Goal: Task Accomplishment & Management: Manage account settings

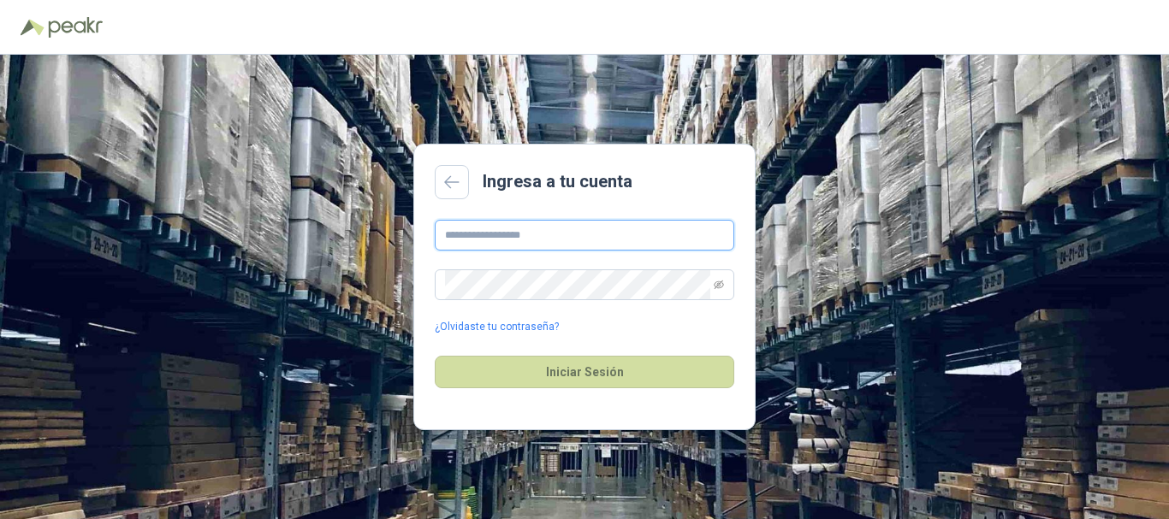
click at [587, 229] on input "text" at bounding box center [585, 235] width 300 height 31
type input "**********"
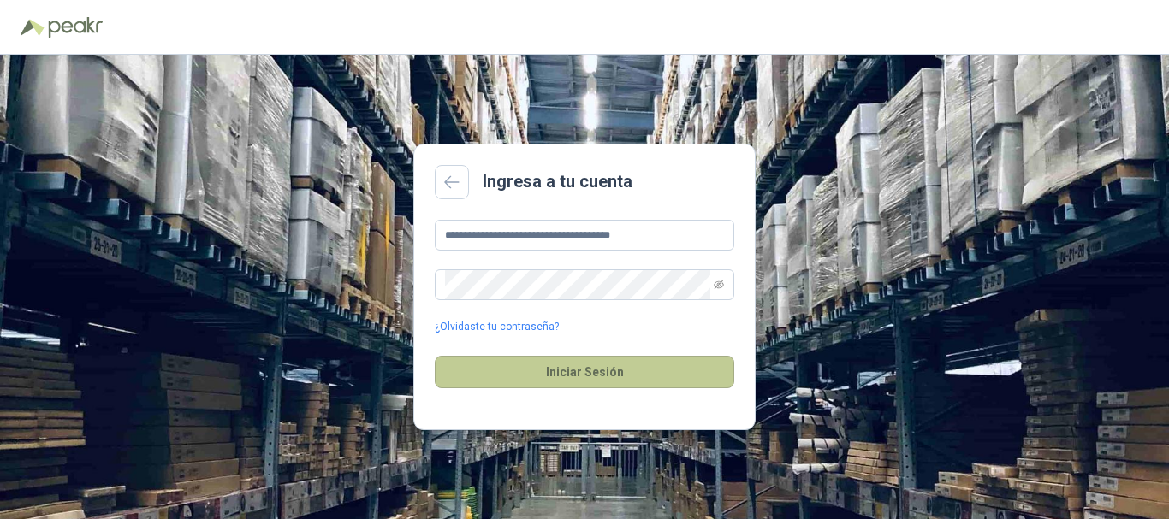
click at [580, 369] on button "Iniciar Sesión" at bounding box center [585, 372] width 300 height 33
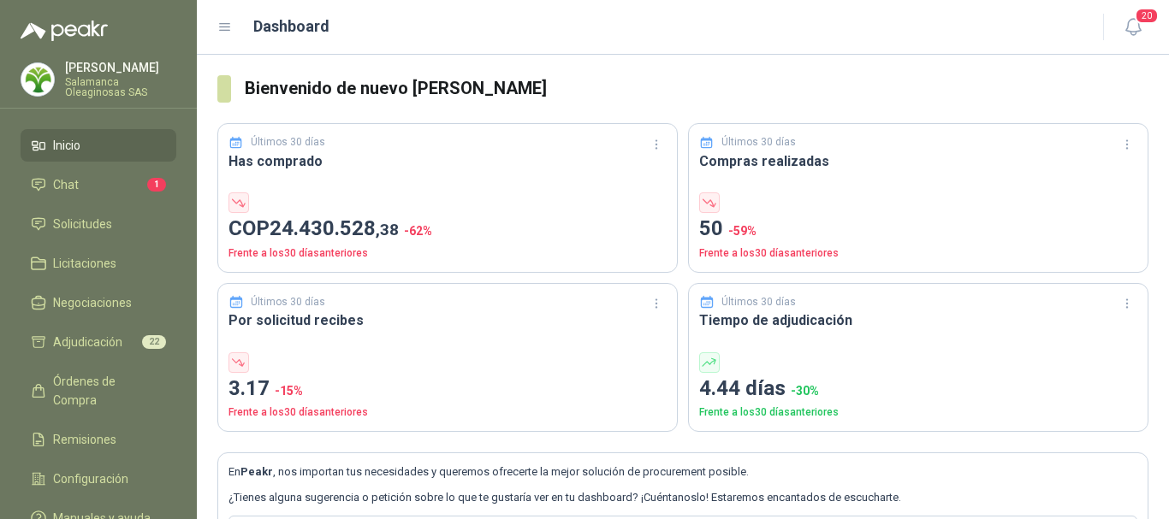
click at [103, 74] on div "[PERSON_NAME] Oleaginosas SAS" at bounding box center [120, 80] width 111 height 36
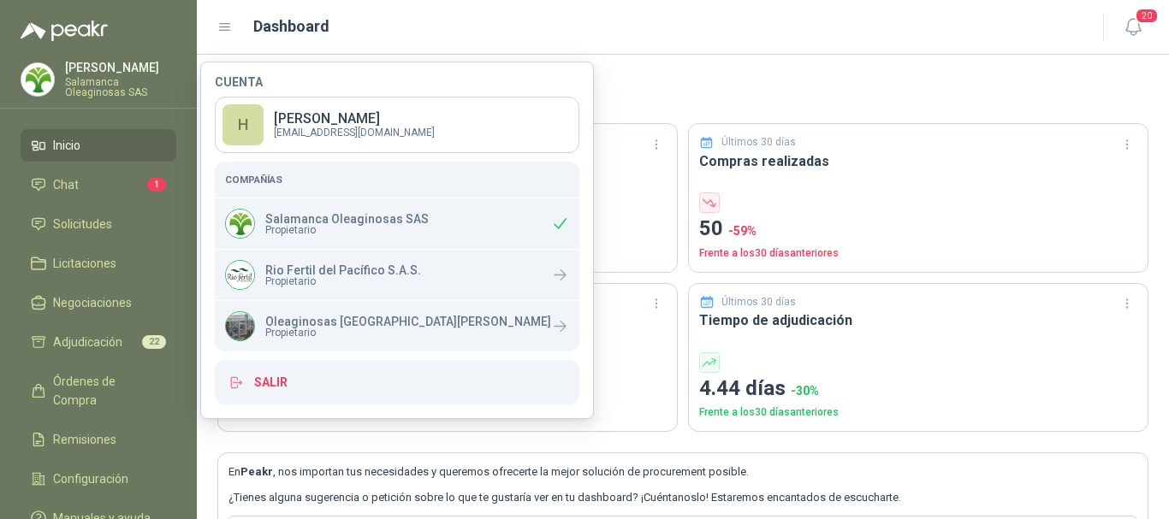
click at [673, 27] on div "Dashboard" at bounding box center [649, 27] width 865 height 24
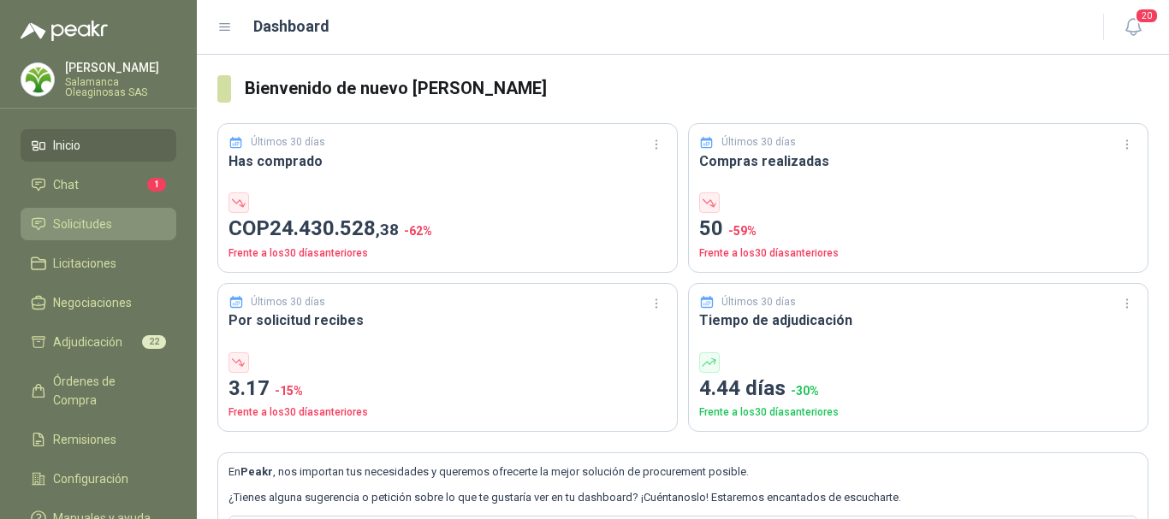
click at [100, 220] on span "Solicitudes" at bounding box center [82, 224] width 59 height 19
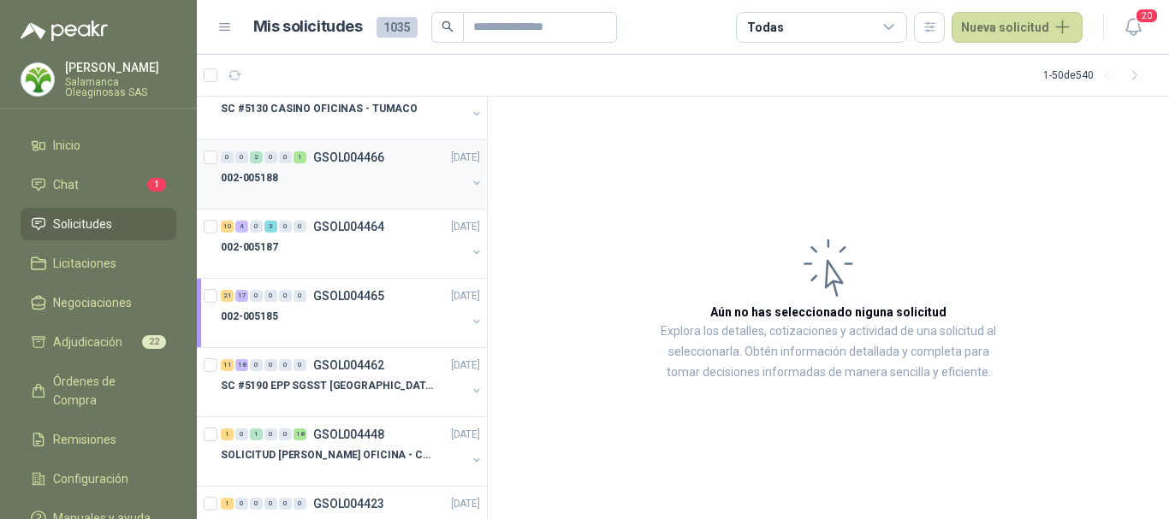
scroll to position [1797, 0]
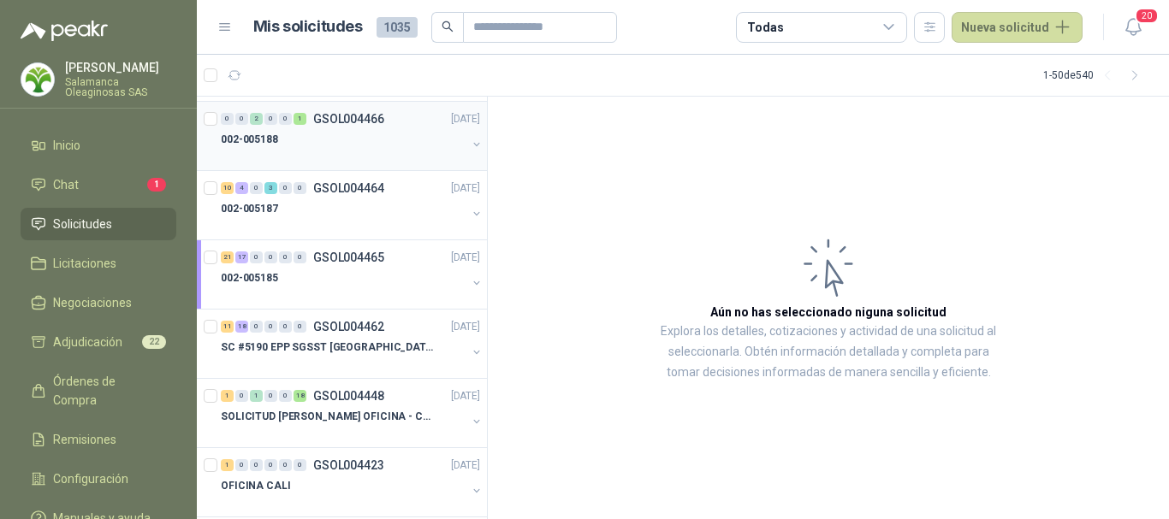
click at [364, 292] on div at bounding box center [344, 295] width 246 height 14
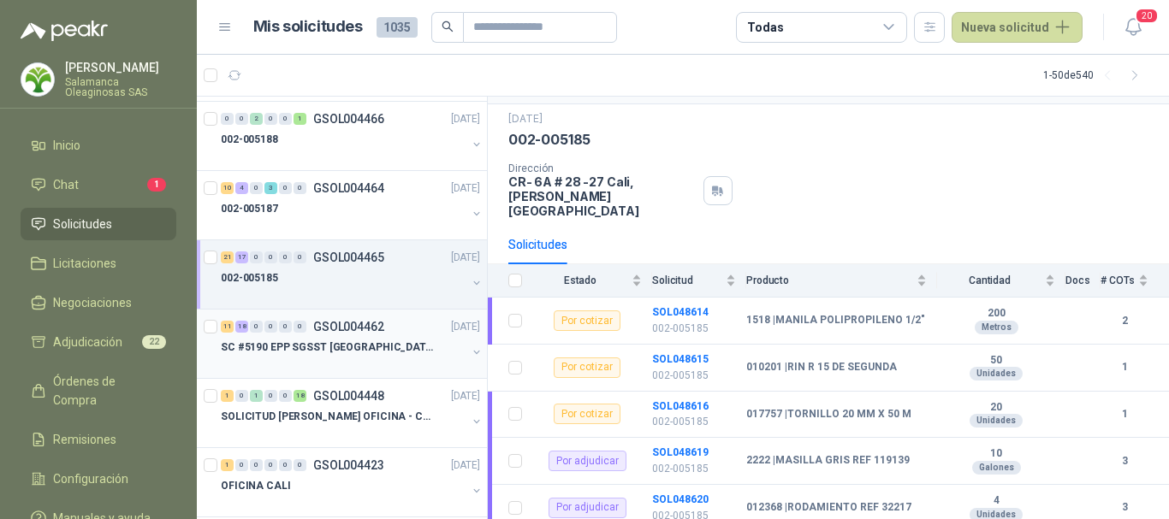
scroll to position [86, 0]
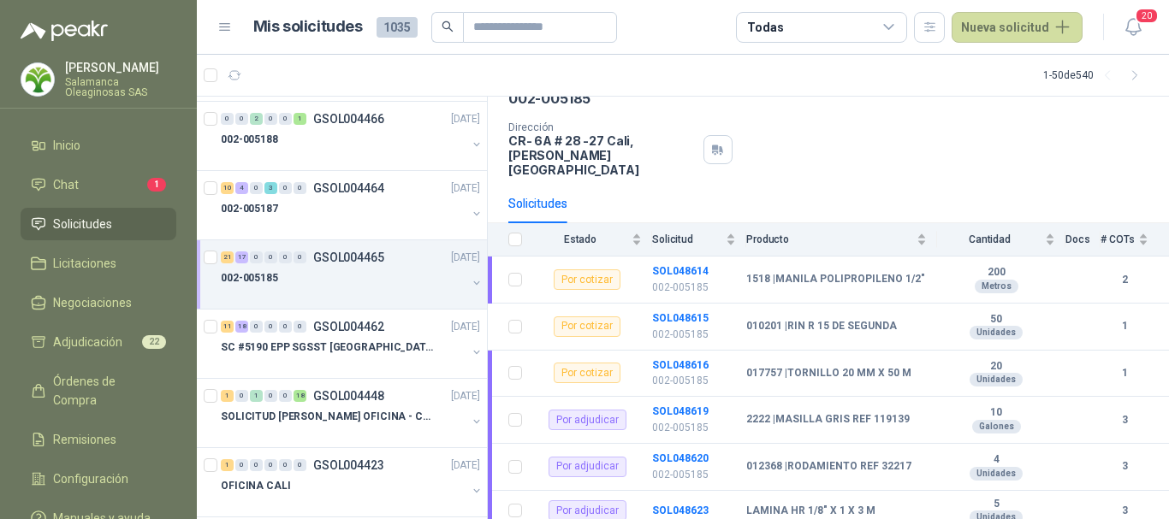
click at [335, 288] on div "002-005185" at bounding box center [344, 278] width 246 height 21
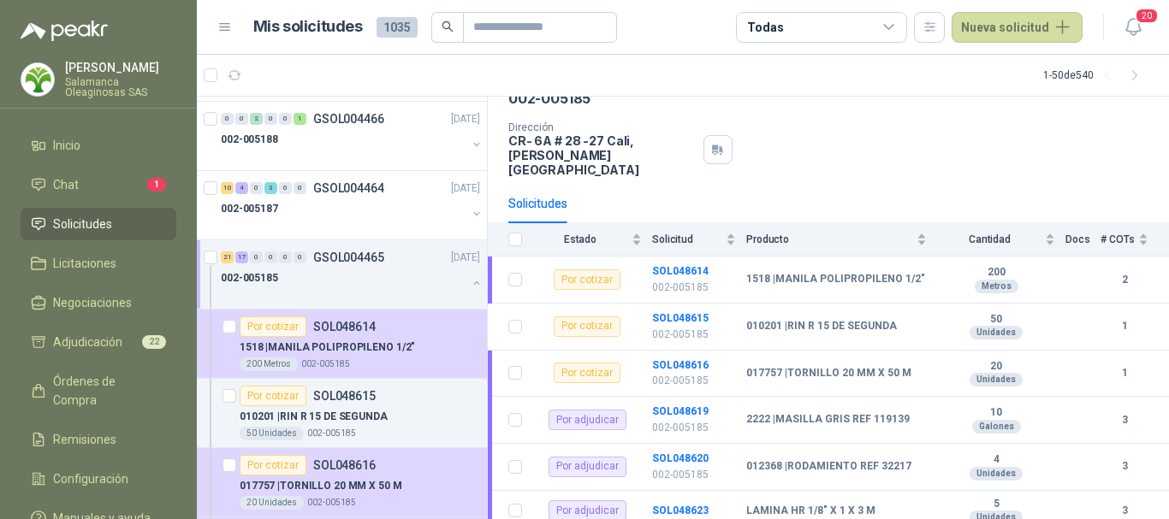
scroll to position [1, 0]
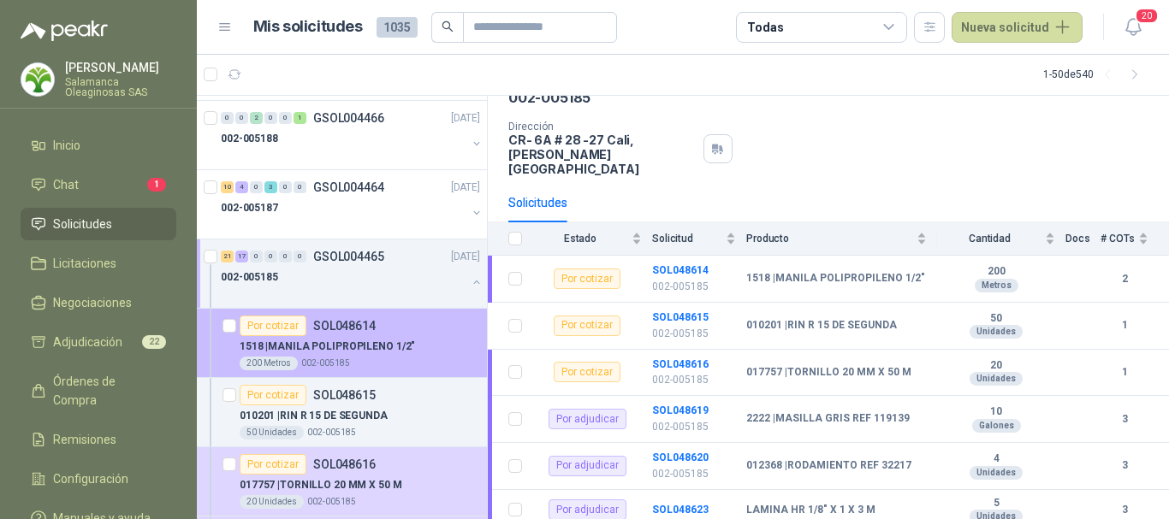
click at [397, 359] on div "200 Metros 002-005185" at bounding box center [360, 364] width 240 height 14
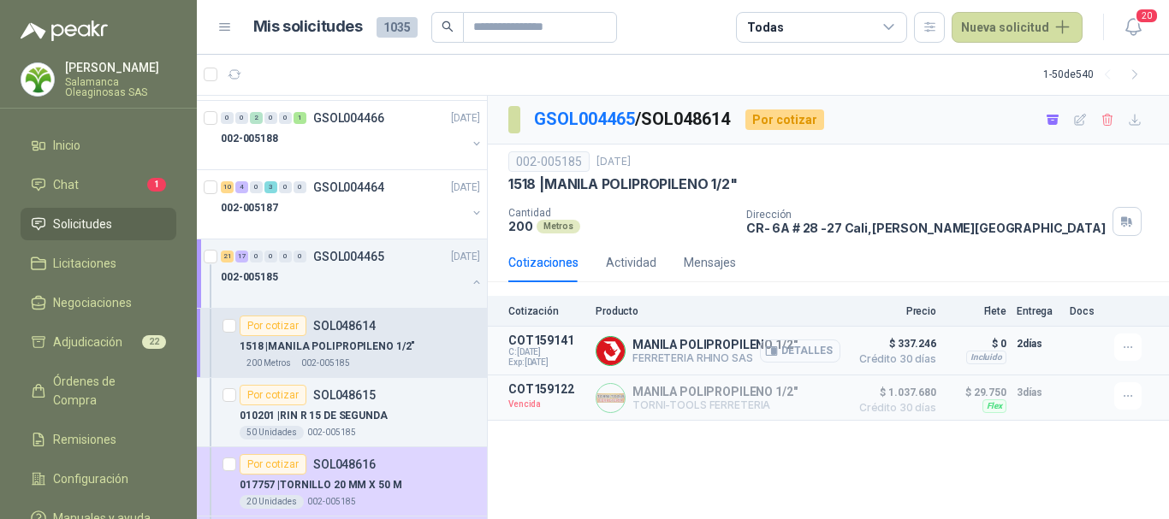
click at [828, 350] on button "Detalles" at bounding box center [800, 351] width 80 height 23
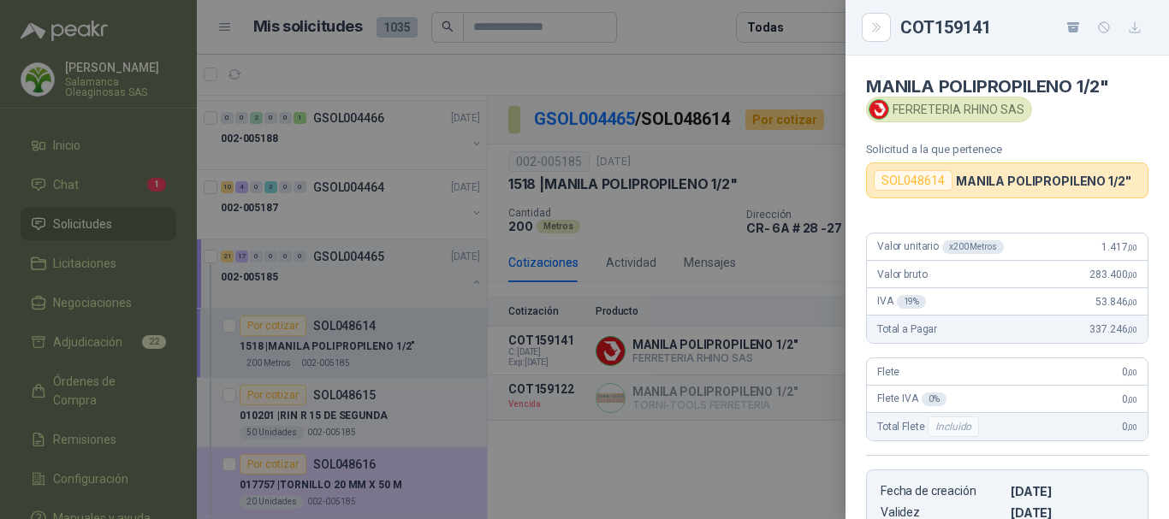
click at [648, 74] on div at bounding box center [584, 259] width 1169 height 519
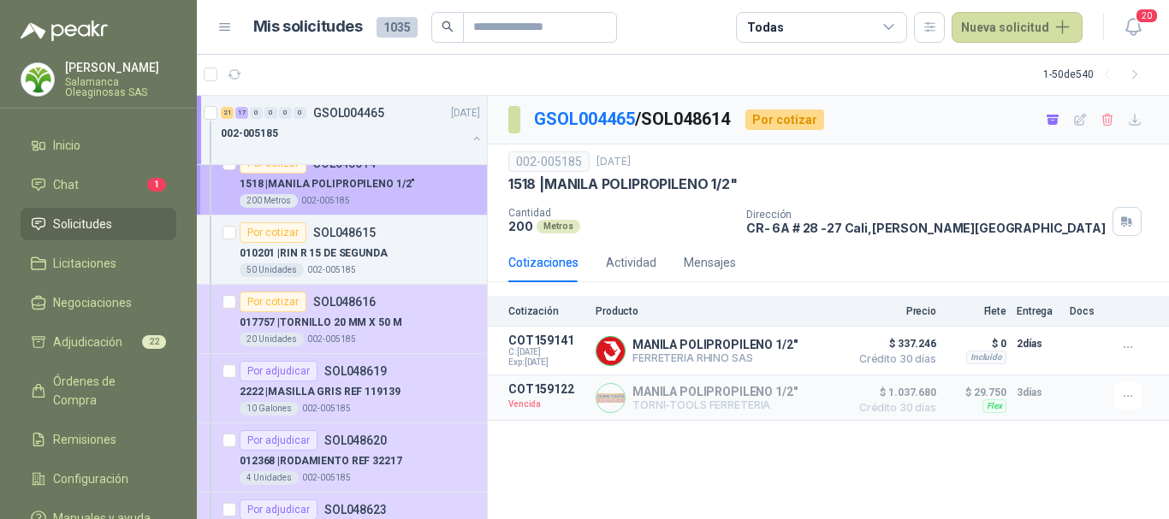
scroll to position [1968, 0]
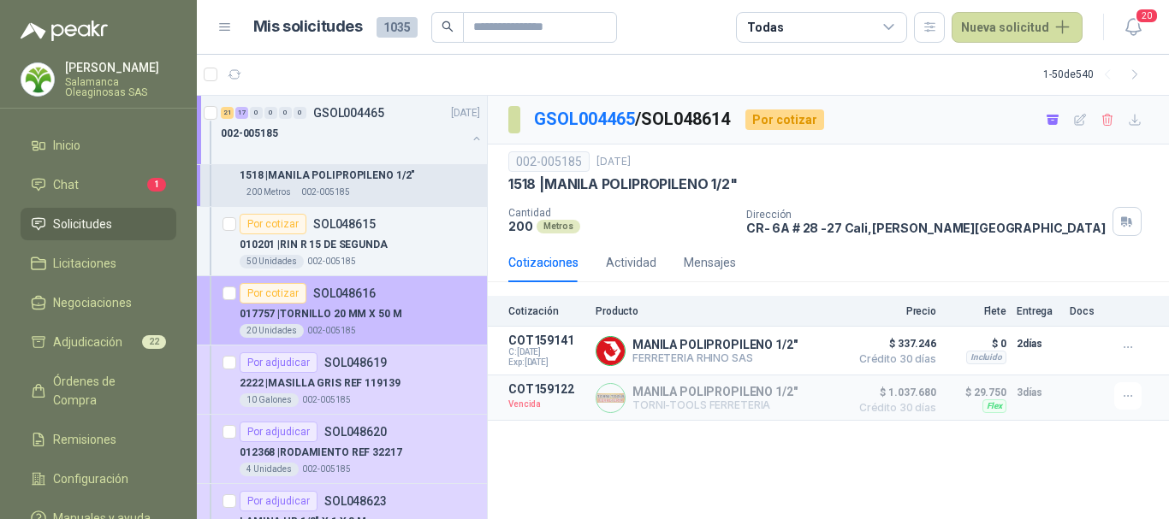
click at [430, 318] on div "017757 | TORNILLO 20 MM X 50 M" at bounding box center [360, 314] width 240 height 21
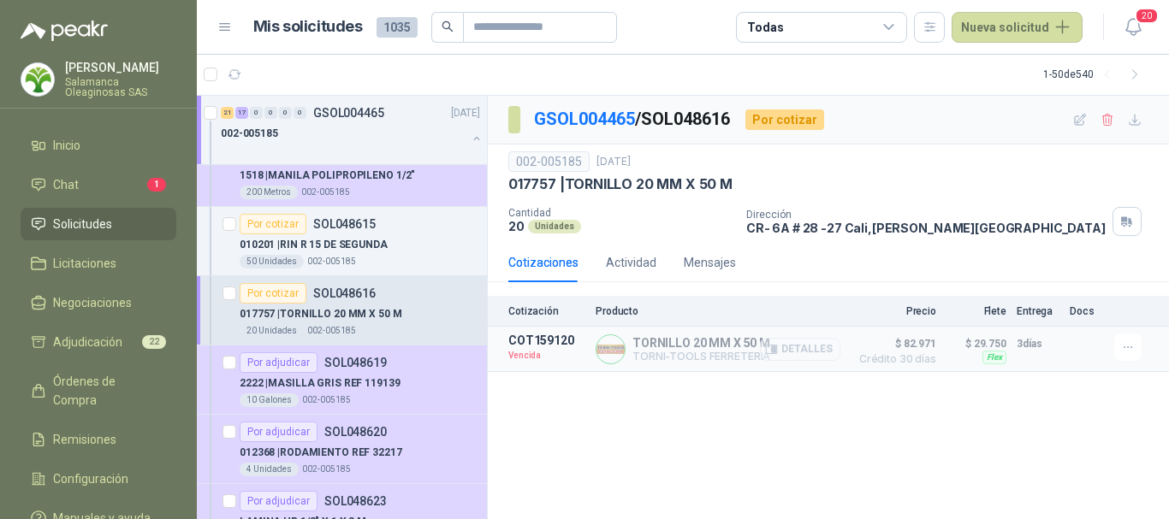
click at [810, 349] on button "Detalles" at bounding box center [800, 349] width 80 height 23
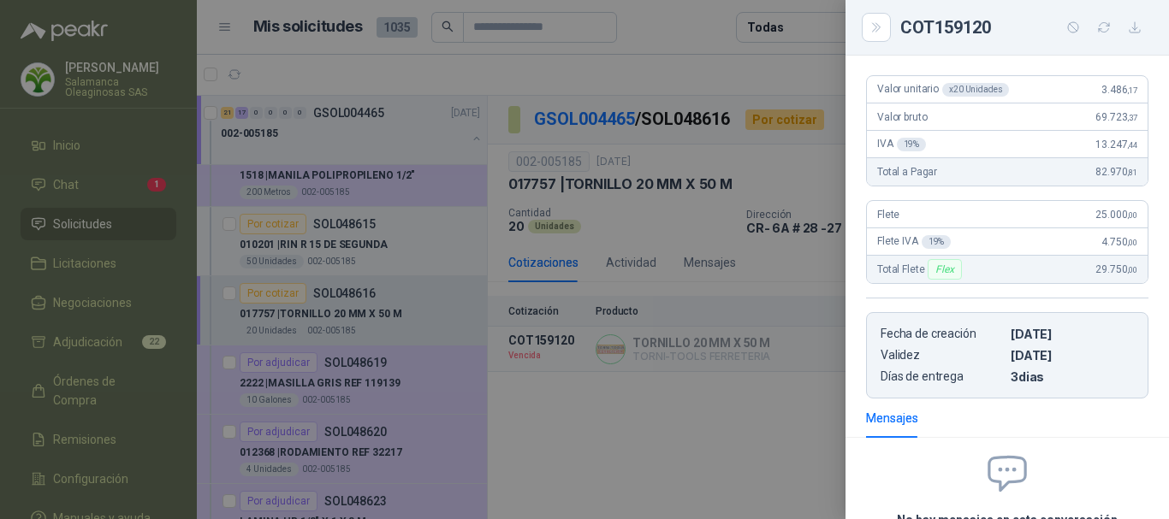
scroll to position [321, 0]
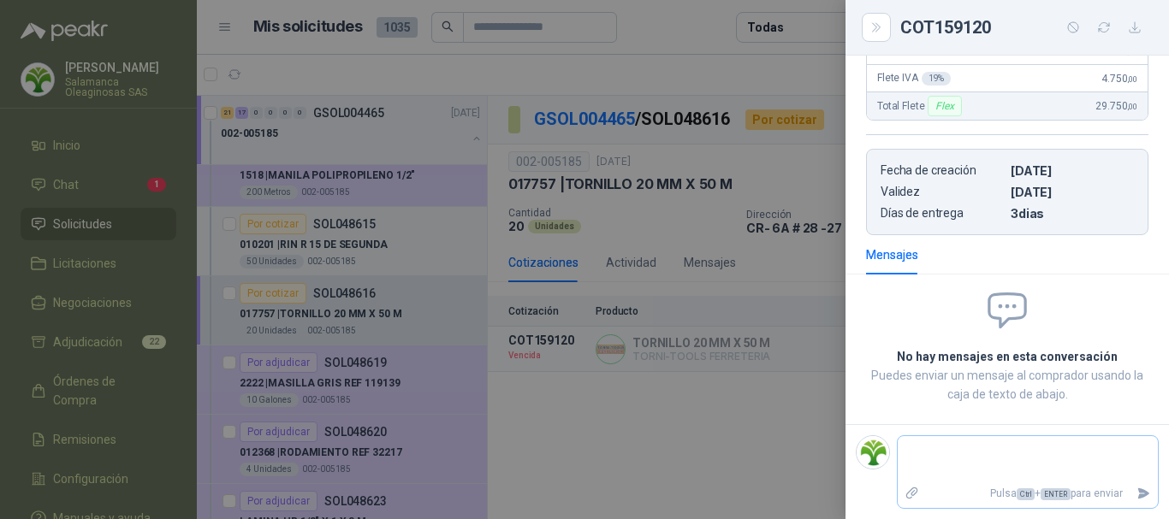
type textarea "*"
type textarea "**"
type textarea "***"
type textarea "****"
type textarea "*****"
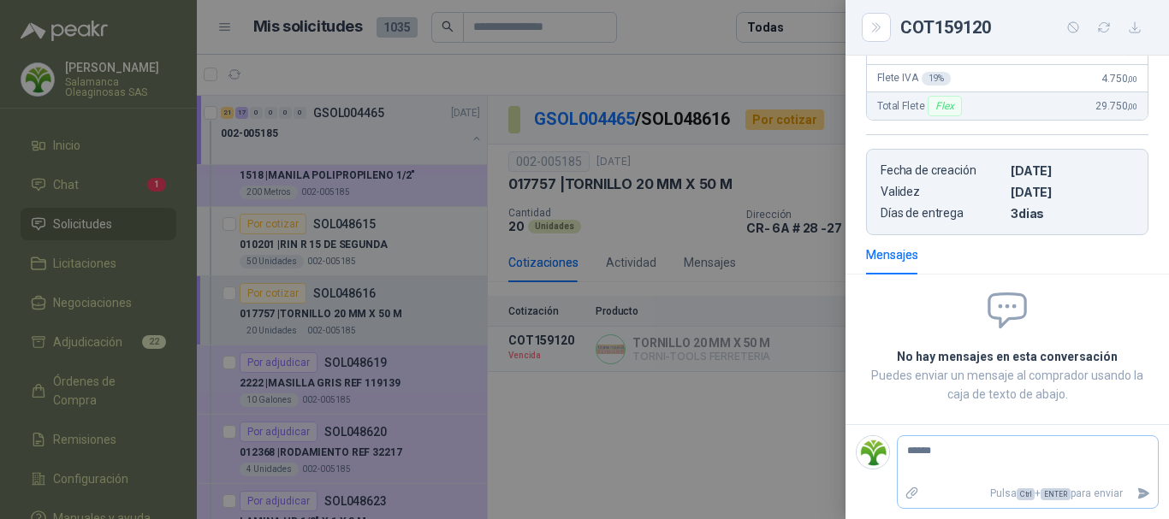
type textarea "******"
type textarea "********"
type textarea "*********"
type textarea "**********"
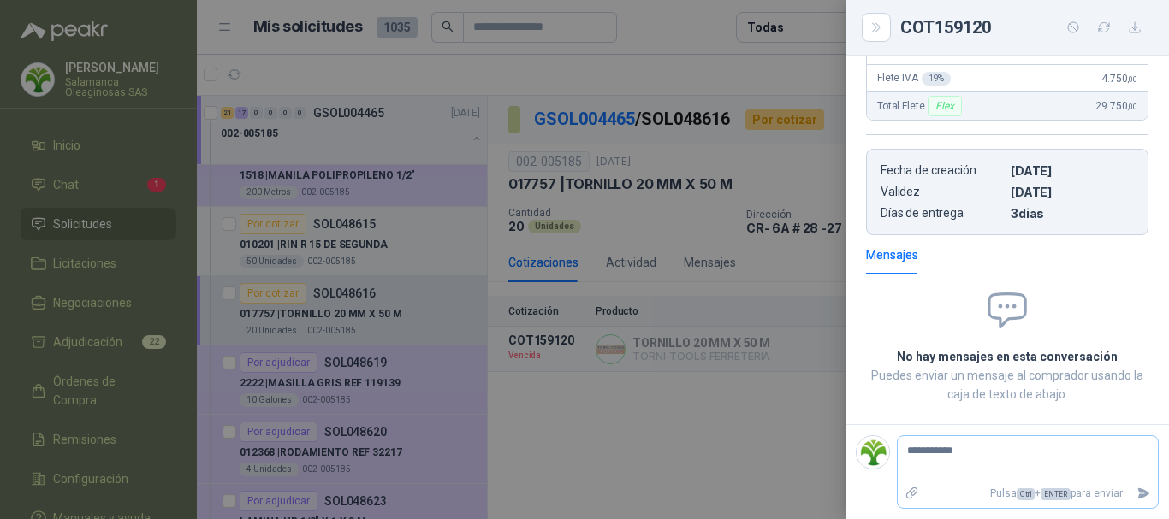
type textarea "**********"
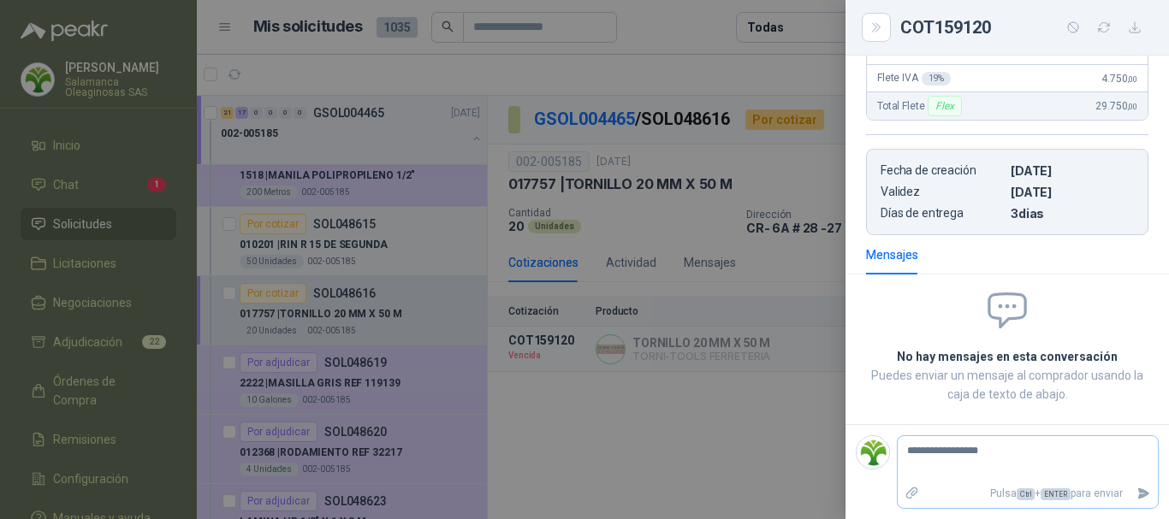
type textarea "**********"
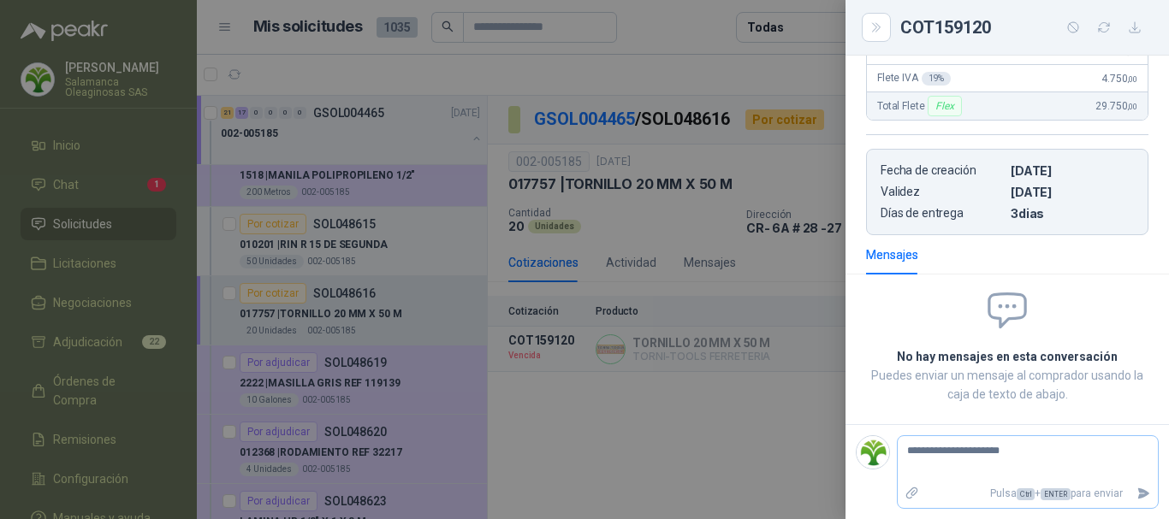
type textarea "**********"
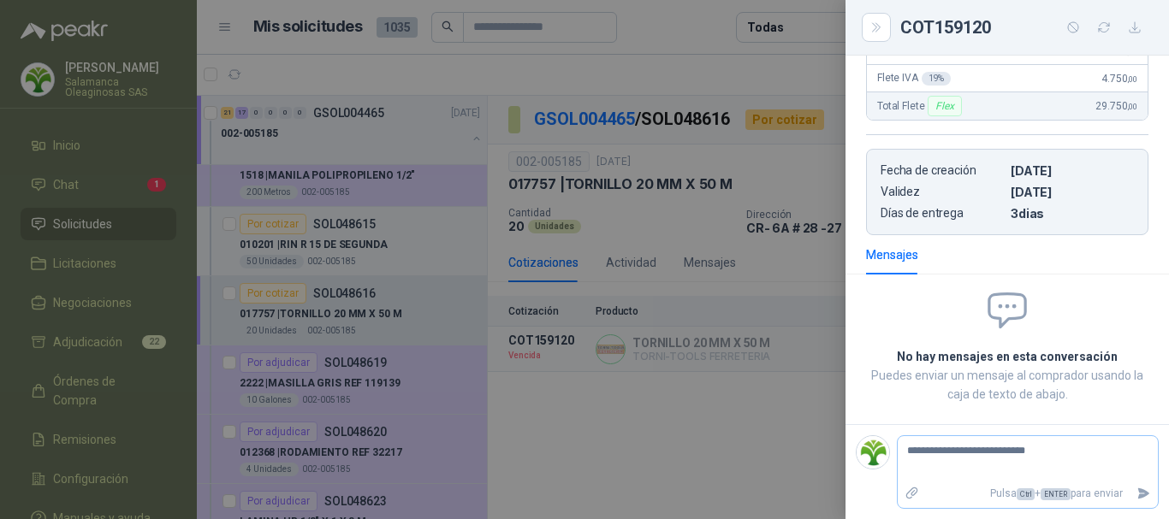
type textarea "**********"
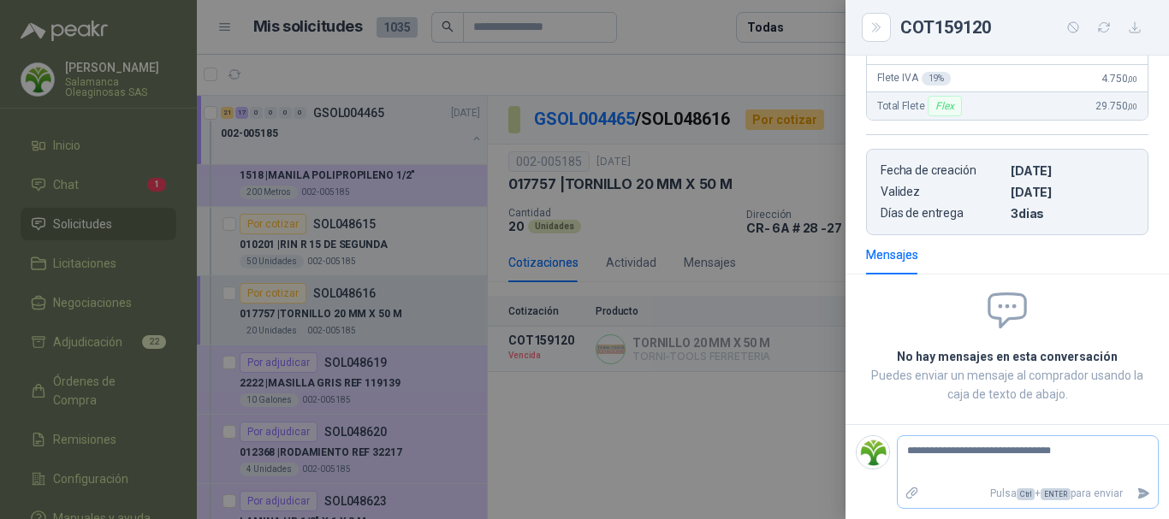
type textarea "**********"
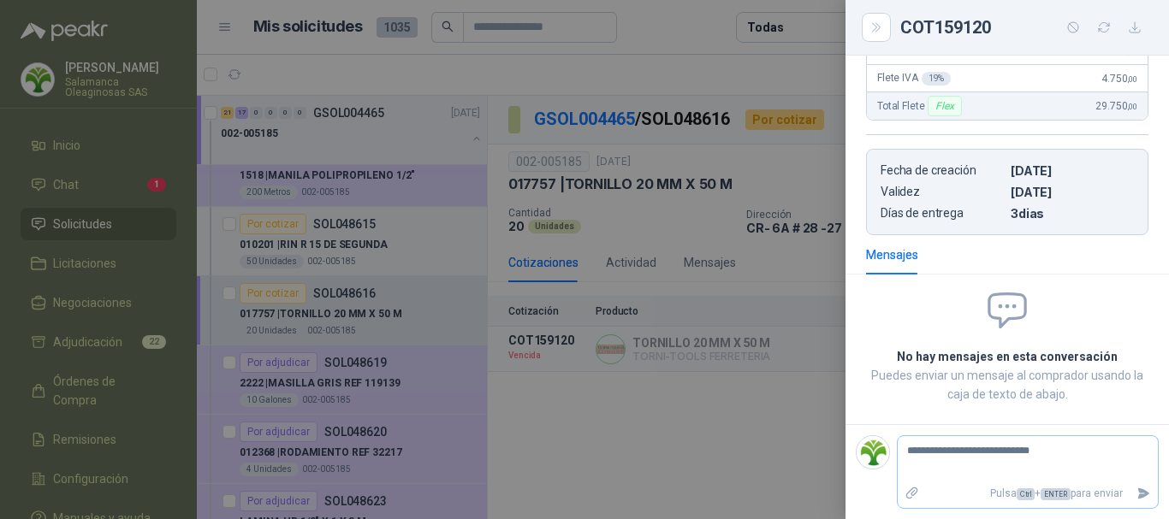
type textarea "**********"
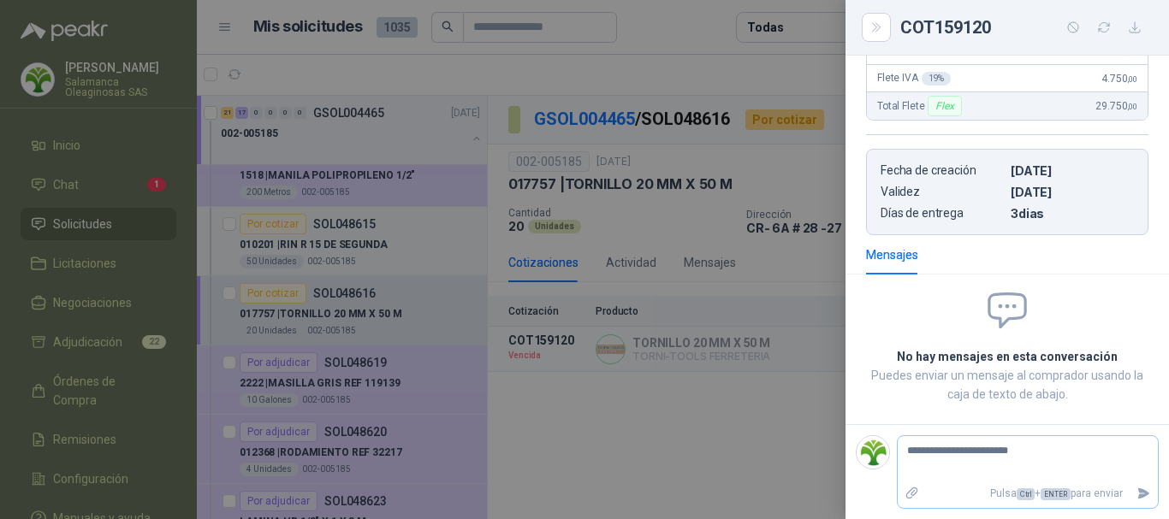
type textarea "**********"
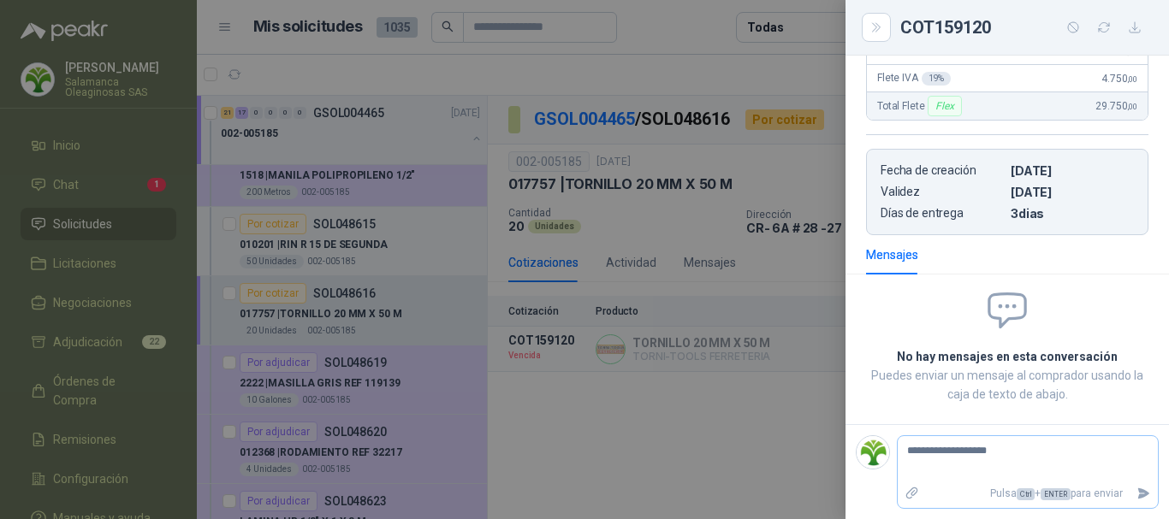
type textarea "**********"
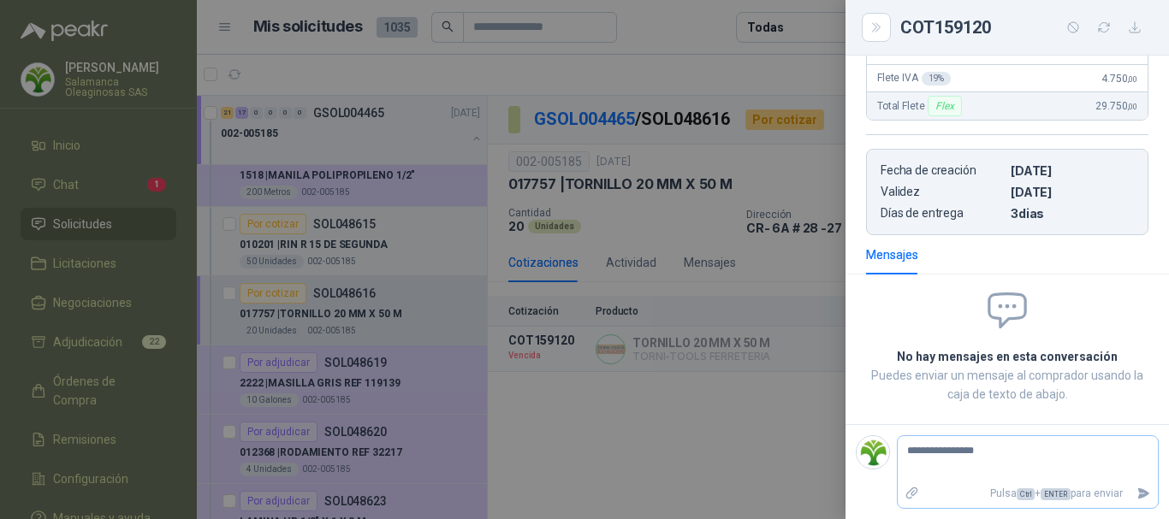
type textarea "**********"
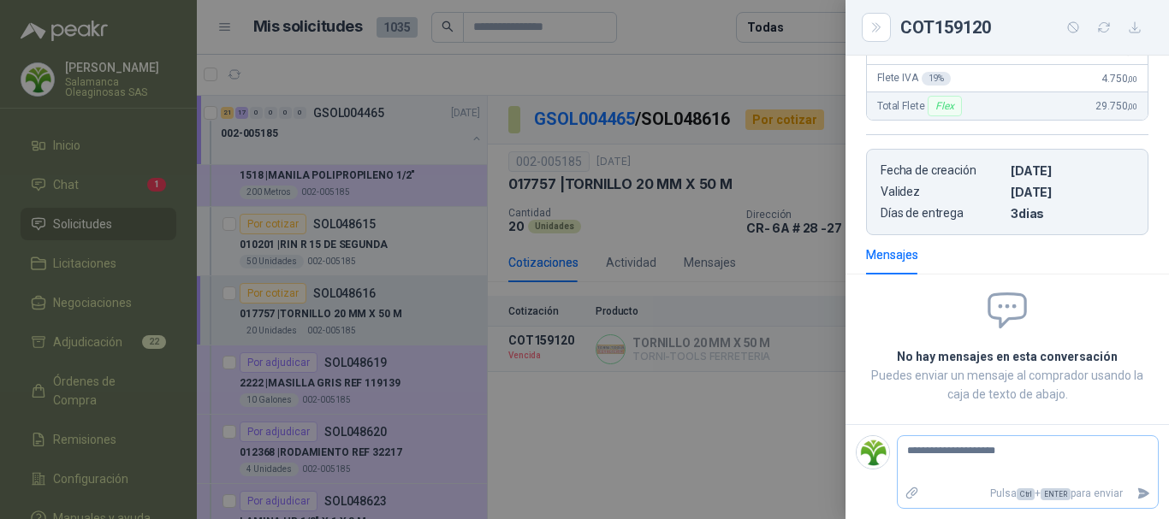
type textarea "**********"
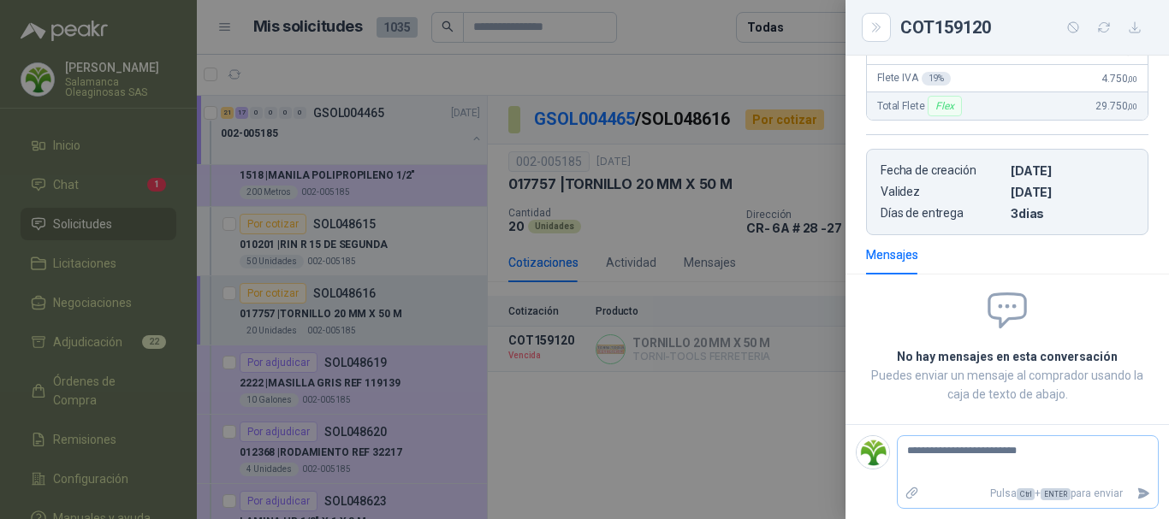
type textarea "**********"
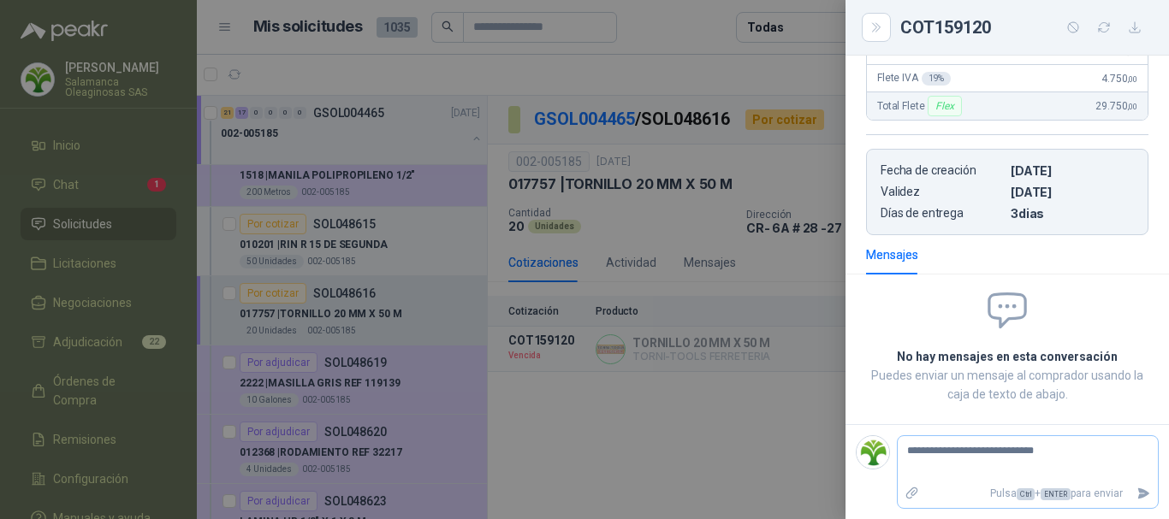
type textarea "**********"
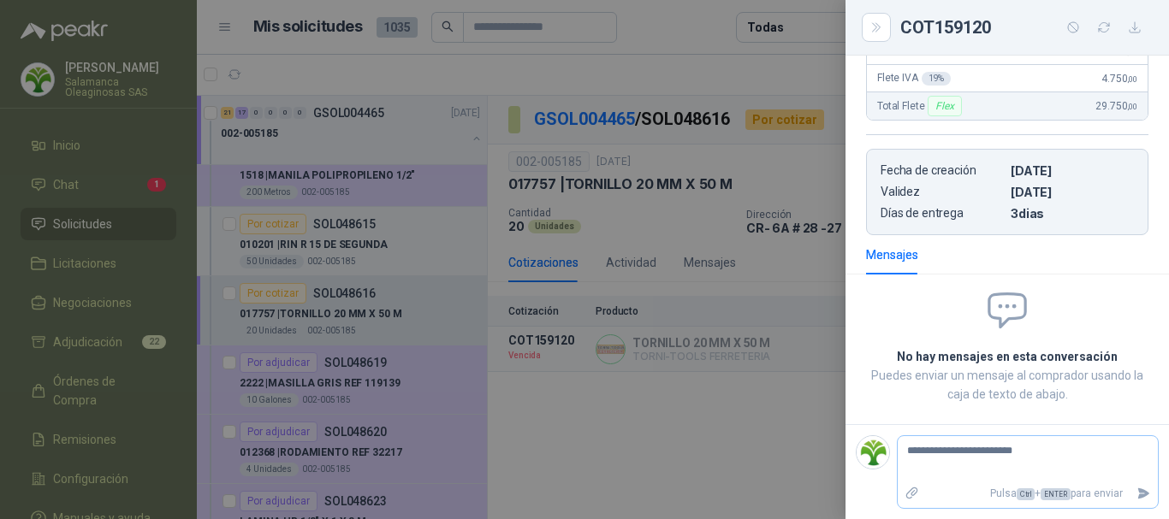
type textarea "**********"
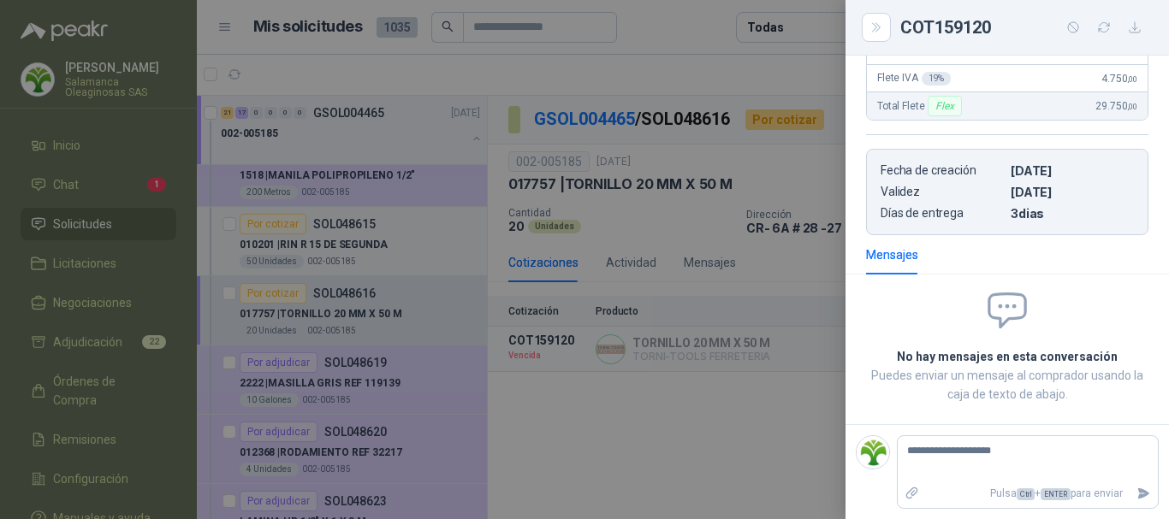
type textarea "**********"
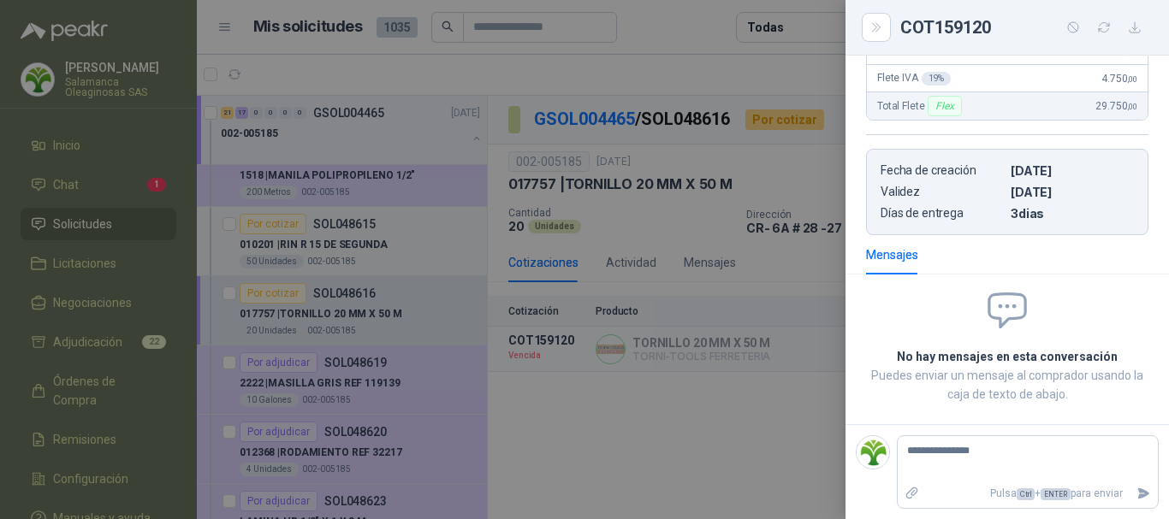
type textarea "**********"
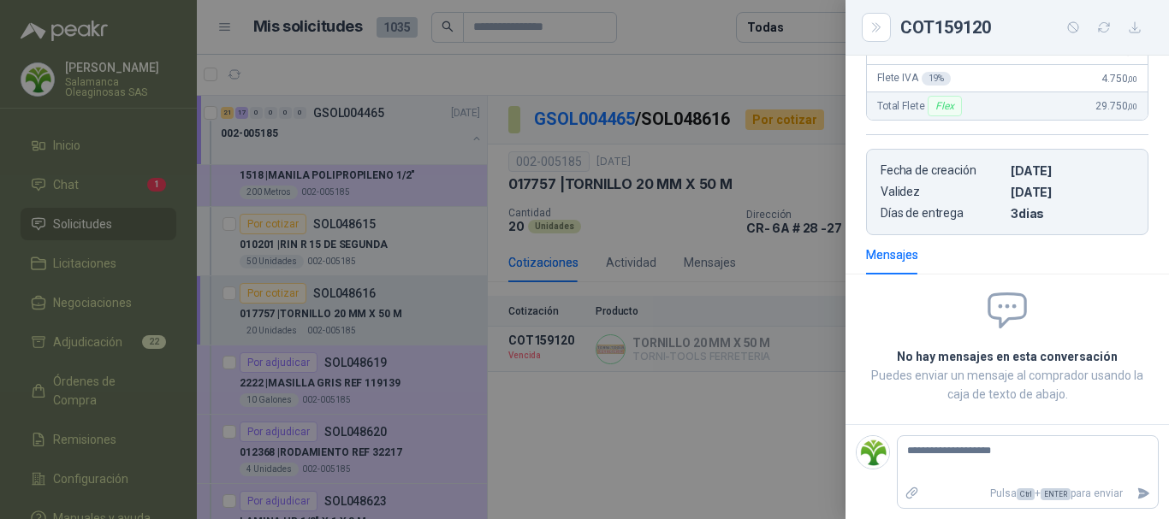
type textarea "**********"
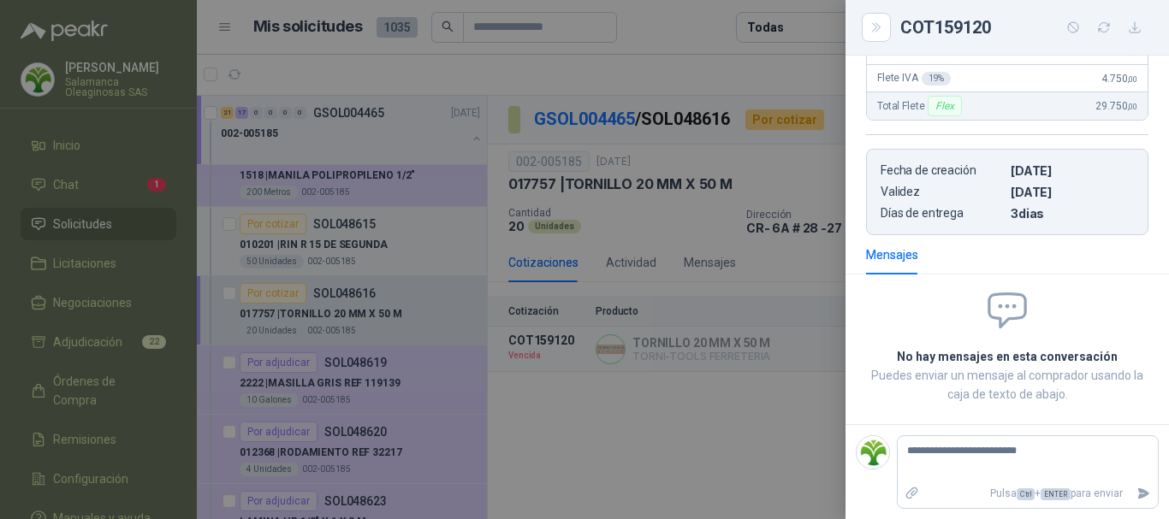
type textarea "**********"
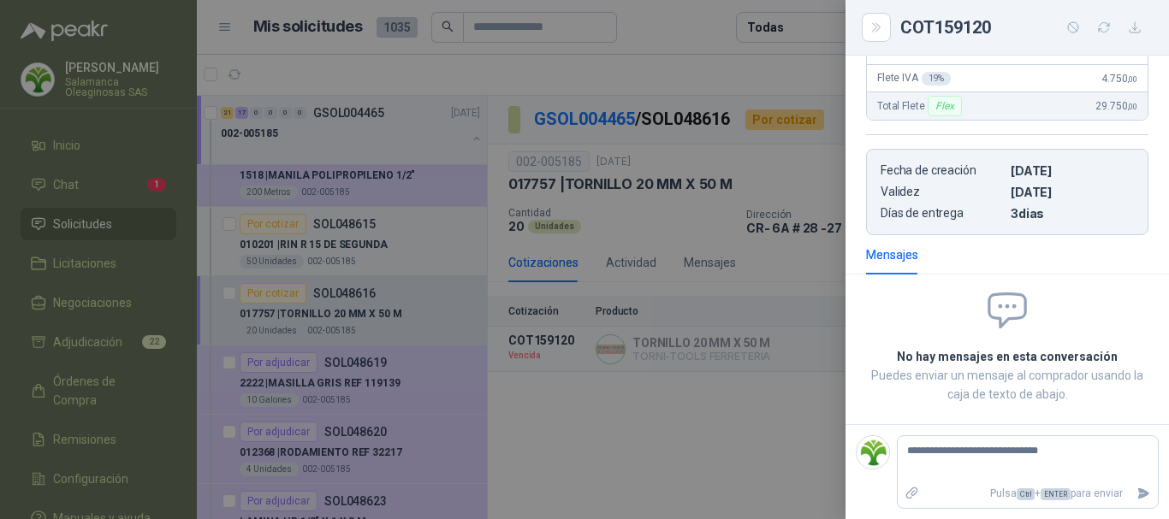
type textarea "**********"
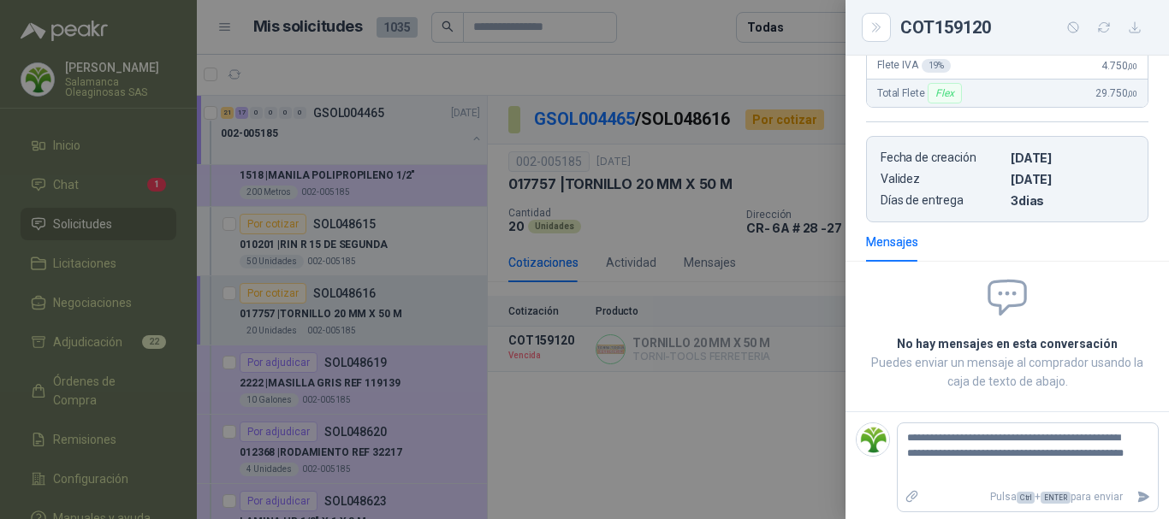
scroll to position [337, 0]
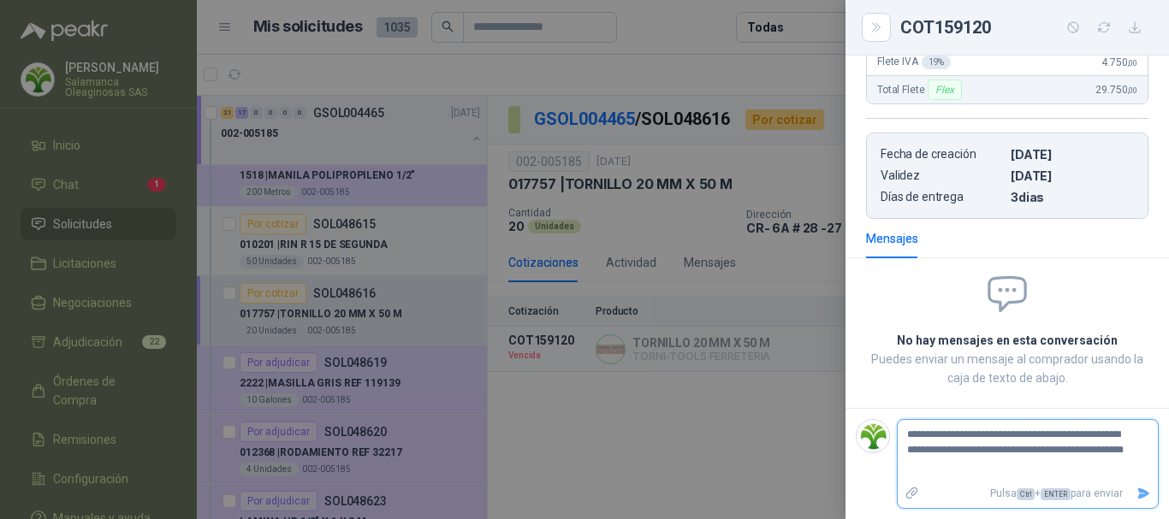
click at [1138, 492] on icon "Enviar" at bounding box center [1144, 493] width 12 height 11
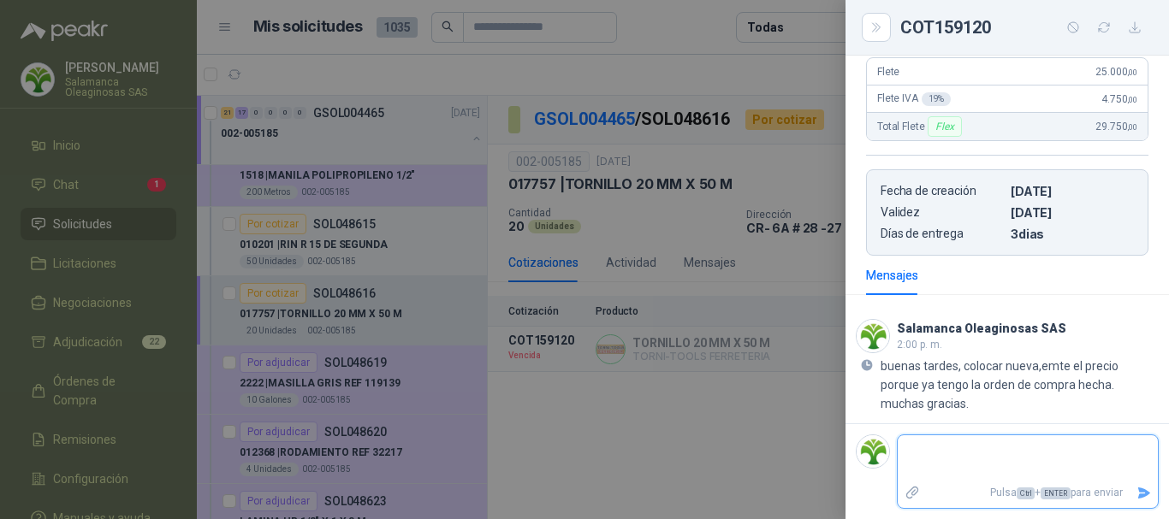
scroll to position [300, 0]
click at [635, 56] on div at bounding box center [584, 259] width 1169 height 519
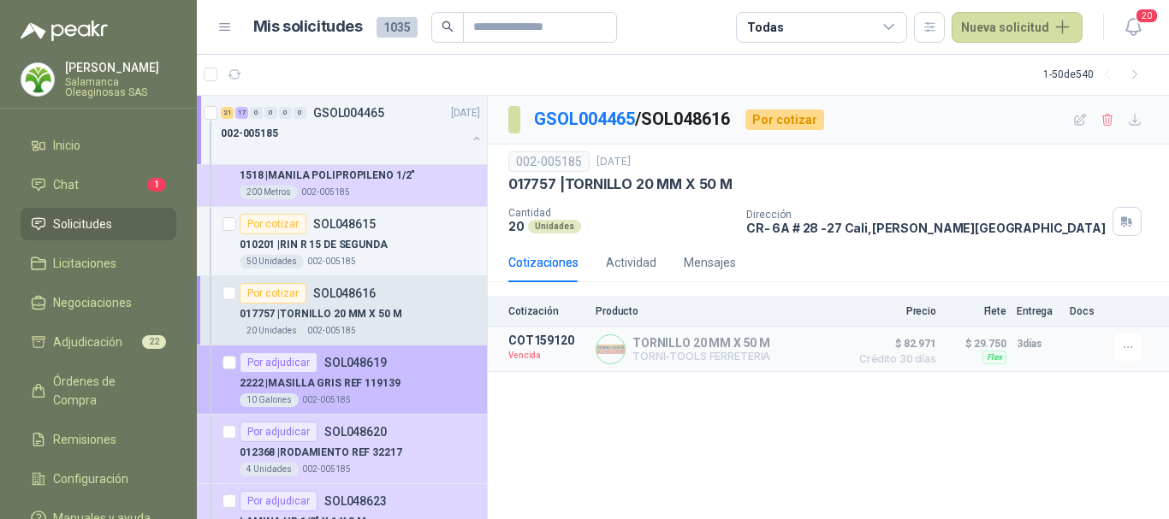
click at [411, 359] on div "Por adjudicar SOL048619" at bounding box center [360, 363] width 240 height 21
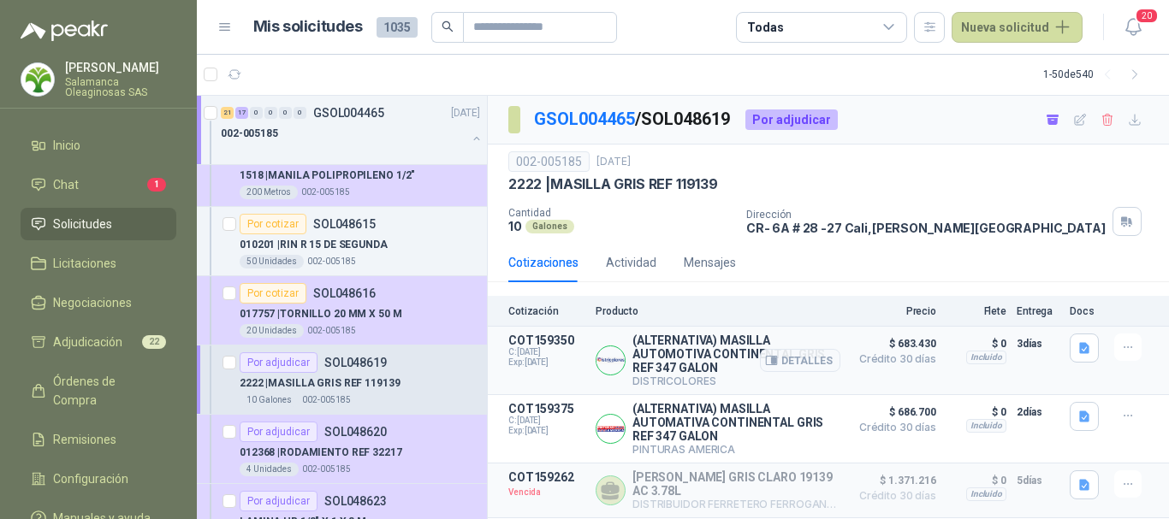
scroll to position [6, 0]
click at [799, 357] on button "Detalles" at bounding box center [800, 360] width 80 height 23
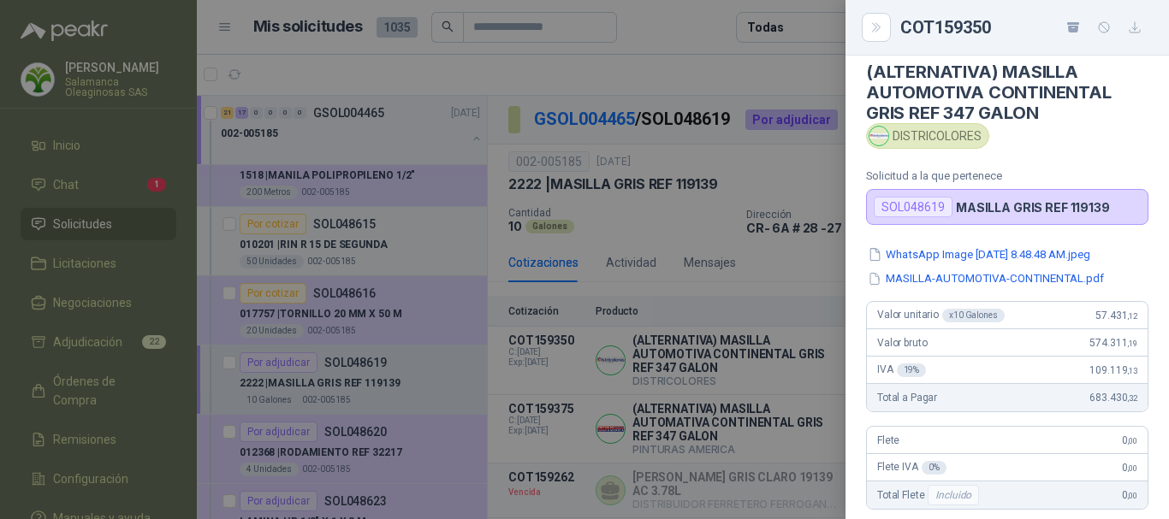
scroll to position [0, 0]
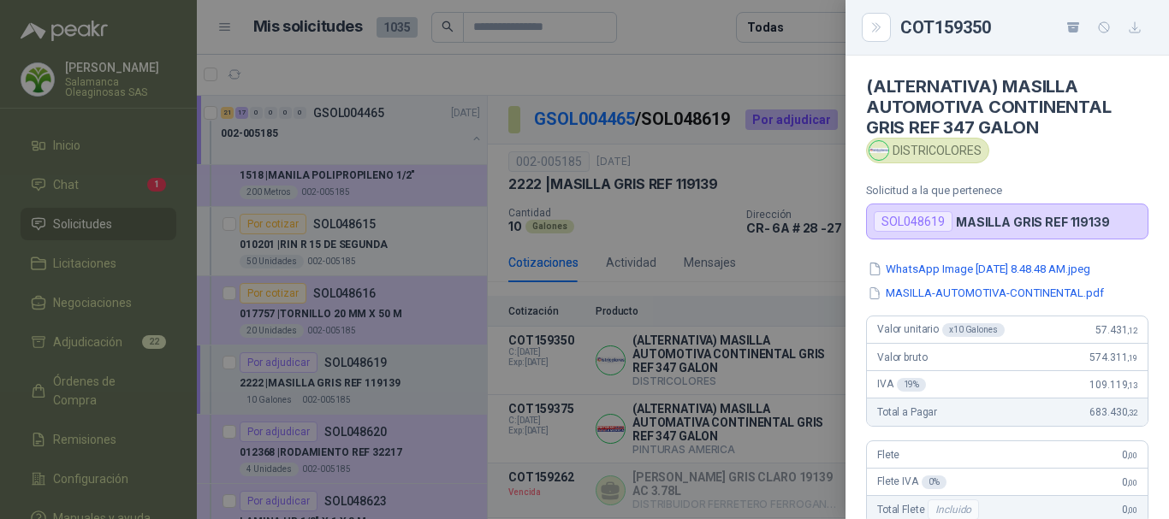
click at [654, 66] on div at bounding box center [584, 259] width 1169 height 519
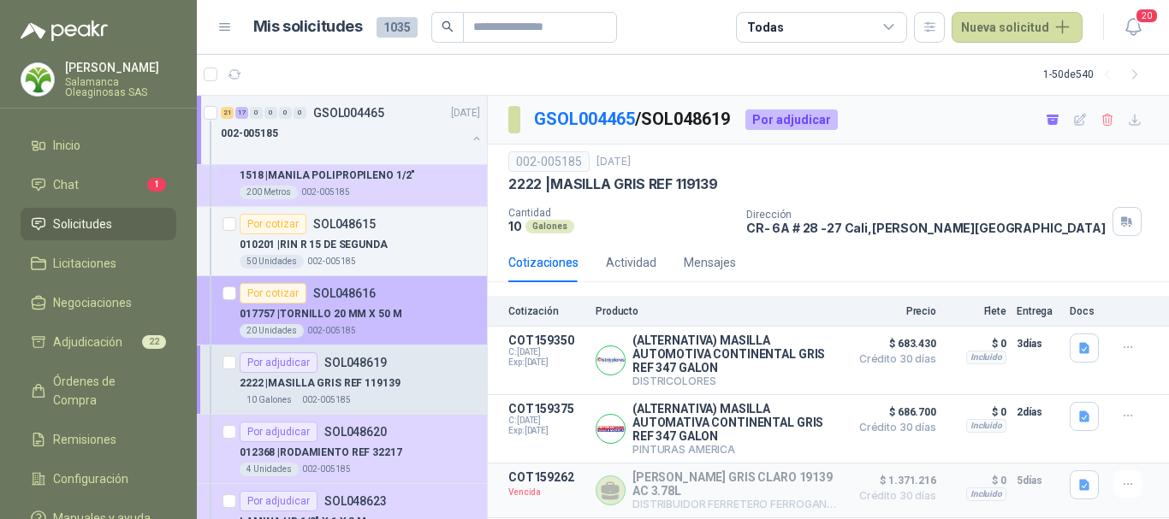
scroll to position [2054, 0]
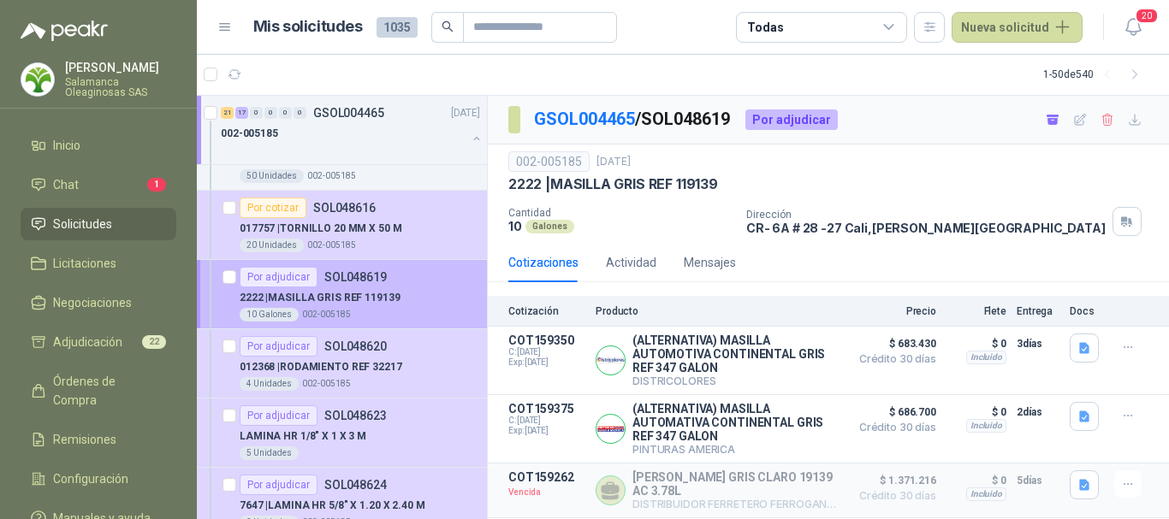
click at [415, 287] on div "Por adjudicar SOL048619" at bounding box center [360, 277] width 240 height 21
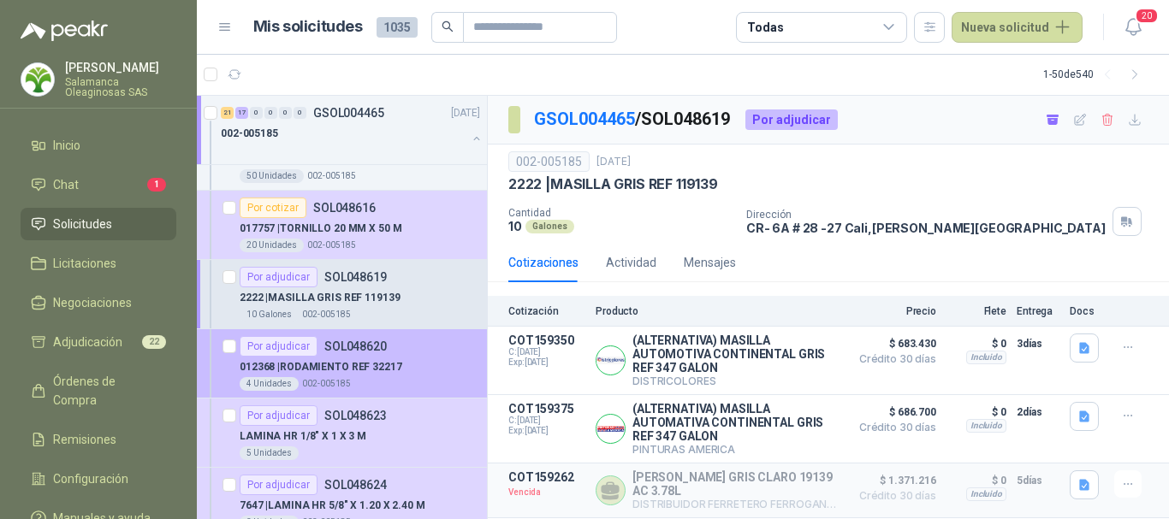
click at [419, 366] on div "012368 | RODAMIENTO REF 32217" at bounding box center [360, 367] width 240 height 21
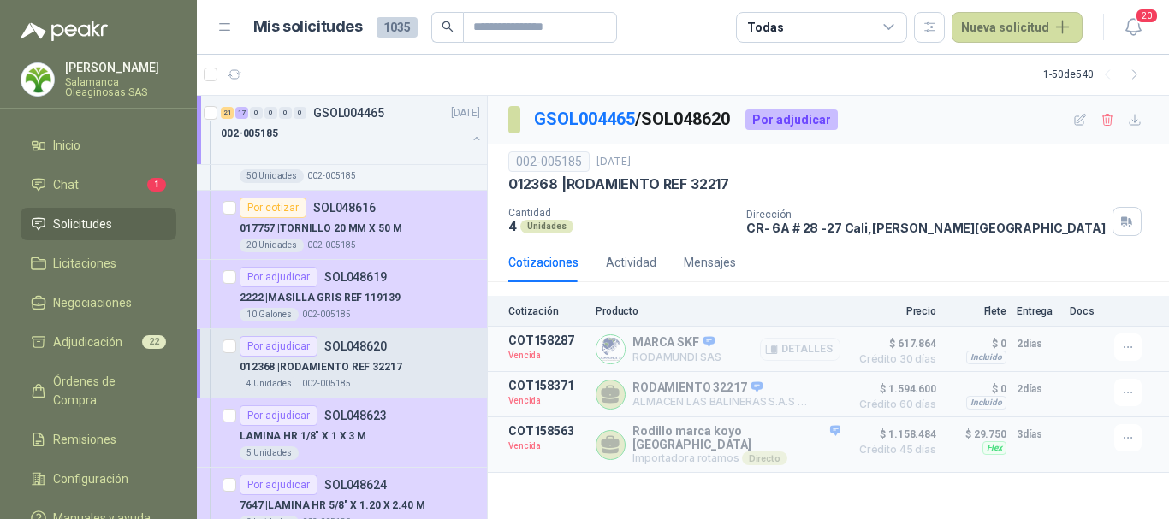
click at [804, 349] on button "Detalles" at bounding box center [800, 349] width 80 height 23
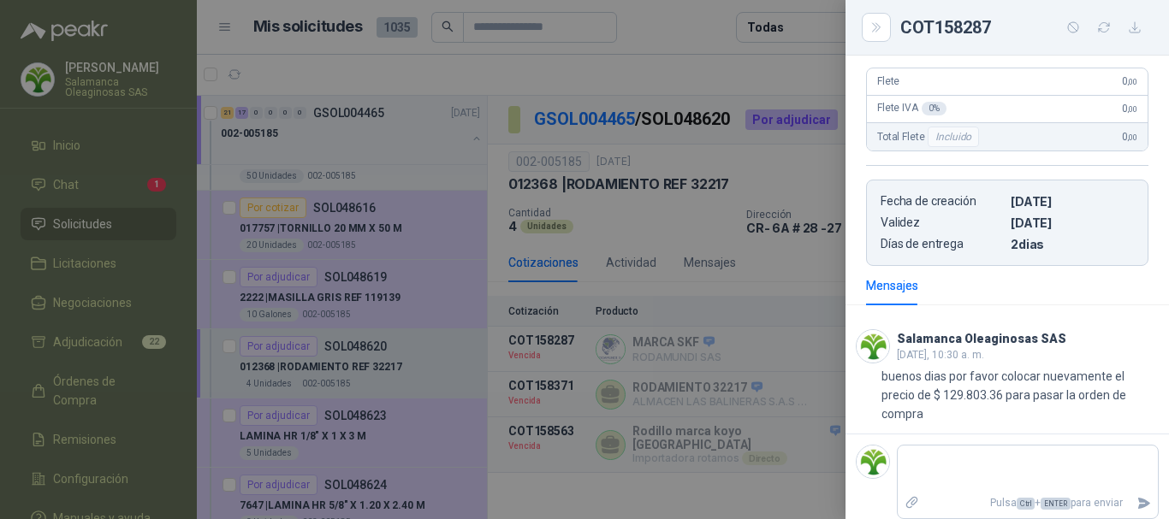
scroll to position [354, 0]
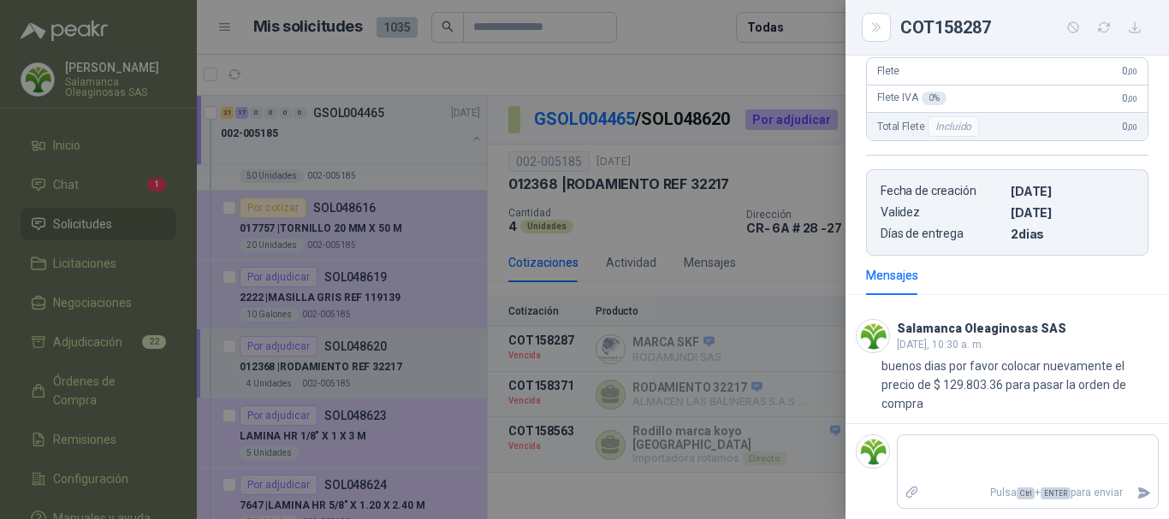
click at [776, 164] on div at bounding box center [584, 259] width 1169 height 519
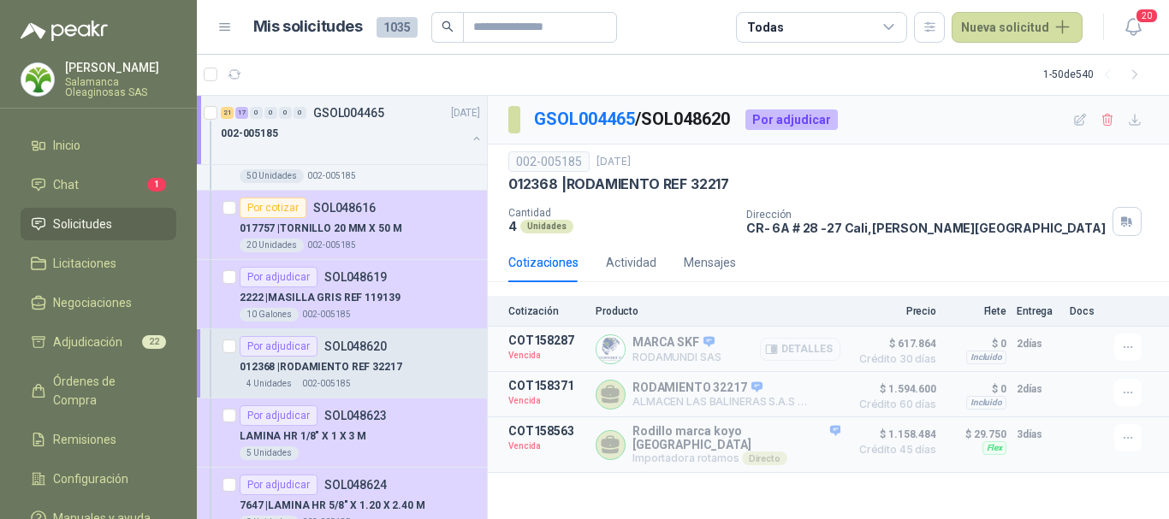
click at [799, 346] on button "Detalles" at bounding box center [800, 349] width 80 height 23
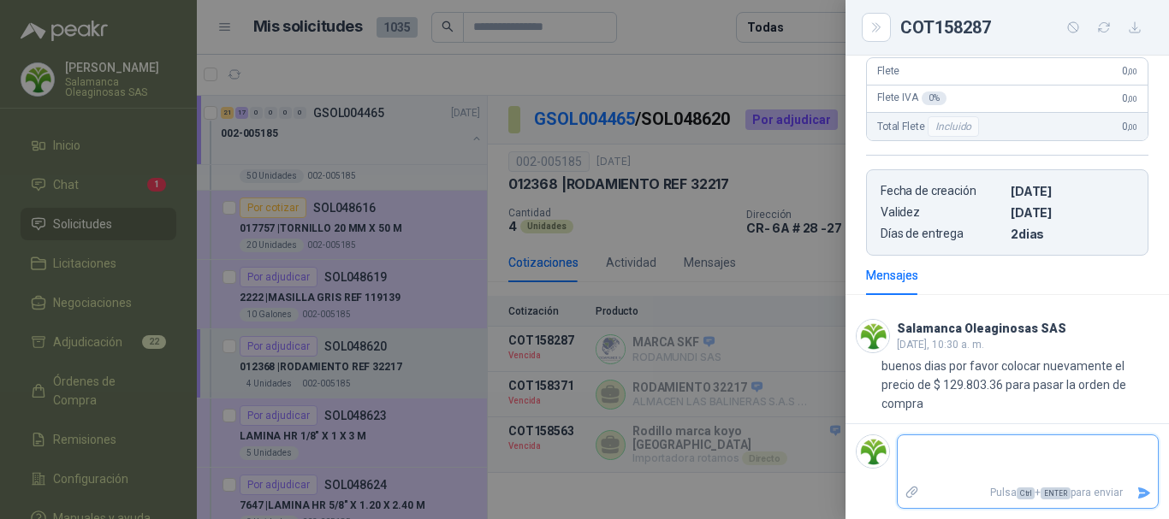
click at [982, 450] on textarea at bounding box center [1028, 458] width 260 height 39
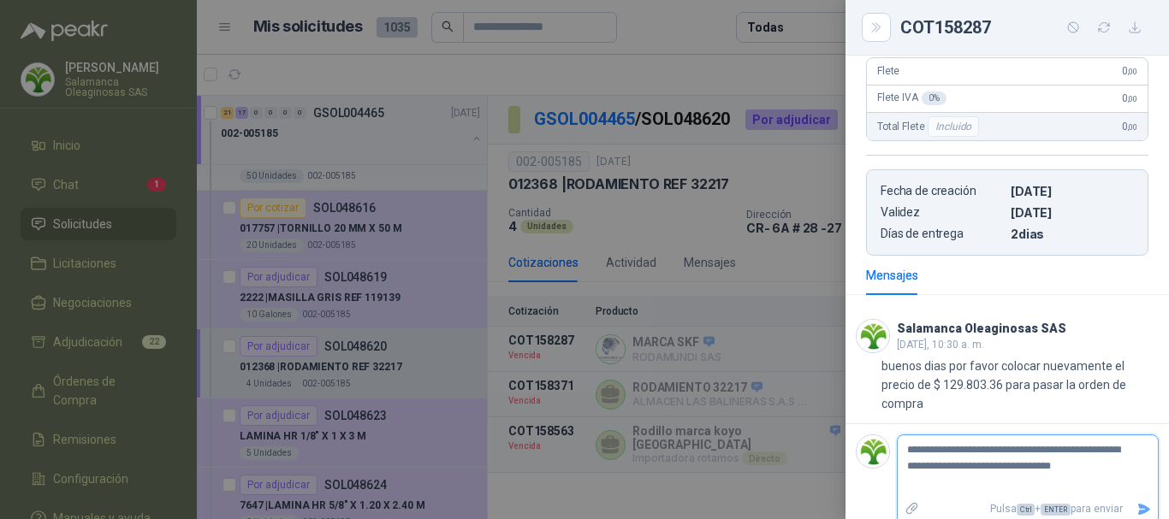
click at [1138, 505] on icon "Enviar" at bounding box center [1144, 509] width 12 height 11
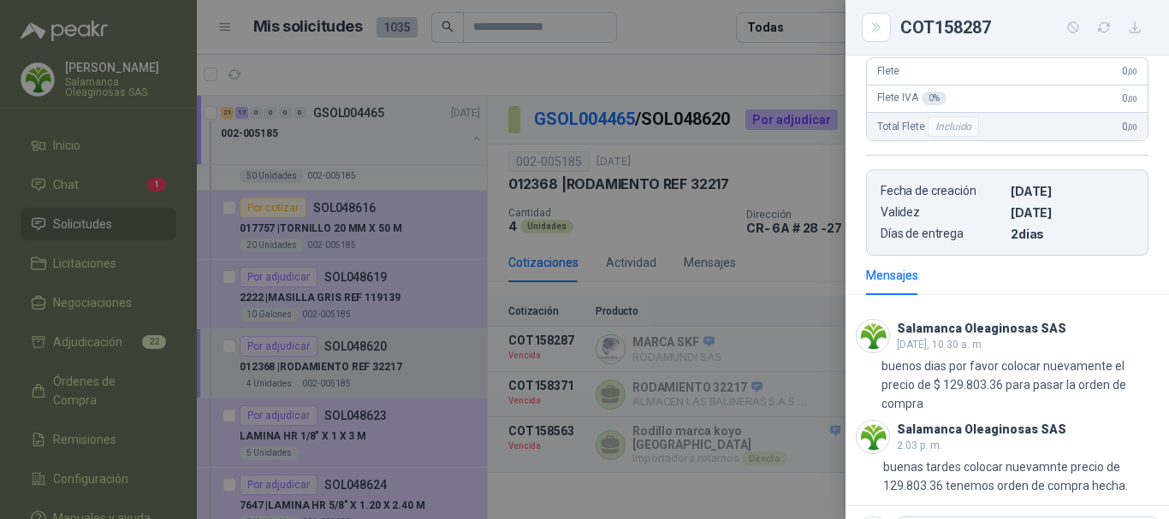
click at [662, 86] on div at bounding box center [584, 259] width 1169 height 519
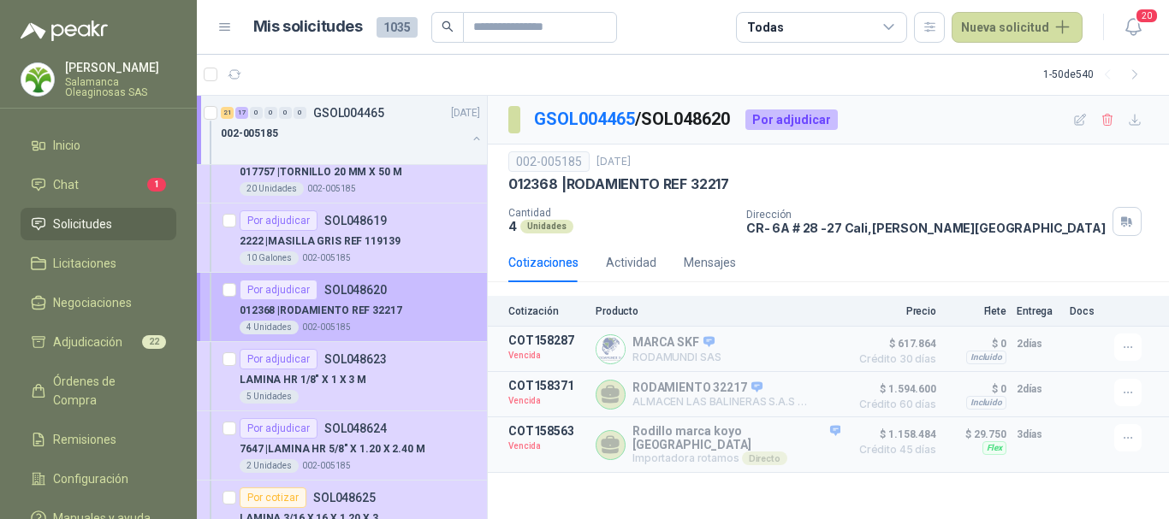
scroll to position [2139, 0]
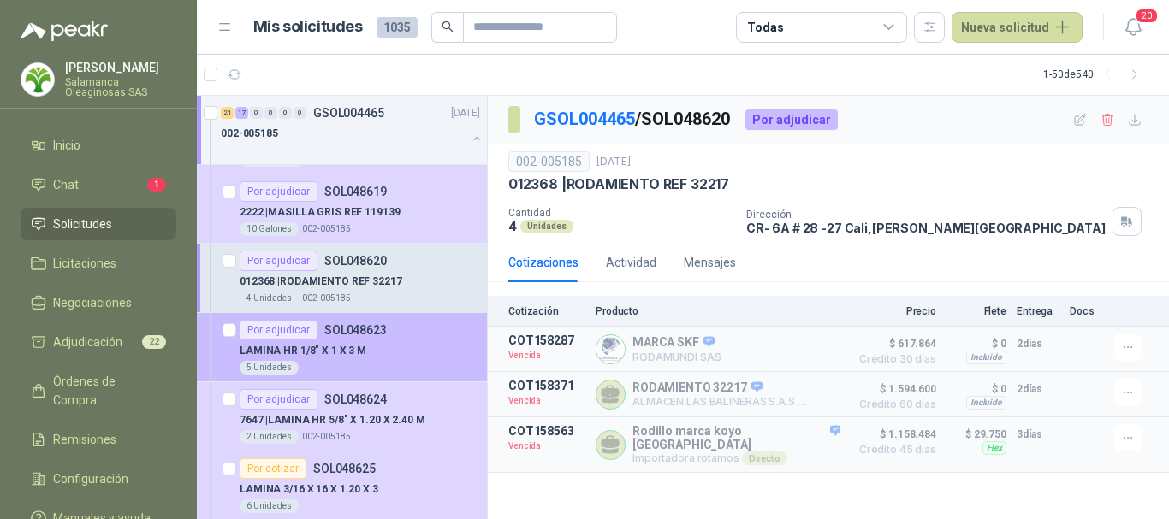
click at [401, 338] on div "Por adjudicar SOL048623" at bounding box center [360, 330] width 240 height 21
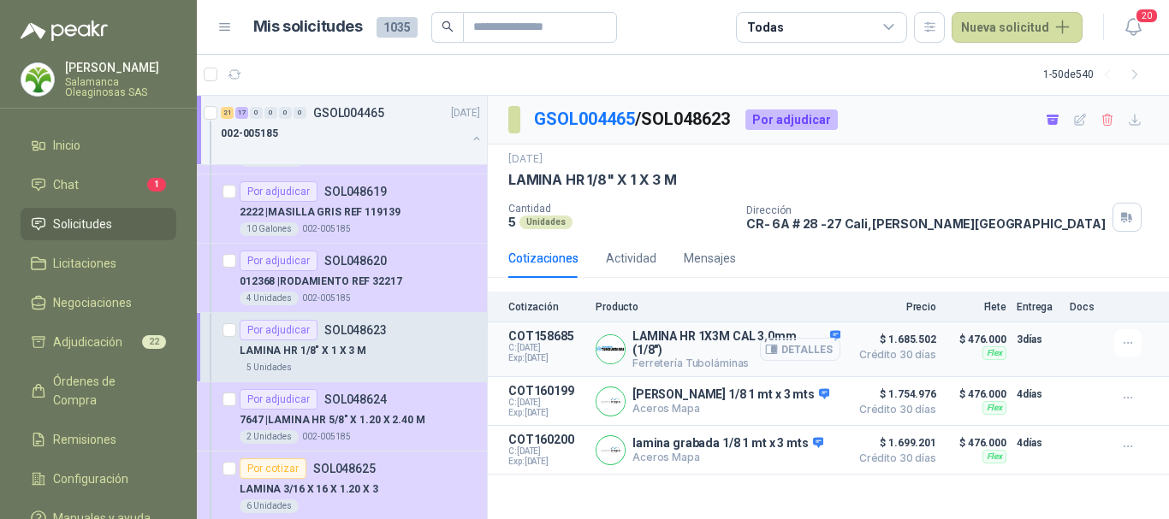
click at [813, 353] on button "Detalles" at bounding box center [800, 349] width 80 height 23
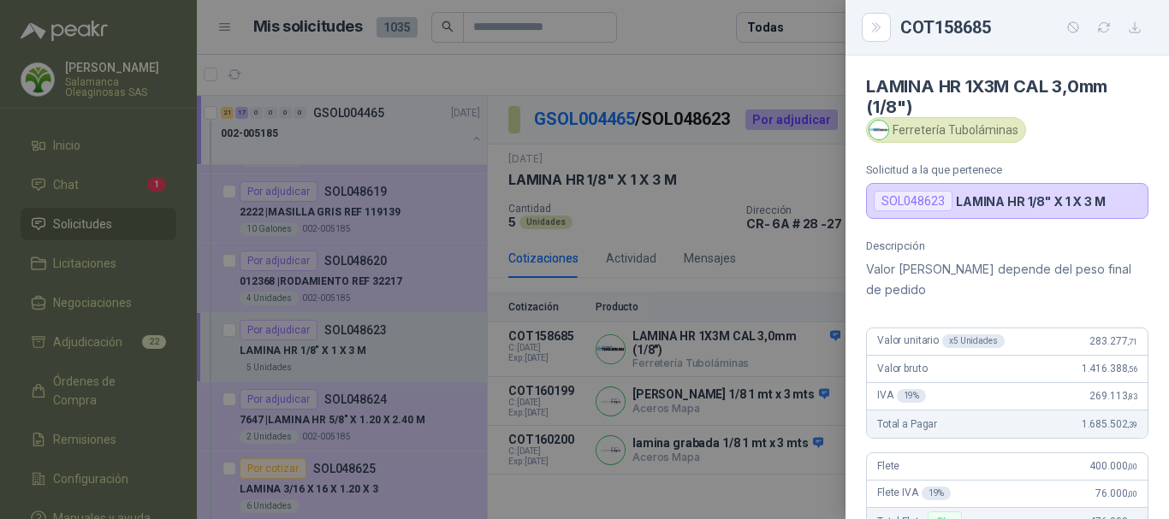
click at [636, 67] on div at bounding box center [584, 259] width 1169 height 519
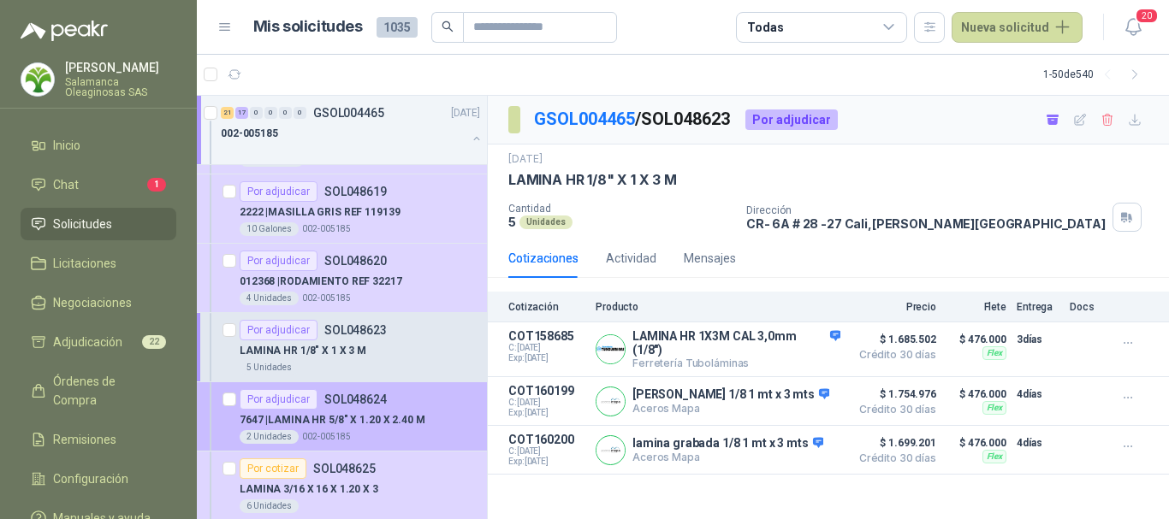
scroll to position [2225, 0]
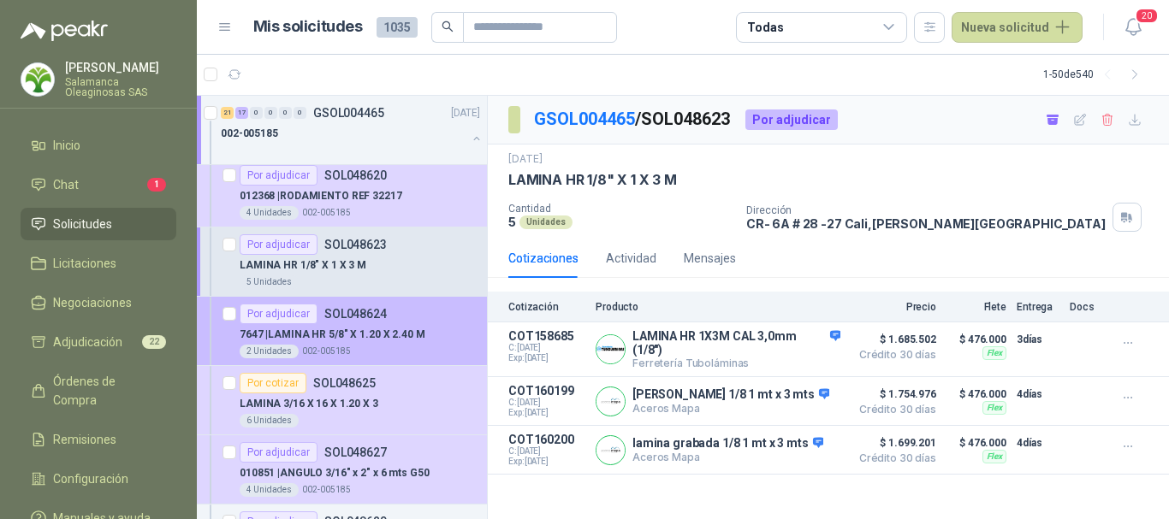
click at [433, 327] on div "7647 | LAMINA HR 5/8" X 1.20 X 2.40 M" at bounding box center [360, 334] width 240 height 21
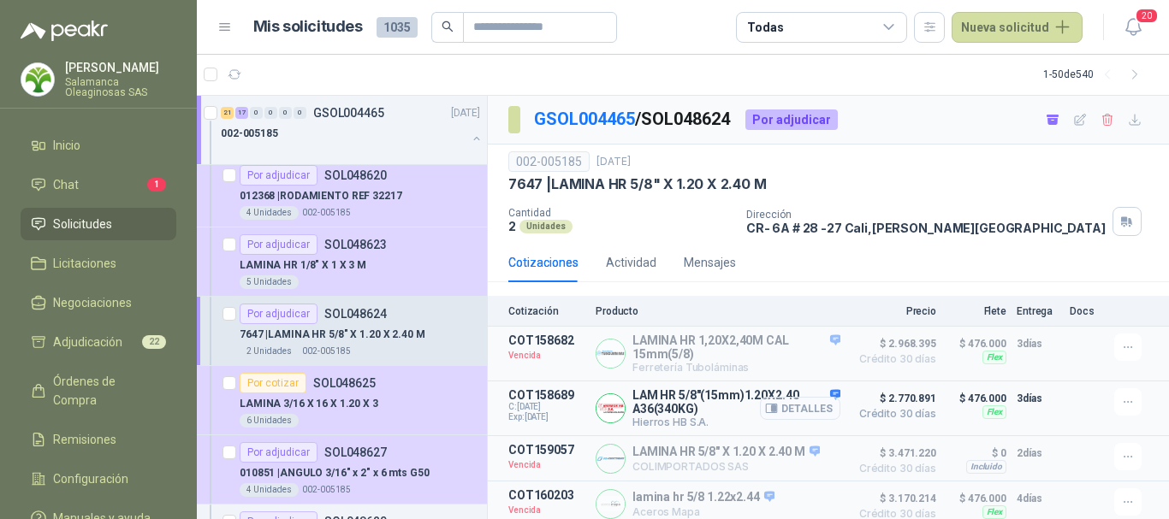
click at [805, 411] on button "Detalles" at bounding box center [800, 408] width 80 height 23
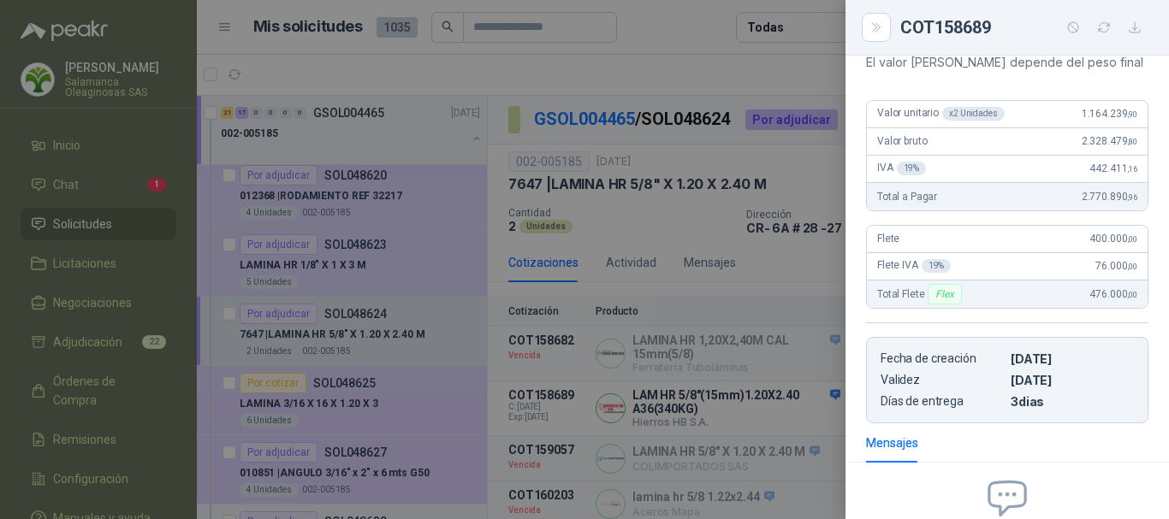
scroll to position [44, 0]
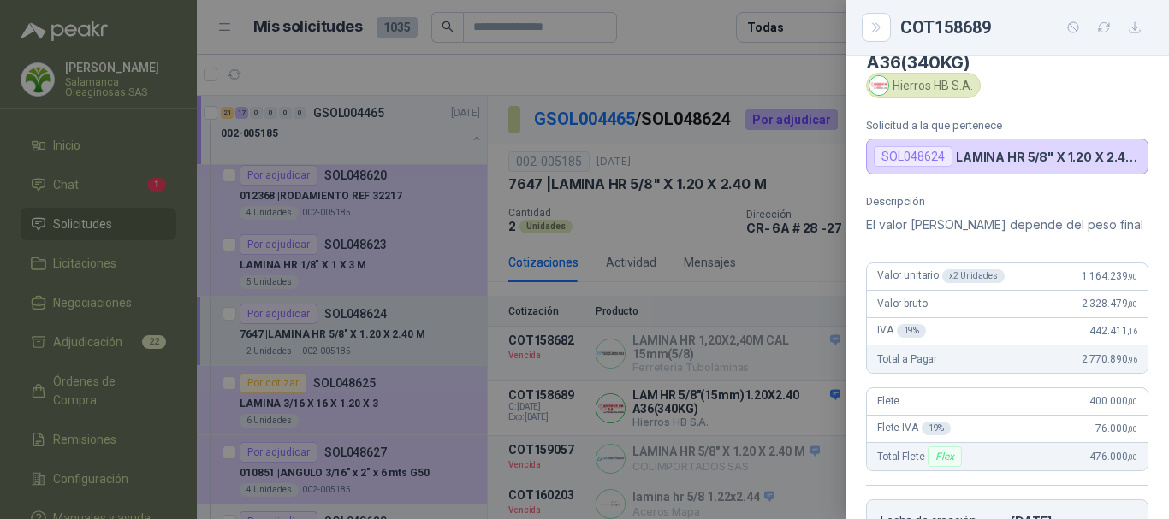
click at [609, 74] on div at bounding box center [584, 259] width 1169 height 519
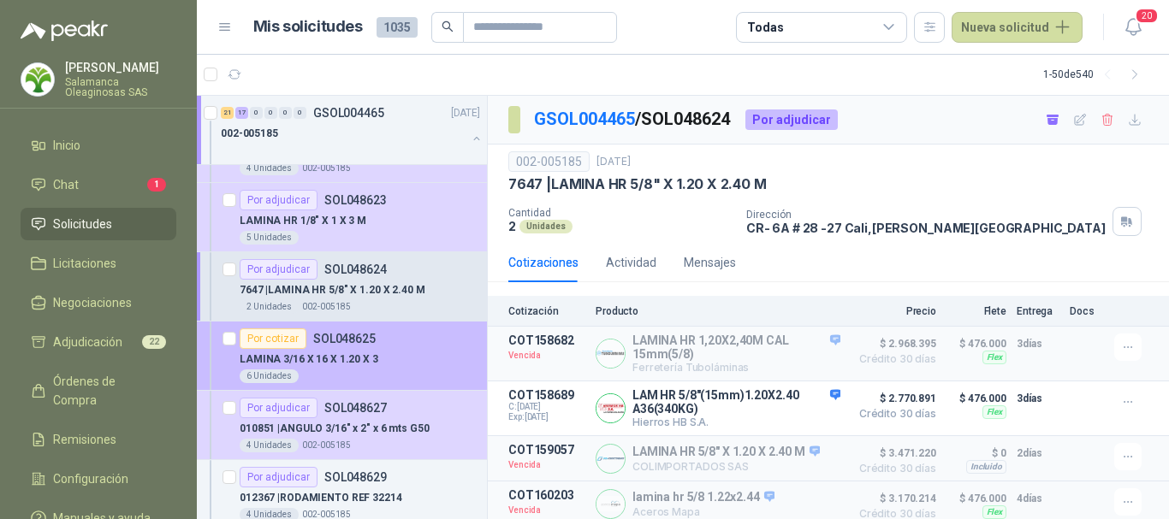
scroll to position [2310, 0]
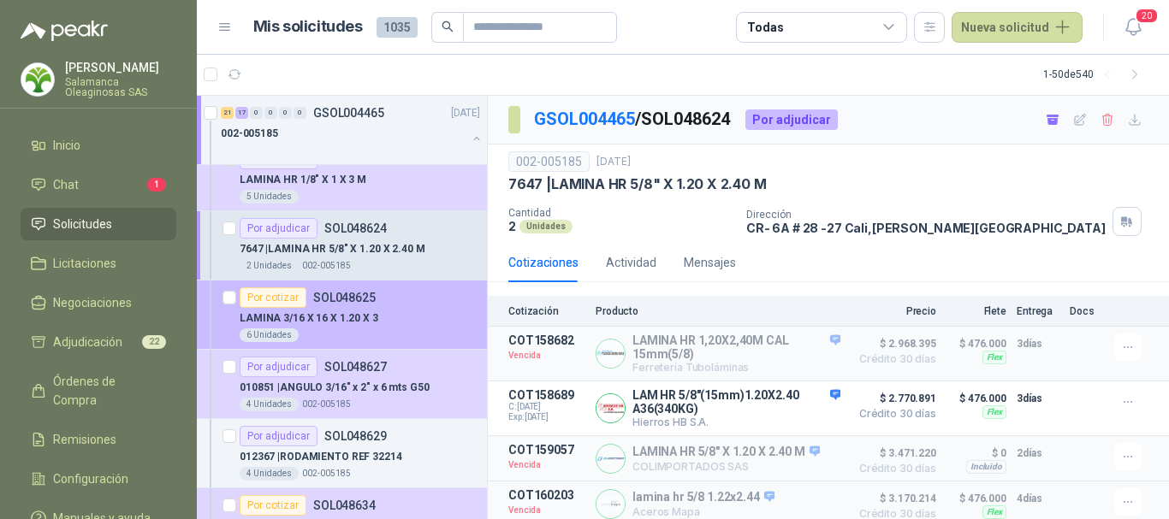
click at [420, 300] on div "Por cotizar SOL048625" at bounding box center [360, 298] width 240 height 21
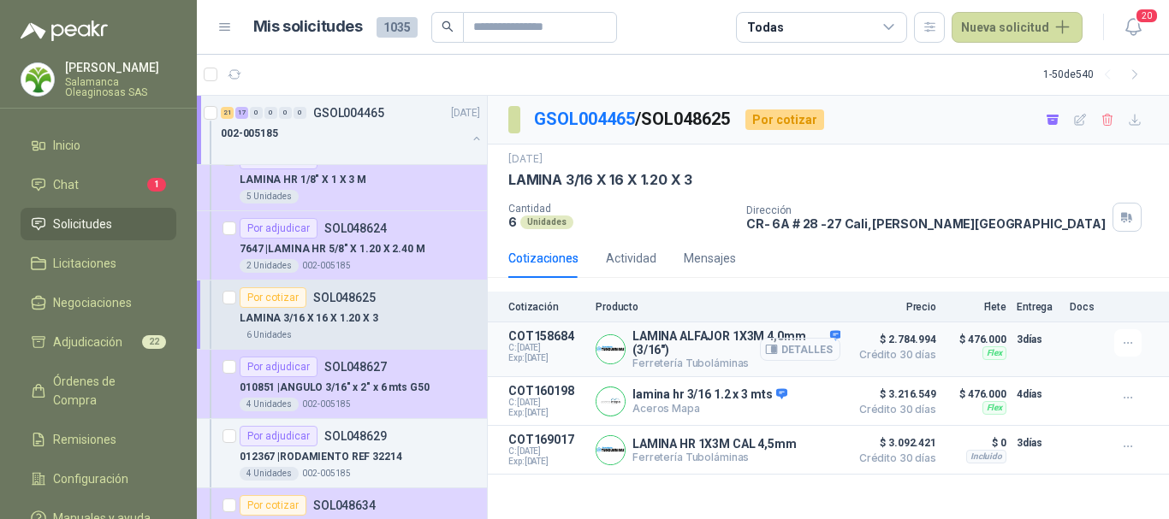
click at [802, 348] on button "Detalles" at bounding box center [800, 349] width 80 height 23
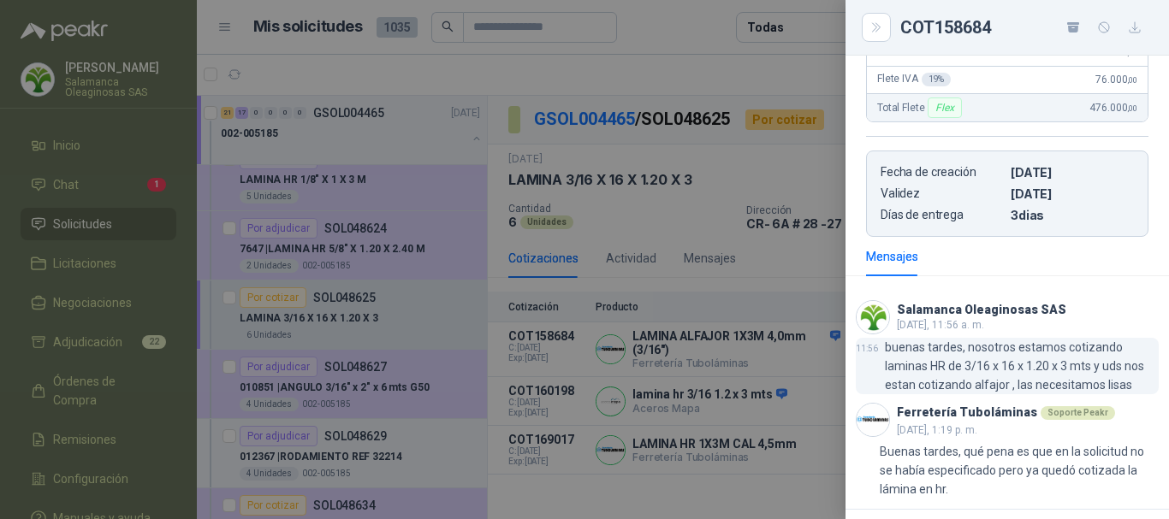
scroll to position [72, 0]
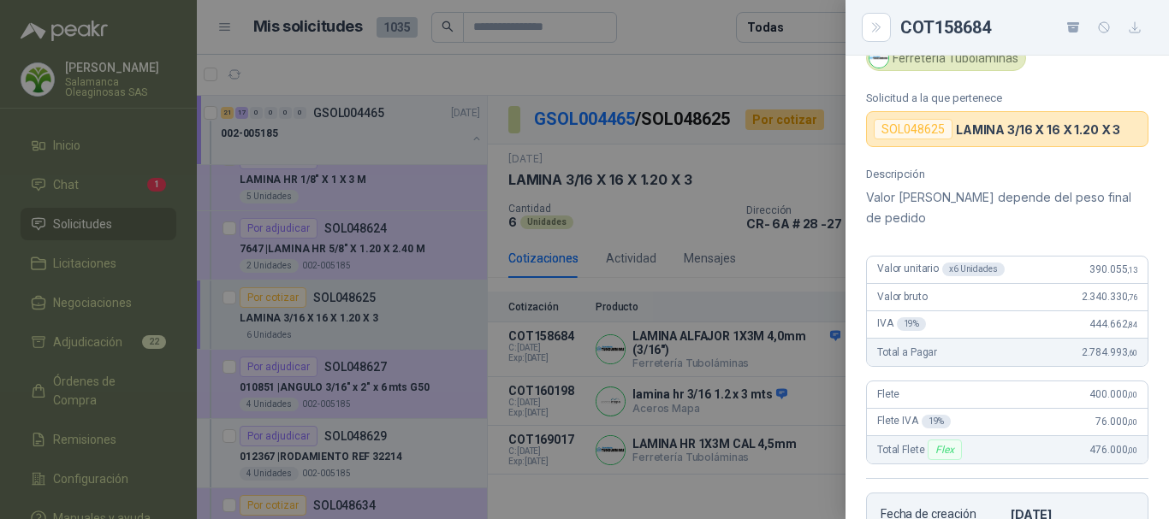
click at [661, 73] on div at bounding box center [584, 259] width 1169 height 519
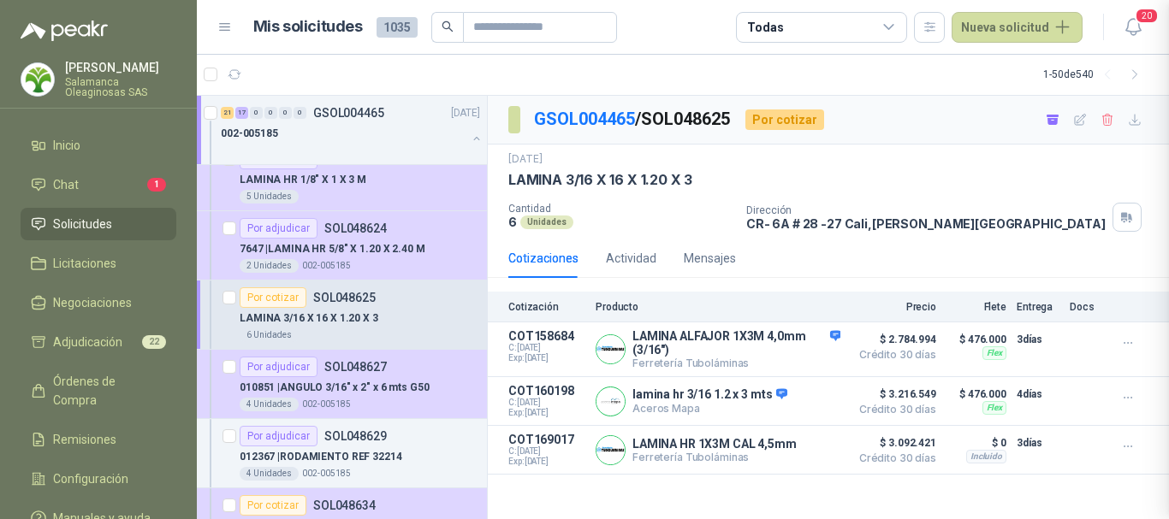
scroll to position [500, 0]
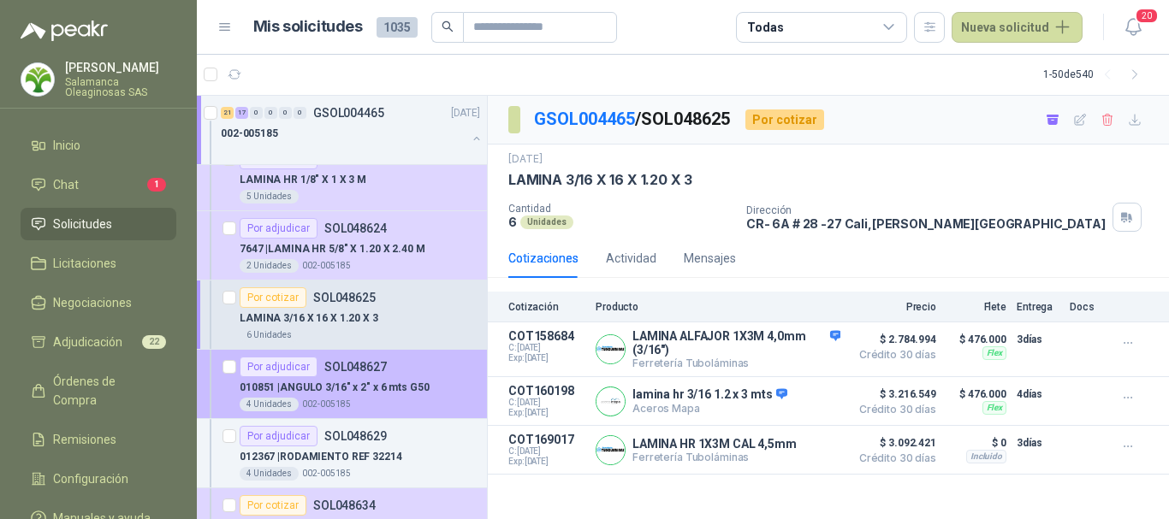
click at [434, 370] on div "Por adjudicar SOL048627" at bounding box center [360, 367] width 240 height 21
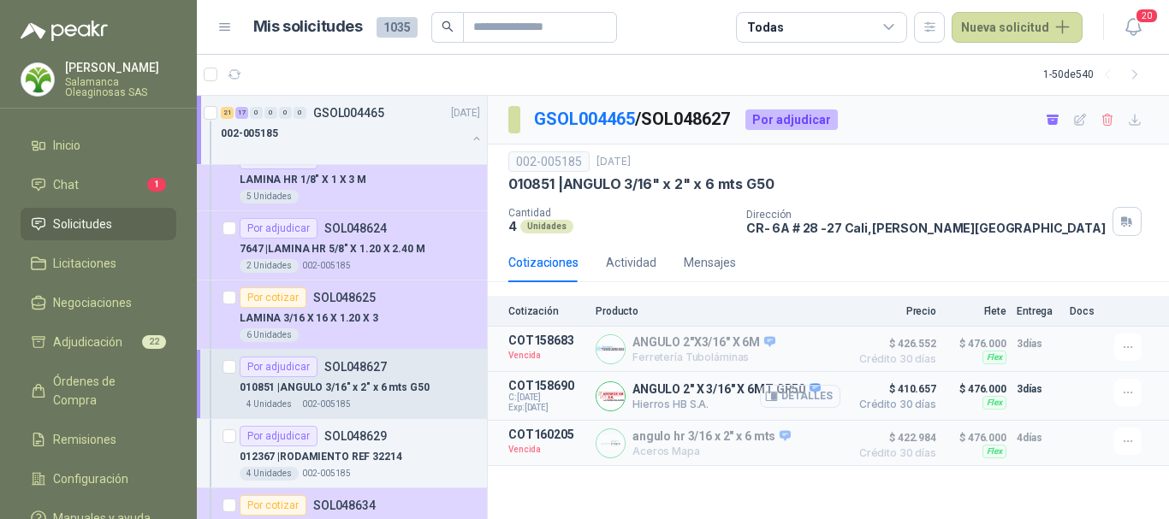
click at [808, 399] on button "Detalles" at bounding box center [800, 396] width 80 height 23
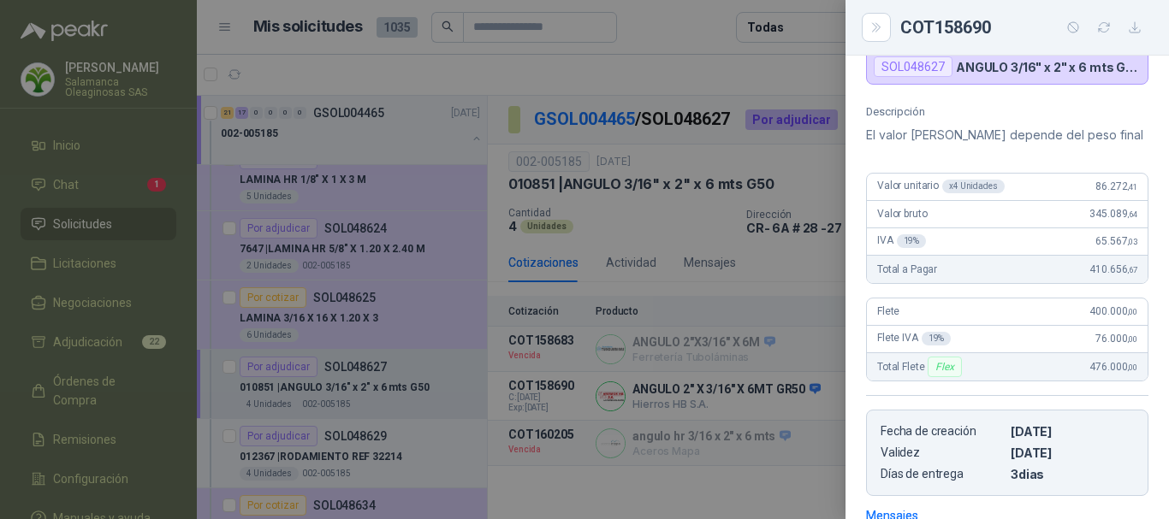
scroll to position [44, 0]
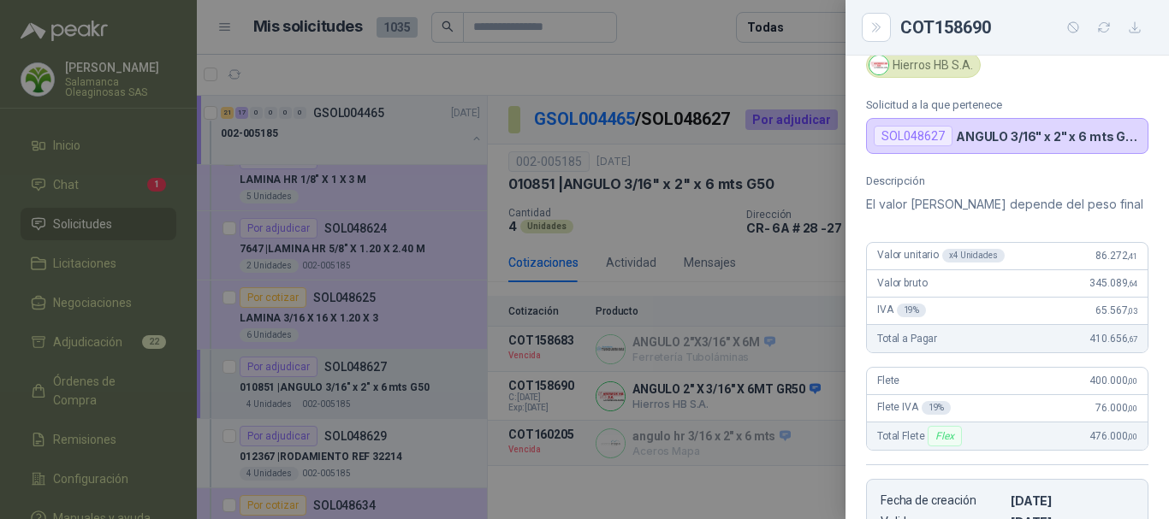
click at [658, 29] on div at bounding box center [584, 259] width 1169 height 519
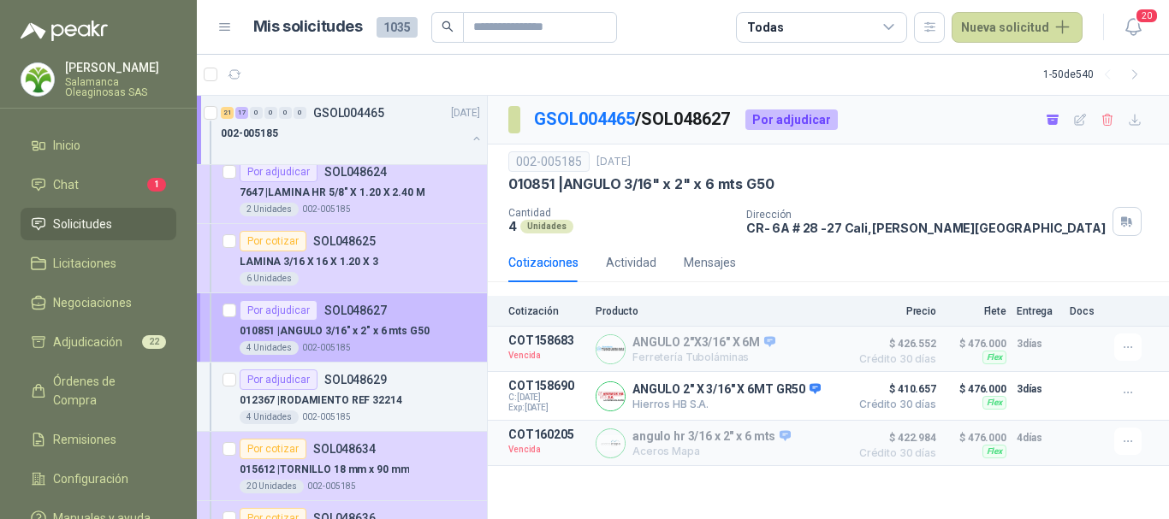
scroll to position [2396, 0]
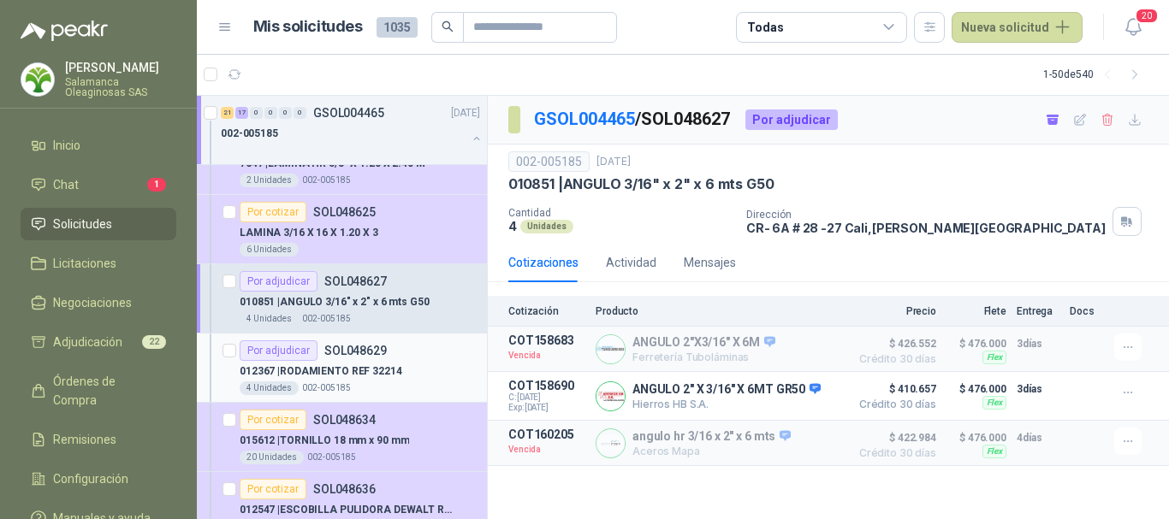
click at [409, 378] on div "012367 | RODAMIENTO REF 32214" at bounding box center [360, 371] width 240 height 21
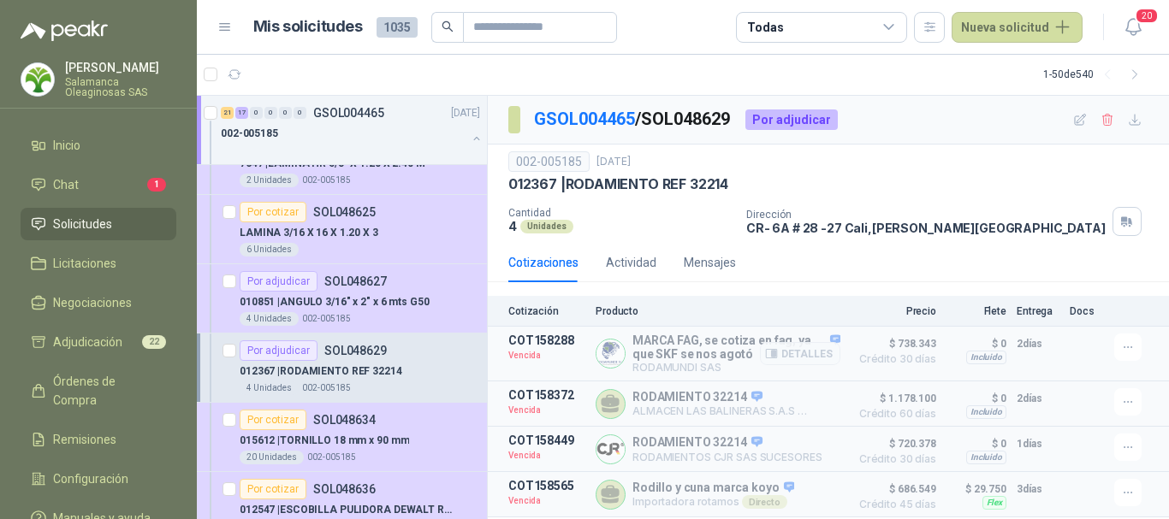
scroll to position [3, 0]
click at [795, 348] on button "Detalles" at bounding box center [800, 353] width 80 height 23
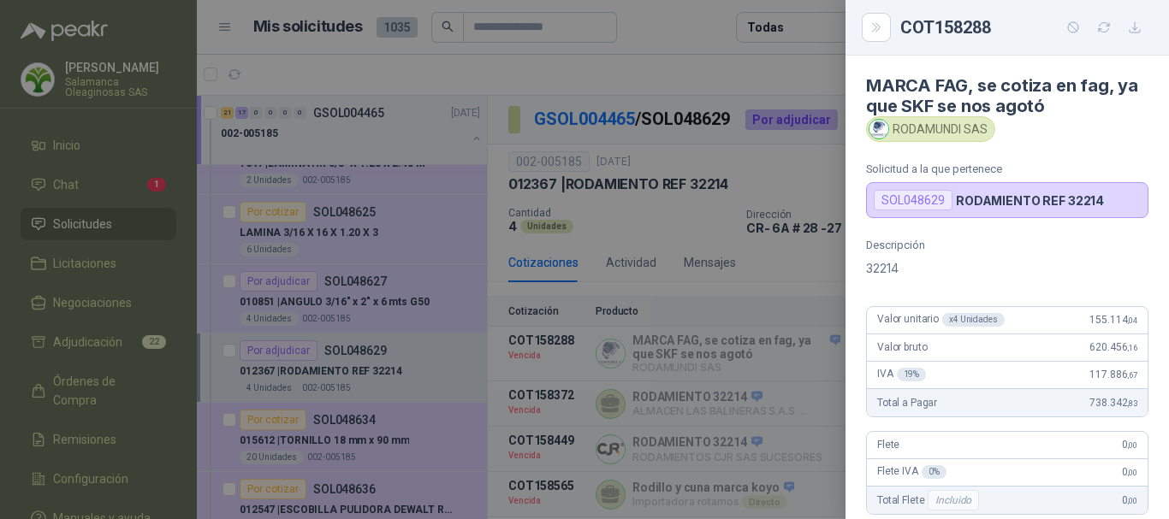
scroll to position [0, 0]
click at [661, 67] on div at bounding box center [584, 259] width 1169 height 519
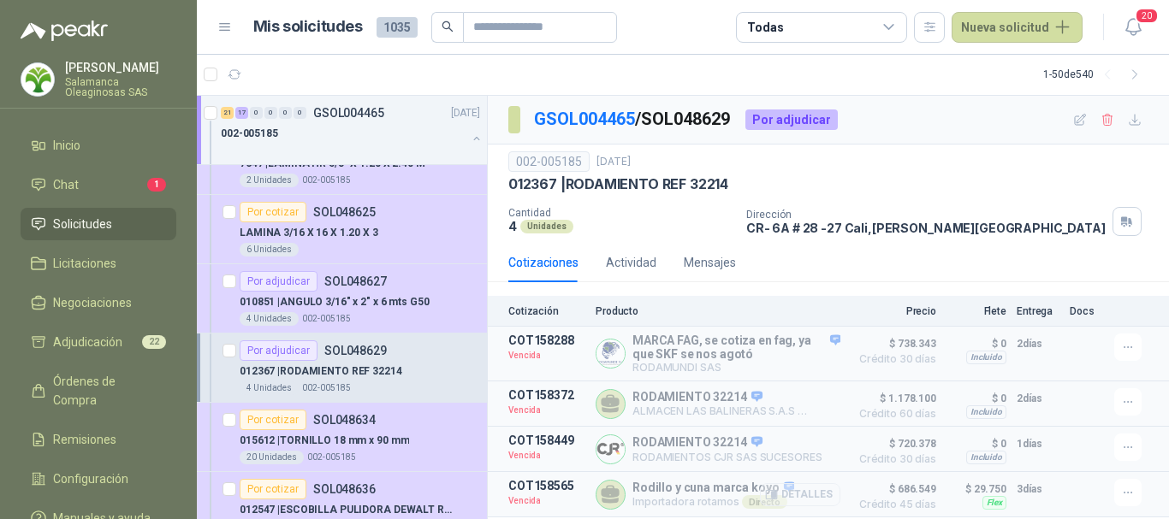
click at [812, 498] on button "Detalles" at bounding box center [800, 494] width 80 height 23
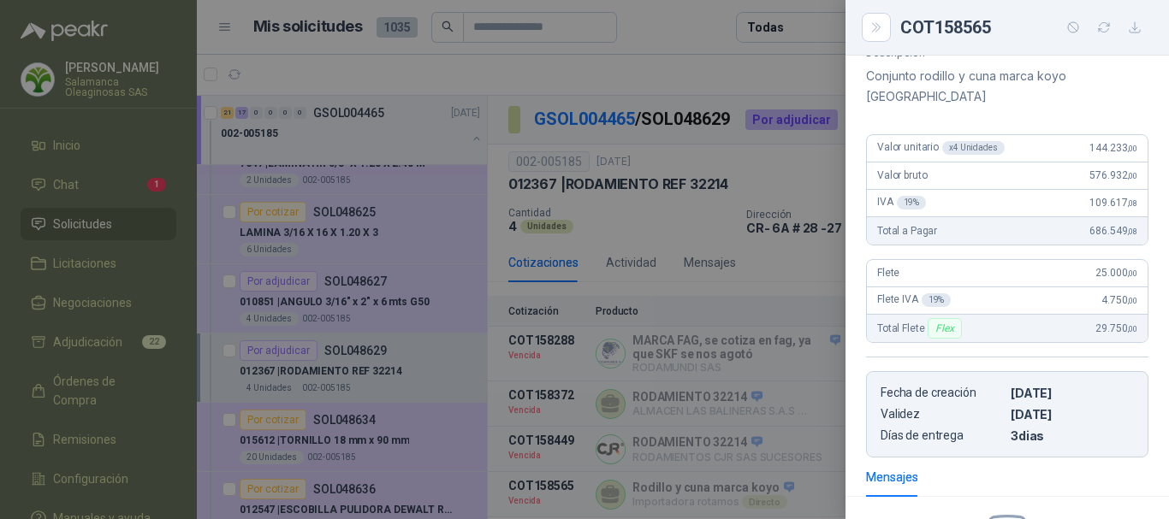
scroll to position [0, 0]
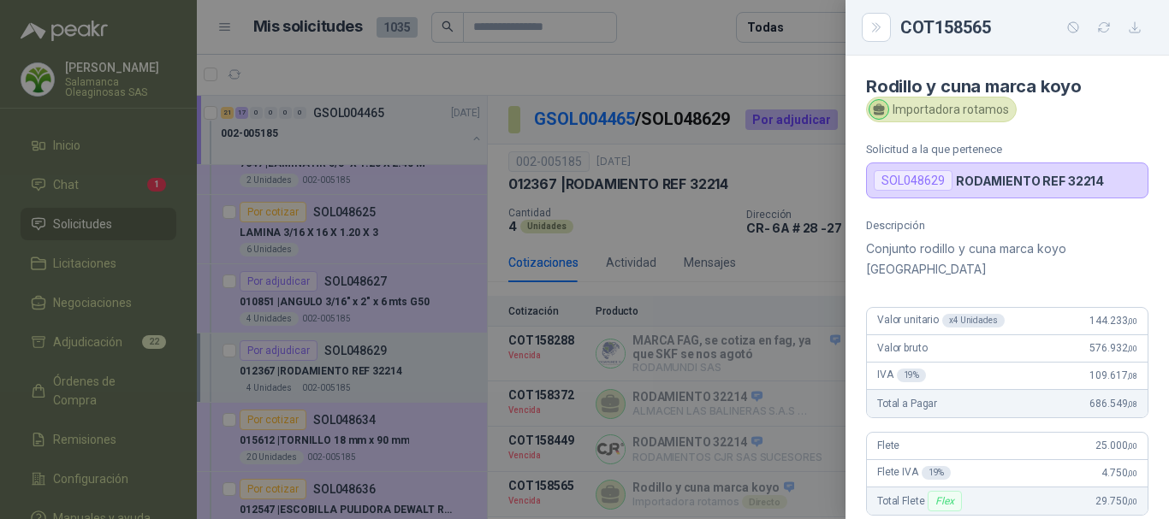
click at [706, 52] on div at bounding box center [584, 259] width 1169 height 519
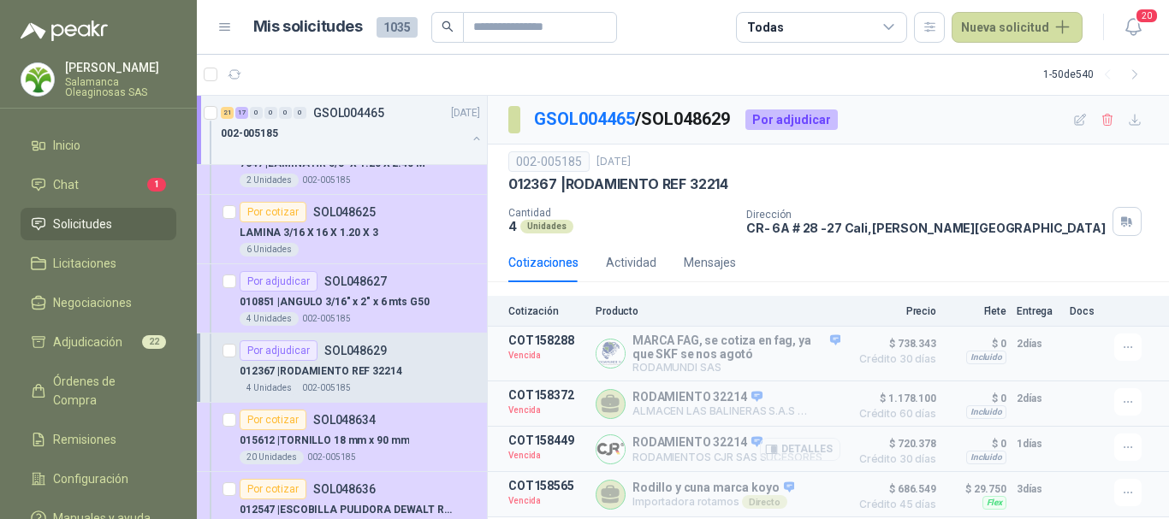
click at [798, 446] on button "Detalles" at bounding box center [800, 449] width 80 height 23
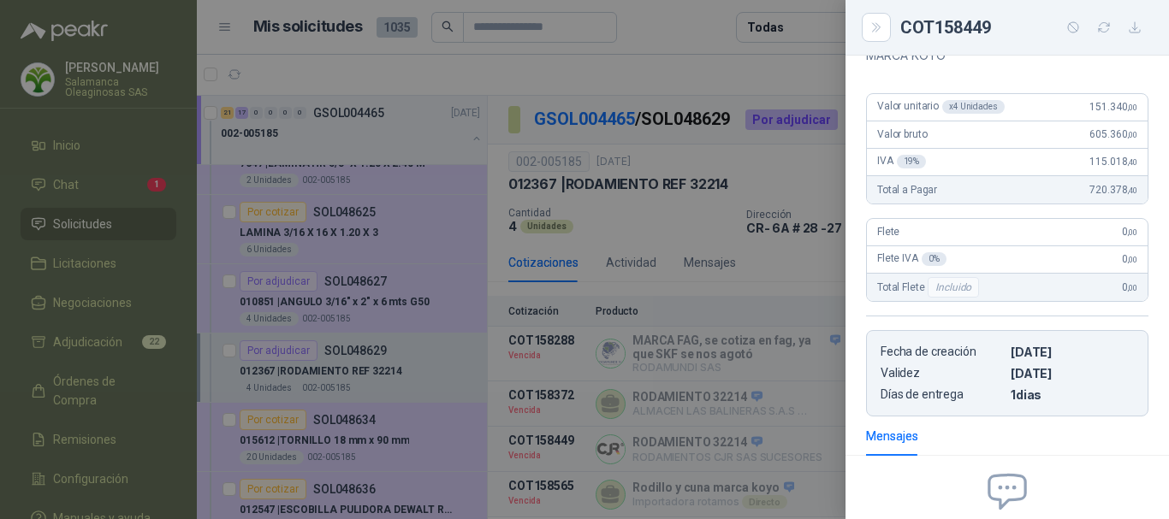
scroll to position [0, 0]
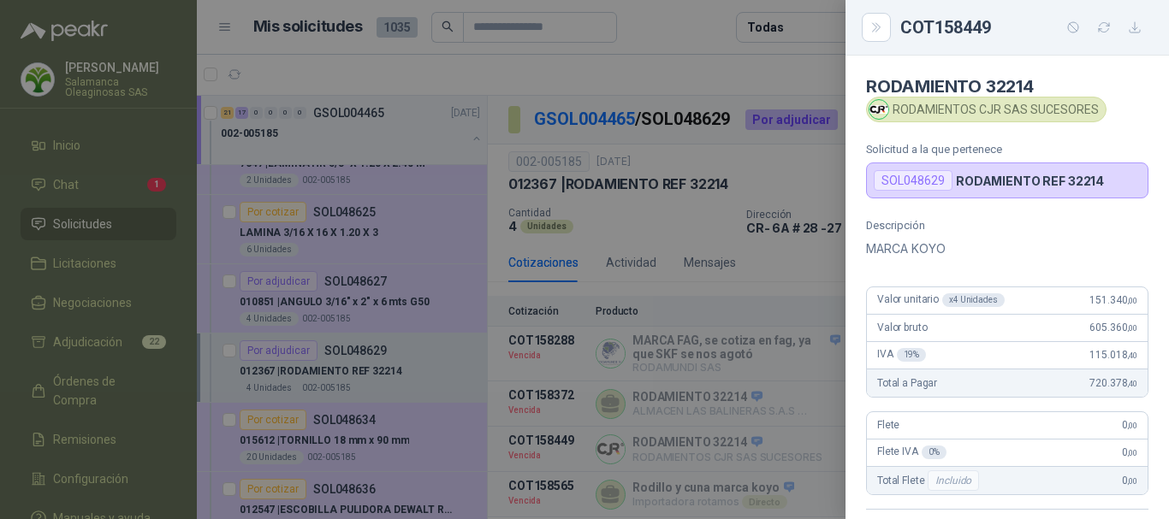
click at [727, 67] on div at bounding box center [584, 259] width 1169 height 519
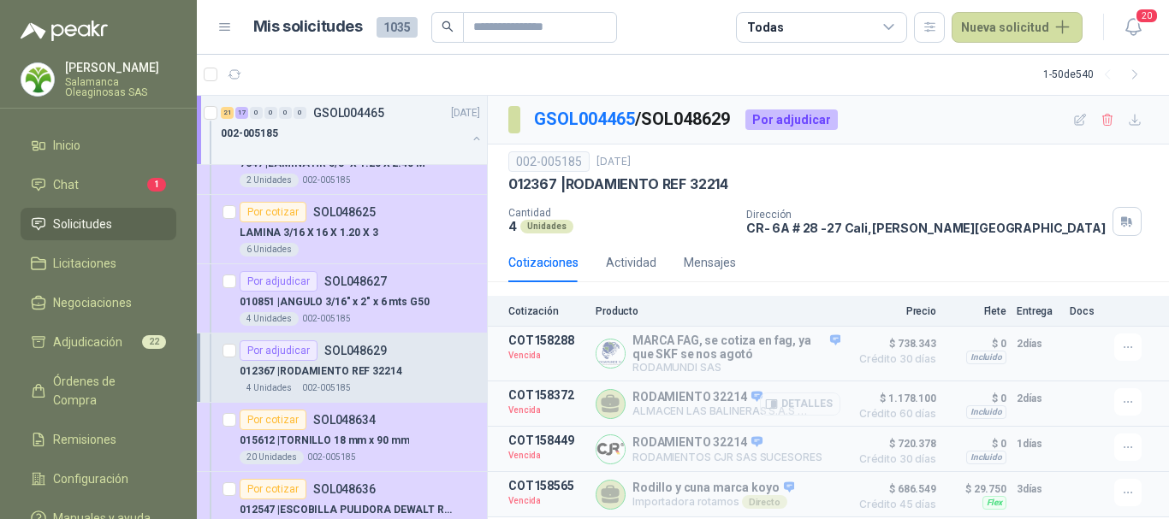
click at [807, 406] on button "Detalles" at bounding box center [800, 404] width 80 height 23
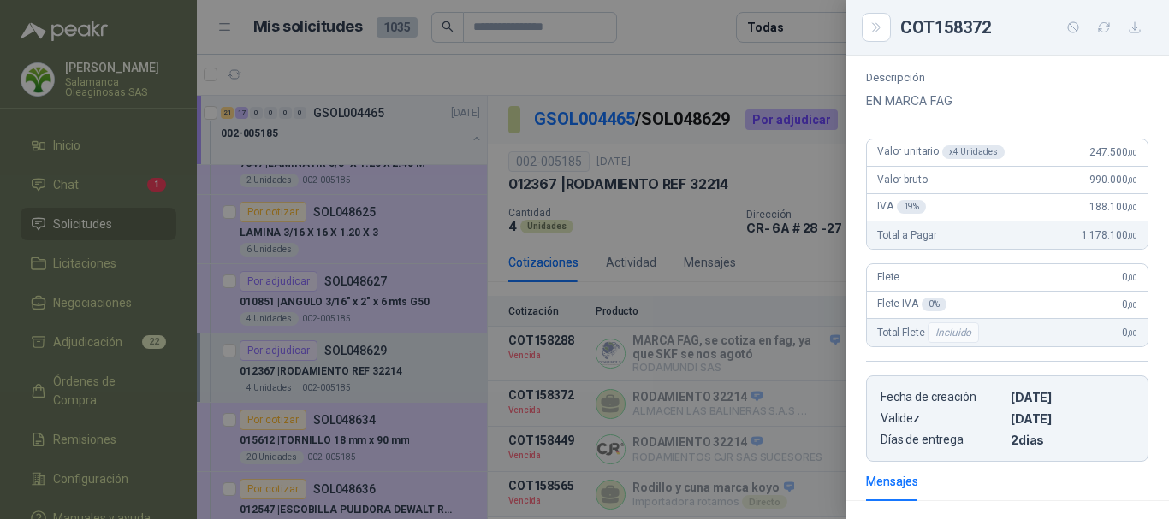
scroll to position [0, 0]
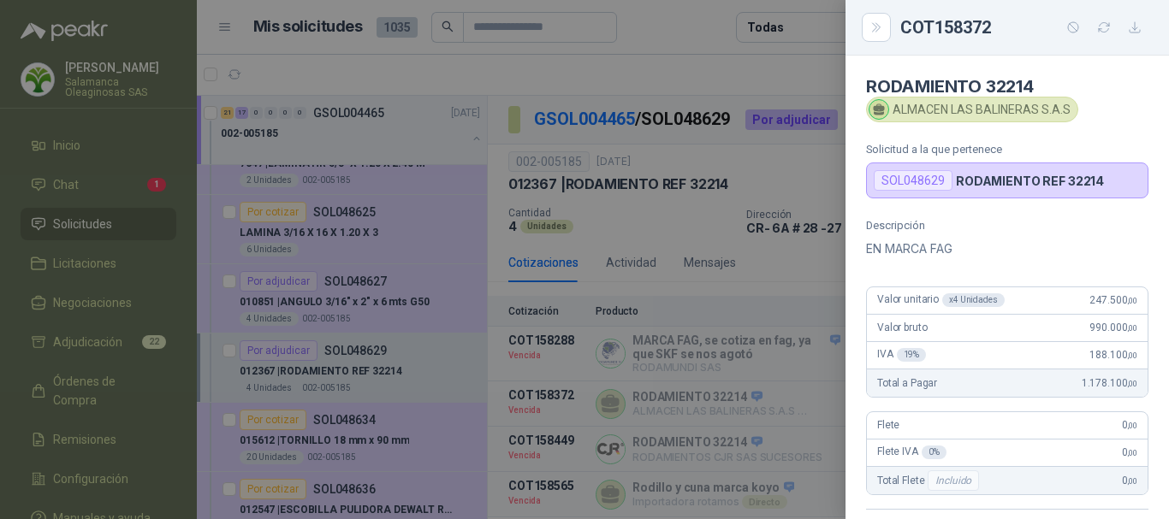
click at [765, 76] on div at bounding box center [584, 259] width 1169 height 519
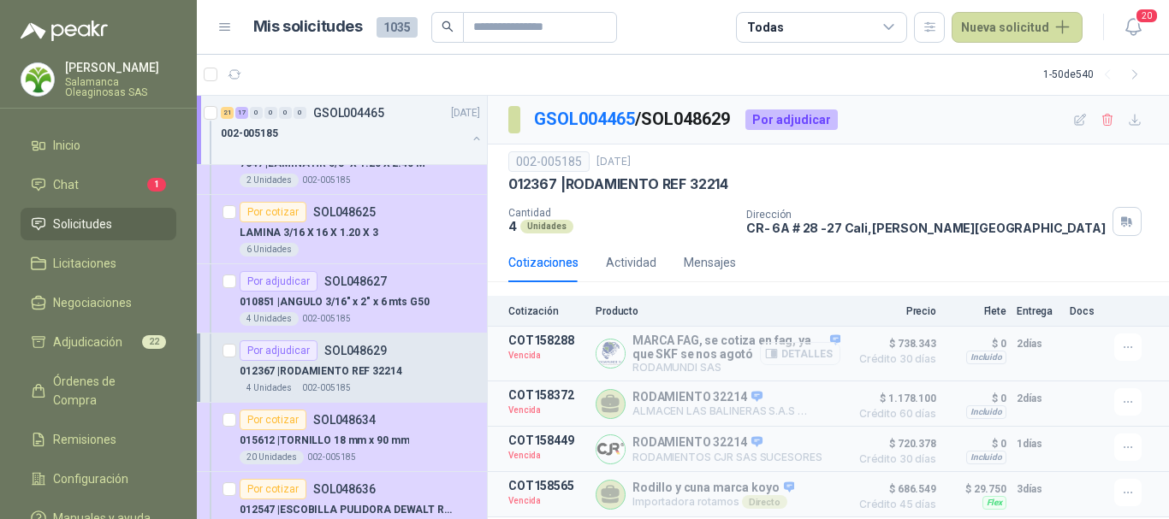
click at [804, 357] on button "Detalles" at bounding box center [800, 353] width 80 height 23
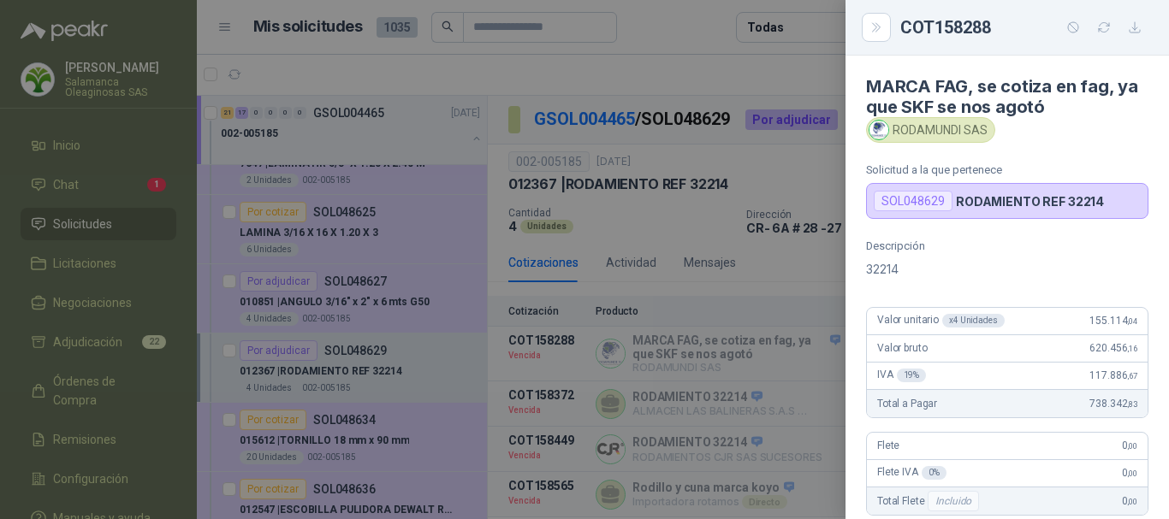
click at [750, 74] on div at bounding box center [584, 259] width 1169 height 519
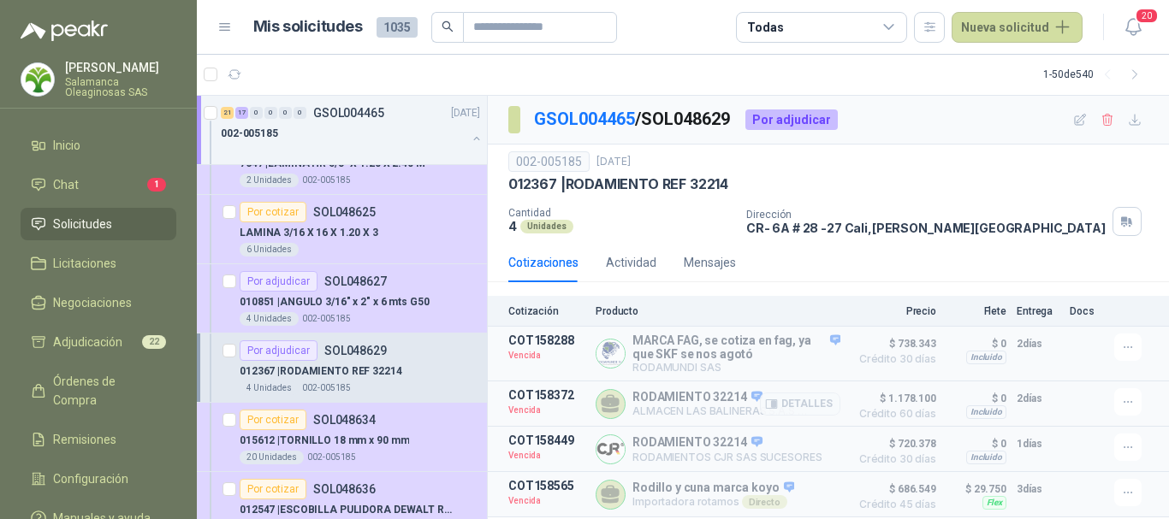
scroll to position [3, 0]
click at [802, 453] on button "Detalles" at bounding box center [800, 449] width 80 height 23
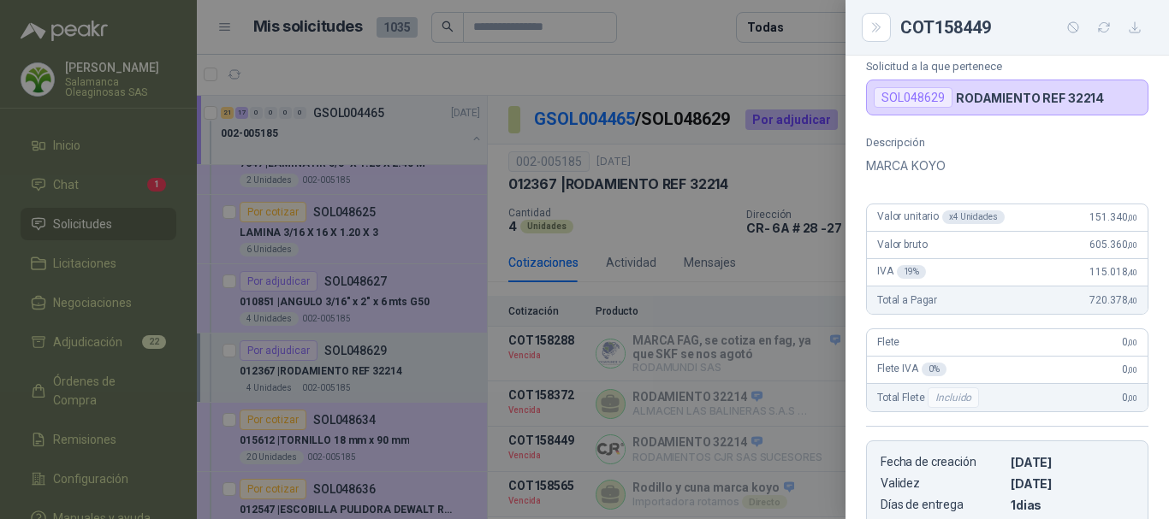
scroll to position [33, 0]
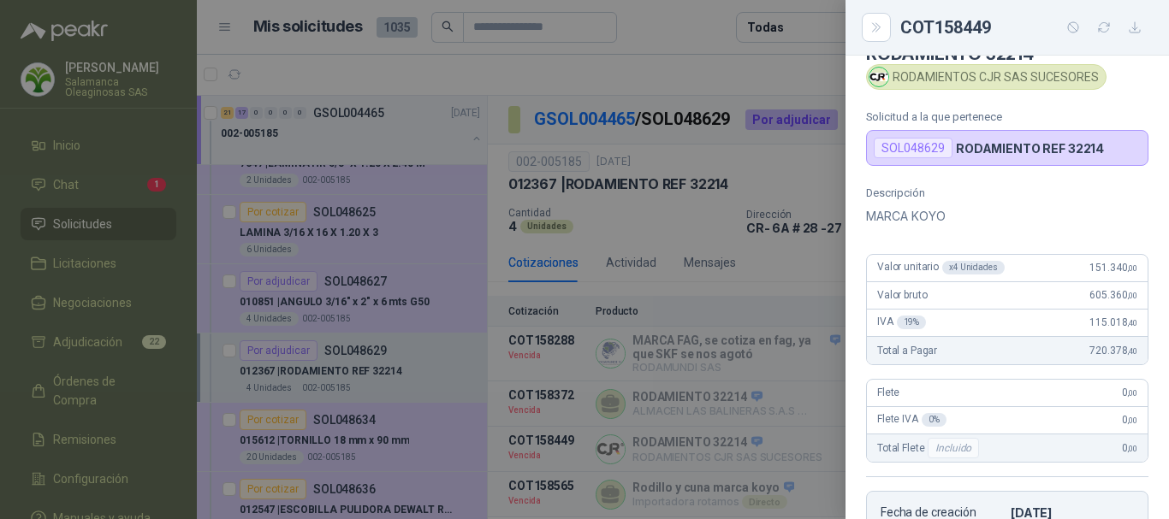
click at [698, 78] on div at bounding box center [584, 259] width 1169 height 519
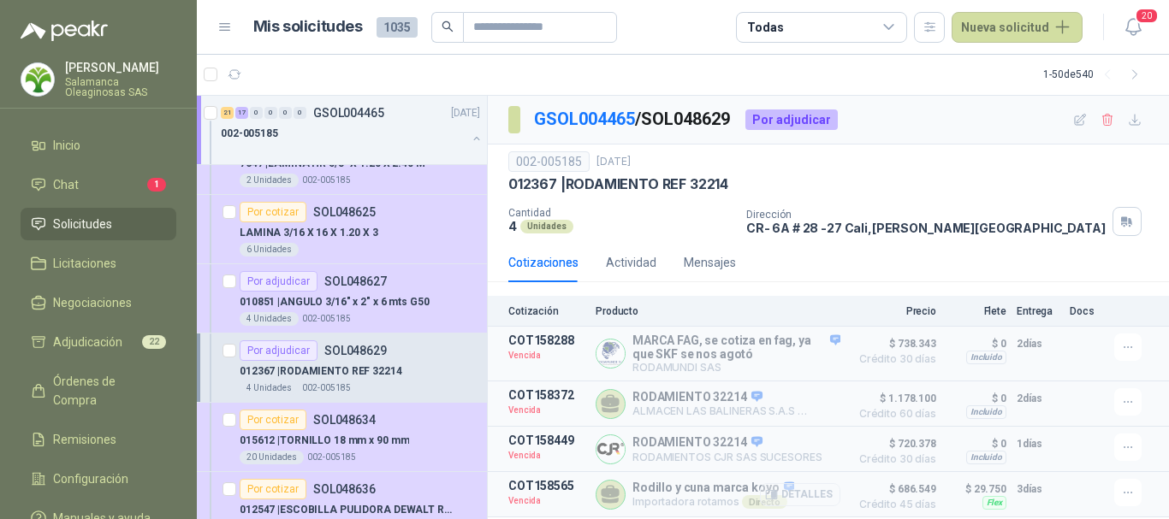
click at [801, 494] on button "Detalles" at bounding box center [800, 494] width 80 height 23
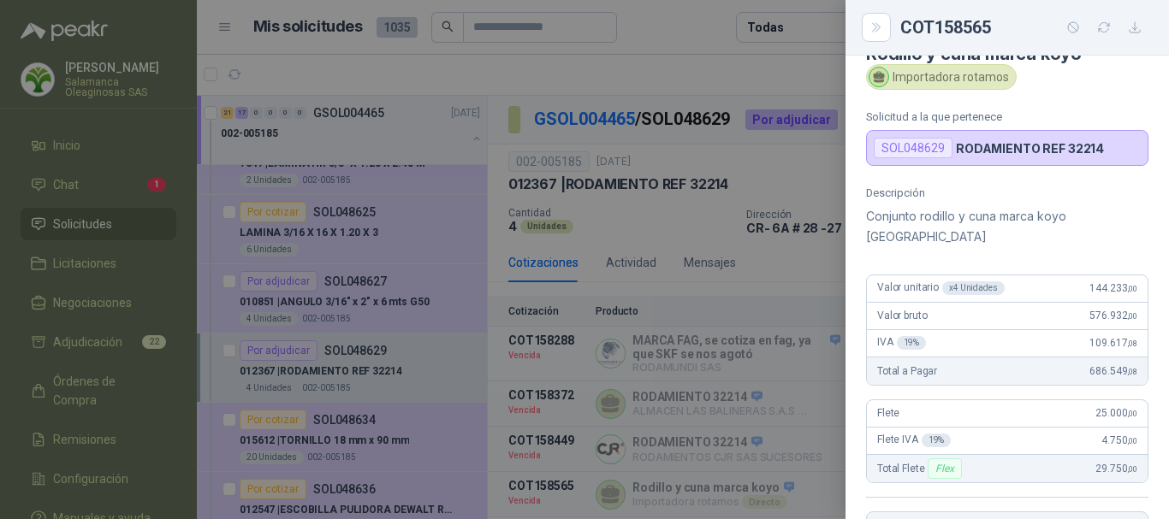
scroll to position [0, 0]
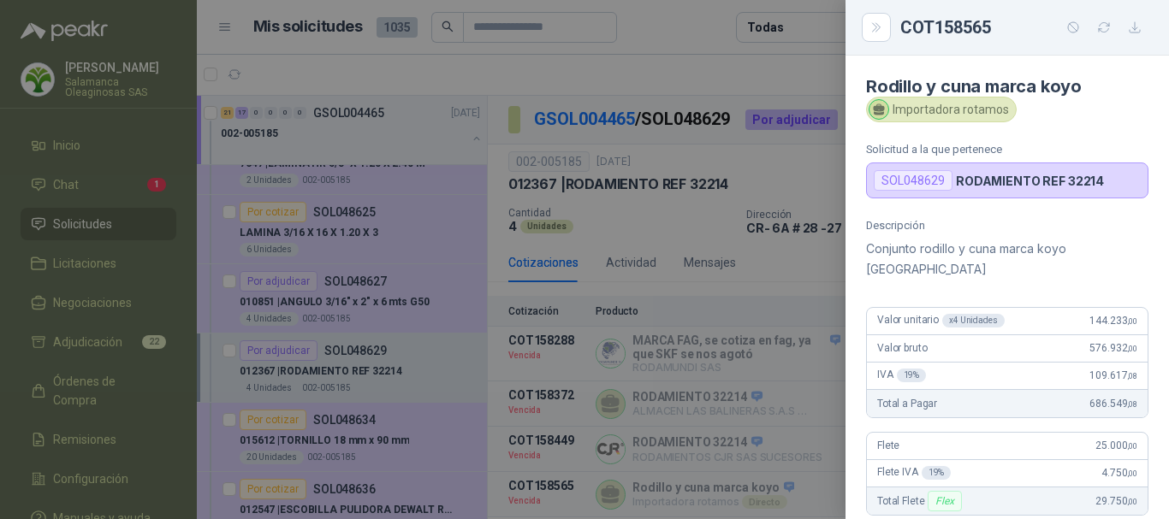
click at [694, 32] on div at bounding box center [584, 259] width 1169 height 519
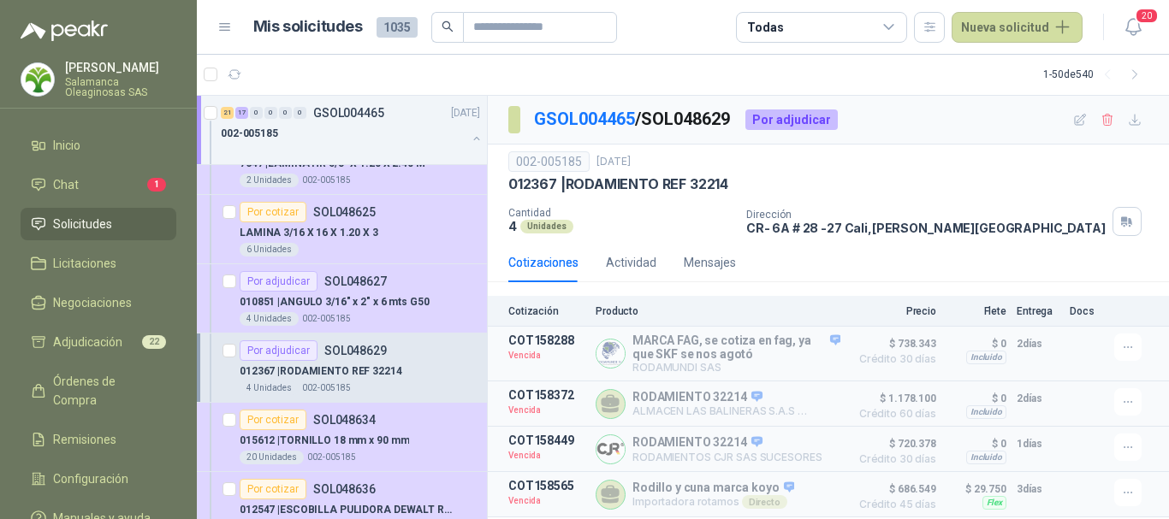
click at [634, 80] on article "1 - 50 de 540" at bounding box center [683, 74] width 972 height 41
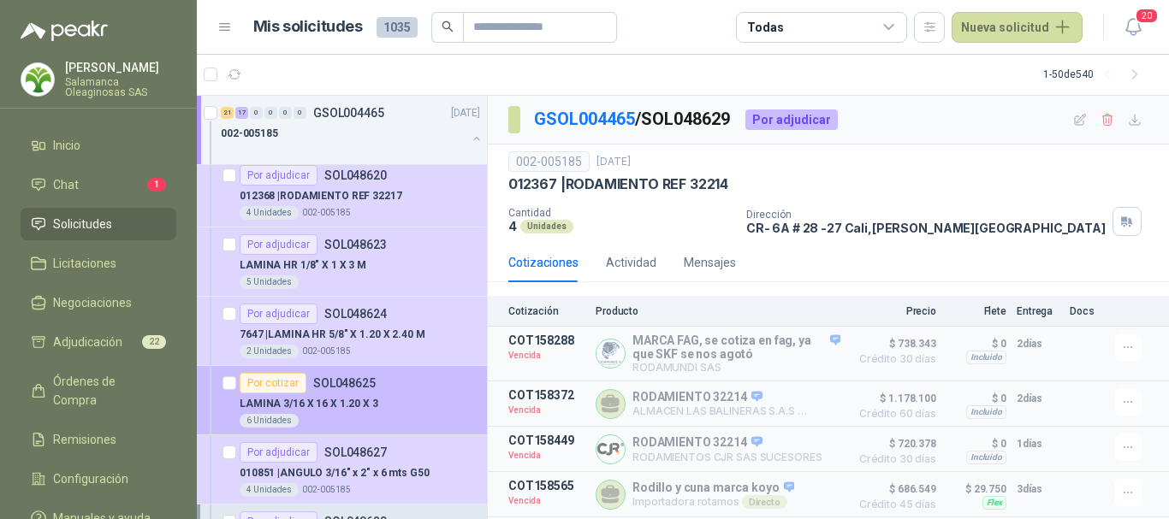
scroll to position [2139, 0]
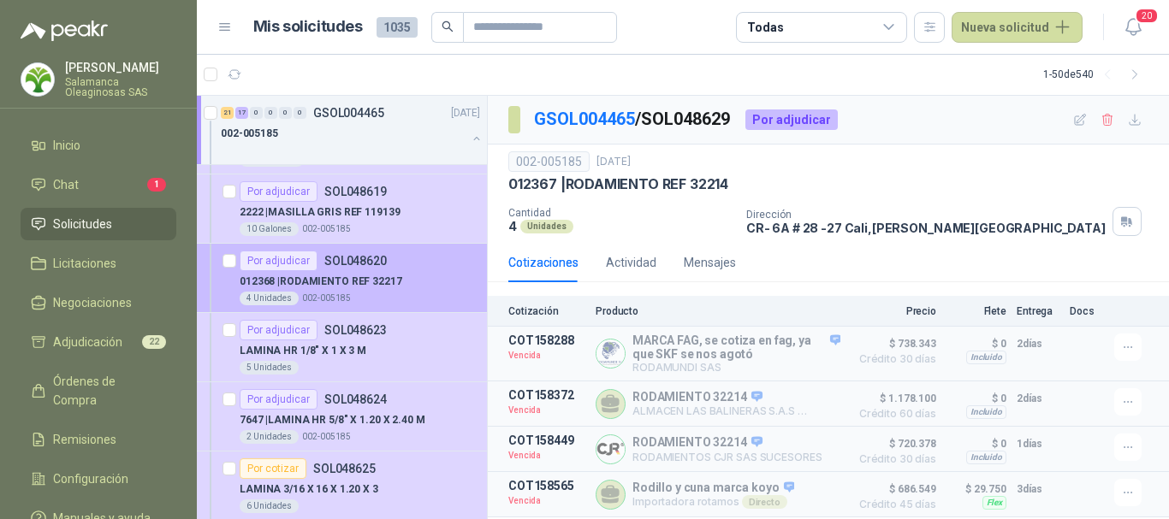
click at [409, 283] on div "012368 | RODAMIENTO REF 32217" at bounding box center [360, 281] width 240 height 21
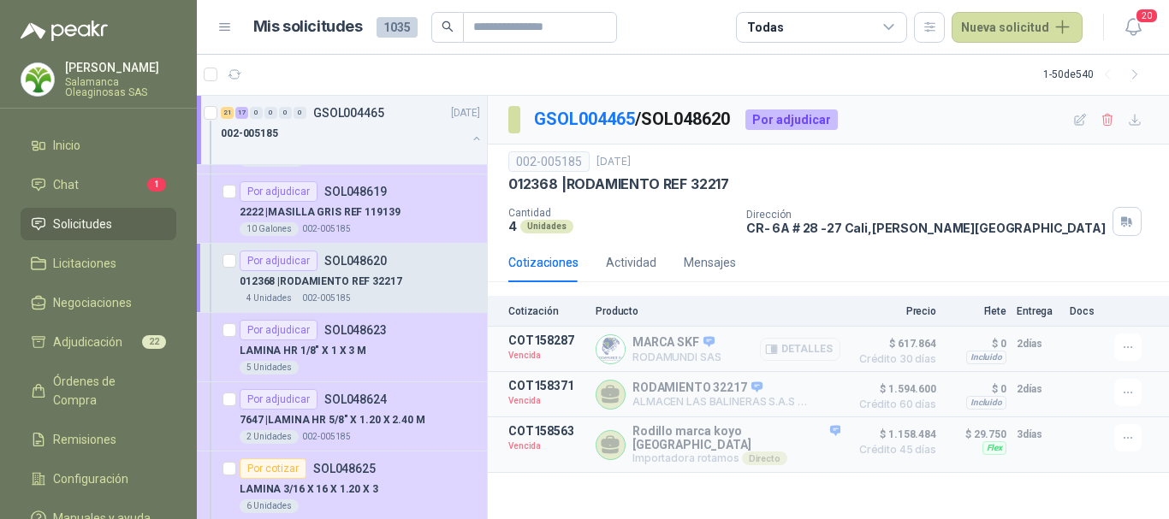
click at [810, 349] on button "Detalles" at bounding box center [800, 349] width 80 height 23
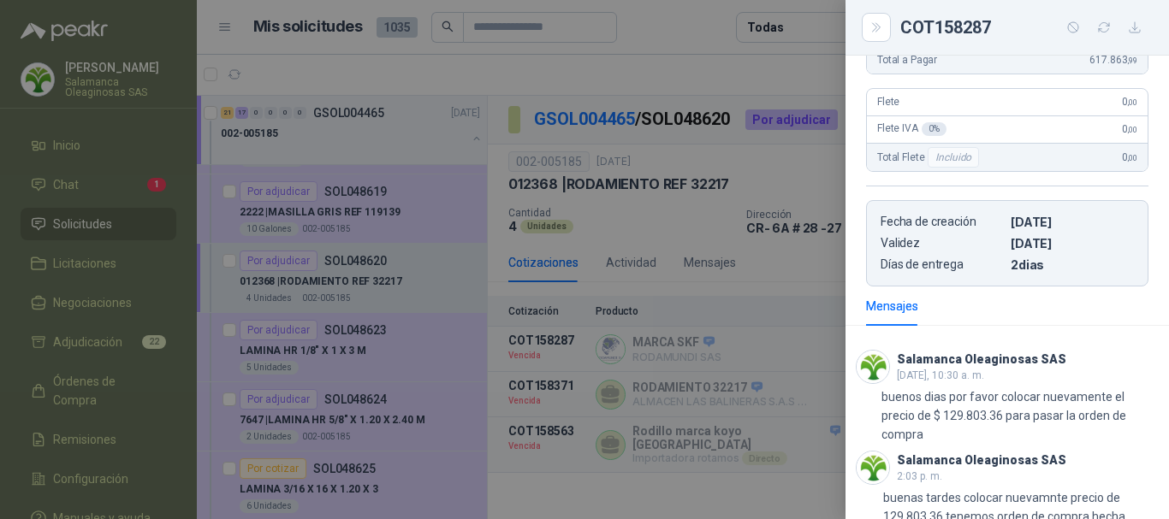
scroll to position [342, 0]
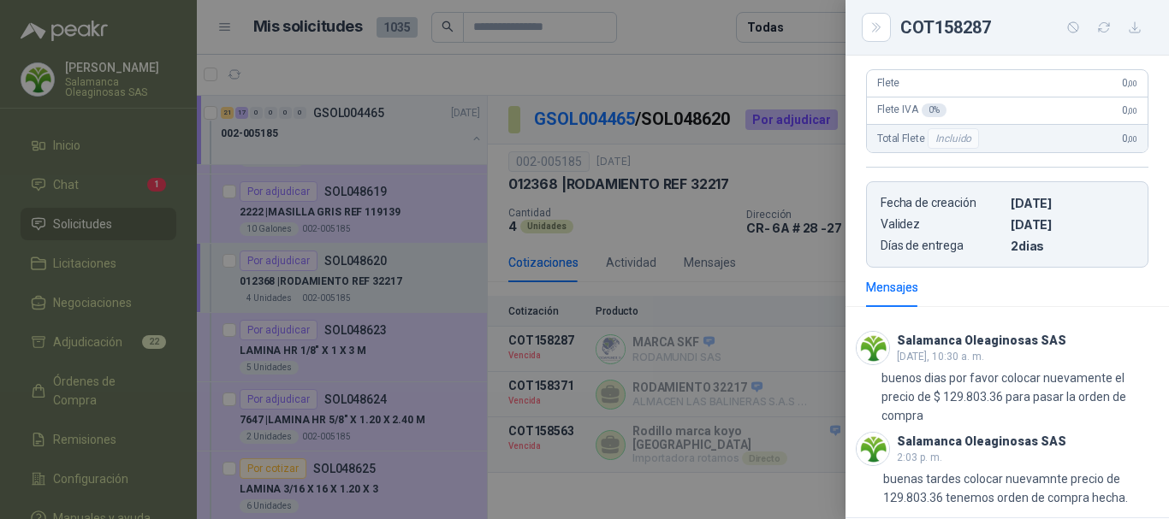
click at [667, 12] on div at bounding box center [584, 259] width 1169 height 519
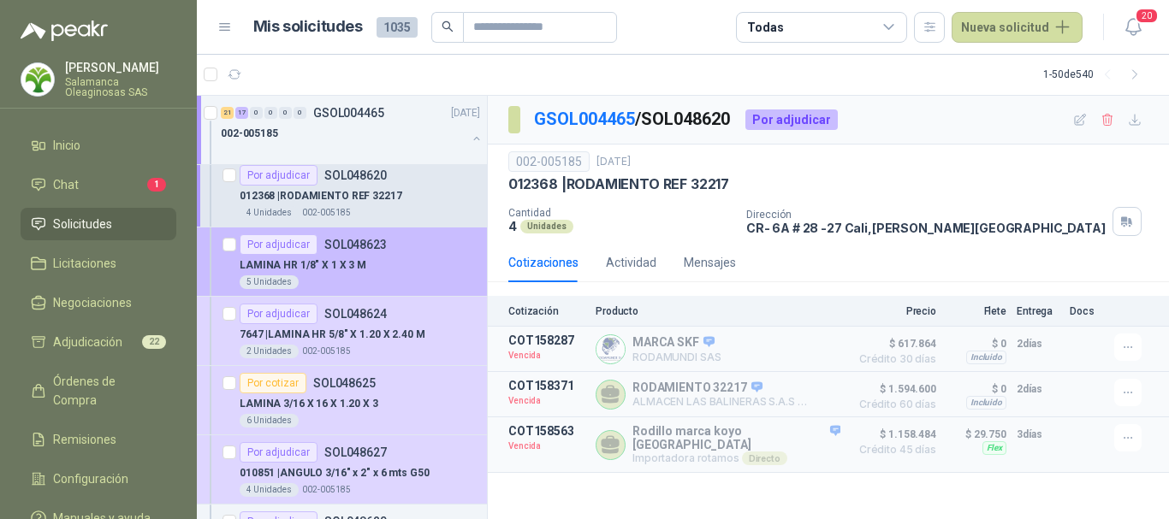
scroll to position [2310, 0]
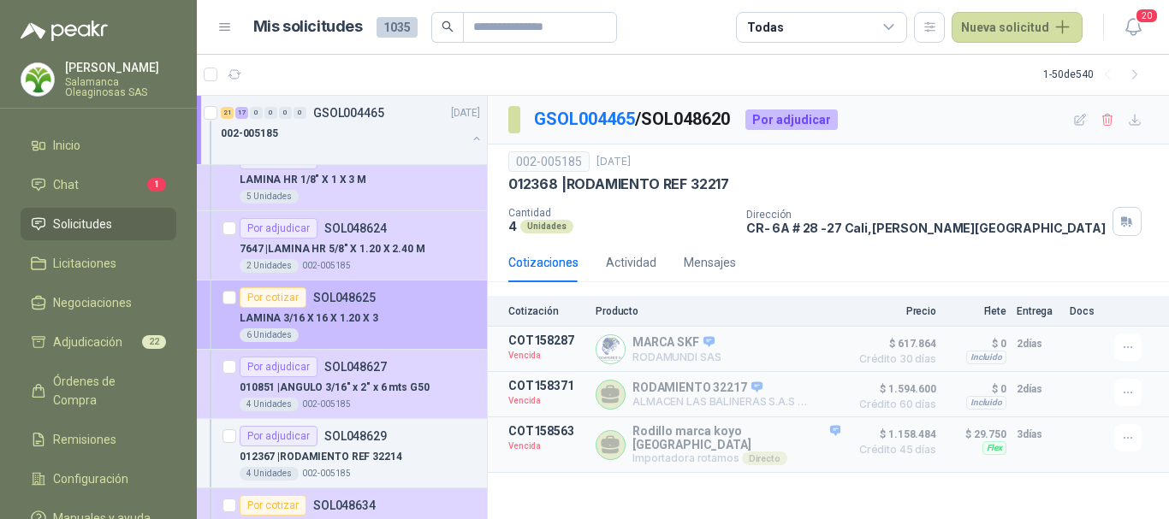
click at [431, 320] on div "LAMINA 3/16 X 16 X 1.20 X 3" at bounding box center [360, 318] width 240 height 21
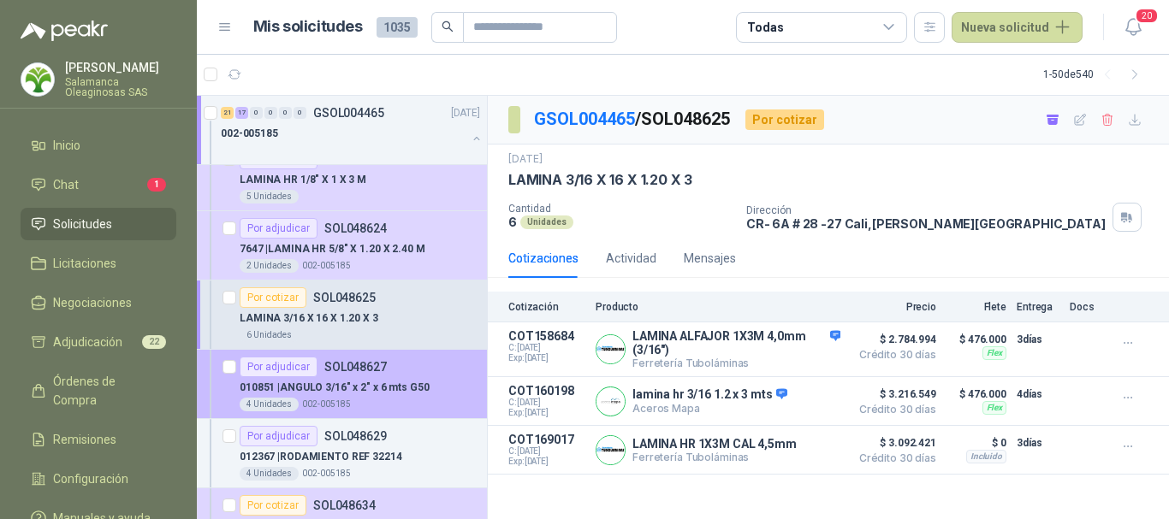
click at [418, 368] on div "Por adjudicar SOL048627" at bounding box center [360, 367] width 240 height 21
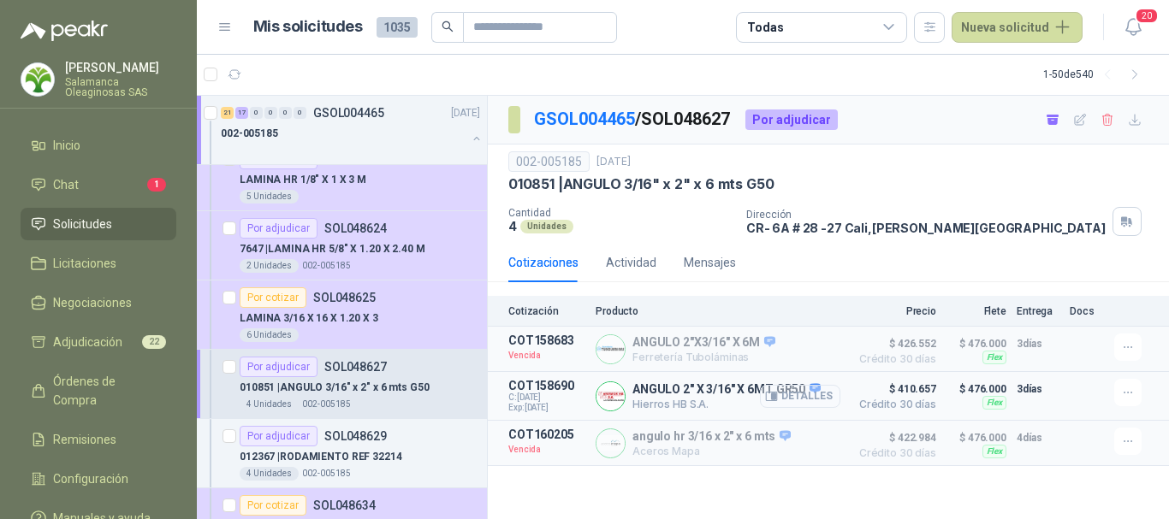
click at [820, 394] on button "Detalles" at bounding box center [800, 396] width 80 height 23
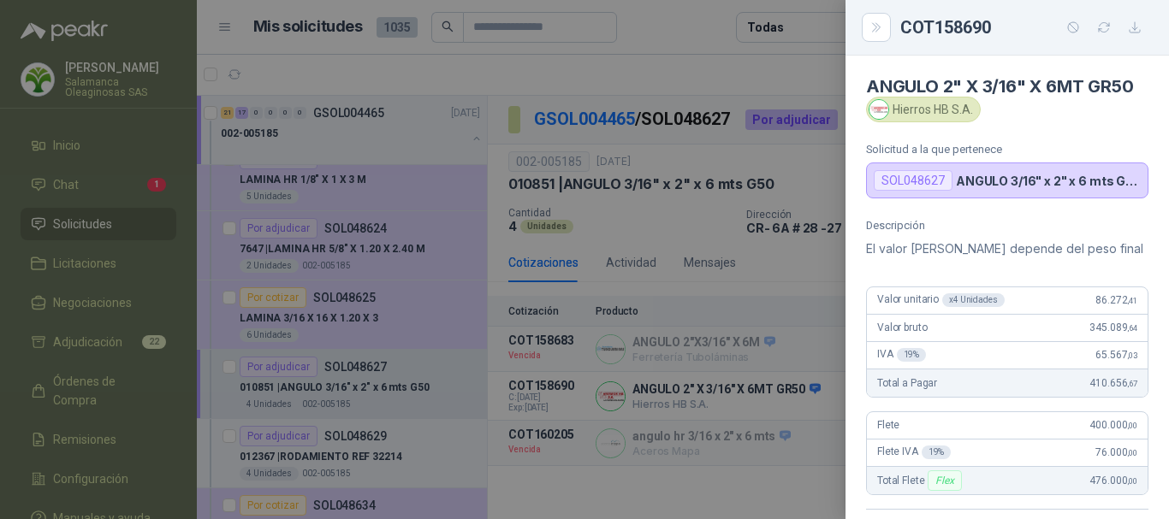
click at [697, 33] on div at bounding box center [584, 259] width 1169 height 519
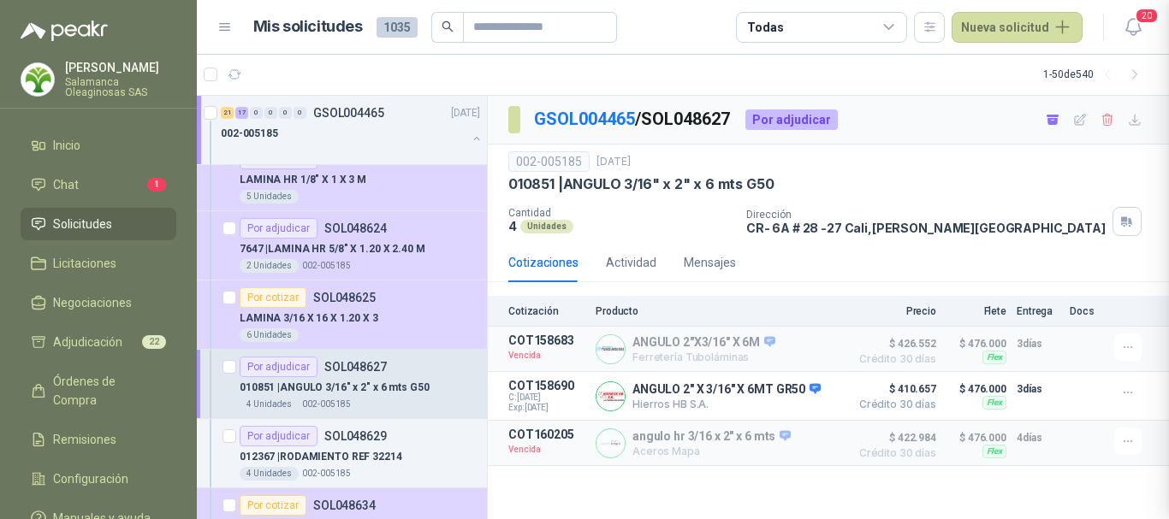
scroll to position [395, 0]
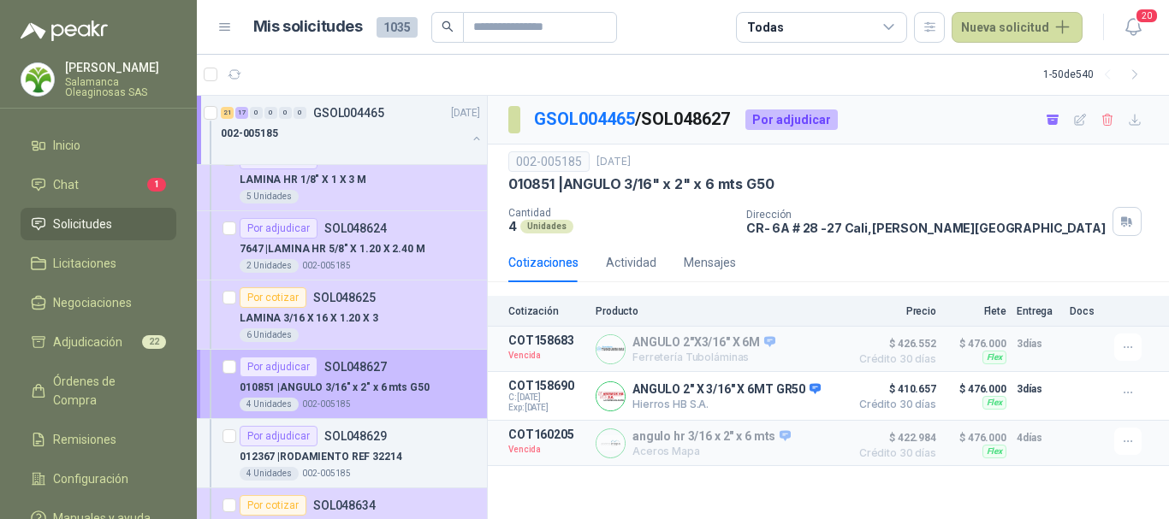
click at [432, 371] on div "Por adjudicar SOL048627" at bounding box center [360, 367] width 240 height 21
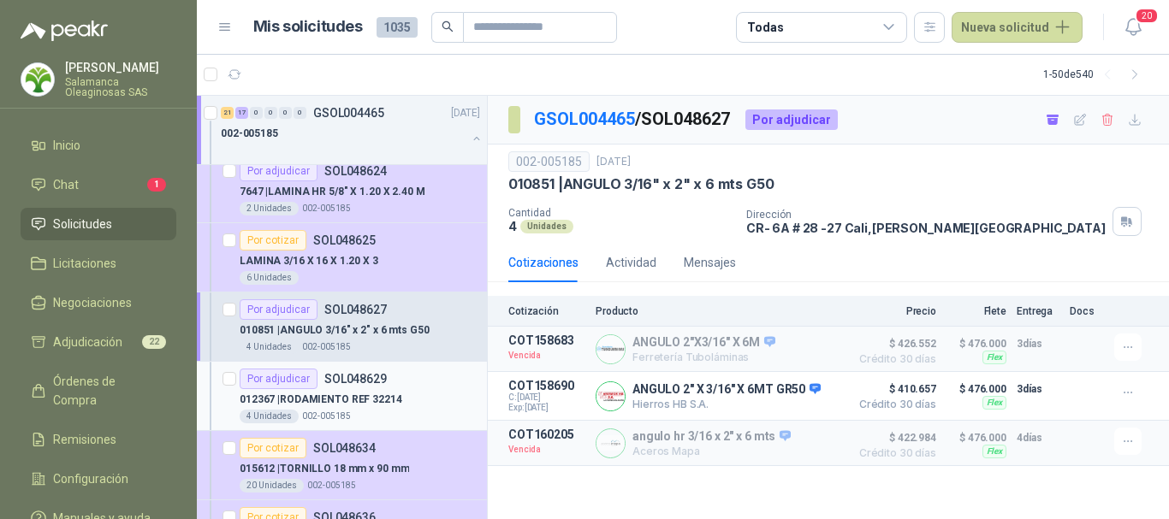
scroll to position [2396, 0]
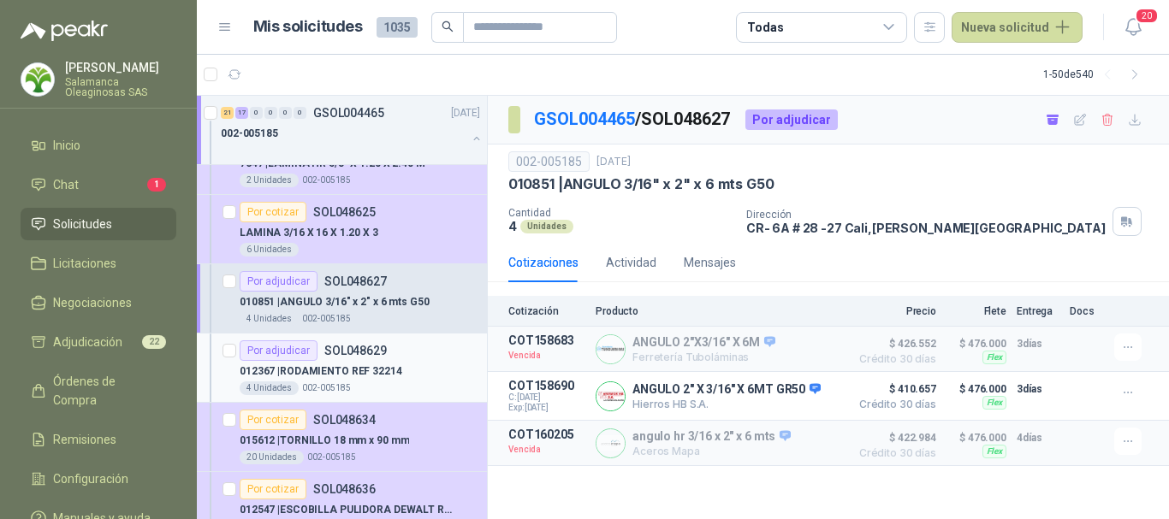
click at [432, 372] on div "012367 | RODAMIENTO REF 32214" at bounding box center [360, 371] width 240 height 21
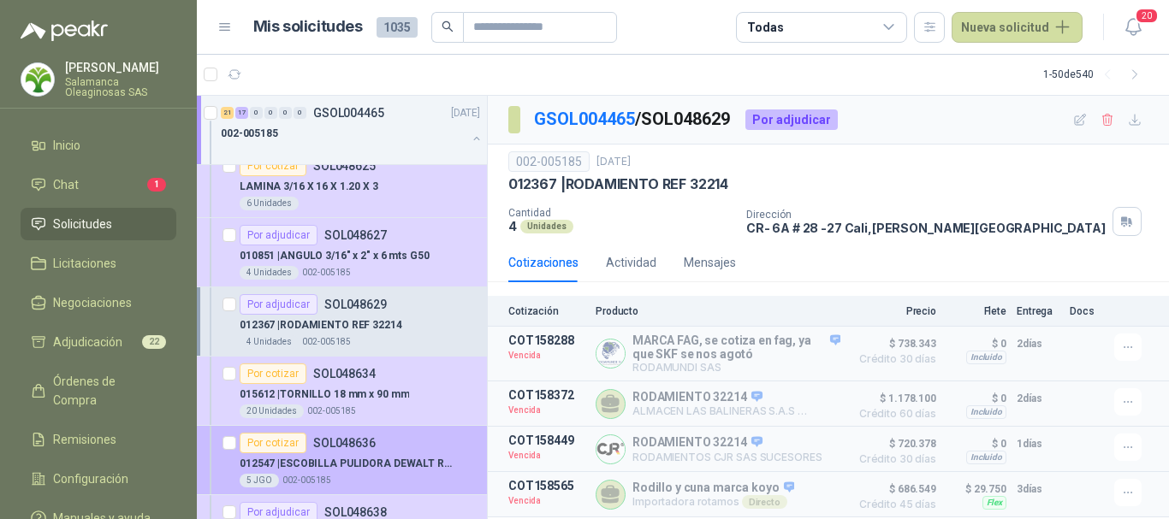
scroll to position [2482, 0]
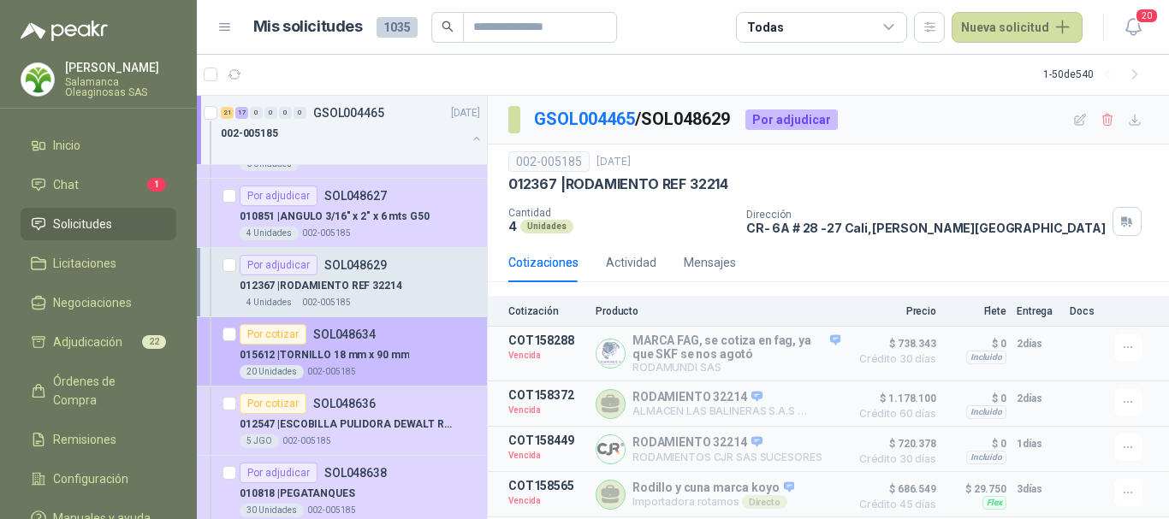
click at [439, 335] on div "Por cotizar SOL048634" at bounding box center [360, 334] width 240 height 21
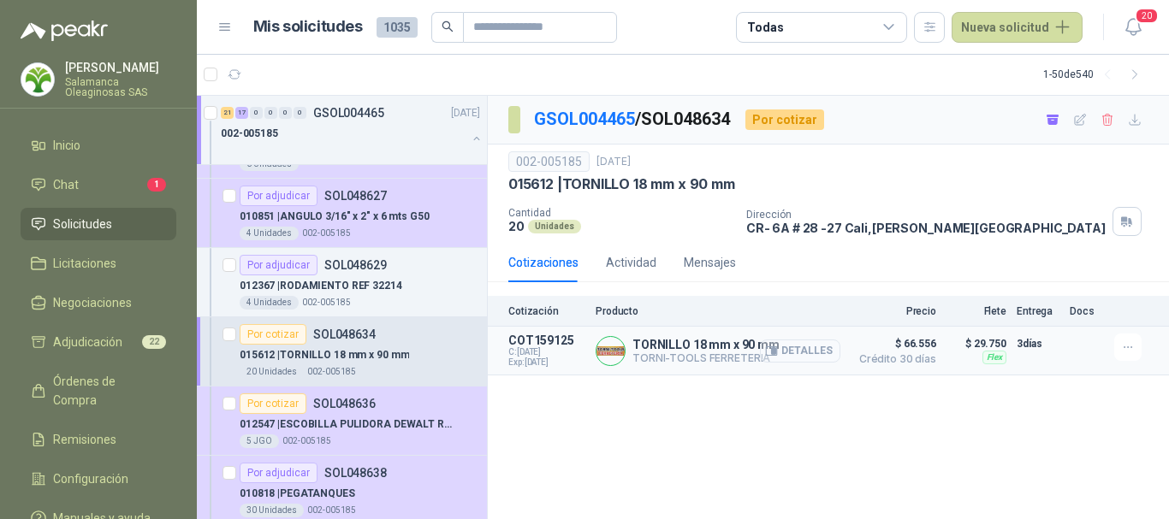
click at [821, 348] on button "Detalles" at bounding box center [800, 351] width 80 height 23
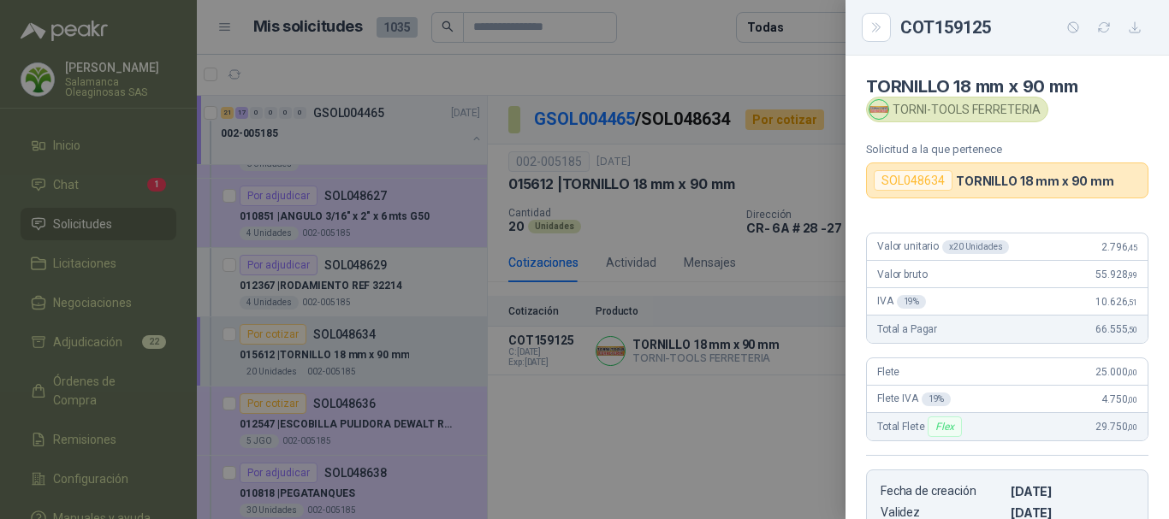
click at [679, 58] on div at bounding box center [584, 259] width 1169 height 519
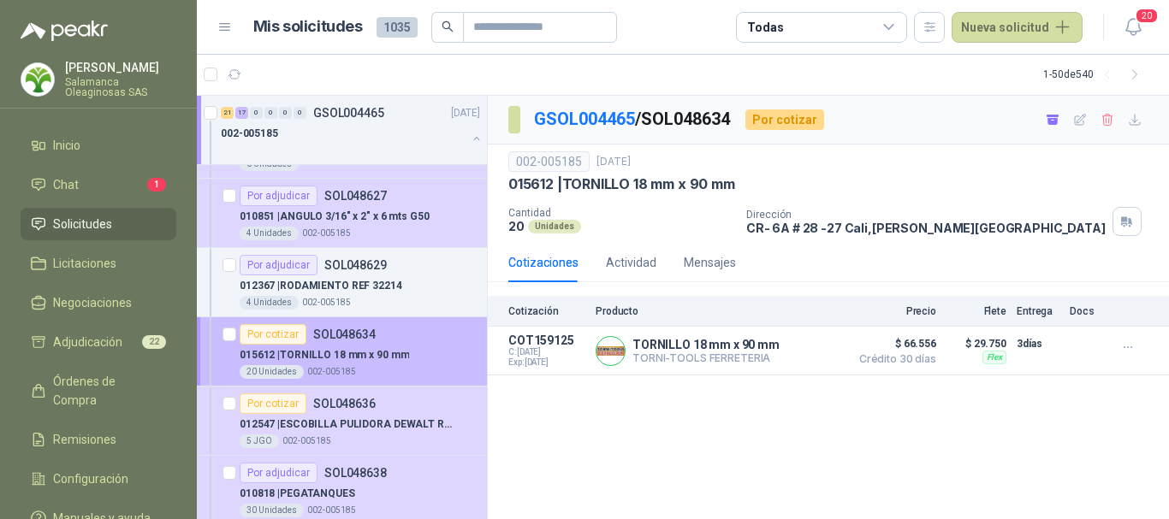
scroll to position [2567, 0]
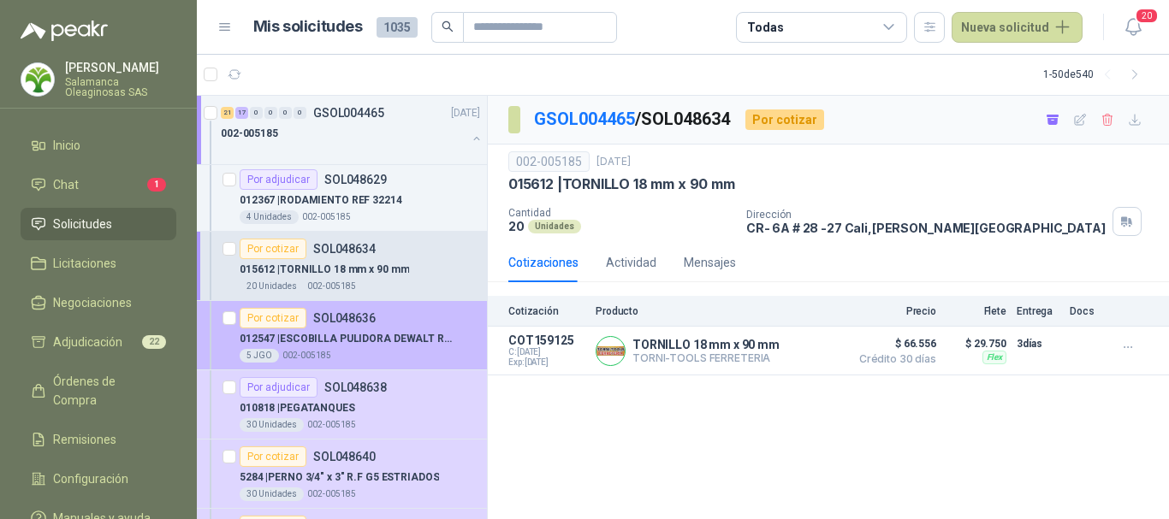
click at [408, 312] on div "Por cotizar SOL048636" at bounding box center [360, 318] width 240 height 21
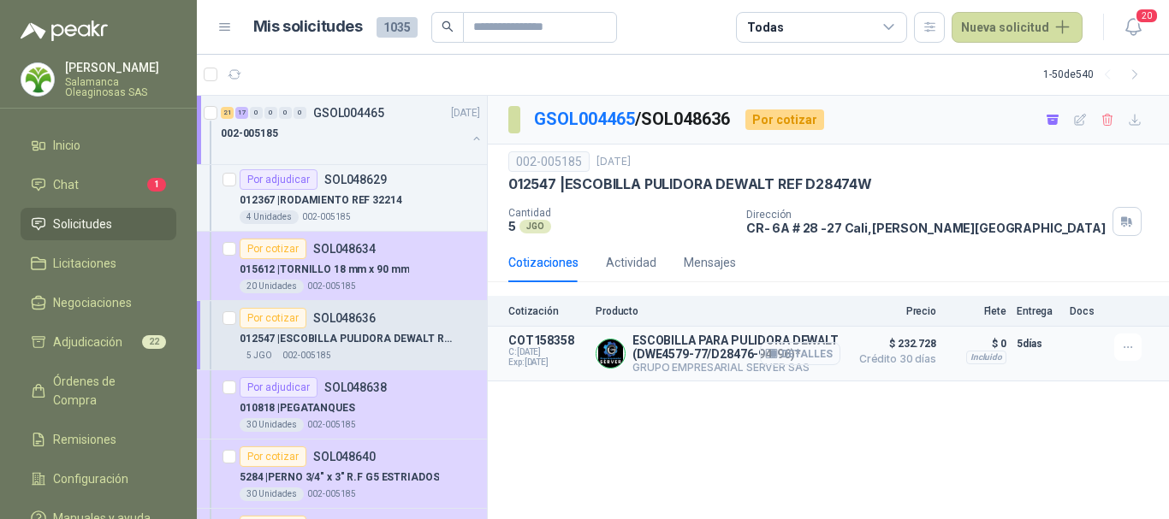
click at [816, 353] on button "Detalles" at bounding box center [800, 353] width 80 height 23
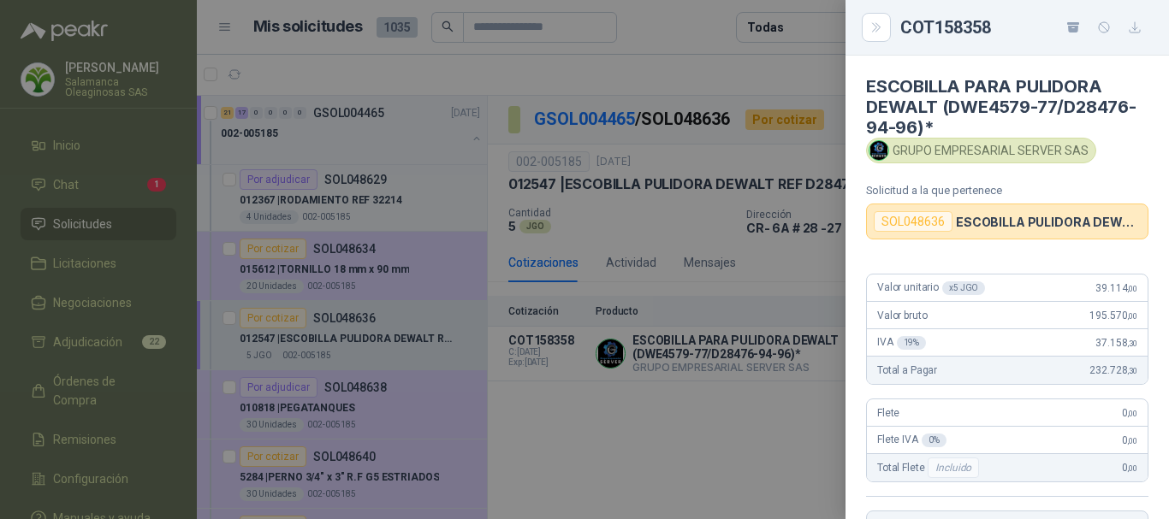
click at [680, 39] on div at bounding box center [584, 259] width 1169 height 519
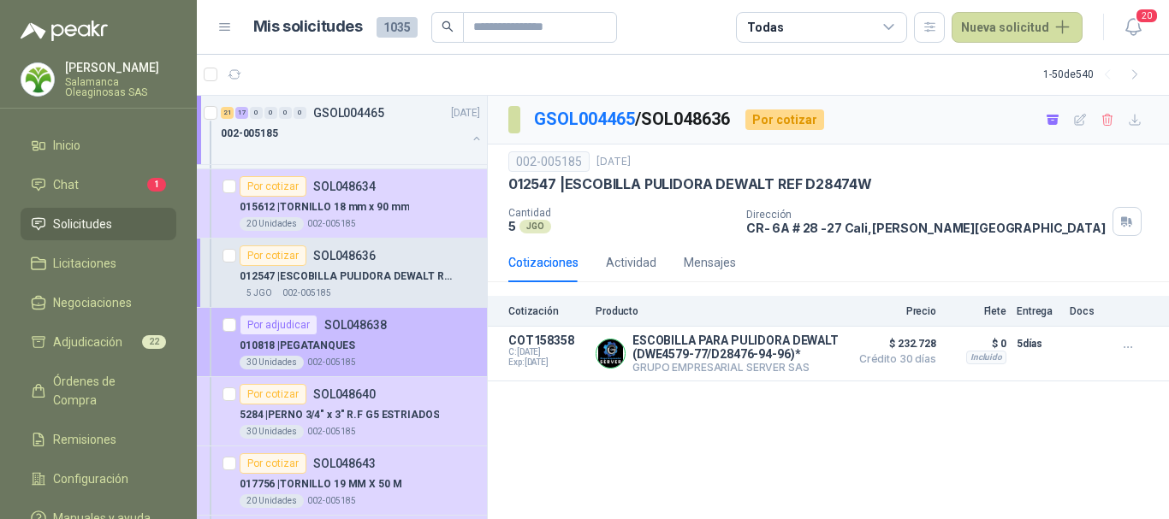
scroll to position [2653, 0]
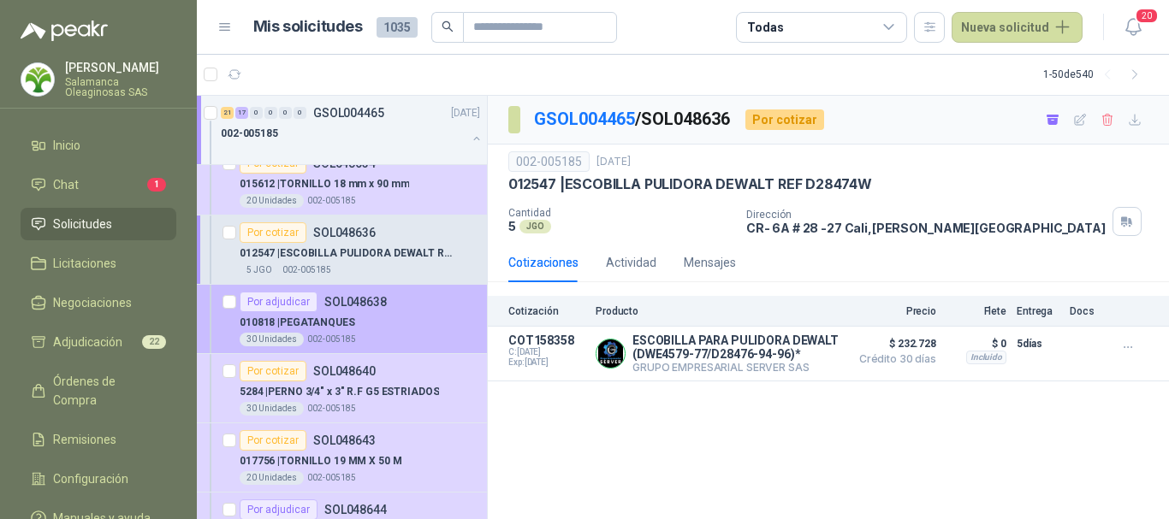
click at [430, 321] on div "010818 | PEGATANQUES" at bounding box center [360, 322] width 240 height 21
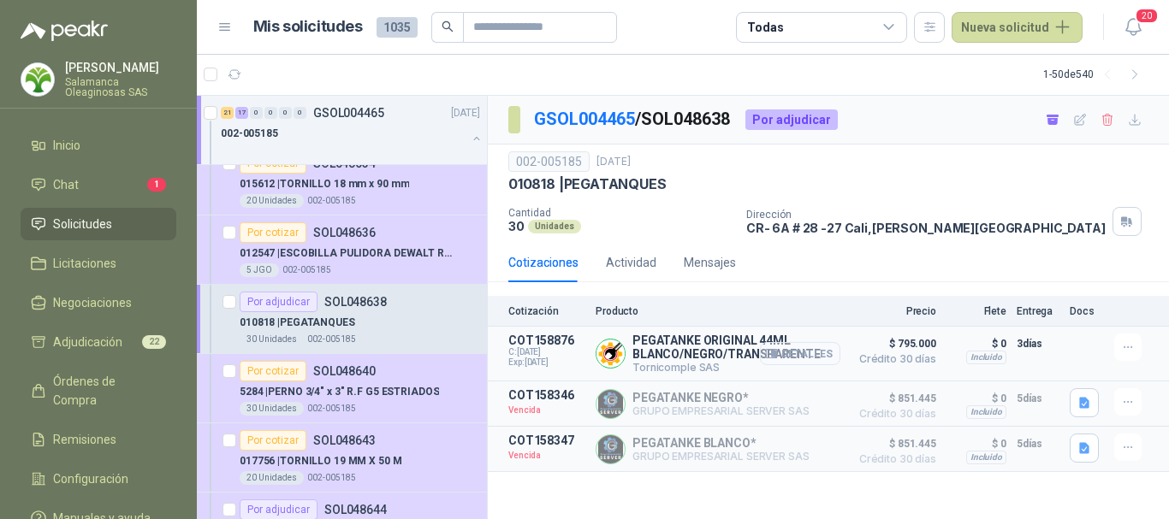
click at [815, 355] on button "Detalles" at bounding box center [800, 353] width 80 height 23
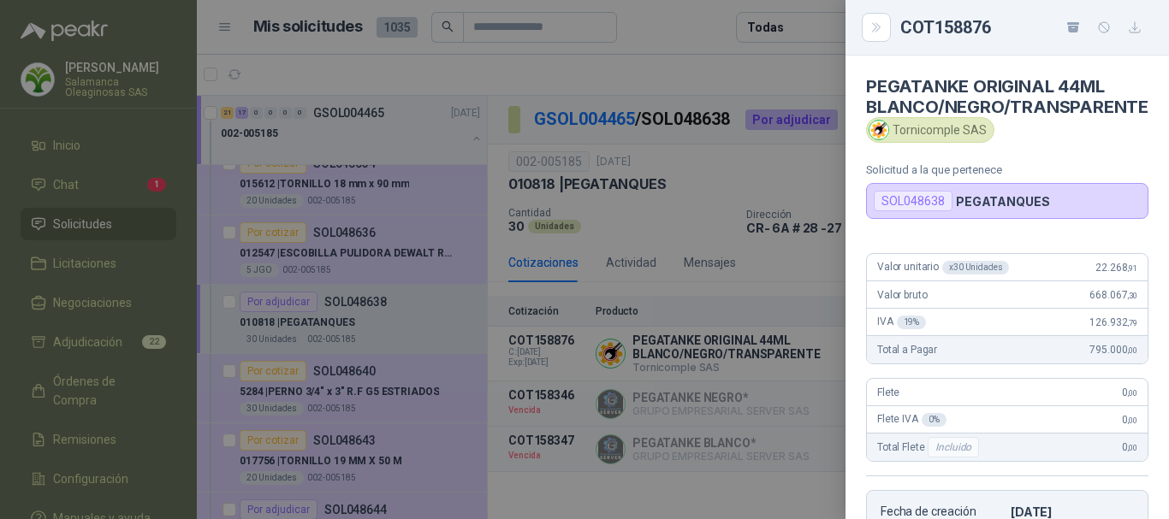
click at [706, 16] on div at bounding box center [584, 259] width 1169 height 519
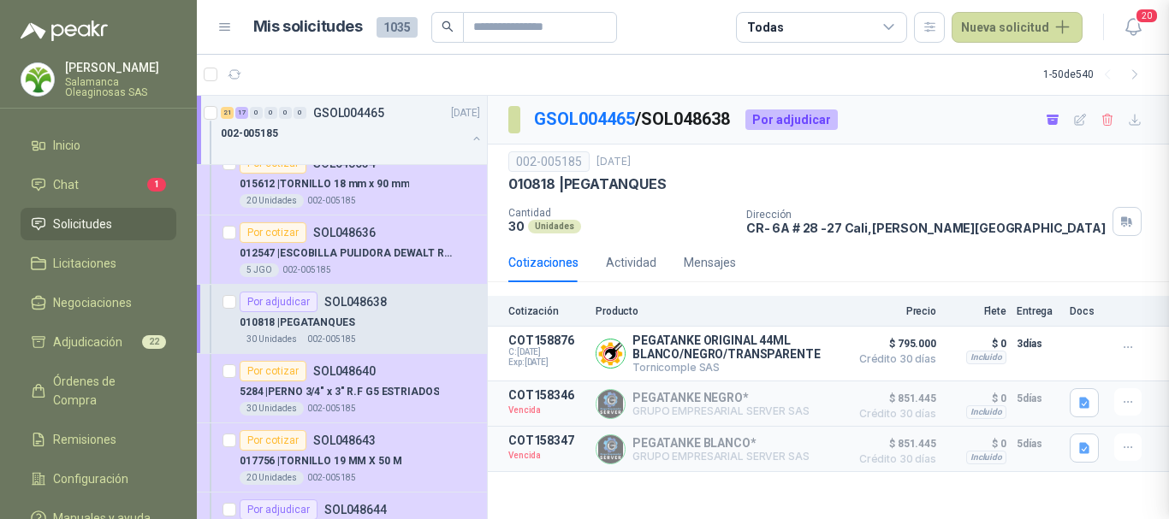
scroll to position [341, 0]
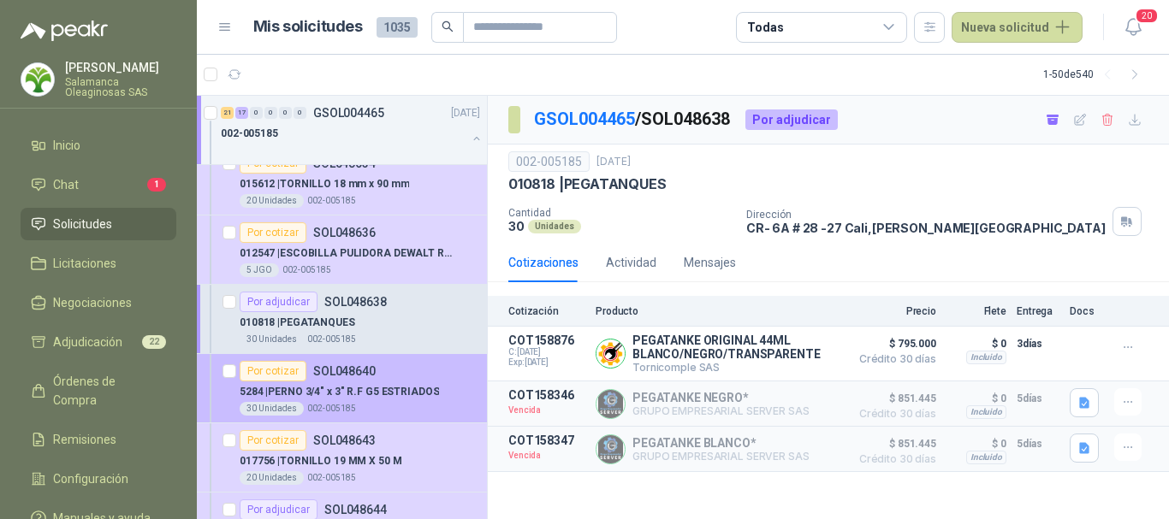
click at [423, 404] on div "30 Unidades 002-005185" at bounding box center [360, 409] width 240 height 14
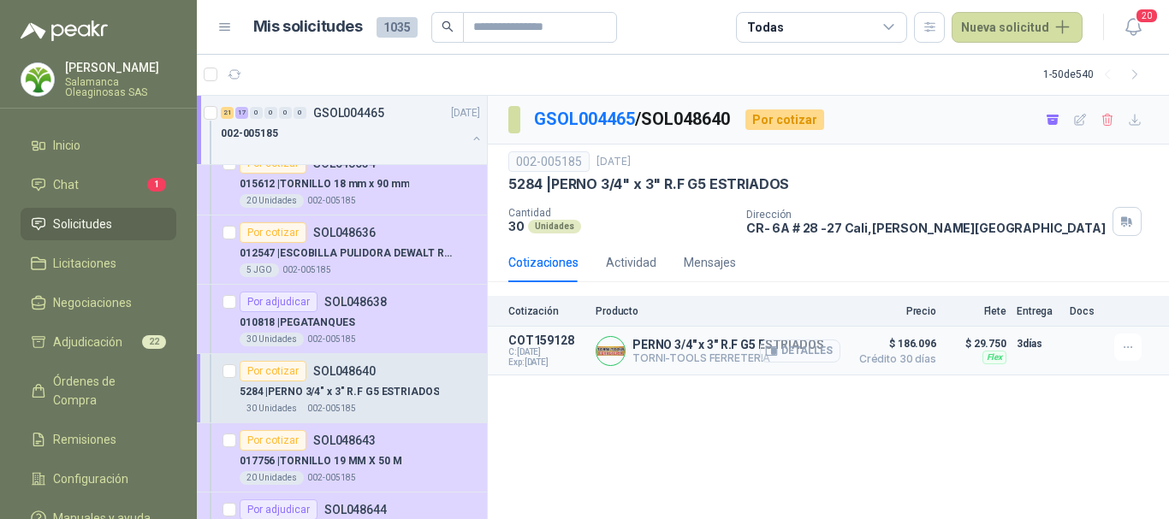
click at [828, 355] on button "Detalles" at bounding box center [800, 351] width 80 height 23
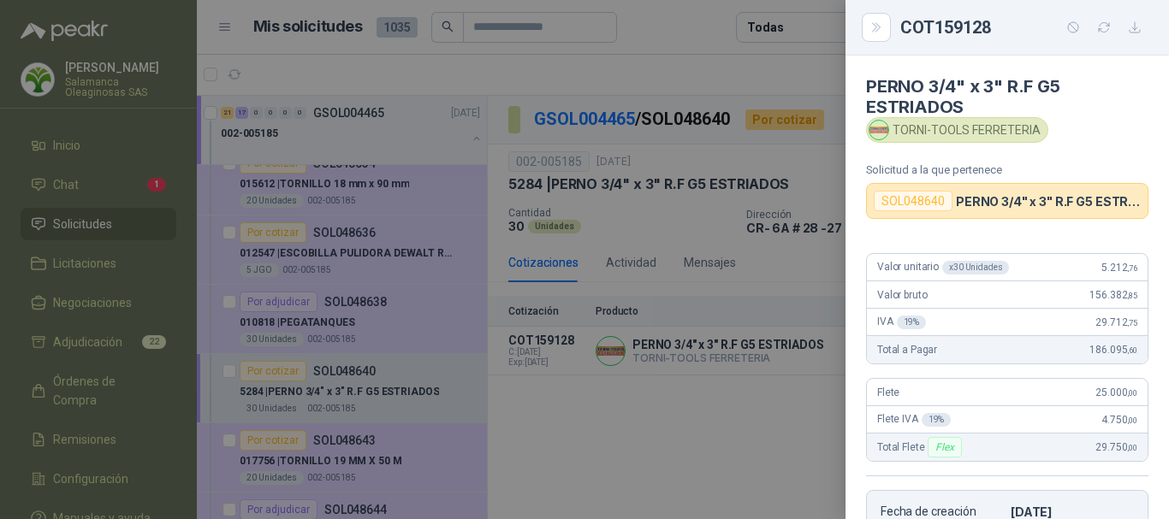
click at [693, 71] on div at bounding box center [584, 259] width 1169 height 519
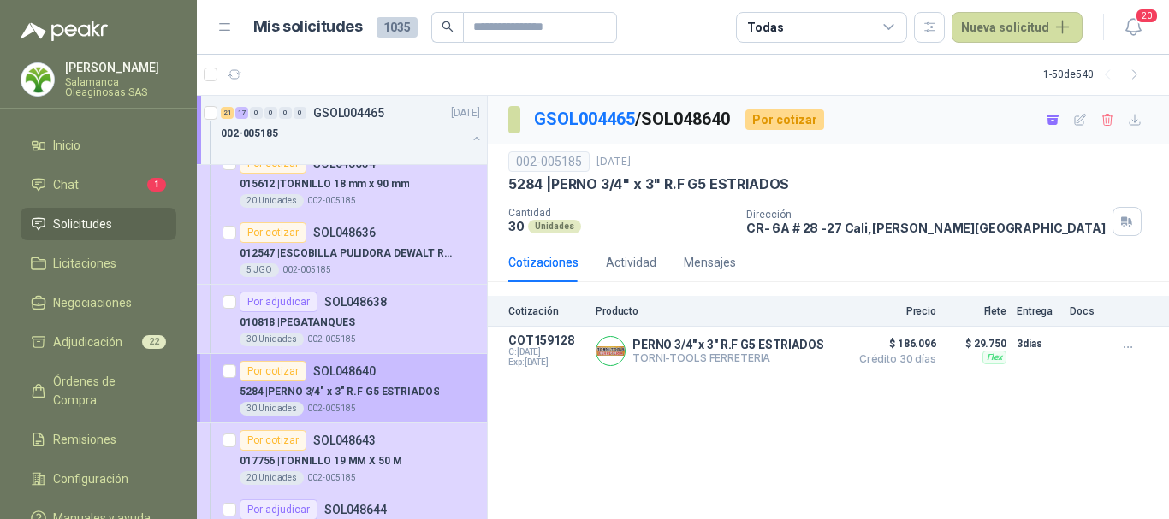
scroll to position [2738, 0]
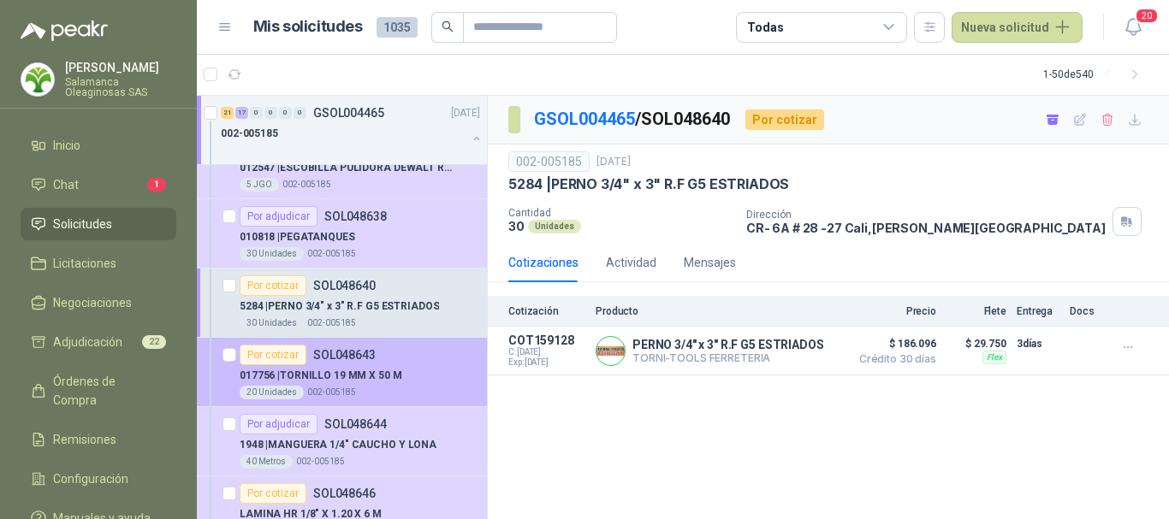
click at [421, 383] on div "017756 | TORNILLO 19 MM X 50 M" at bounding box center [360, 375] width 240 height 21
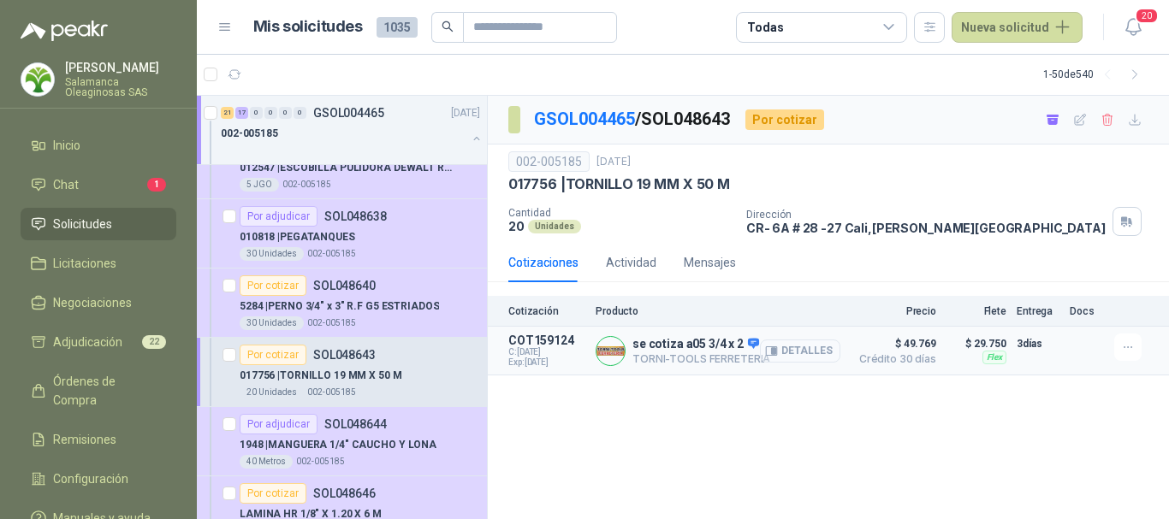
click at [816, 348] on button "Detalles" at bounding box center [800, 351] width 80 height 23
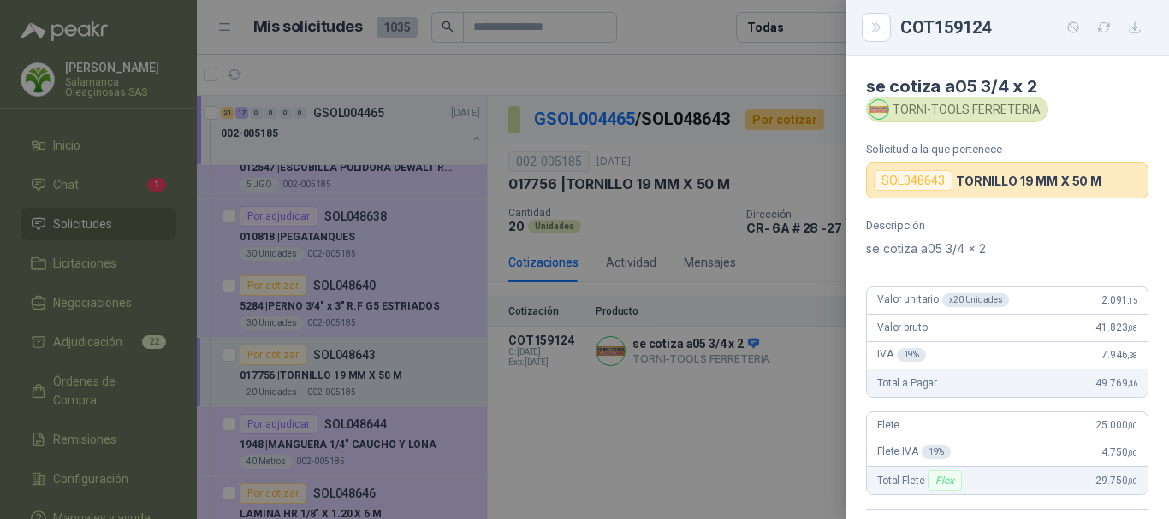
click at [679, 21] on div at bounding box center [584, 259] width 1169 height 519
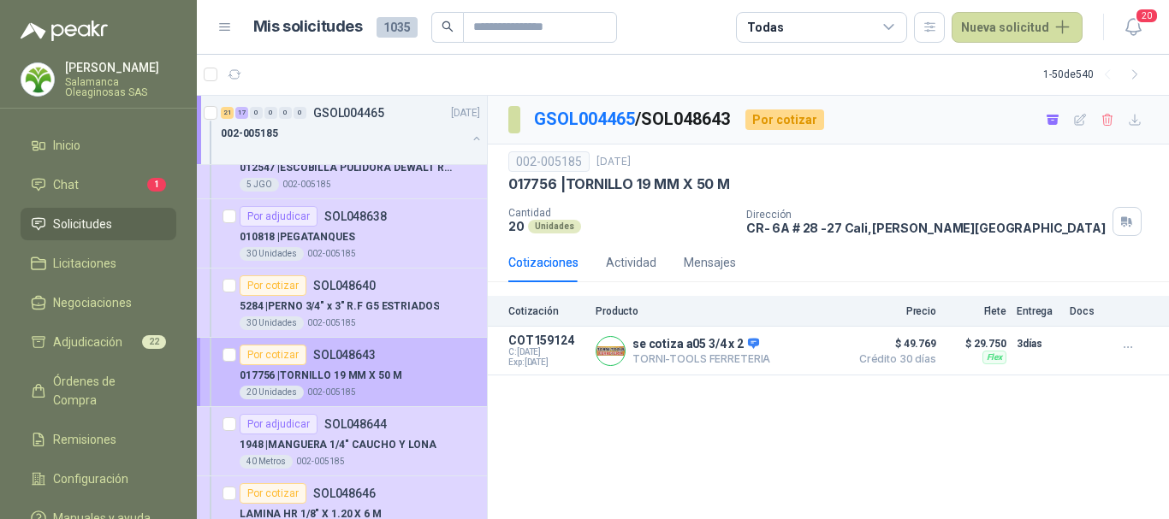
scroll to position [2824, 0]
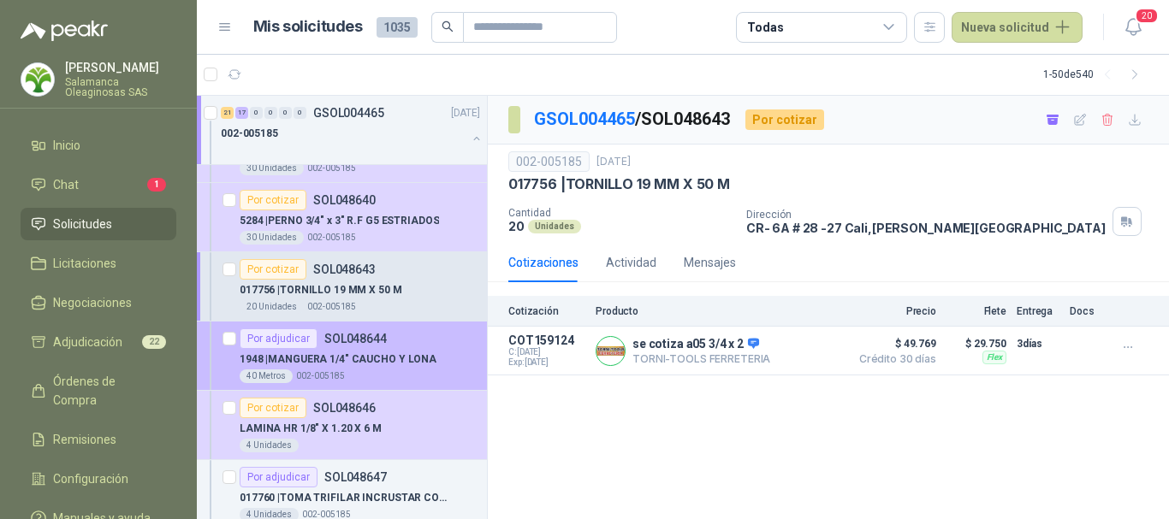
click at [444, 337] on div "Por adjudicar SOL048644" at bounding box center [360, 339] width 240 height 21
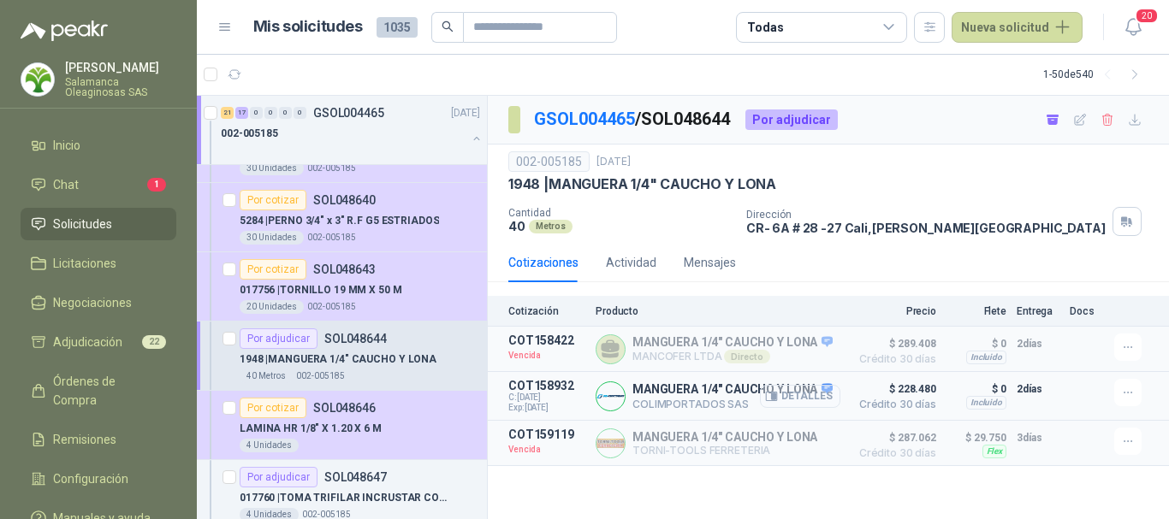
click at [810, 399] on button "Detalles" at bounding box center [800, 396] width 80 height 23
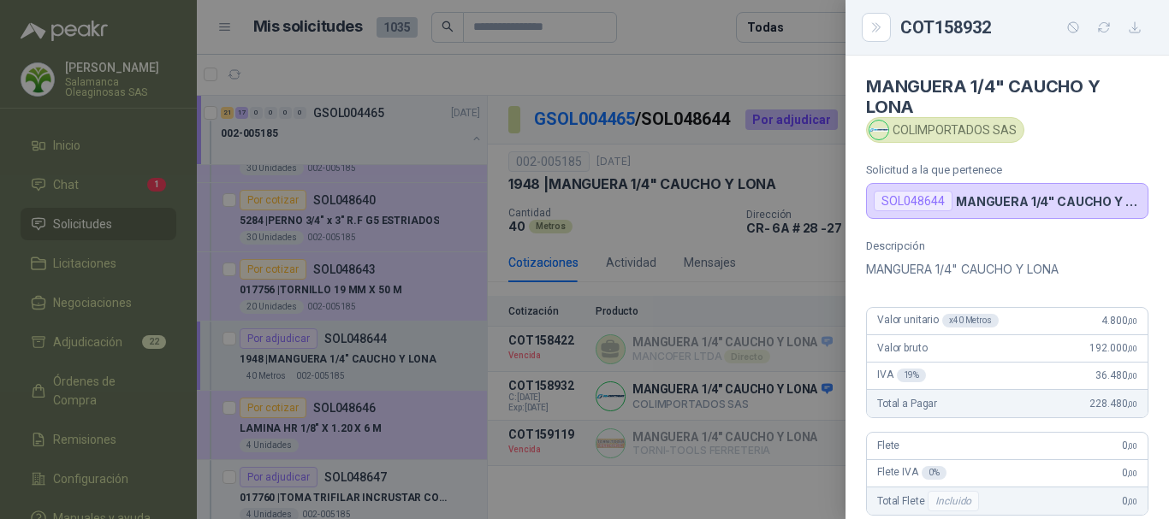
click at [693, 73] on div at bounding box center [584, 259] width 1169 height 519
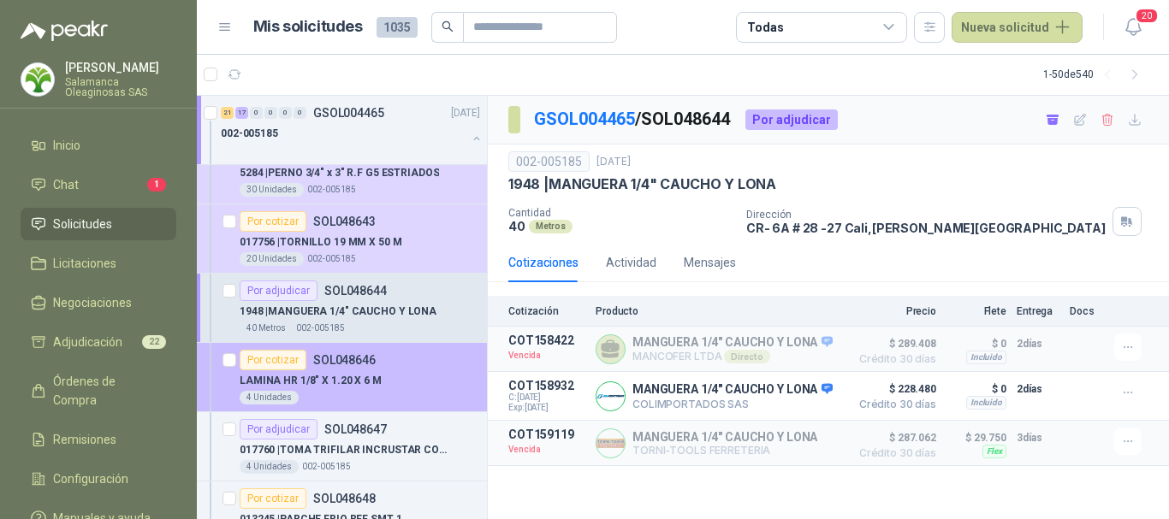
scroll to position [2910, 0]
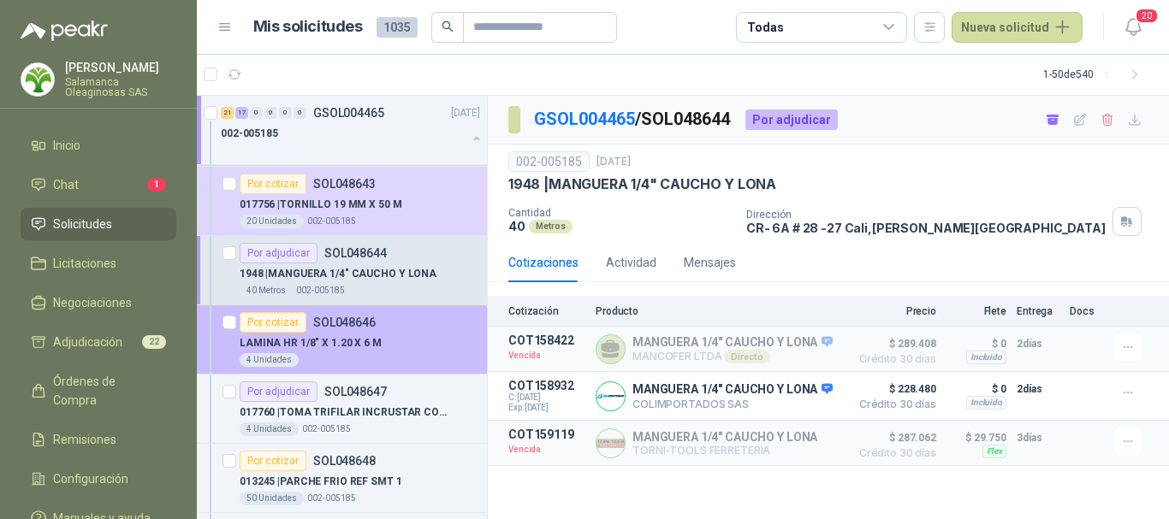
click at [410, 324] on div "Por cotizar SOL048646" at bounding box center [360, 322] width 240 height 21
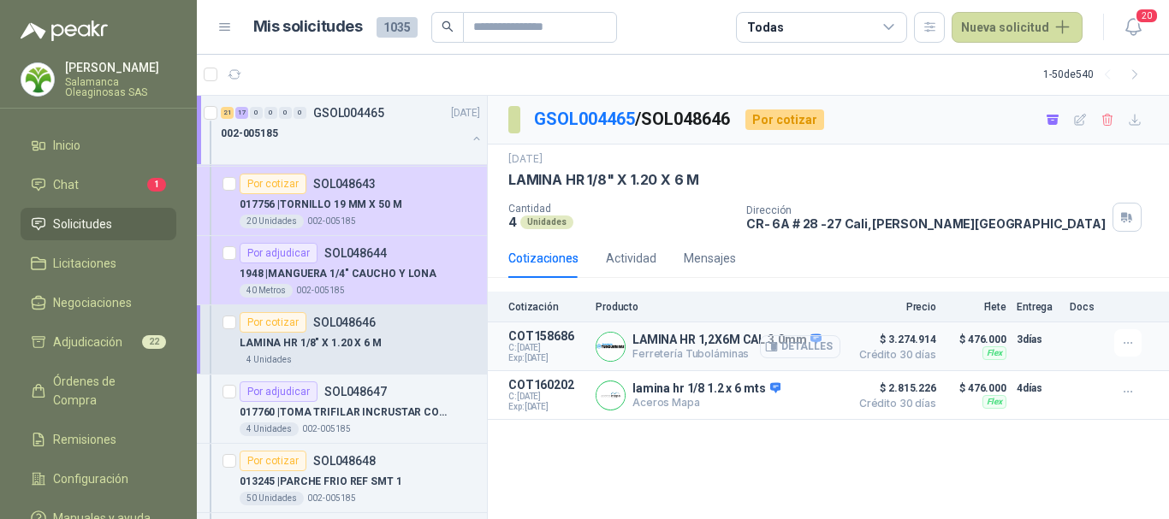
click at [805, 352] on button "Detalles" at bounding box center [800, 346] width 80 height 23
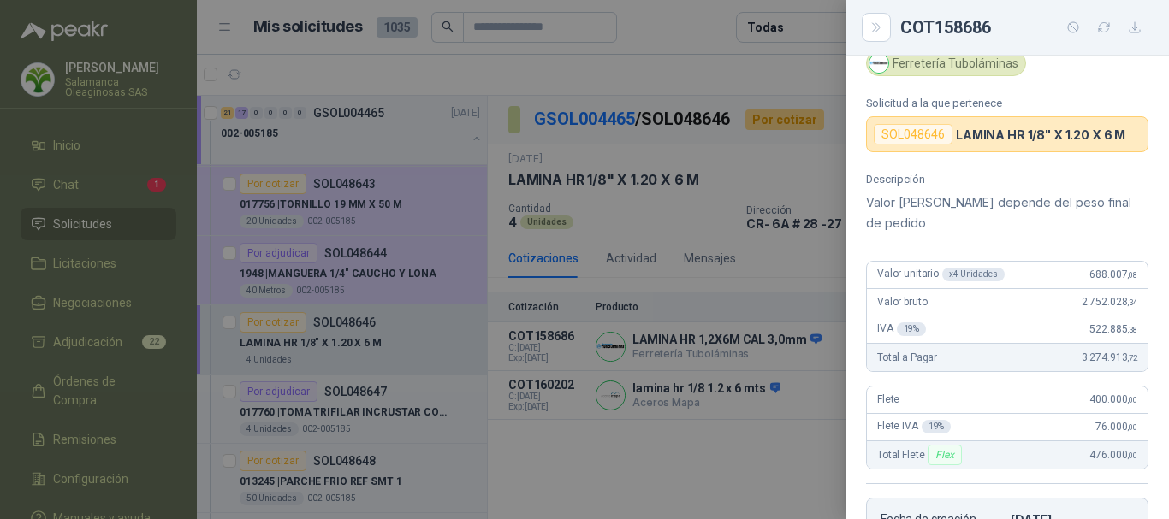
scroll to position [44, 0]
click at [741, 63] on div at bounding box center [584, 259] width 1169 height 519
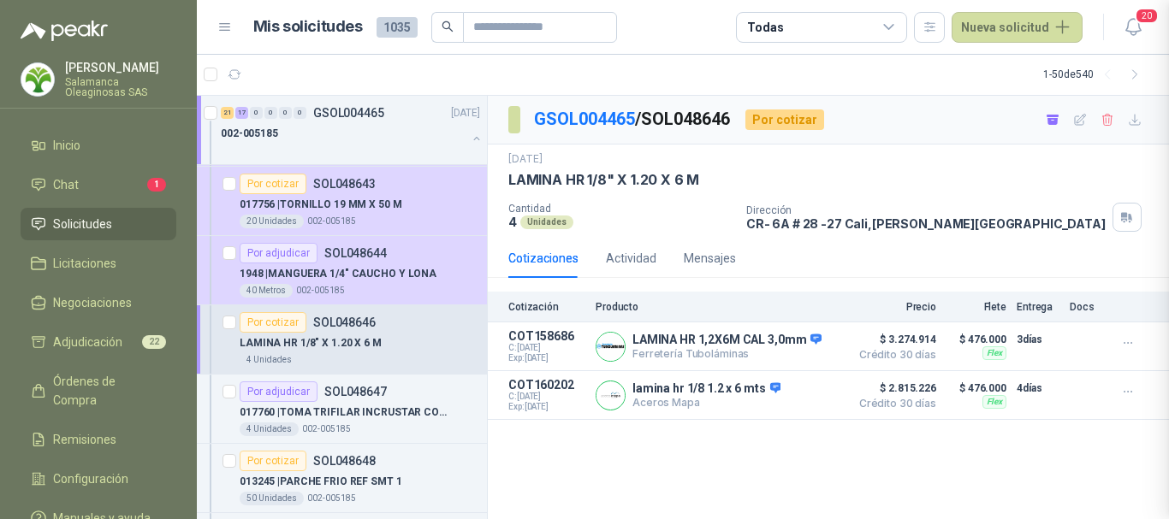
scroll to position [395, 0]
click at [824, 399] on button "Detalles" at bounding box center [800, 395] width 80 height 23
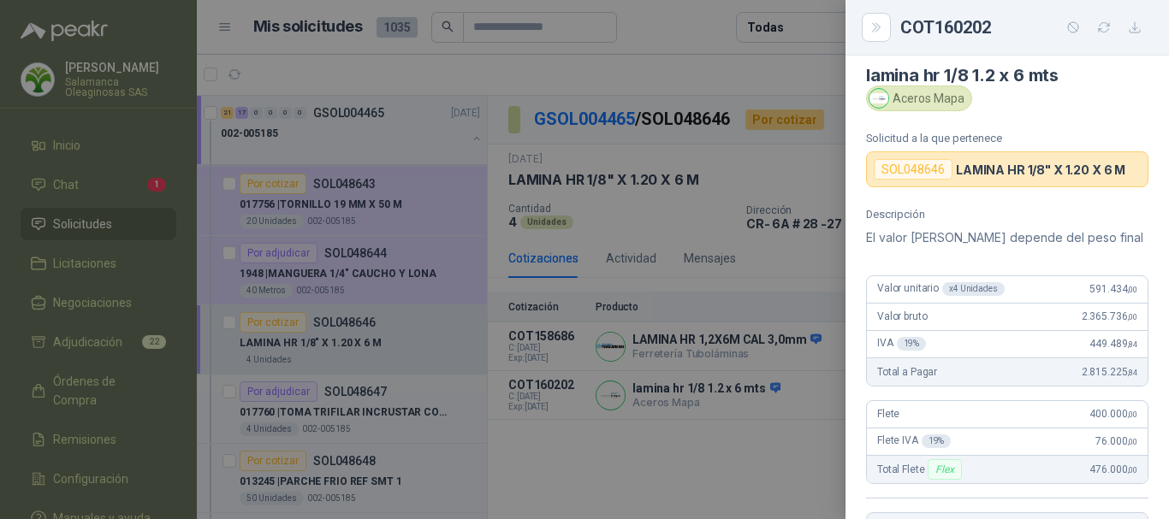
scroll to position [0, 0]
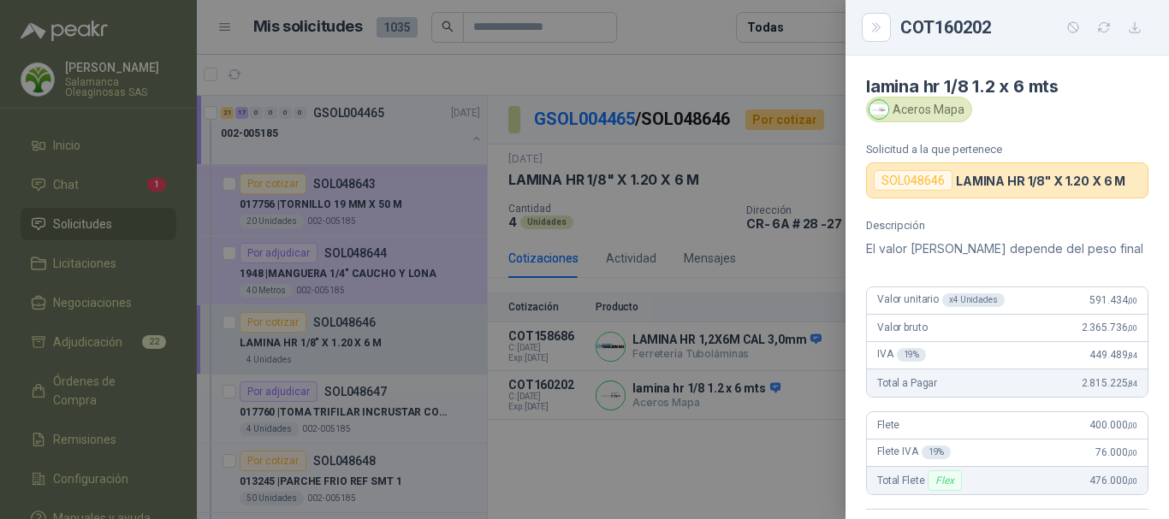
click at [667, 38] on div at bounding box center [584, 259] width 1169 height 519
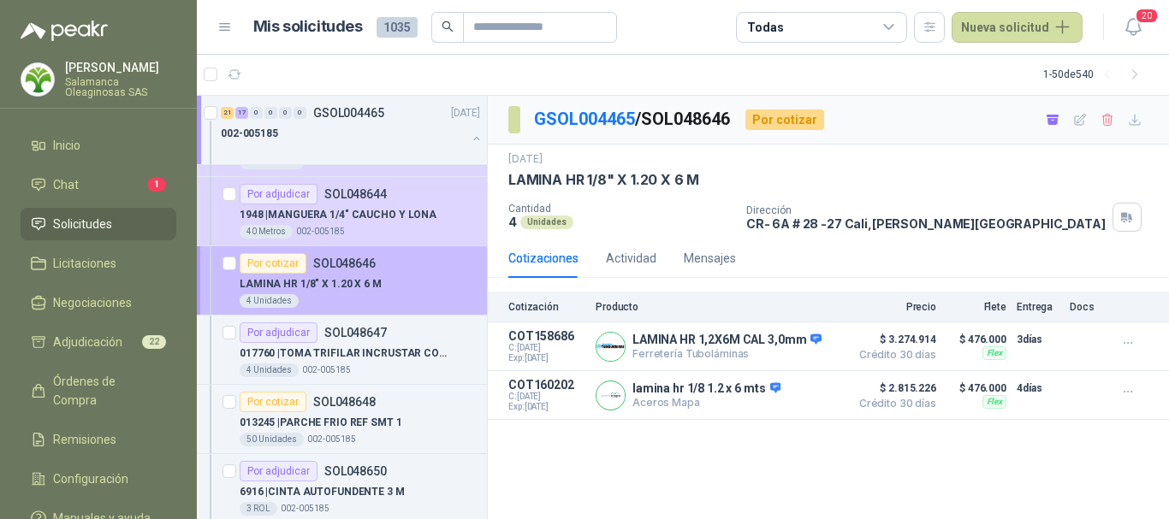
scroll to position [2995, 0]
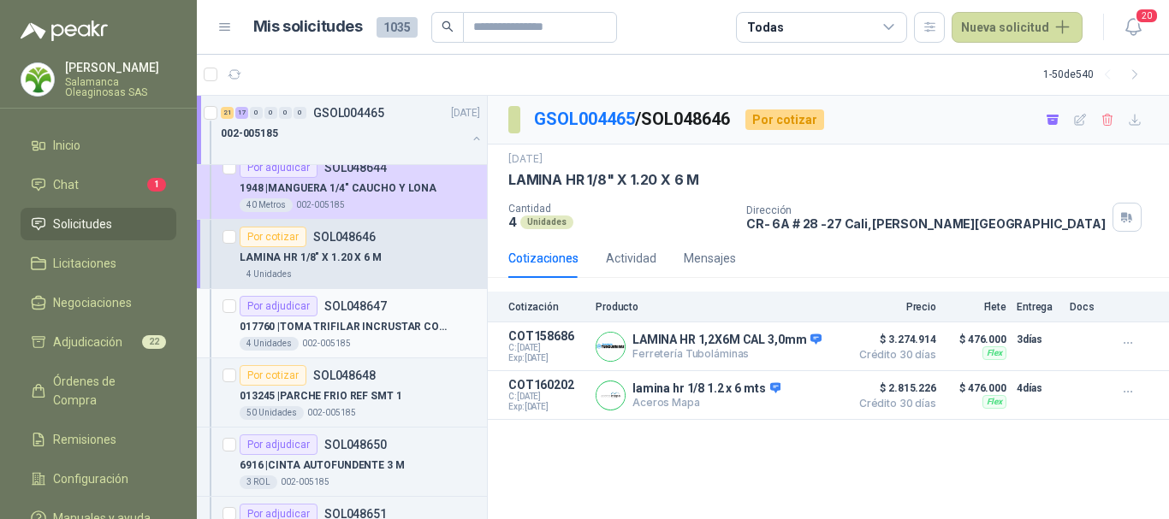
click at [422, 337] on div "4 Unidades 002-005185" at bounding box center [360, 344] width 240 height 14
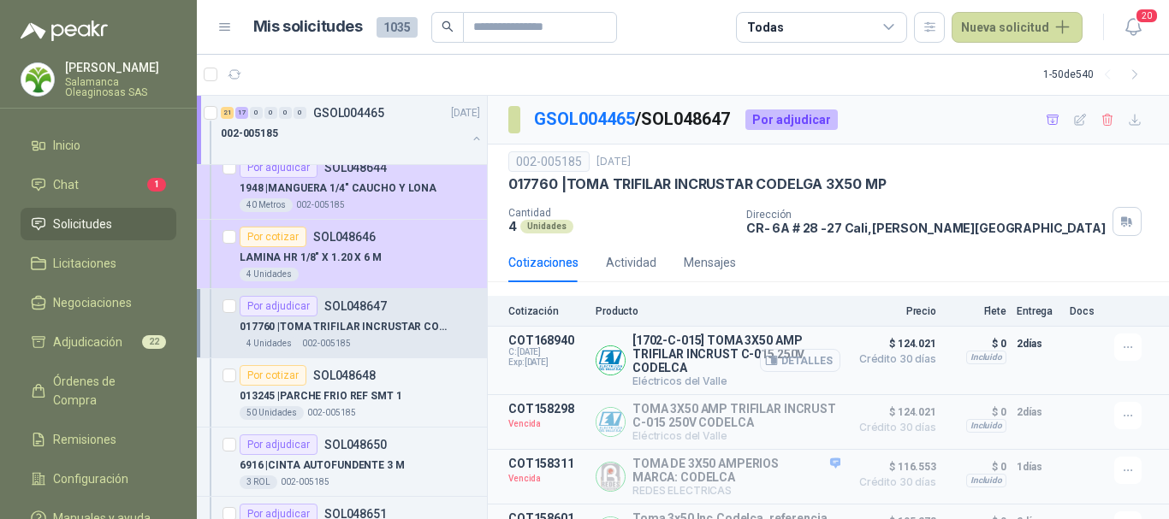
click at [792, 365] on button "Detalles" at bounding box center [800, 360] width 80 height 23
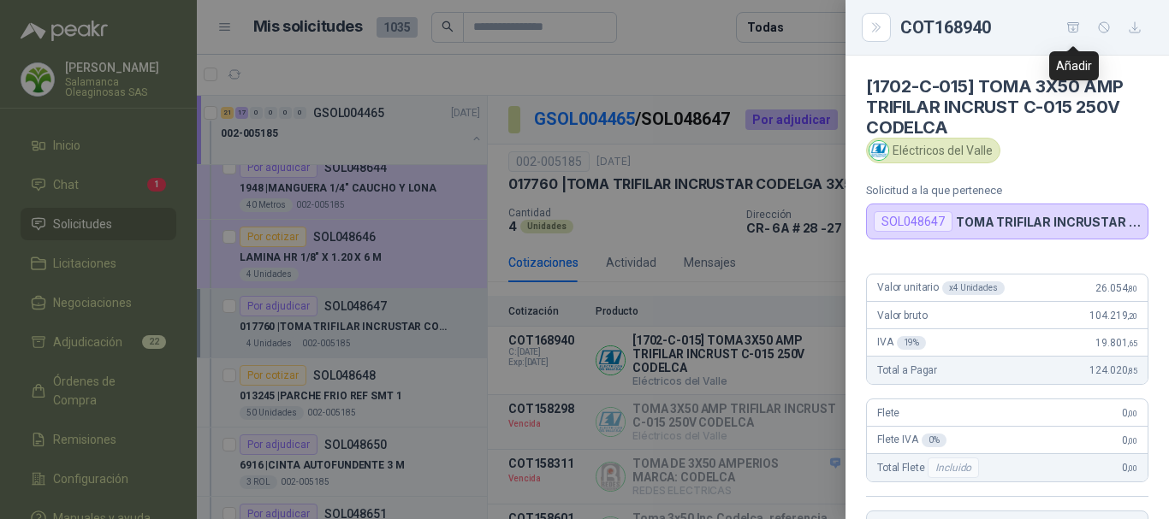
click at [1077, 25] on icon "button" at bounding box center [1073, 26] width 12 height 9
click at [693, 25] on div at bounding box center [584, 259] width 1169 height 519
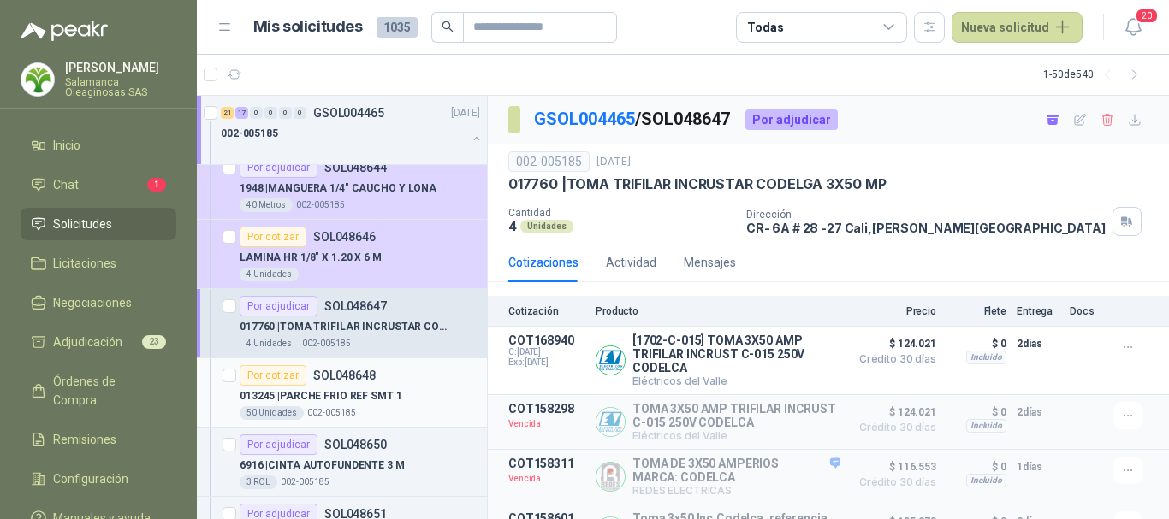
scroll to position [3081, 0]
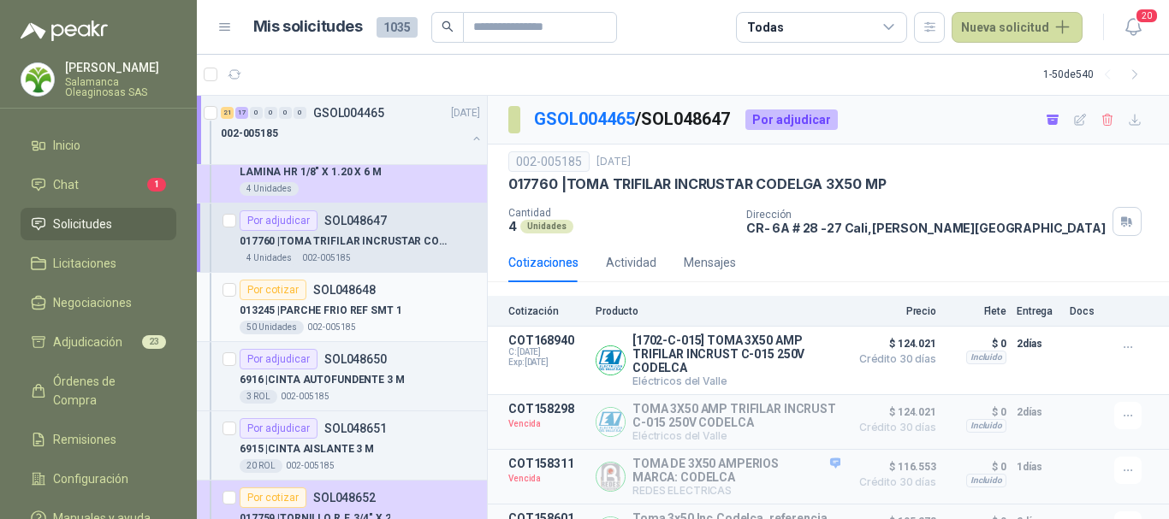
click at [422, 300] on div "Por cotizar SOL048648" at bounding box center [360, 290] width 240 height 21
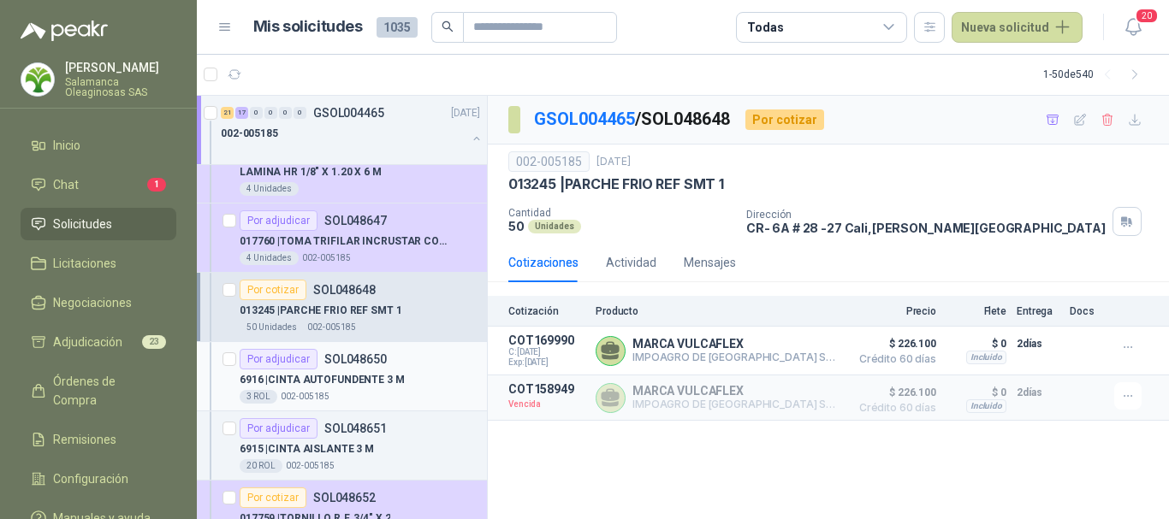
click at [433, 384] on div "6916 | CINTA AUTOFUNDENTE 3 M" at bounding box center [360, 380] width 240 height 21
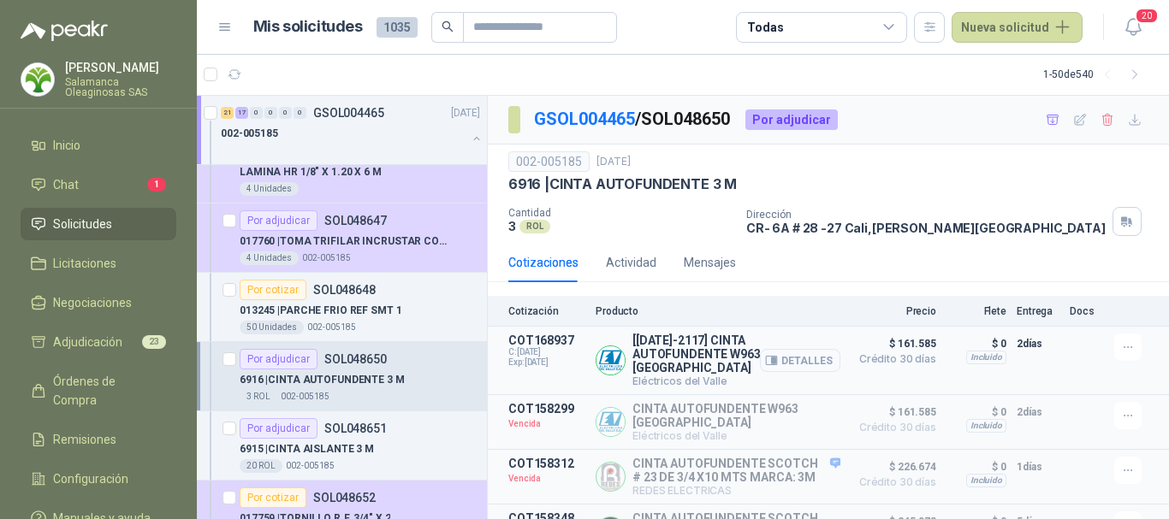
click at [792, 354] on button "Detalles" at bounding box center [800, 360] width 80 height 23
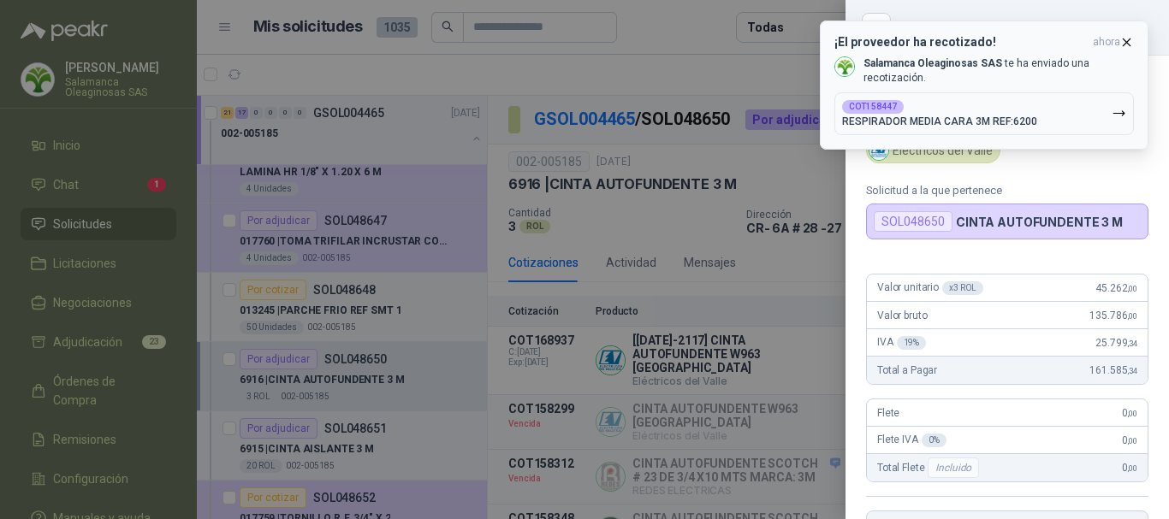
click at [1129, 42] on icon "button" at bounding box center [1126, 42] width 15 height 15
click at [1126, 44] on icon "button" at bounding box center [1126, 42] width 15 height 15
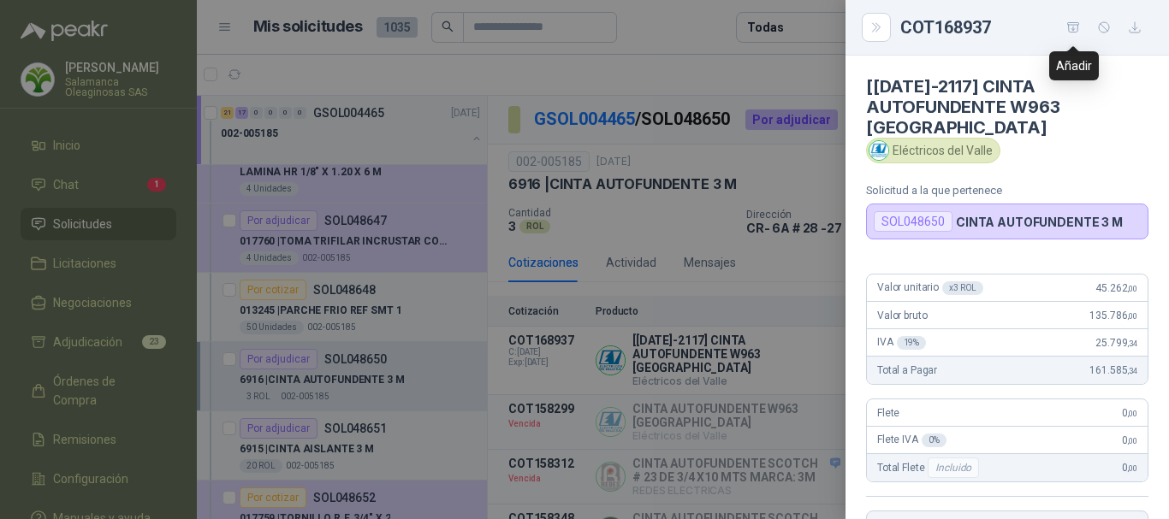
click at [1073, 27] on icon "button" at bounding box center [1073, 26] width 12 height 9
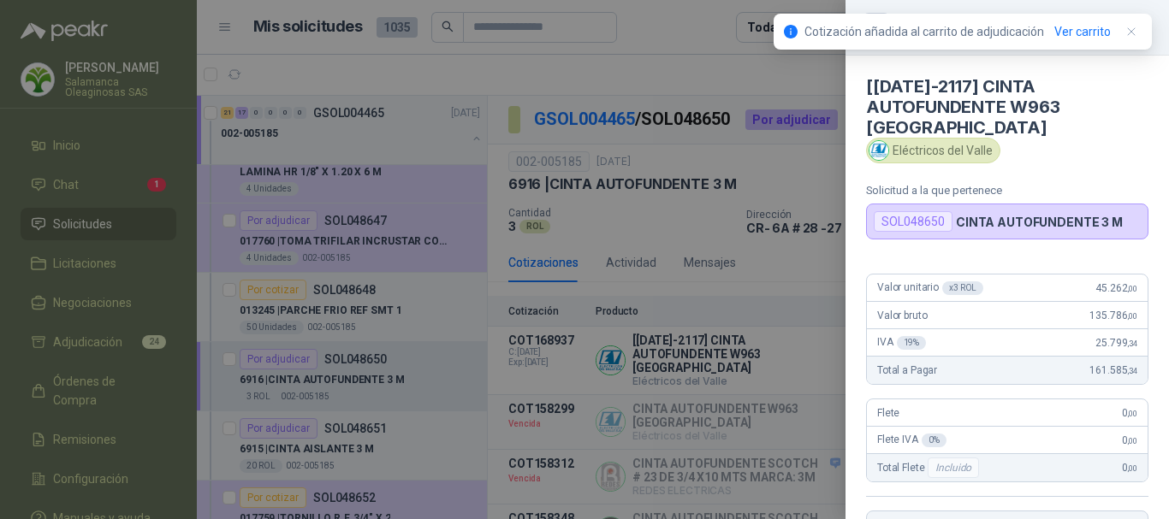
click at [667, 20] on div at bounding box center [584, 259] width 1169 height 519
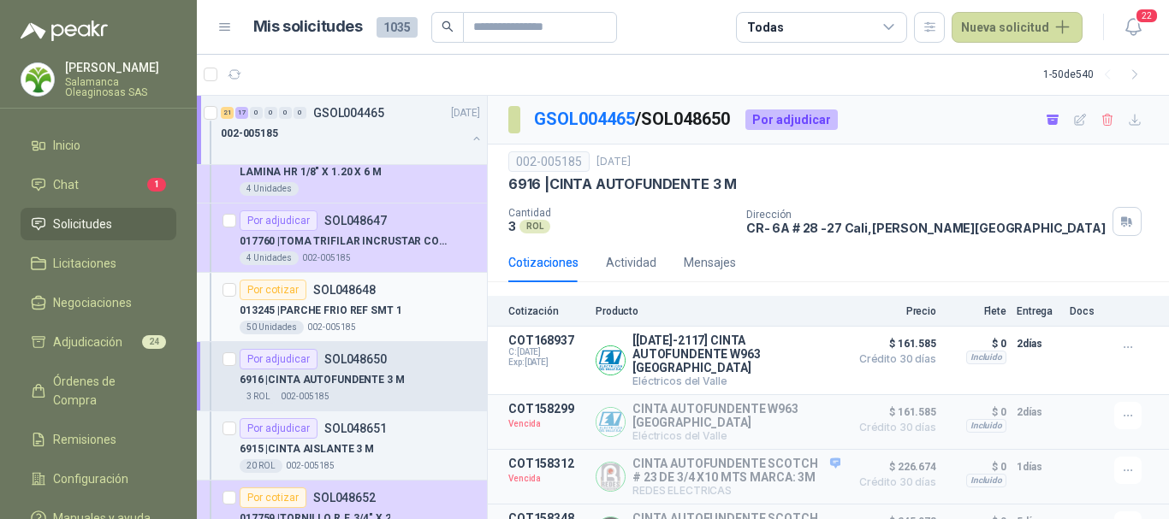
click at [420, 301] on div "013245 | PARCHE FRIO REF SMT 1" at bounding box center [360, 310] width 240 height 21
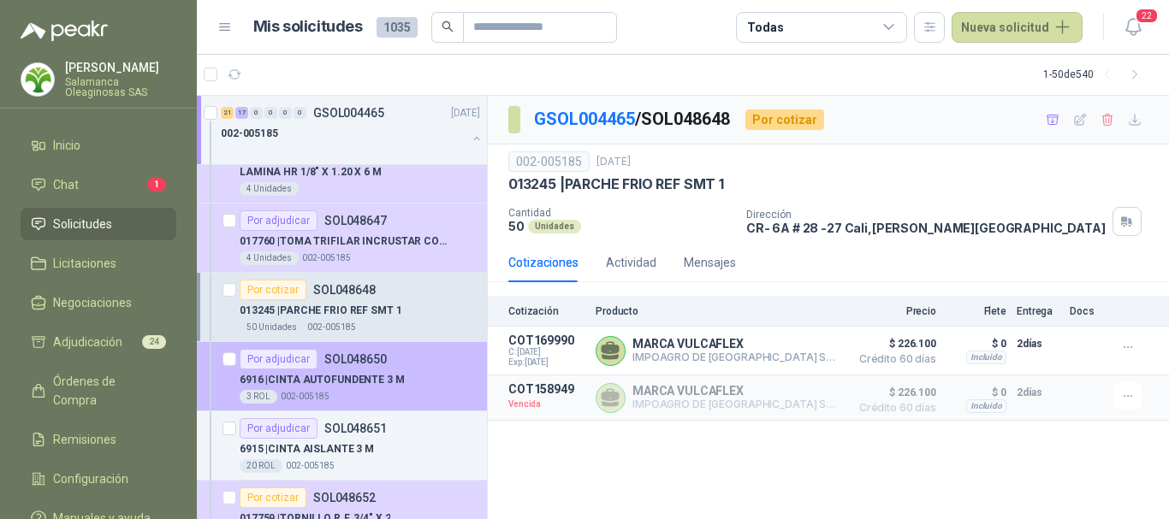
click at [444, 363] on div "Por adjudicar SOL048650" at bounding box center [360, 359] width 240 height 21
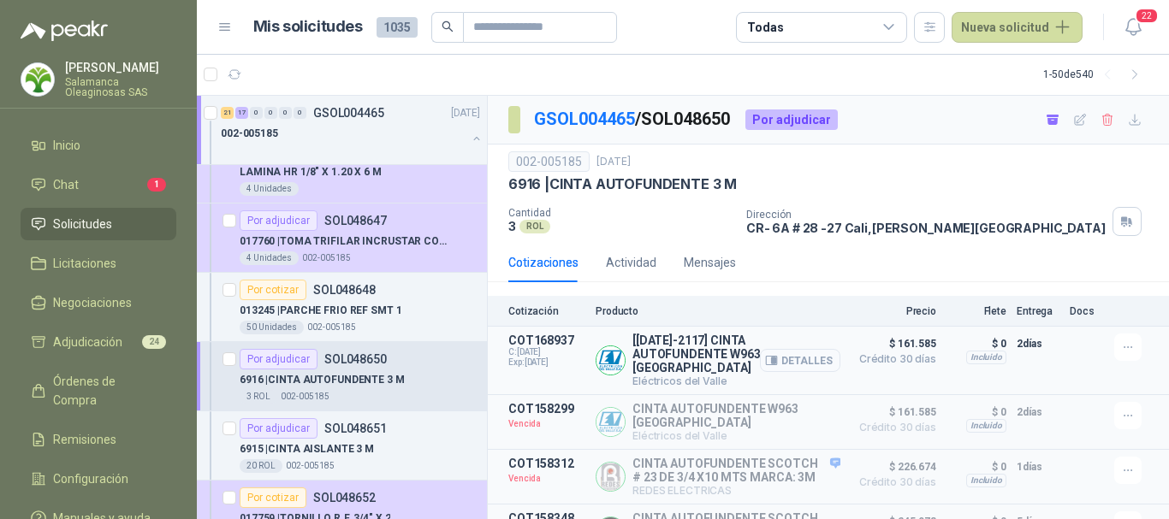
click at [815, 355] on button "Detalles" at bounding box center [800, 360] width 80 height 23
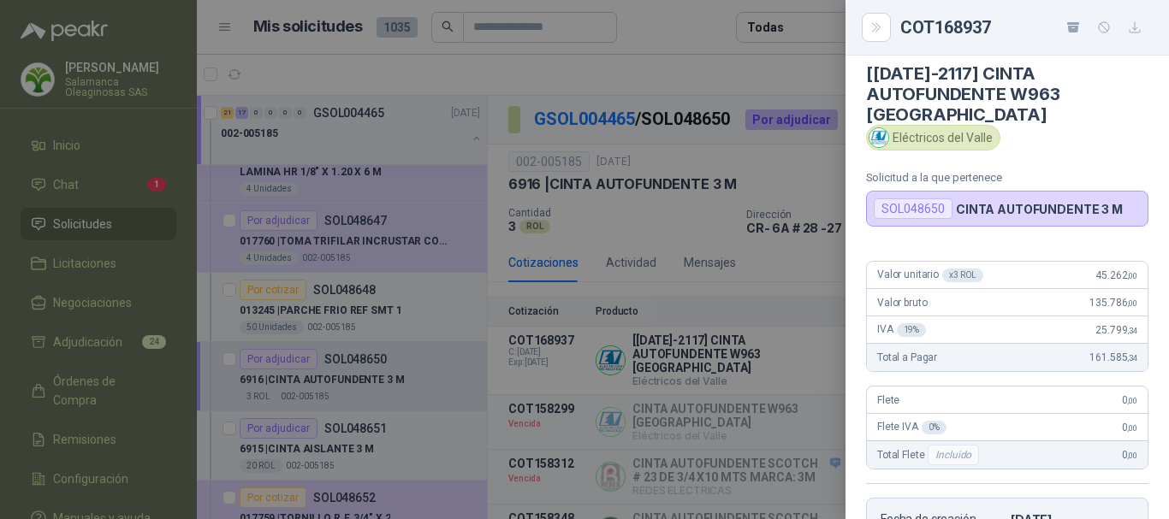
scroll to position [11, 0]
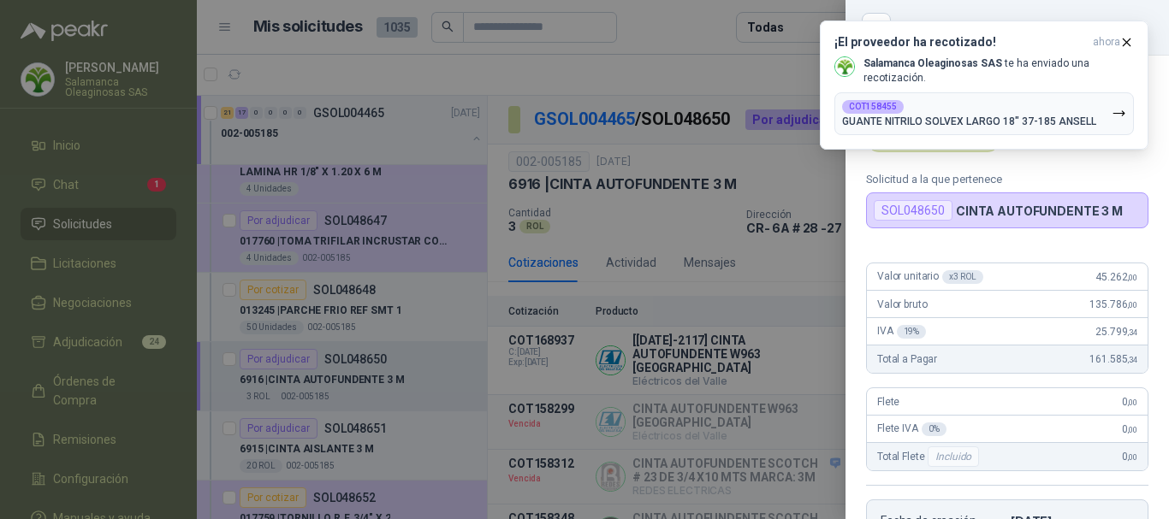
click at [691, 24] on div at bounding box center [584, 259] width 1169 height 519
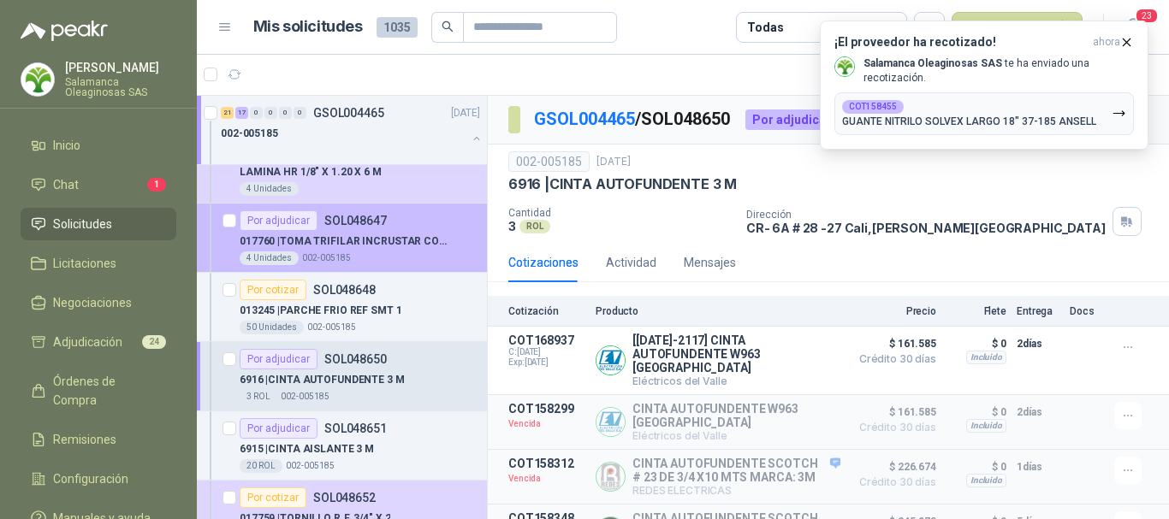
click at [434, 249] on p "017760 | TOMA TRIFILAR INCRUSTAR CODELGA 3X50 MP" at bounding box center [346, 242] width 213 height 16
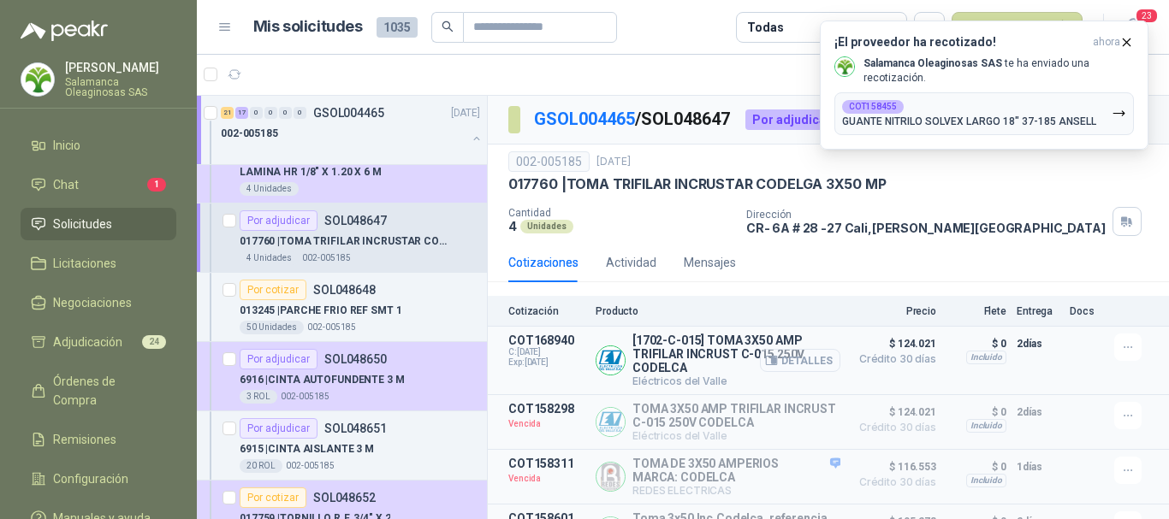
click at [804, 363] on button "Detalles" at bounding box center [800, 360] width 80 height 23
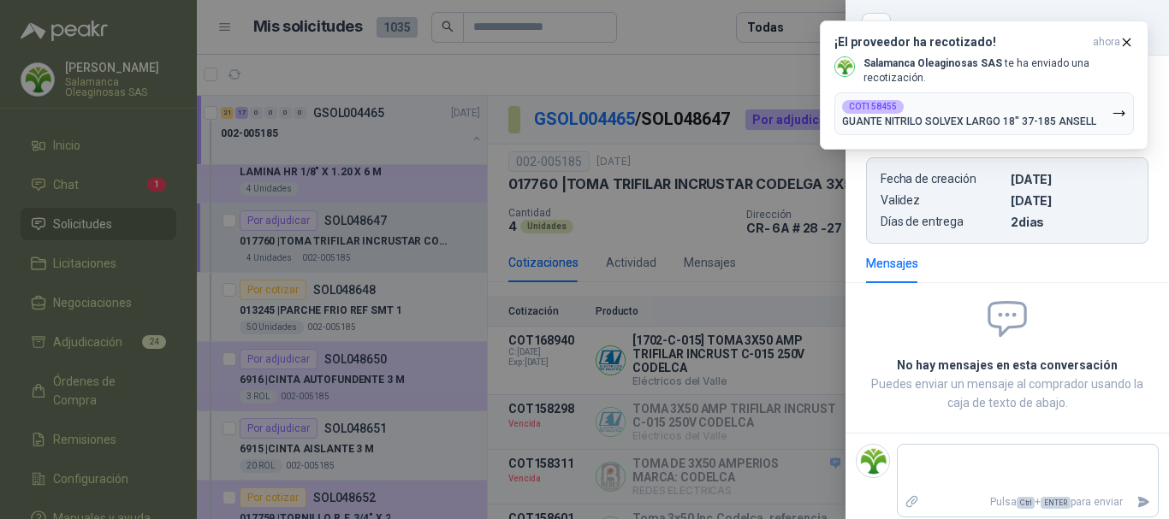
scroll to position [11, 0]
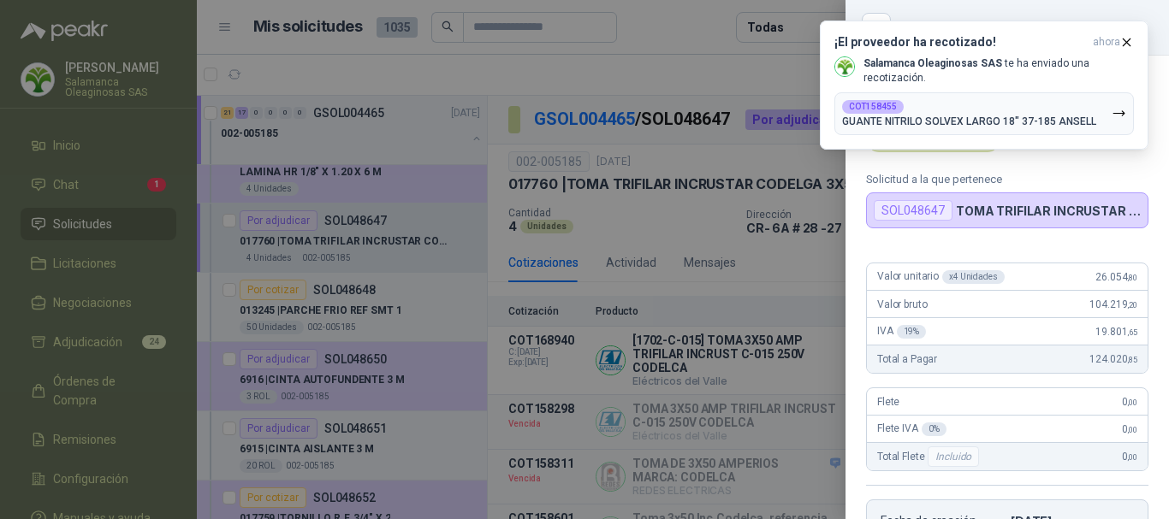
click at [665, 24] on div at bounding box center [584, 259] width 1169 height 519
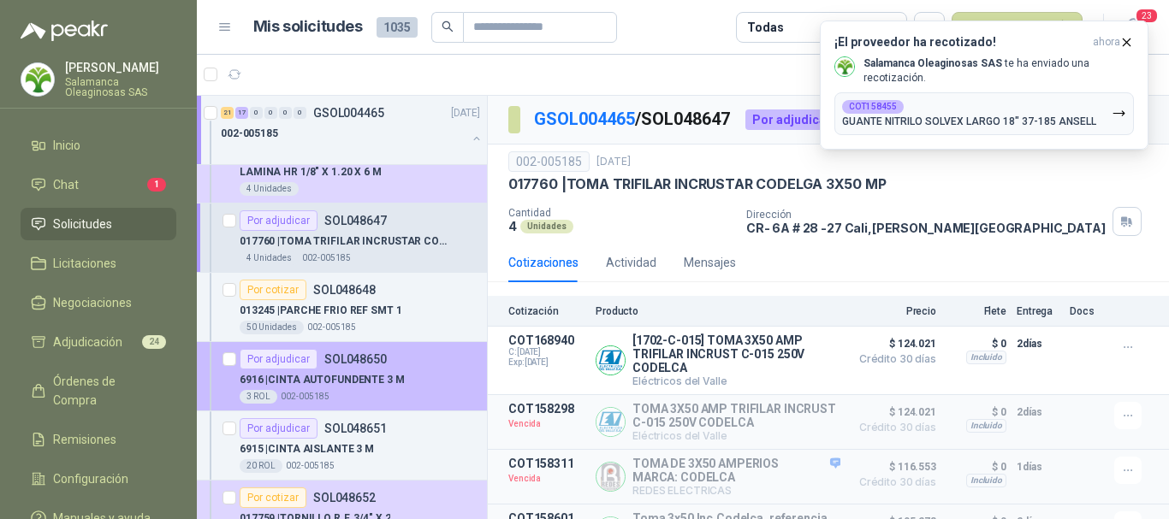
click at [436, 372] on div "6916 | CINTA AUTOFUNDENTE 3 M" at bounding box center [360, 380] width 240 height 21
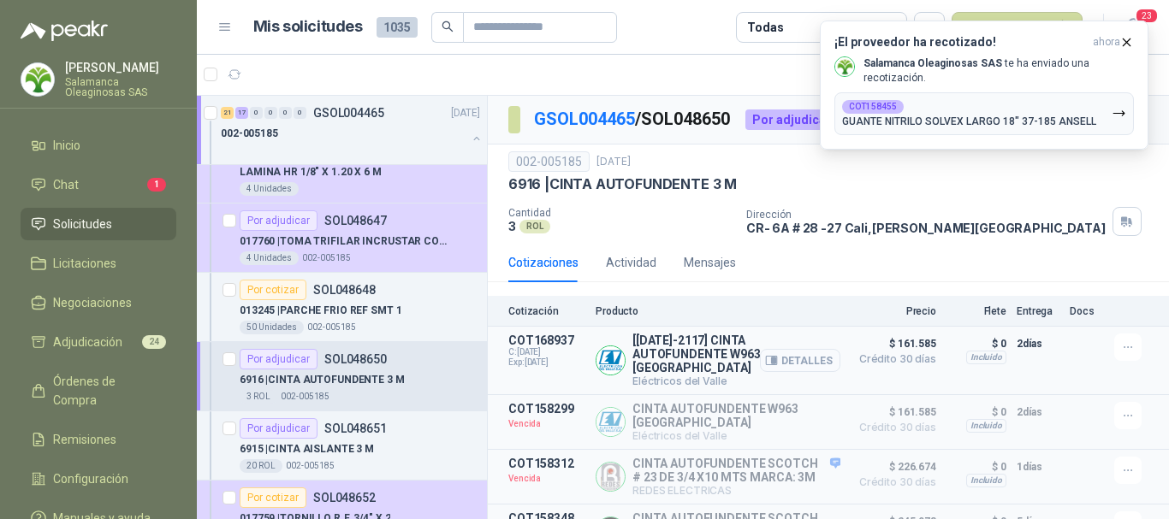
click at [810, 353] on button "Detalles" at bounding box center [800, 360] width 80 height 23
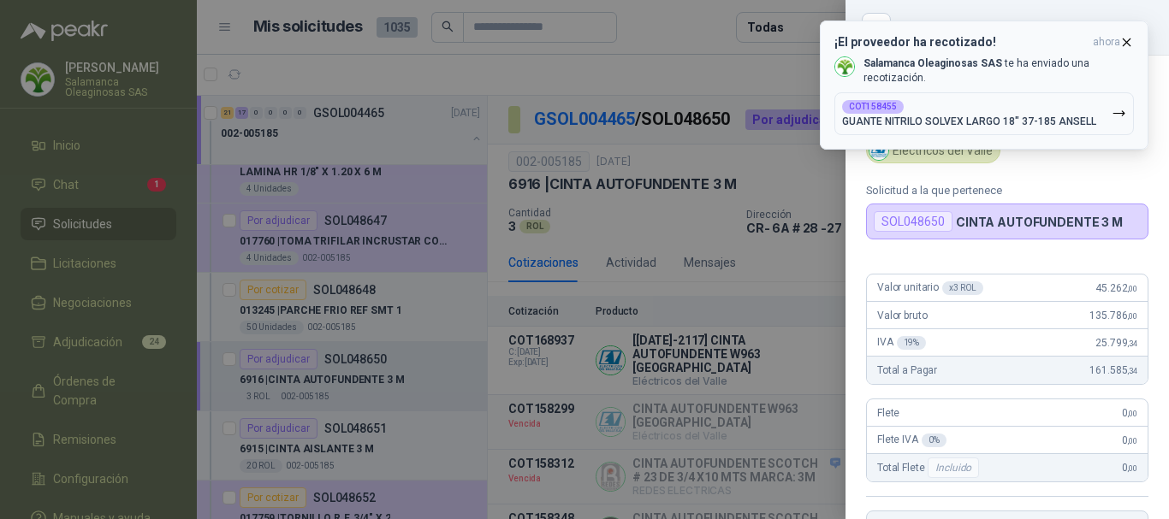
click at [1129, 40] on icon "button" at bounding box center [1127, 42] width 7 height 7
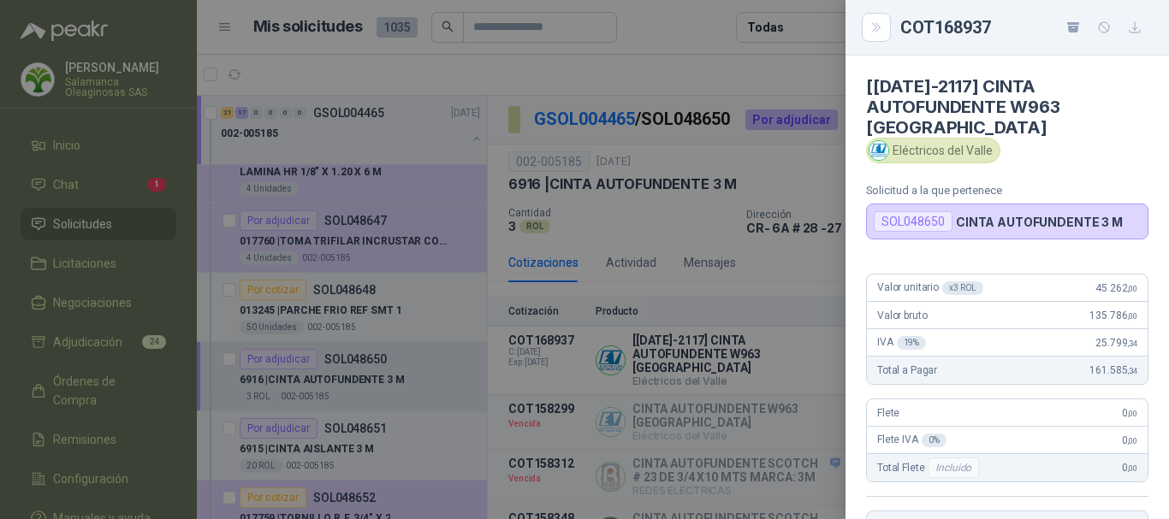
click at [703, 76] on div at bounding box center [584, 259] width 1169 height 519
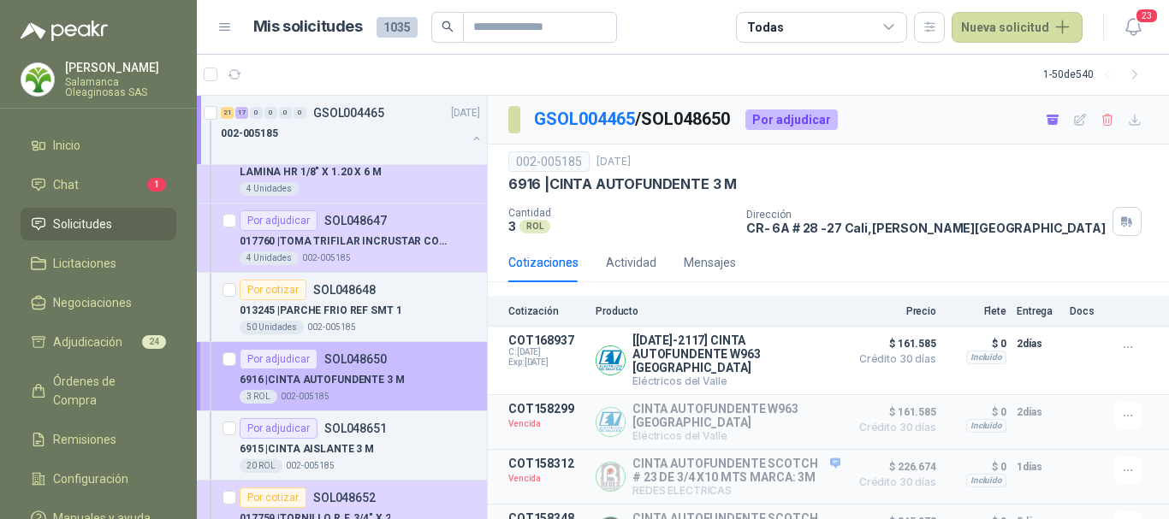
click at [437, 369] on div "Por adjudicar SOL048650" at bounding box center [360, 359] width 240 height 21
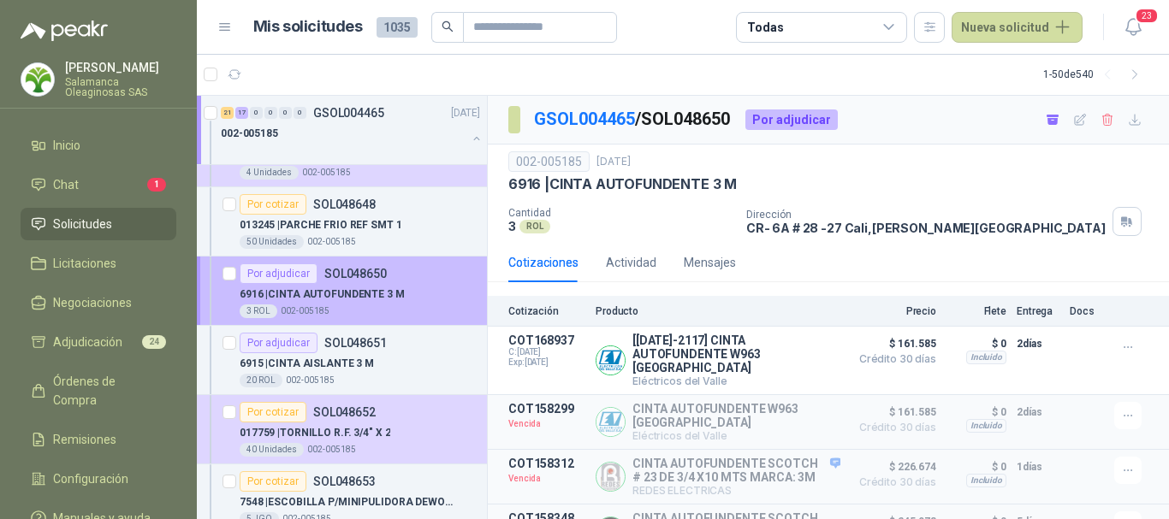
click at [441, 372] on div "6915 | CINTA AISLANTE 3 M" at bounding box center [360, 363] width 240 height 21
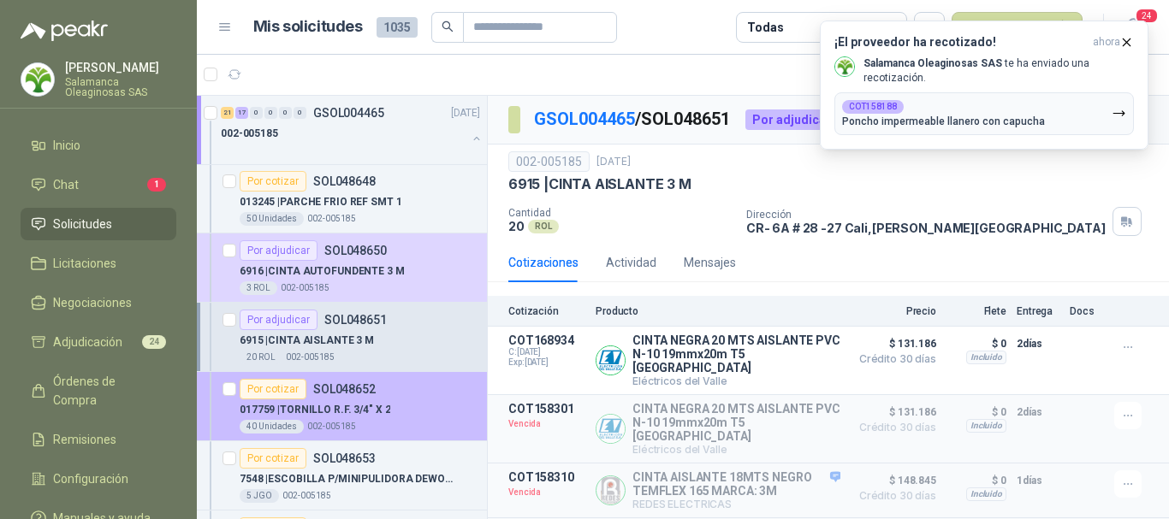
scroll to position [3166, 0]
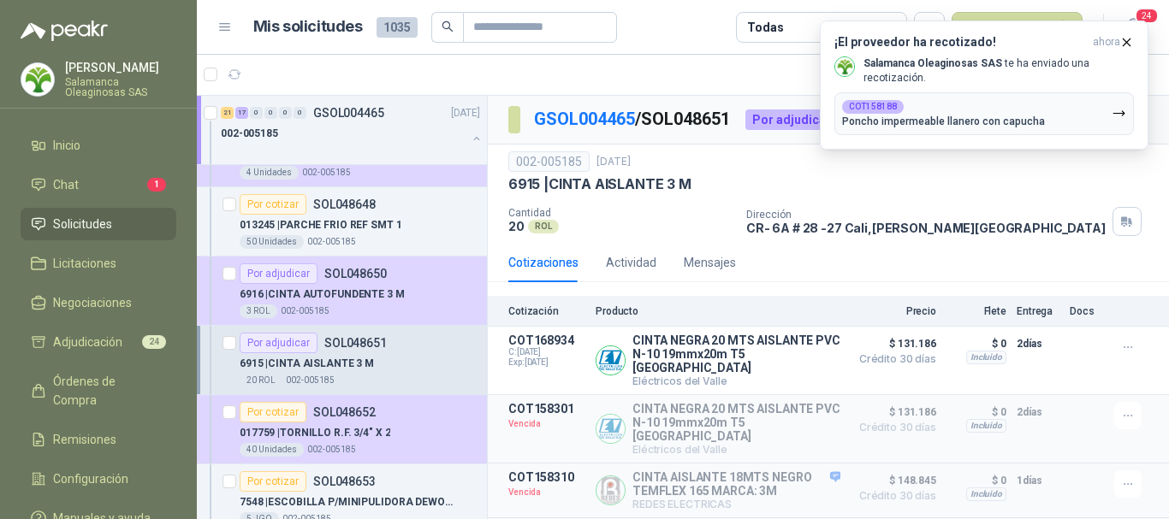
click at [423, 370] on div "6915 | CINTA AISLANTE 3 M" at bounding box center [360, 363] width 240 height 21
click at [1130, 39] on icon "button" at bounding box center [1126, 42] width 15 height 15
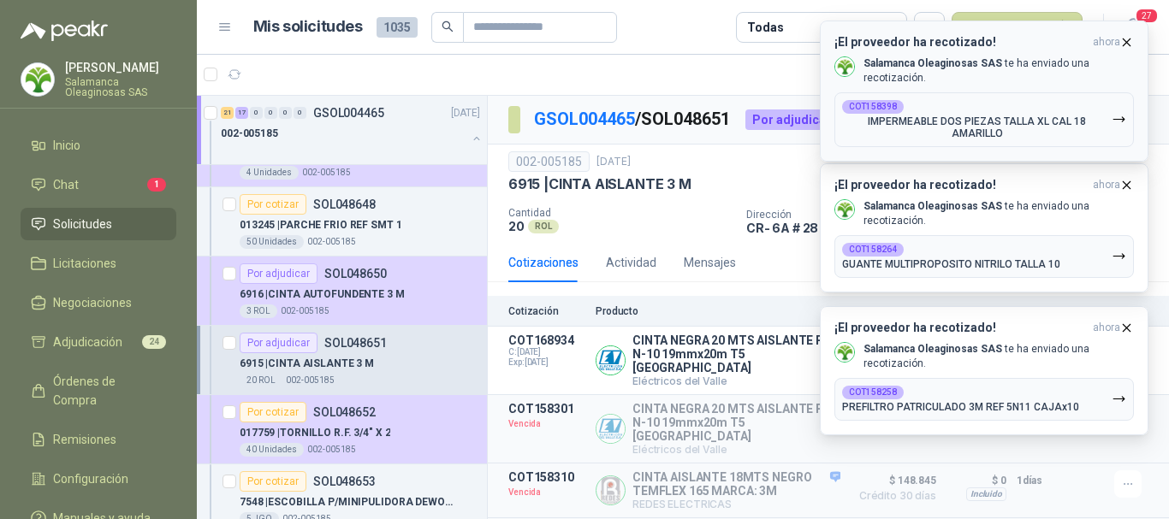
click at [1132, 39] on icon "button" at bounding box center [1126, 42] width 15 height 15
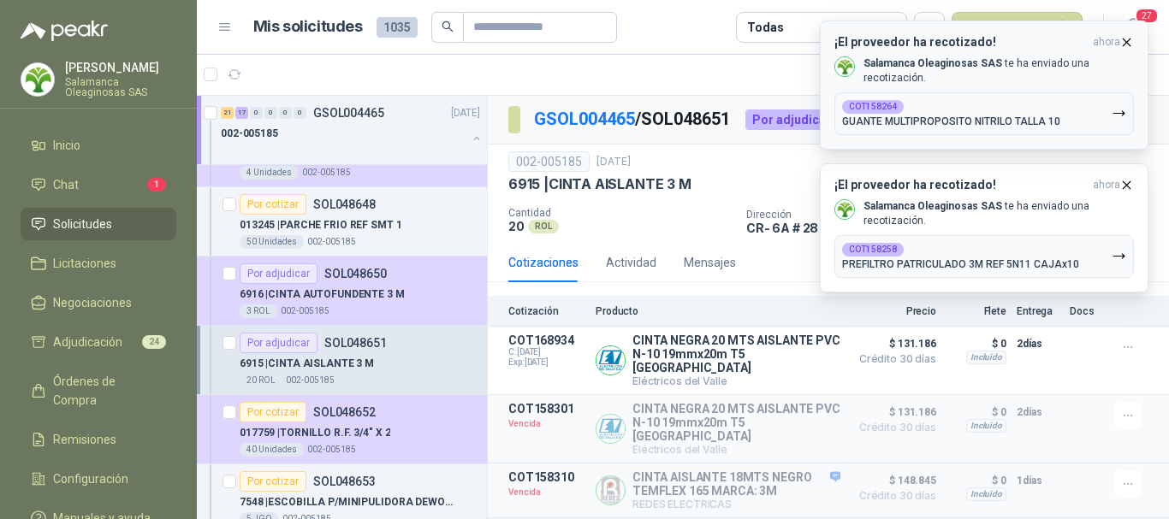
click at [1127, 39] on icon "button" at bounding box center [1126, 42] width 15 height 15
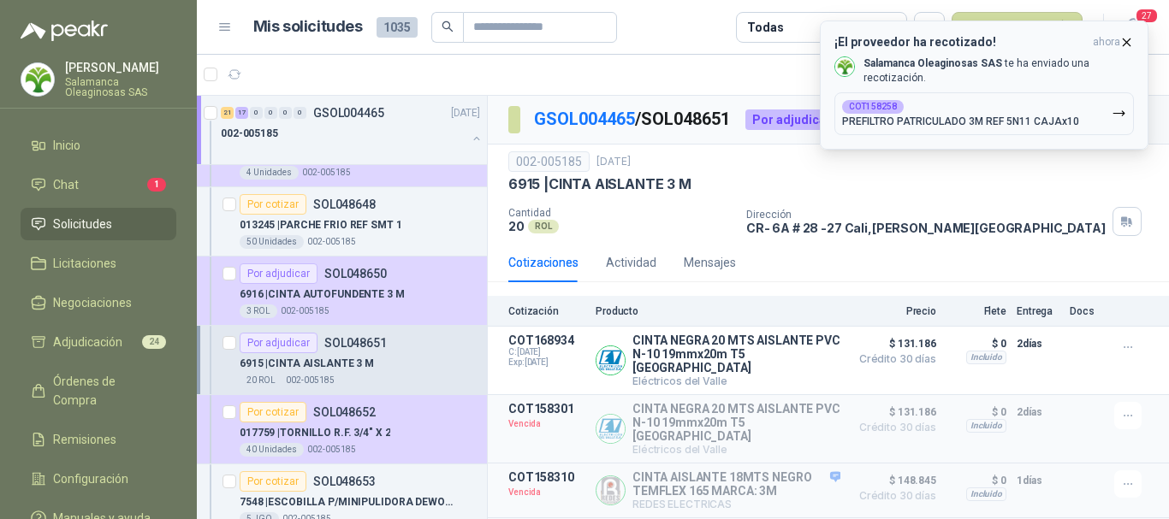
click at [1127, 40] on icon "button" at bounding box center [1126, 42] width 15 height 15
click at [421, 361] on div "6915 | CINTA AISLANTE 3 M" at bounding box center [360, 363] width 240 height 21
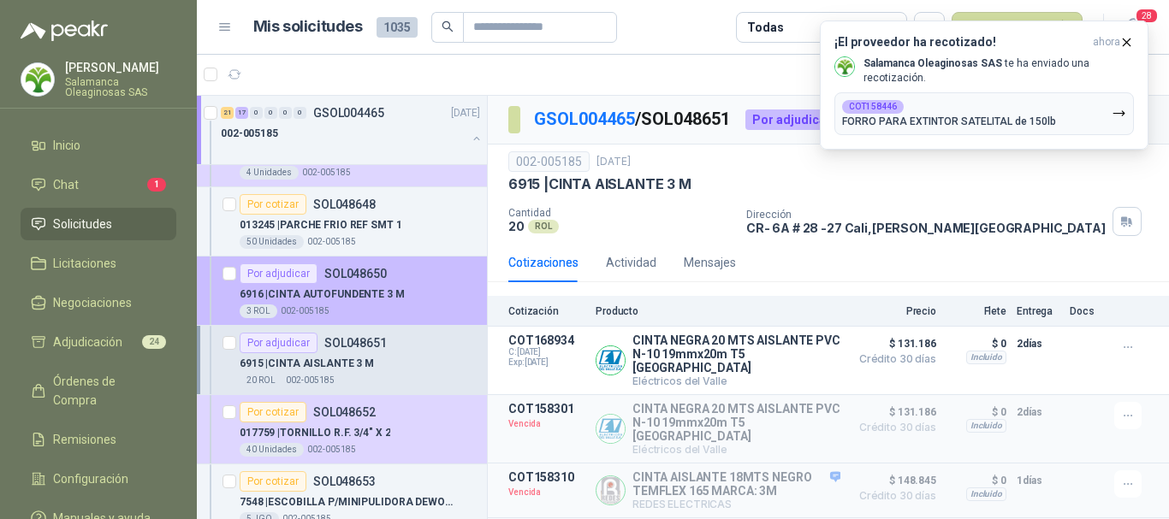
click at [432, 283] on div "Por adjudicar SOL048650" at bounding box center [360, 274] width 240 height 21
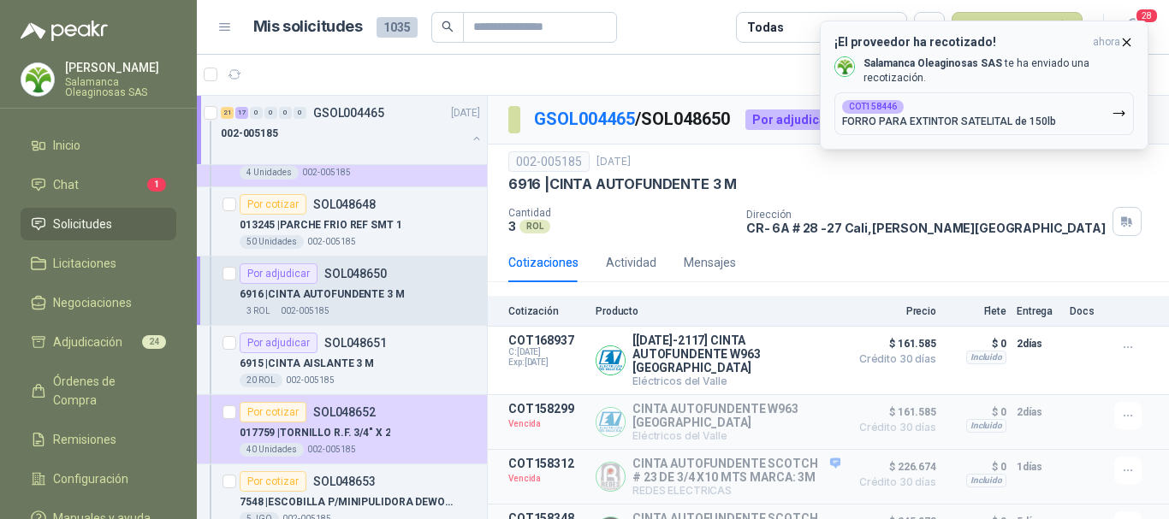
click at [1128, 42] on icon "button" at bounding box center [1126, 42] width 15 height 15
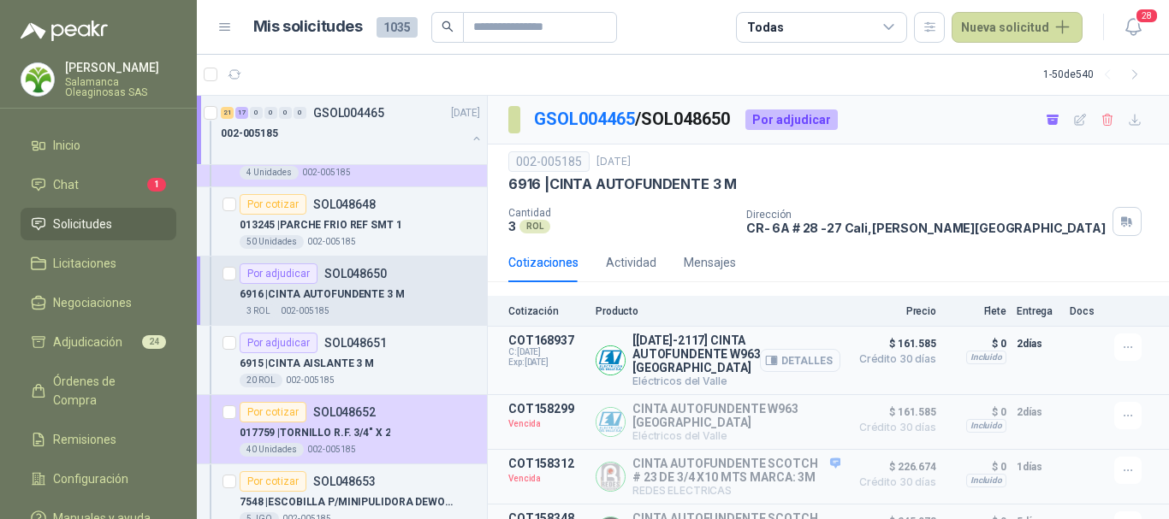
click at [801, 353] on button "Detalles" at bounding box center [800, 360] width 80 height 23
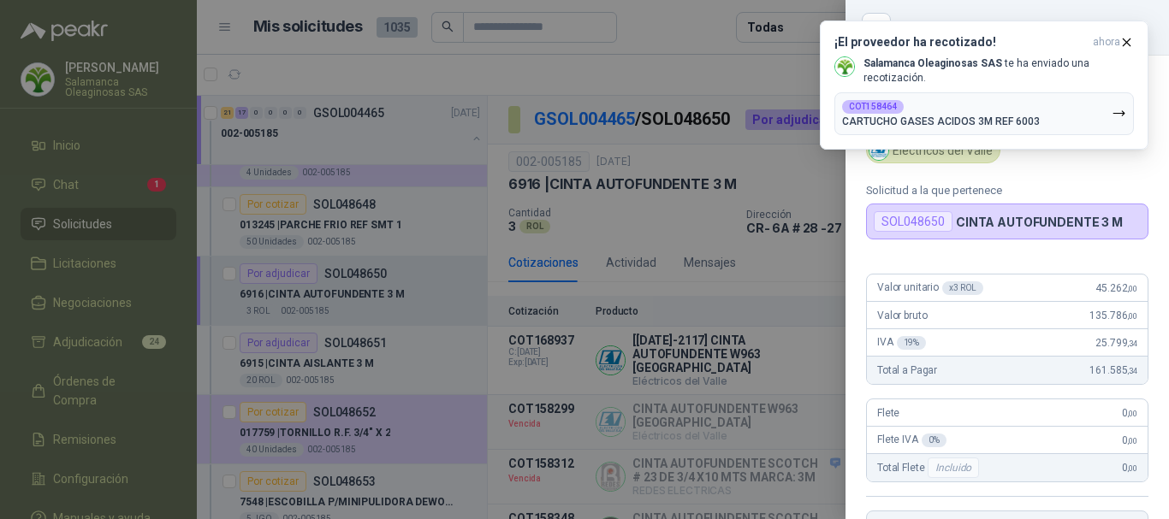
click at [650, 33] on div at bounding box center [584, 259] width 1169 height 519
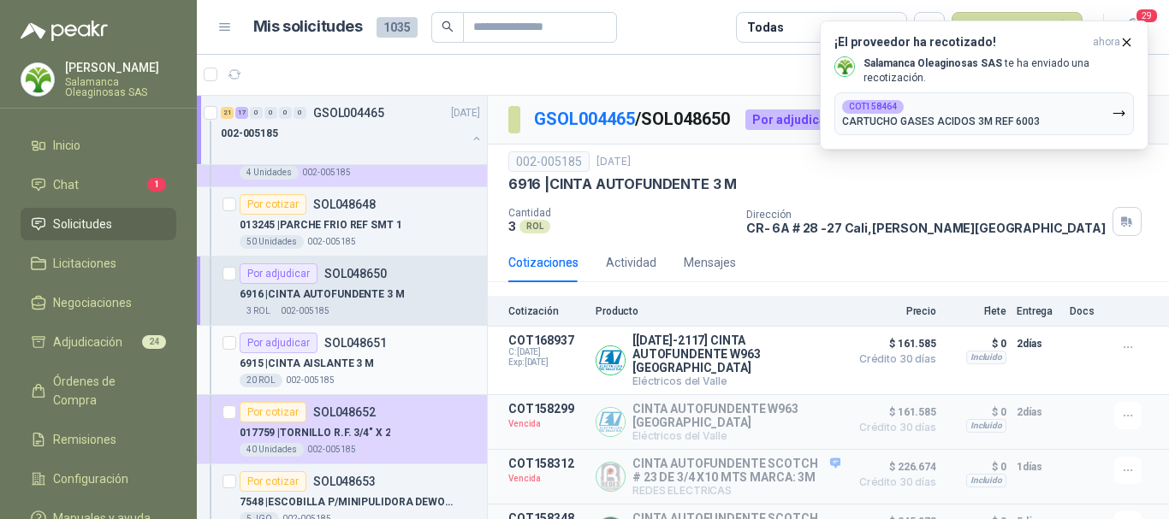
click at [420, 354] on div "6915 | CINTA AISLANTE 3 M" at bounding box center [360, 363] width 240 height 21
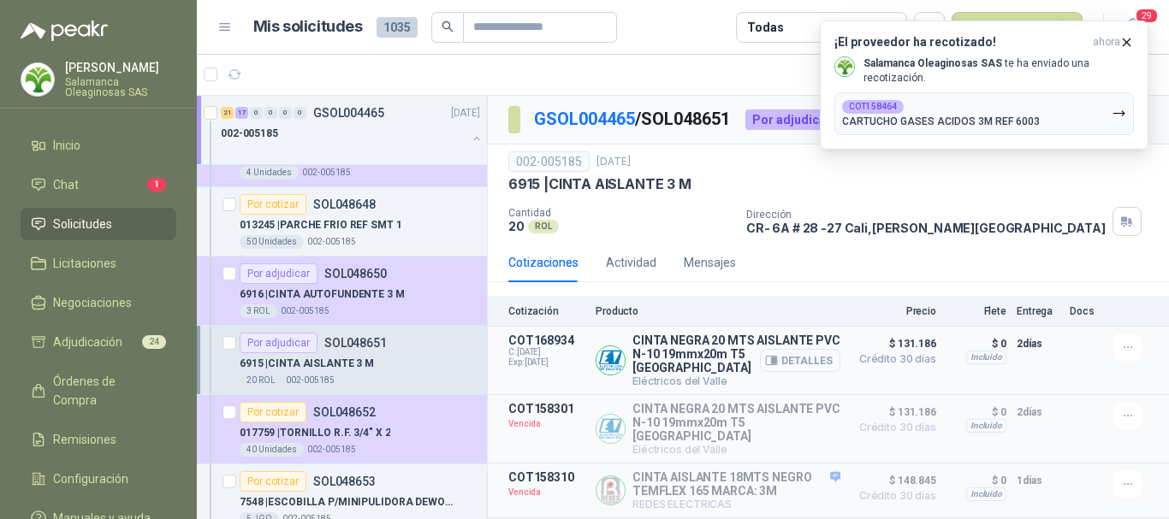
click at [807, 360] on button "Detalles" at bounding box center [800, 360] width 80 height 23
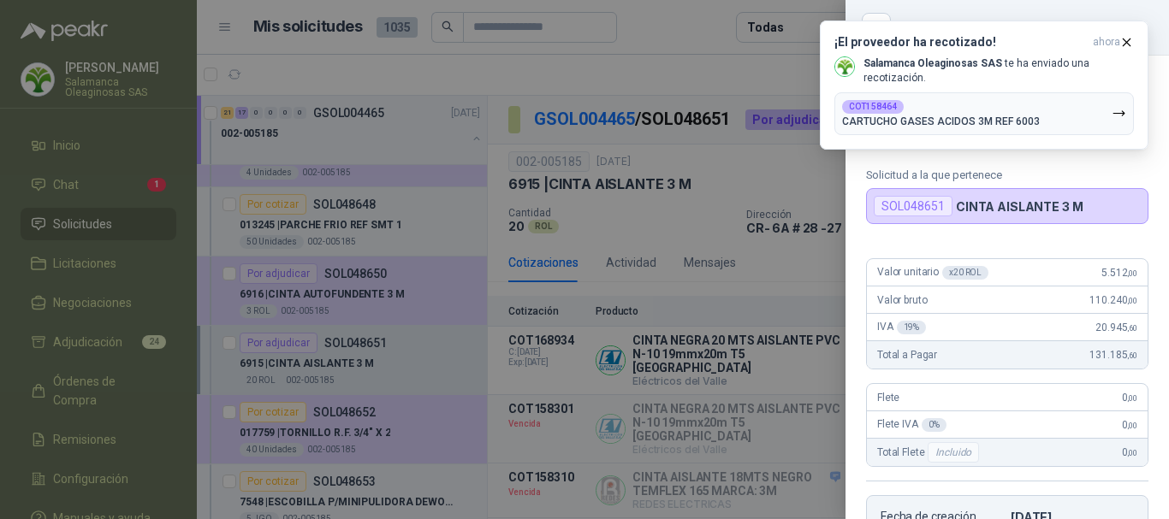
scroll to position [11, 0]
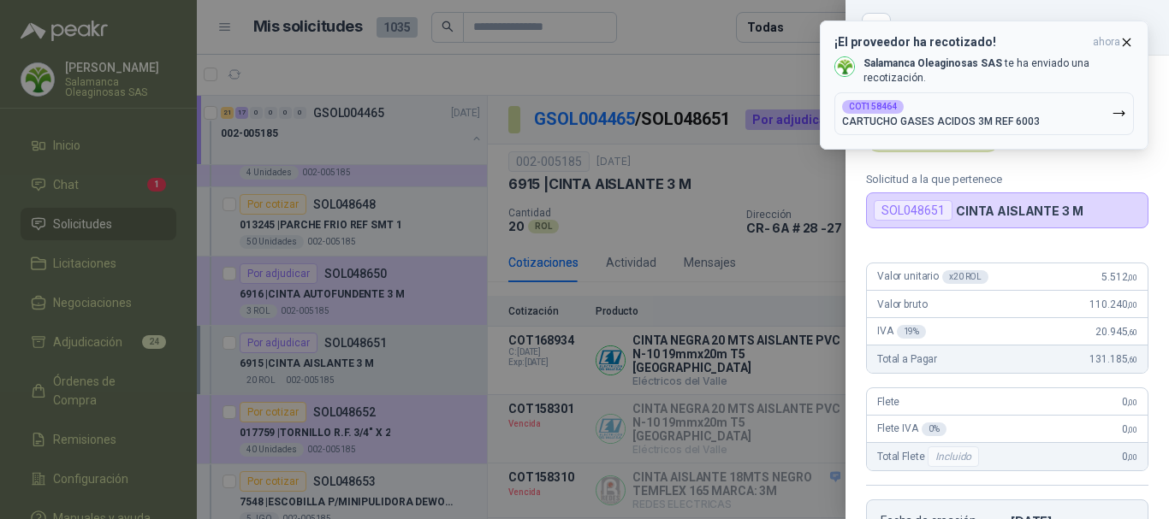
click at [1133, 37] on icon "button" at bounding box center [1126, 42] width 15 height 15
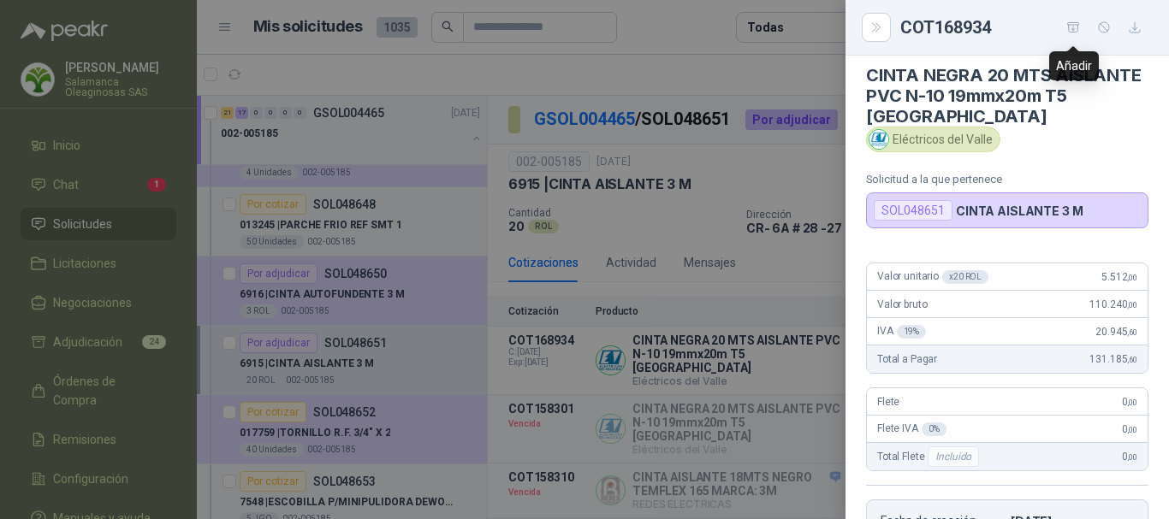
click at [1070, 28] on icon "button" at bounding box center [1073, 28] width 15 height 15
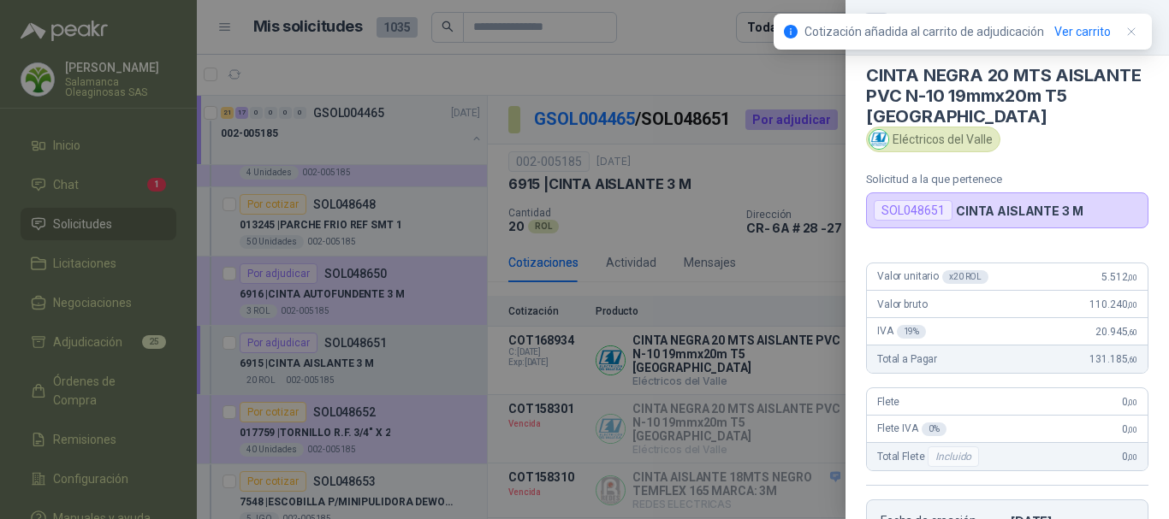
click at [679, 33] on div at bounding box center [584, 259] width 1169 height 519
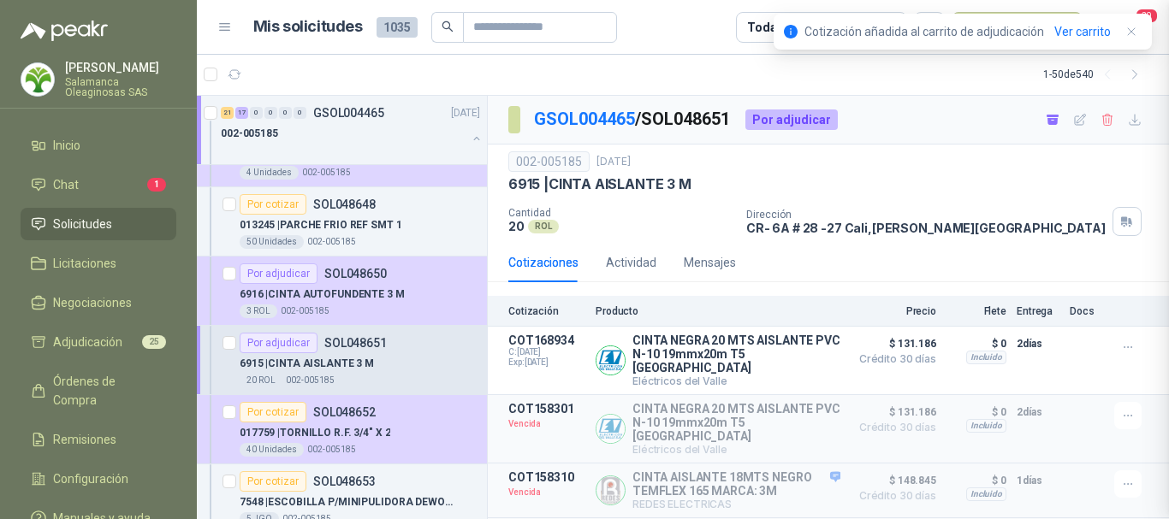
scroll to position [362, 0]
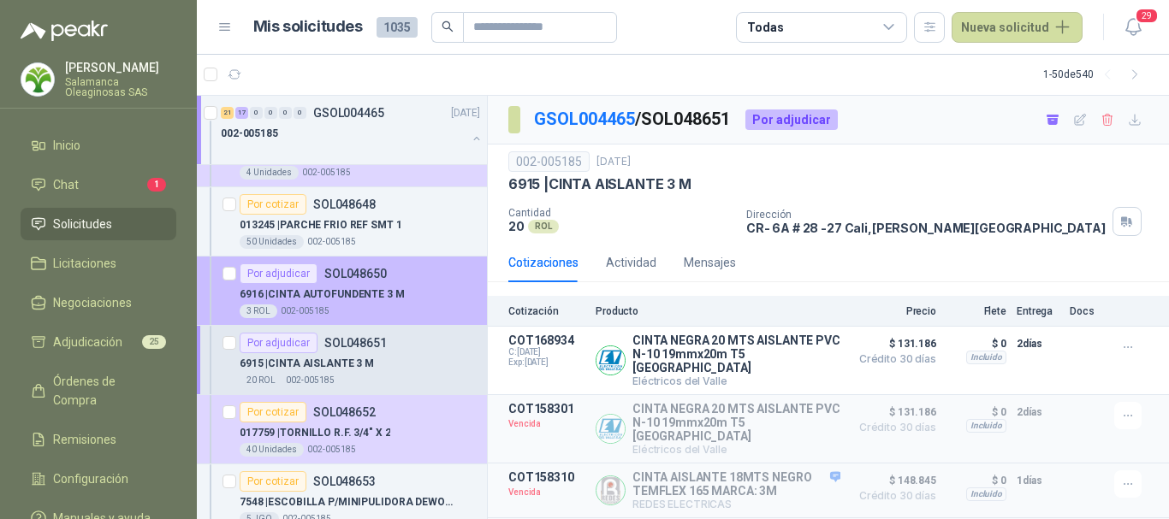
click at [424, 288] on div "6916 | CINTA AUTOFUNDENTE 3 M" at bounding box center [360, 294] width 240 height 21
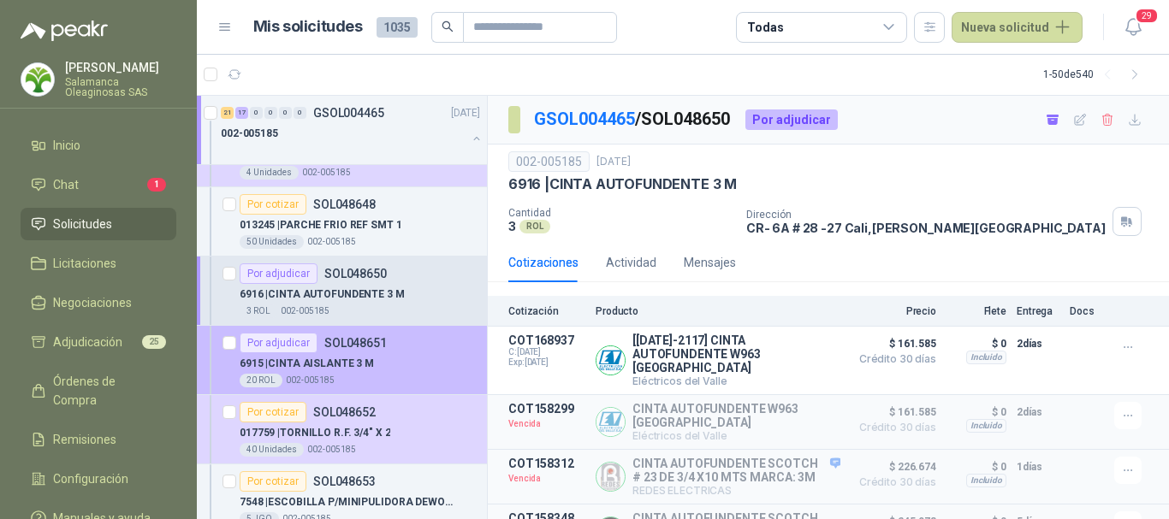
click at [428, 357] on div "6915 | CINTA AISLANTE 3 M" at bounding box center [360, 363] width 240 height 21
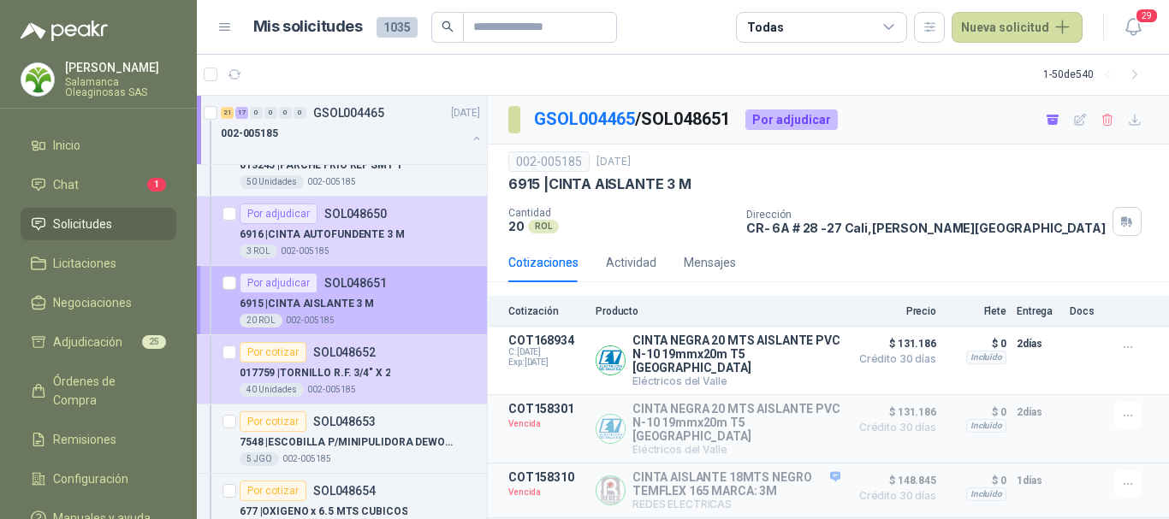
scroll to position [3252, 0]
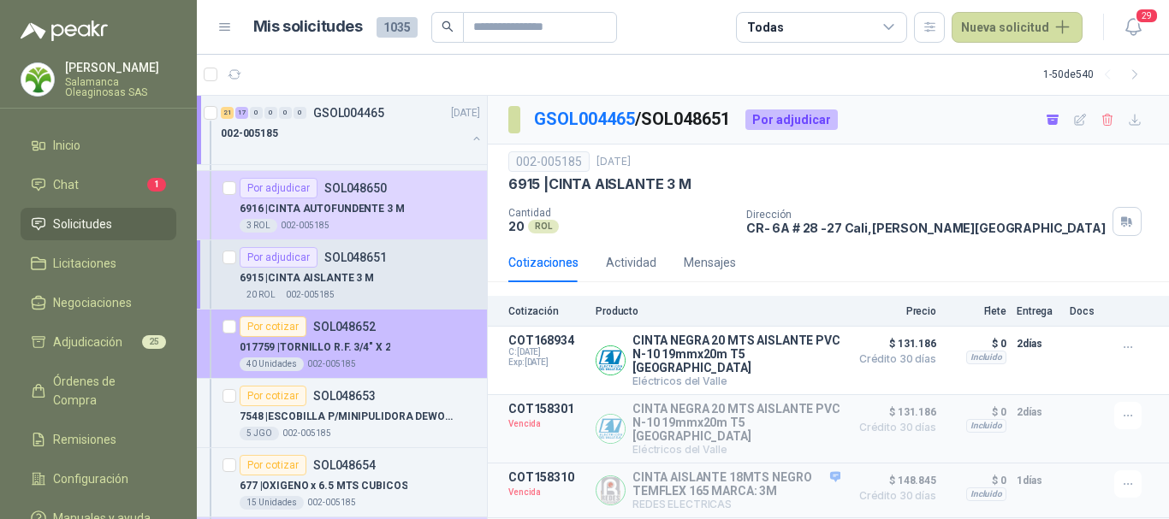
click at [417, 351] on div "017759 | TORNILLO R.F. 3/4" X 2" at bounding box center [360, 347] width 240 height 21
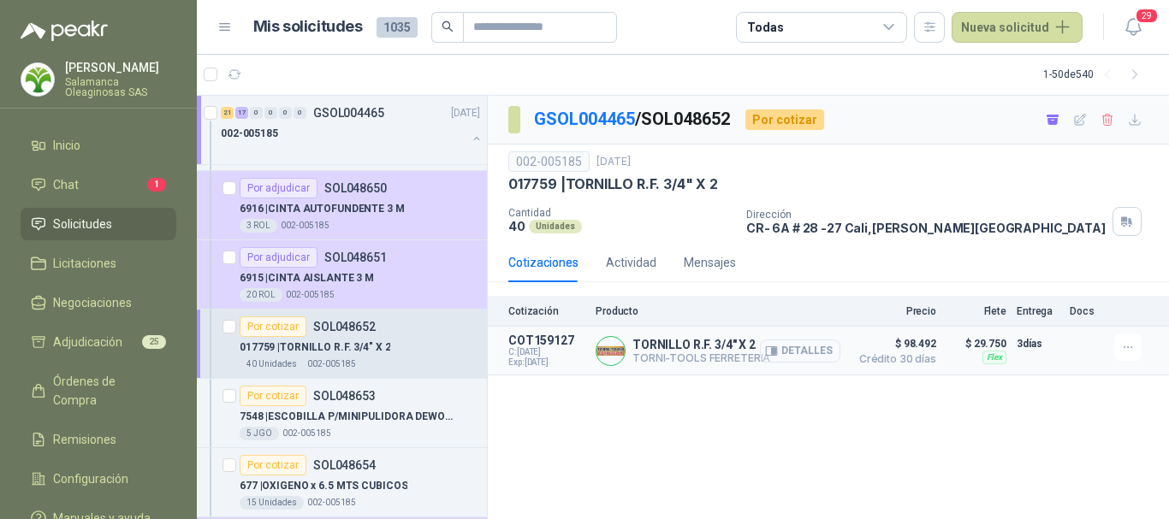
click at [816, 352] on button "Detalles" at bounding box center [800, 351] width 80 height 23
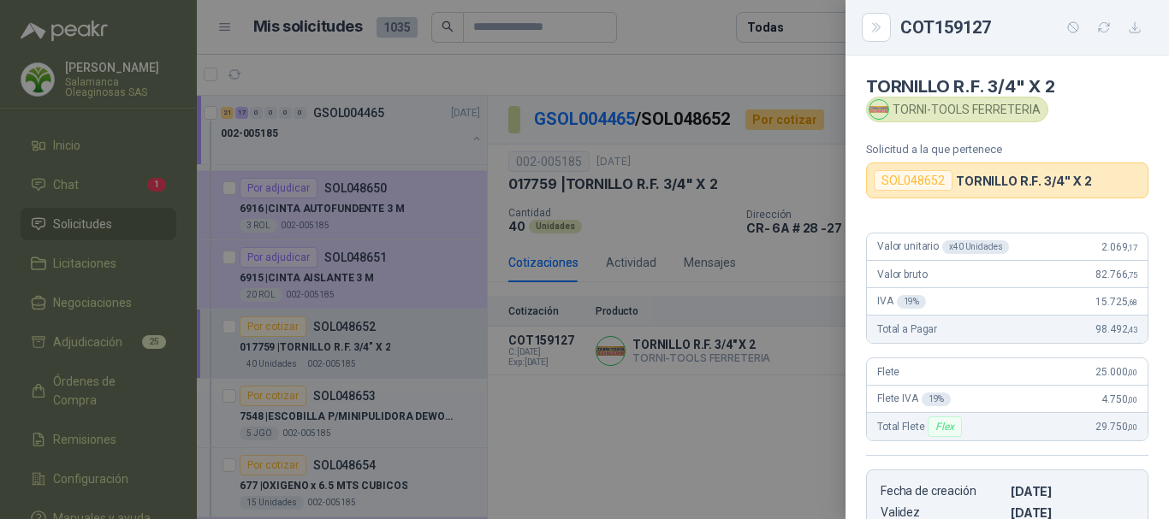
click at [689, 27] on div at bounding box center [584, 259] width 1169 height 519
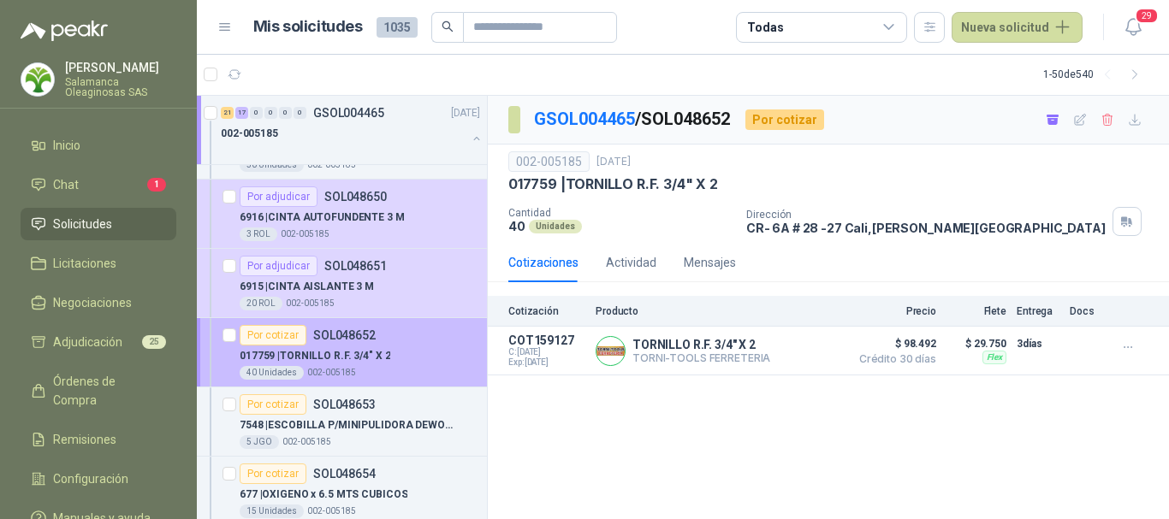
scroll to position [3252, 0]
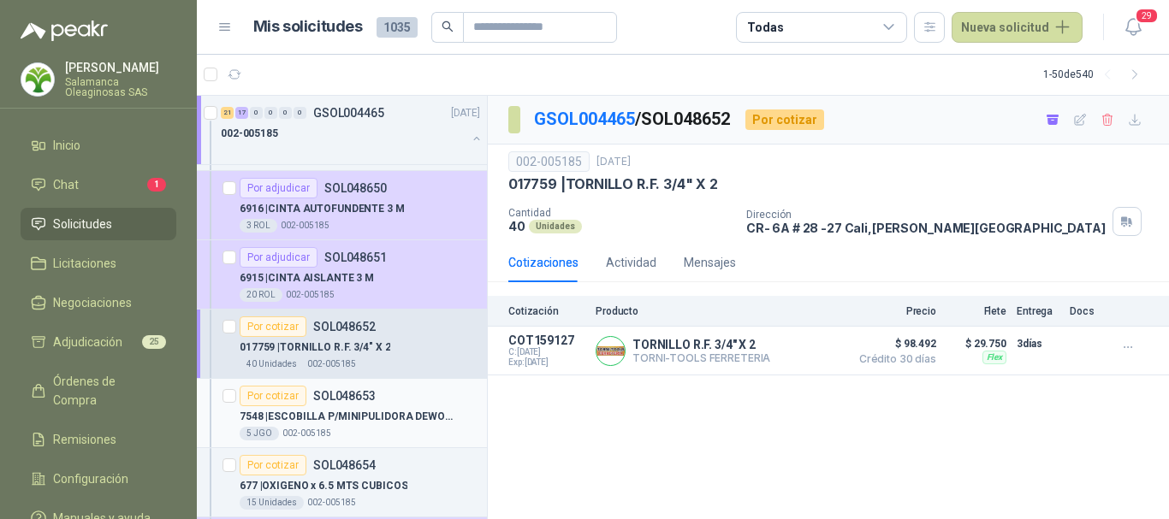
click at [417, 394] on div "Por cotizar SOL048653" at bounding box center [360, 396] width 240 height 21
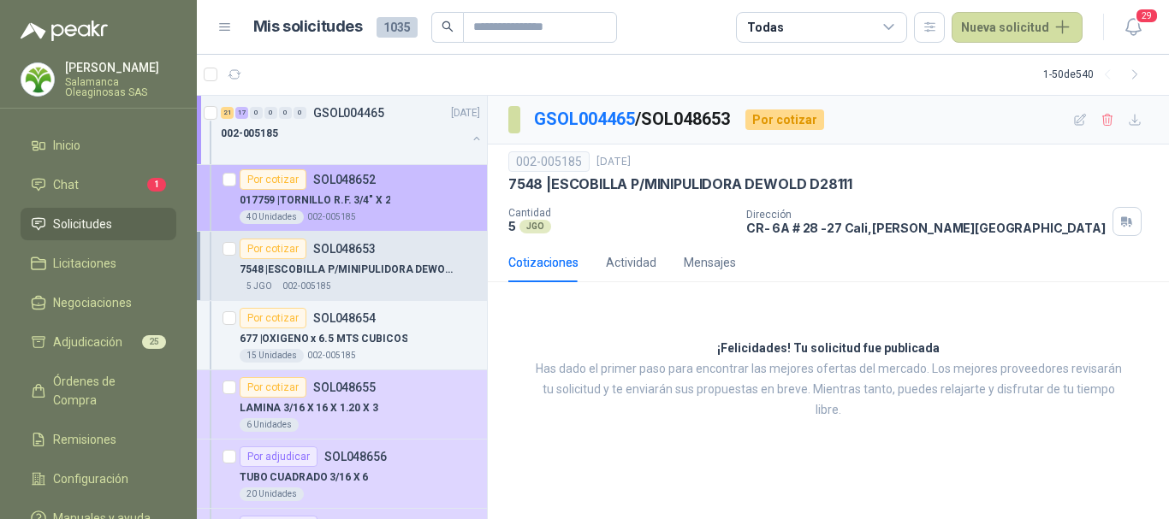
scroll to position [3423, 0]
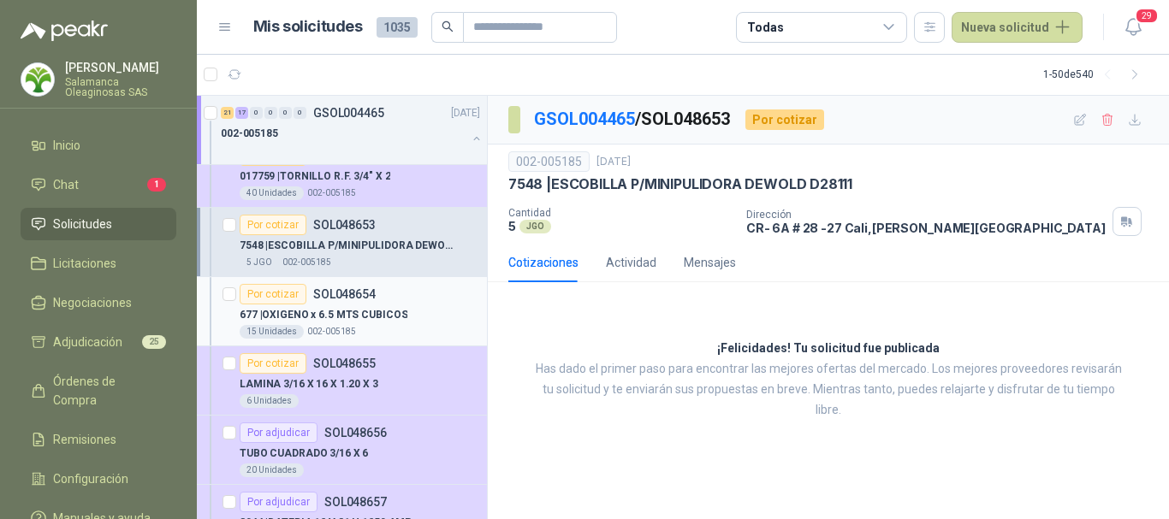
click at [438, 314] on div "677 | OXIGENO x 6.5 MTS CUBICOS" at bounding box center [360, 315] width 240 height 21
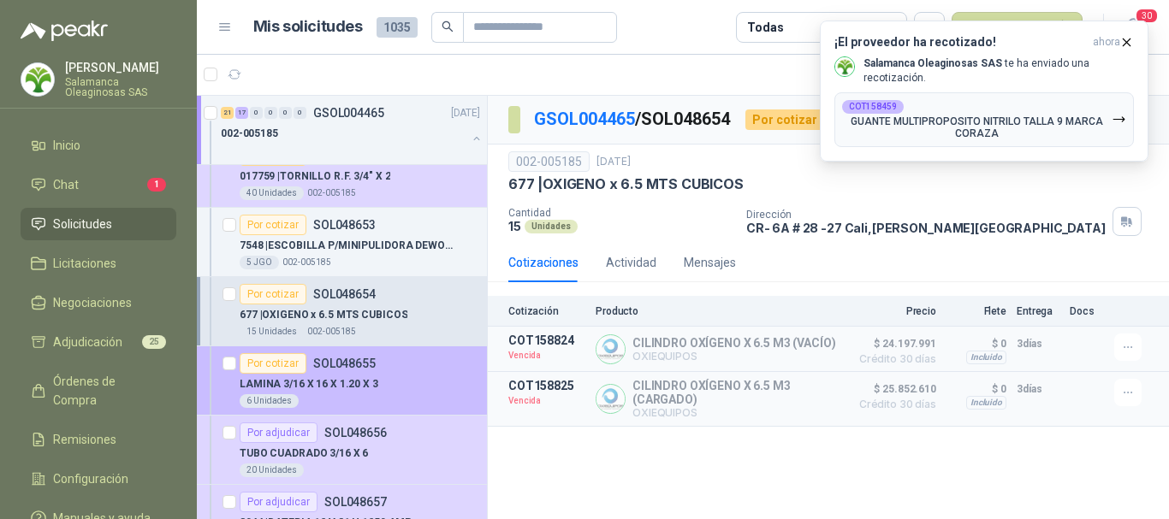
click at [442, 377] on div "LAMINA 3/16 X 16 X 1.20 X 3" at bounding box center [360, 384] width 240 height 21
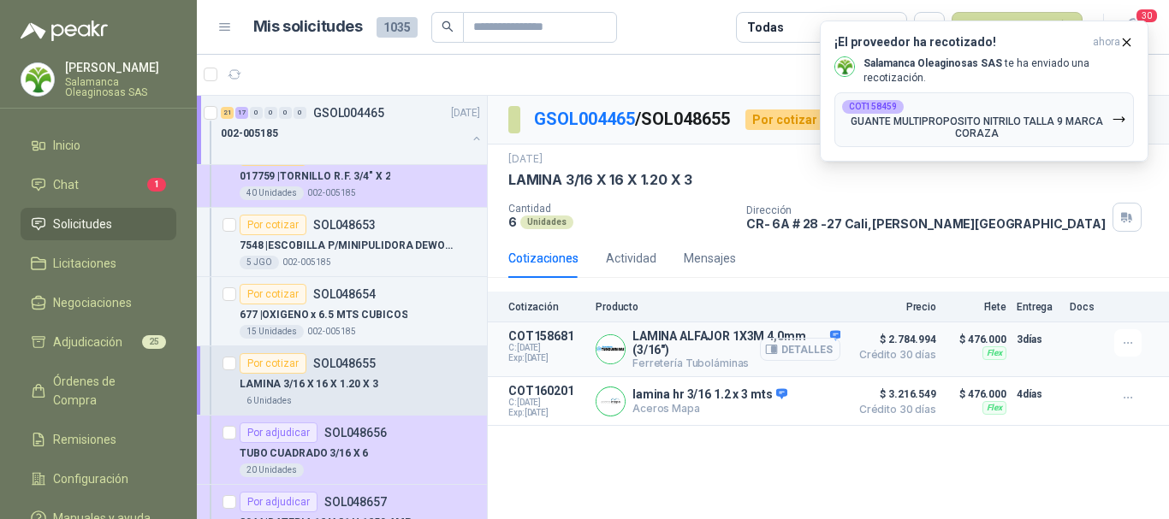
click at [812, 352] on button "Detalles" at bounding box center [800, 349] width 80 height 23
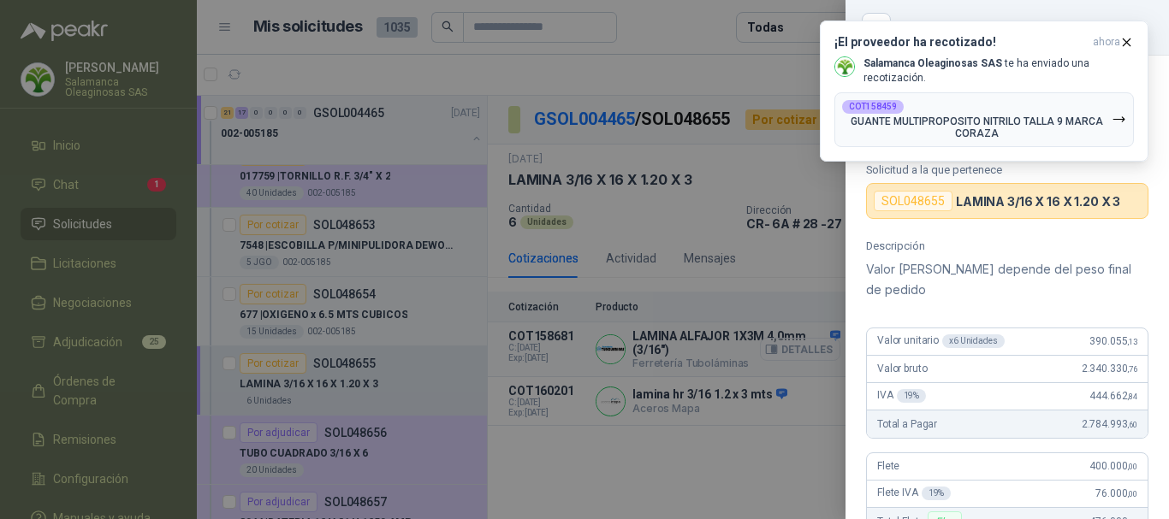
scroll to position [407, 0]
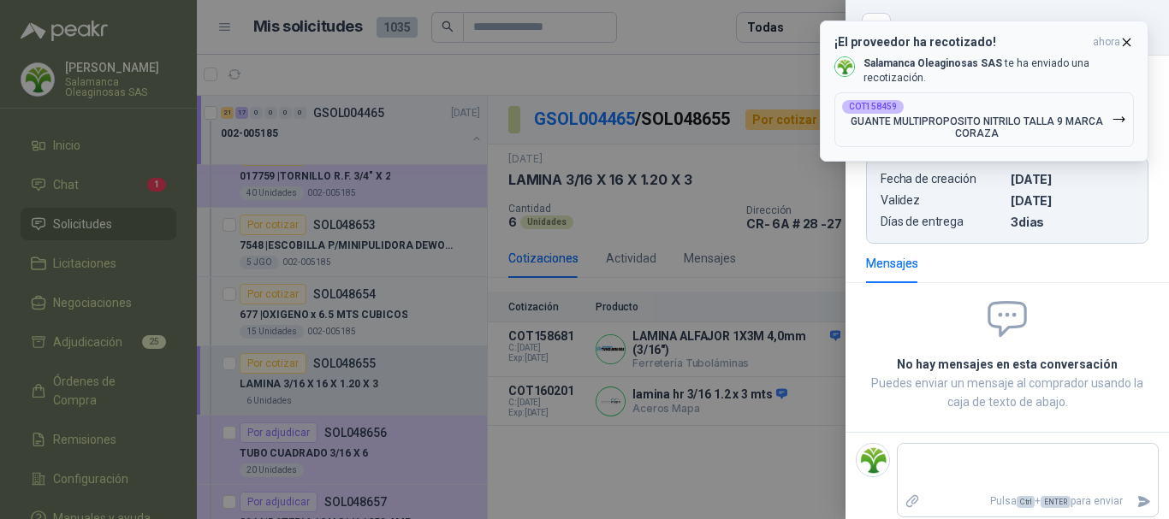
click at [1127, 41] on icon "button" at bounding box center [1126, 42] width 15 height 15
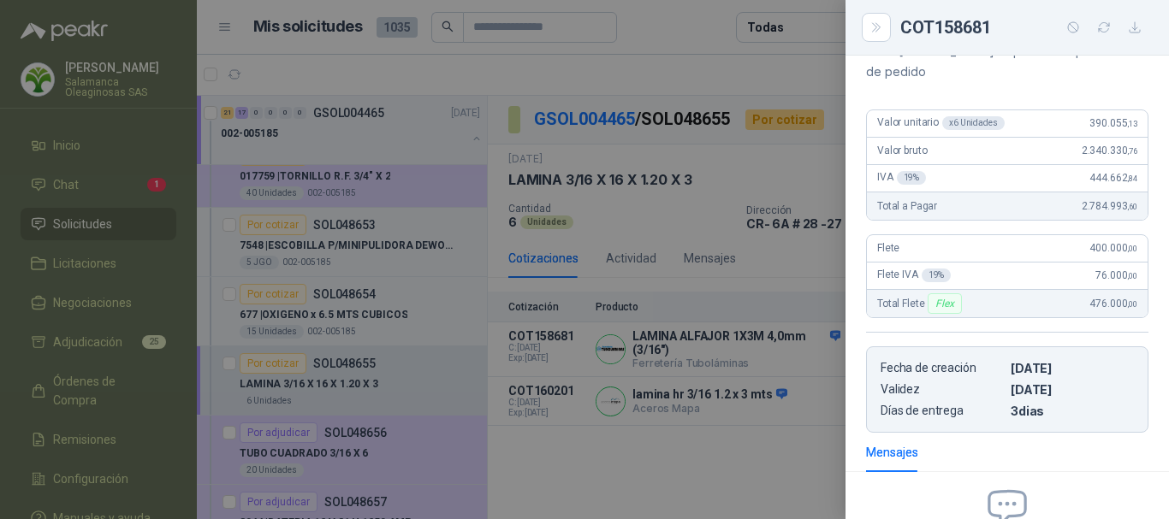
scroll to position [0, 0]
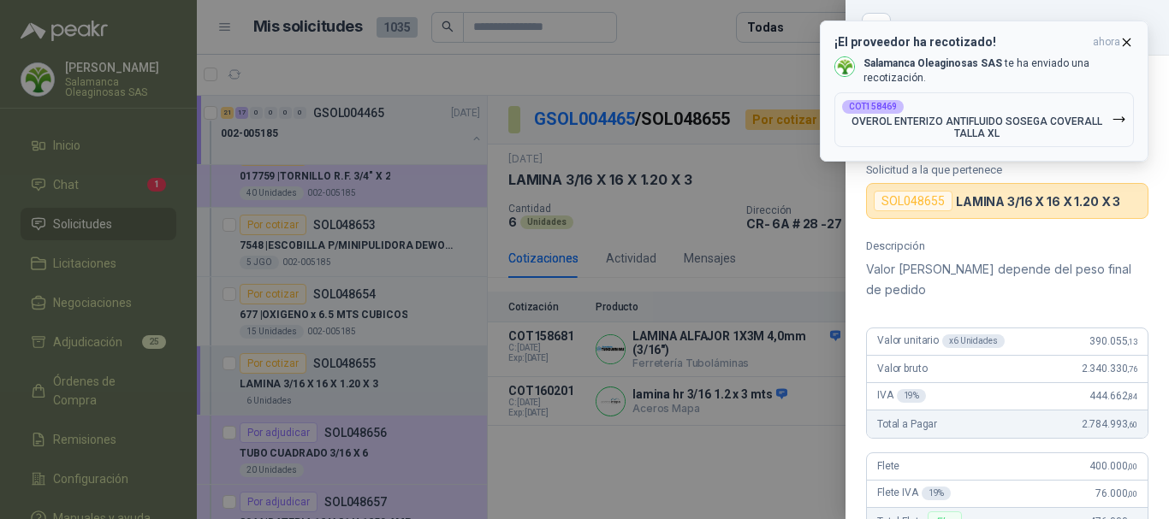
click at [1127, 39] on icon "button" at bounding box center [1126, 42] width 15 height 15
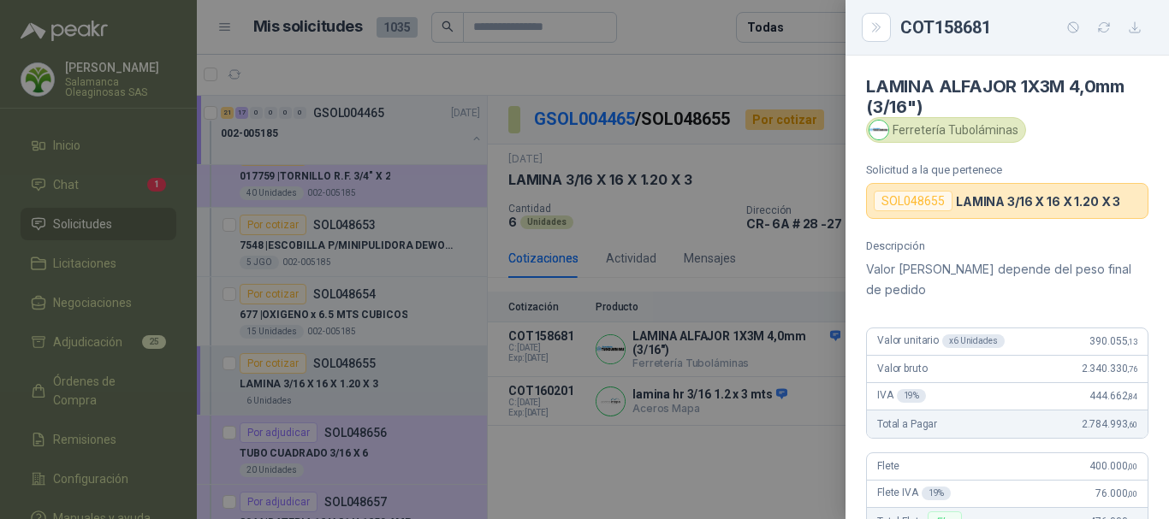
click at [551, 67] on div at bounding box center [584, 259] width 1169 height 519
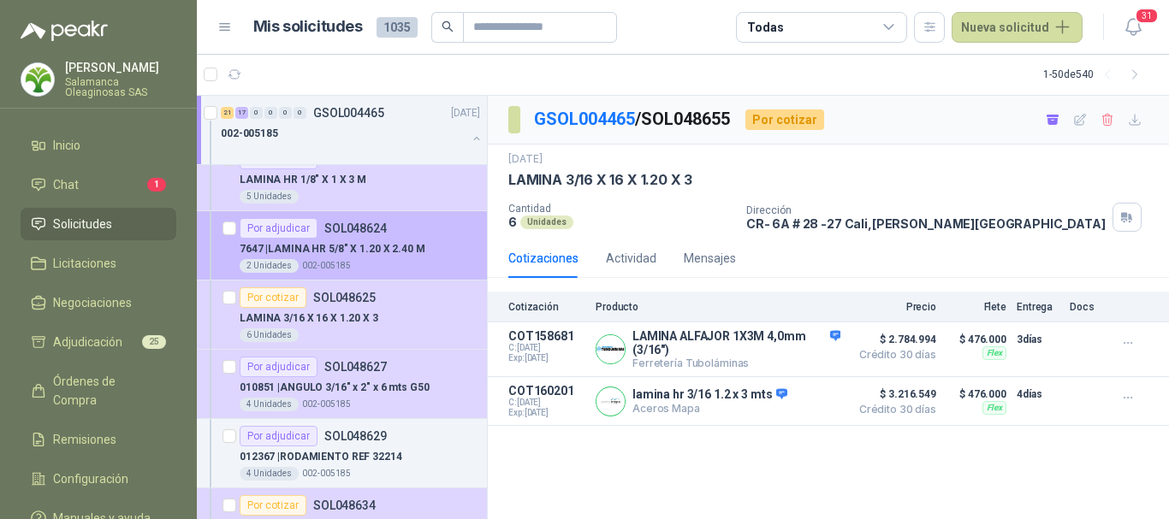
scroll to position [2396, 0]
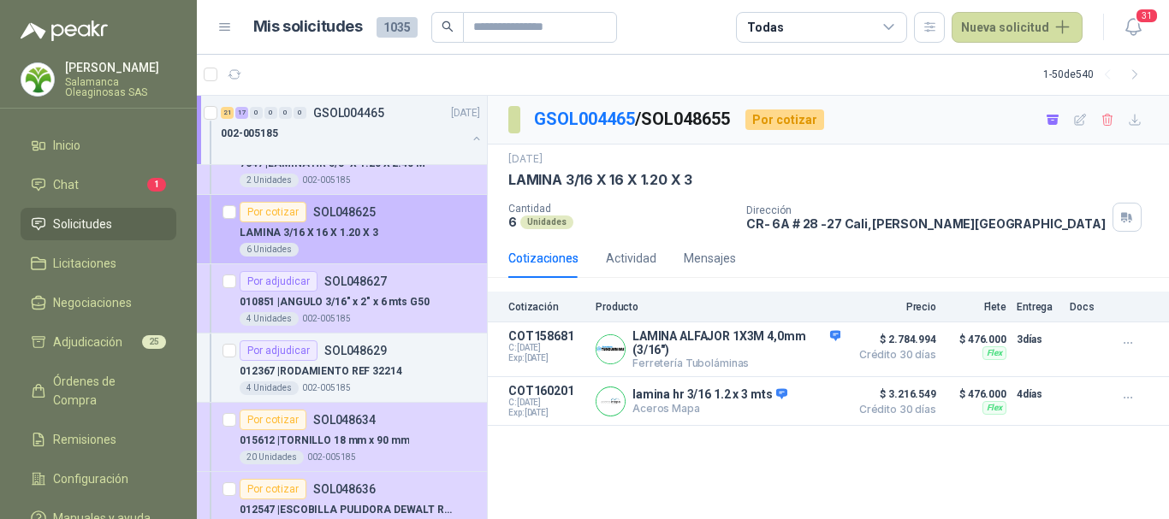
click at [384, 240] on div "LAMINA 3/16 X 16 X 1.20 X 3" at bounding box center [360, 232] width 240 height 21
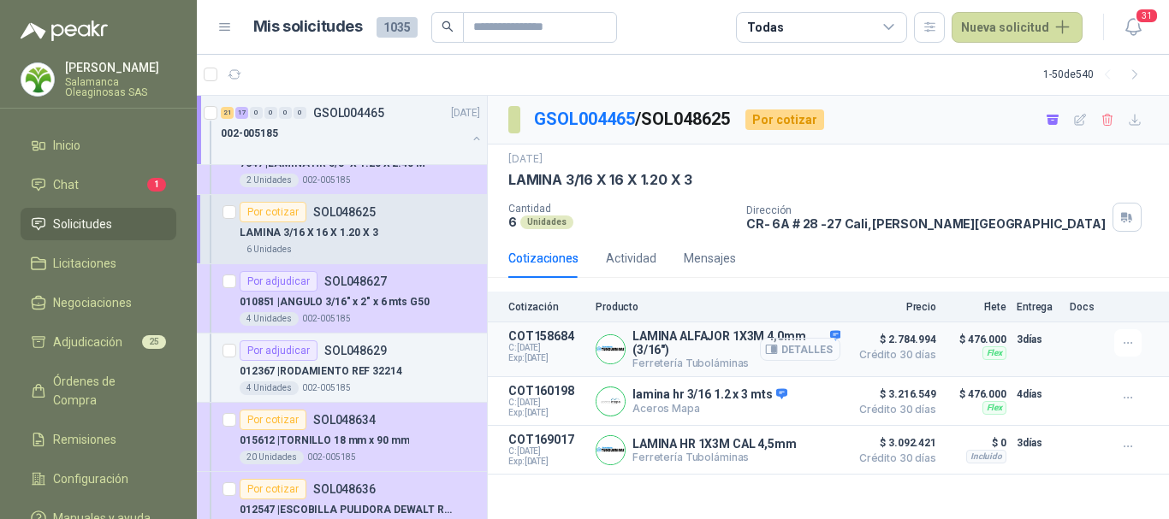
click at [816, 353] on button "Detalles" at bounding box center [800, 349] width 80 height 23
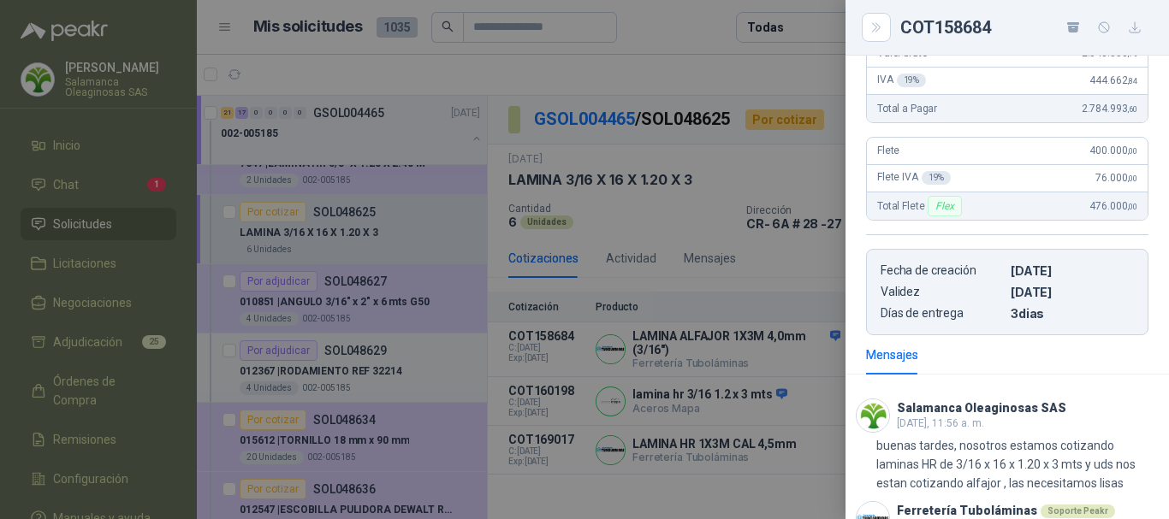
scroll to position [63, 0]
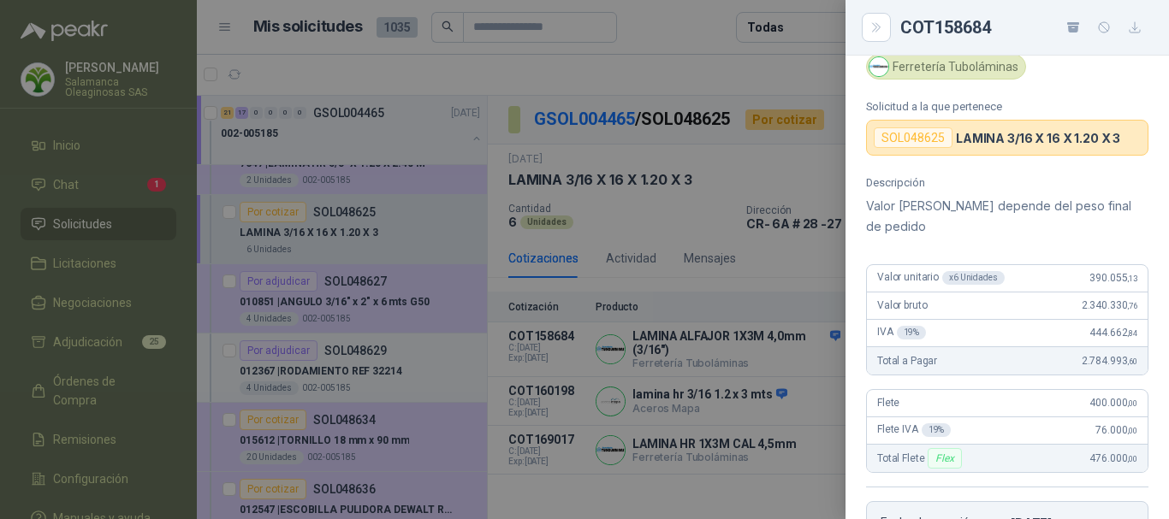
click at [643, 52] on div at bounding box center [584, 259] width 1169 height 519
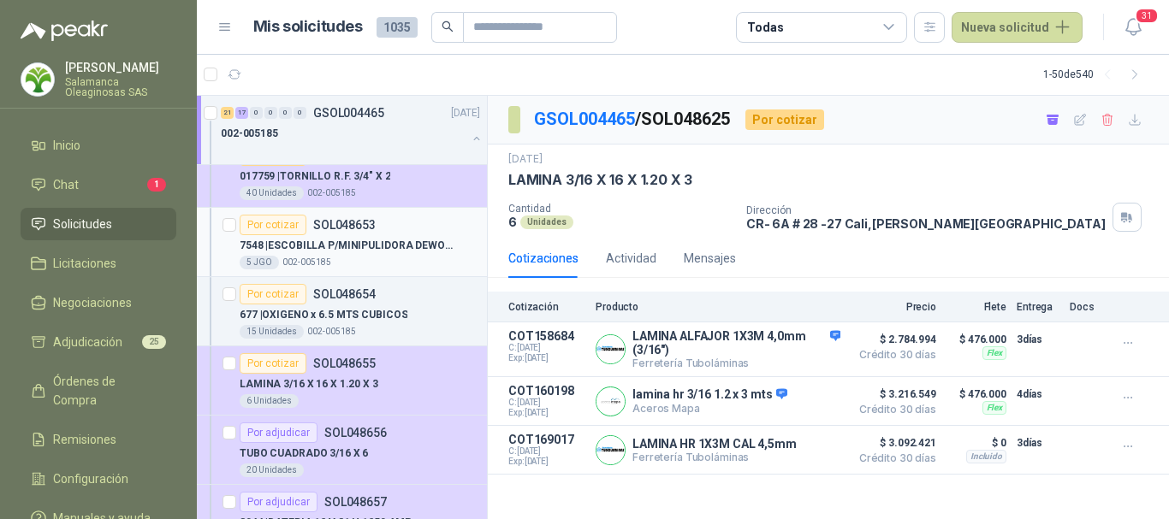
scroll to position [3509, 0]
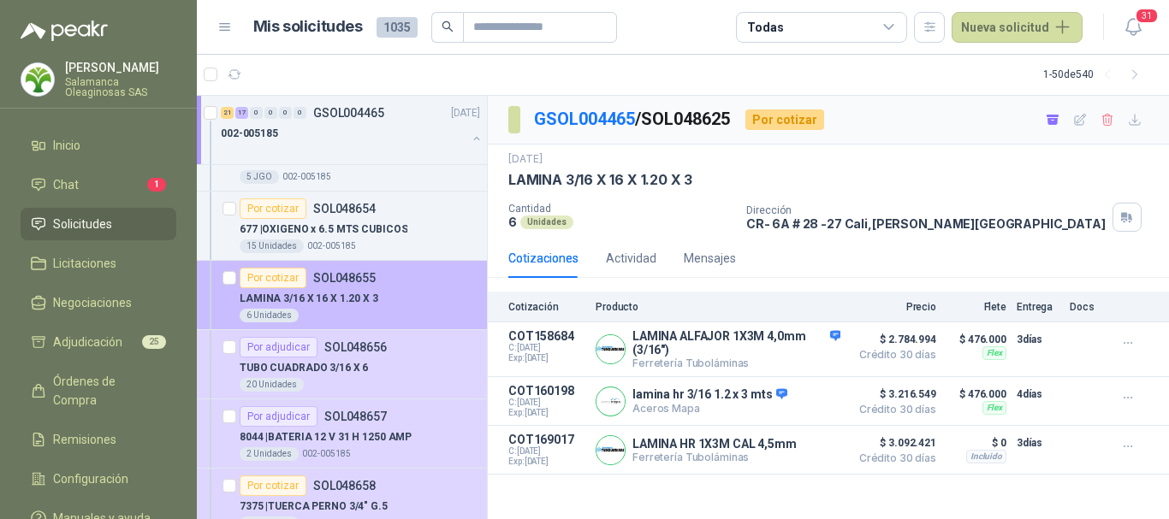
click at [406, 305] on div "LAMINA 3/16 X 16 X 1.20 X 3" at bounding box center [360, 298] width 240 height 21
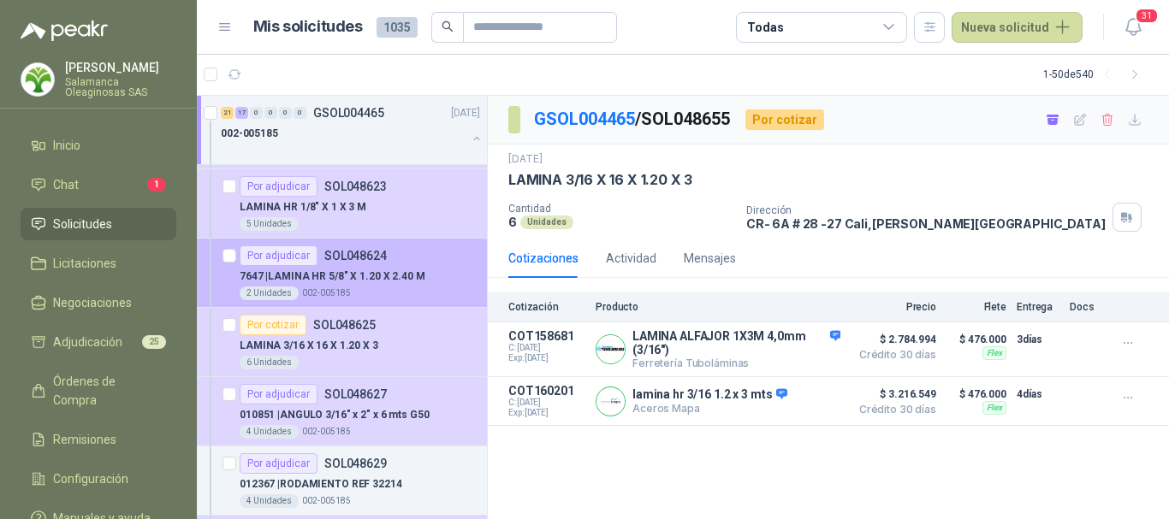
scroll to position [2310, 0]
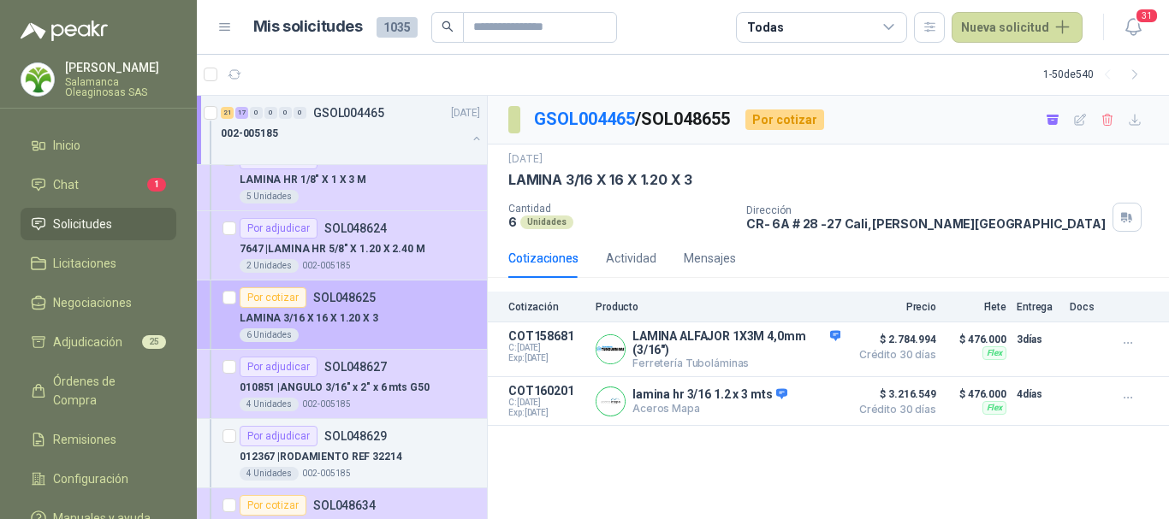
click at [414, 311] on div "LAMINA 3/16 X 16 X 1.20 X 3" at bounding box center [360, 318] width 240 height 21
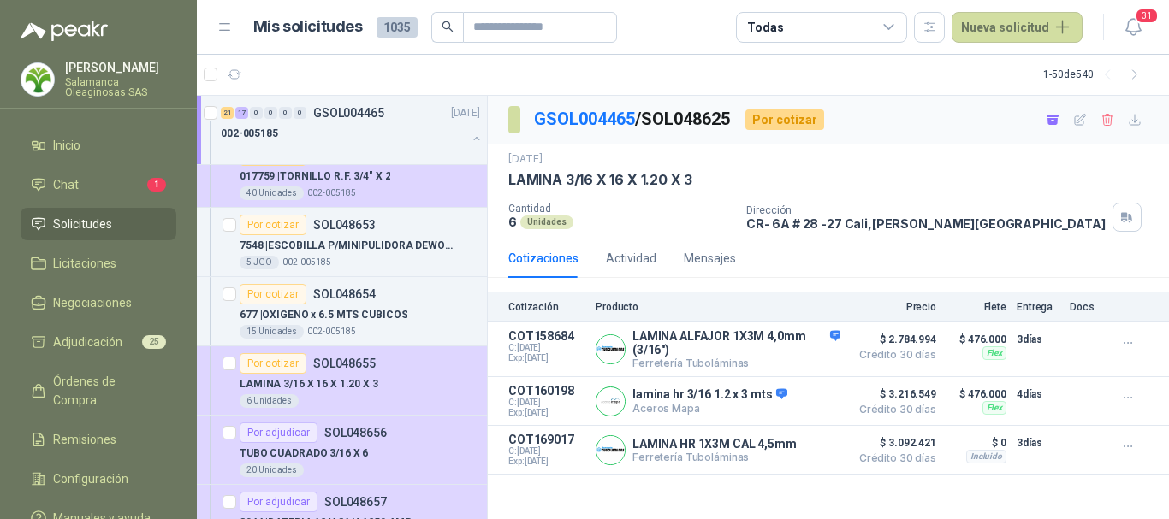
scroll to position [3509, 0]
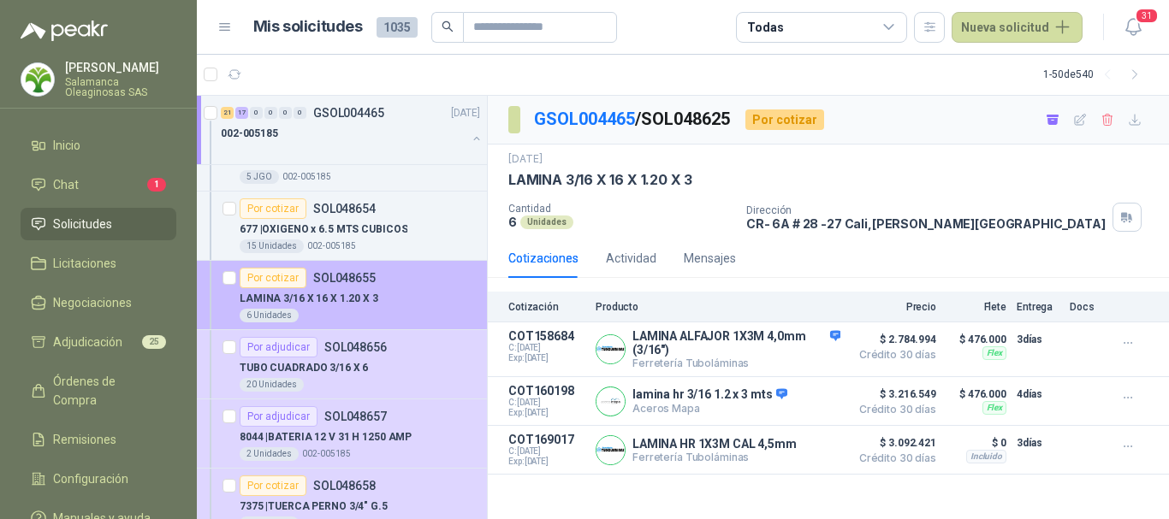
click at [366, 311] on div "6 Unidades" at bounding box center [360, 316] width 240 height 14
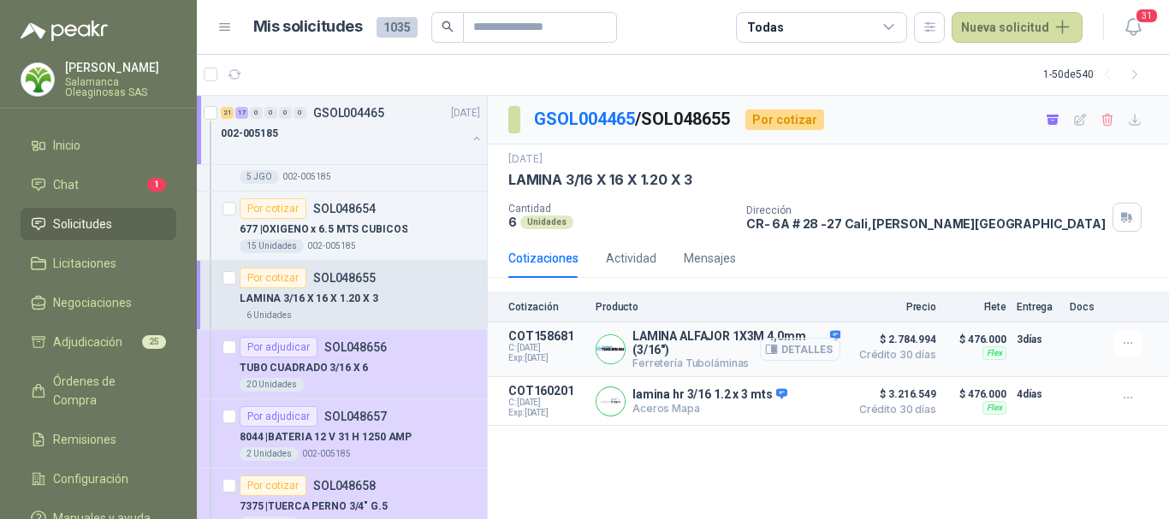
click at [802, 352] on button "Detalles" at bounding box center [800, 349] width 80 height 23
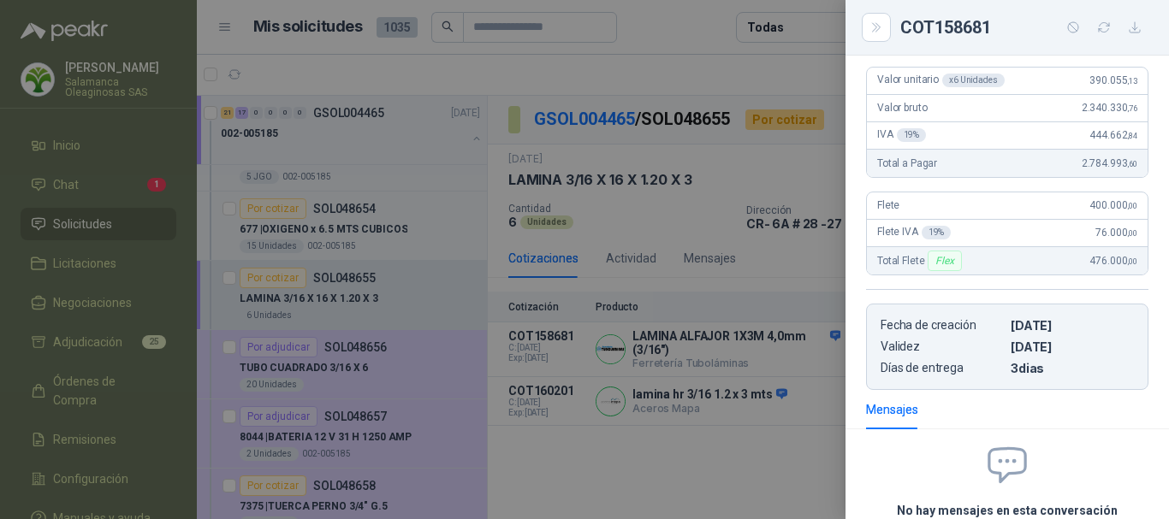
scroll to position [151, 0]
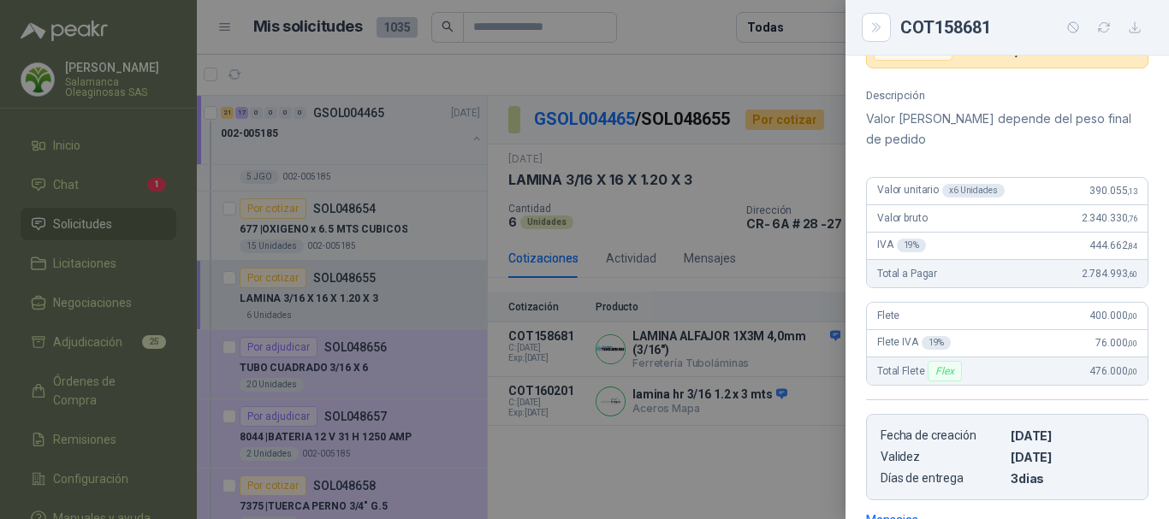
click at [679, 19] on div at bounding box center [584, 259] width 1169 height 519
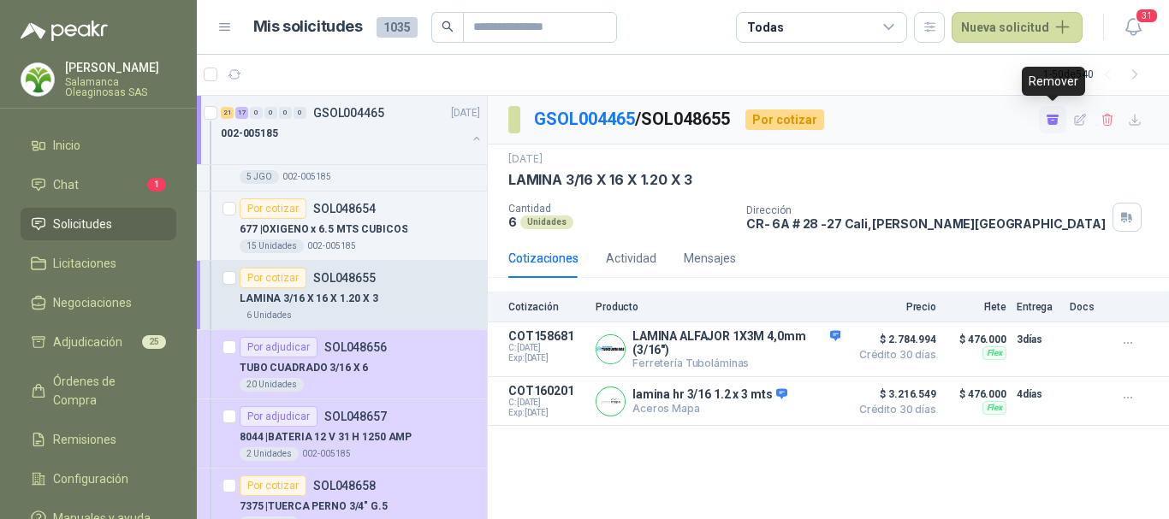
click at [1053, 122] on icon "button" at bounding box center [1052, 121] width 10 height 7
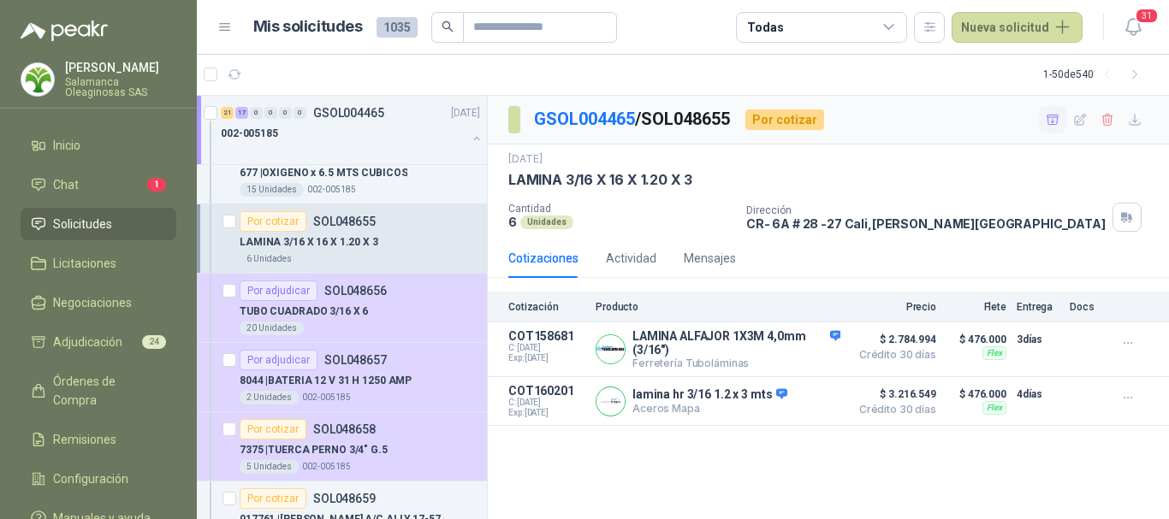
scroll to position [3594, 0]
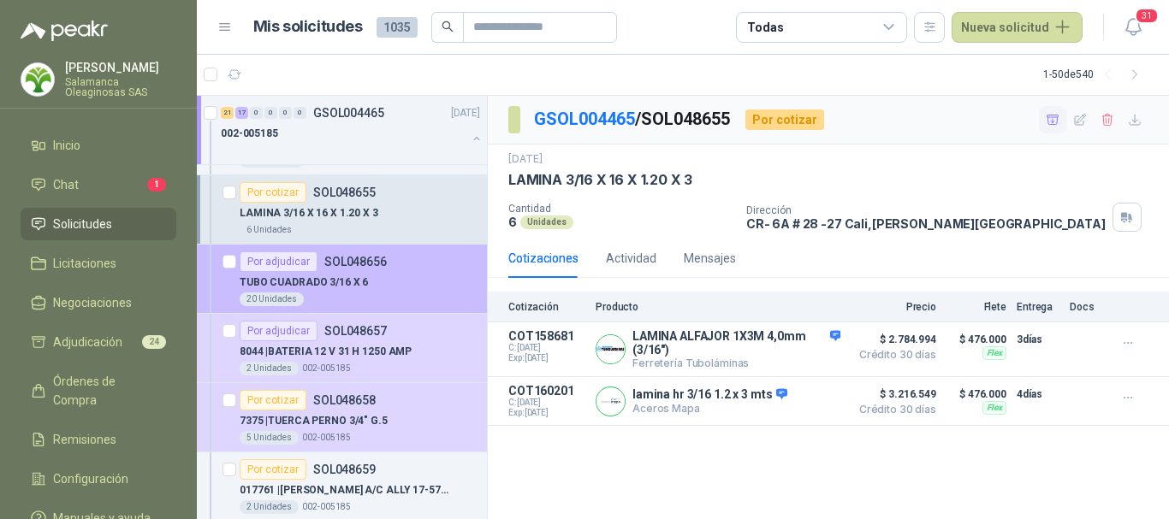
click at [448, 289] on div "TUBO CUADRADO 3/16 X 6" at bounding box center [360, 282] width 240 height 21
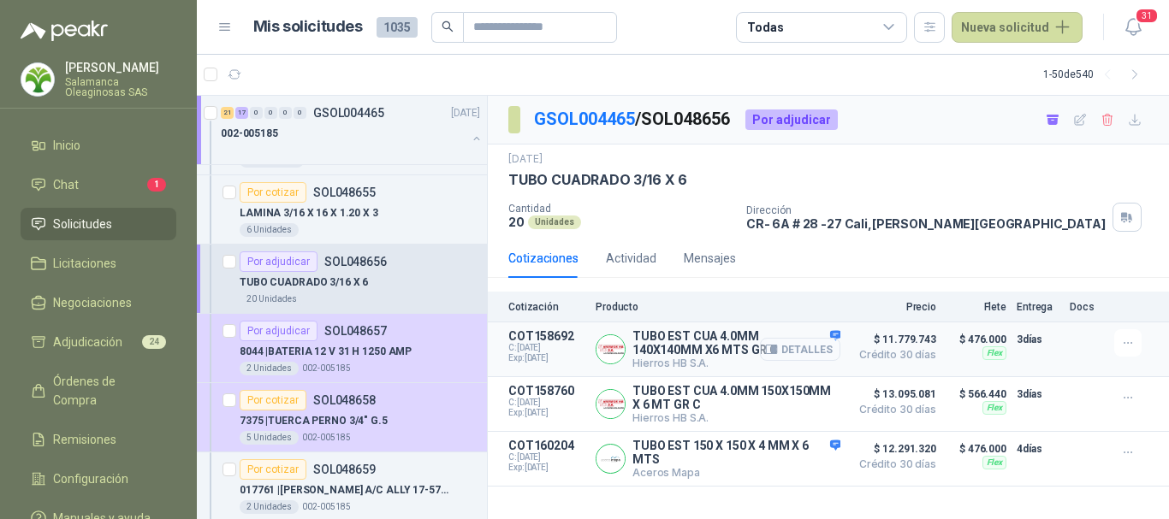
click at [809, 349] on button "Detalles" at bounding box center [800, 349] width 80 height 23
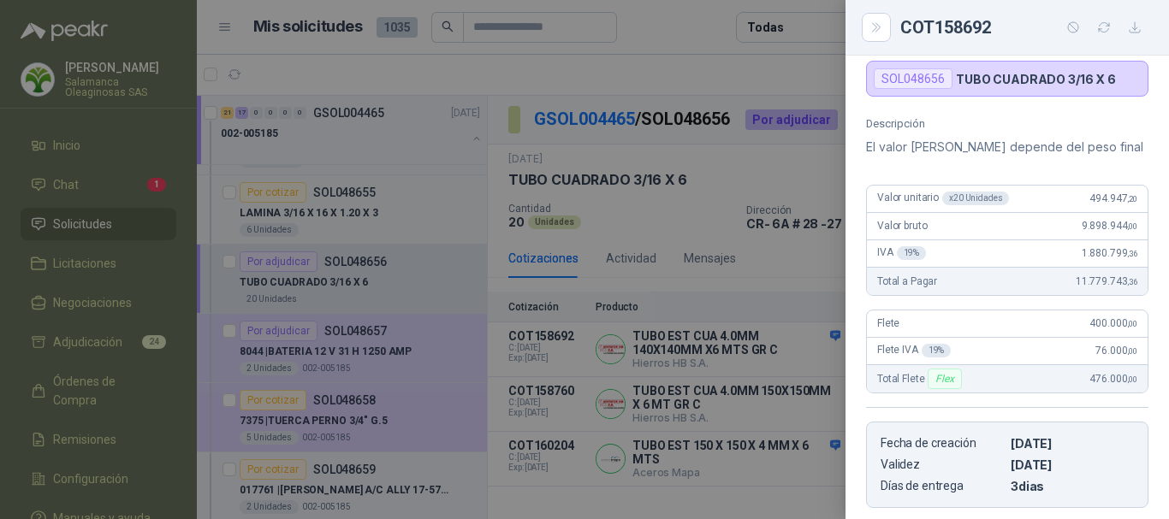
scroll to position [44, 0]
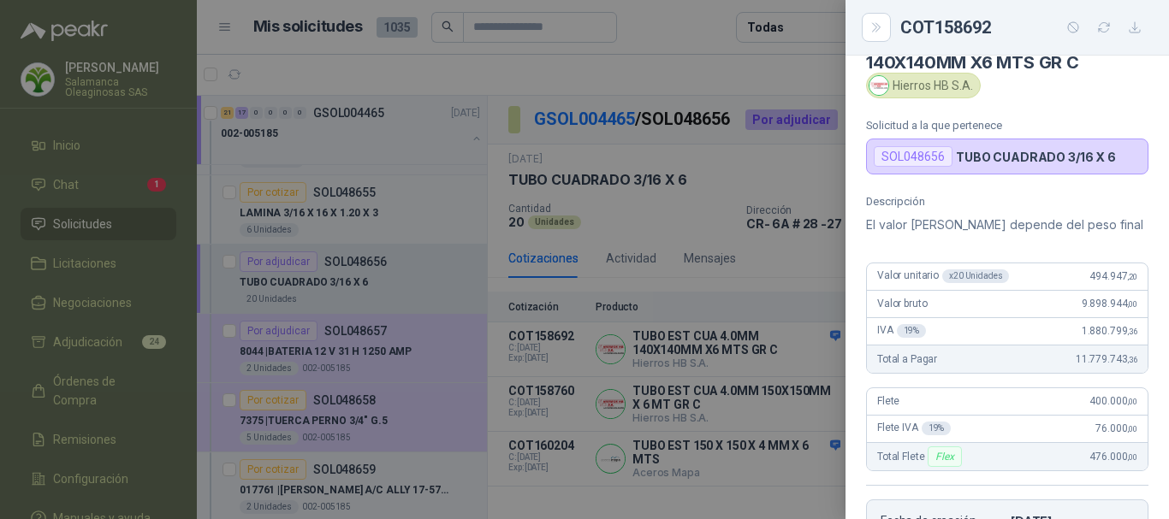
click at [708, 65] on div at bounding box center [584, 259] width 1169 height 519
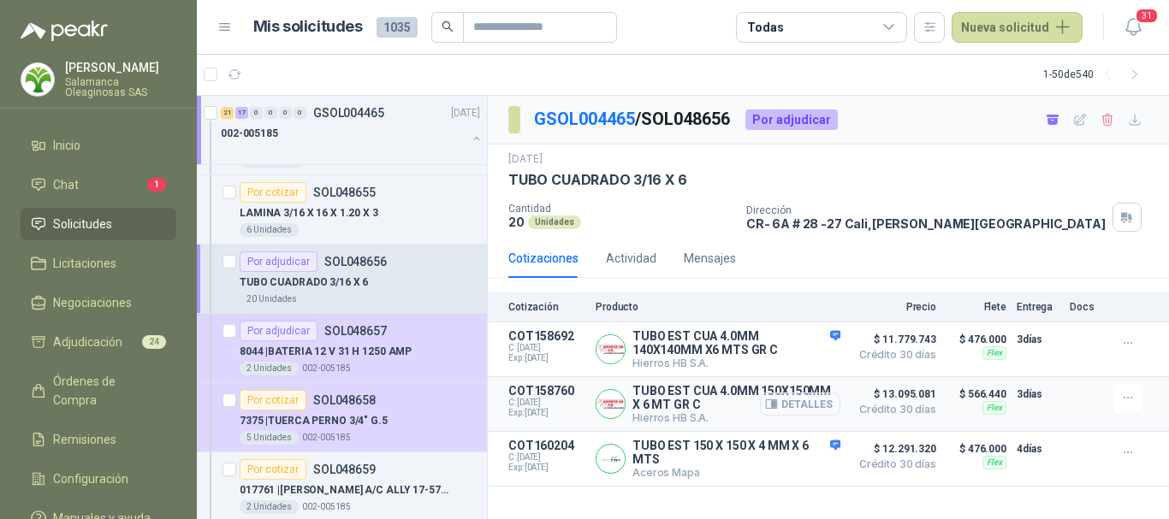
click at [803, 404] on button "Detalles" at bounding box center [800, 404] width 80 height 23
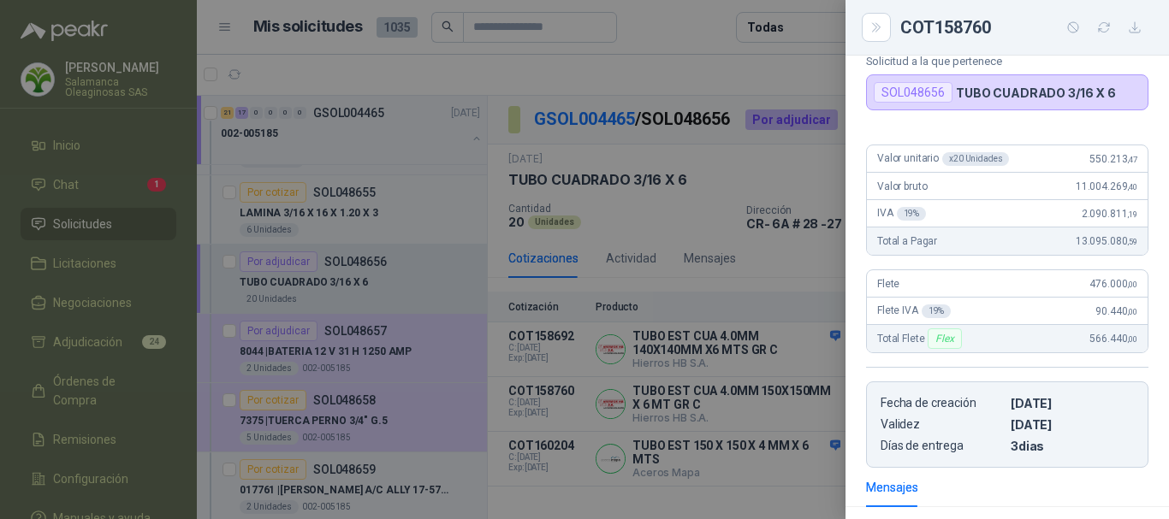
scroll to position [85, 0]
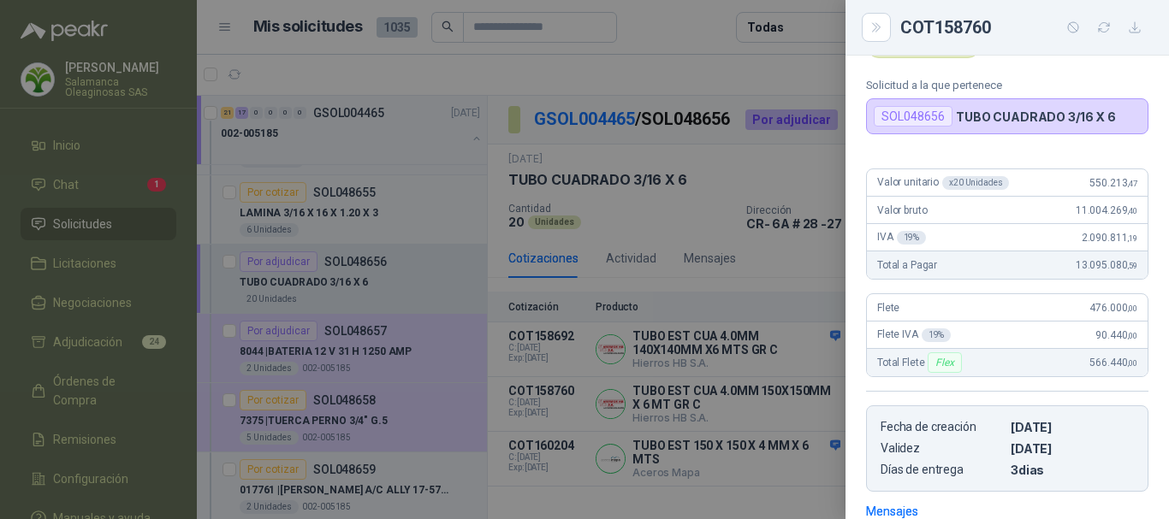
click at [715, 69] on div at bounding box center [584, 259] width 1169 height 519
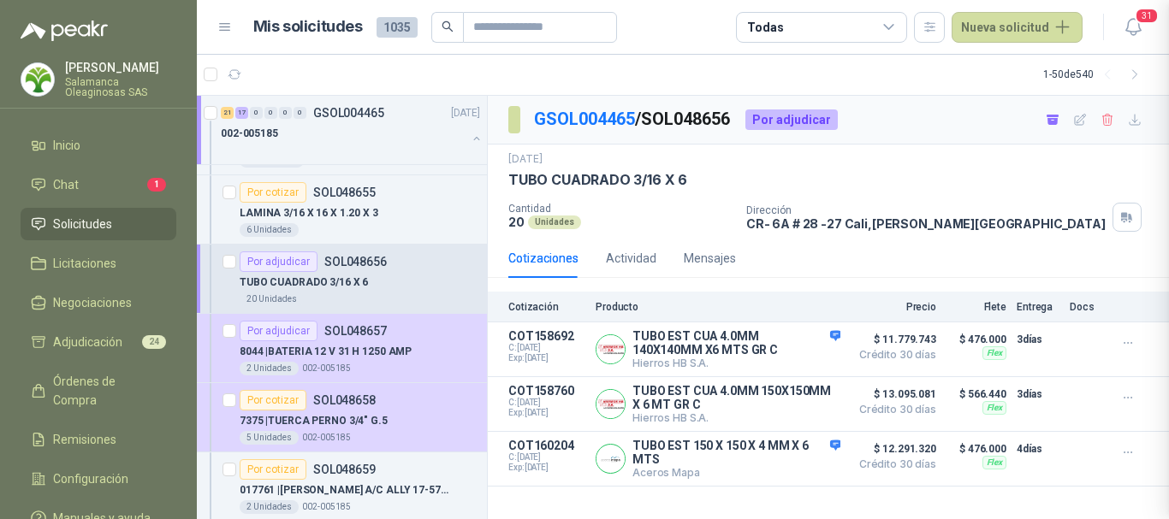
scroll to position [341, 0]
click at [809, 461] on button "Detalles" at bounding box center [800, 459] width 80 height 23
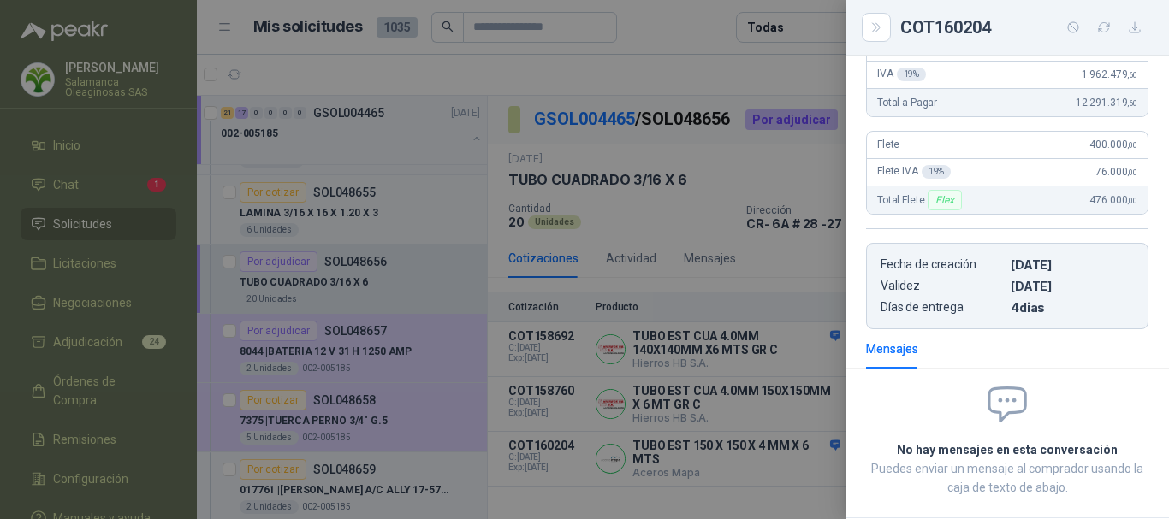
scroll to position [52, 0]
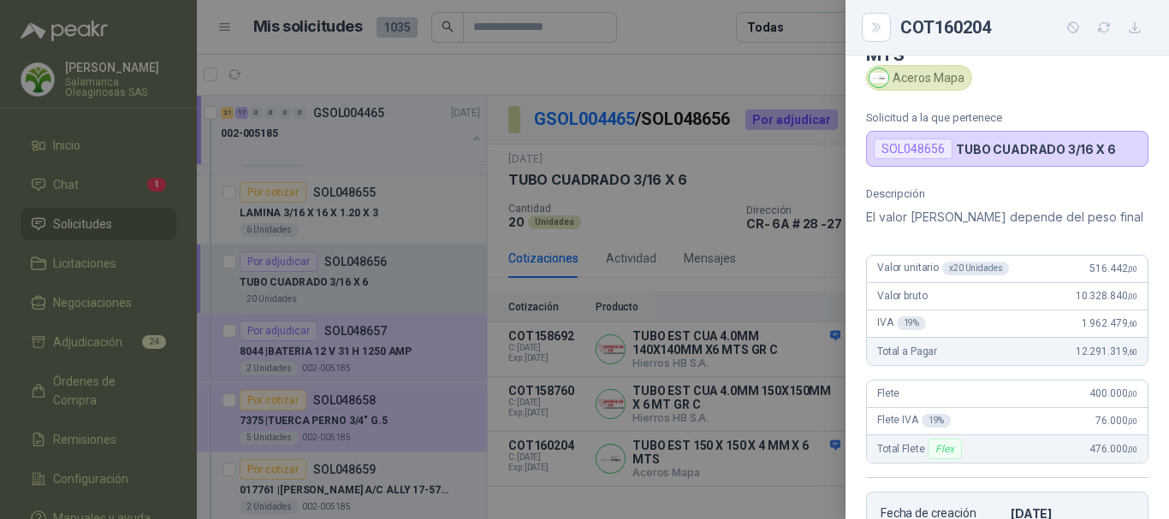
click at [701, 26] on div at bounding box center [584, 259] width 1169 height 519
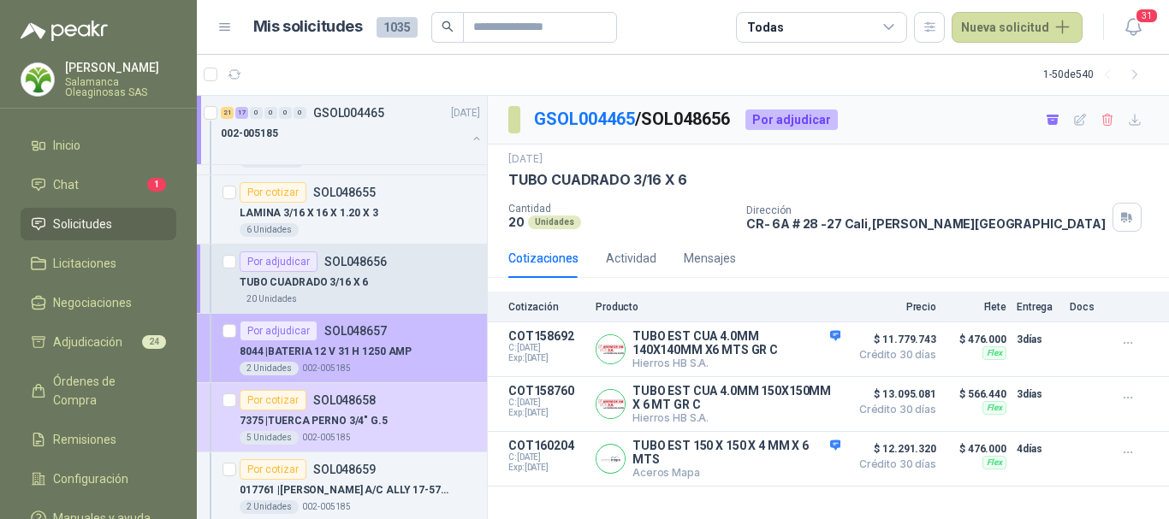
click at [422, 359] on div "8044 | BATERIA 12 V 31 H 1250 AMP" at bounding box center [360, 351] width 240 height 21
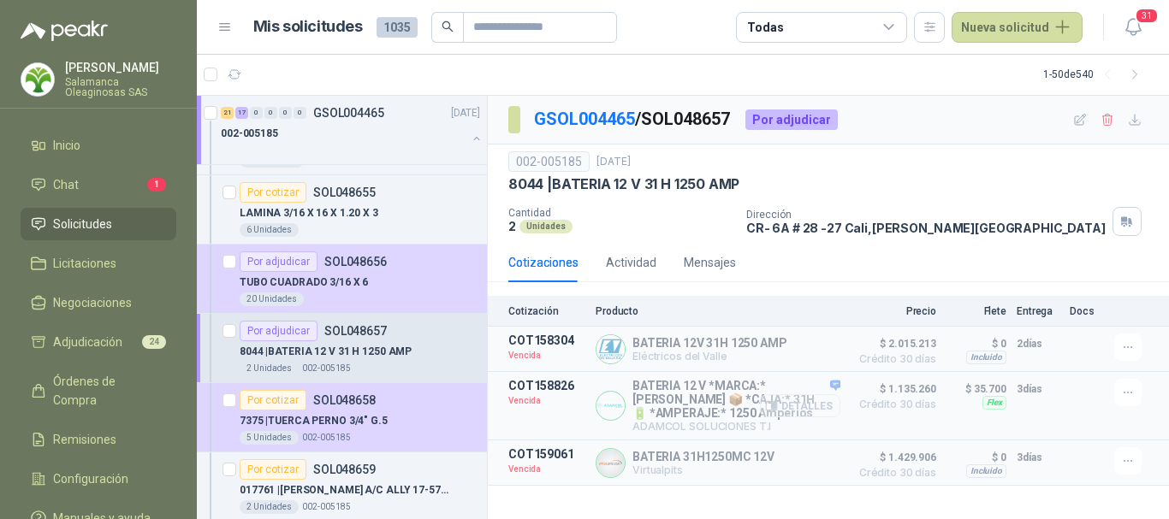
click at [821, 406] on button "Detalles" at bounding box center [800, 405] width 80 height 23
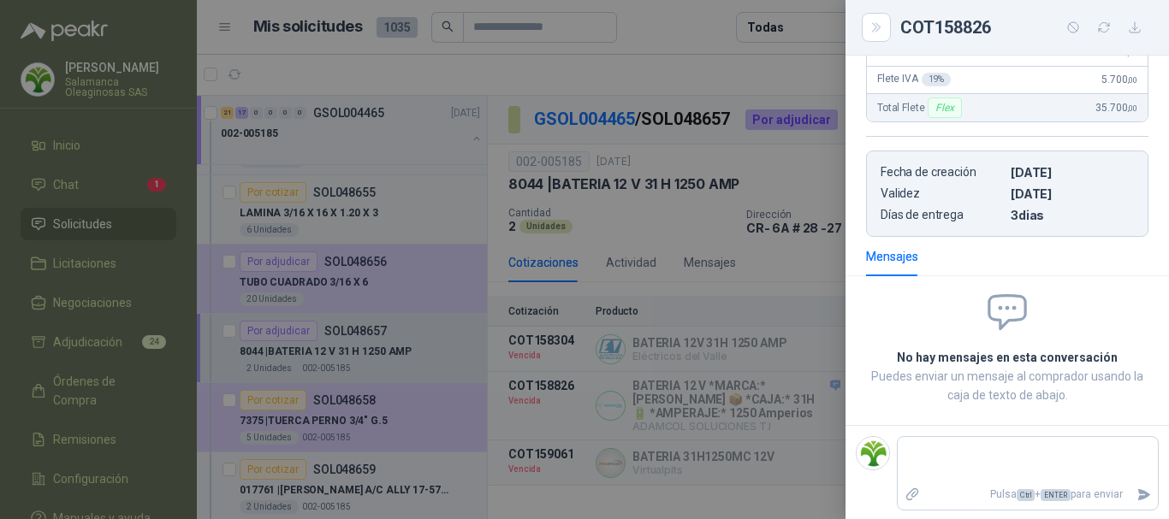
scroll to position [436, 0]
click at [976, 457] on textarea at bounding box center [1028, 458] width 260 height 39
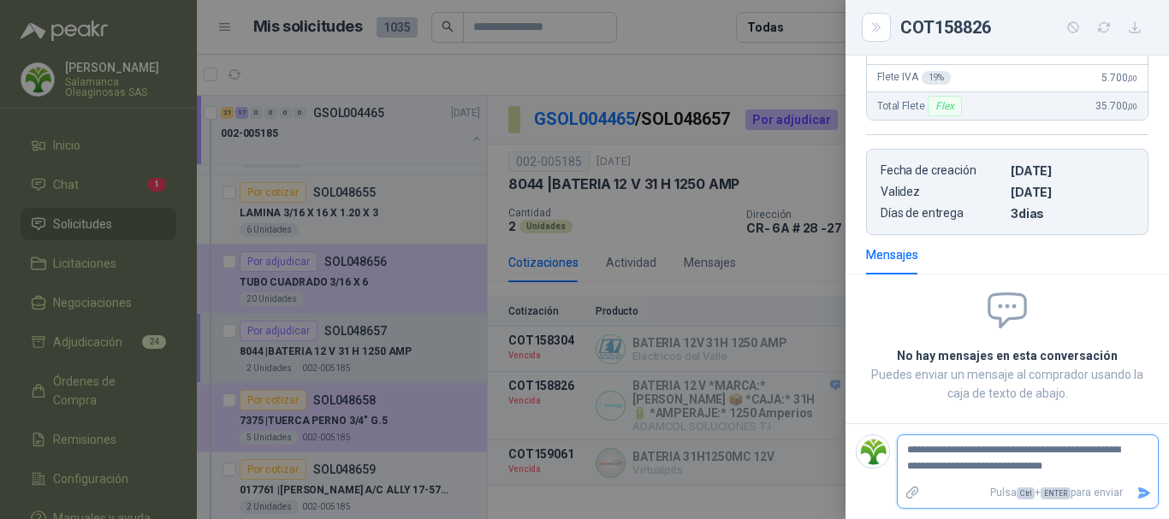
click at [1138, 495] on icon "Enviar" at bounding box center [1144, 493] width 12 height 11
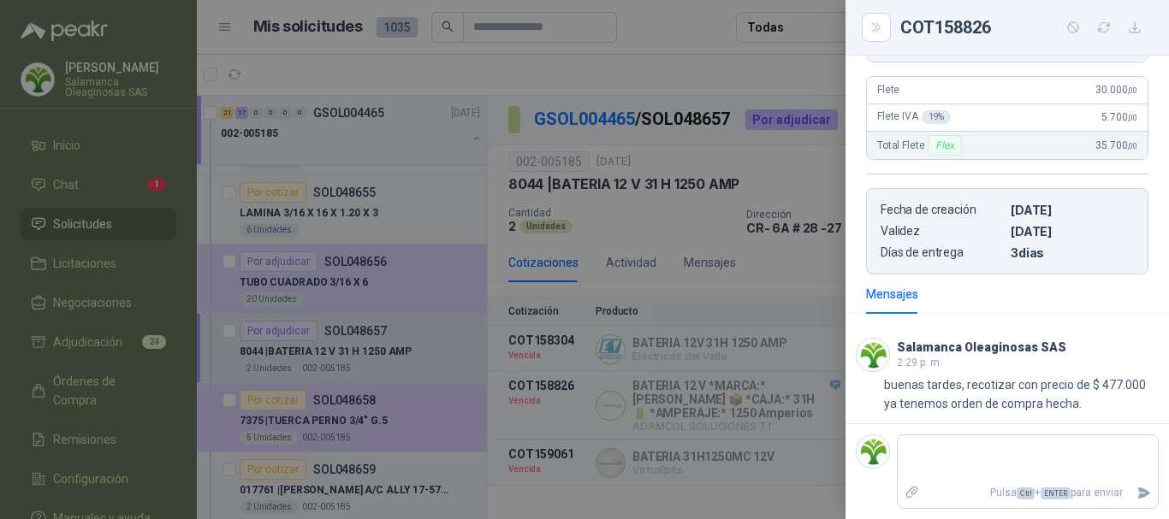
click at [577, 74] on div at bounding box center [584, 259] width 1169 height 519
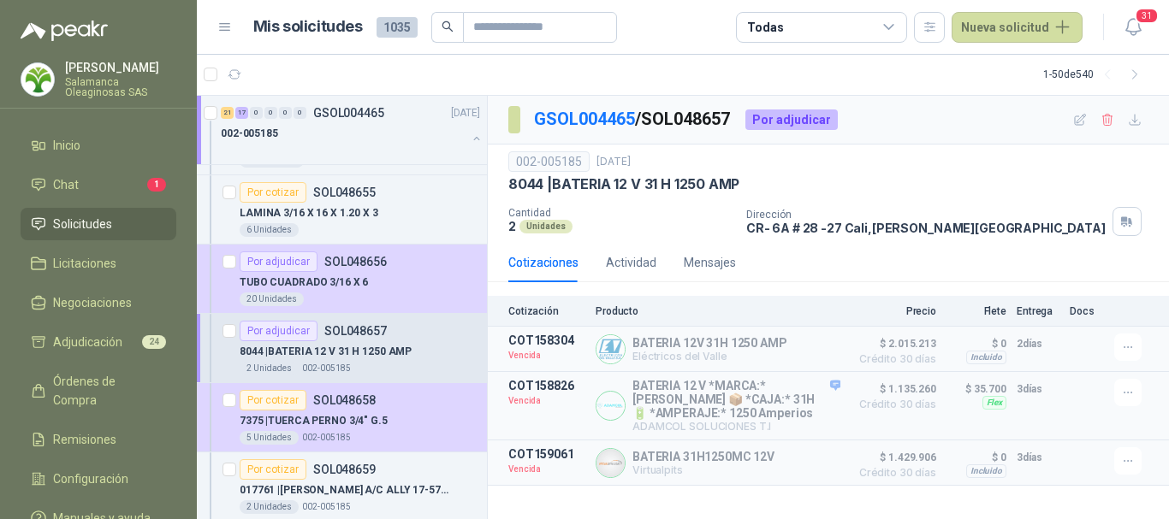
click at [635, 69] on article "1 - 50 de 540" at bounding box center [683, 74] width 972 height 41
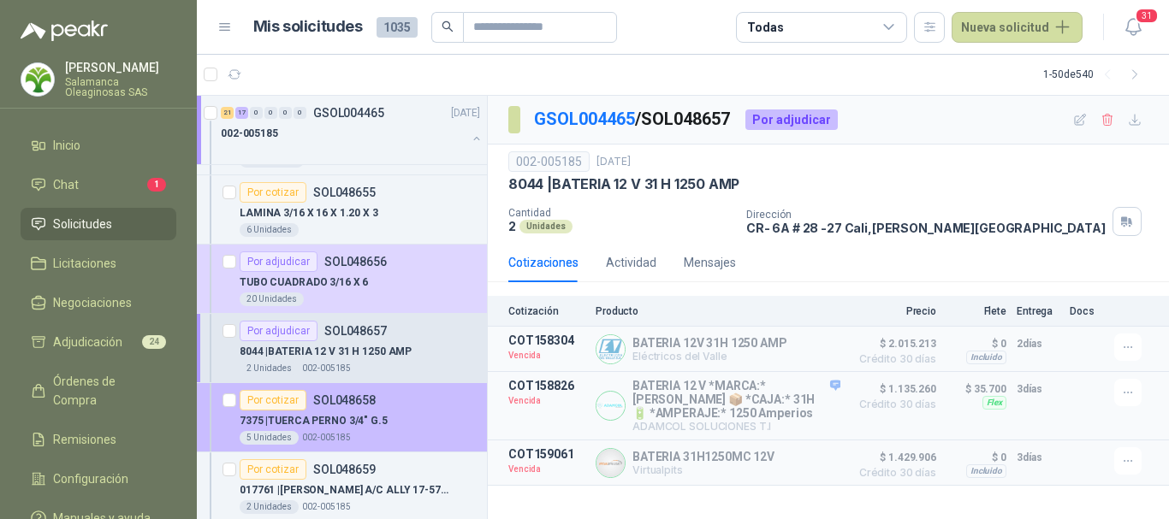
click at [410, 426] on div "7375 | TUERCA PERNO 3/4" G.5" at bounding box center [360, 421] width 240 height 21
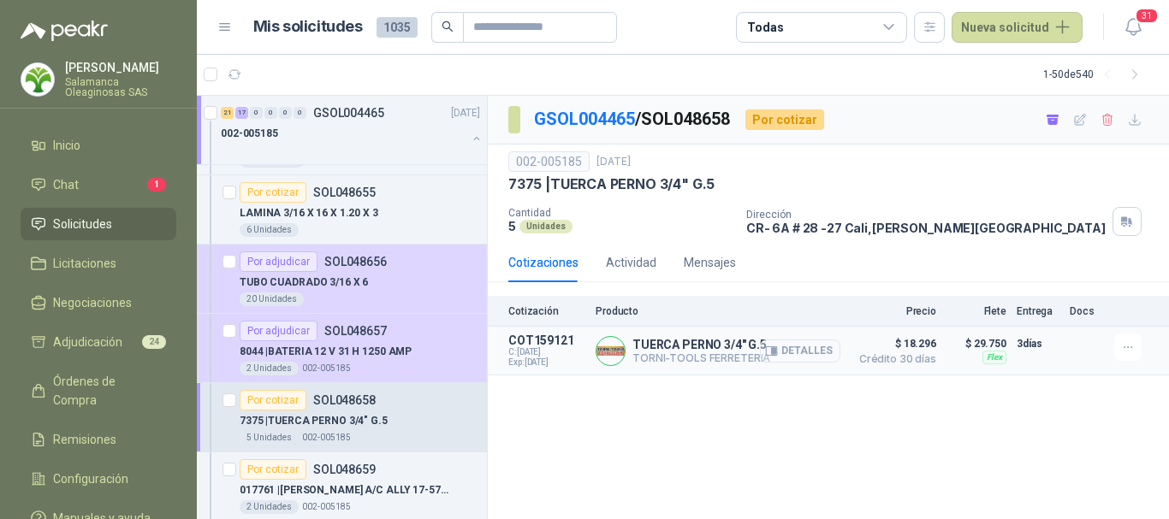
click at [803, 346] on button "Detalles" at bounding box center [800, 351] width 80 height 23
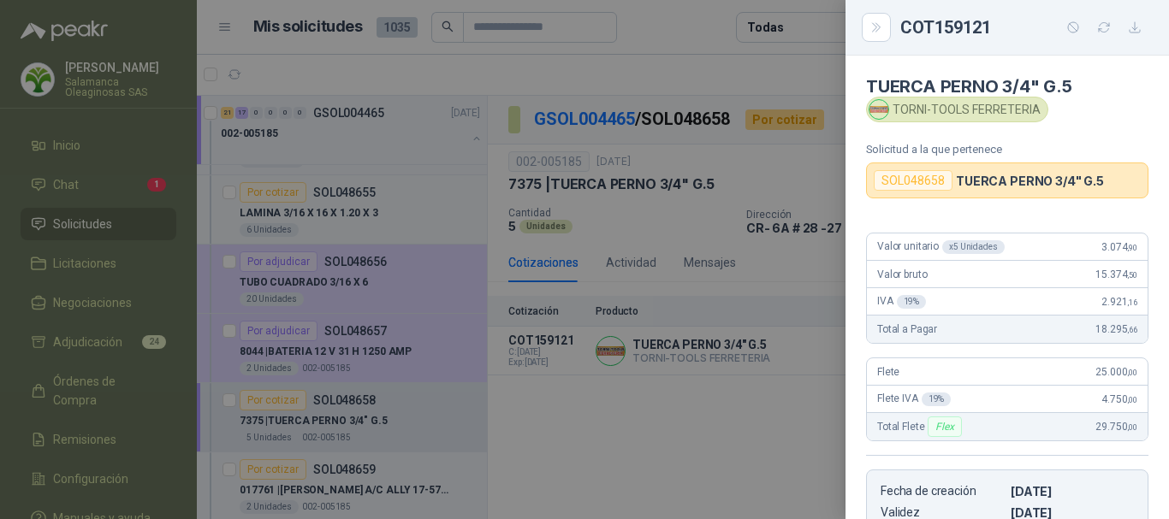
click at [659, 46] on div at bounding box center [584, 259] width 1169 height 519
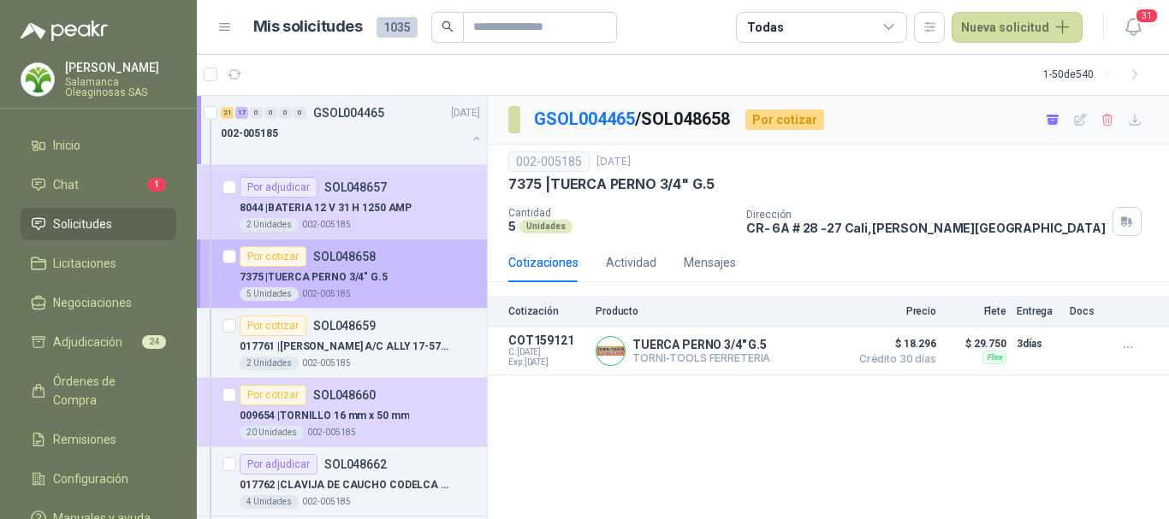
scroll to position [3765, 0]
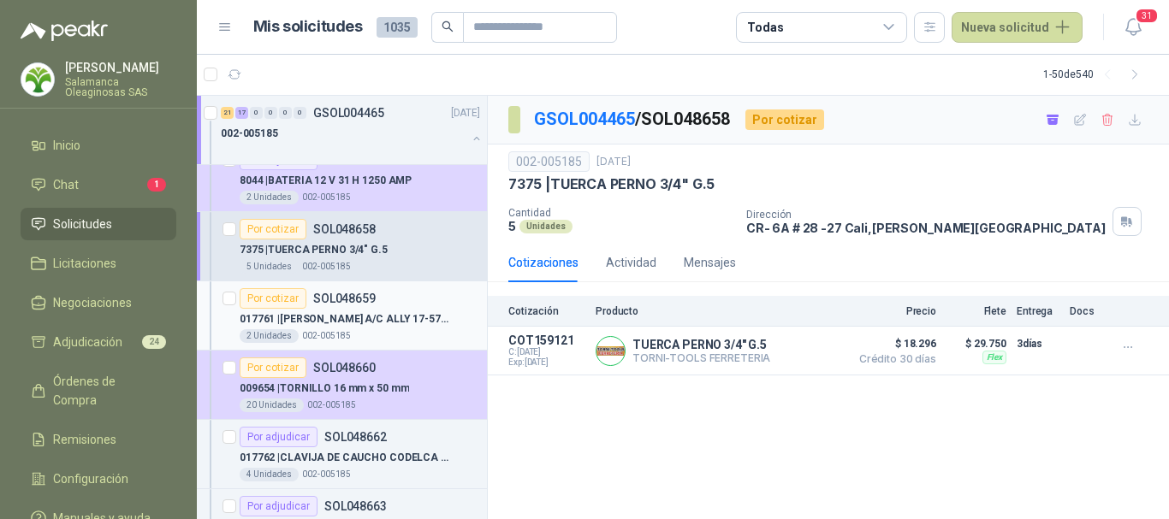
click at [420, 327] on p "017761 | [PERSON_NAME] A/C ALLY 17-570 AV13X1445" at bounding box center [346, 319] width 213 height 16
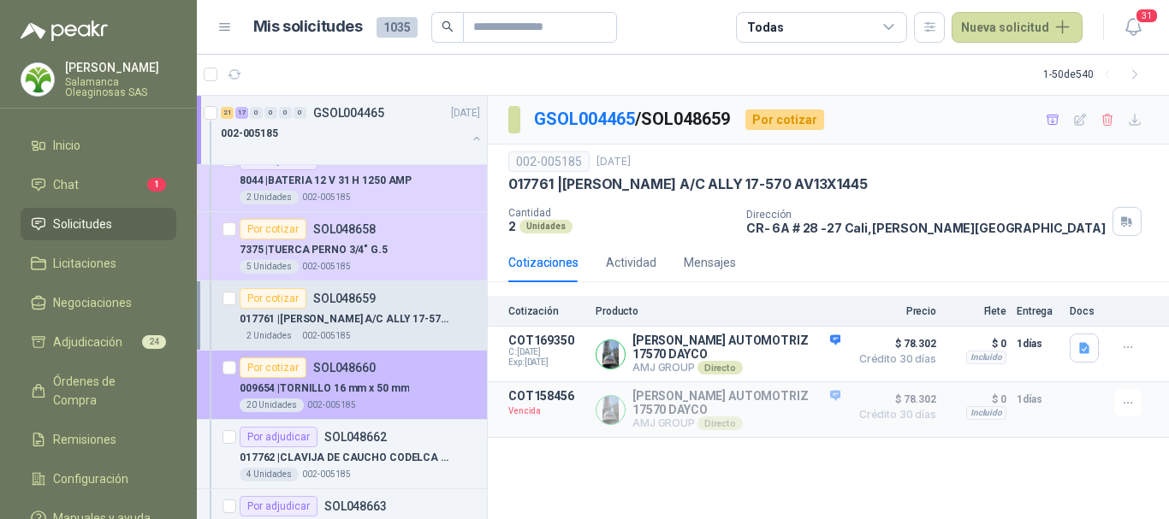
click at [436, 390] on div "009654 | TORNILLO 16 mm x 50 mm" at bounding box center [360, 388] width 240 height 21
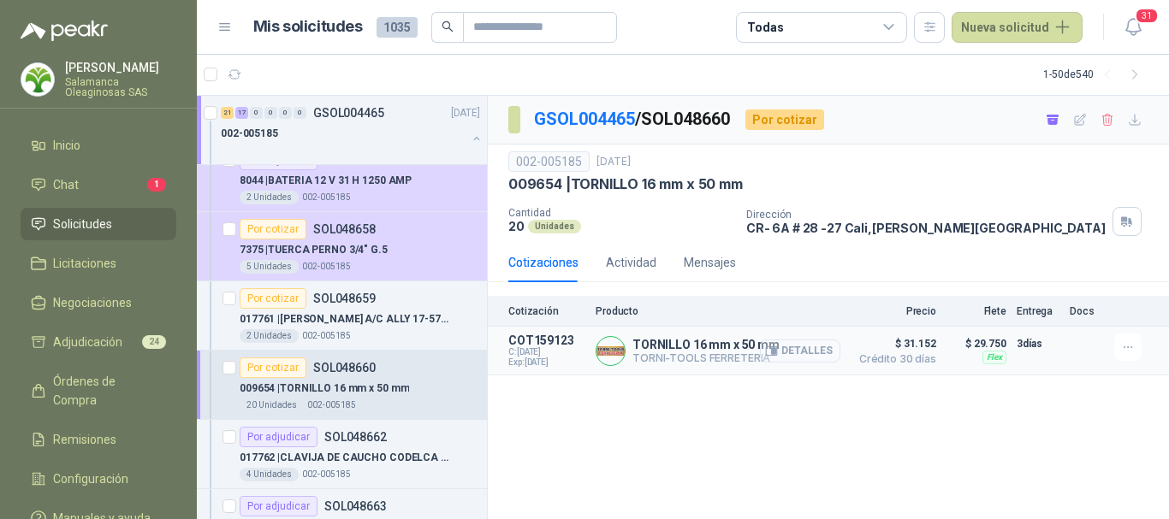
click at [819, 347] on button "Detalles" at bounding box center [800, 351] width 80 height 23
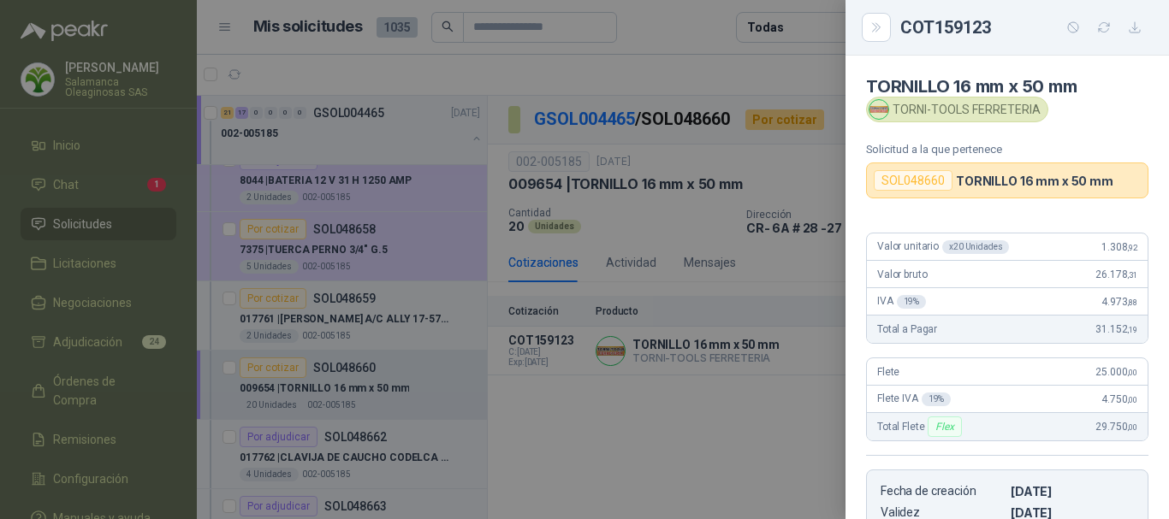
click at [707, 25] on div at bounding box center [584, 259] width 1169 height 519
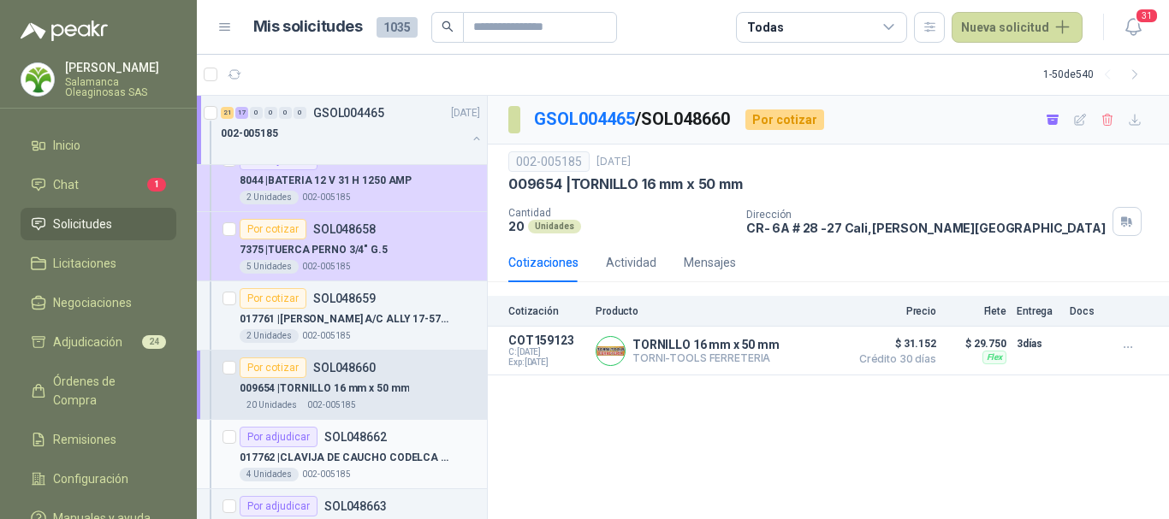
scroll to position [3851, 0]
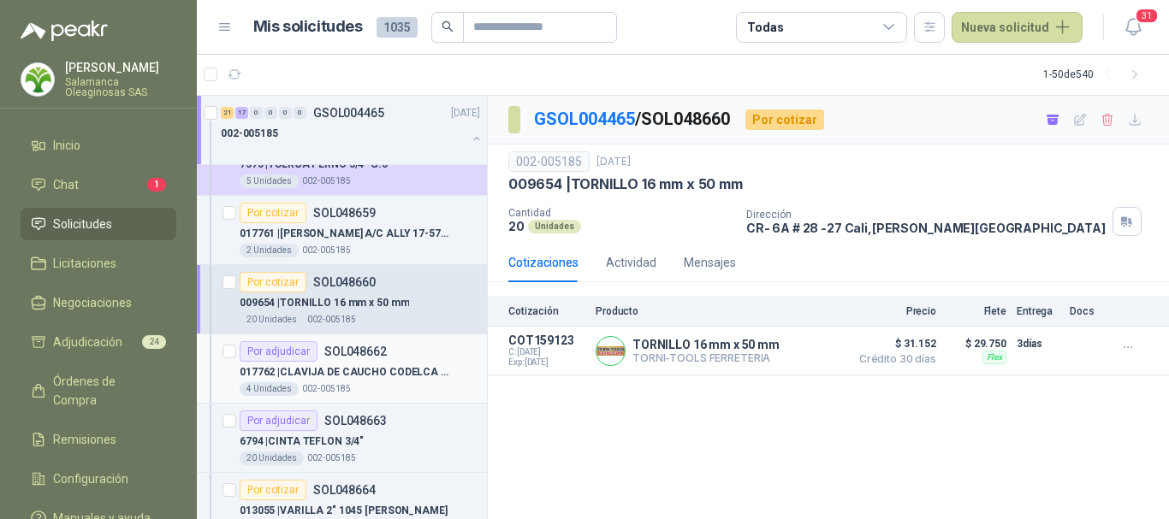
click at [412, 384] on div "4 Unidades 002-005185" at bounding box center [360, 390] width 240 height 14
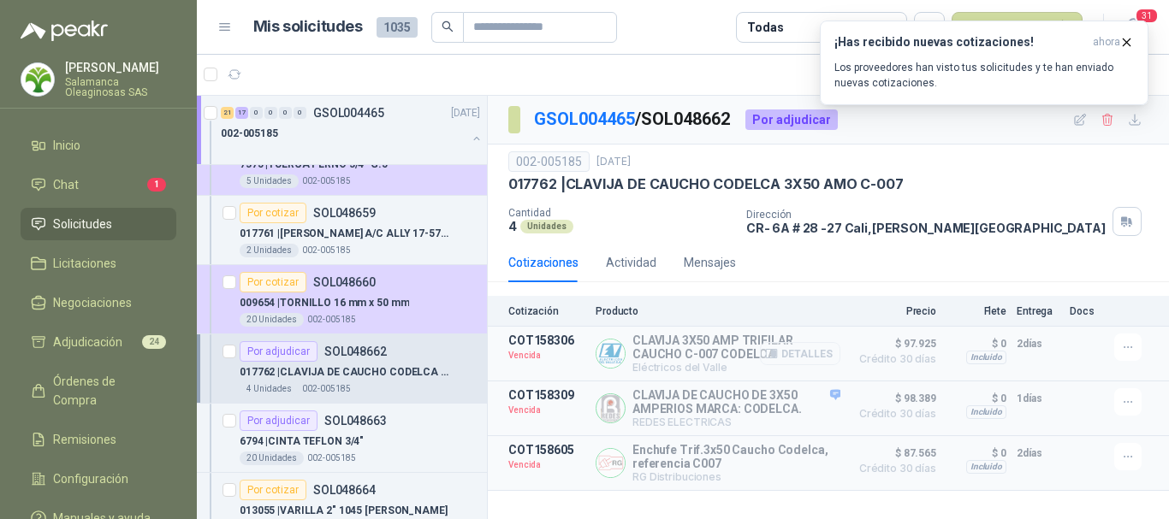
click at [809, 356] on button "Detalles" at bounding box center [800, 353] width 80 height 23
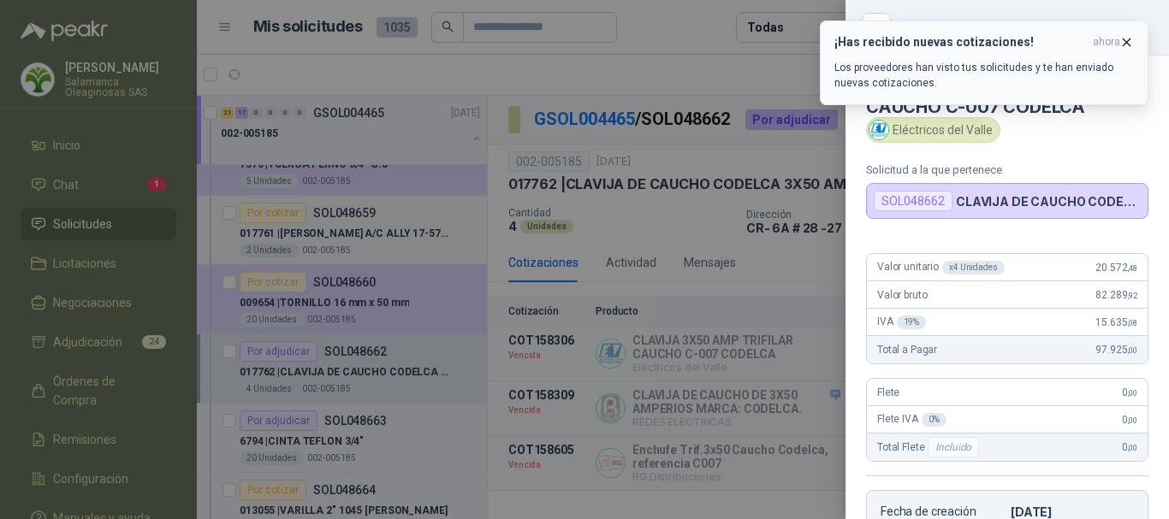
click at [1129, 41] on icon "button" at bounding box center [1126, 42] width 15 height 15
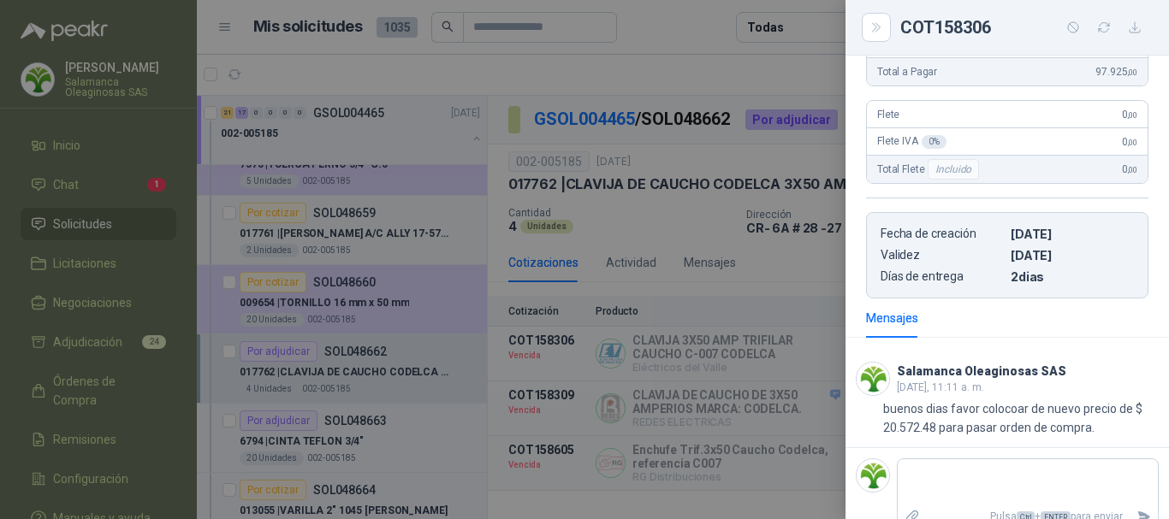
scroll to position [302, 0]
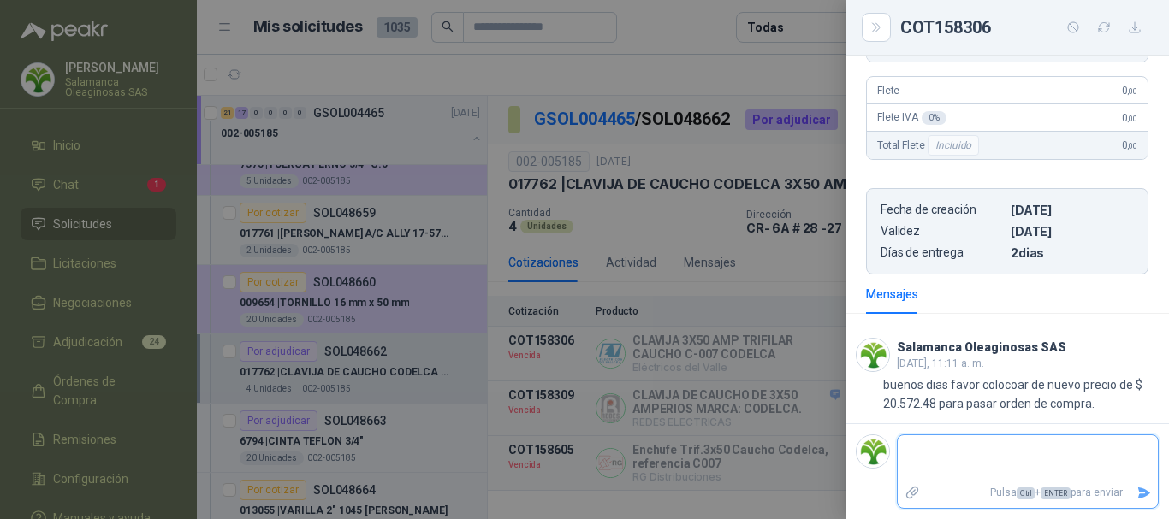
click at [982, 458] on textarea at bounding box center [1028, 458] width 260 height 39
click at [1138, 494] on icon "Enviar" at bounding box center [1144, 493] width 12 height 11
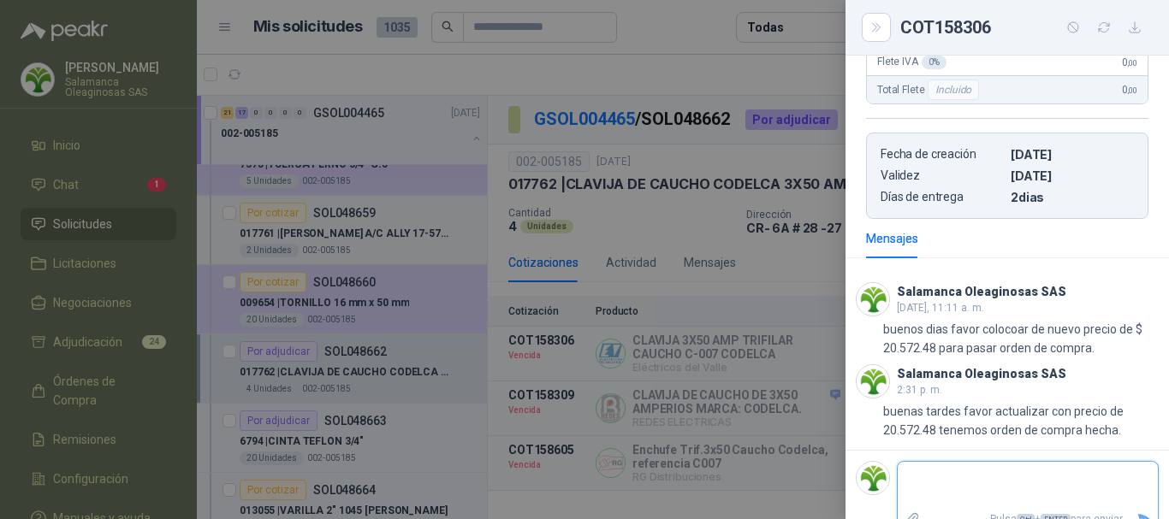
scroll to position [384, 0]
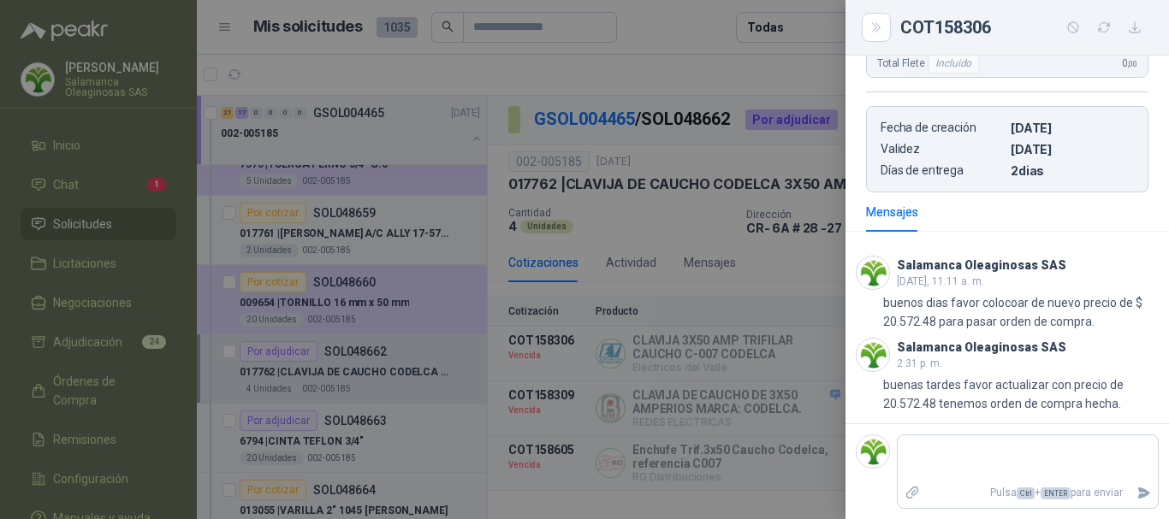
click at [686, 33] on div at bounding box center [584, 259] width 1169 height 519
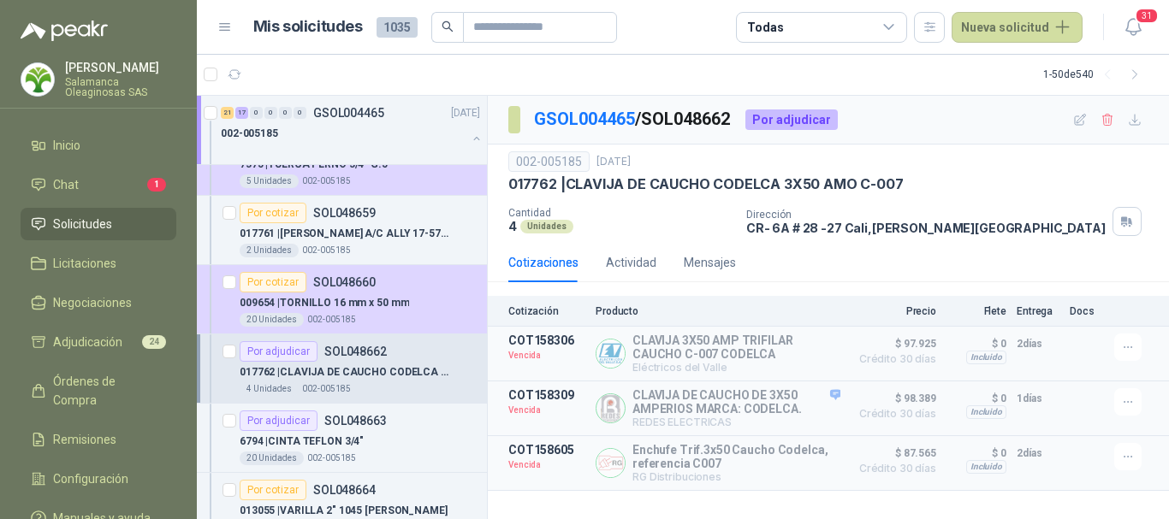
scroll to position [3936, 0]
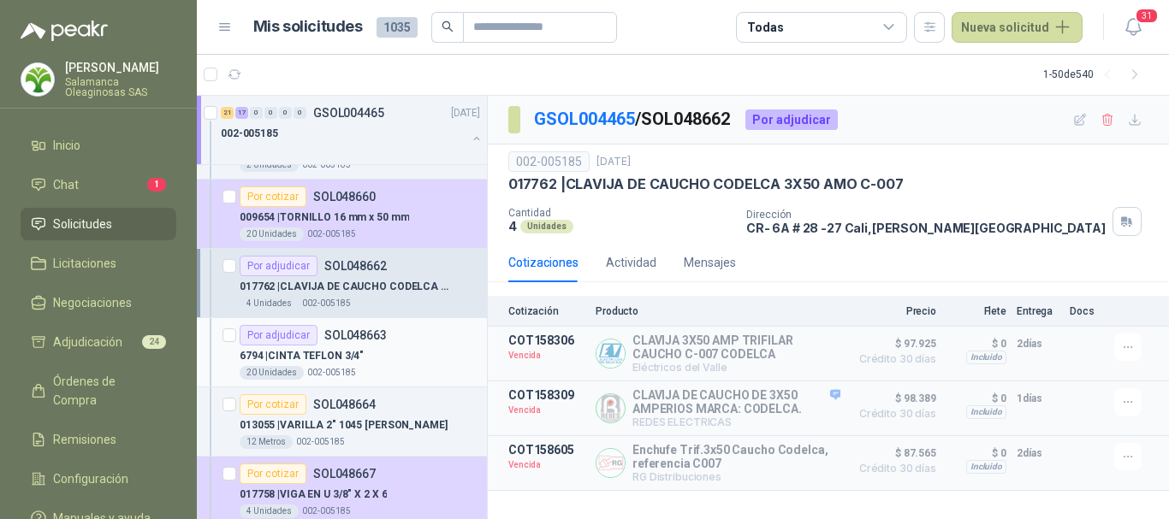
click at [418, 353] on div "6794 | CINTA TEFLON 3/4"" at bounding box center [360, 356] width 240 height 21
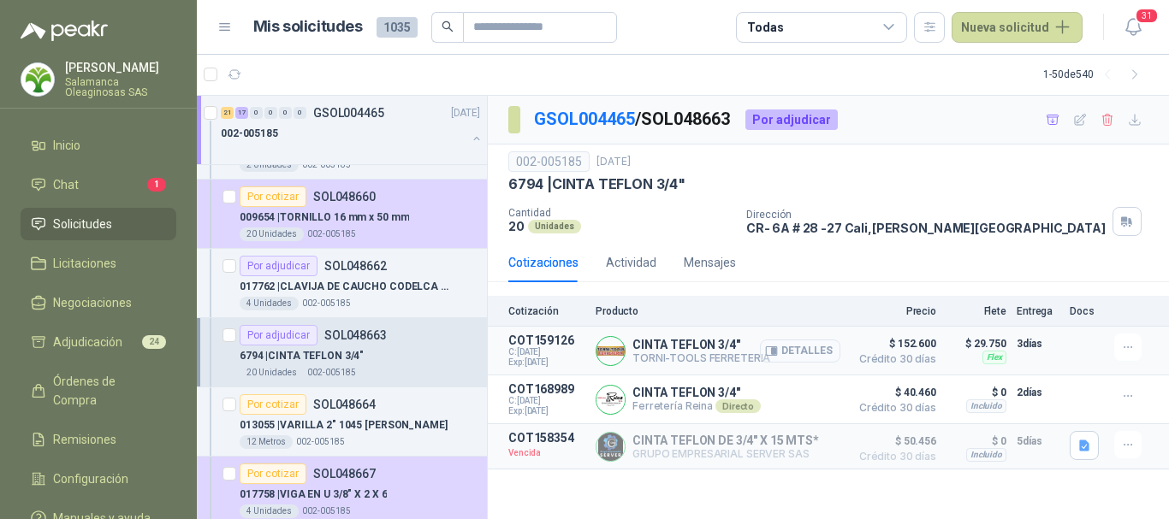
click at [816, 349] on button "Detalles" at bounding box center [800, 351] width 80 height 23
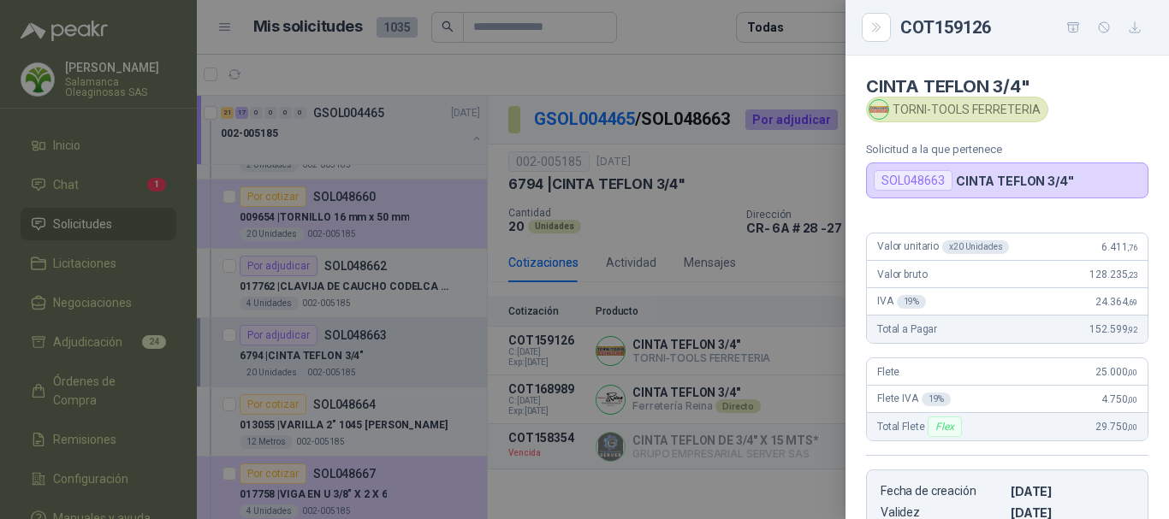
click at [739, 61] on div at bounding box center [584, 259] width 1169 height 519
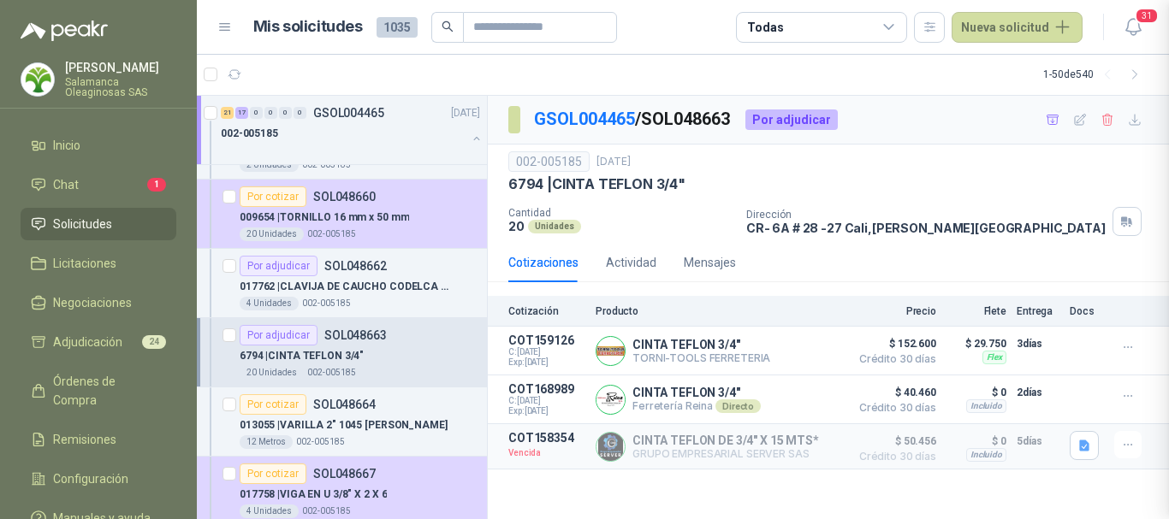
scroll to position [282, 0]
click at [823, 350] on button "Detalles" at bounding box center [800, 351] width 80 height 23
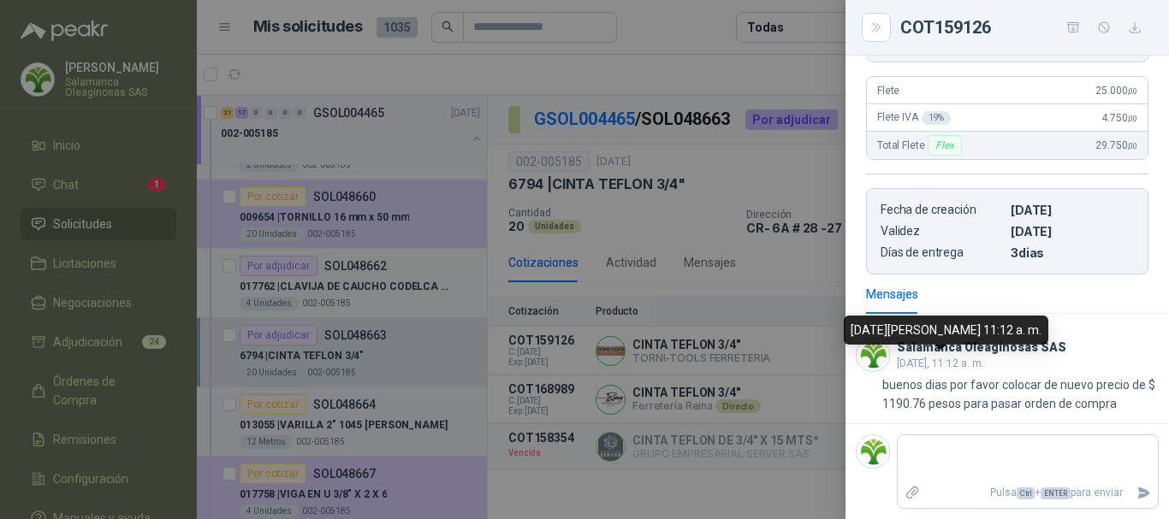
scroll to position [0, 0]
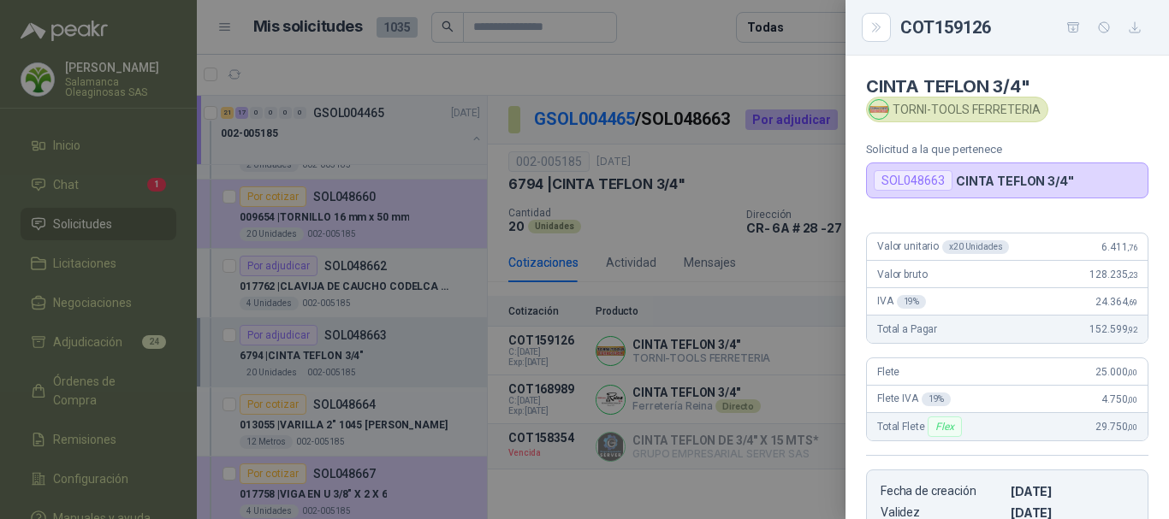
click at [719, 70] on div at bounding box center [584, 259] width 1169 height 519
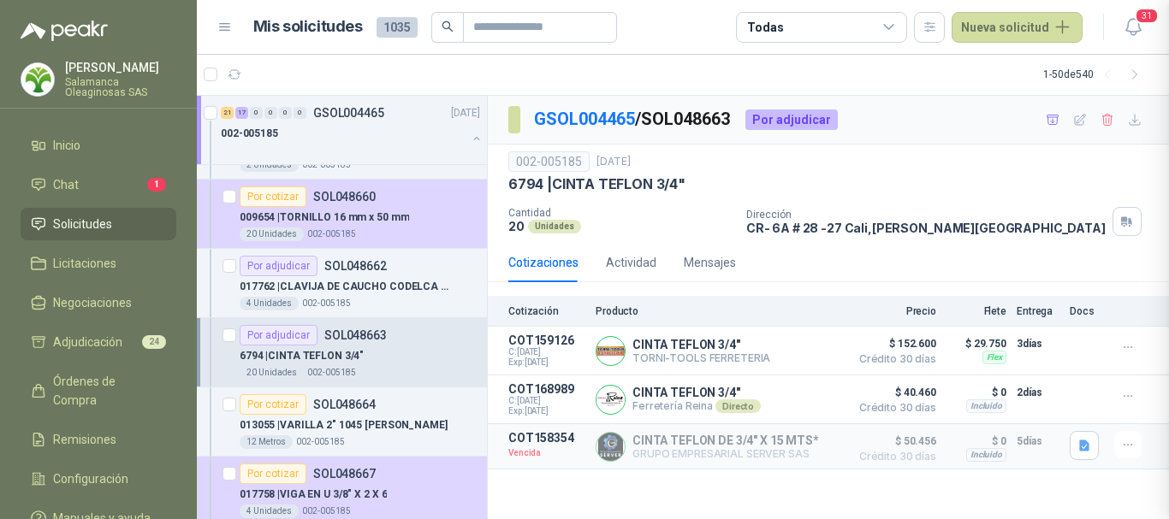
scroll to position [282, 0]
click at [804, 400] on button "Detalles" at bounding box center [800, 400] width 80 height 23
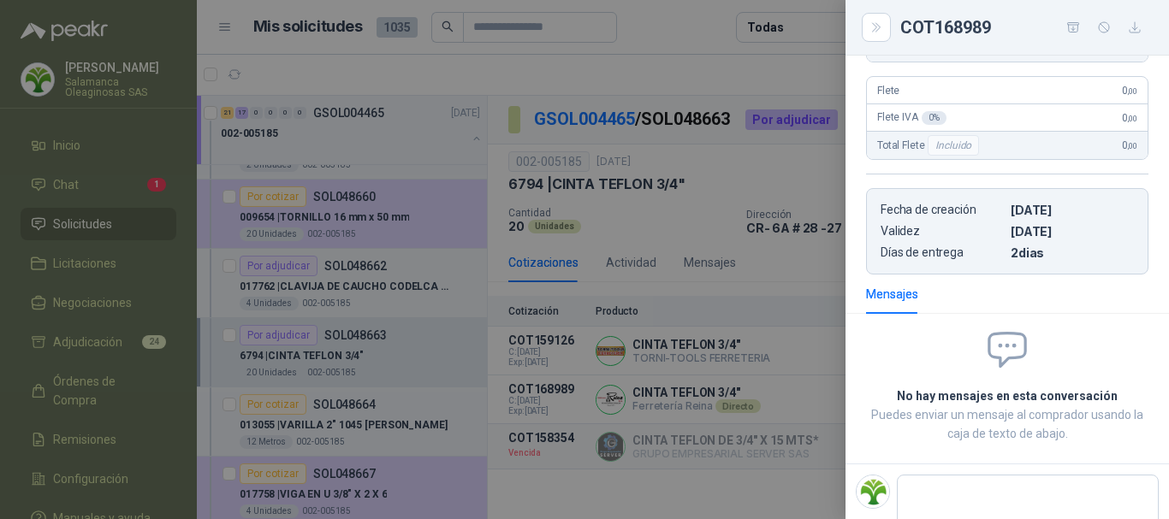
scroll to position [0, 0]
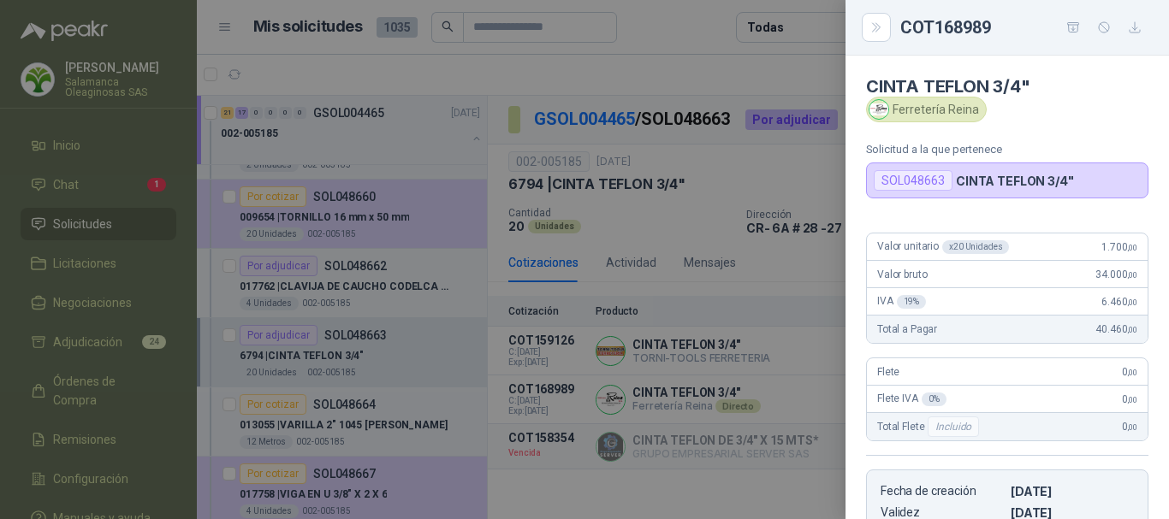
click at [702, 30] on div at bounding box center [584, 259] width 1169 height 519
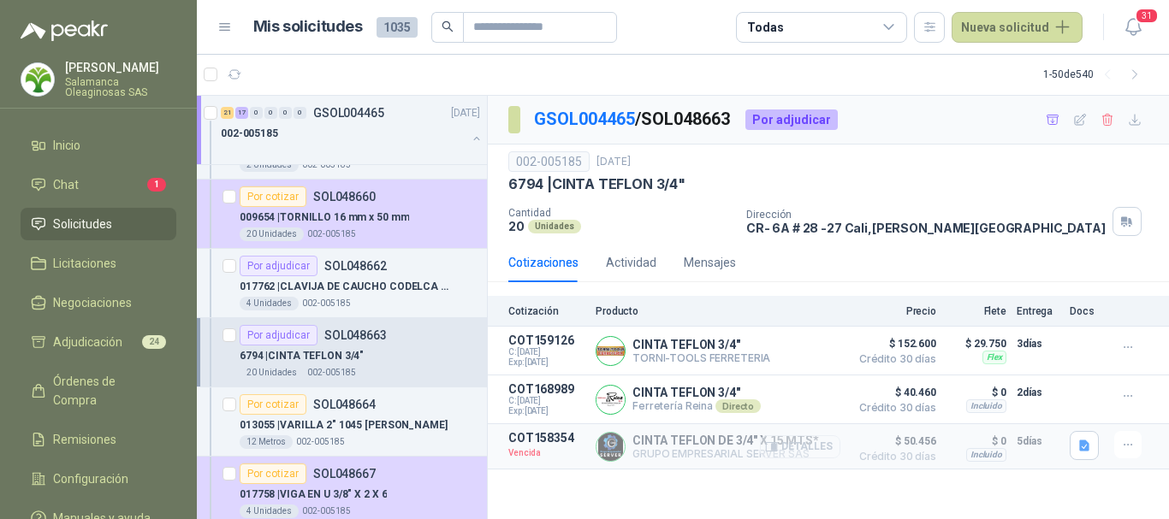
click at [818, 447] on button "Detalles" at bounding box center [800, 447] width 80 height 23
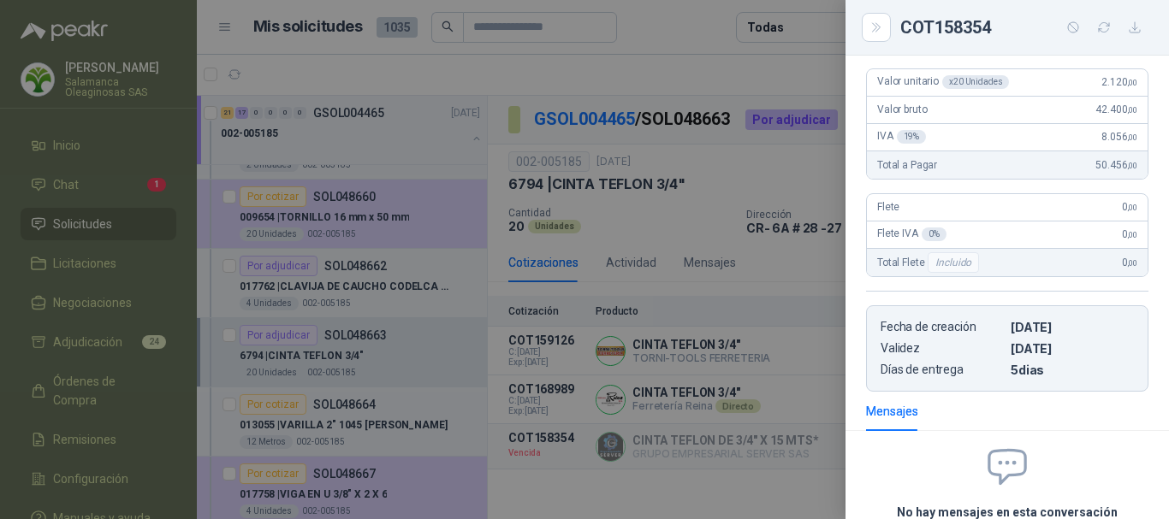
scroll to position [0, 0]
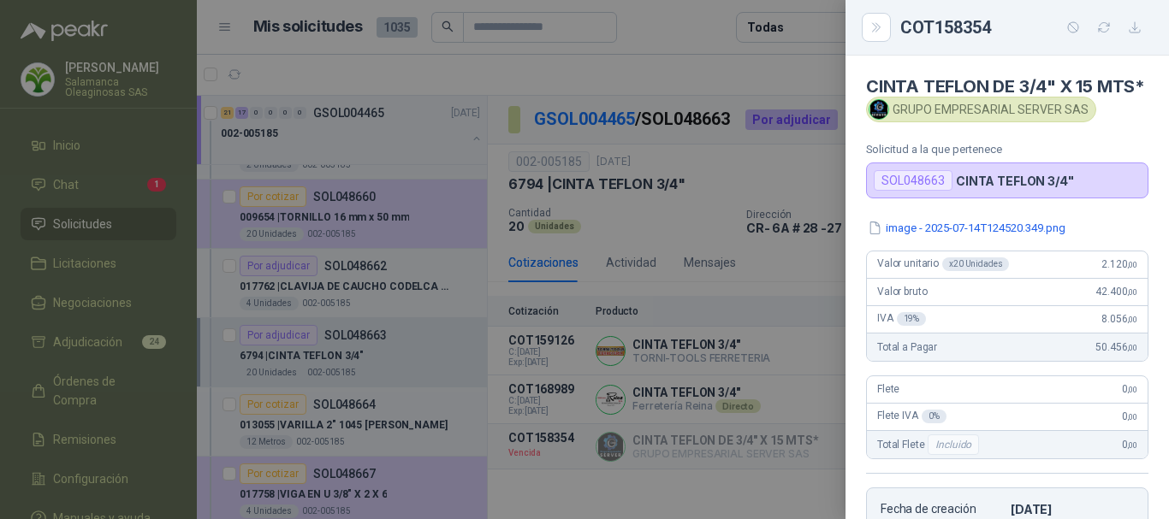
click at [663, 33] on div at bounding box center [584, 259] width 1169 height 519
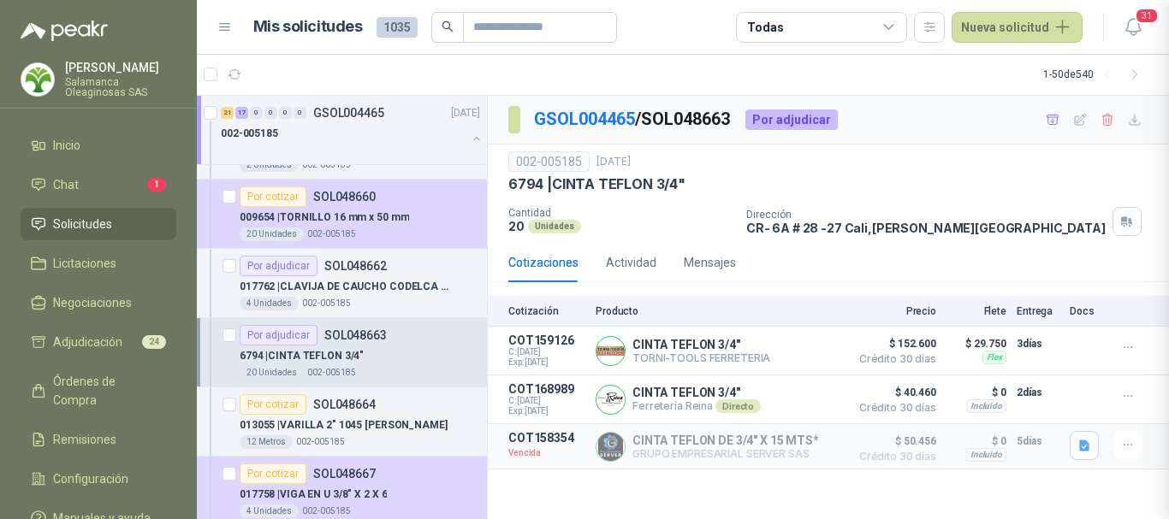
scroll to position [359, 0]
click at [806, 354] on button "Detalles" at bounding box center [800, 351] width 80 height 23
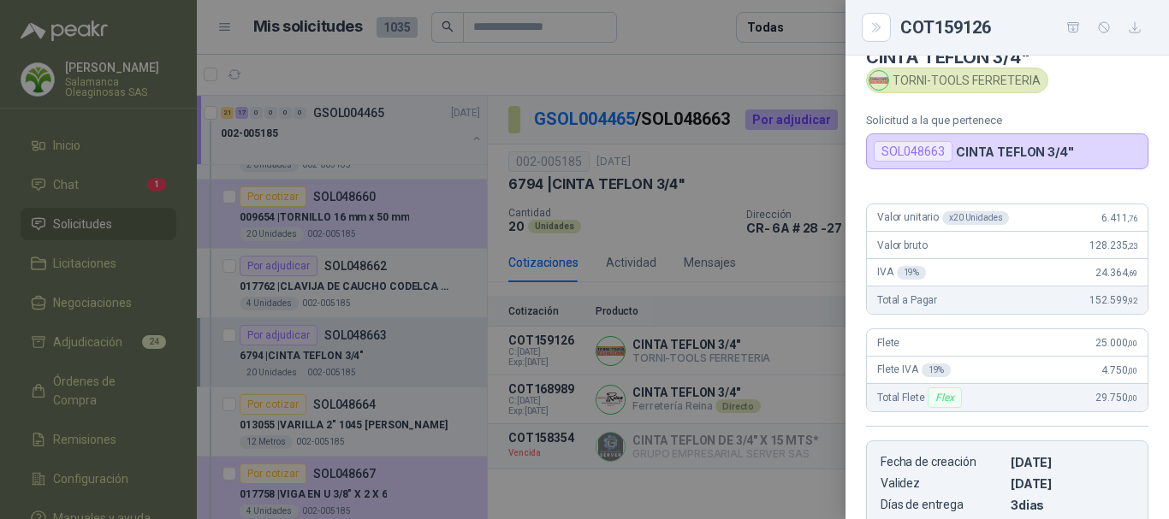
scroll to position [0, 0]
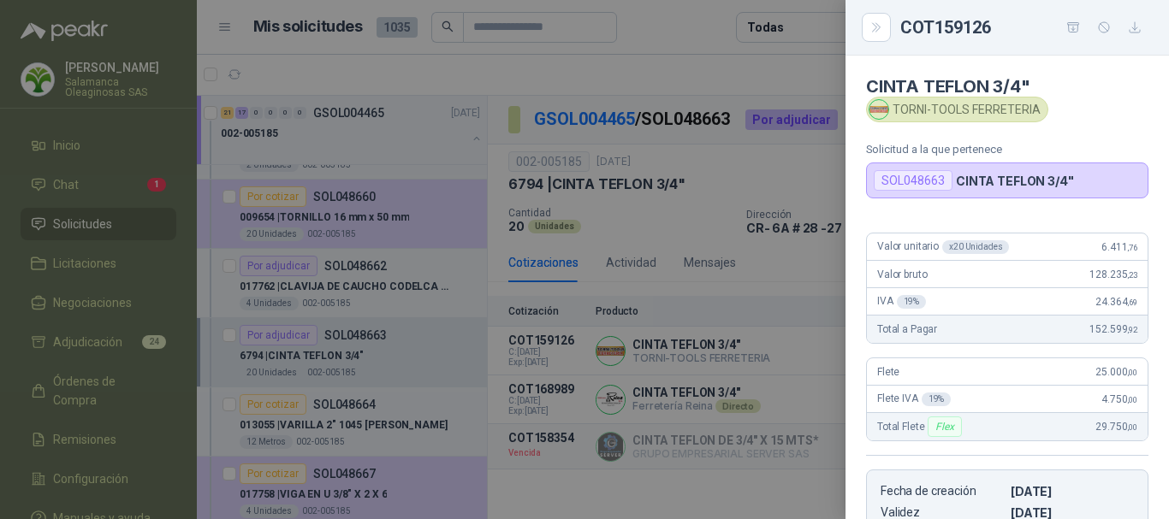
click at [754, 61] on div at bounding box center [584, 259] width 1169 height 519
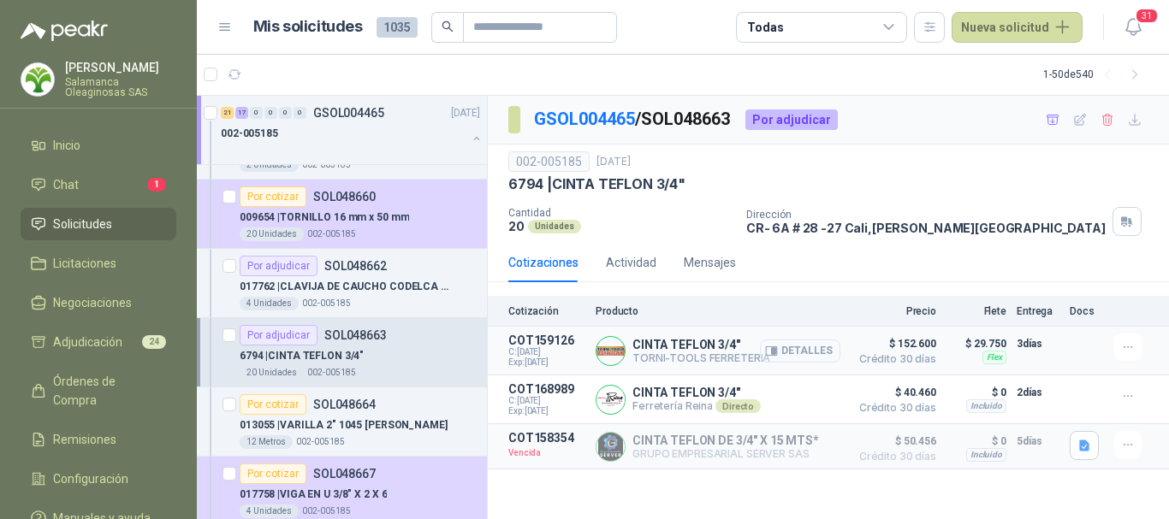
click at [828, 353] on button "Detalles" at bounding box center [800, 351] width 80 height 23
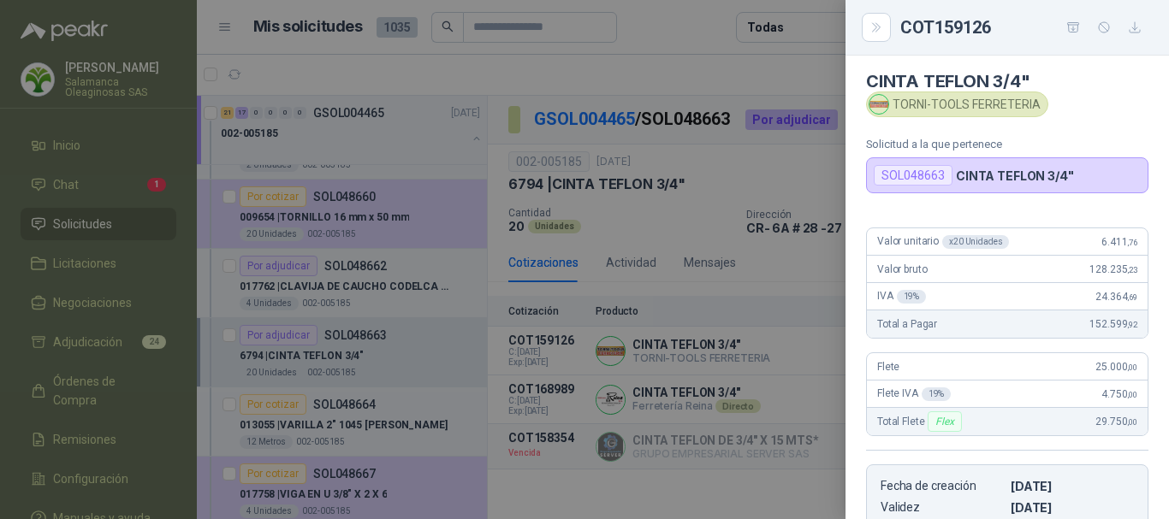
scroll to position [0, 0]
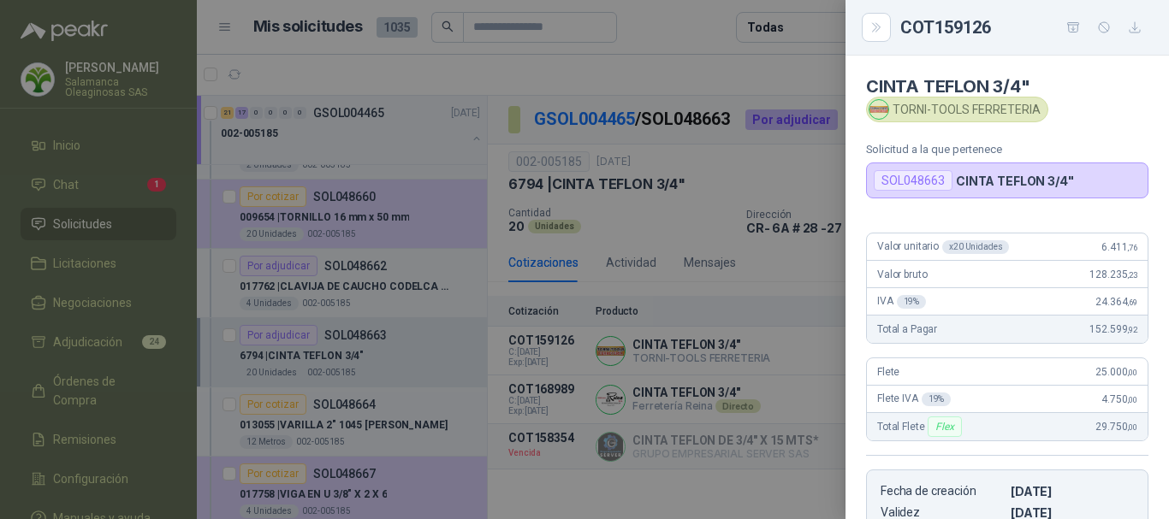
click at [702, 27] on div at bounding box center [584, 259] width 1169 height 519
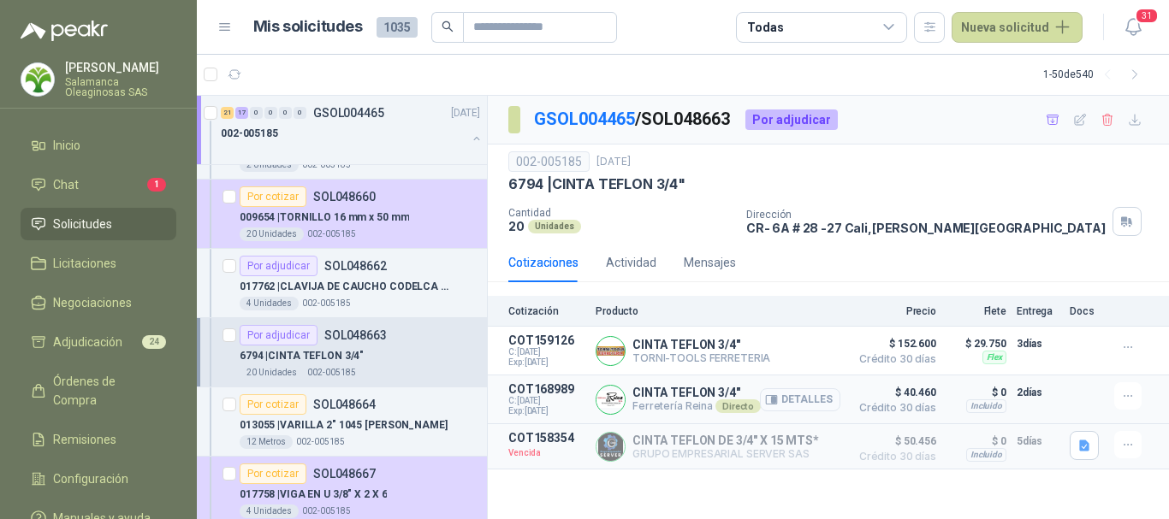
click at [811, 403] on button "Detalles" at bounding box center [800, 400] width 80 height 23
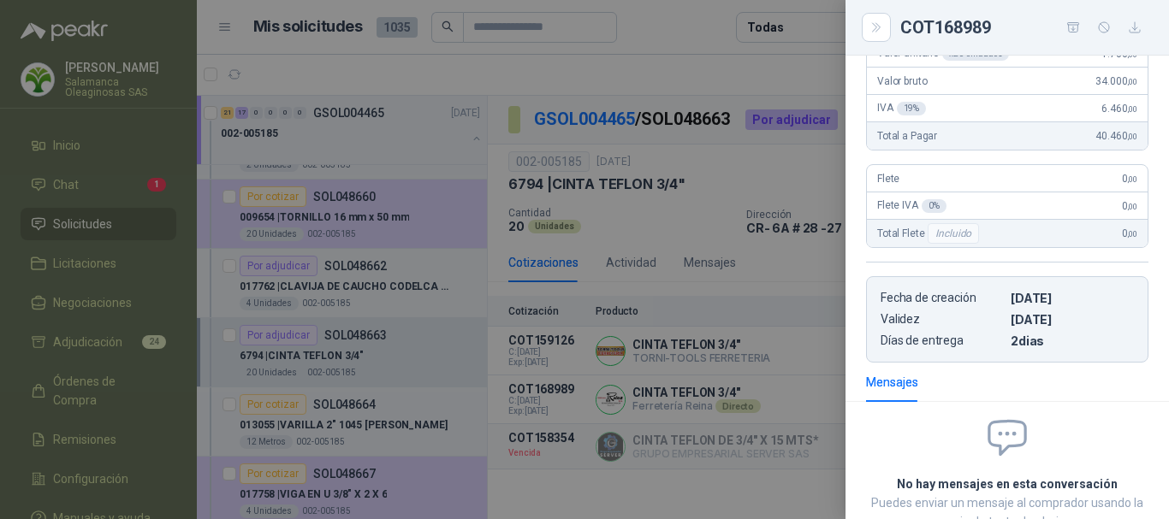
scroll to position [25, 0]
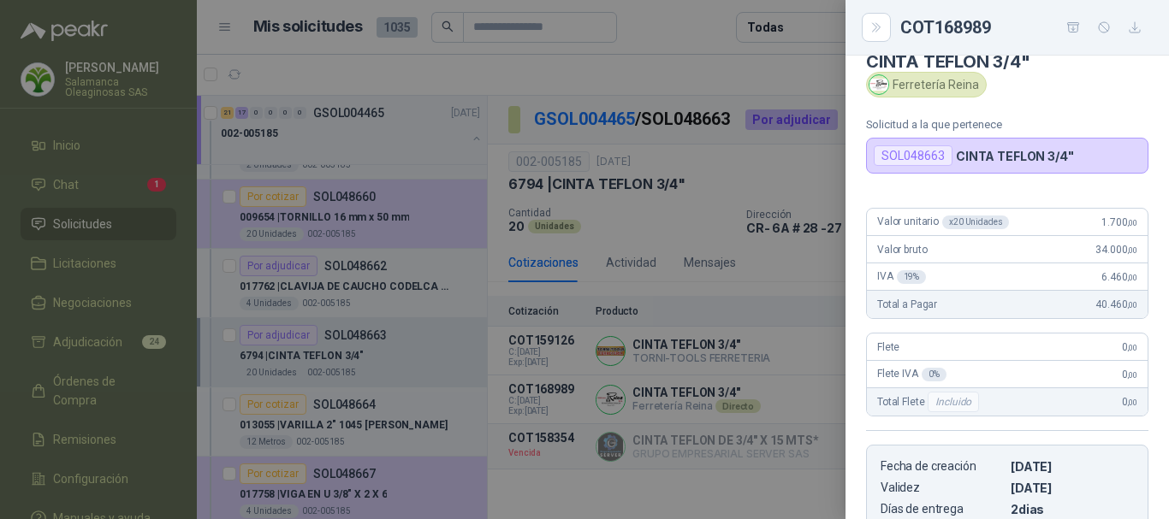
click at [689, 39] on div at bounding box center [584, 259] width 1169 height 519
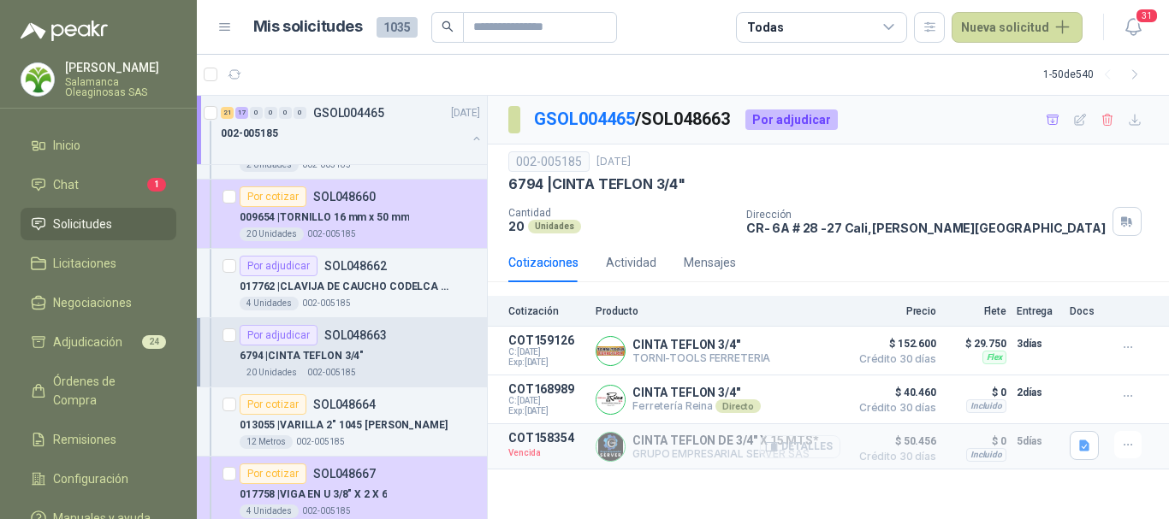
click at [822, 448] on button "Detalles" at bounding box center [800, 447] width 80 height 23
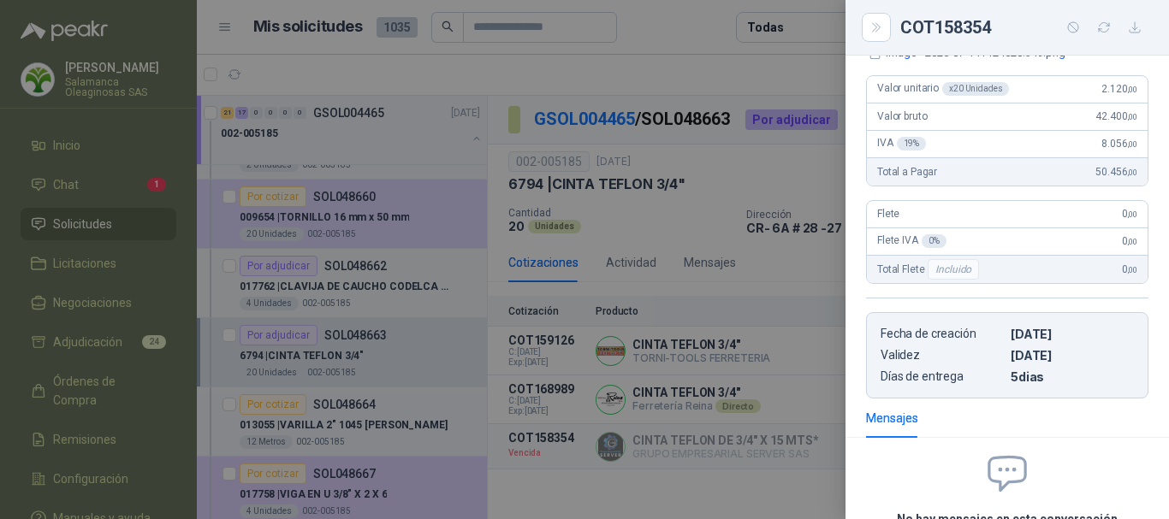
scroll to position [0, 0]
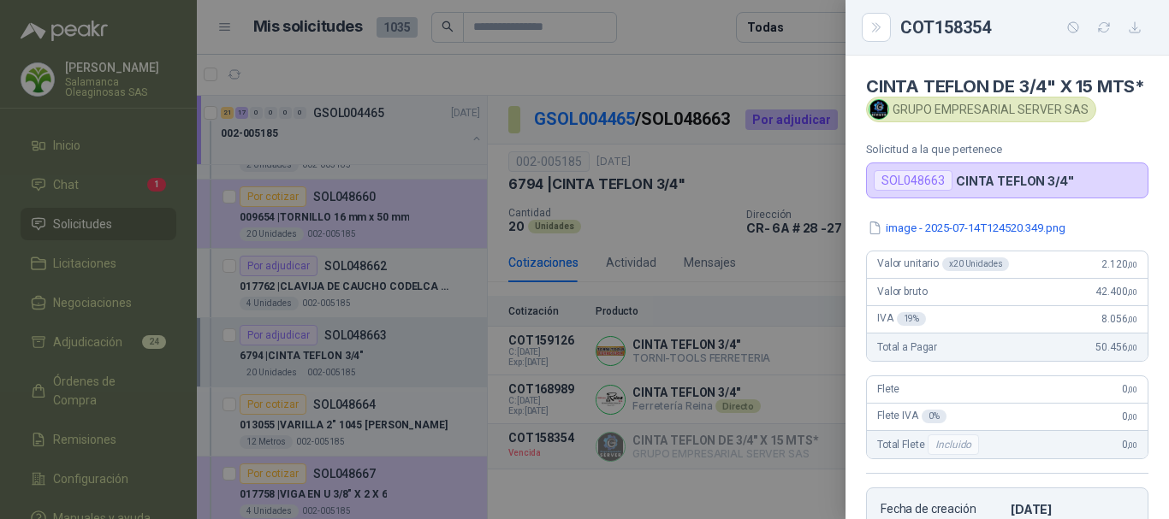
click at [707, 32] on div at bounding box center [584, 259] width 1169 height 519
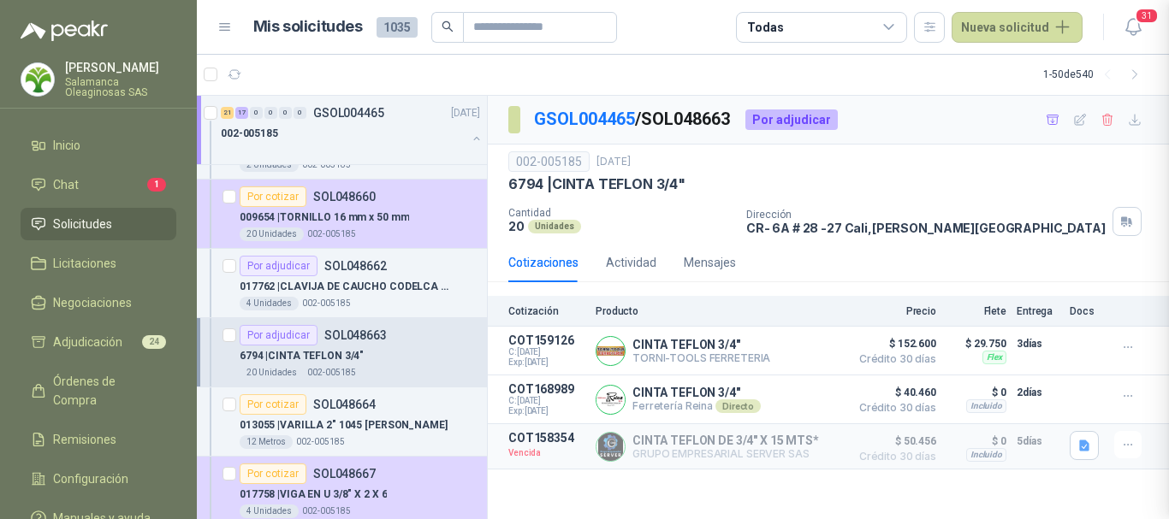
scroll to position [359, 0]
click at [827, 448] on button "Detalles" at bounding box center [800, 447] width 80 height 23
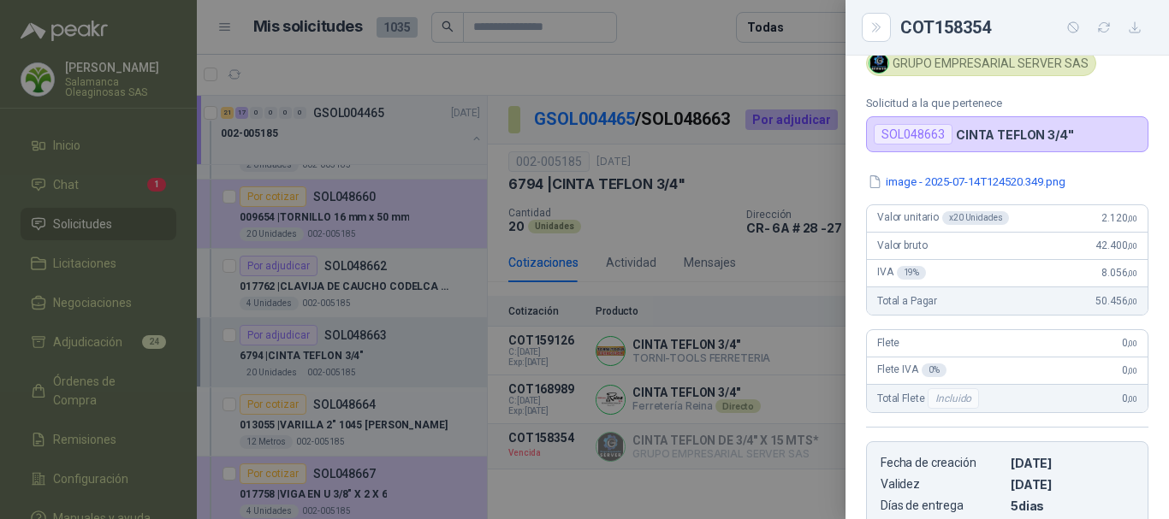
scroll to position [17, 0]
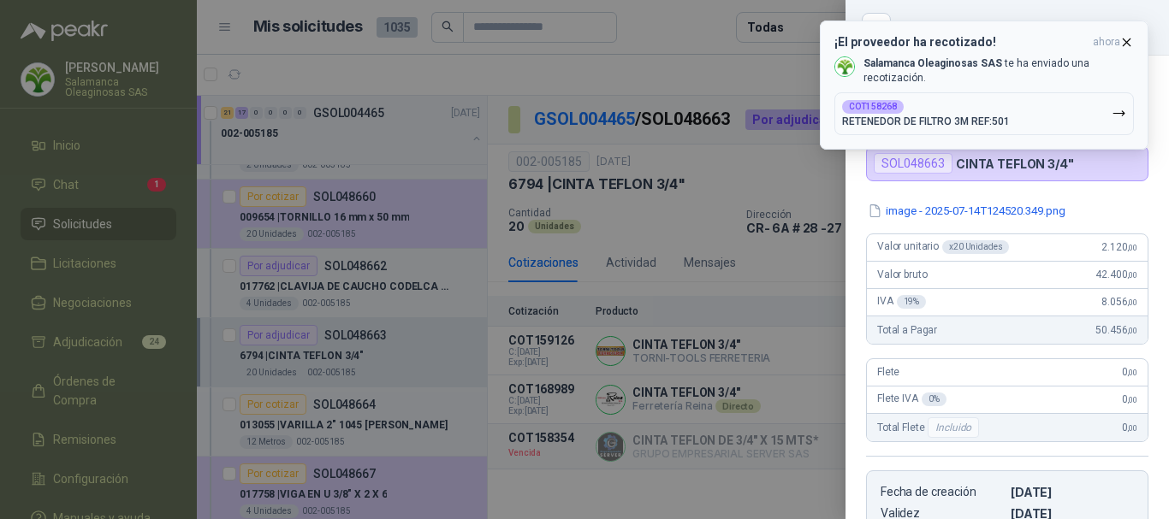
click at [1130, 43] on icon "button" at bounding box center [1126, 42] width 15 height 15
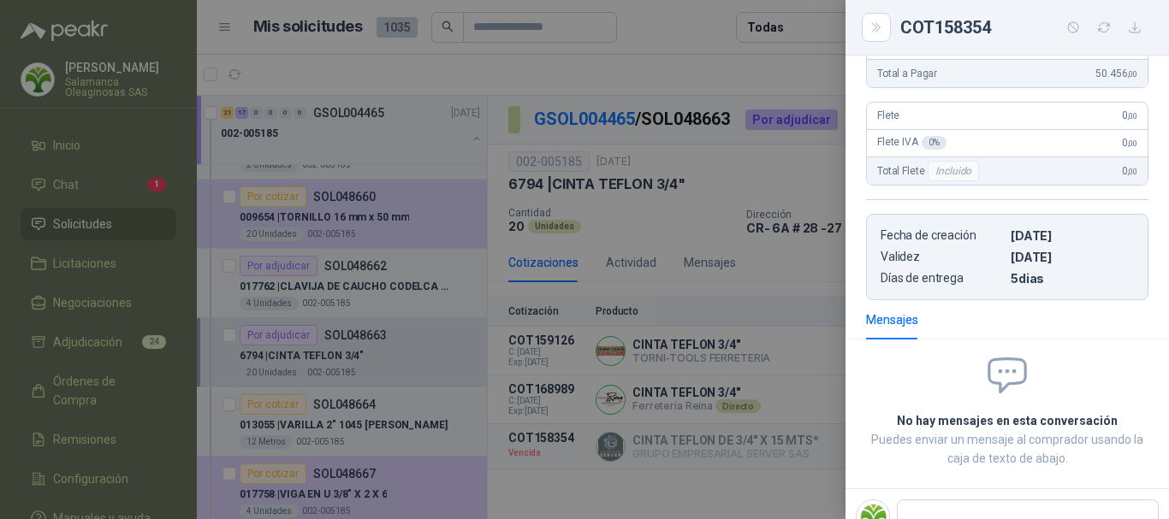
scroll to position [359, 0]
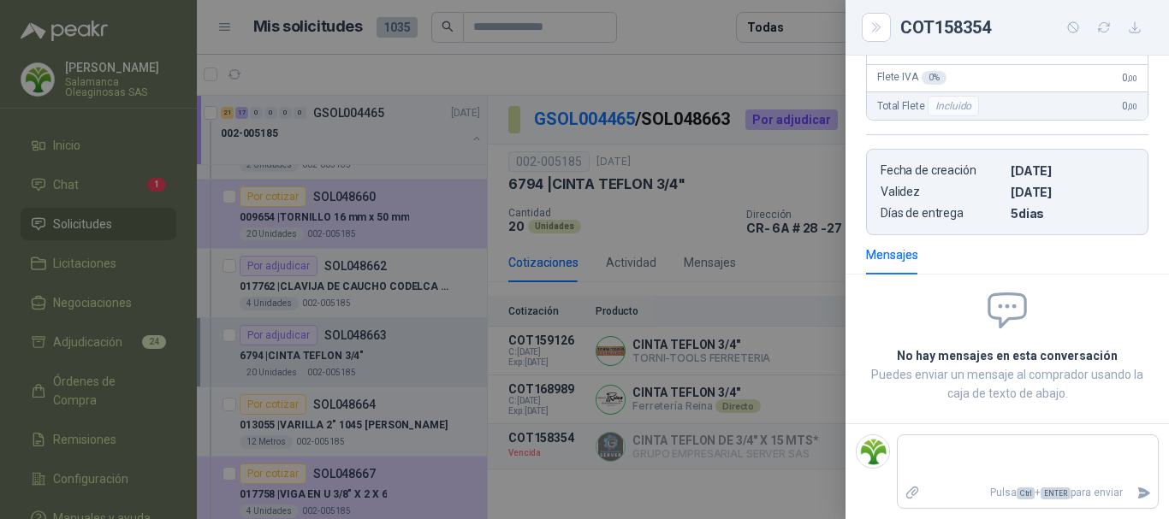
click at [709, 27] on div at bounding box center [584, 259] width 1169 height 519
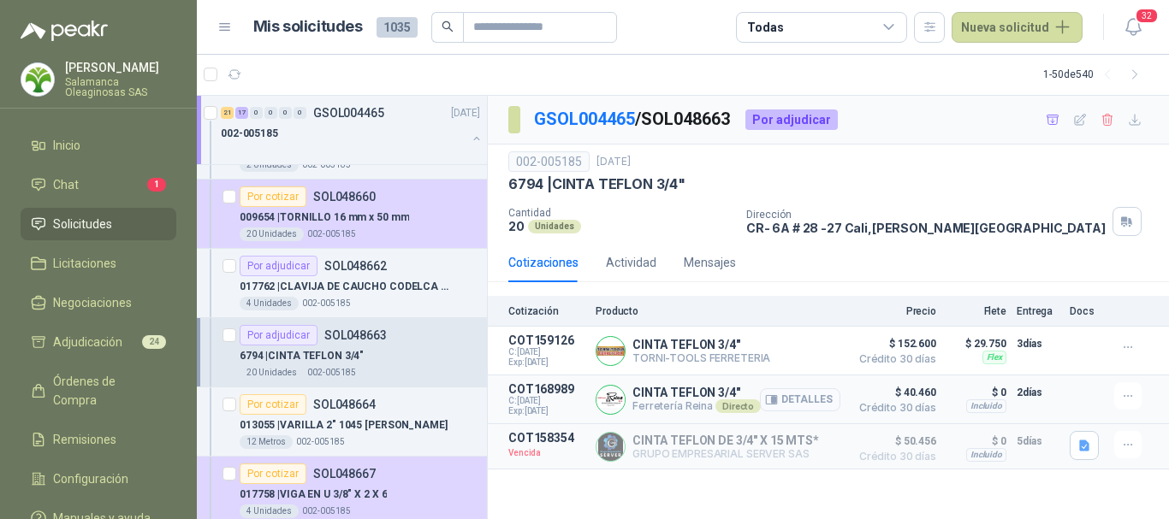
click at [814, 402] on button "Detalles" at bounding box center [800, 400] width 80 height 23
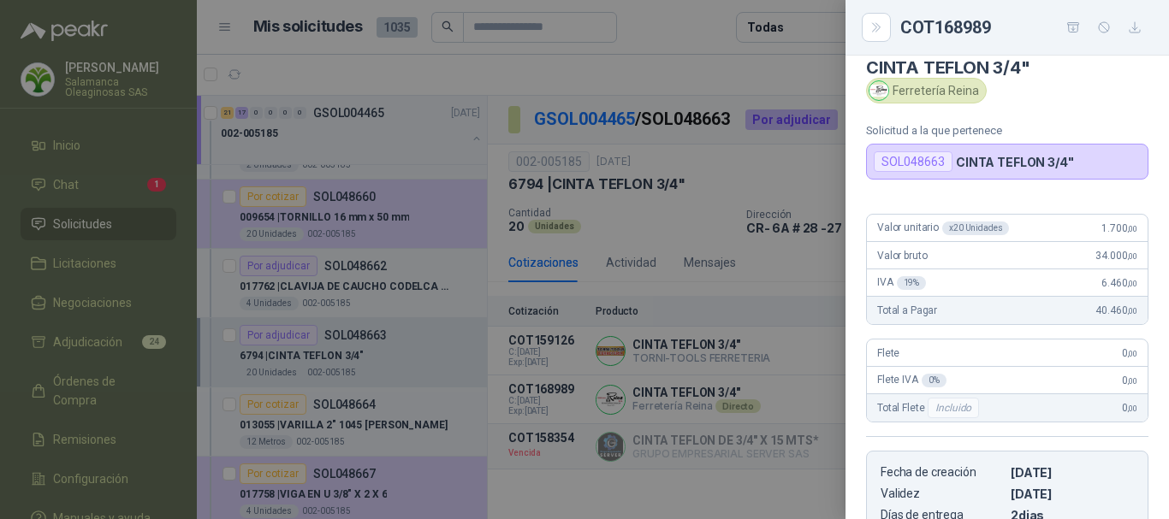
scroll to position [0, 0]
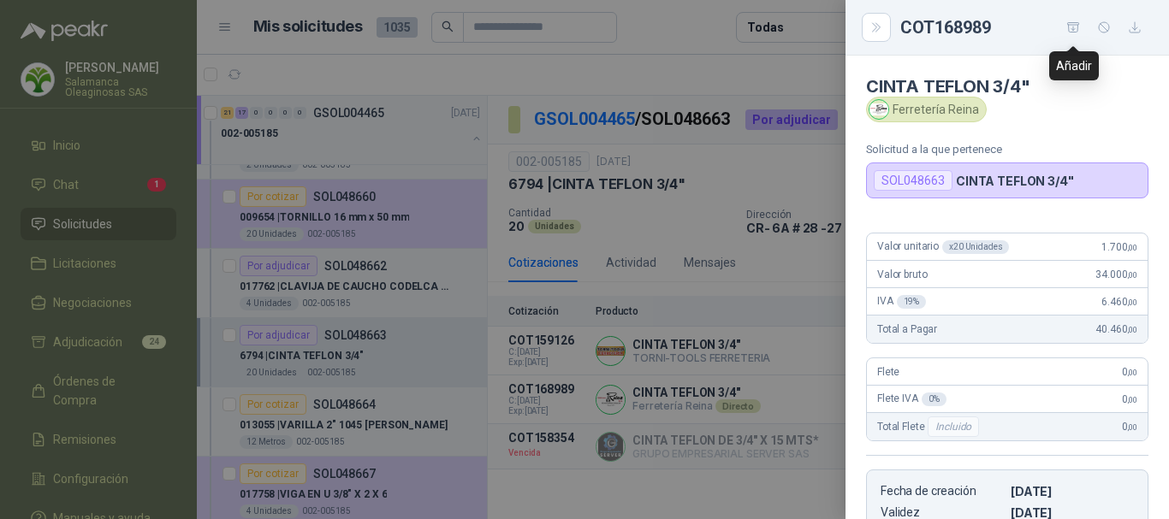
click at [1071, 24] on icon "button" at bounding box center [1073, 28] width 15 height 15
click at [697, 12] on div at bounding box center [584, 259] width 1169 height 519
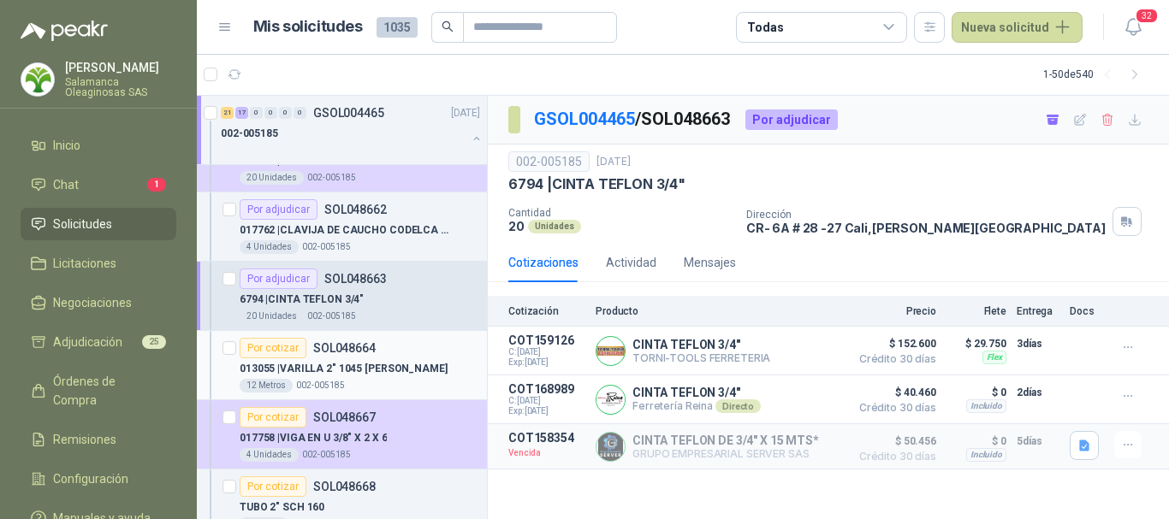
scroll to position [4022, 0]
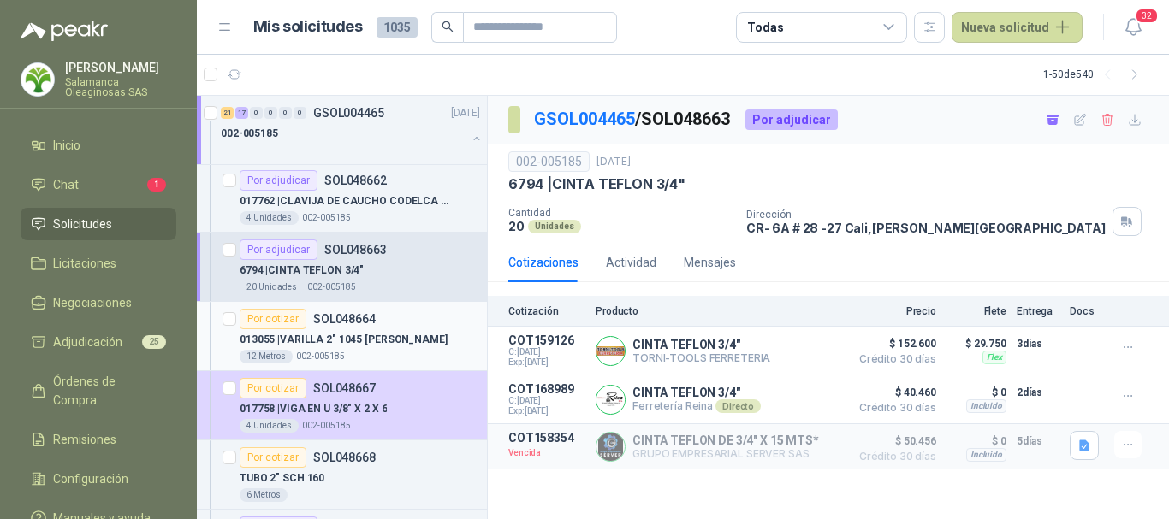
click at [435, 333] on div "013055 | VARILLA 2" 1045 [PERSON_NAME]" at bounding box center [360, 339] width 240 height 21
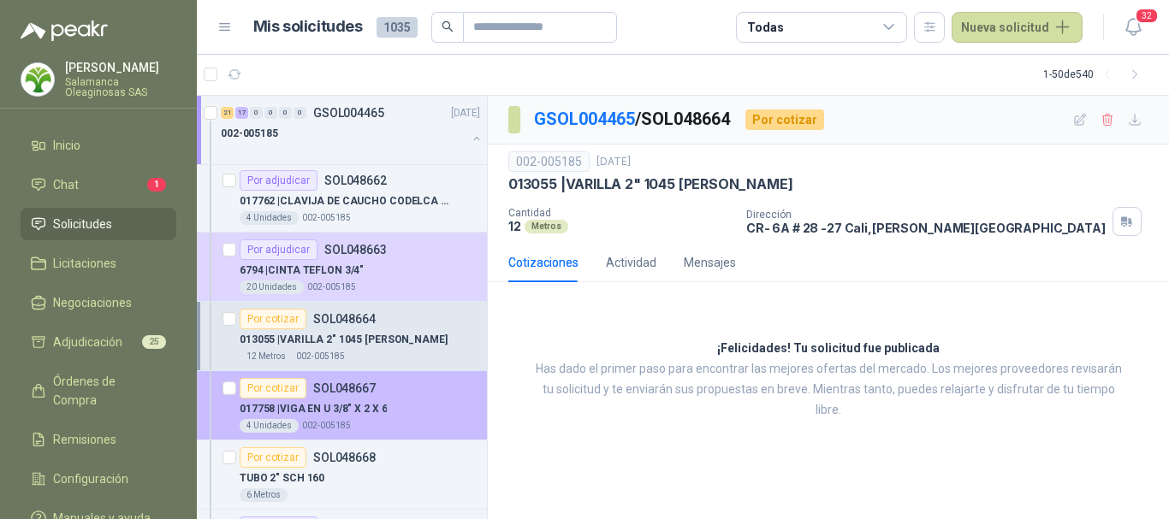
click at [430, 418] on div "017758 | VIGA EN U 3/8" X 2 X 6" at bounding box center [360, 409] width 240 height 21
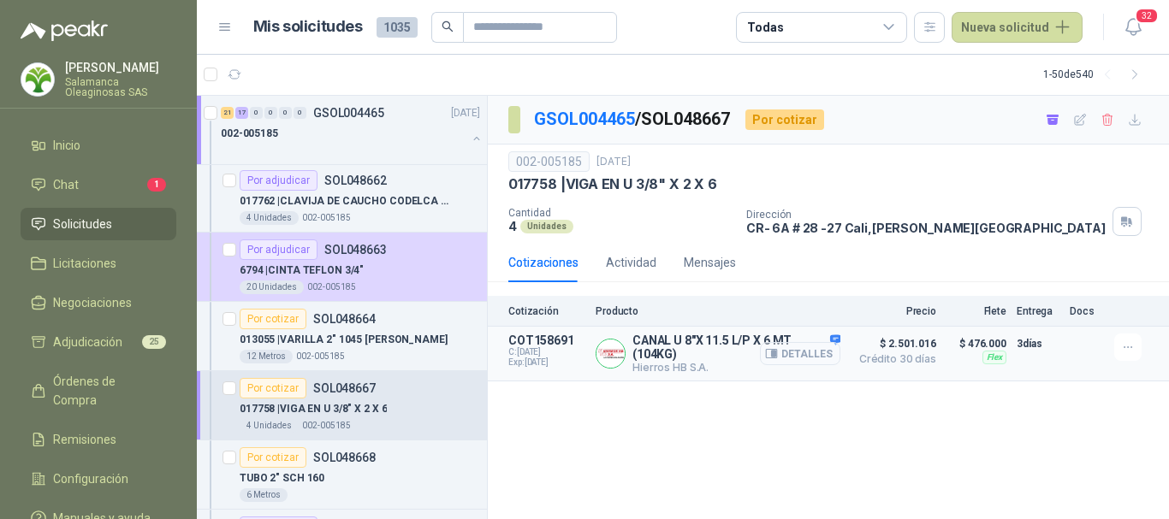
click at [808, 353] on button "Detalles" at bounding box center [800, 353] width 80 height 23
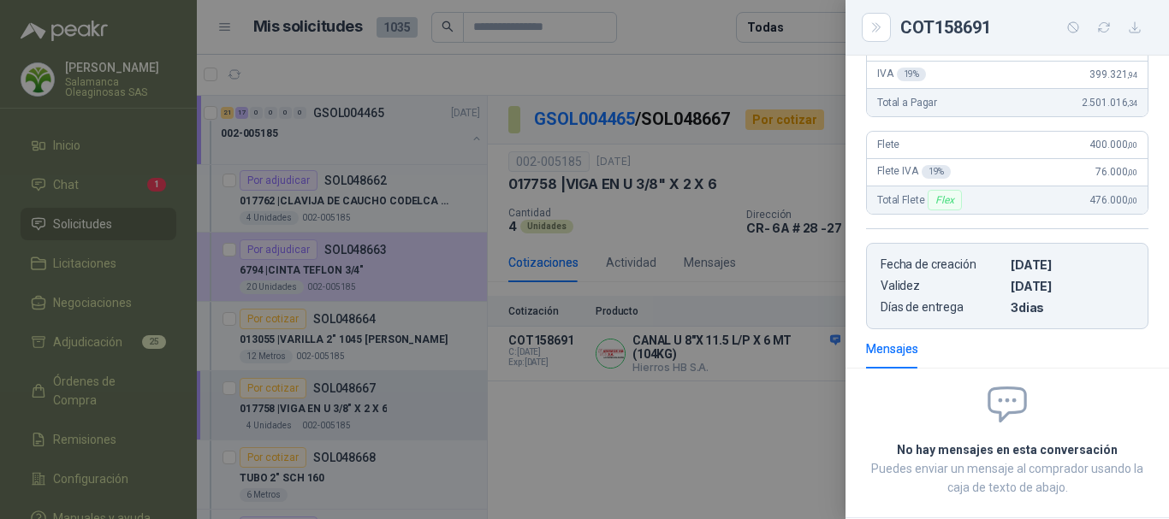
scroll to position [44, 0]
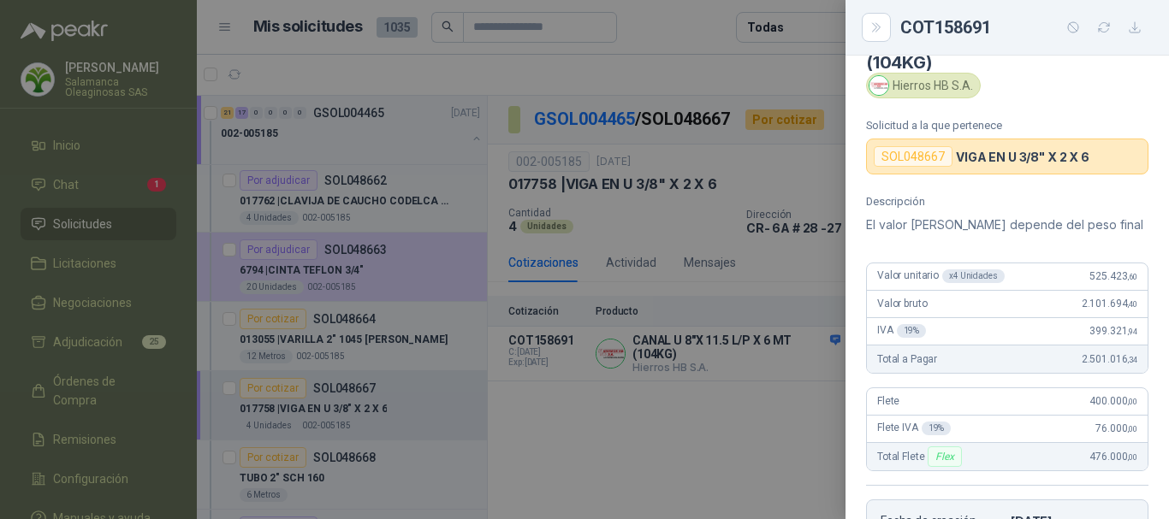
click at [673, 8] on div at bounding box center [584, 259] width 1169 height 519
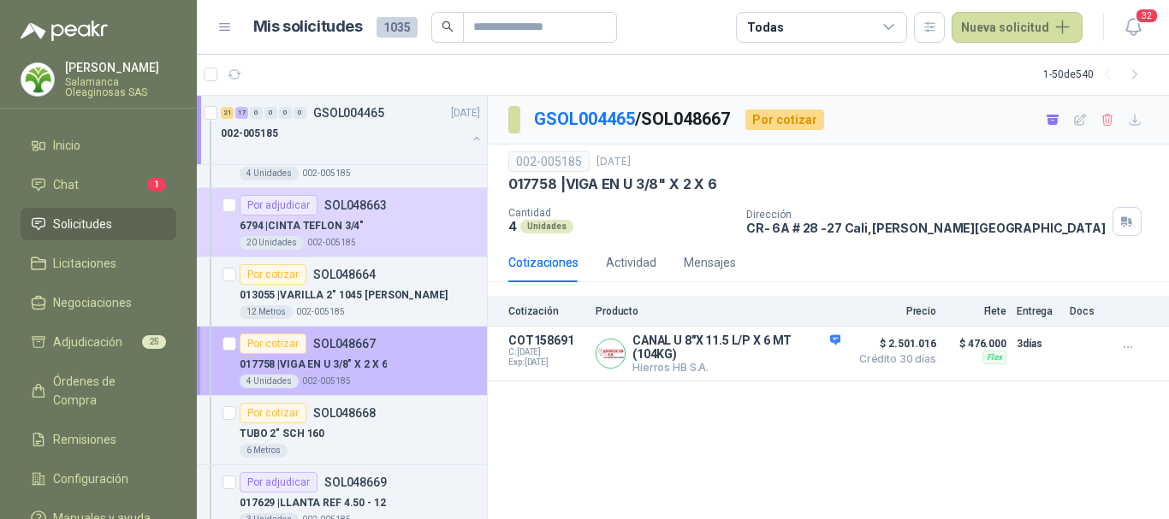
scroll to position [4108, 0]
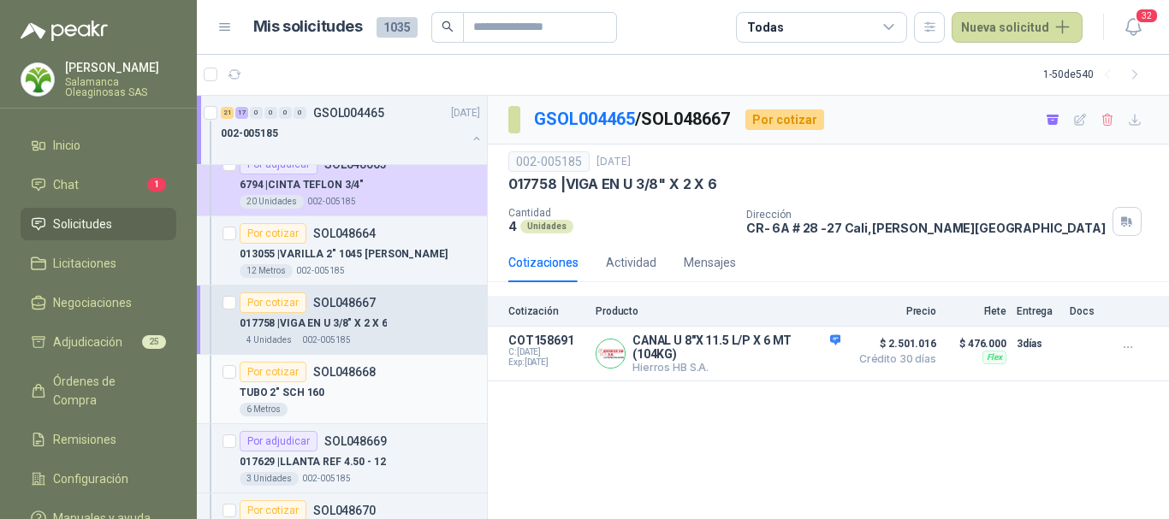
click at [425, 389] on div "TUBO 2" SCH 160" at bounding box center [360, 393] width 240 height 21
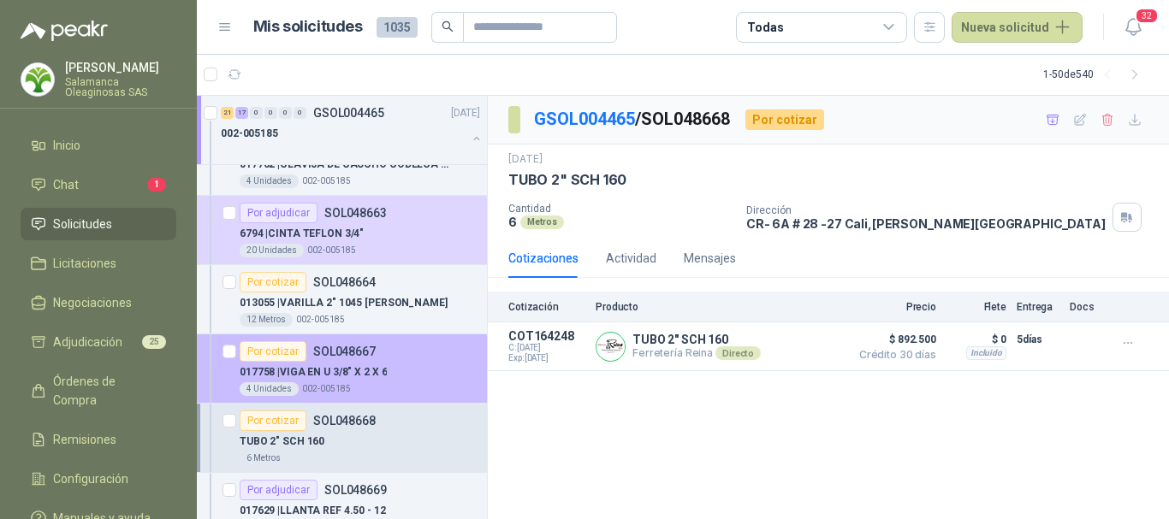
scroll to position [4022, 0]
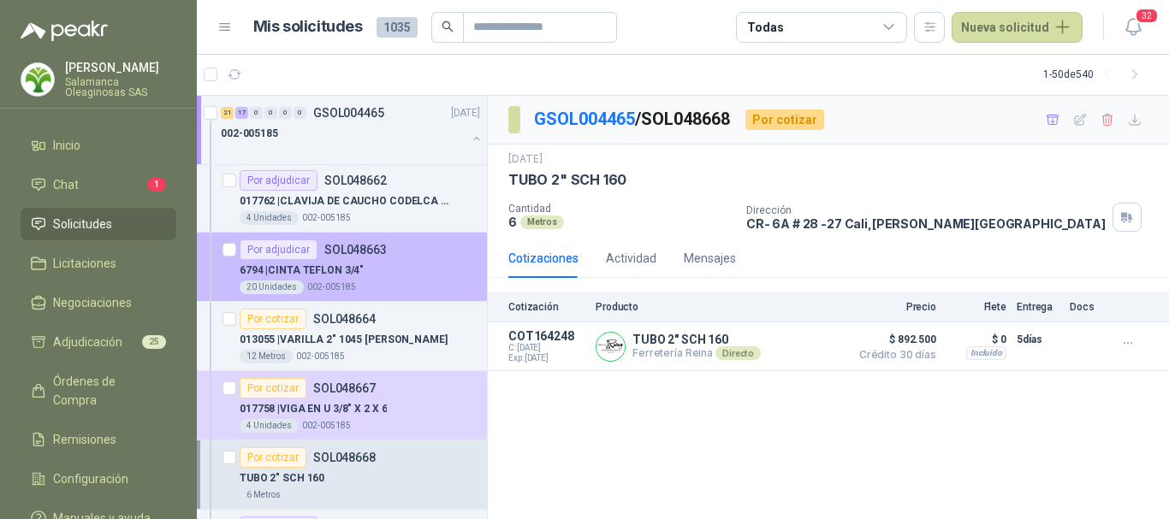
click at [412, 279] on div "6794 | CINTA TEFLON 3/4"" at bounding box center [360, 270] width 240 height 21
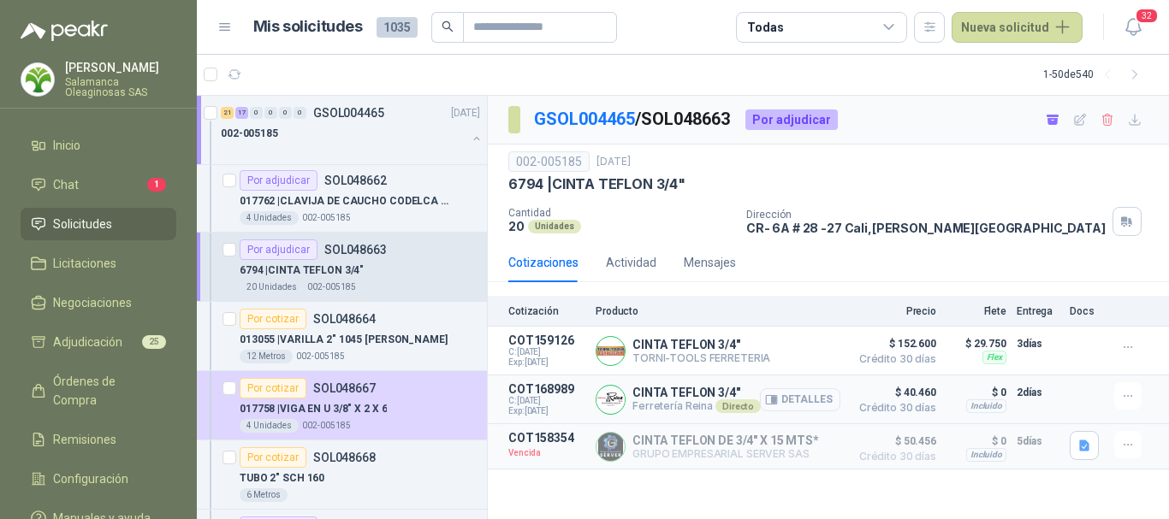
click at [806, 402] on button "Detalles" at bounding box center [800, 400] width 80 height 23
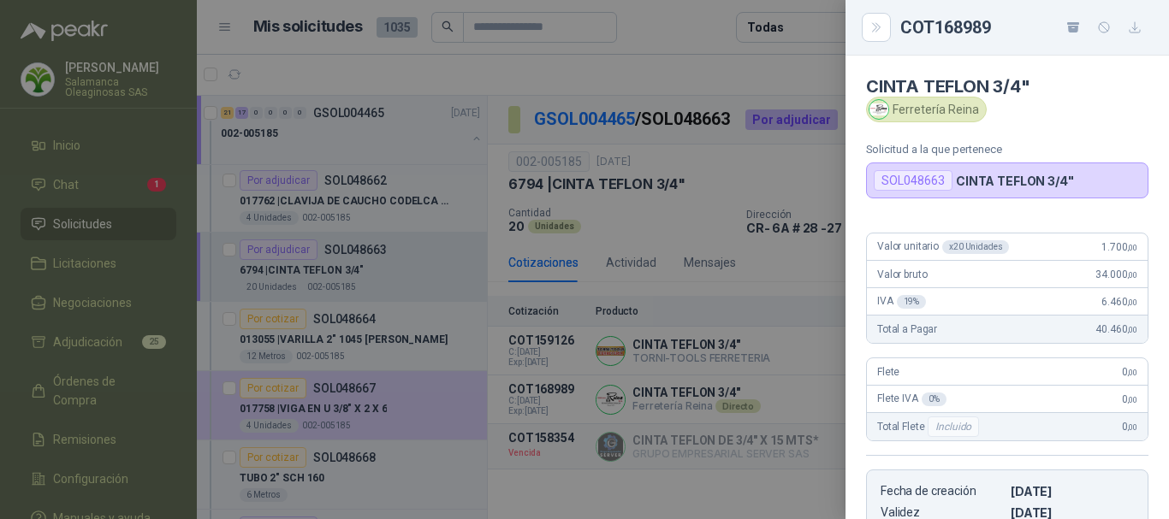
scroll to position [312, 0]
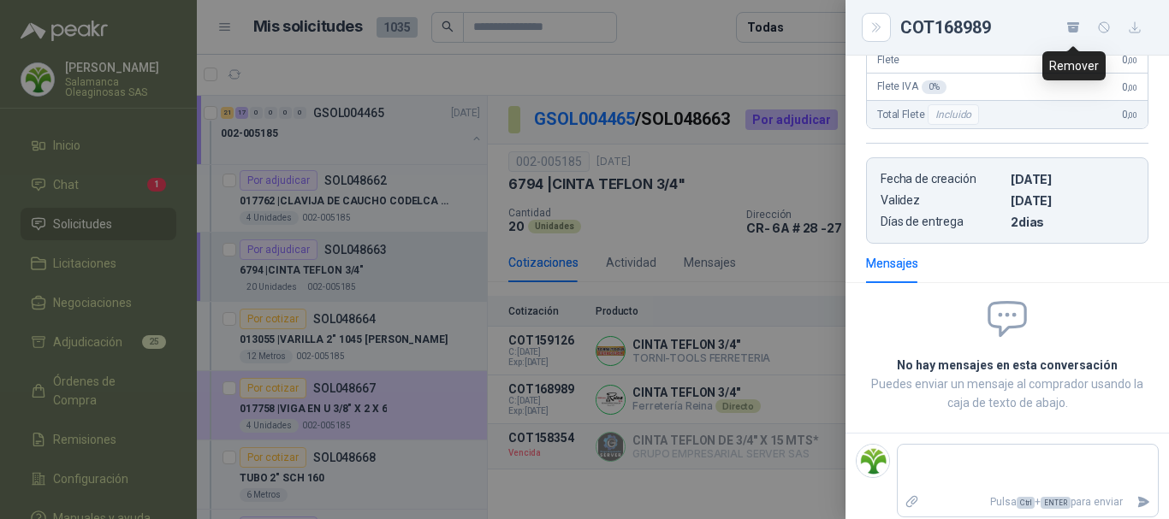
click at [1075, 26] on icon "button" at bounding box center [1073, 29] width 10 height 7
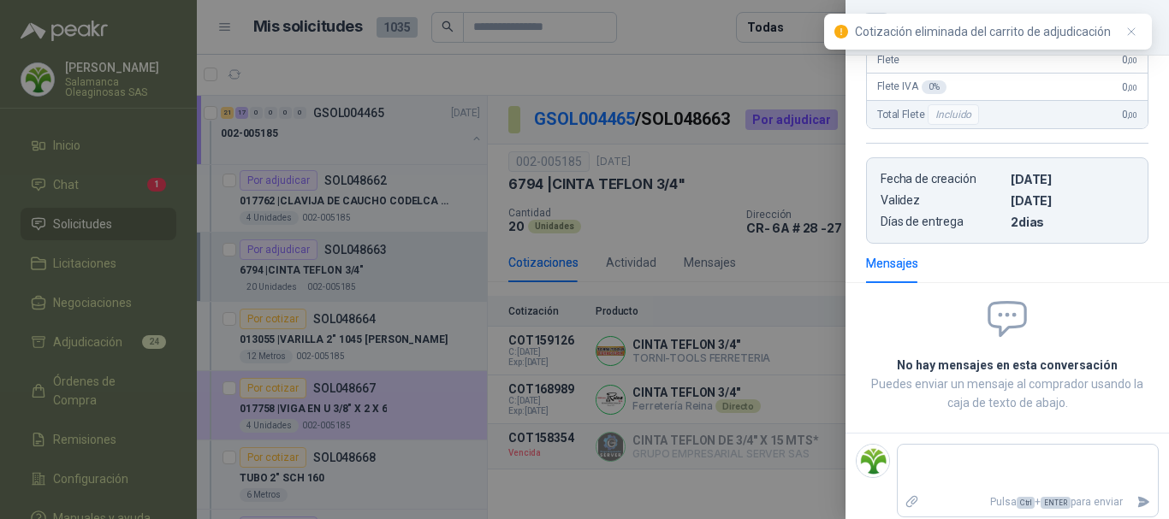
click at [653, 24] on div at bounding box center [584, 259] width 1169 height 519
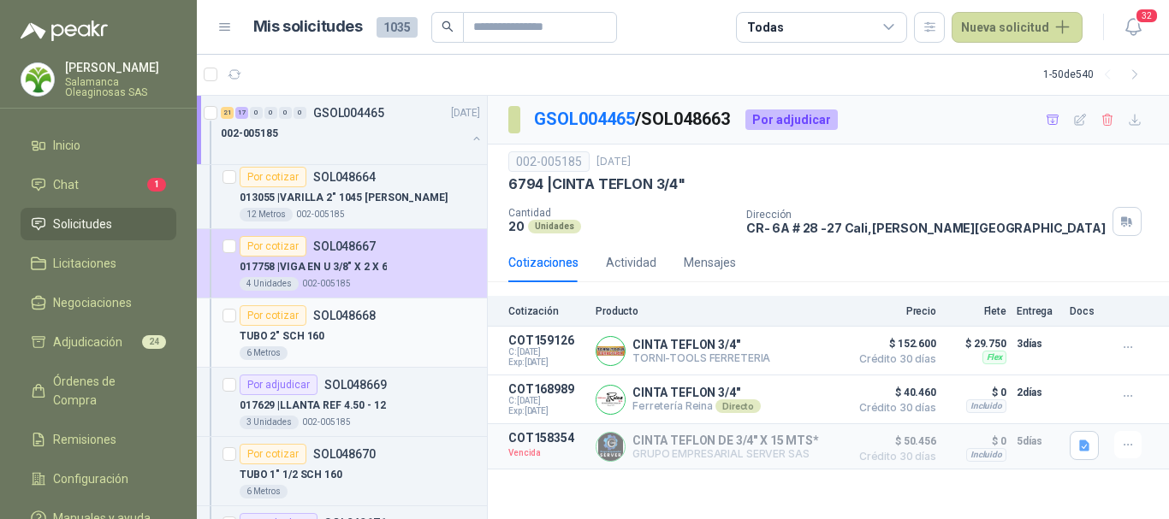
scroll to position [4193, 0]
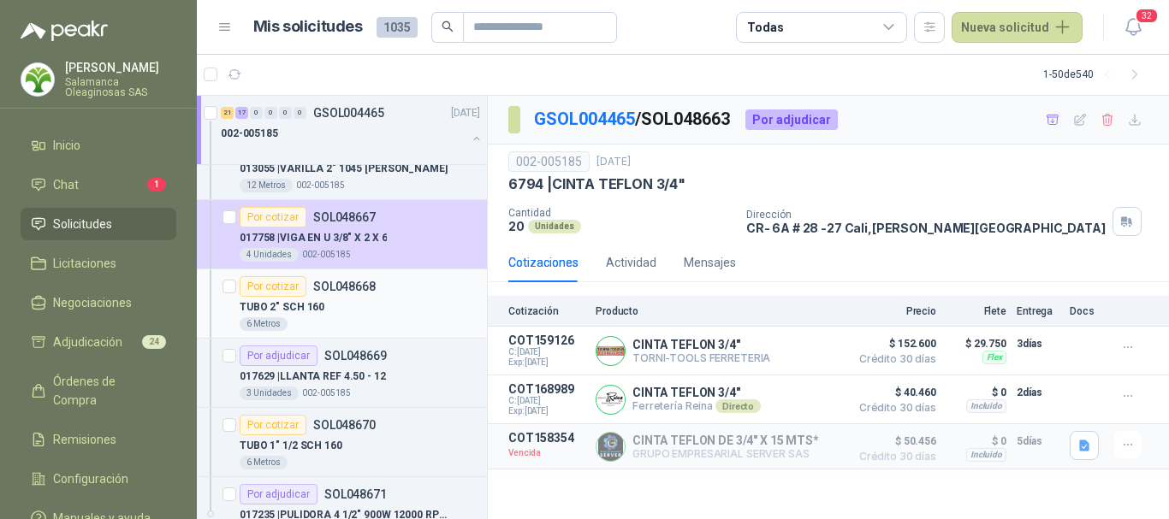
click at [421, 315] on div "TUBO 2" SCH 160" at bounding box center [360, 307] width 240 height 21
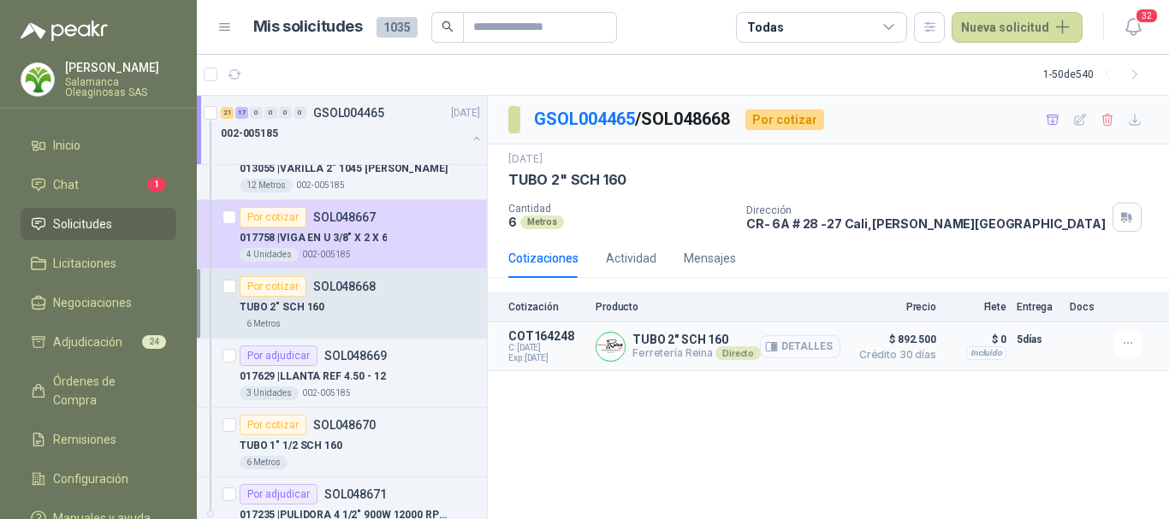
click at [817, 344] on button "Detalles" at bounding box center [800, 346] width 80 height 23
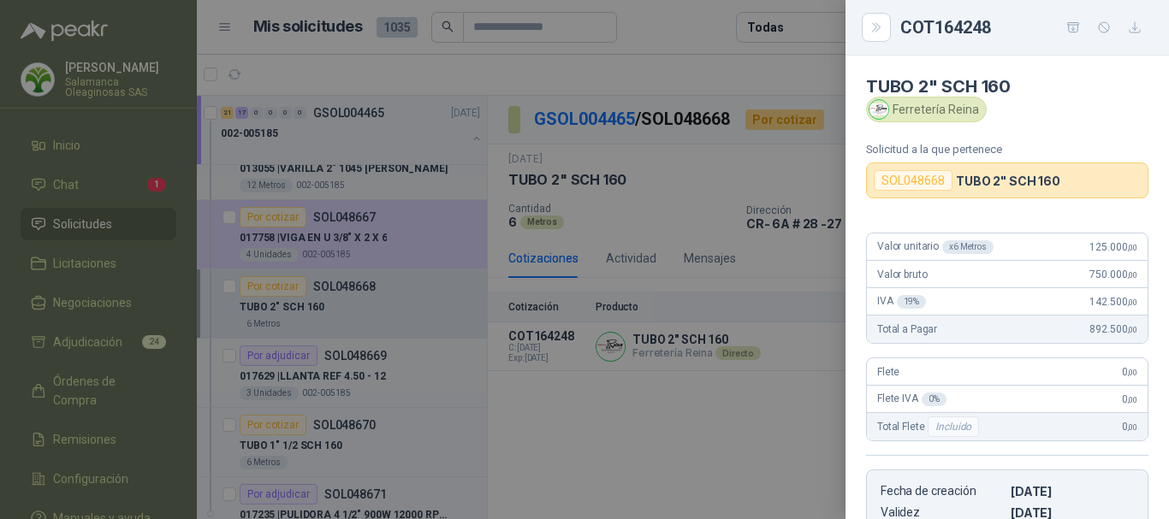
click at [684, 34] on div at bounding box center [584, 259] width 1169 height 519
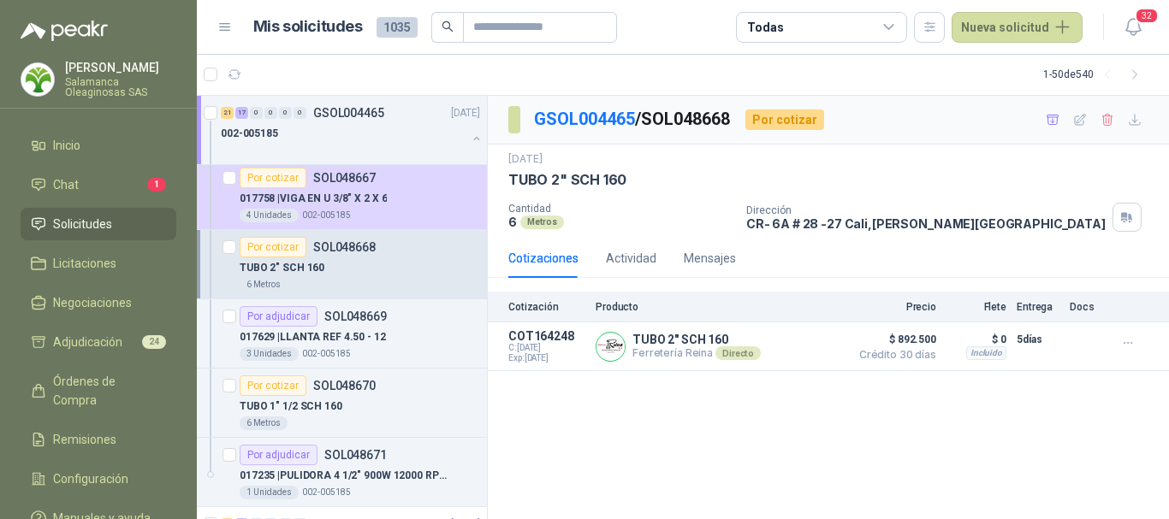
scroll to position [4193, 0]
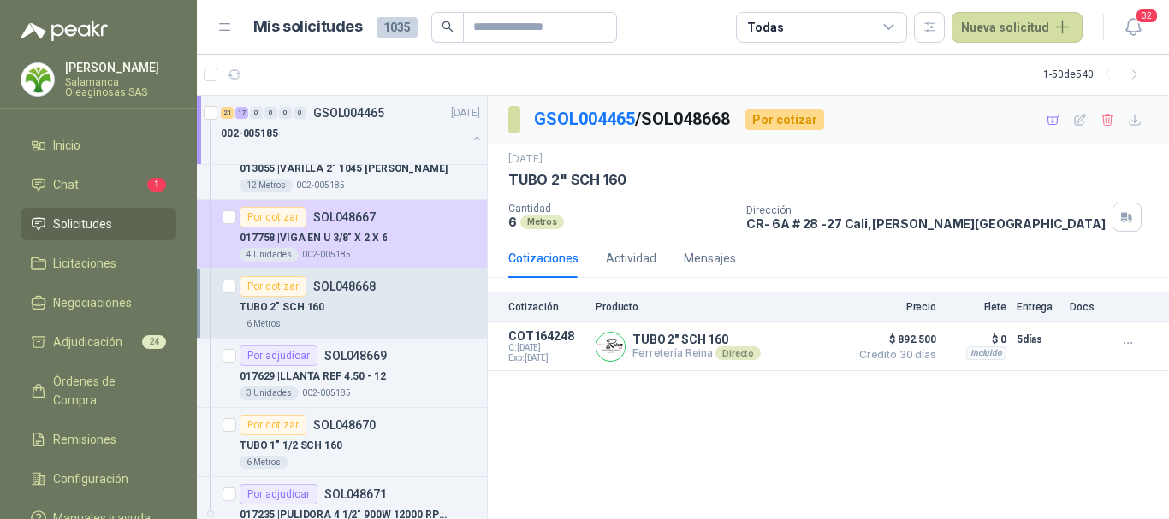
click at [410, 306] on div "TUBO 2" SCH 160" at bounding box center [360, 307] width 240 height 21
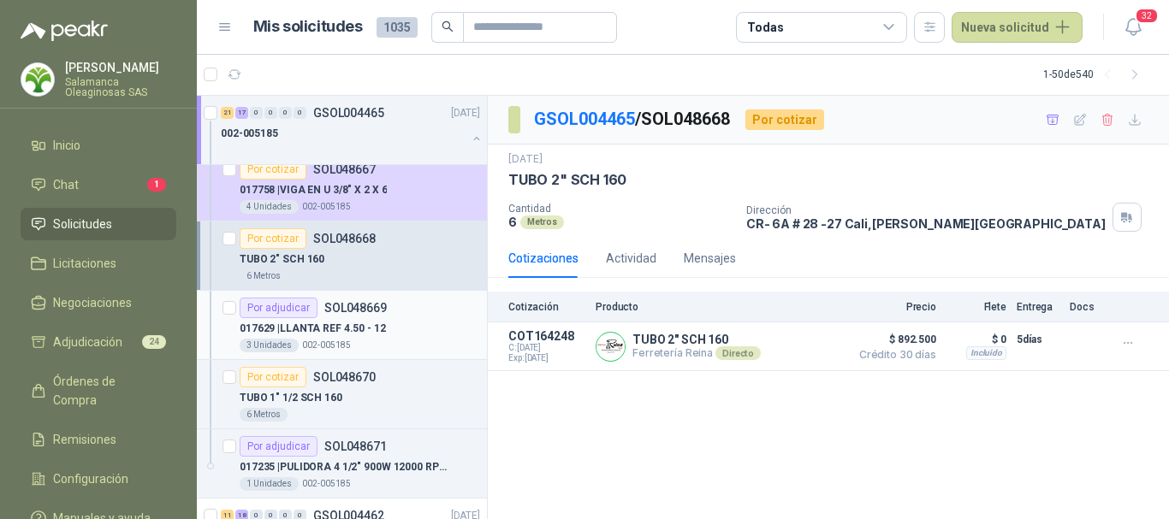
scroll to position [4279, 0]
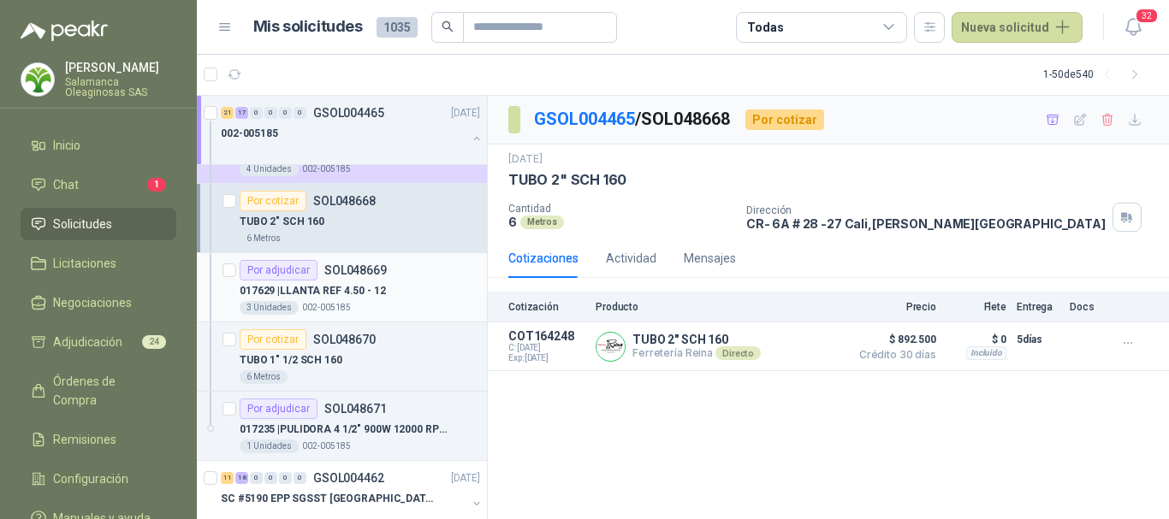
click at [437, 286] on div "017629 | LLANTA REF 4.50 - 12" at bounding box center [360, 291] width 240 height 21
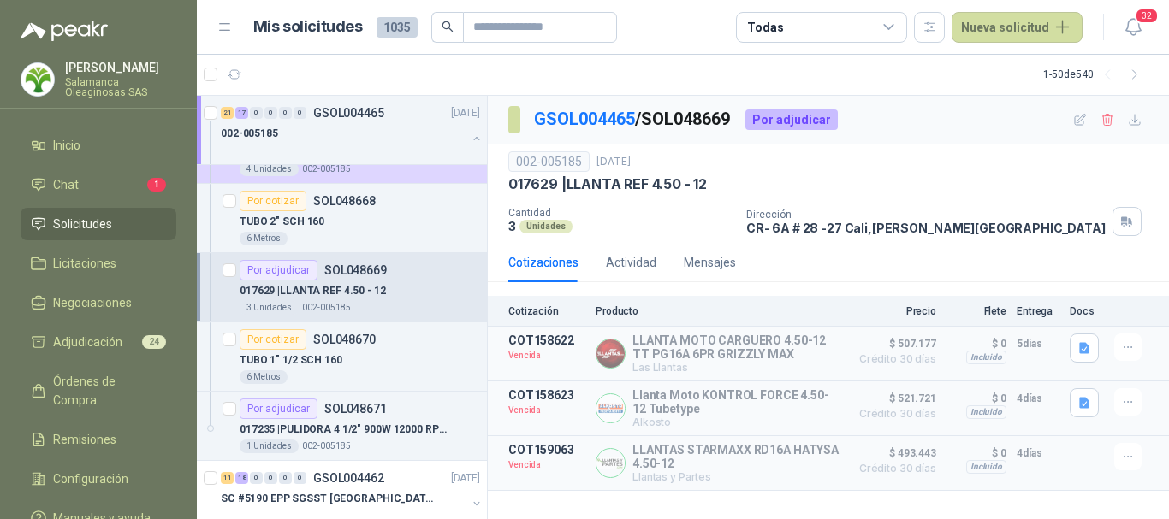
scroll to position [4364, 0]
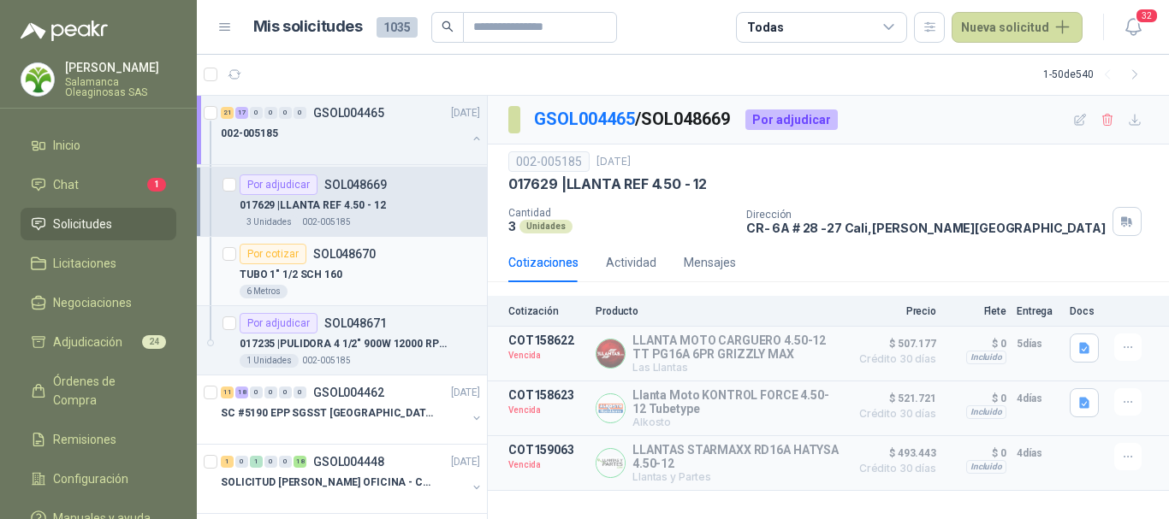
click at [416, 267] on div "TUBO 1" 1/2 SCH 160" at bounding box center [360, 274] width 240 height 21
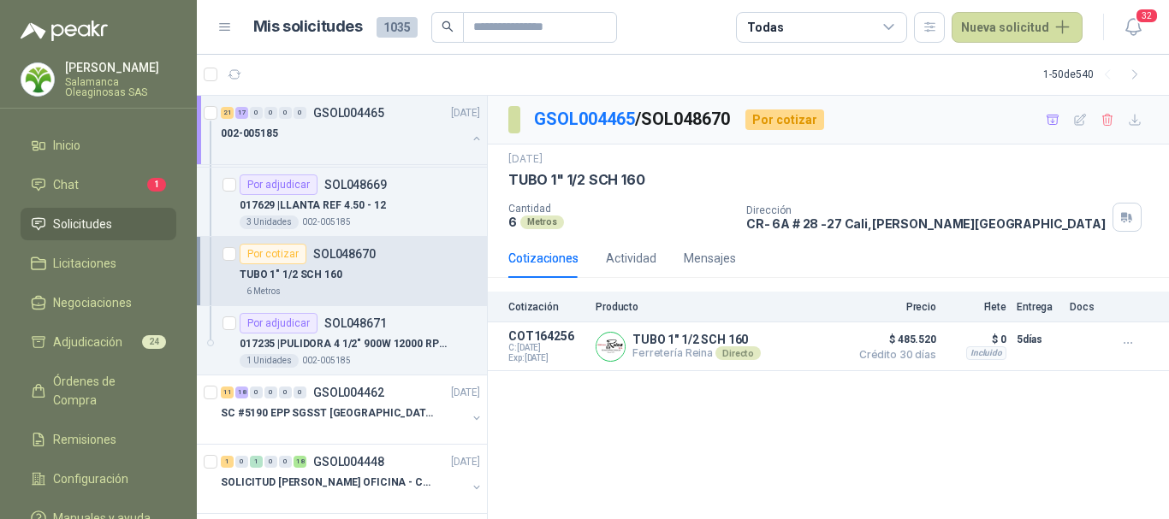
scroll to position [4450, 0]
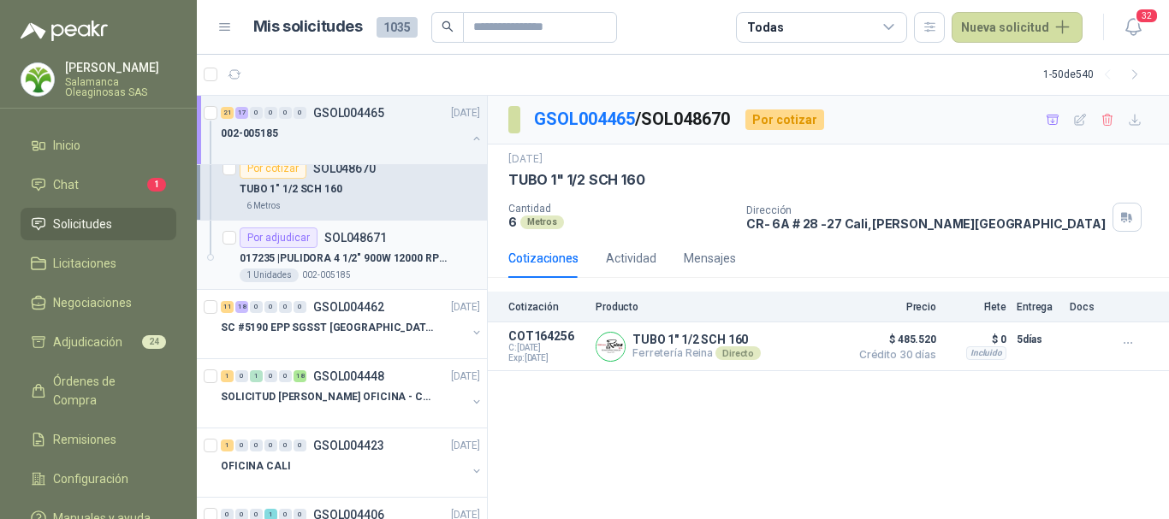
click at [396, 266] on p "017235 | PULIDORA 4 1/2" 900W 12000 RPM REF DWE 4" at bounding box center [346, 259] width 213 height 16
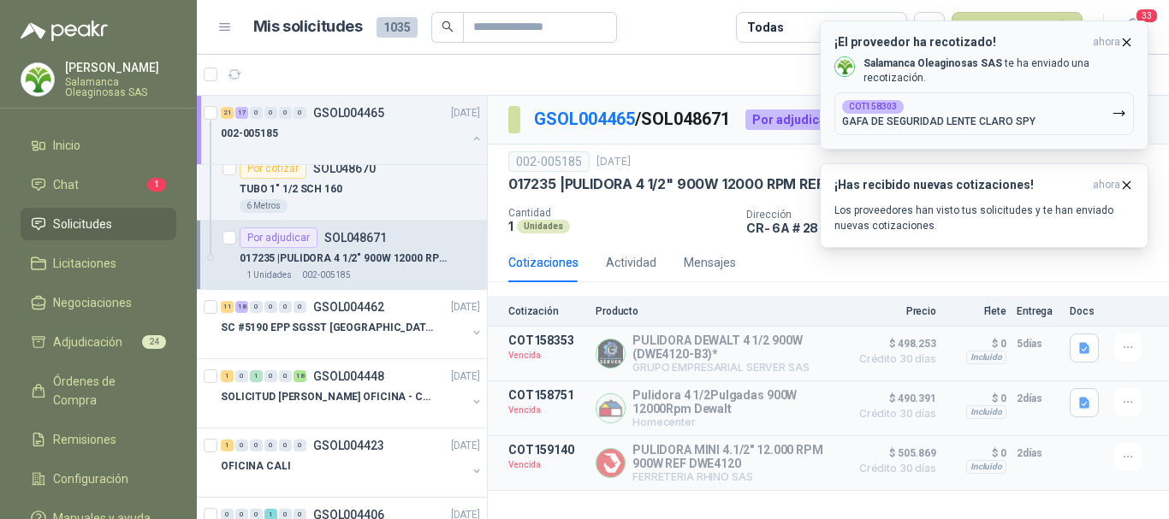
click at [1130, 42] on icon "button" at bounding box center [1126, 42] width 15 height 15
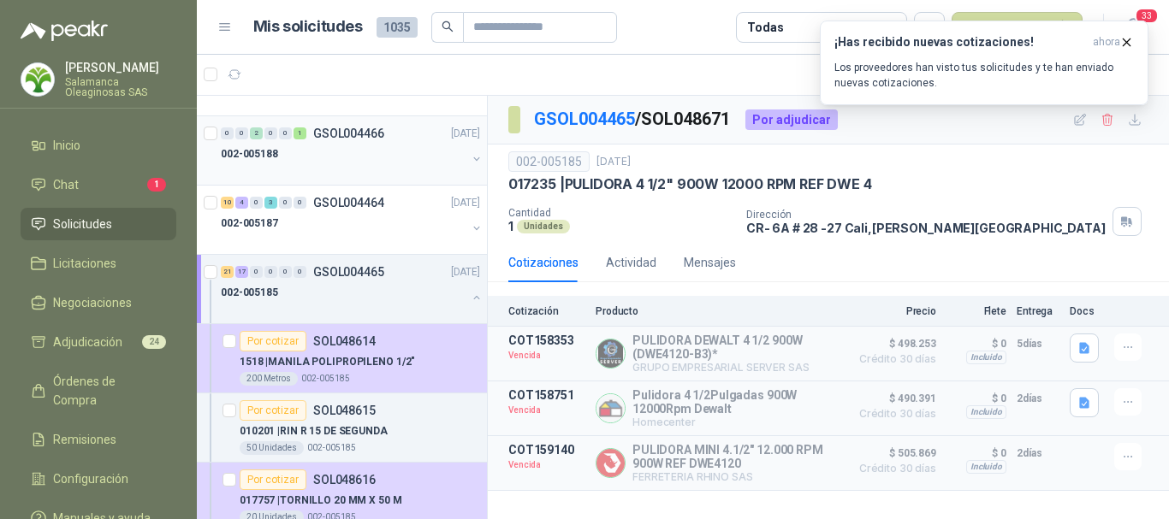
scroll to position [1797, 0]
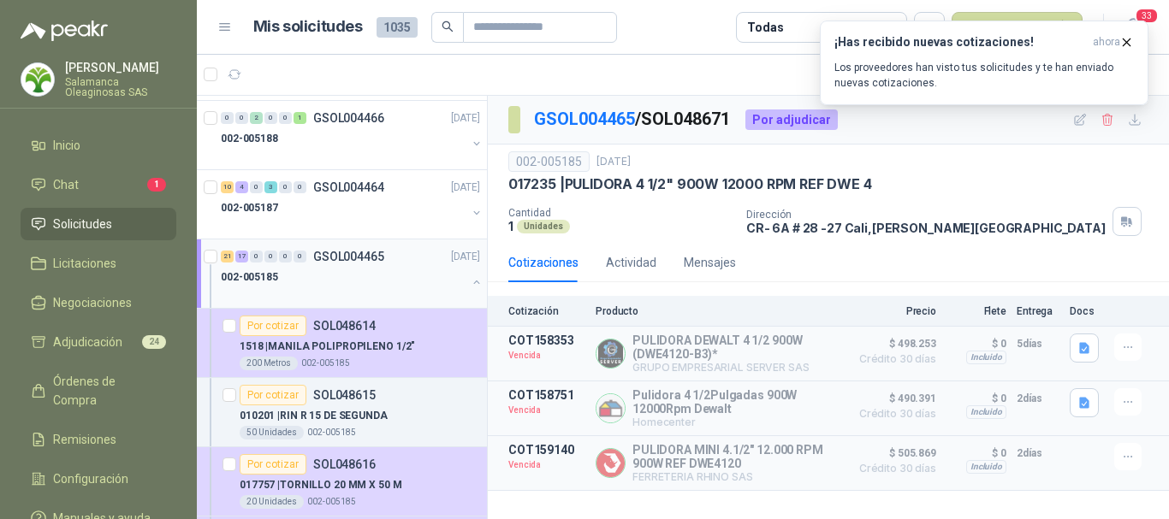
click at [359, 272] on div "002-005185" at bounding box center [344, 277] width 246 height 21
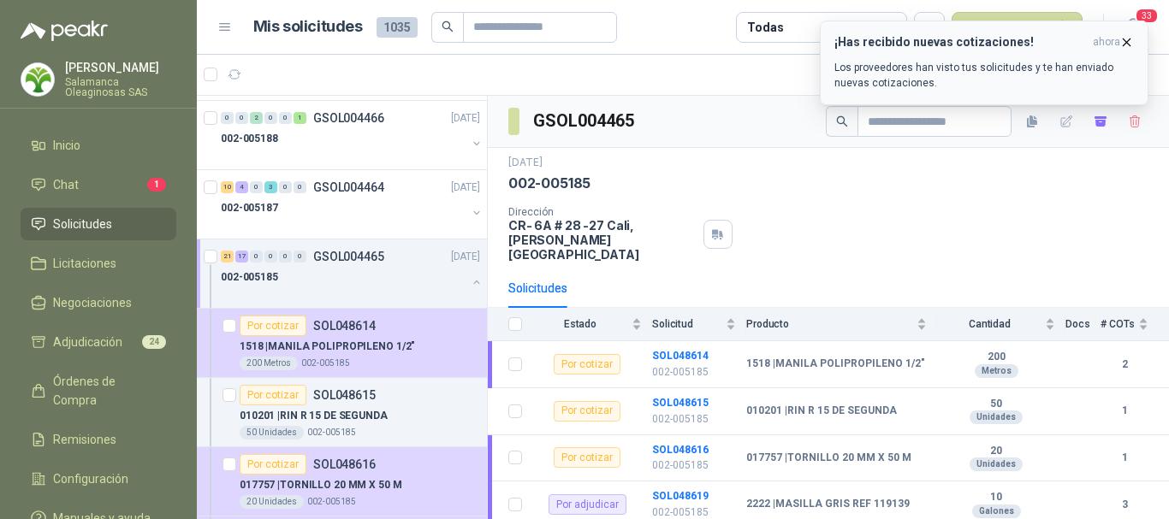
click at [1132, 42] on icon "button" at bounding box center [1126, 42] width 15 height 15
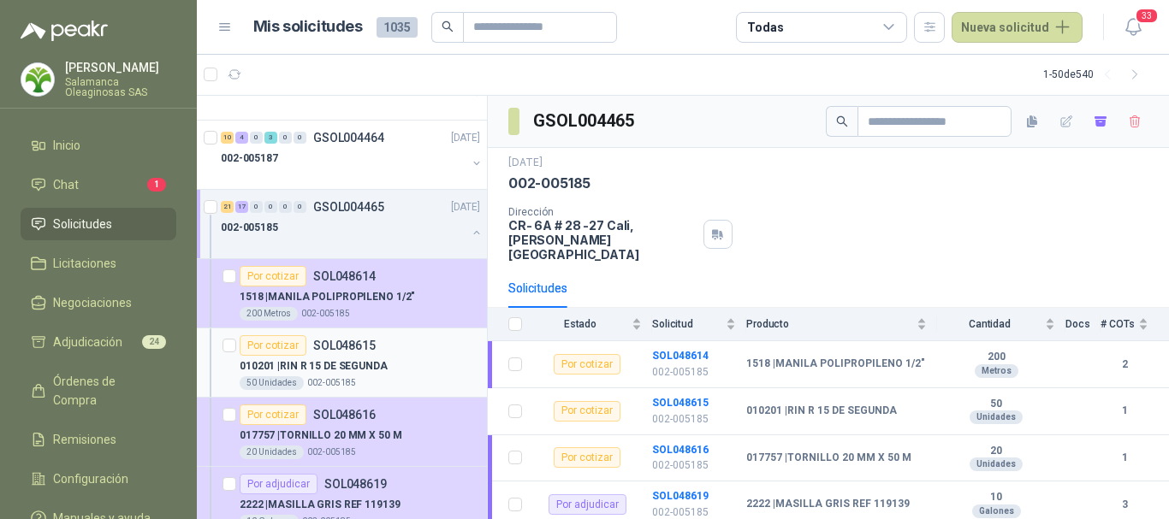
scroll to position [1883, 0]
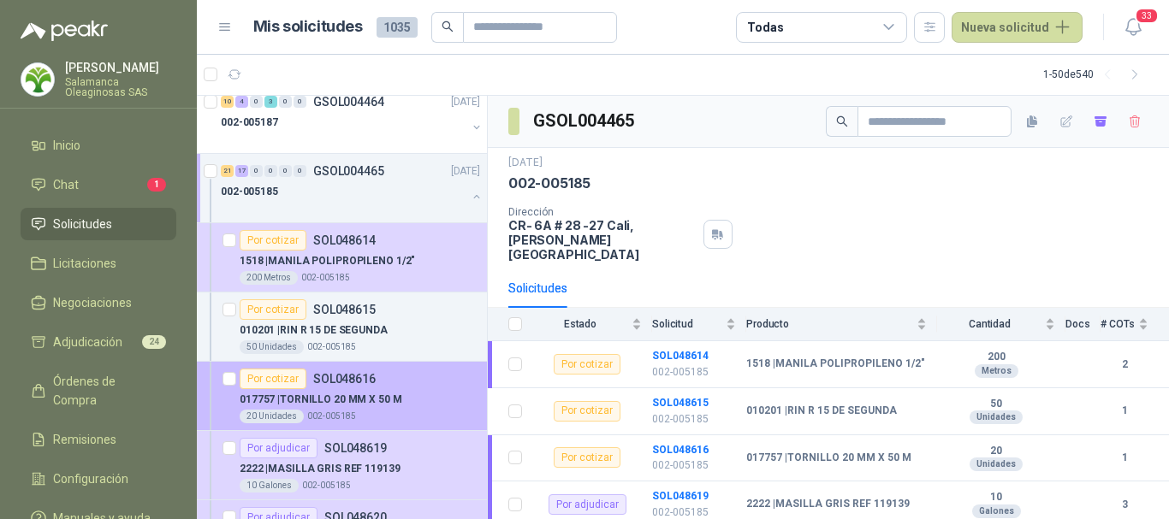
click at [386, 407] on p "017757 | TORNILLO 20 MM X 50 M" at bounding box center [321, 400] width 163 height 16
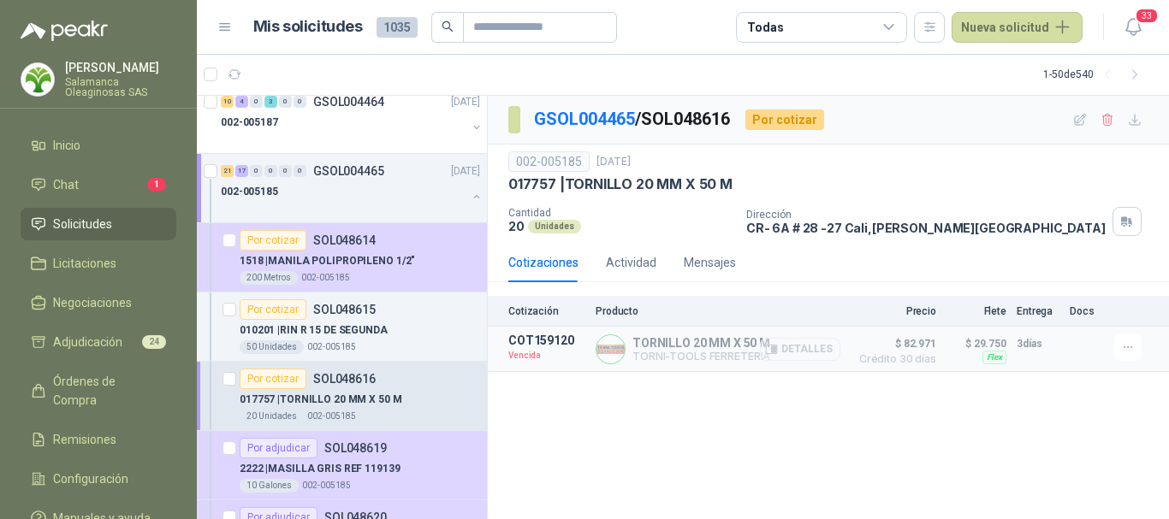
click at [806, 344] on button "Detalles" at bounding box center [800, 349] width 80 height 23
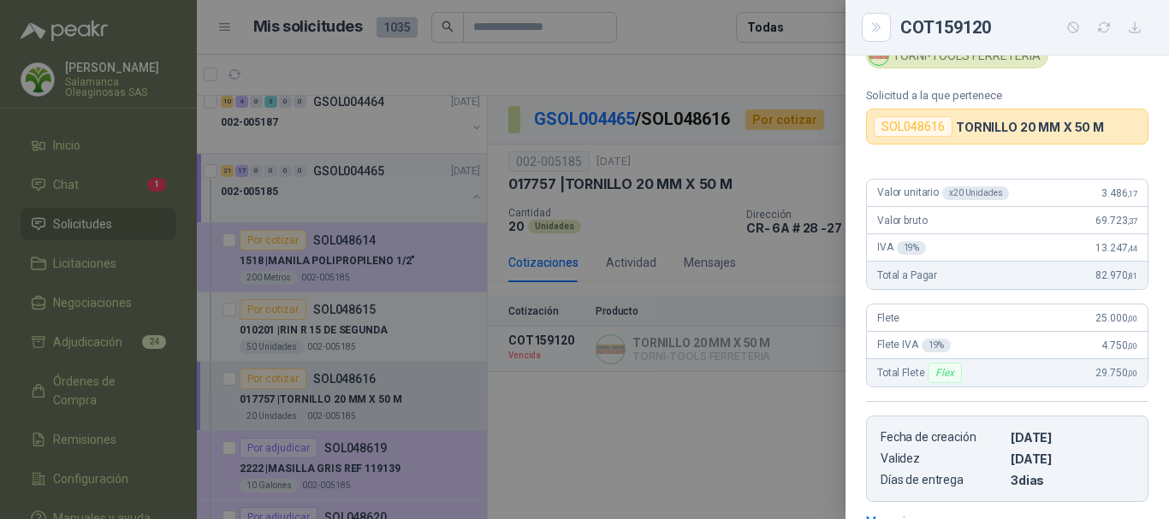
scroll to position [44, 0]
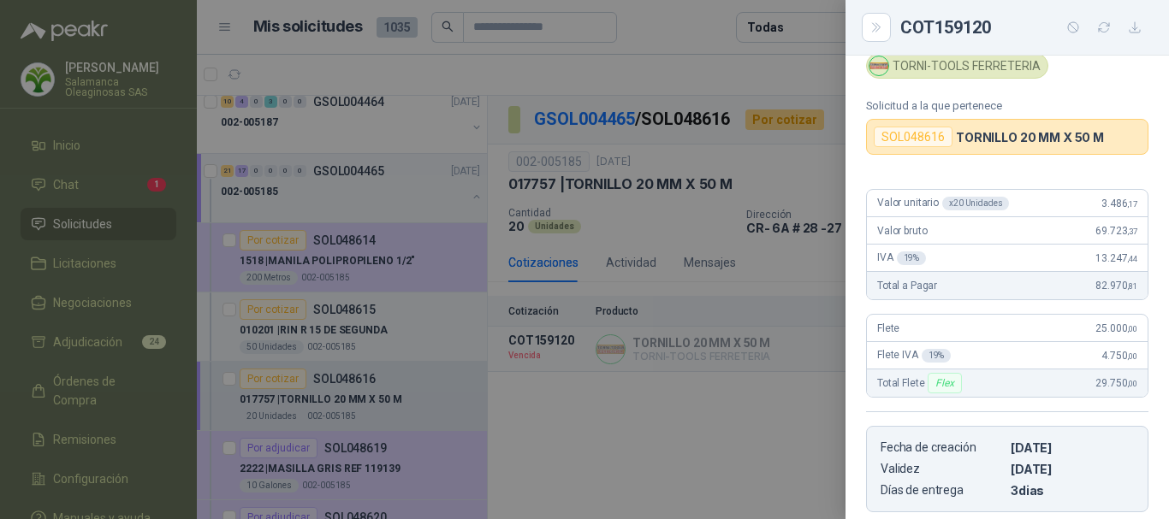
click at [644, 32] on div at bounding box center [584, 259] width 1169 height 519
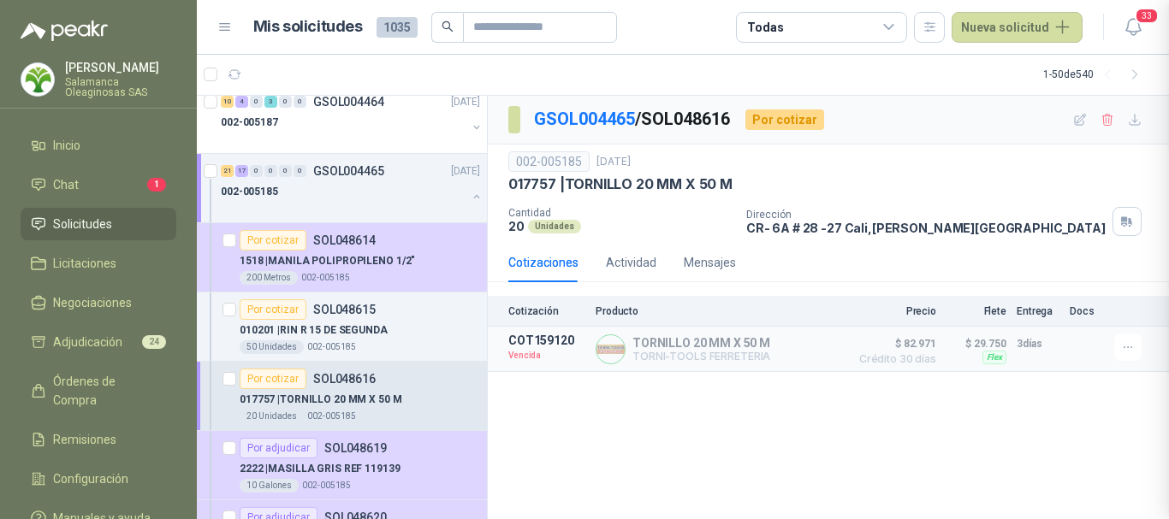
scroll to position [300, 0]
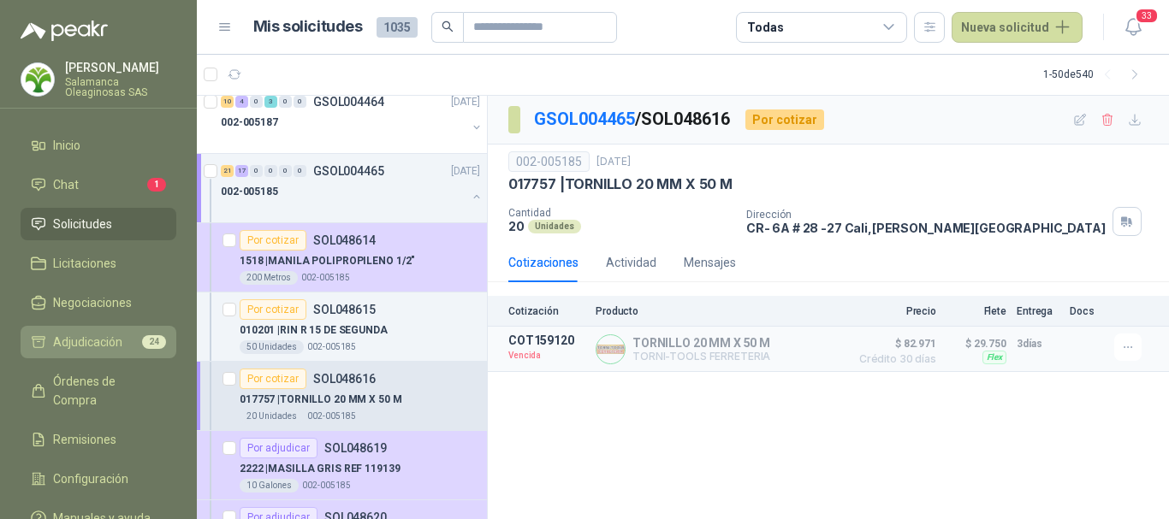
click at [117, 342] on span "Adjudicación" at bounding box center [87, 342] width 69 height 19
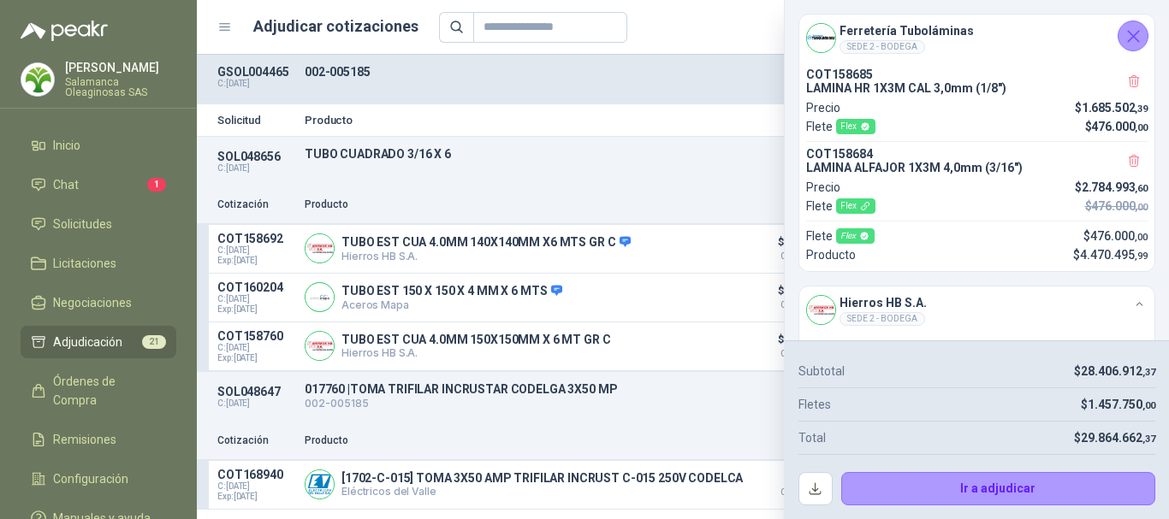
click at [1139, 36] on icon "Cerrar" at bounding box center [1133, 36] width 21 height 21
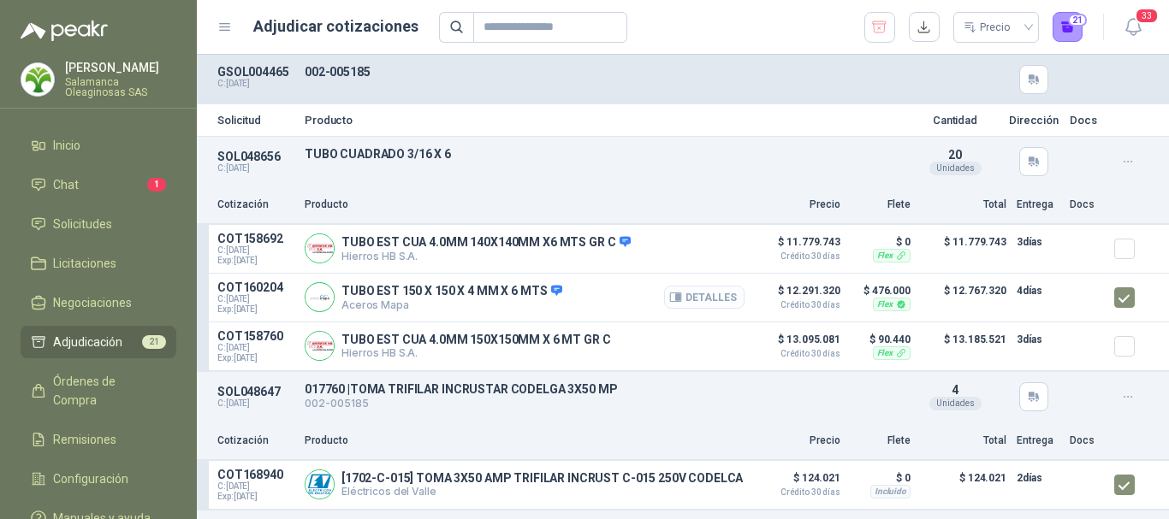
click at [689, 297] on button "Detalles" at bounding box center [704, 297] width 80 height 23
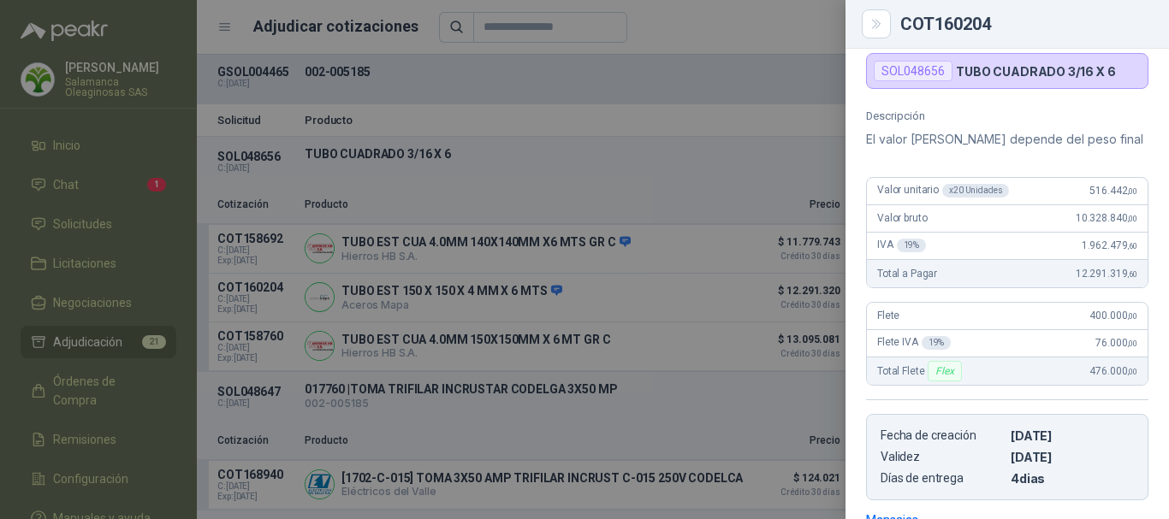
scroll to position [38, 0]
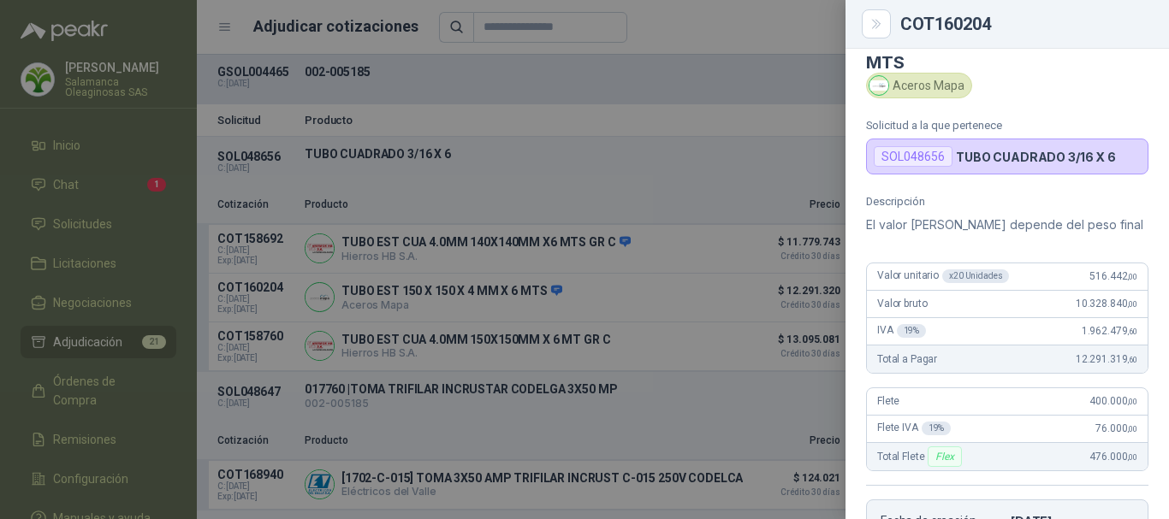
click at [694, 29] on div at bounding box center [584, 259] width 1169 height 519
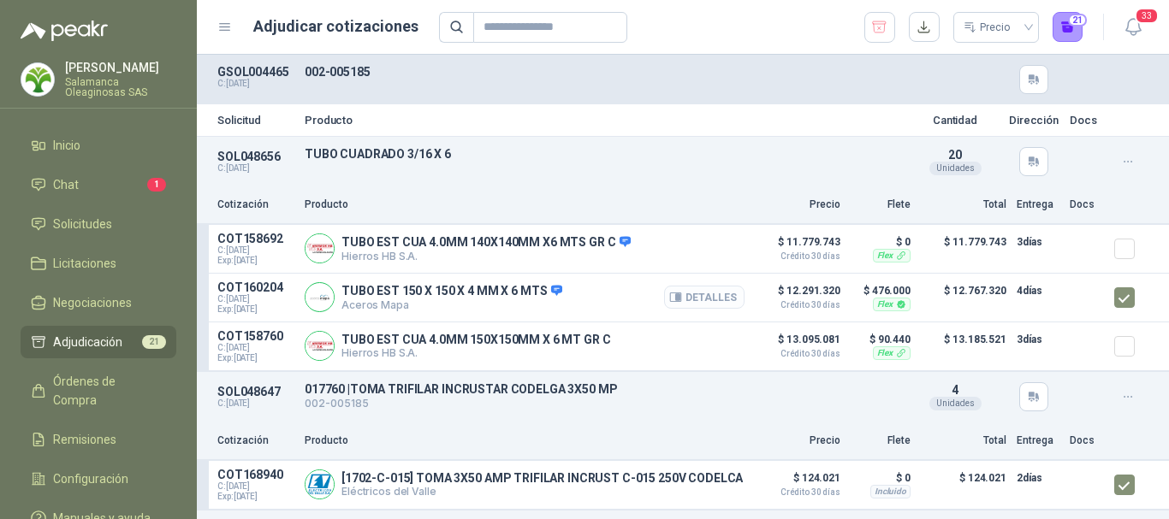
click at [709, 298] on button "Detalles" at bounding box center [704, 297] width 80 height 23
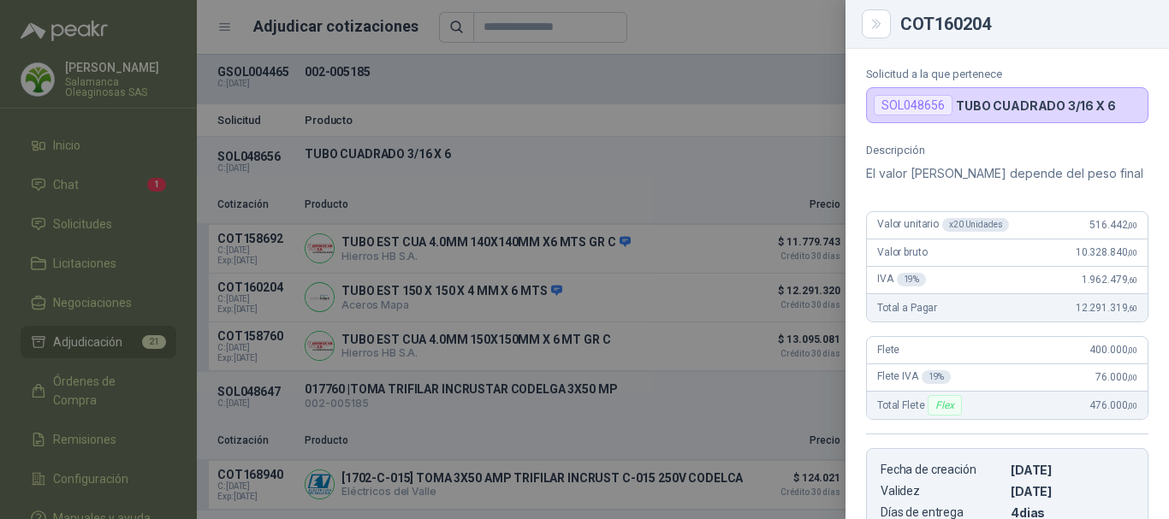
scroll to position [46, 0]
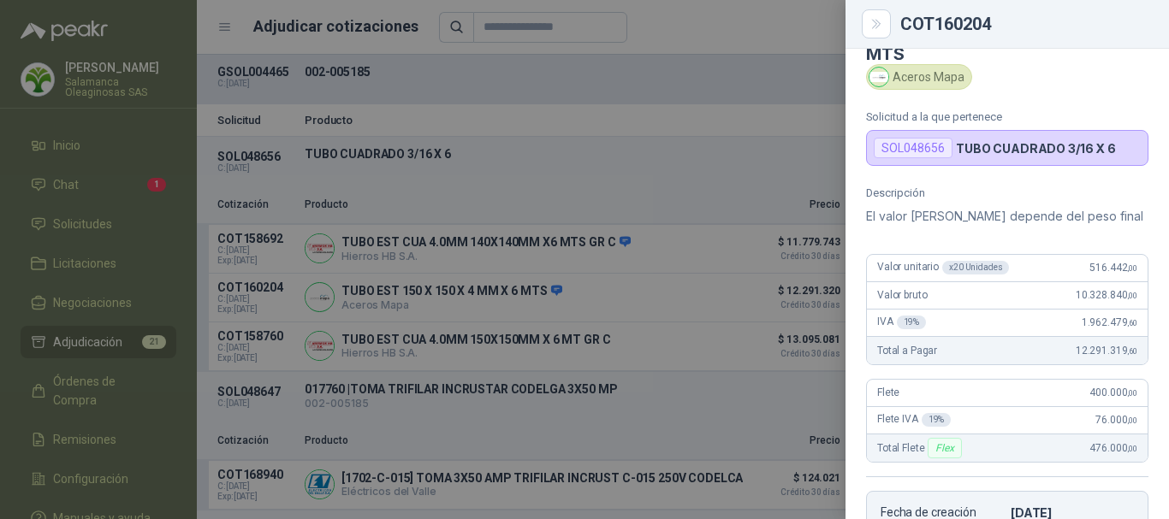
click at [679, 14] on div at bounding box center [584, 259] width 1169 height 519
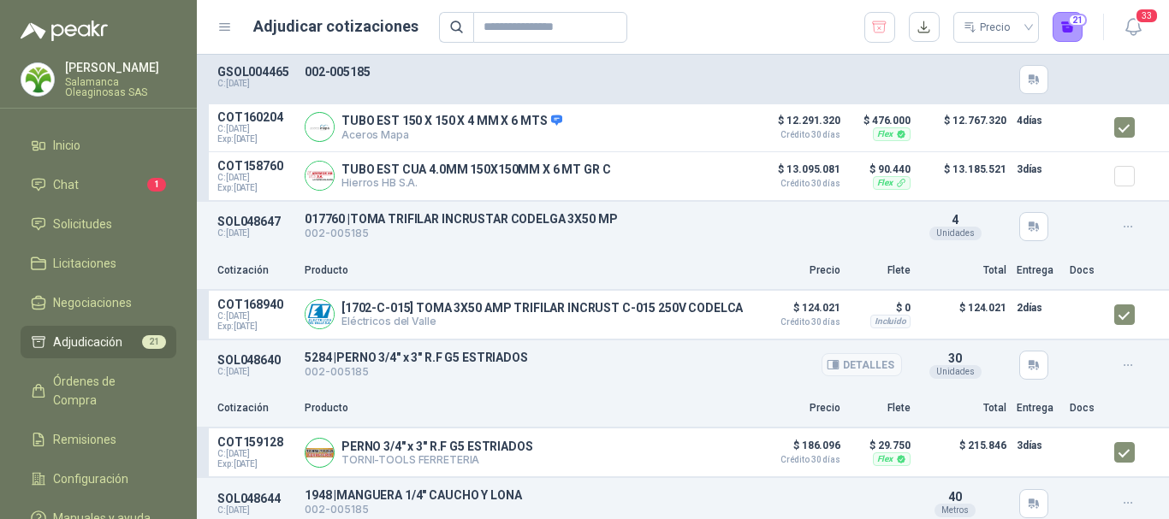
scroll to position [171, 0]
click at [702, 314] on button "Detalles" at bounding box center [704, 313] width 80 height 23
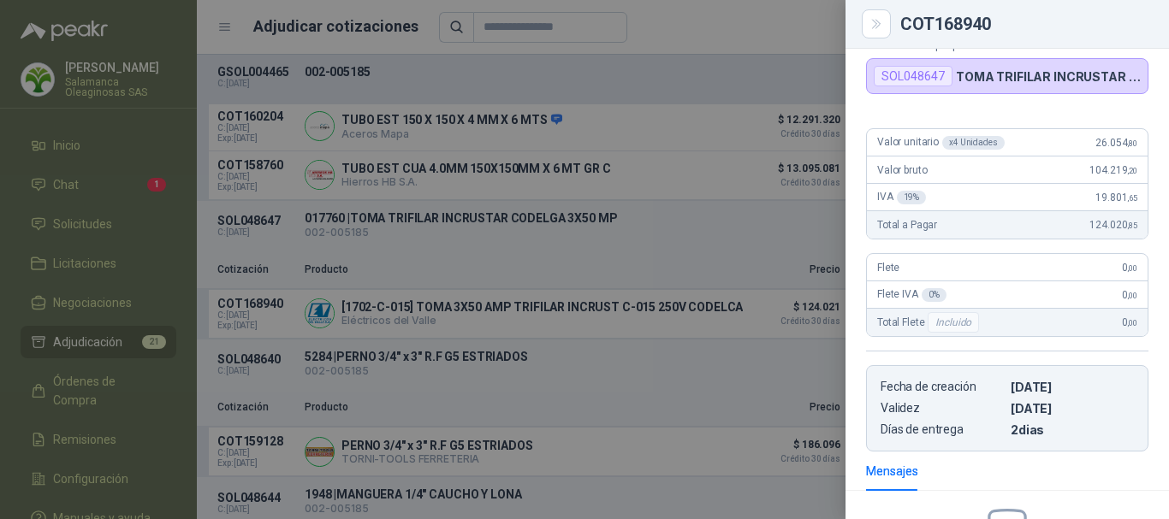
scroll to position [13, 0]
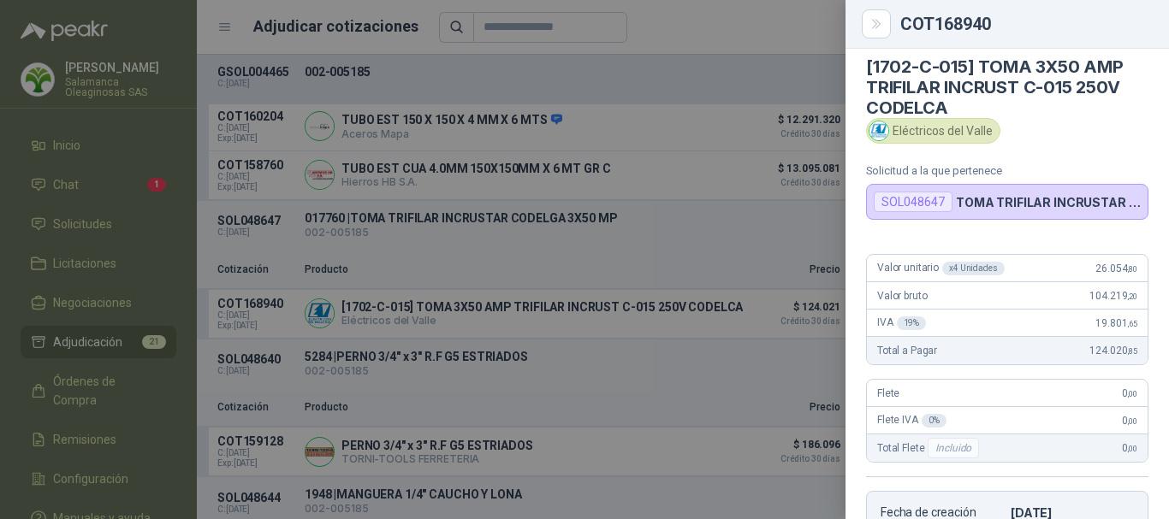
click at [745, 24] on div at bounding box center [584, 259] width 1169 height 519
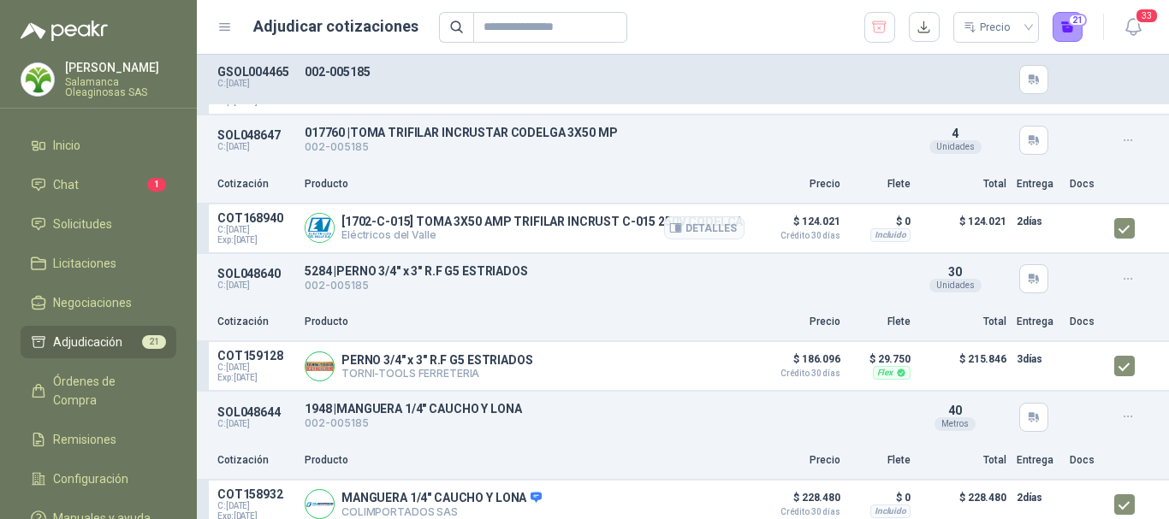
scroll to position [342, 0]
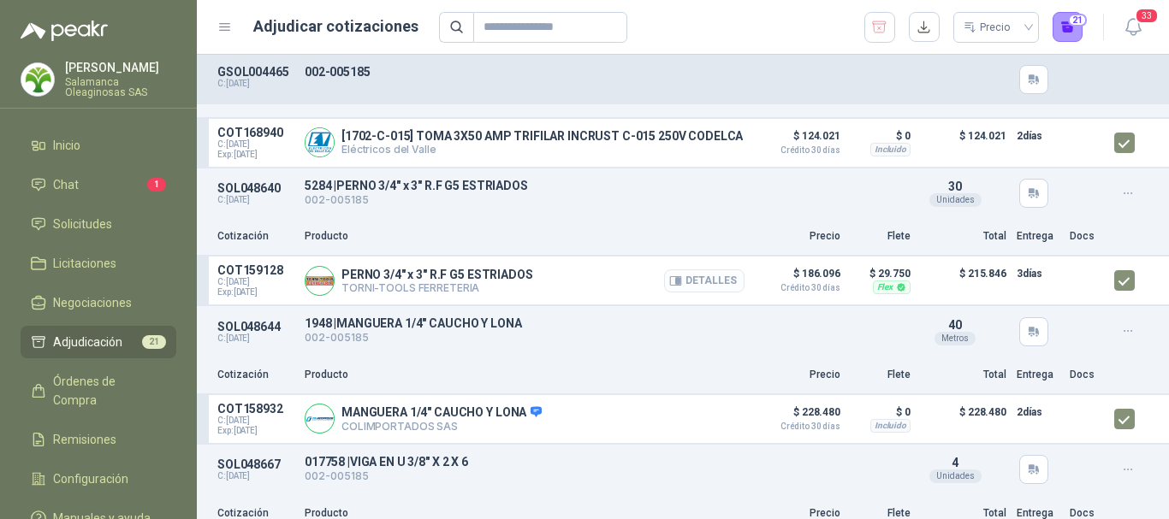
click at [695, 293] on button "Detalles" at bounding box center [704, 281] width 80 height 23
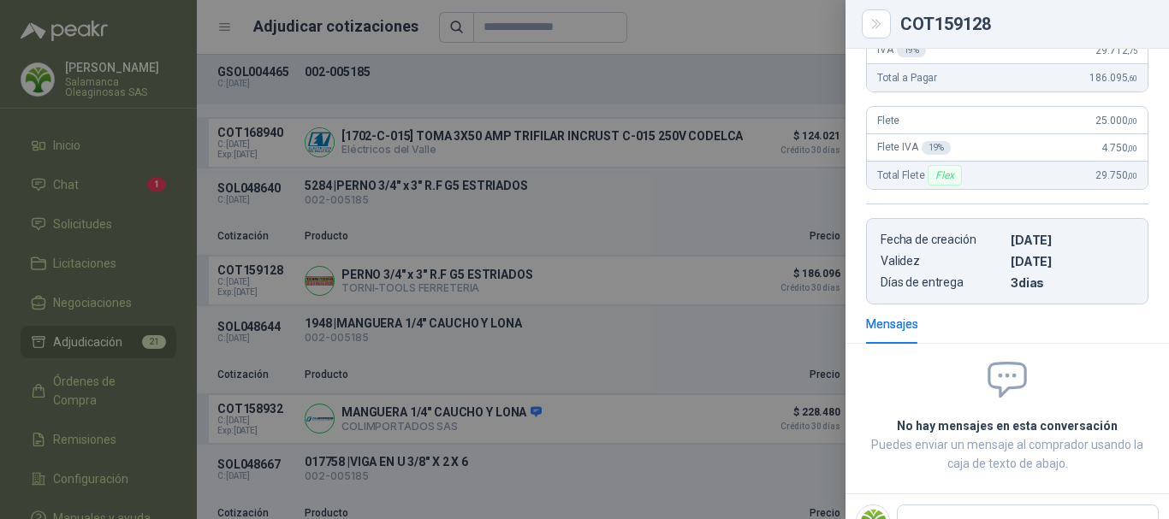
scroll to position [78, 0]
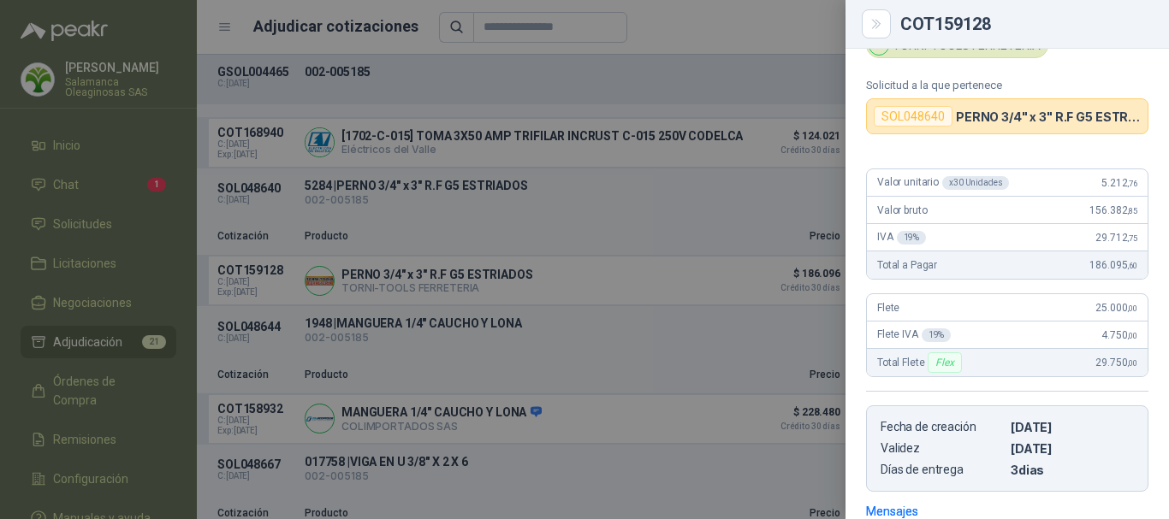
click at [712, 15] on div at bounding box center [584, 259] width 1169 height 519
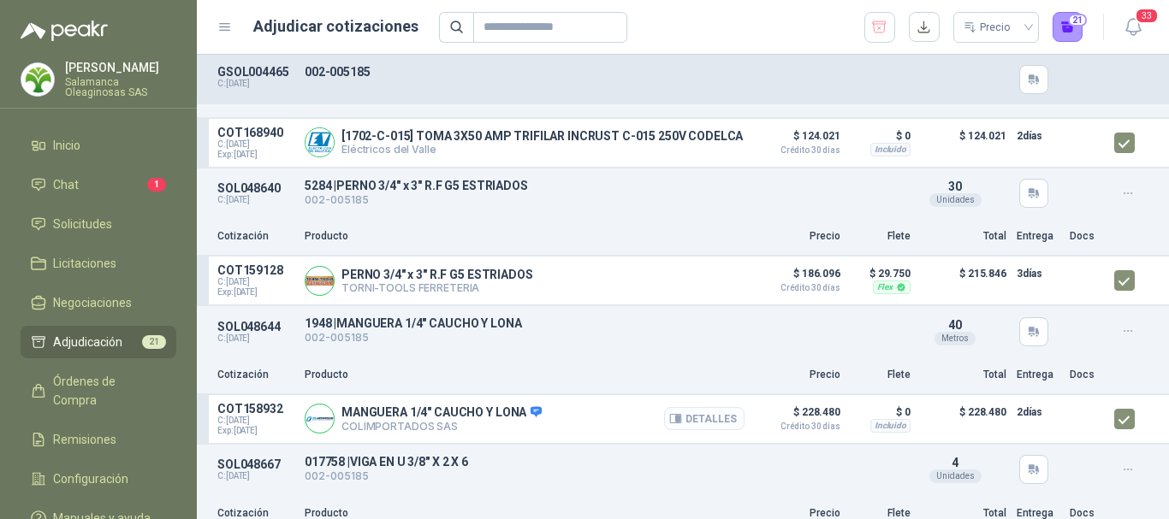
click at [692, 429] on button "Detalles" at bounding box center [704, 418] width 80 height 23
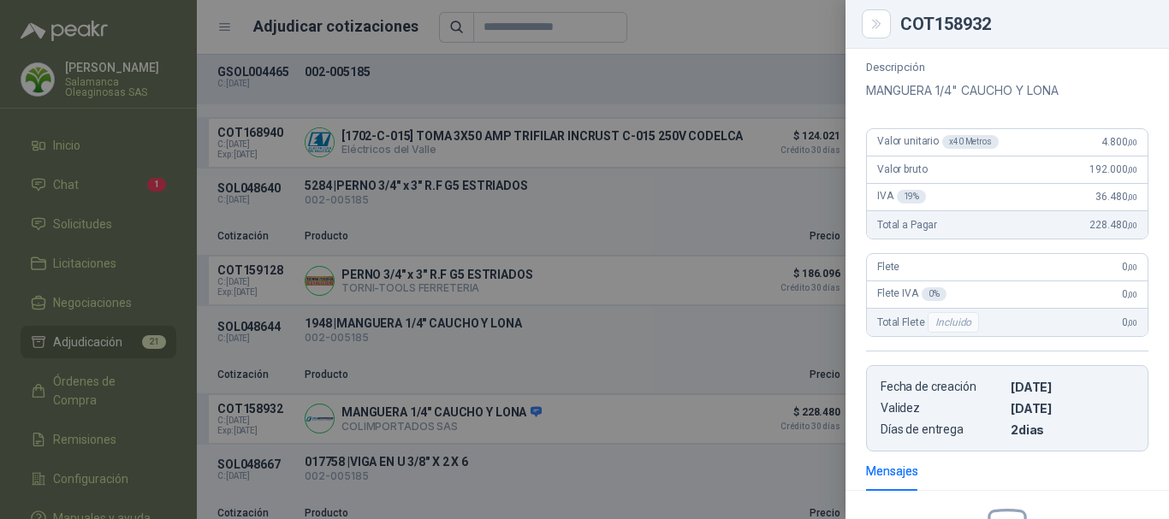
scroll to position [131, 0]
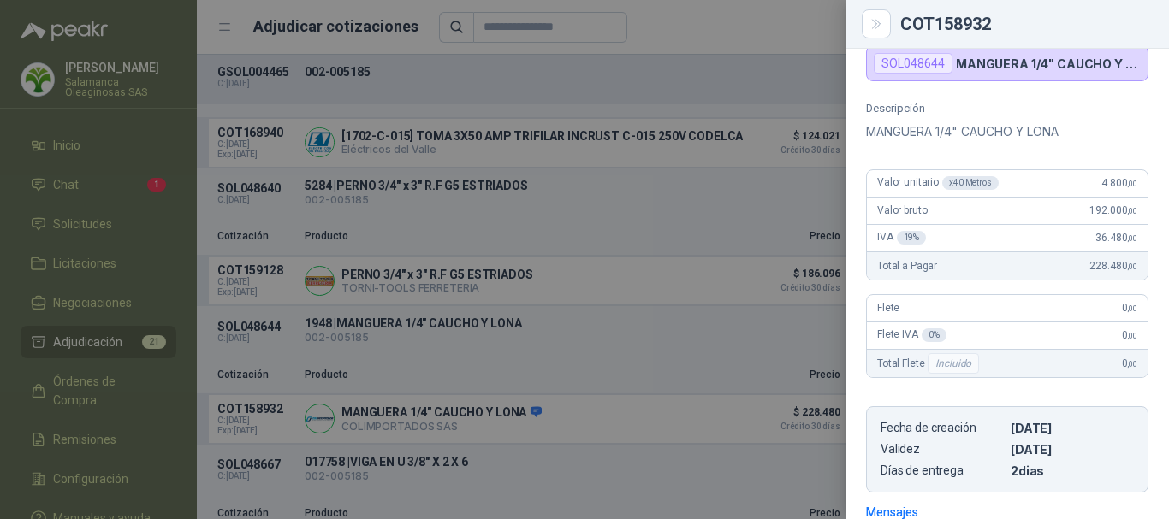
click at [807, 27] on div at bounding box center [584, 259] width 1169 height 519
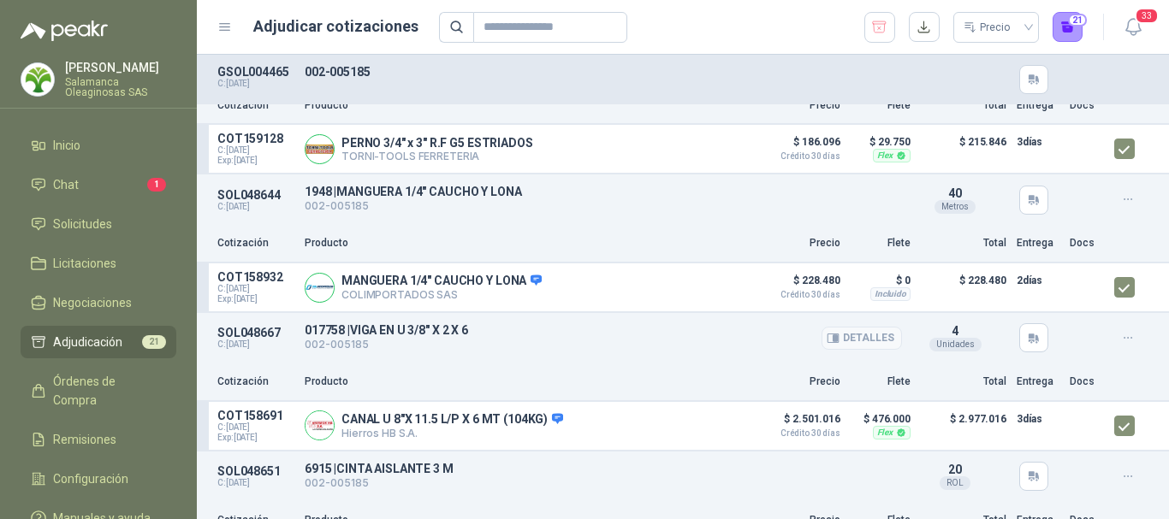
scroll to position [513, 0]
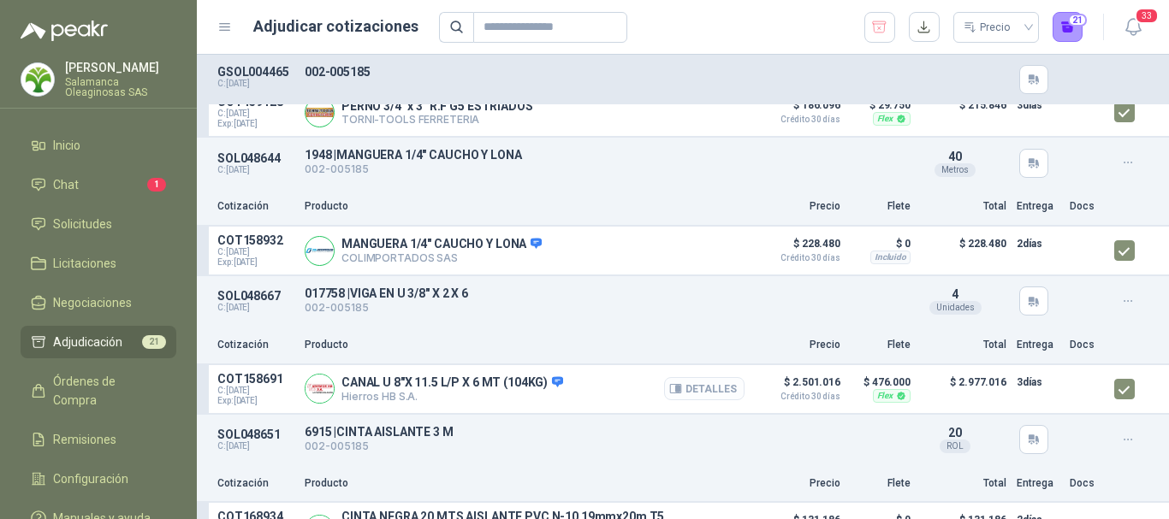
click at [699, 400] on button "Detalles" at bounding box center [704, 388] width 80 height 23
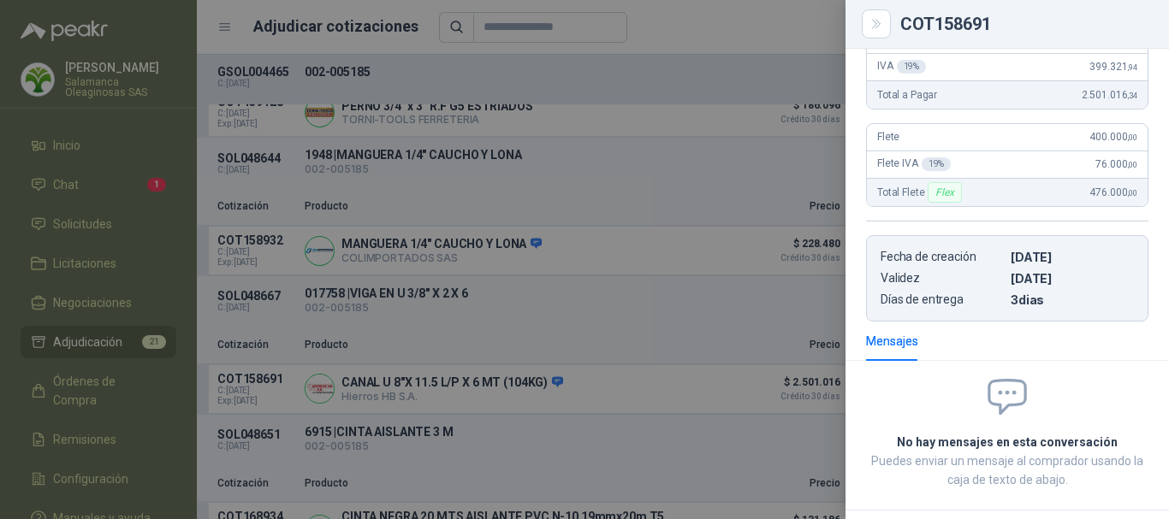
scroll to position [132, 0]
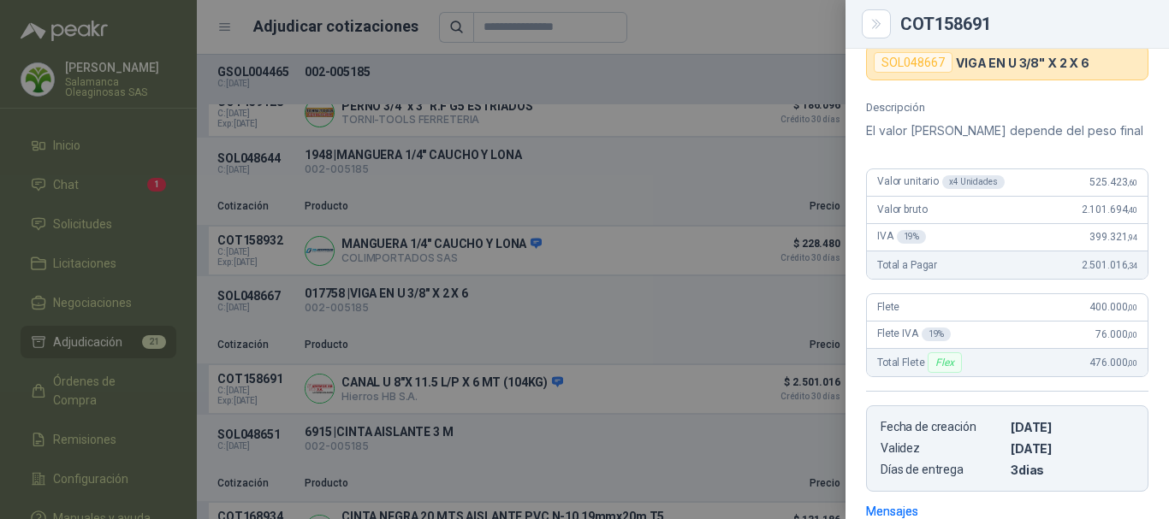
click at [757, 16] on div at bounding box center [584, 259] width 1169 height 519
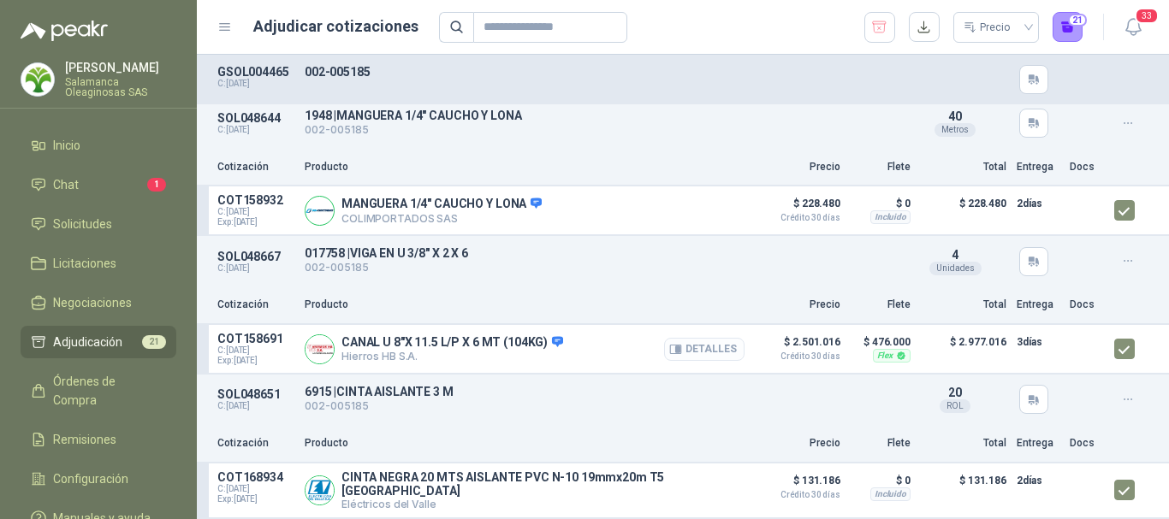
scroll to position [599, 0]
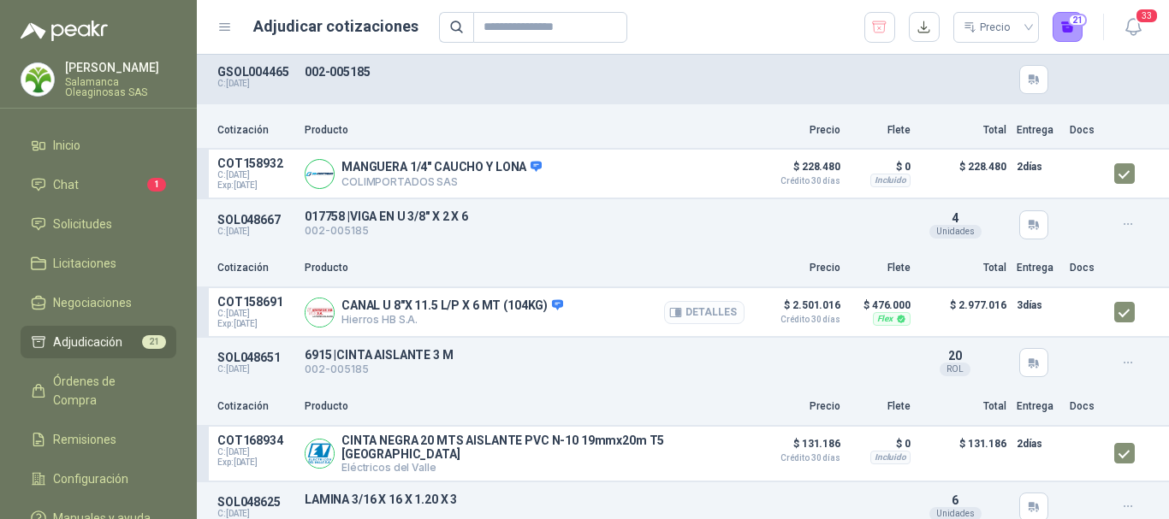
click at [713, 314] on button "Detalles" at bounding box center [704, 312] width 80 height 23
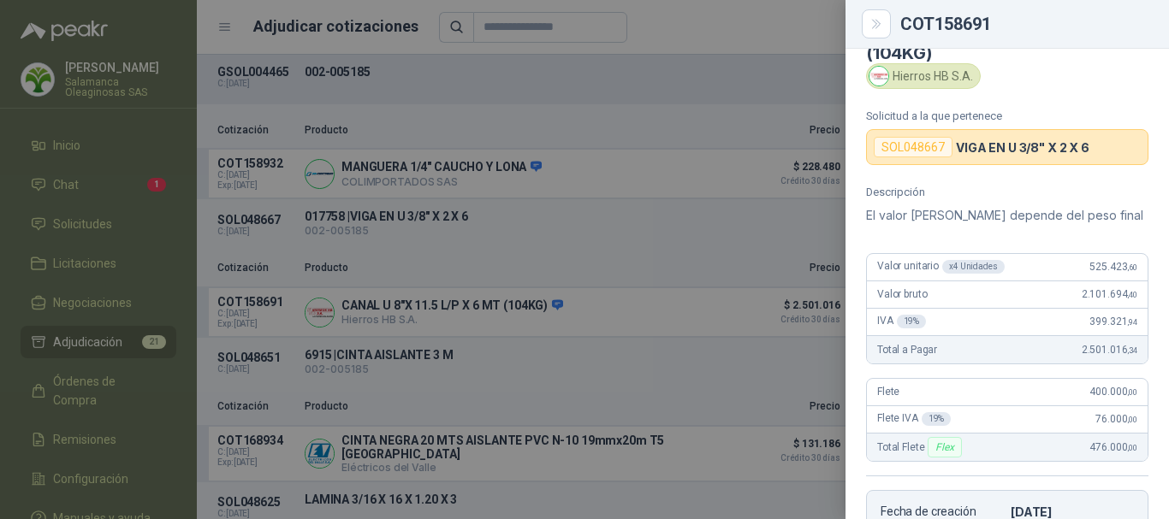
scroll to position [46, 0]
click at [730, 20] on div at bounding box center [584, 259] width 1169 height 519
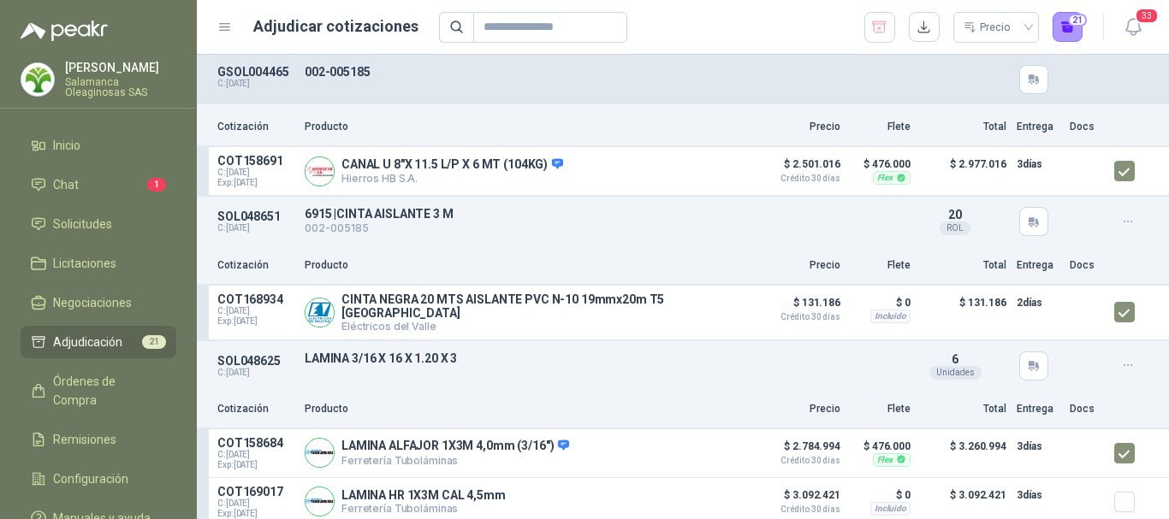
scroll to position [770, 0]
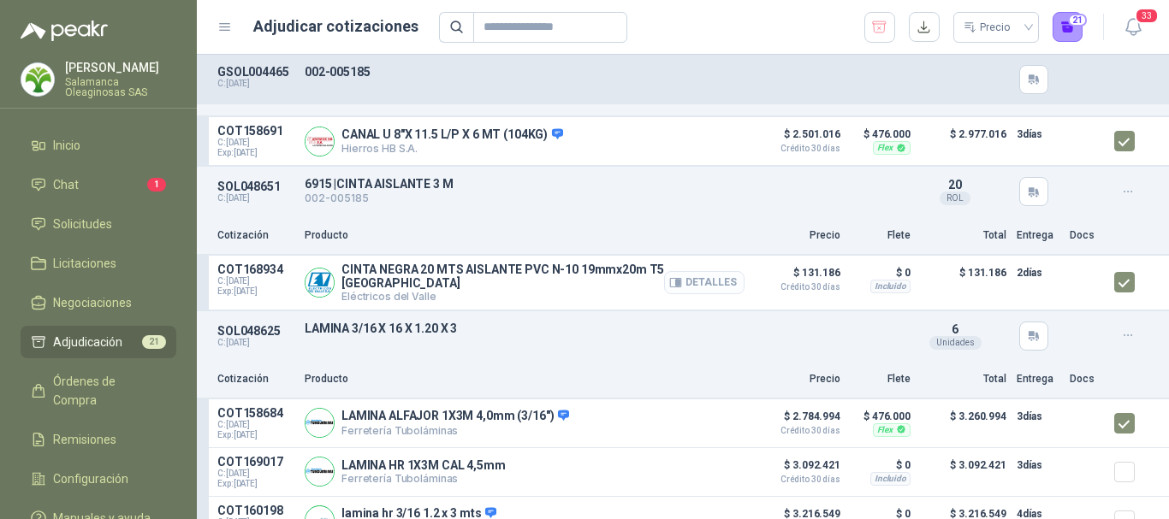
click at [709, 285] on button "Detalles" at bounding box center [704, 282] width 80 height 23
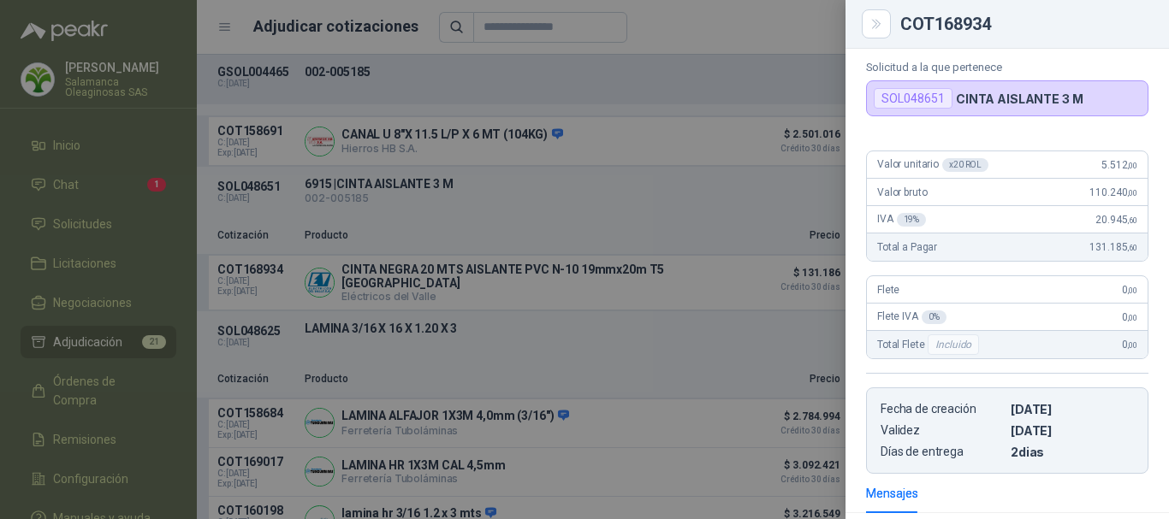
scroll to position [13, 0]
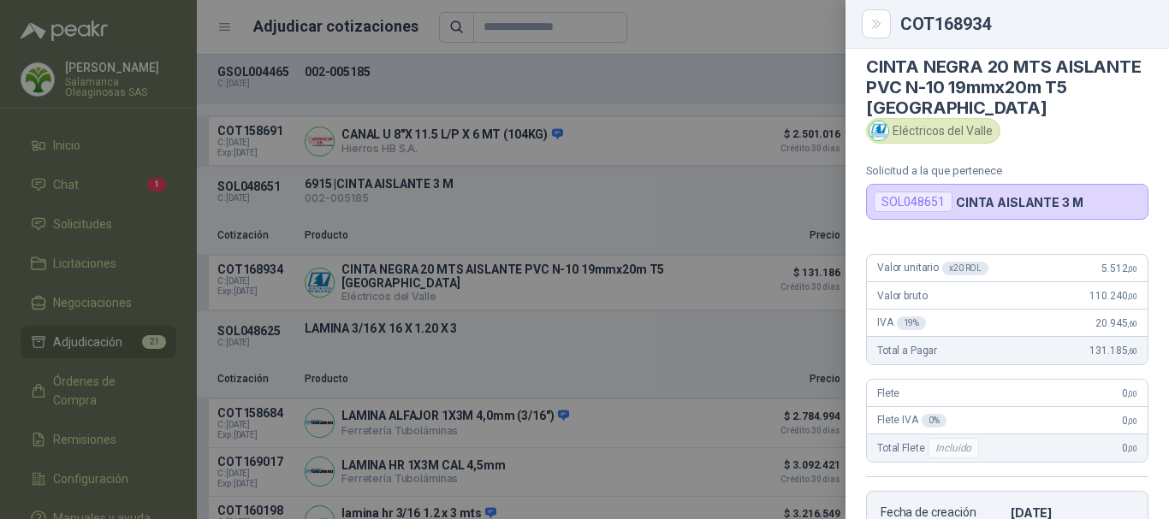
click at [772, 12] on div at bounding box center [584, 259] width 1169 height 519
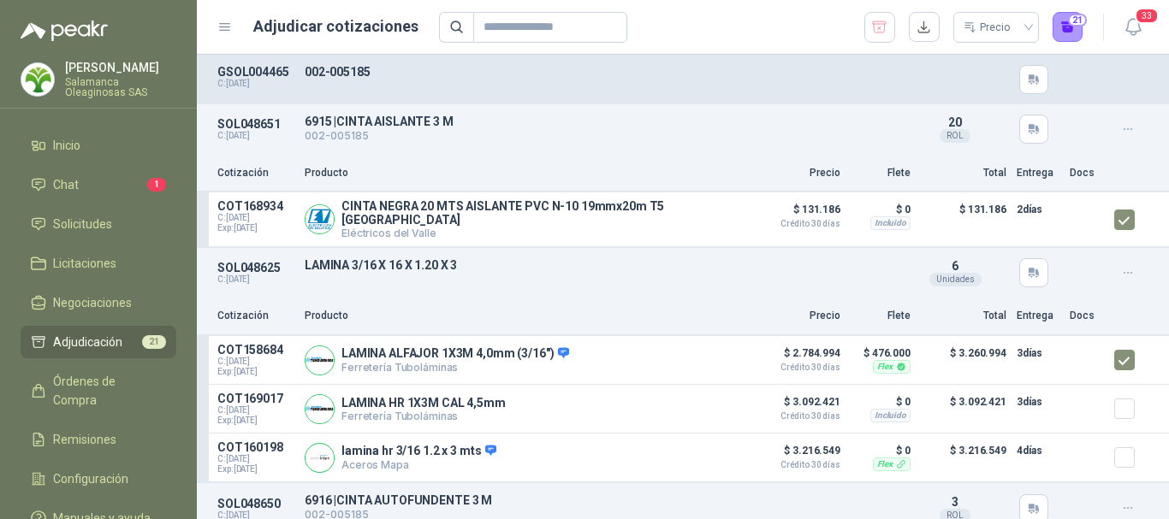
scroll to position [856, 0]
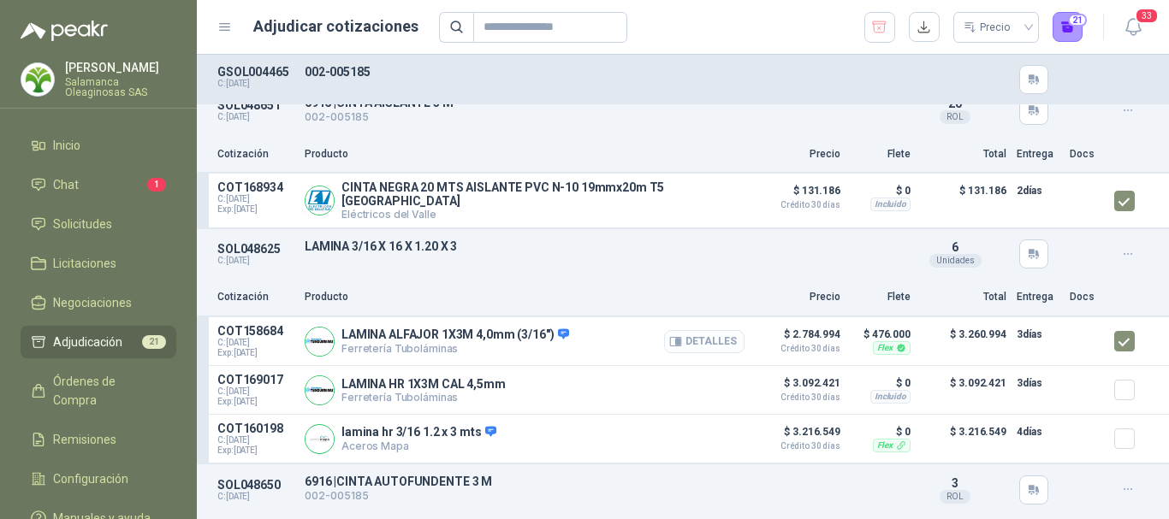
click at [710, 340] on button "Detalles" at bounding box center [704, 341] width 80 height 23
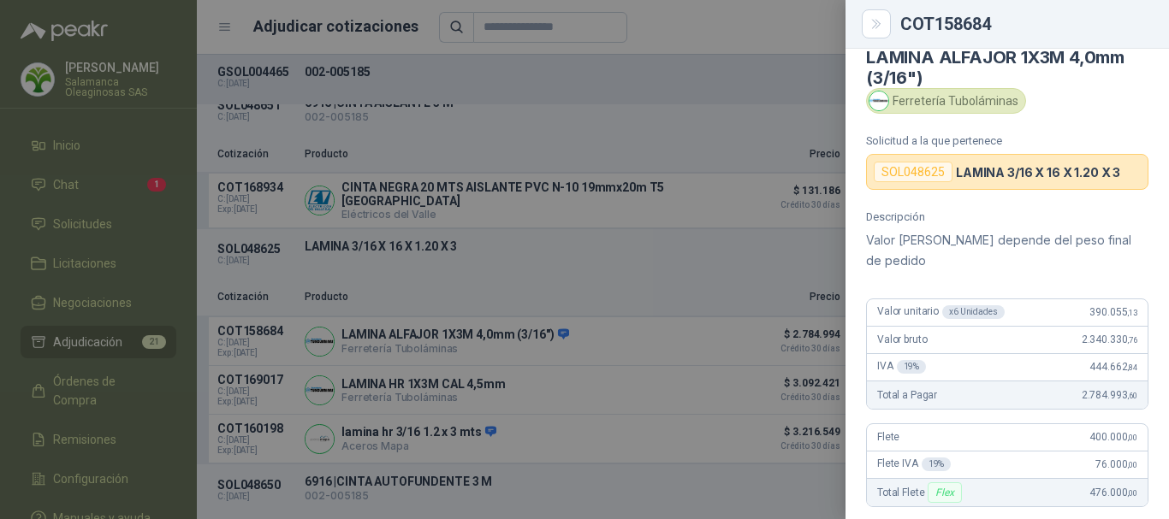
scroll to position [0, 0]
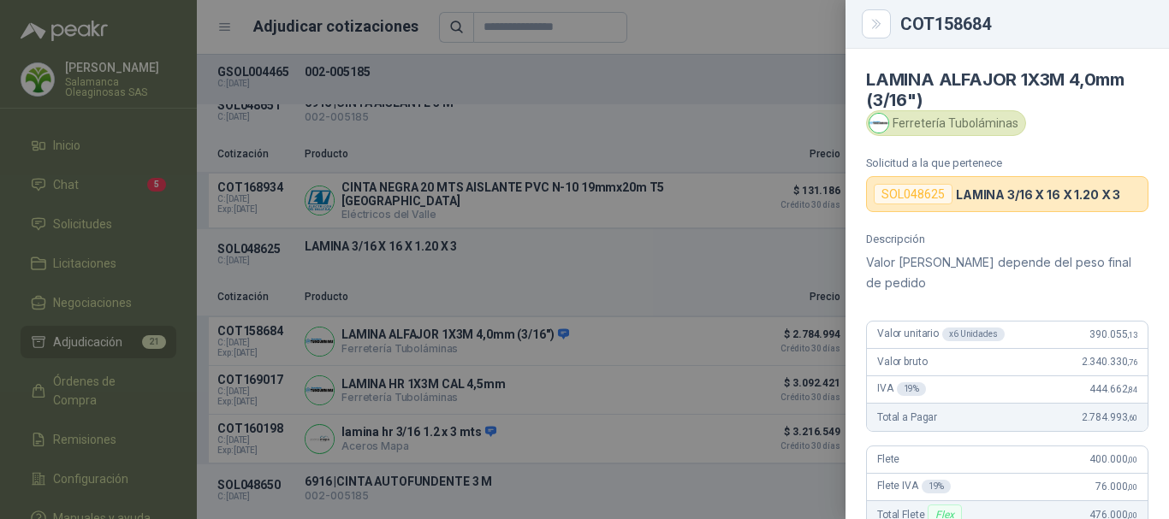
click at [724, 21] on div at bounding box center [584, 259] width 1169 height 519
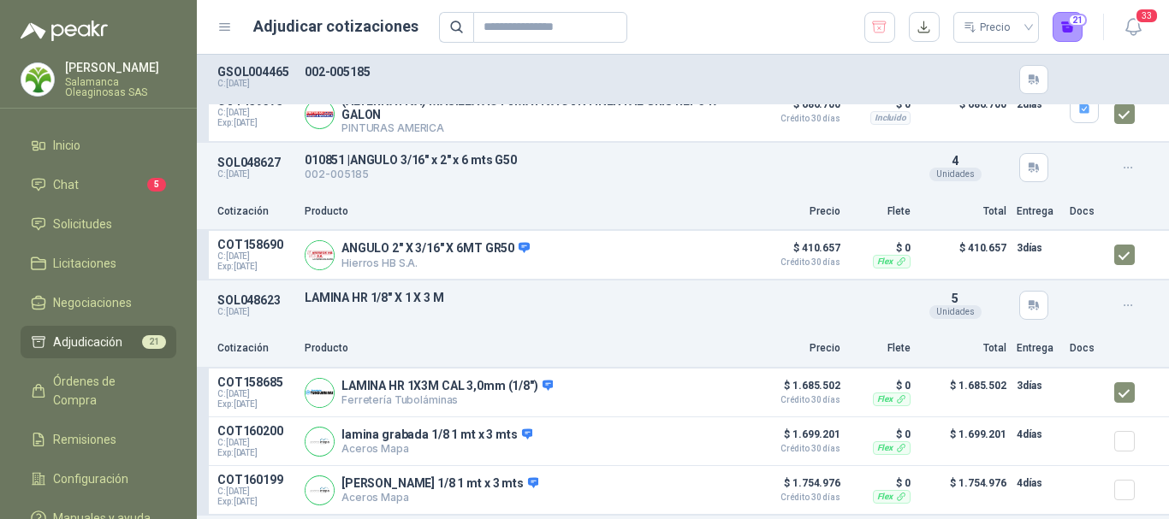
scroll to position [1968, 0]
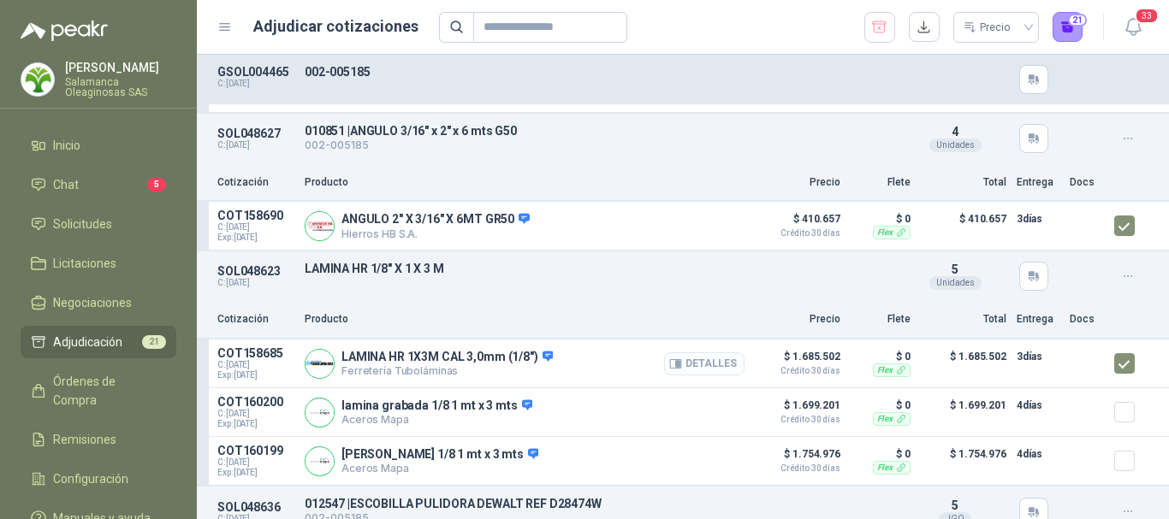
click at [702, 370] on button "Detalles" at bounding box center [704, 364] width 80 height 23
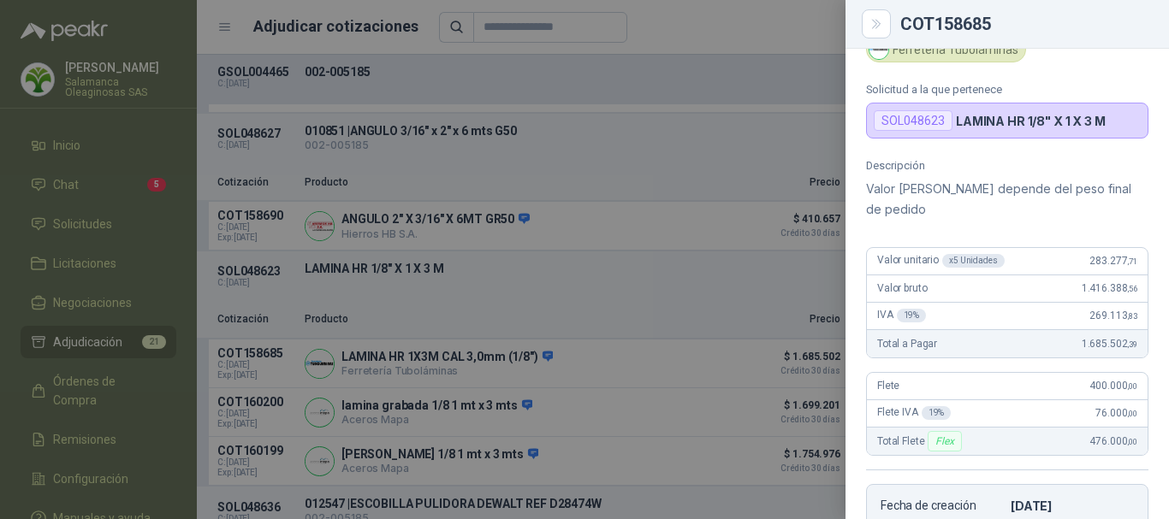
scroll to position [0, 0]
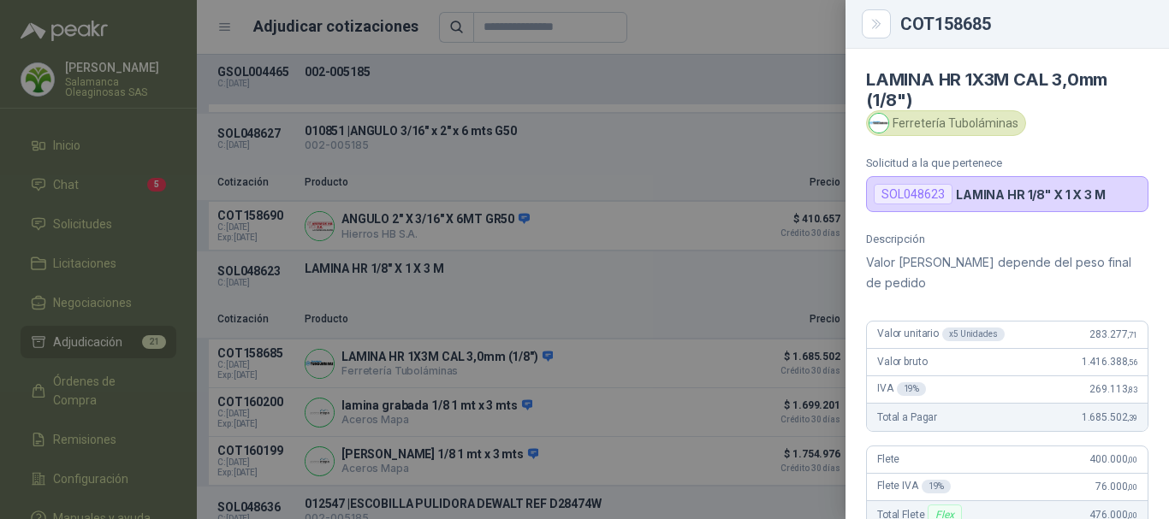
click at [732, 21] on div at bounding box center [584, 259] width 1169 height 519
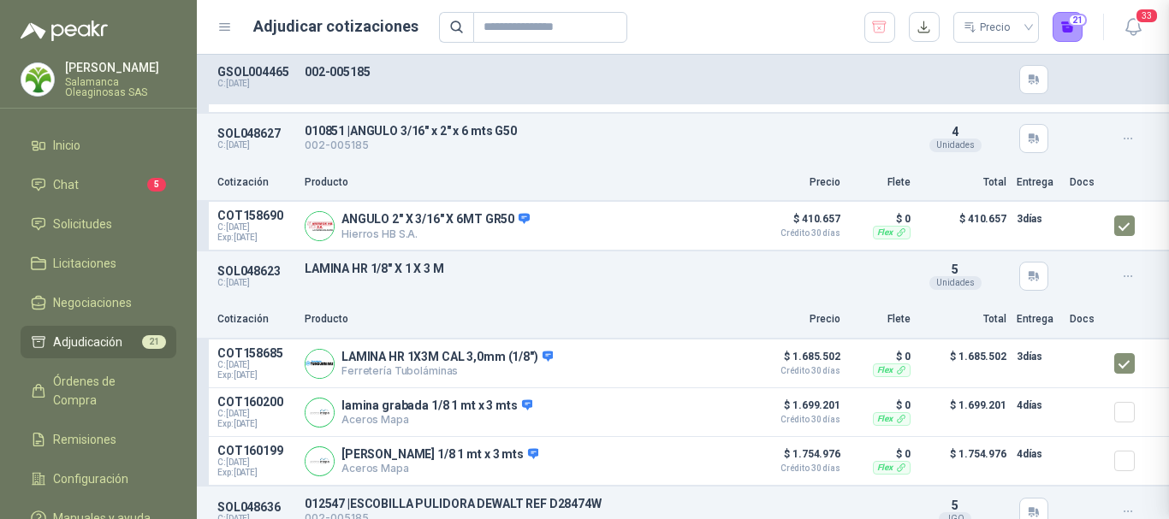
scroll to position [409, 0]
click at [704, 374] on button "Detalles" at bounding box center [704, 364] width 80 height 23
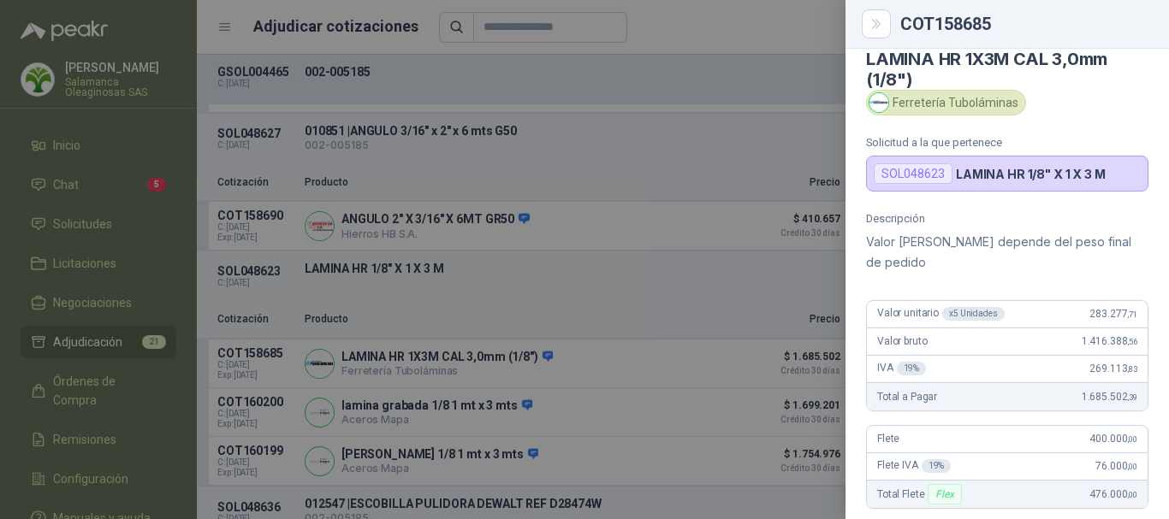
scroll to position [0, 0]
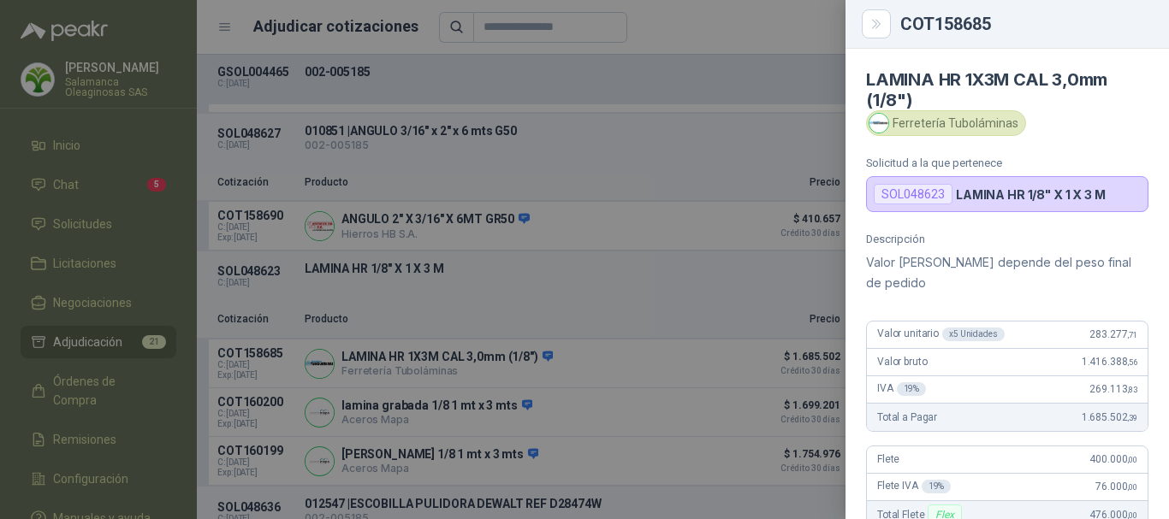
click at [777, 24] on div at bounding box center [584, 259] width 1169 height 519
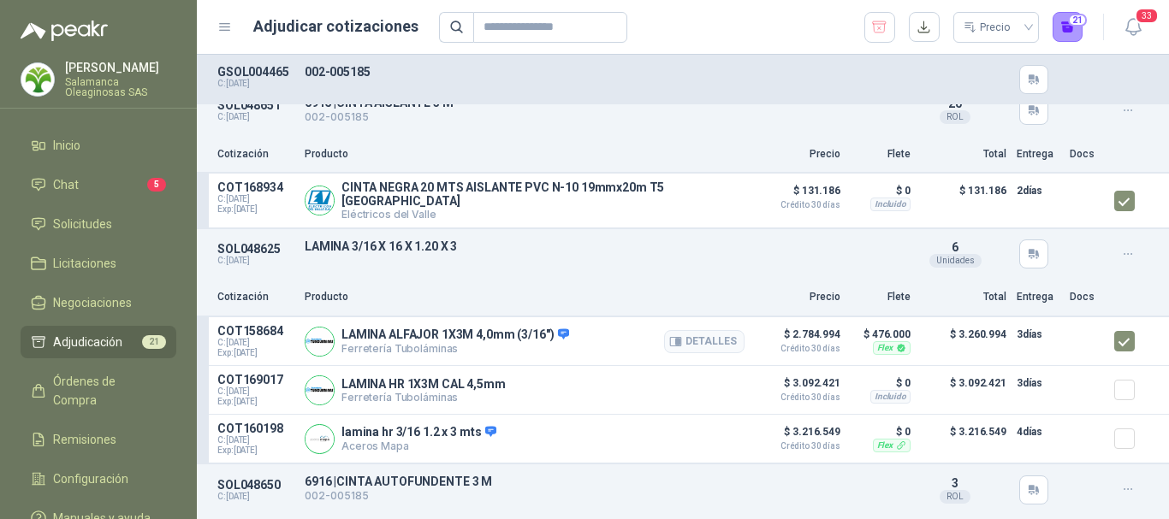
scroll to position [941, 0]
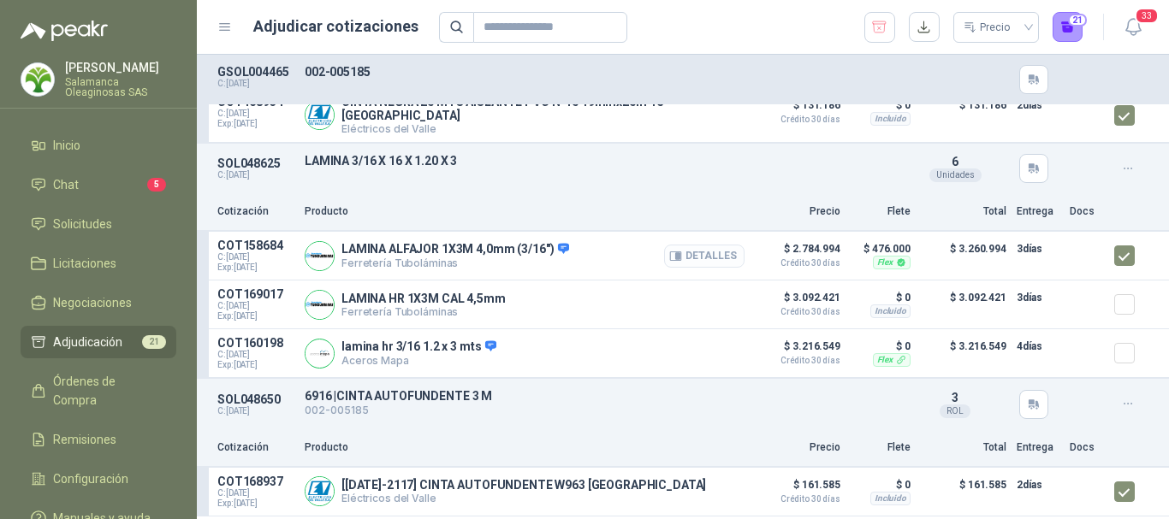
click at [705, 255] on button "Detalles" at bounding box center [704, 256] width 80 height 23
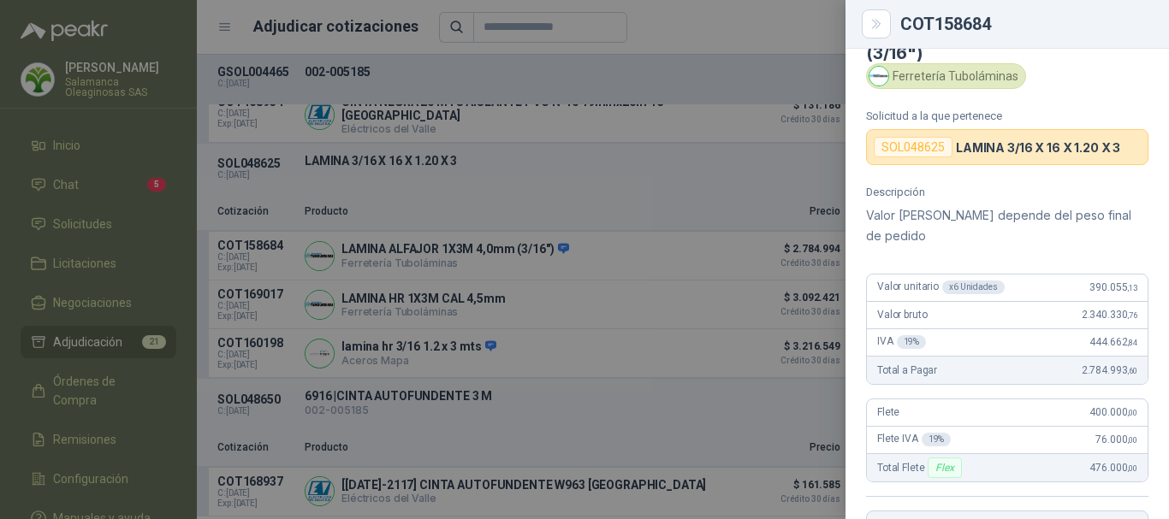
scroll to position [0, 0]
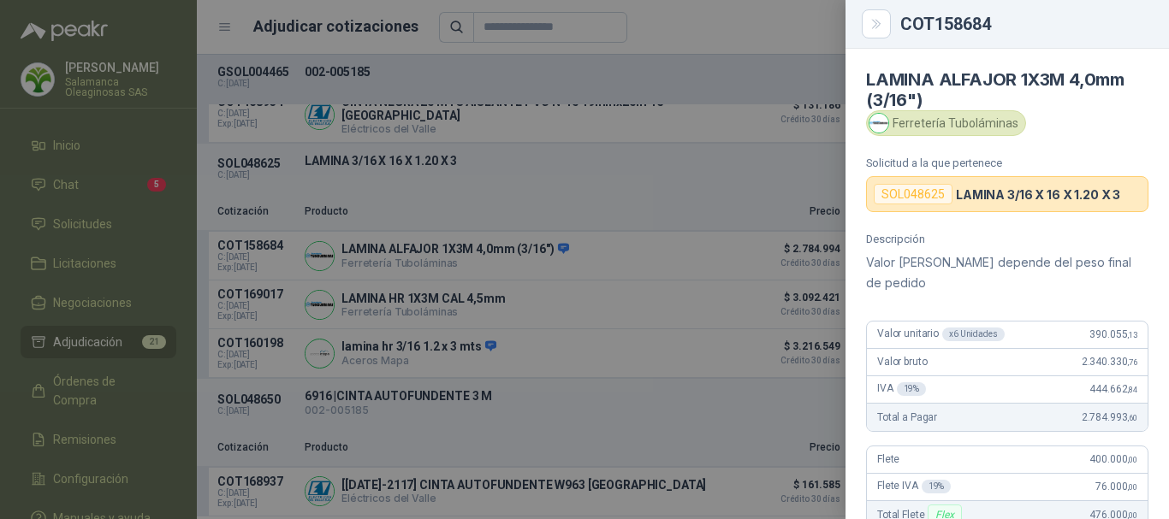
click at [680, 20] on div at bounding box center [584, 259] width 1169 height 519
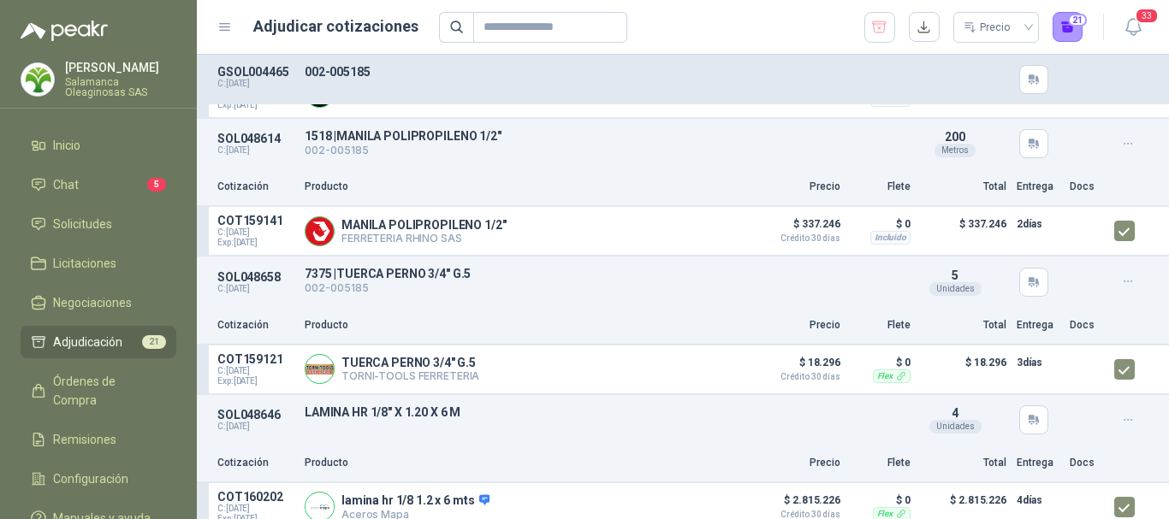
scroll to position [2567, 0]
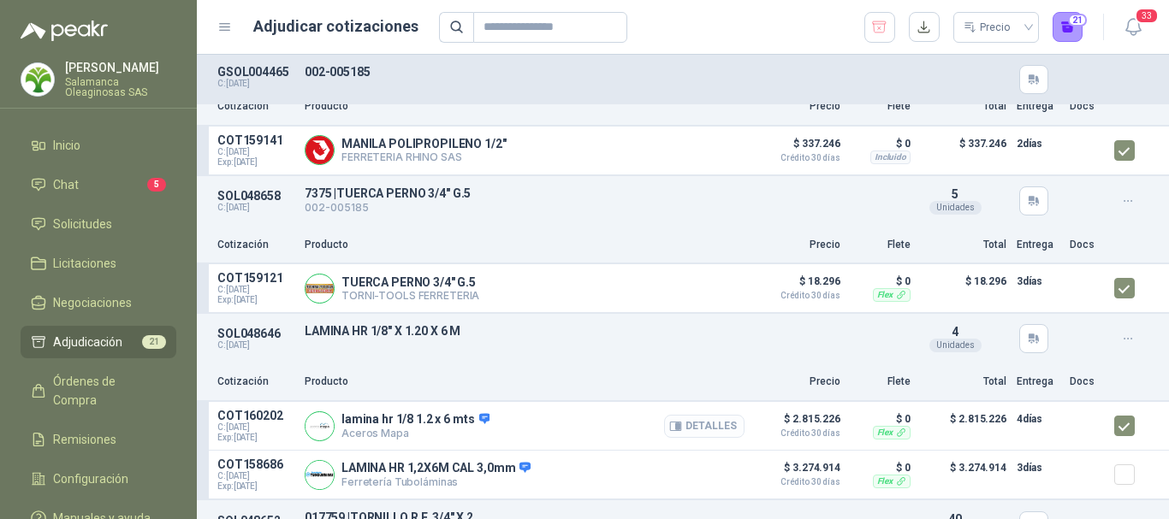
click at [703, 430] on button "Detalles" at bounding box center [704, 426] width 80 height 23
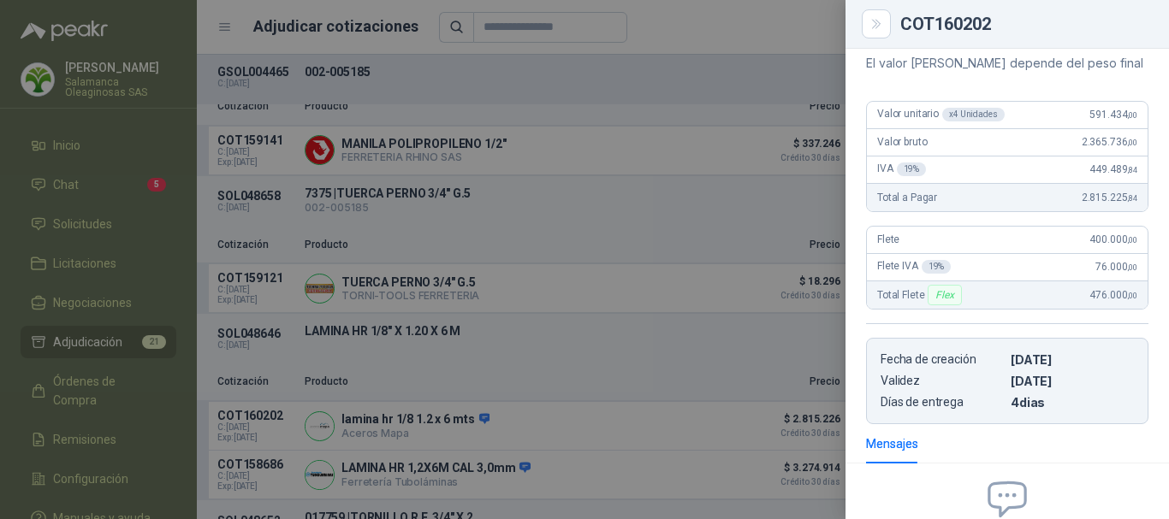
scroll to position [26, 0]
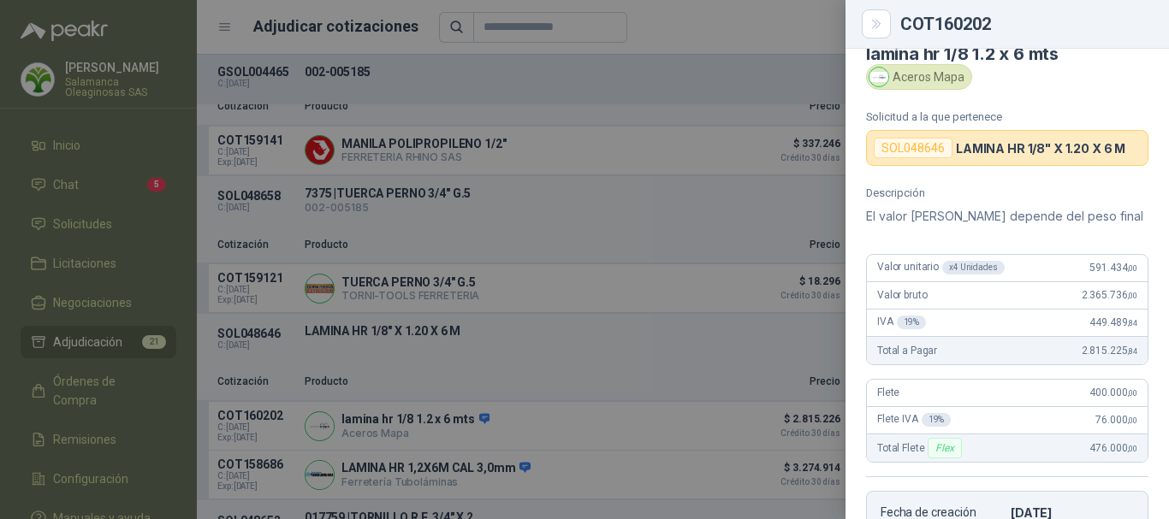
click at [745, 12] on div at bounding box center [584, 259] width 1169 height 519
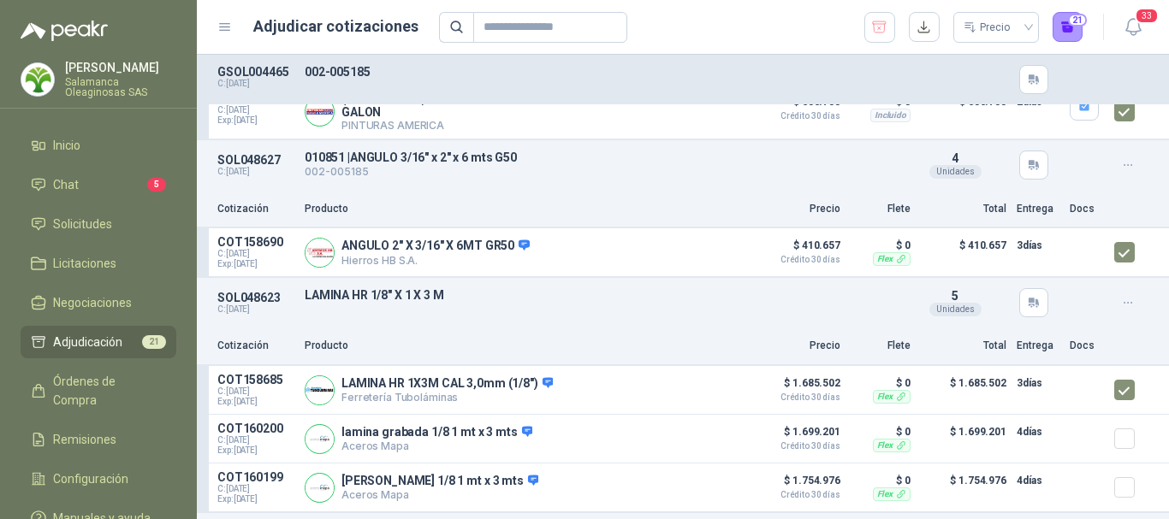
scroll to position [1968, 0]
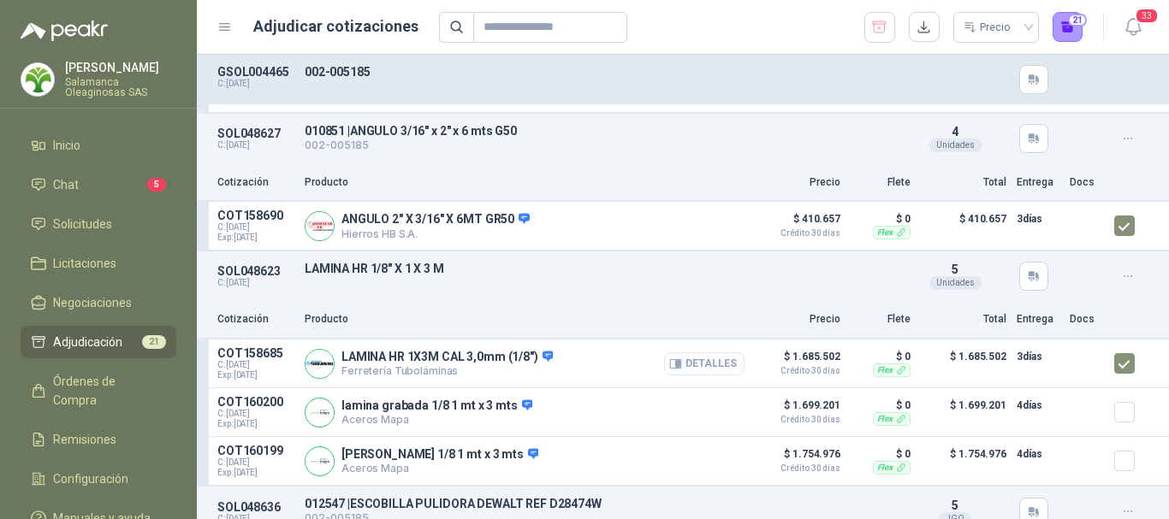
click at [709, 372] on button "Detalles" at bounding box center [704, 364] width 80 height 23
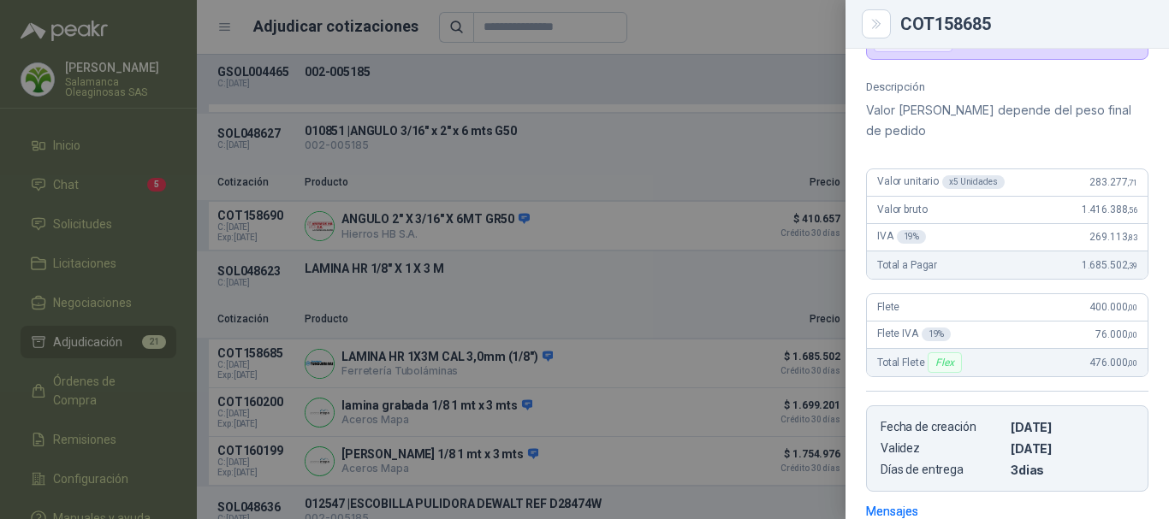
scroll to position [67, 0]
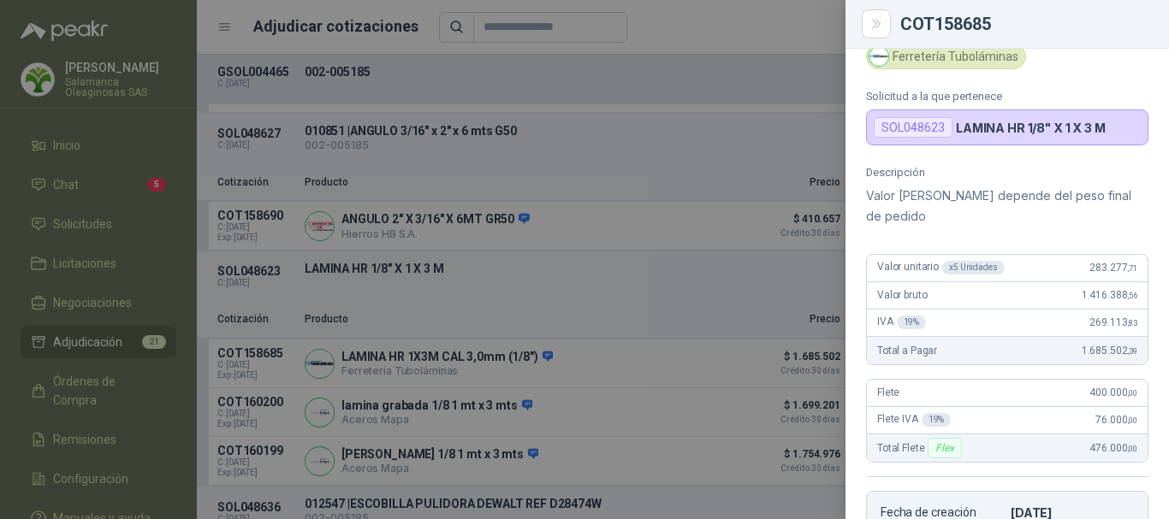
click at [749, 25] on div at bounding box center [584, 259] width 1169 height 519
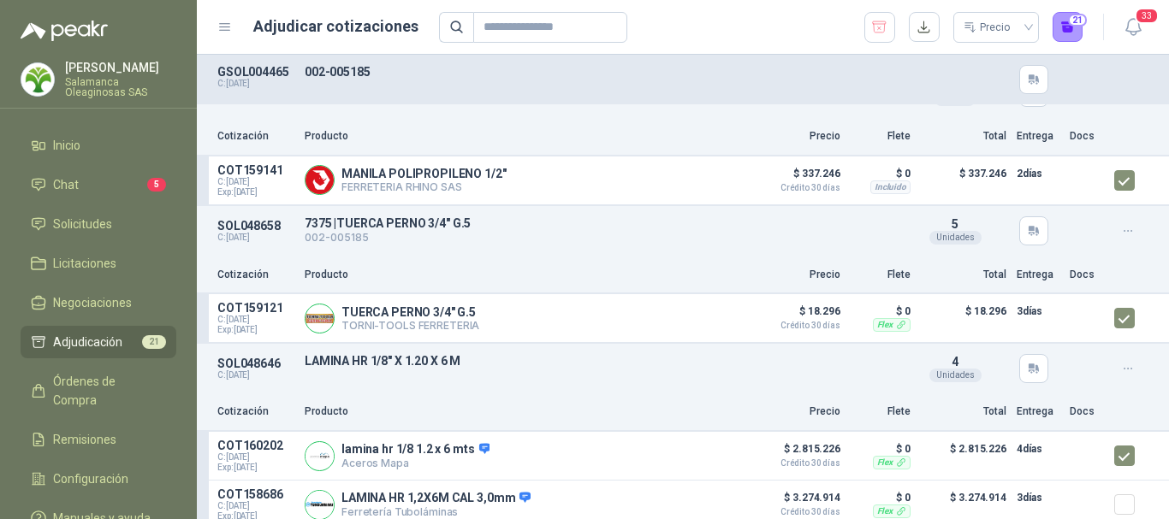
scroll to position [2567, 0]
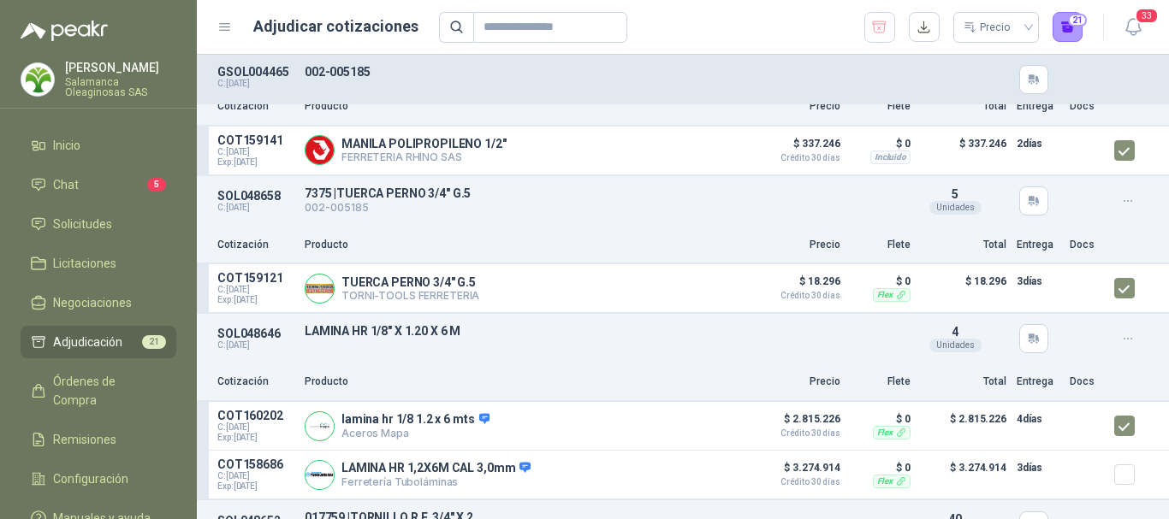
click at [596, 359] on div "SOL048646 C: [DATE] LAMINA HR 1/8" X 1.20 X 6 M Detalles 4 Unidades" at bounding box center [683, 339] width 972 height 50
click at [707, 20] on div "Precio 21" at bounding box center [761, 27] width 644 height 31
click at [711, 428] on button "Detalles" at bounding box center [704, 426] width 80 height 23
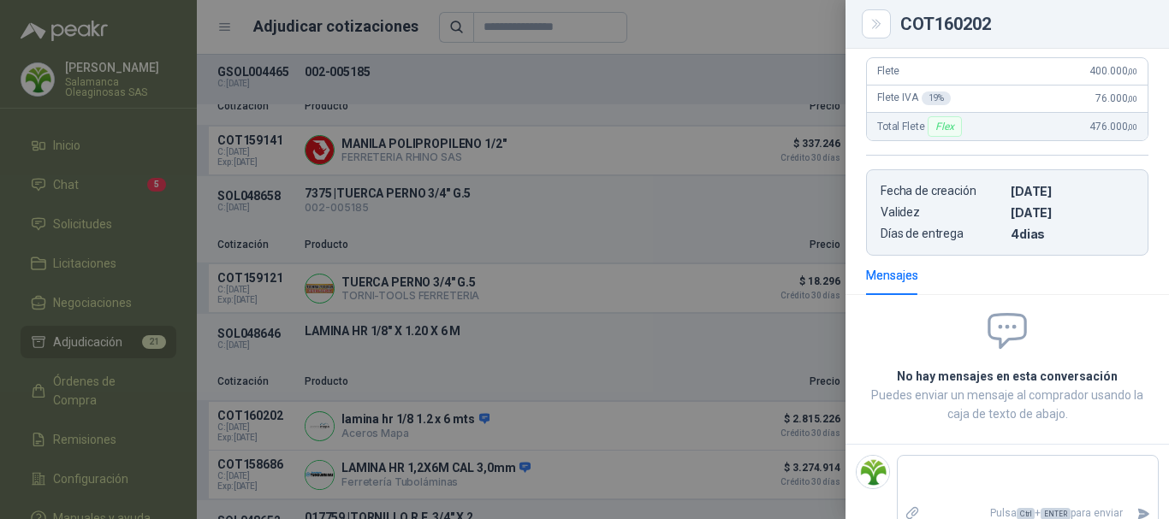
scroll to position [368, 0]
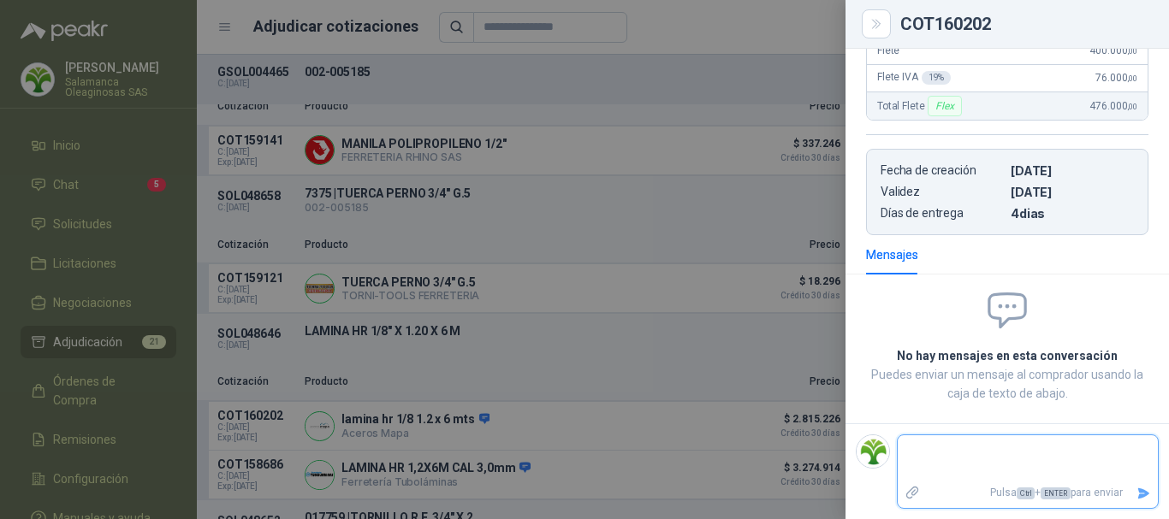
click at [1013, 451] on textarea at bounding box center [1028, 458] width 260 height 39
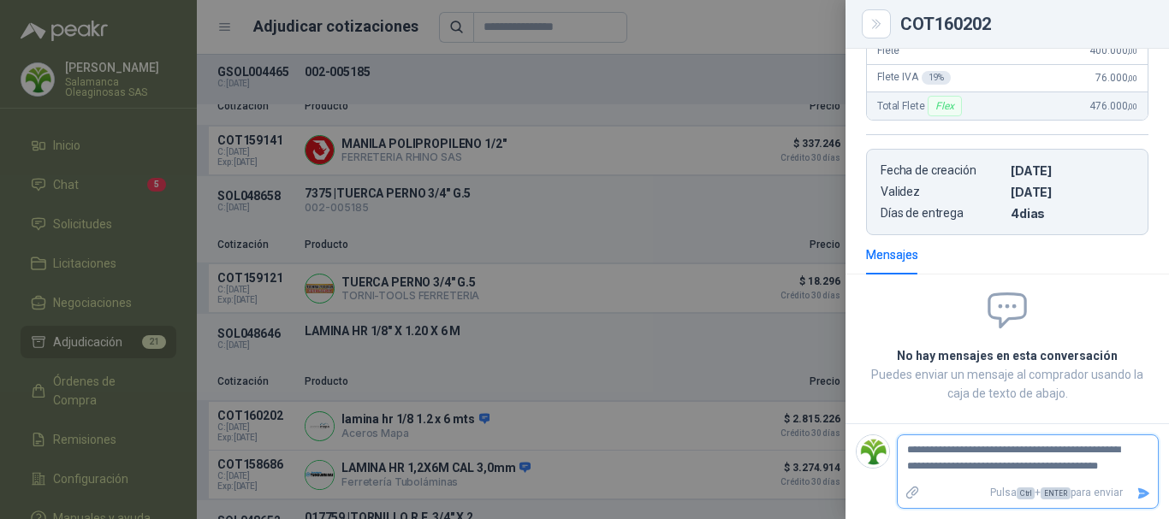
click at [1136, 494] on icon "Enviar" at bounding box center [1143, 494] width 15 height 15
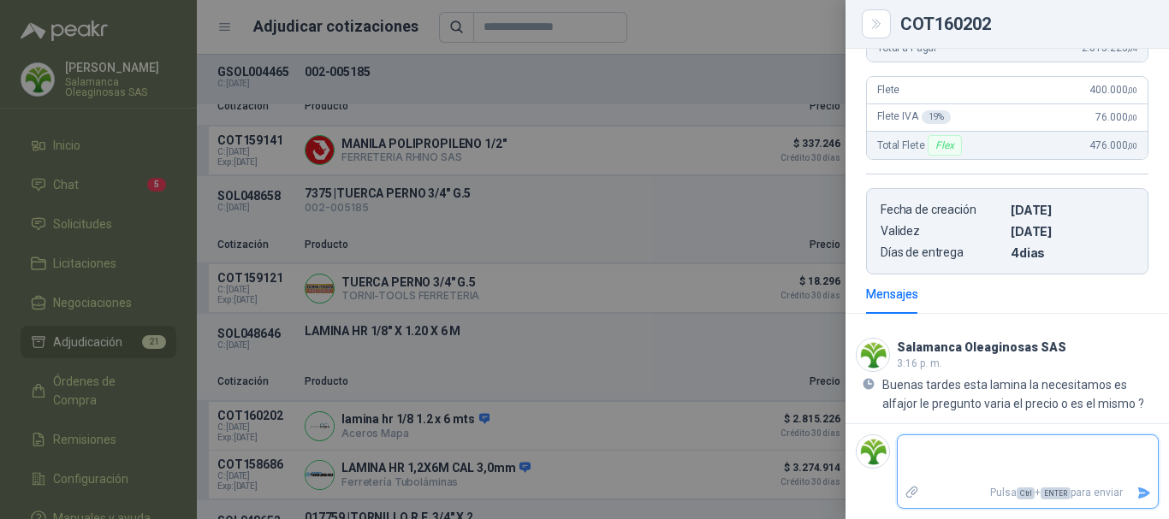
scroll to position [329, 0]
click at [696, 27] on div at bounding box center [584, 259] width 1169 height 519
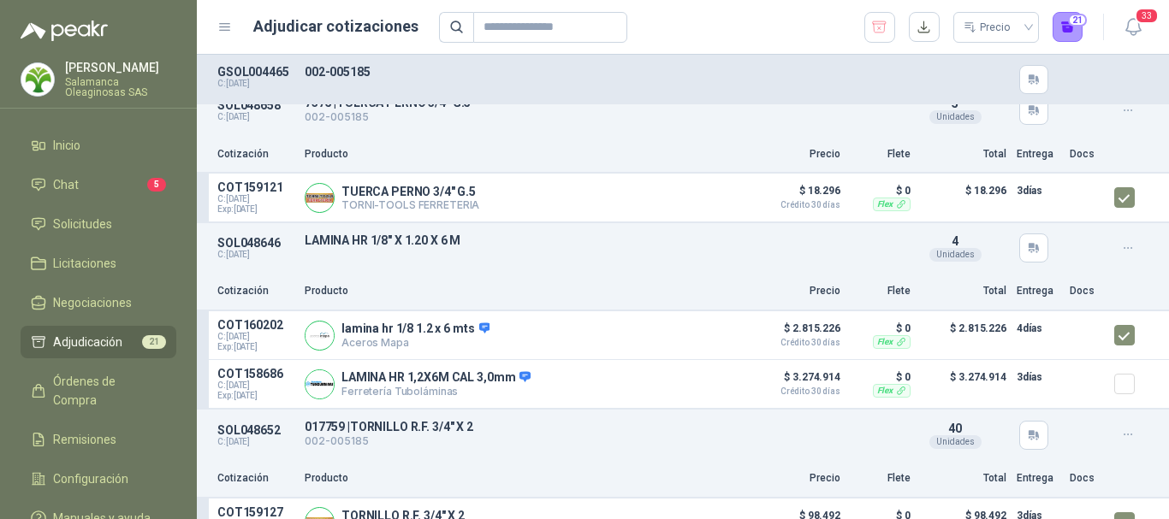
scroll to position [2738, 0]
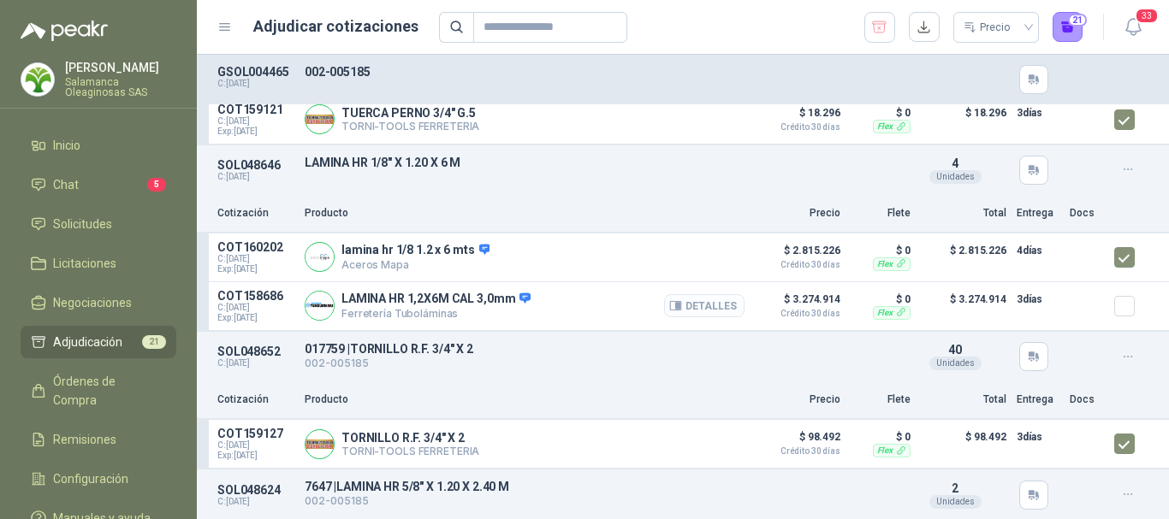
click at [709, 315] on button "Detalles" at bounding box center [704, 305] width 80 height 23
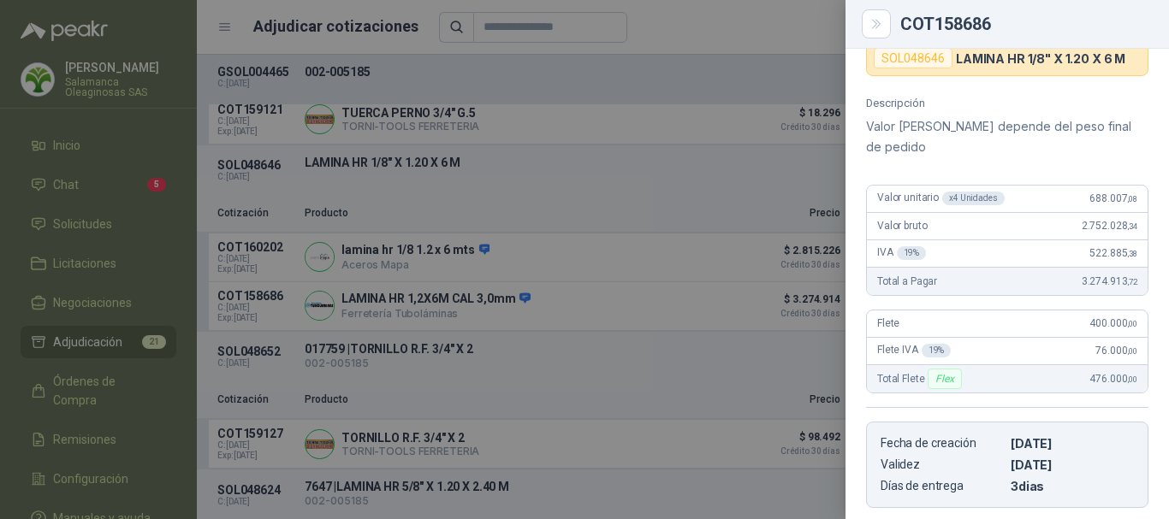
scroll to position [92, 0]
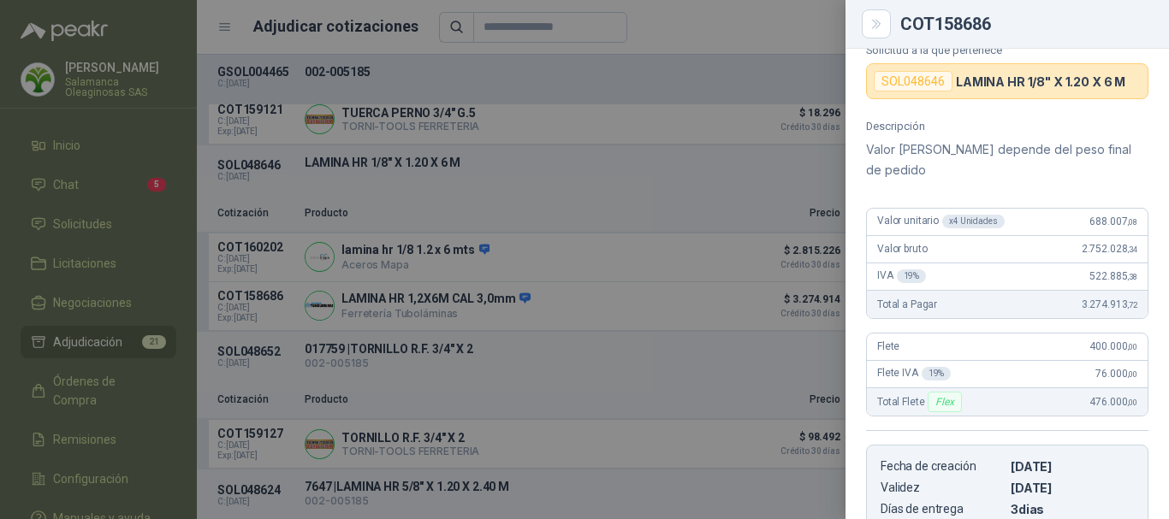
click at [679, 27] on div at bounding box center [584, 259] width 1169 height 519
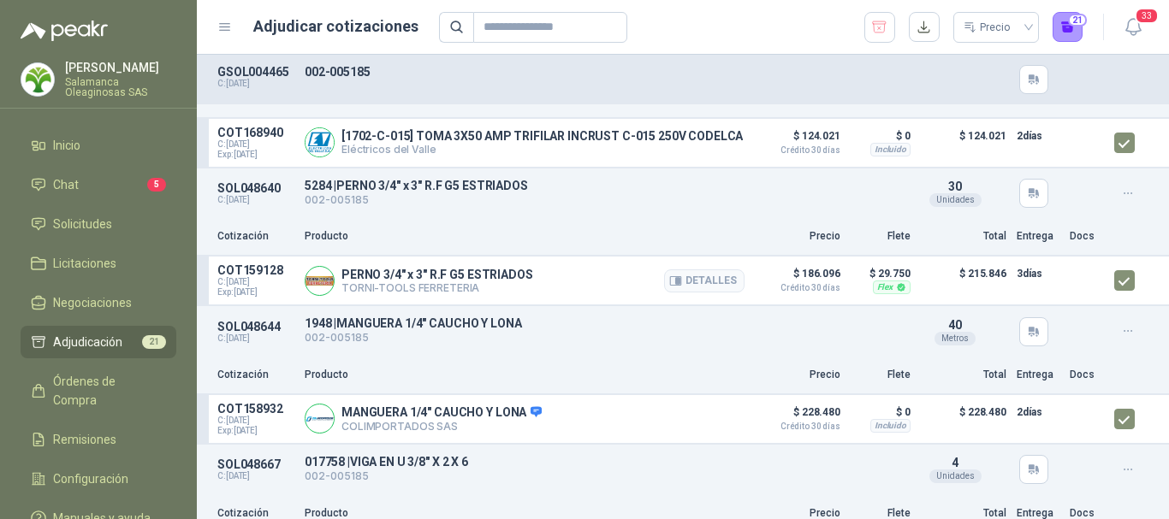
scroll to position [428, 0]
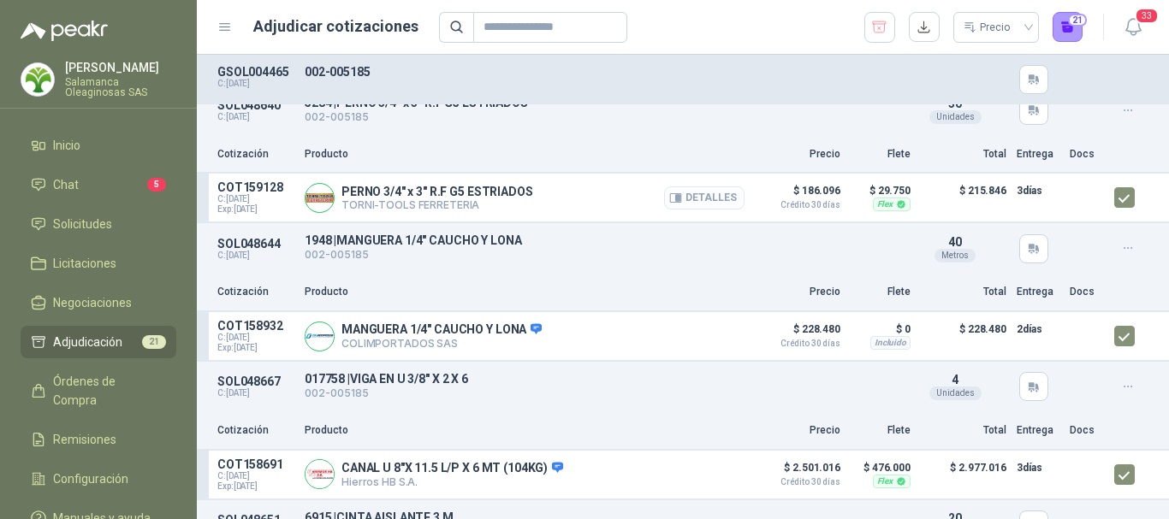
click at [707, 210] on button "Detalles" at bounding box center [704, 198] width 80 height 23
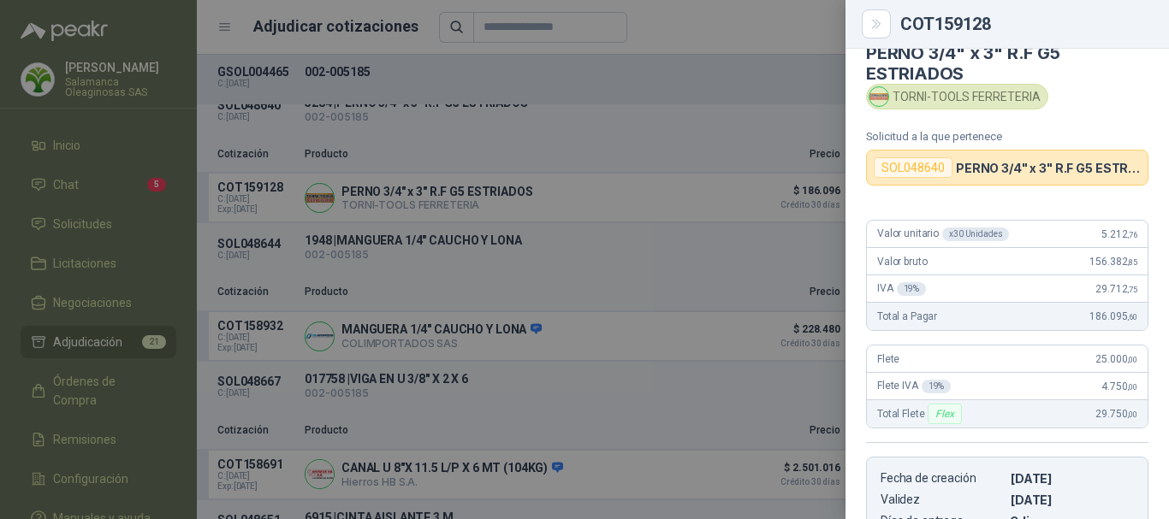
scroll to position [0, 0]
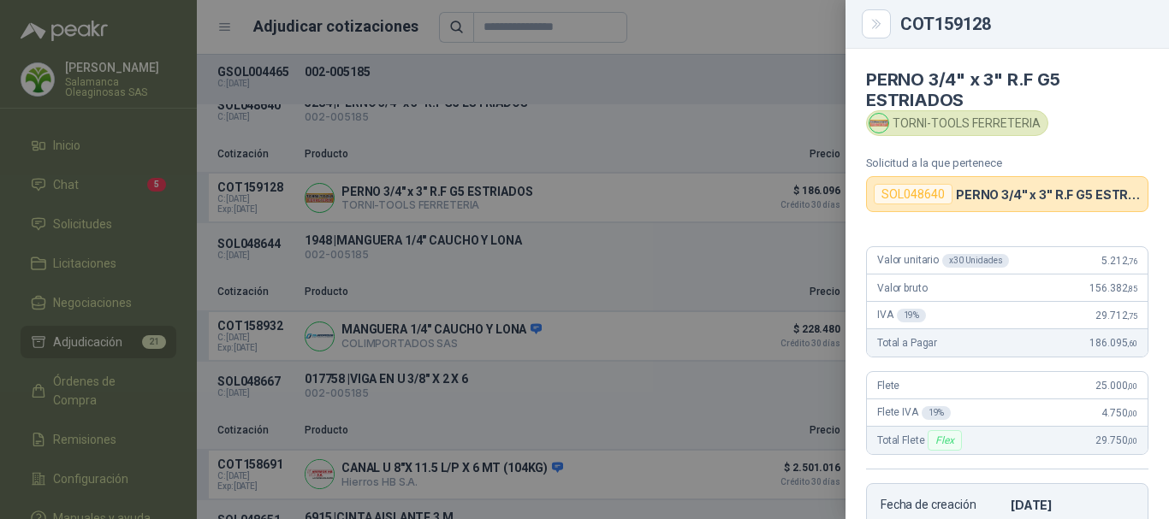
click at [810, 28] on div at bounding box center [584, 259] width 1169 height 519
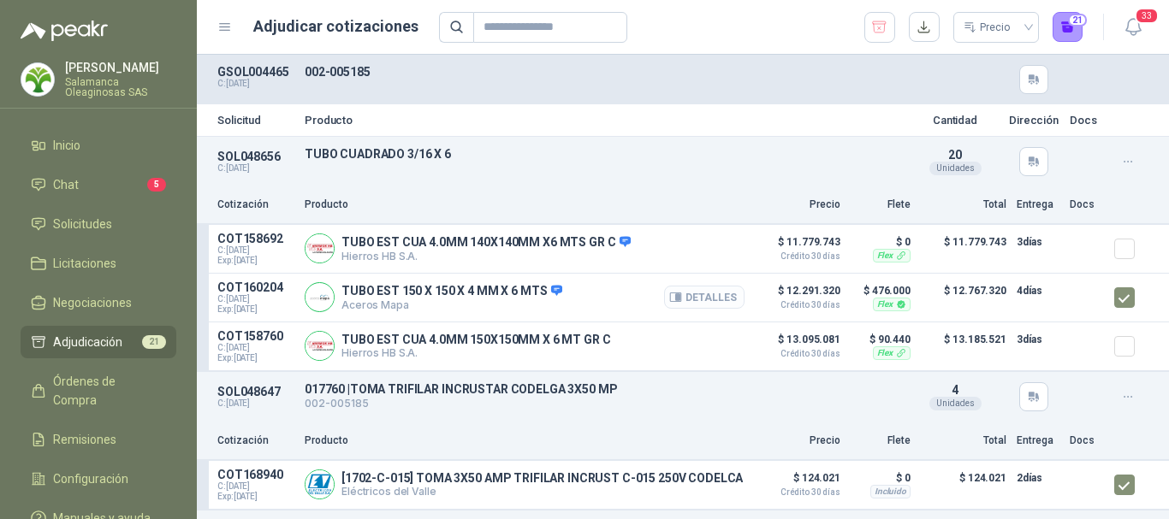
click at [705, 301] on button "Detalles" at bounding box center [704, 297] width 80 height 23
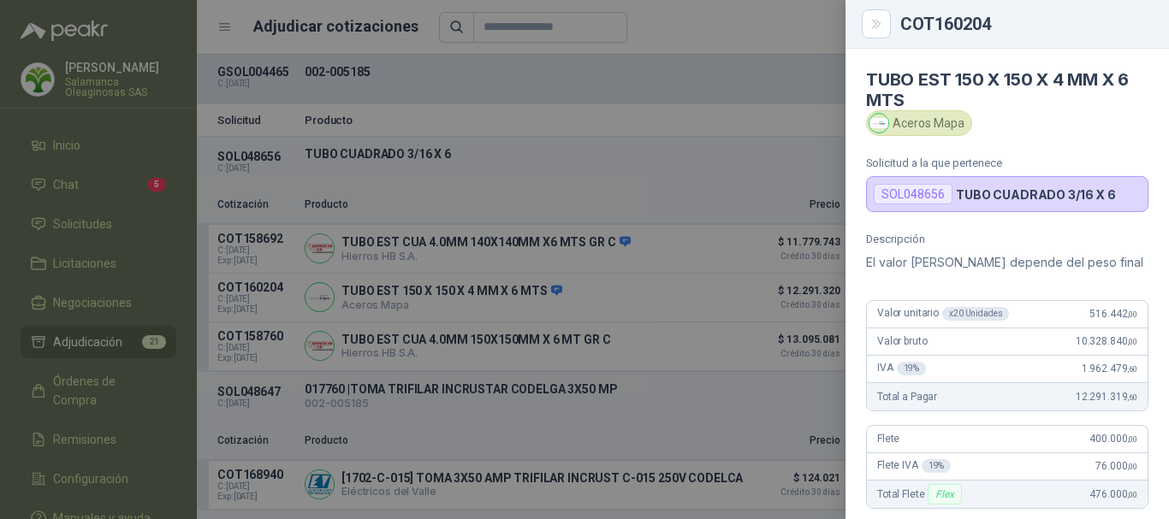
click at [758, 27] on div at bounding box center [584, 259] width 1169 height 519
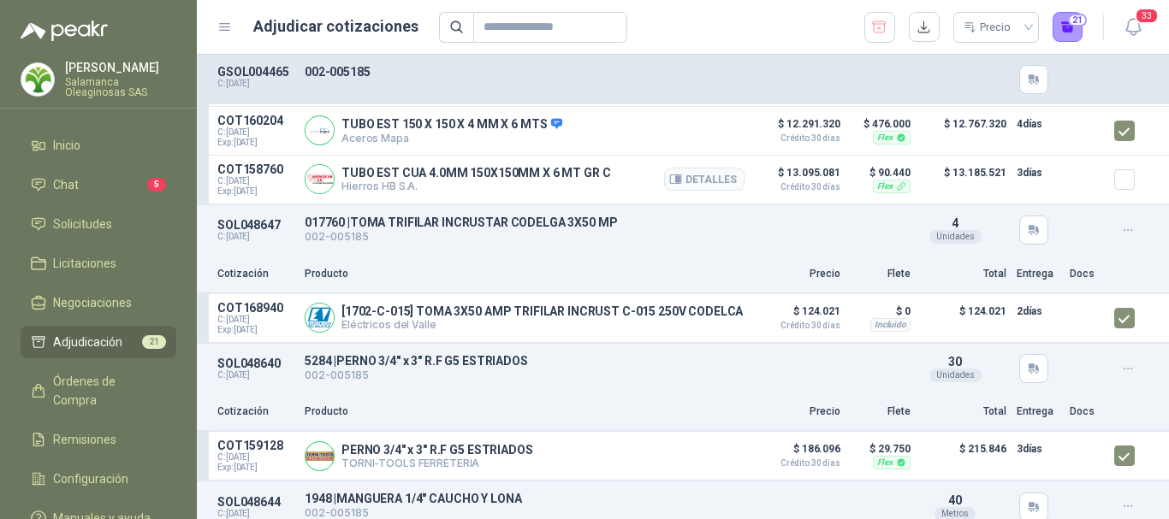
scroll to position [171, 0]
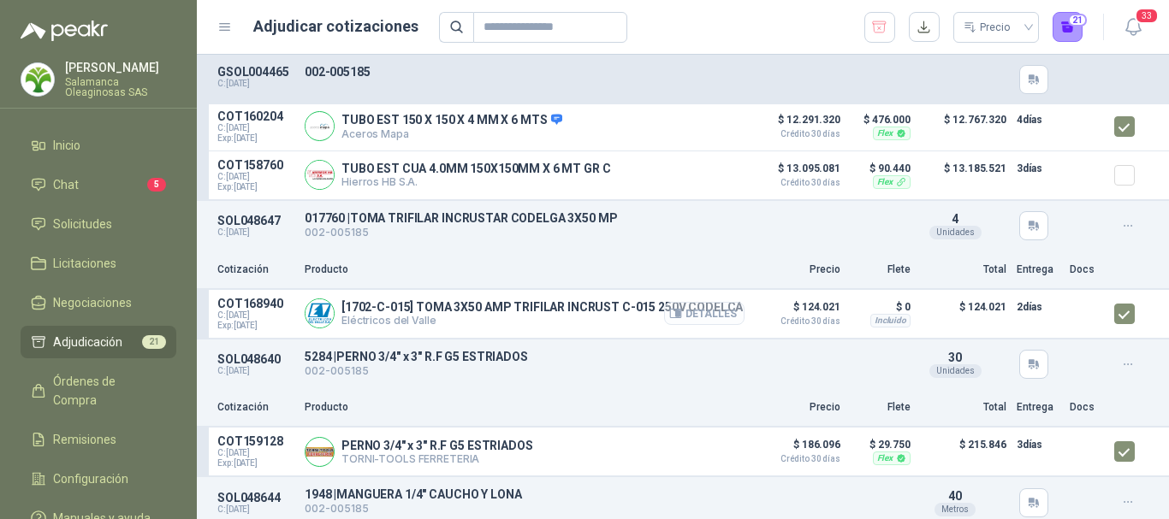
click at [695, 321] on button "Detalles" at bounding box center [704, 313] width 80 height 23
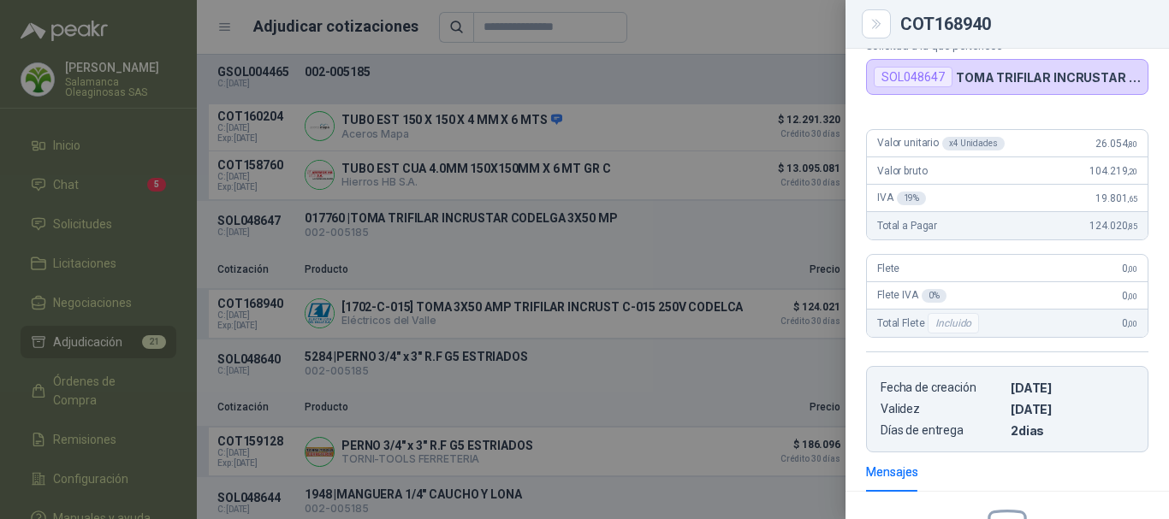
scroll to position [0, 0]
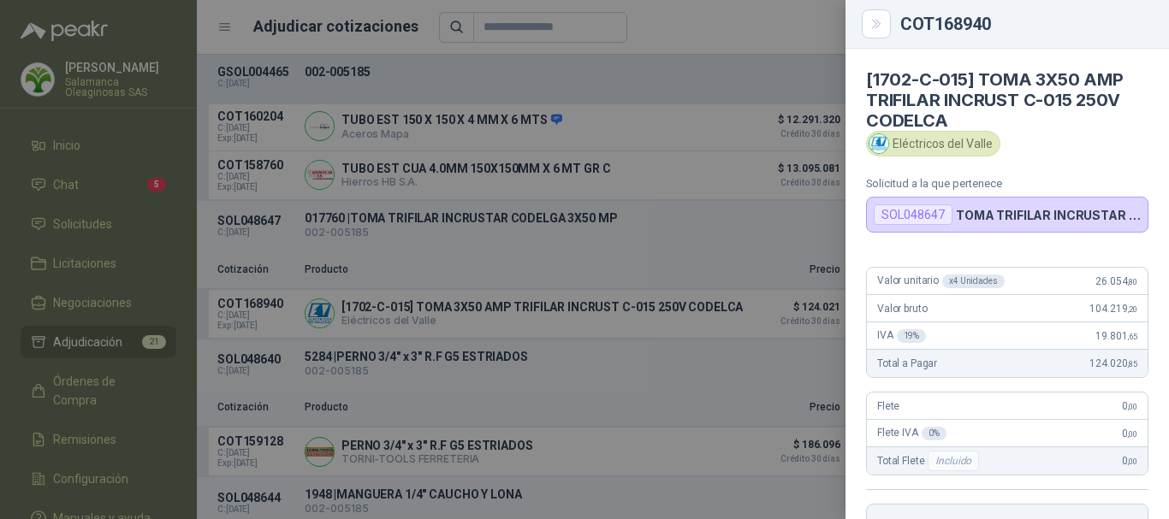
click at [697, 12] on div at bounding box center [584, 259] width 1169 height 519
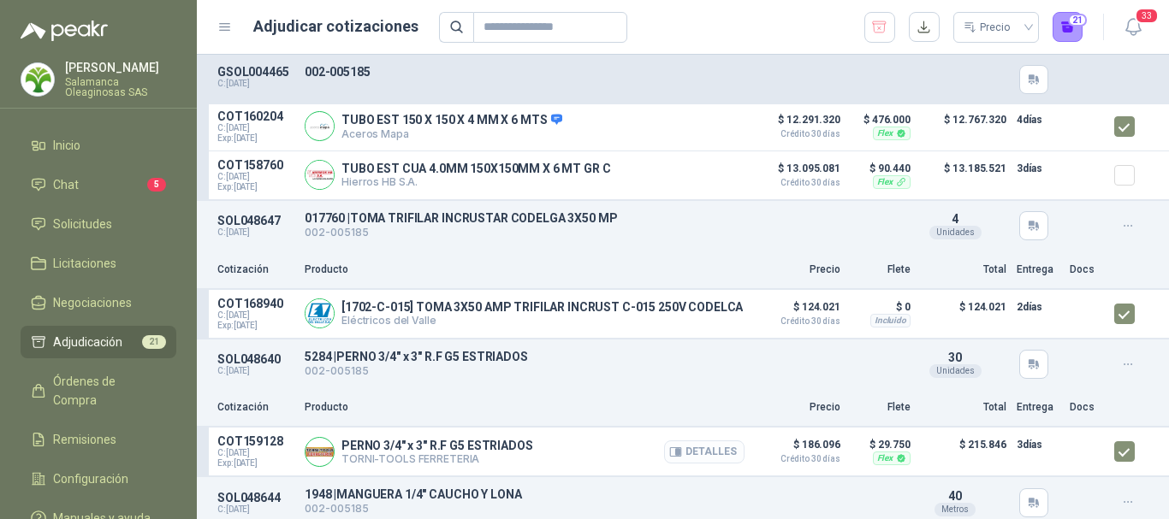
click at [715, 463] on button "Detalles" at bounding box center [704, 452] width 80 height 23
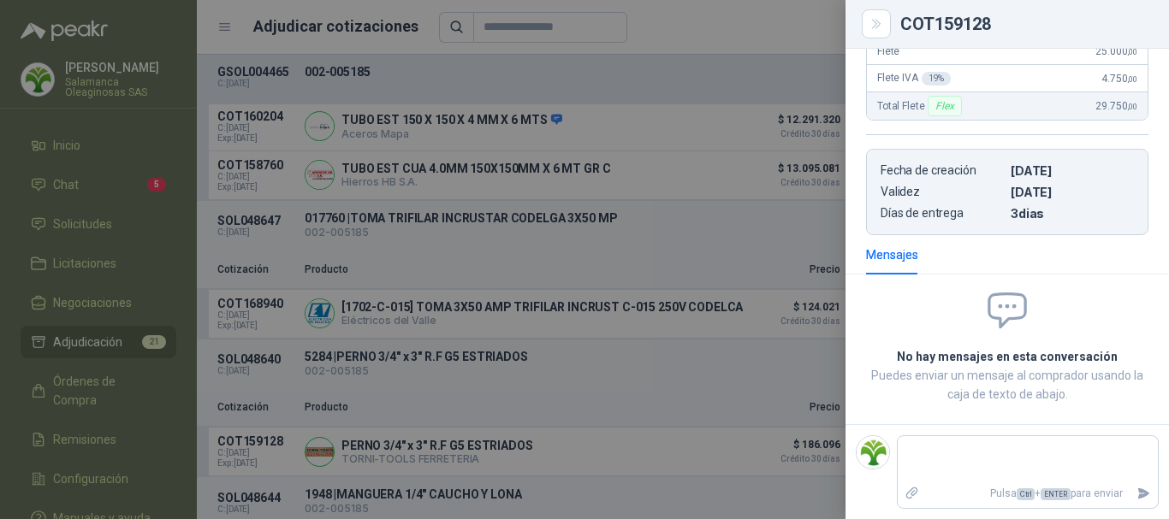
scroll to position [0, 0]
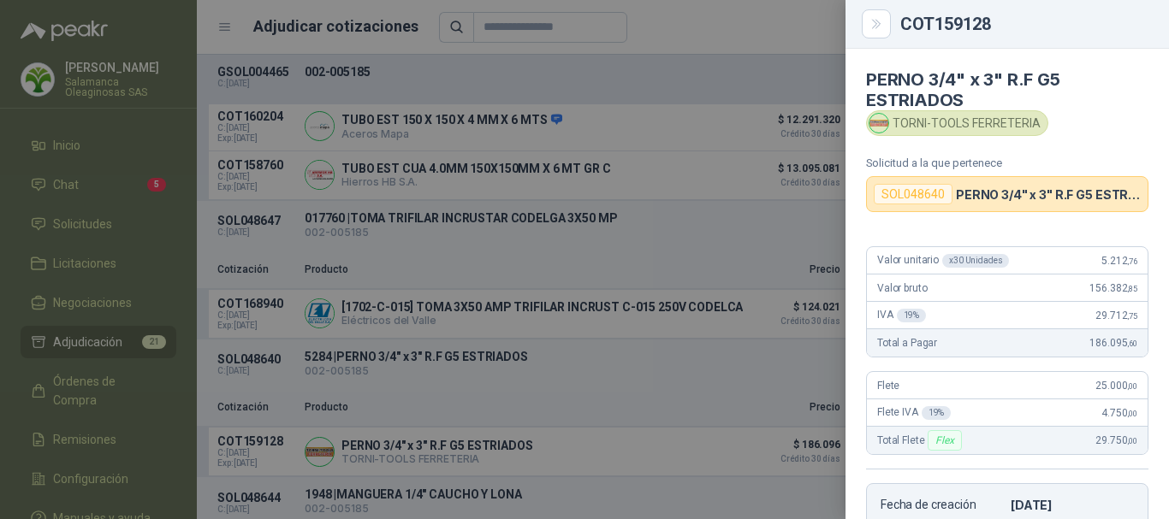
click at [762, 39] on div at bounding box center [584, 259] width 1169 height 519
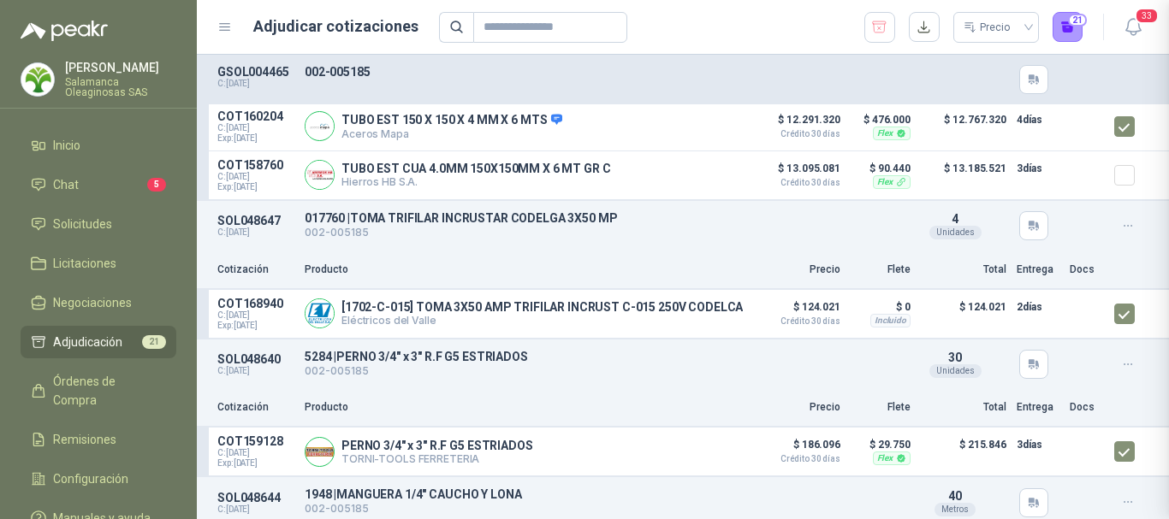
scroll to position [335, 0]
click at [700, 323] on button "Detalles" at bounding box center [704, 313] width 80 height 23
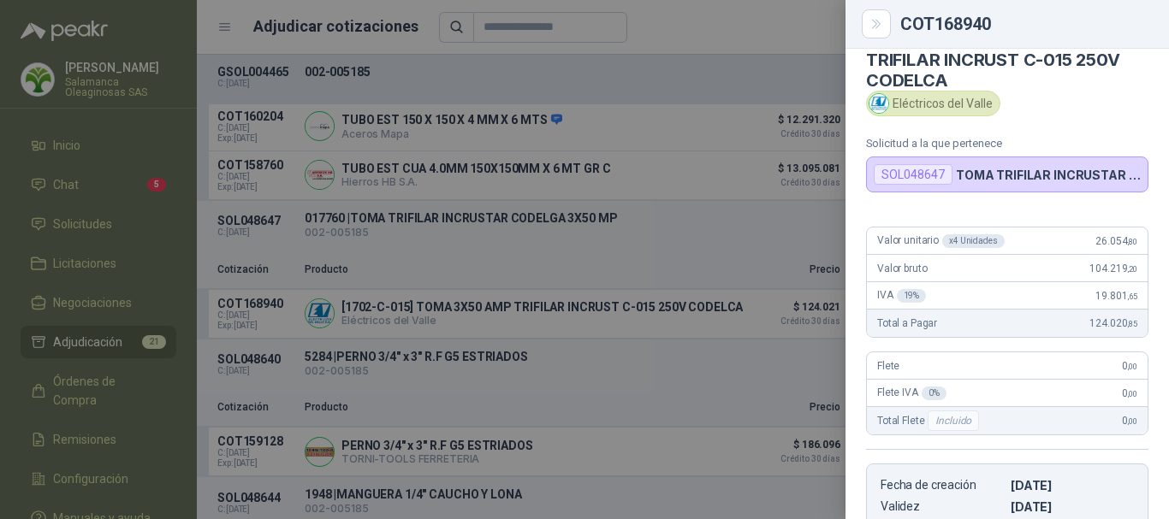
scroll to position [13, 0]
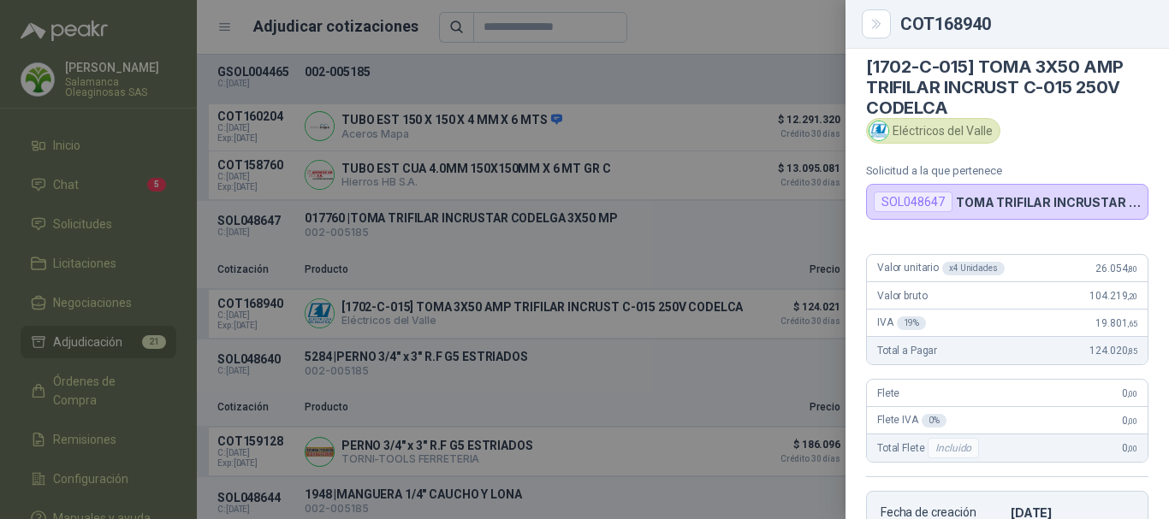
click at [727, 31] on div at bounding box center [584, 259] width 1169 height 519
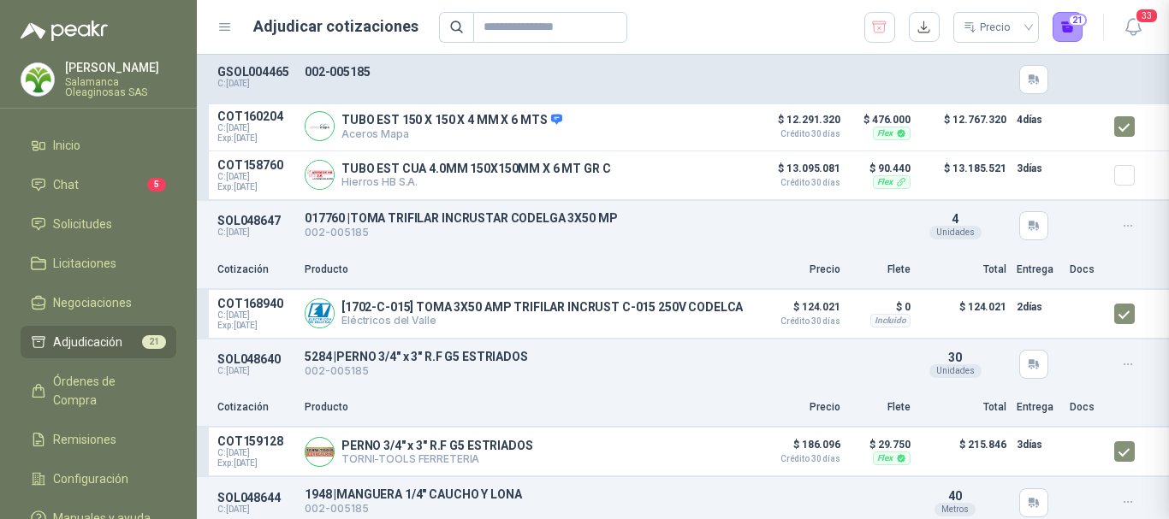
scroll to position [355, 0]
click at [701, 321] on button "Detalles" at bounding box center [704, 313] width 80 height 23
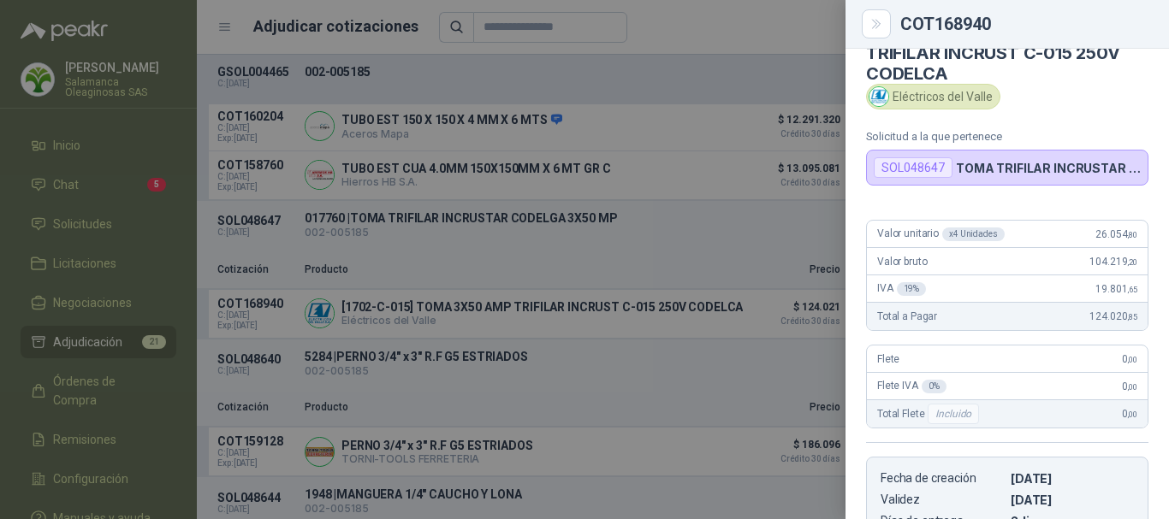
scroll to position [13, 0]
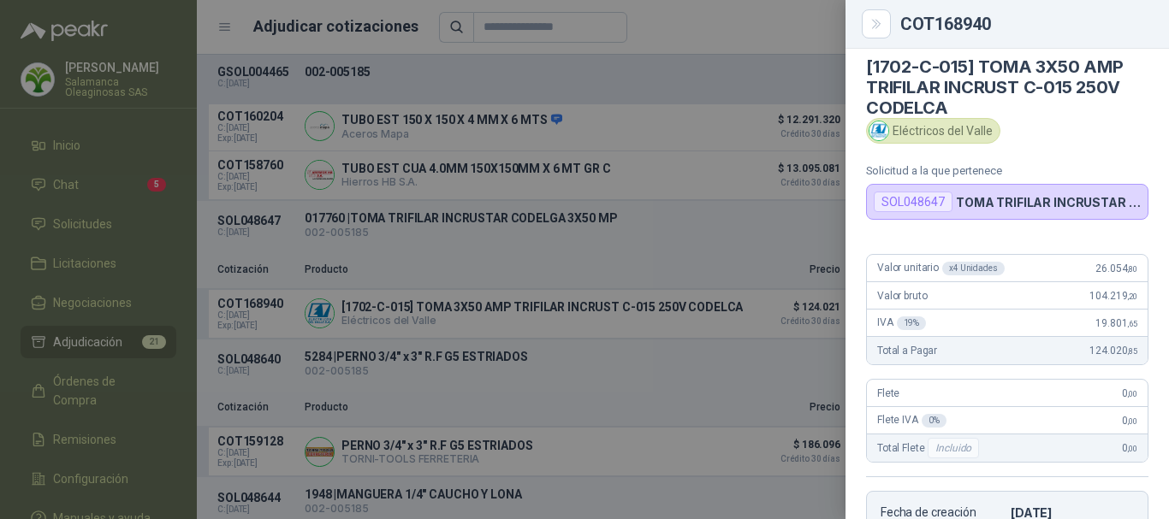
click at [776, 16] on div at bounding box center [584, 259] width 1169 height 519
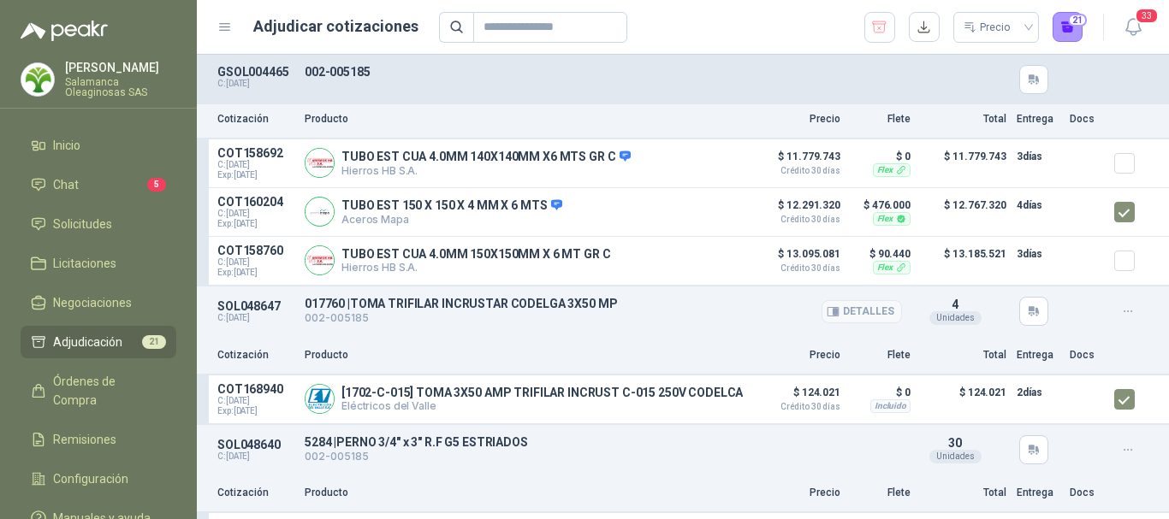
scroll to position [171, 0]
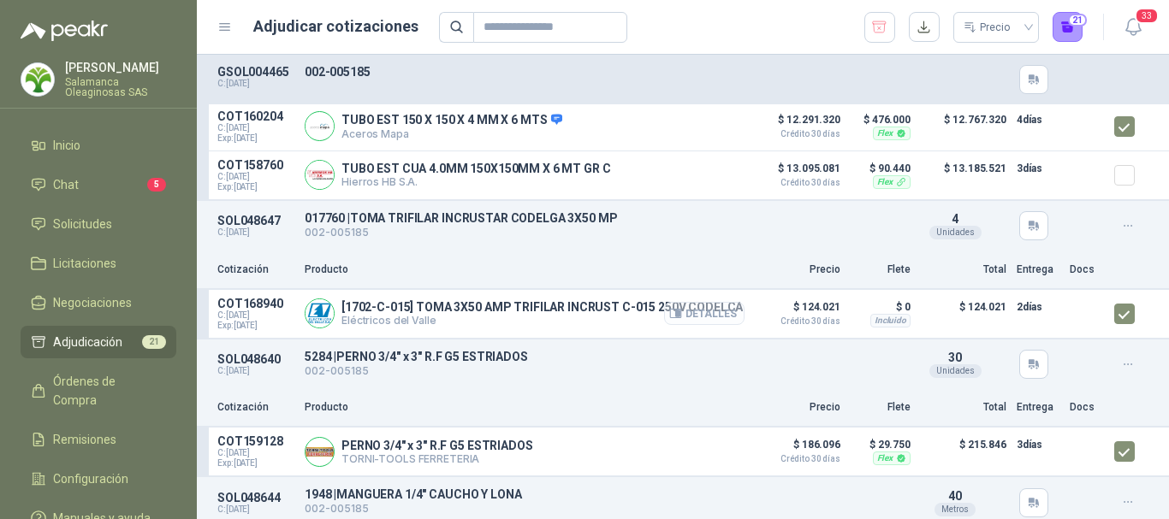
click at [710, 320] on button "Detalles" at bounding box center [704, 313] width 80 height 23
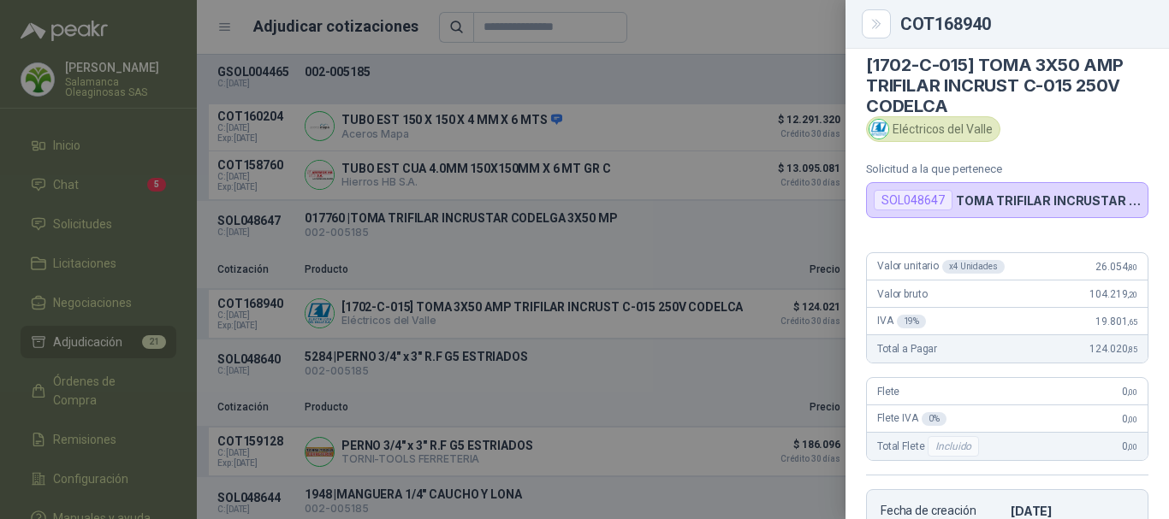
scroll to position [13, 0]
click at [783, 38] on div at bounding box center [584, 259] width 1169 height 519
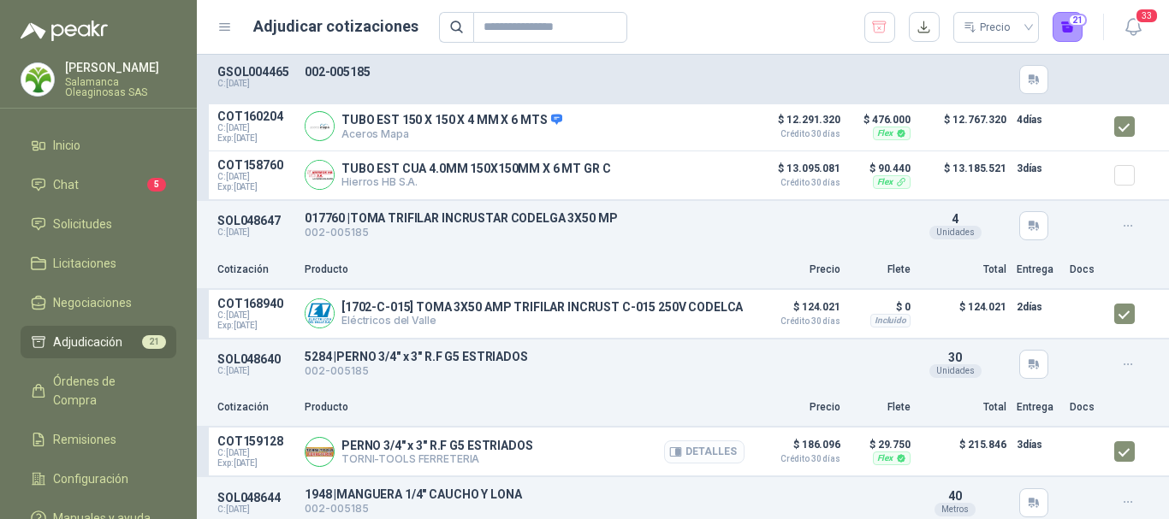
click at [712, 460] on button "Detalles" at bounding box center [704, 452] width 80 height 23
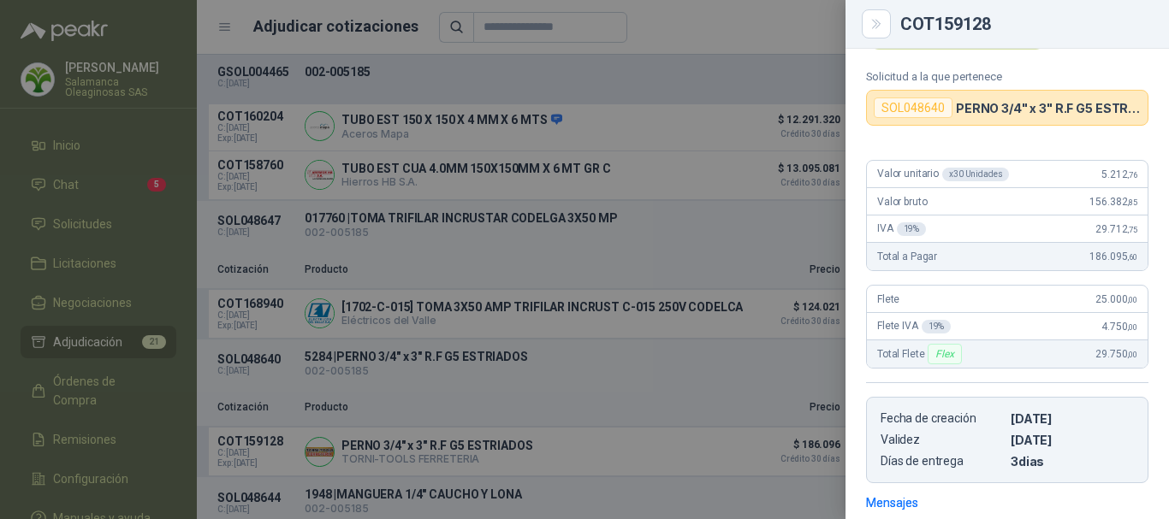
scroll to position [78, 0]
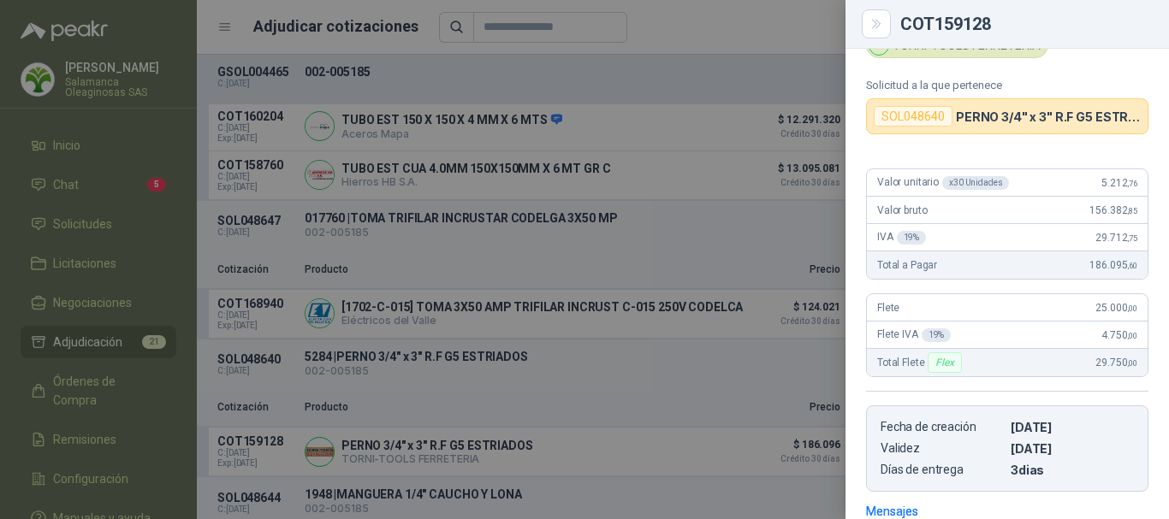
click at [777, 76] on div at bounding box center [584, 259] width 1169 height 519
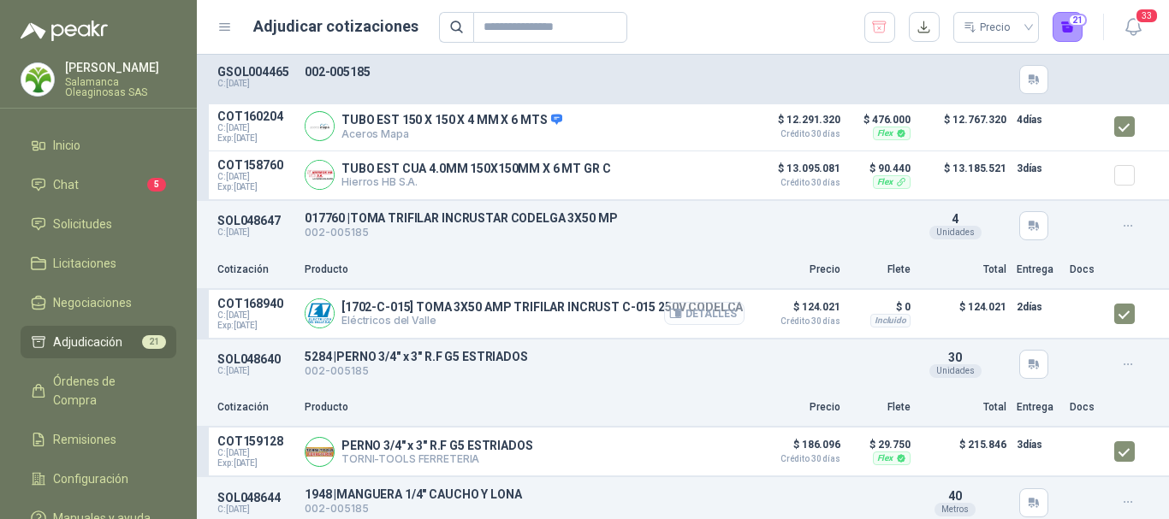
click at [699, 320] on button "Detalles" at bounding box center [704, 313] width 80 height 23
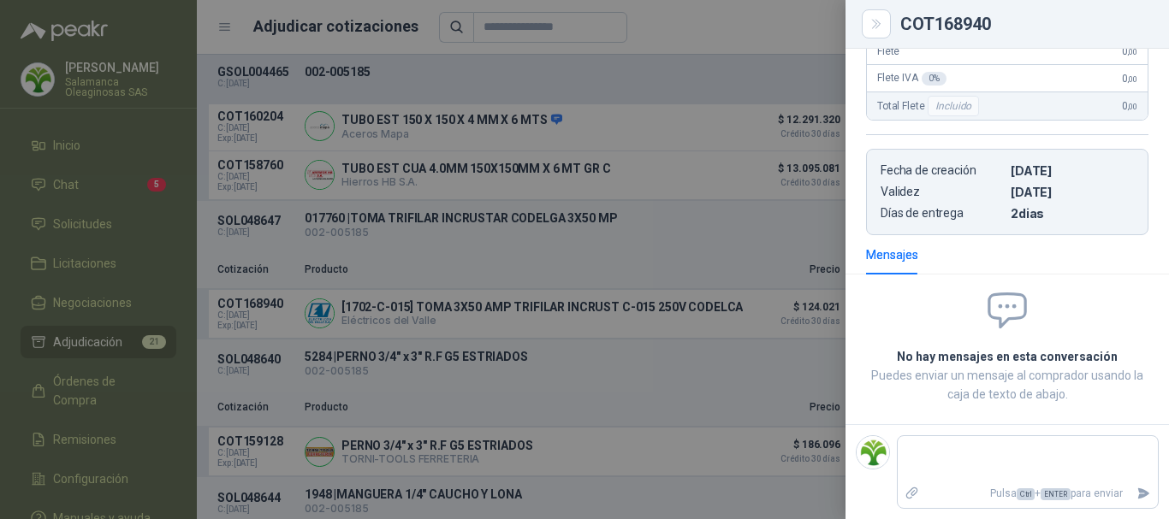
scroll to position [98, 0]
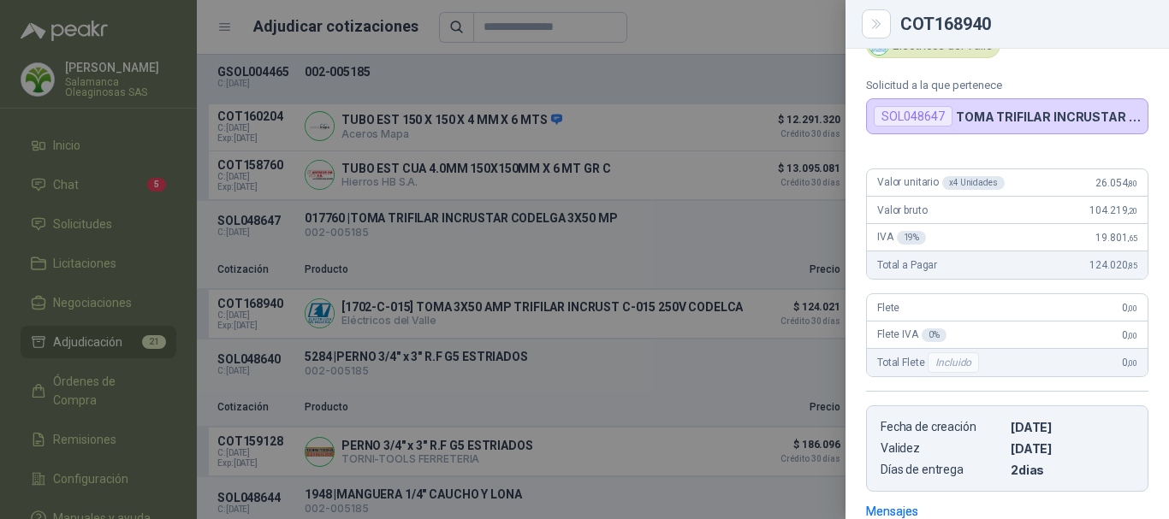
click at [715, 27] on div at bounding box center [584, 259] width 1169 height 519
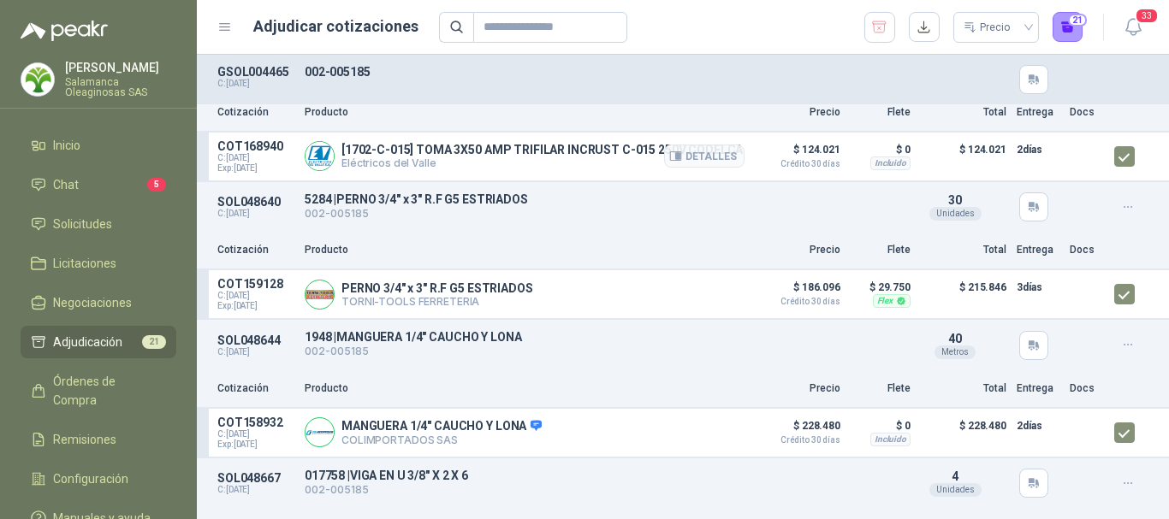
scroll to position [342, 0]
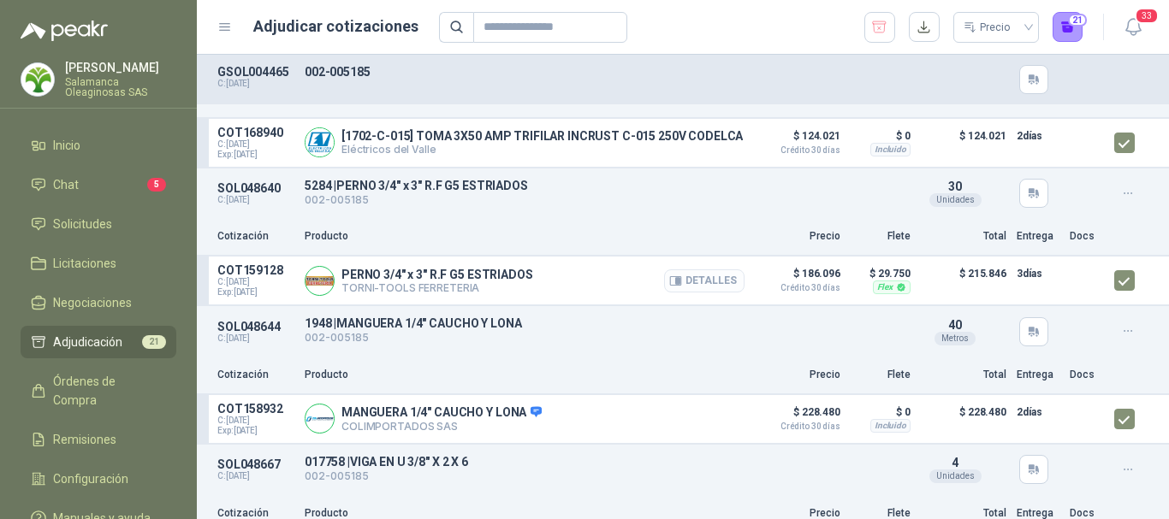
click at [709, 289] on button "Detalles" at bounding box center [704, 281] width 80 height 23
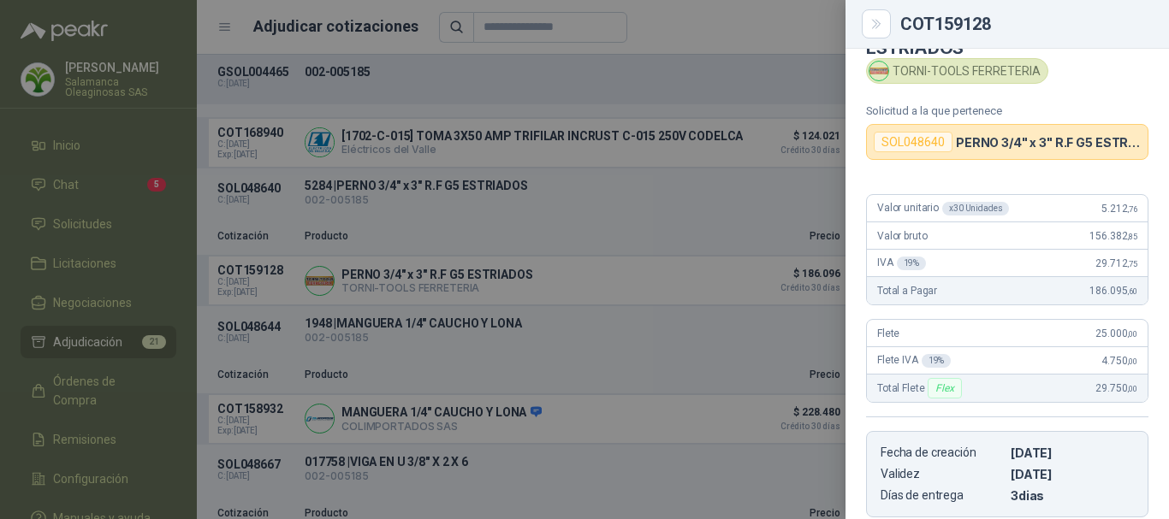
scroll to position [0, 0]
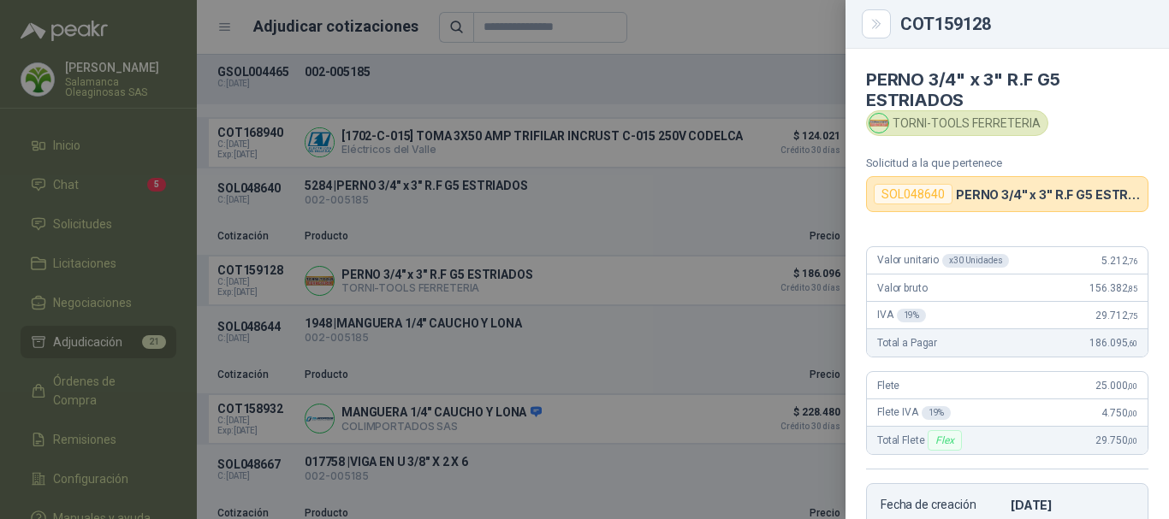
click at [788, 27] on div at bounding box center [584, 259] width 1169 height 519
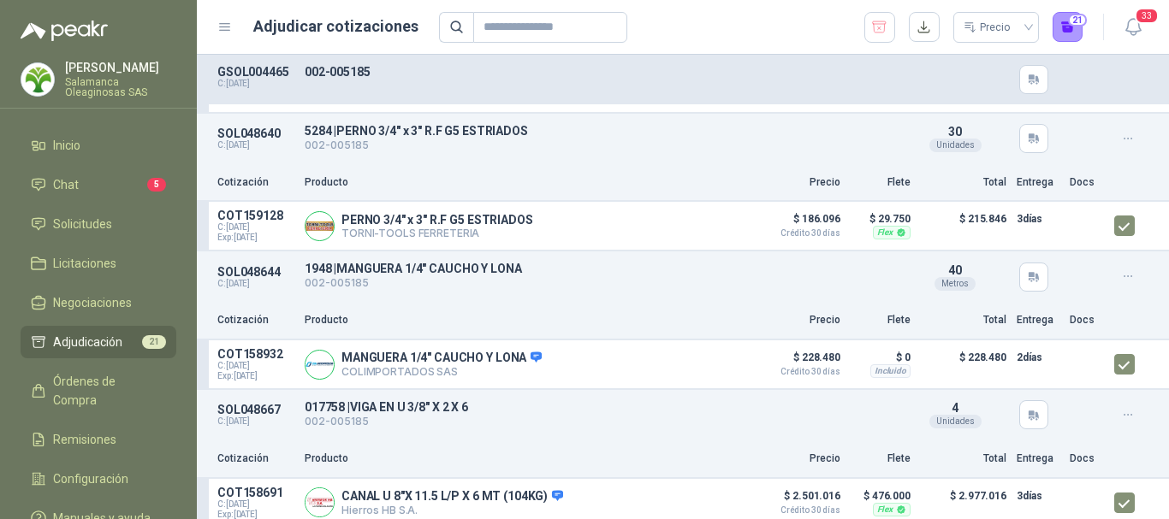
scroll to position [428, 0]
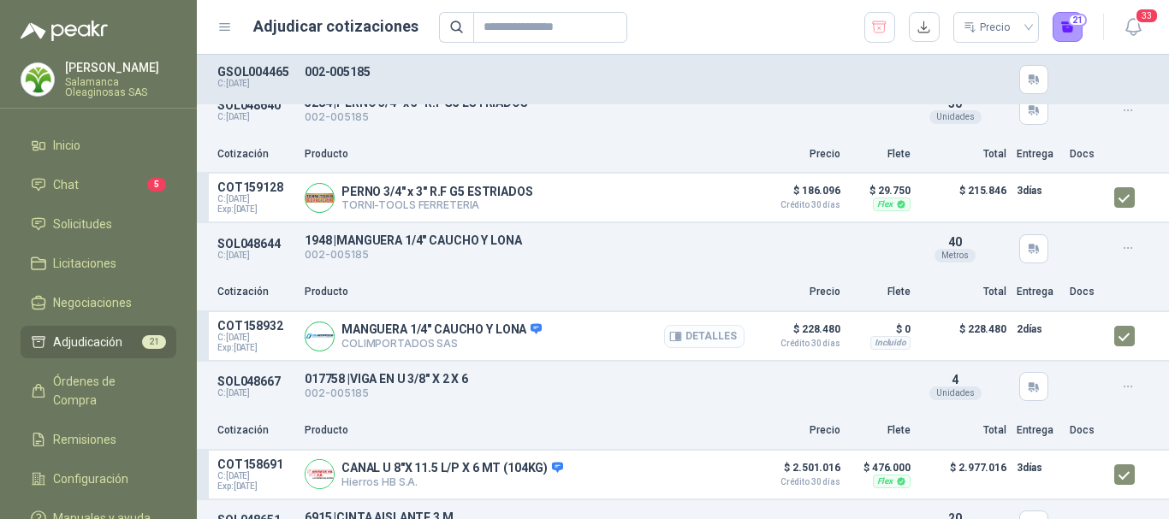
click at [716, 348] on button "Detalles" at bounding box center [704, 336] width 80 height 23
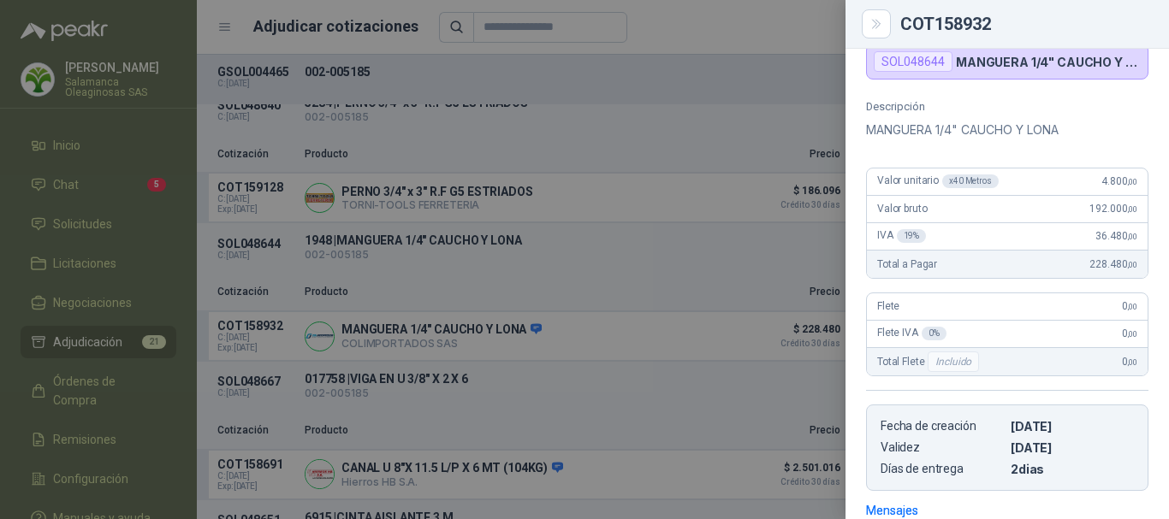
scroll to position [131, 0]
click at [780, 13] on div at bounding box center [584, 259] width 1169 height 519
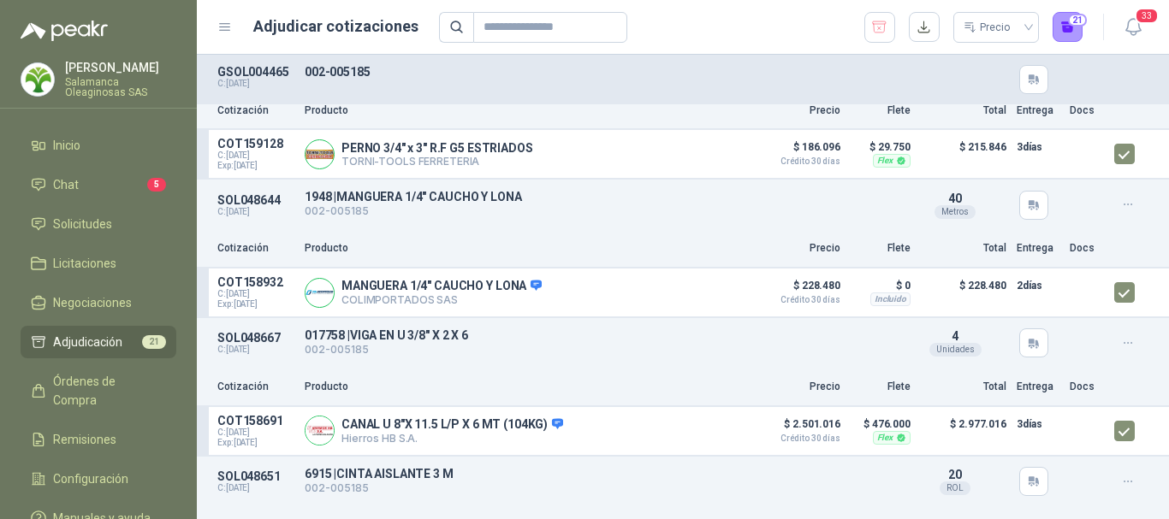
scroll to position [513, 0]
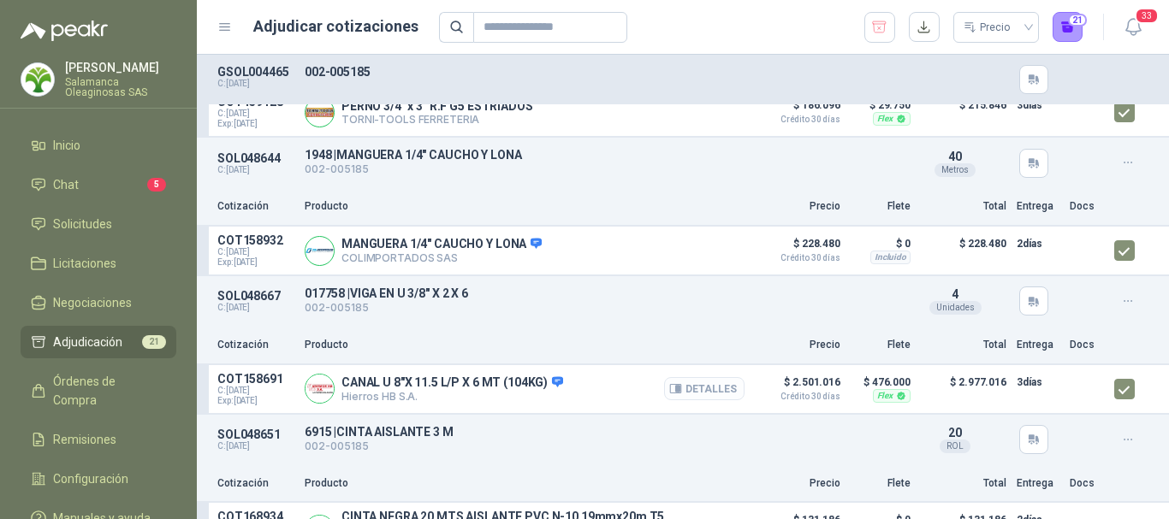
click at [700, 400] on button "Detalles" at bounding box center [704, 388] width 80 height 23
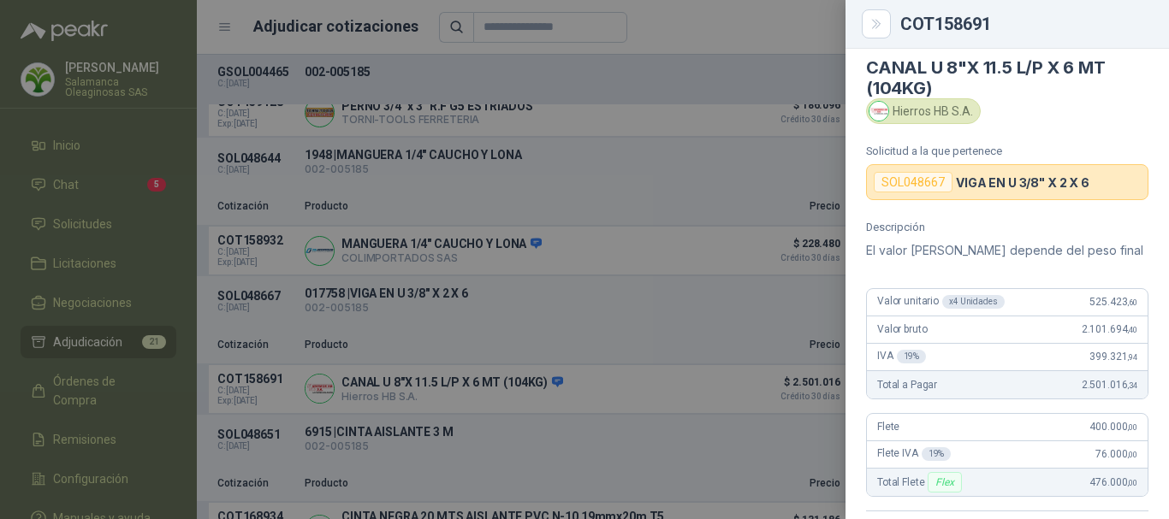
scroll to position [0, 0]
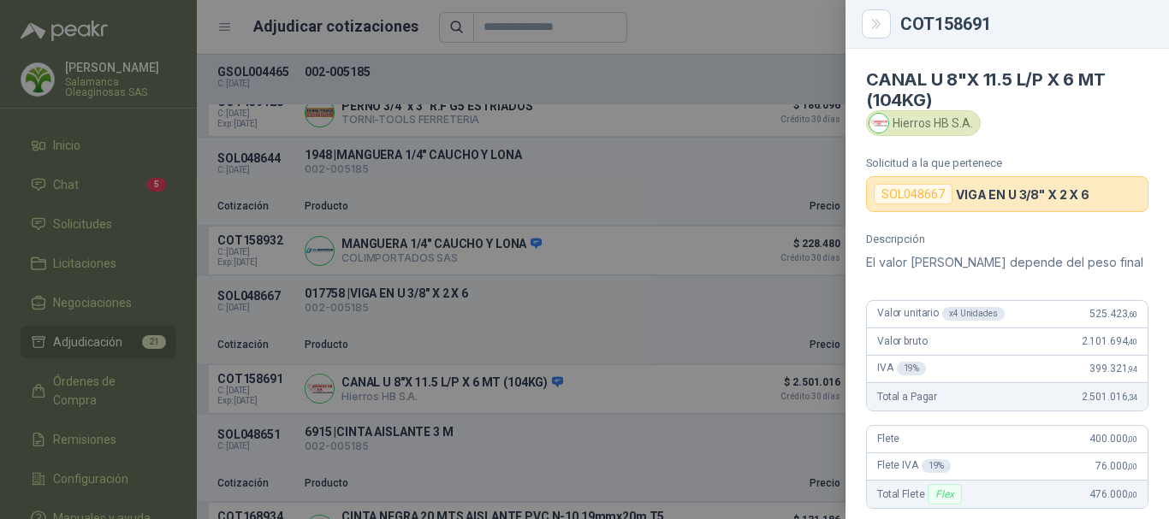
click at [702, 29] on div at bounding box center [584, 259] width 1169 height 519
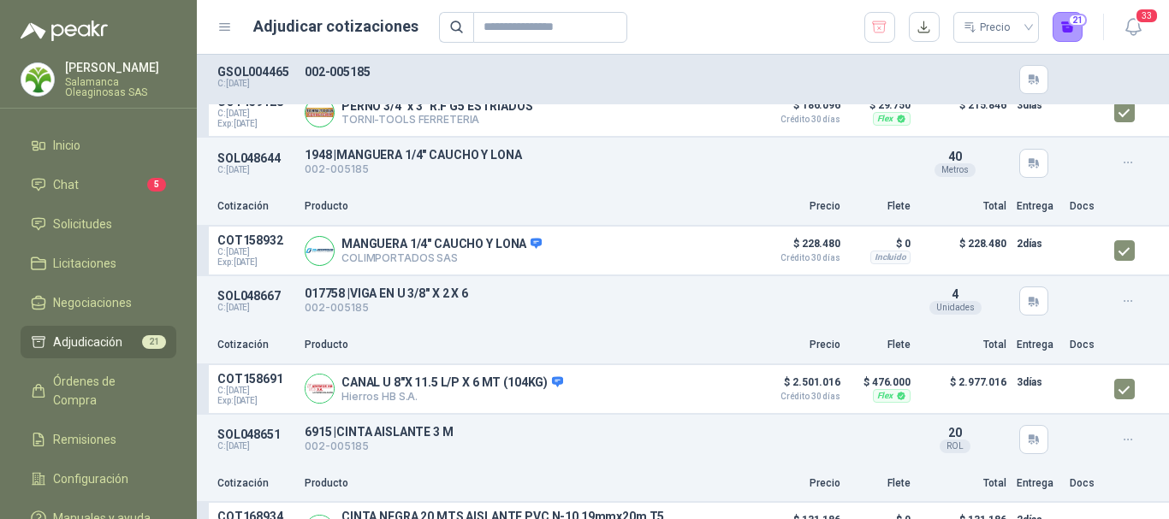
scroll to position [599, 0]
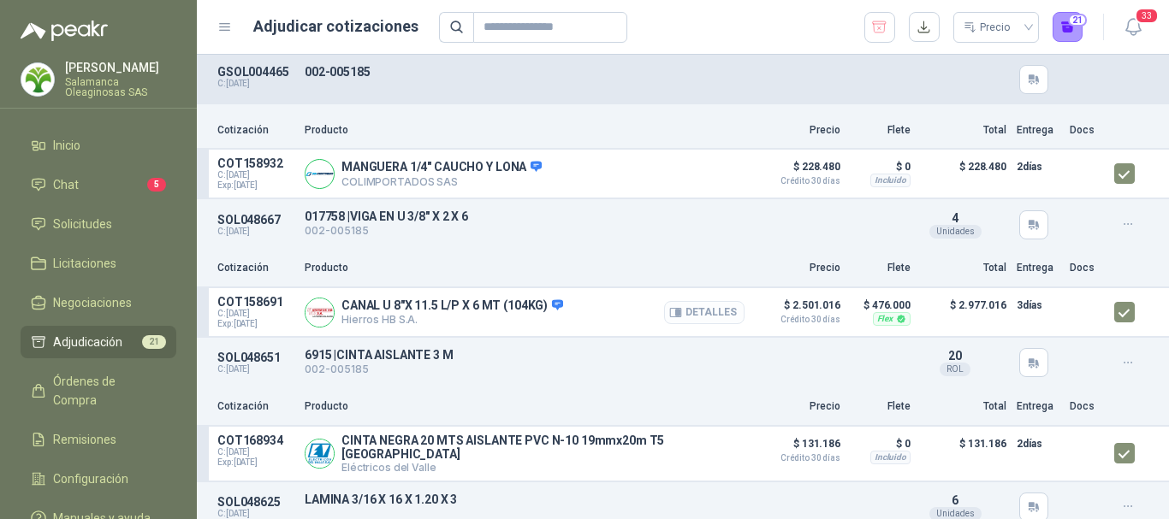
click at [691, 314] on button "Detalles" at bounding box center [704, 312] width 80 height 23
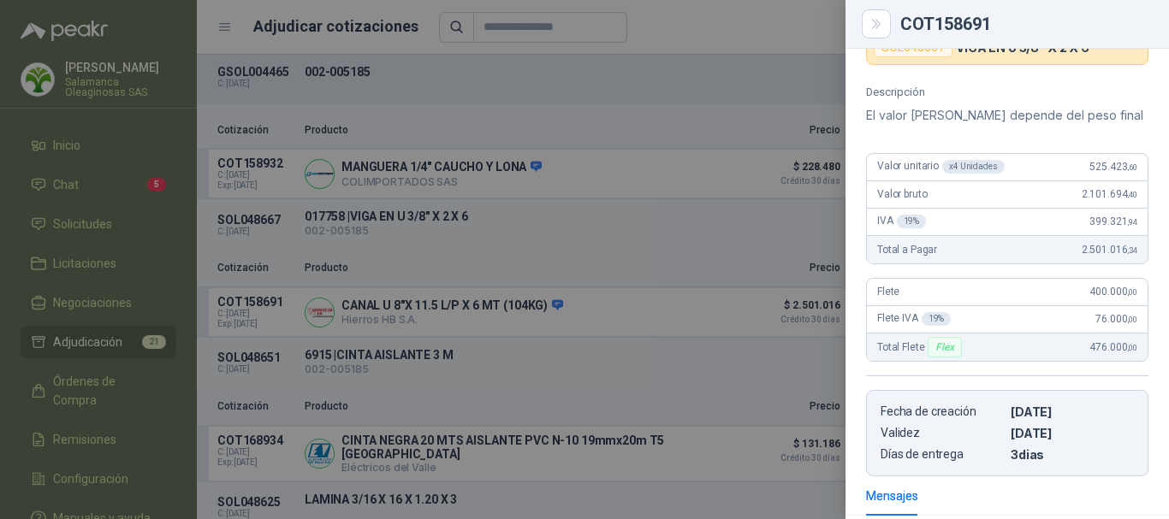
scroll to position [132, 0]
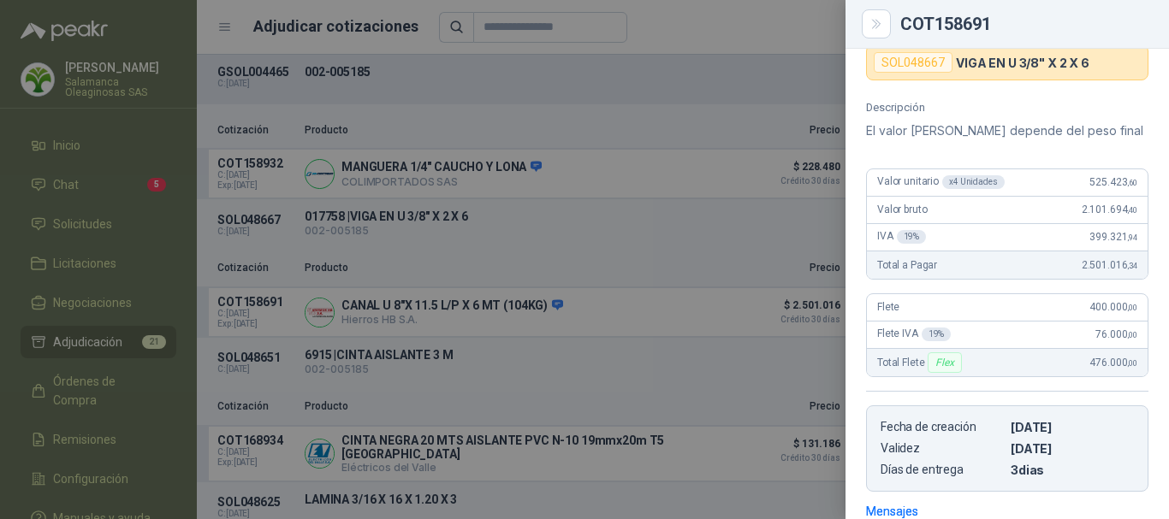
click at [698, 21] on div at bounding box center [584, 259] width 1169 height 519
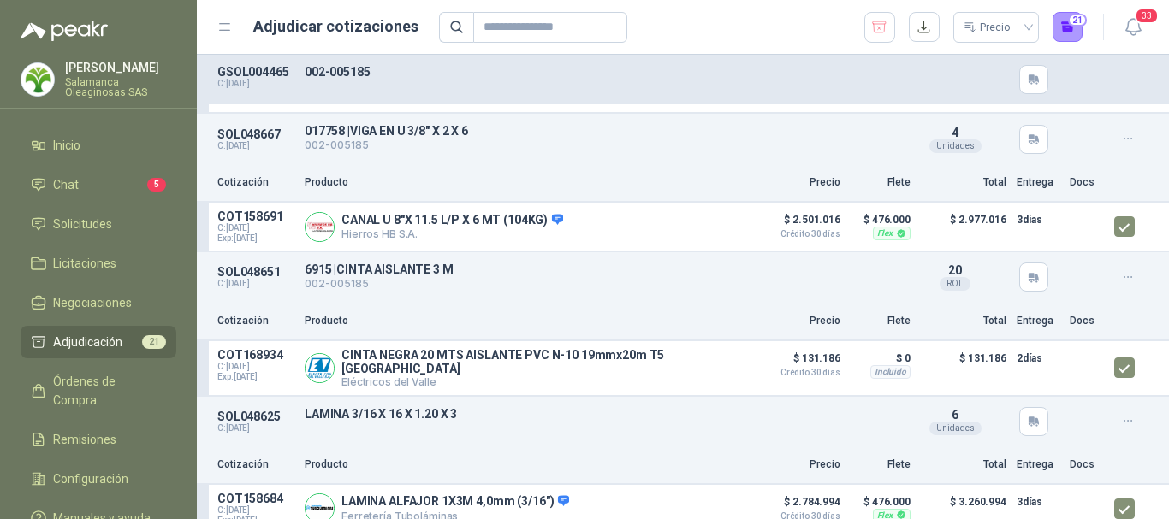
scroll to position [770, 0]
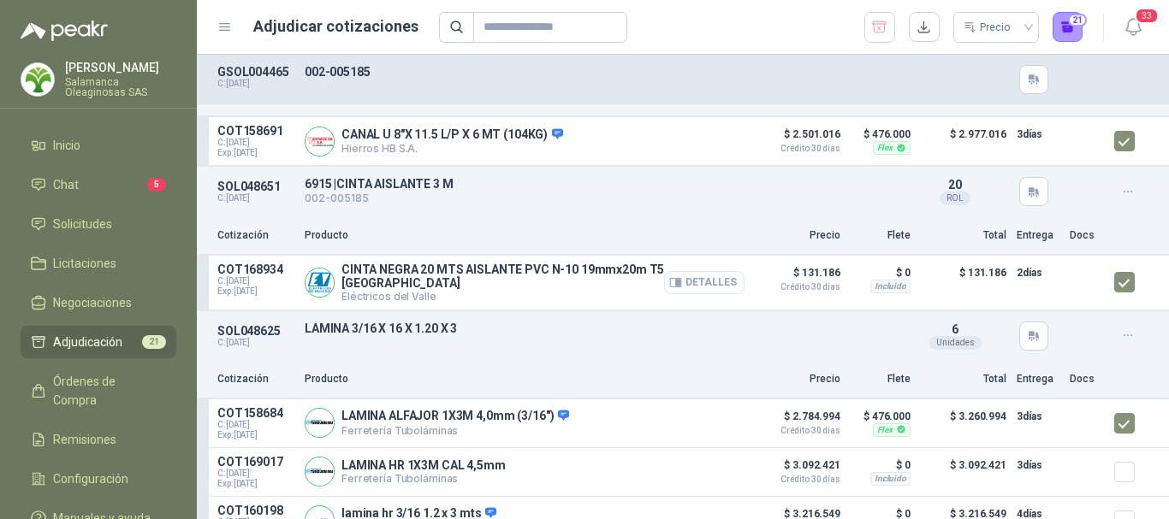
click at [706, 287] on button "Detalles" at bounding box center [704, 282] width 80 height 23
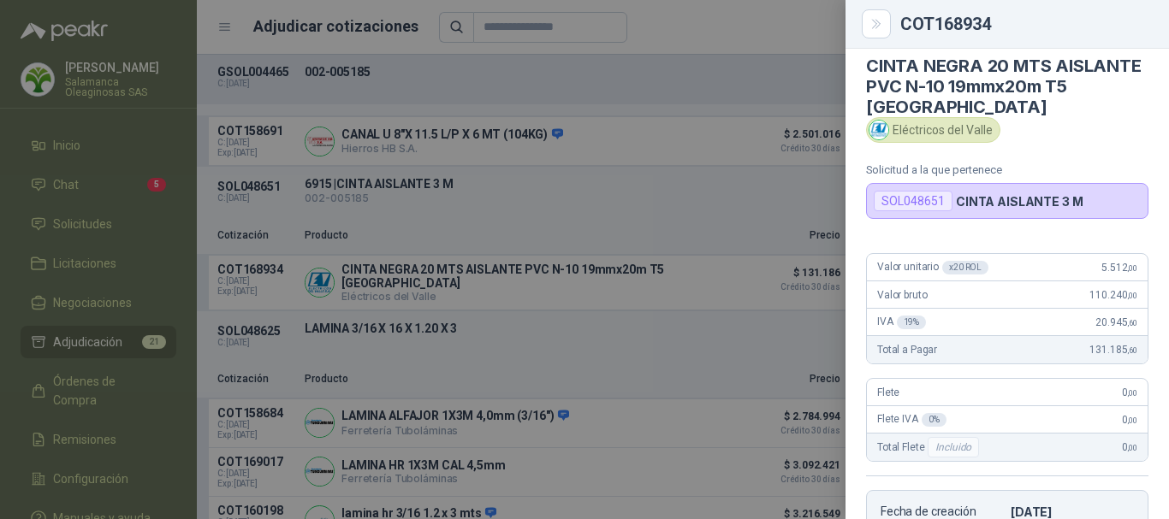
scroll to position [13, 0]
click at [715, 14] on div at bounding box center [584, 259] width 1169 height 519
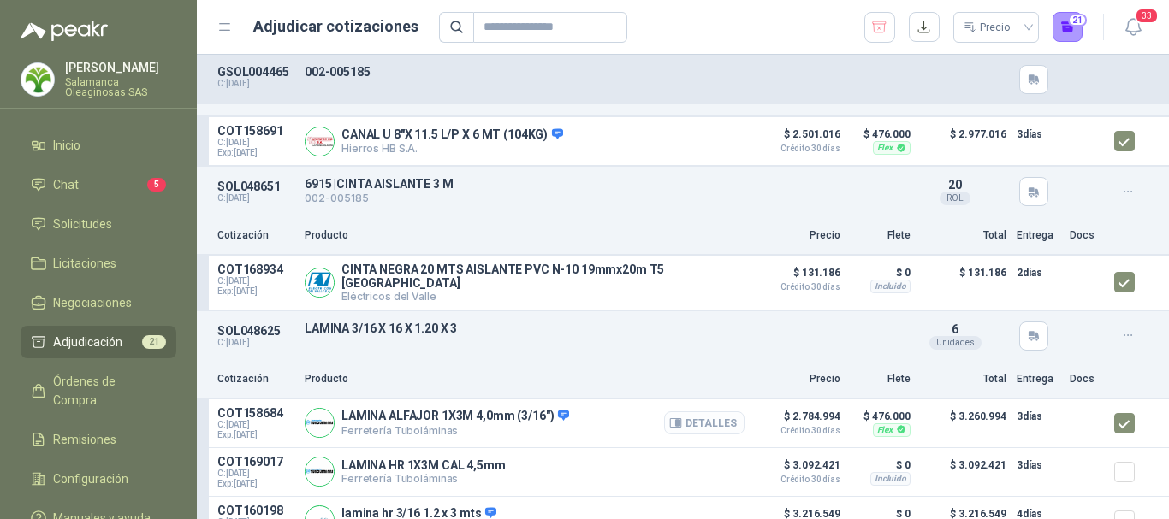
click at [709, 424] on button "Detalles" at bounding box center [704, 423] width 80 height 23
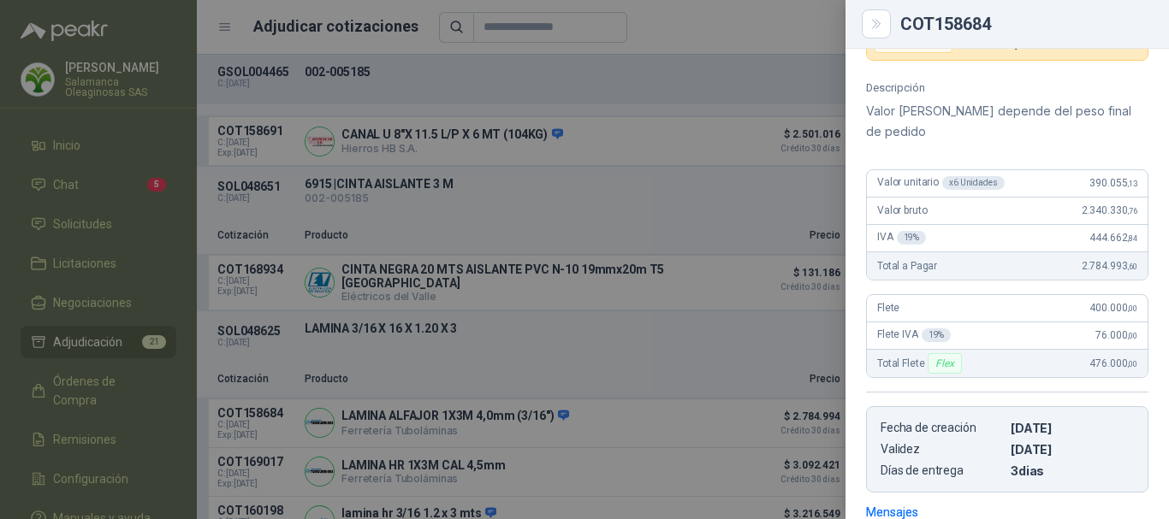
scroll to position [66, 0]
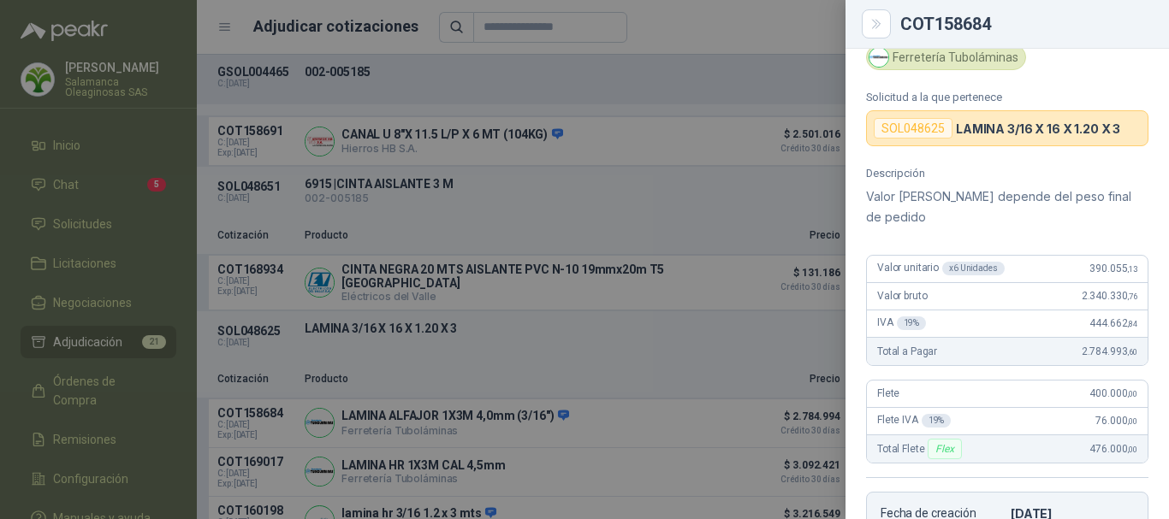
click at [703, 12] on div at bounding box center [584, 259] width 1169 height 519
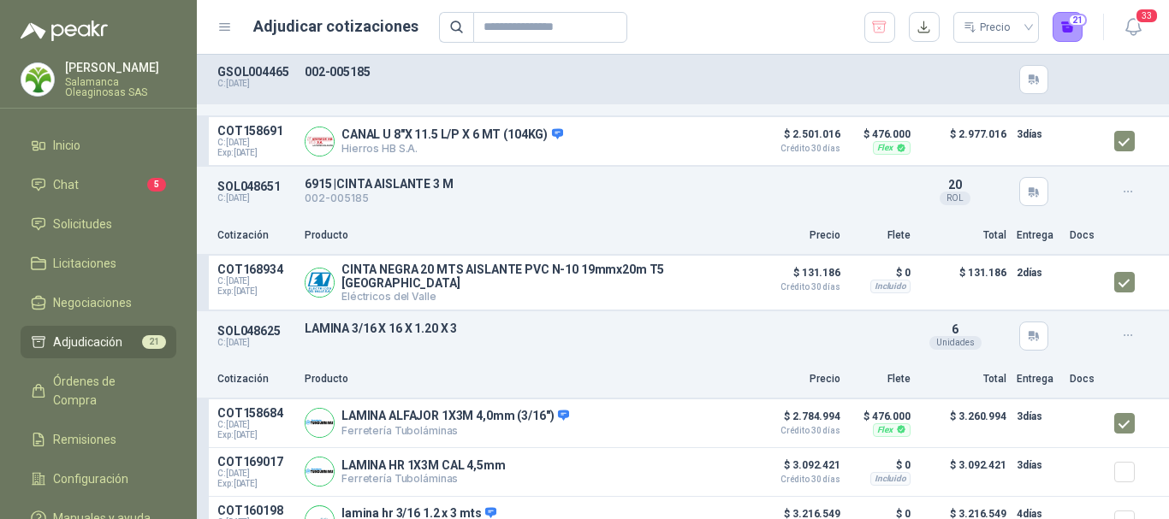
scroll to position [856, 0]
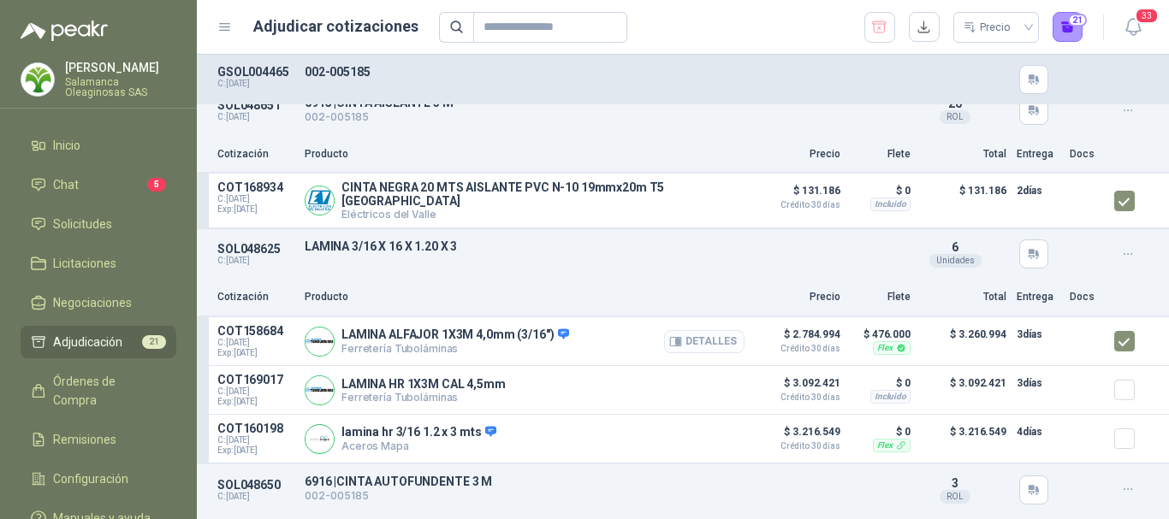
click at [699, 337] on button "Detalles" at bounding box center [704, 341] width 80 height 23
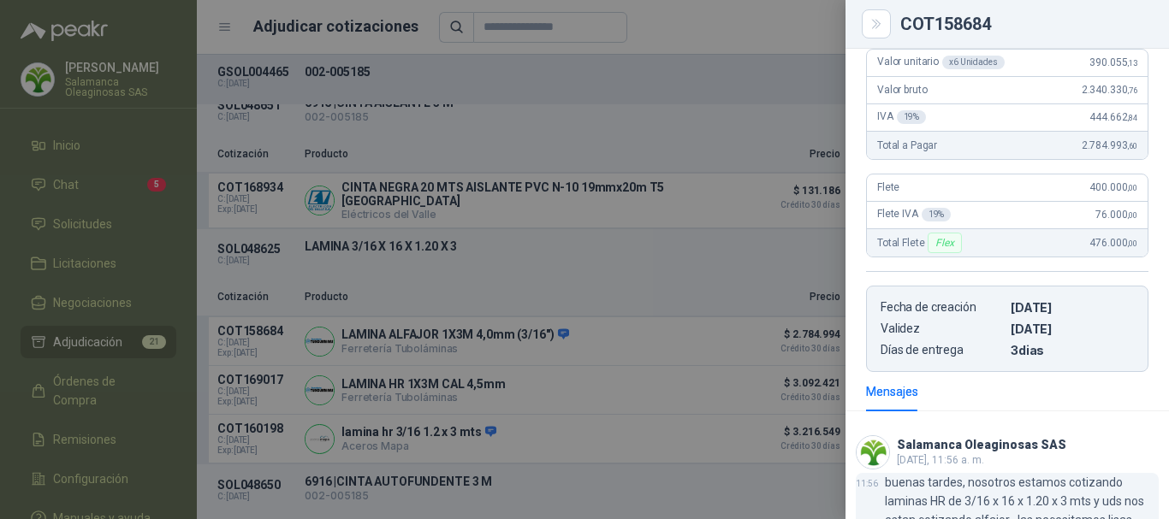
scroll to position [236, 0]
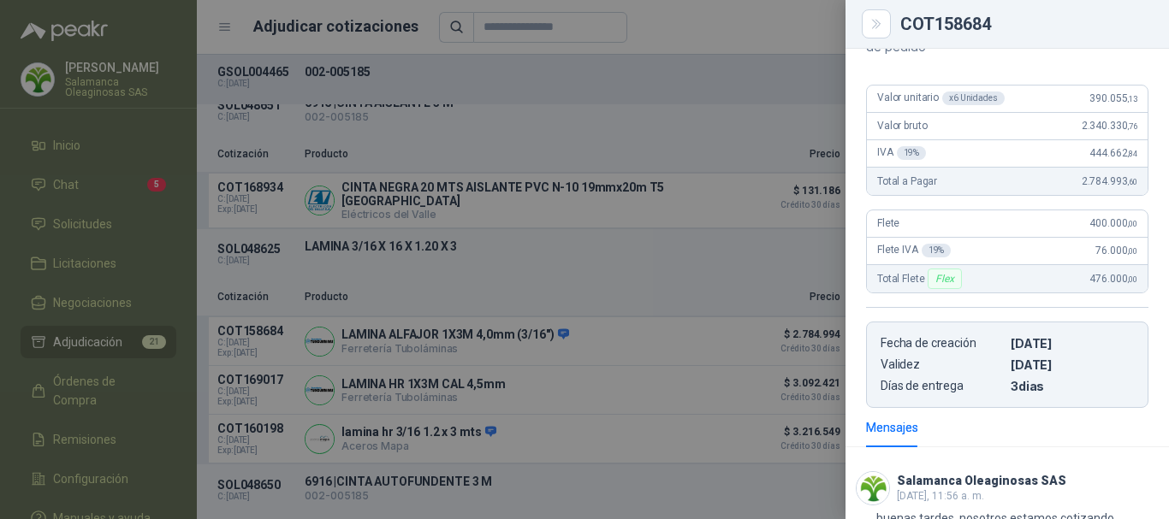
click at [699, 27] on div at bounding box center [584, 259] width 1169 height 519
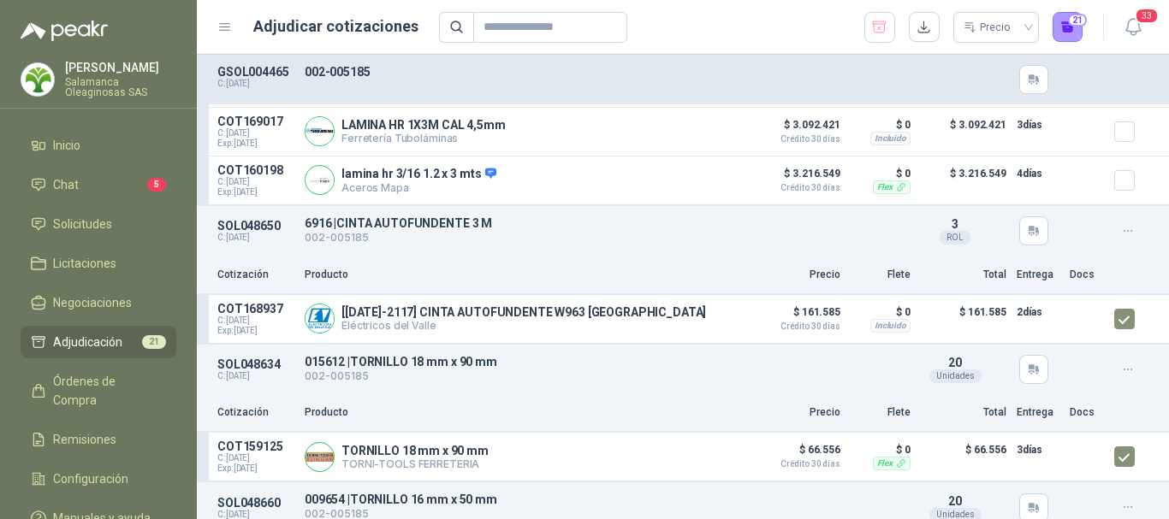
scroll to position [1198, 0]
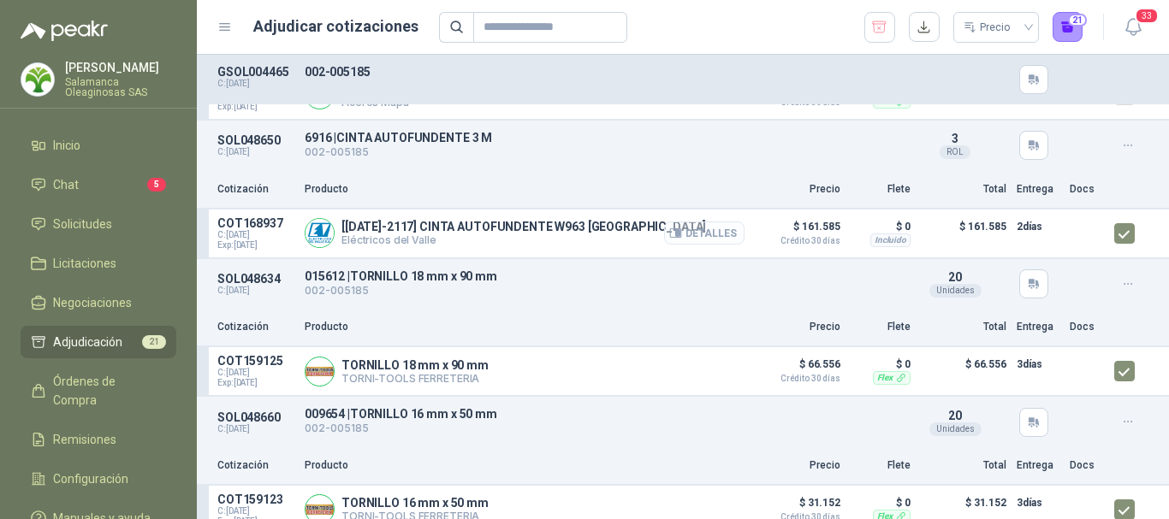
click at [698, 235] on button "Detalles" at bounding box center [704, 233] width 80 height 23
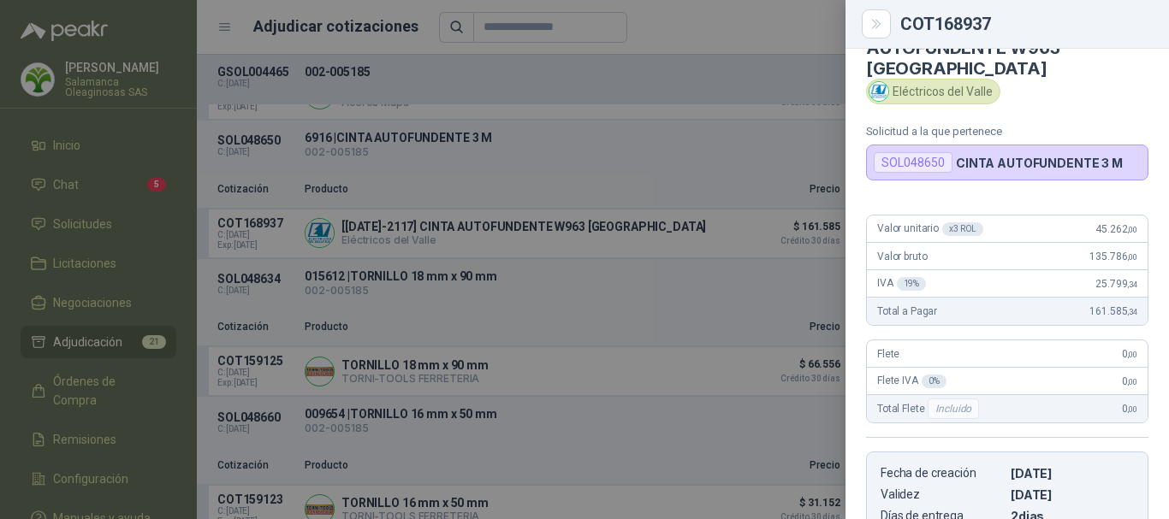
scroll to position [13, 0]
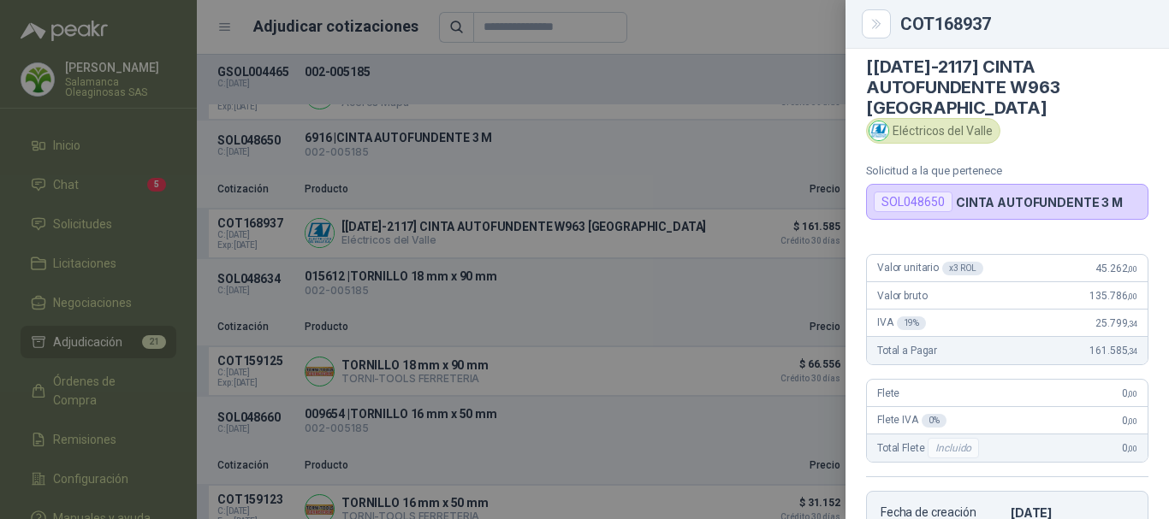
click at [735, 15] on div at bounding box center [584, 259] width 1169 height 519
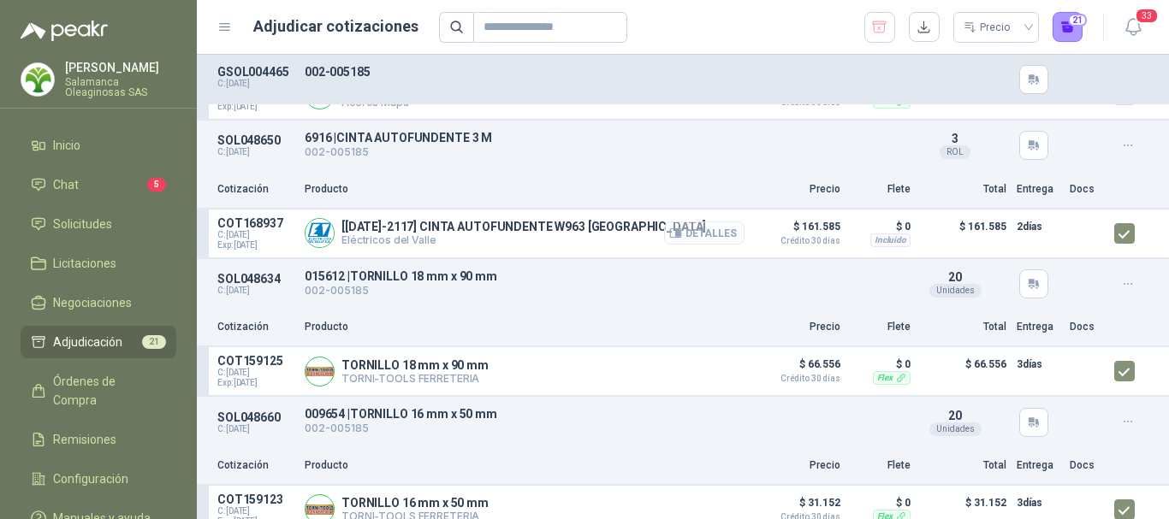
click at [706, 240] on button "Detalles" at bounding box center [704, 233] width 80 height 23
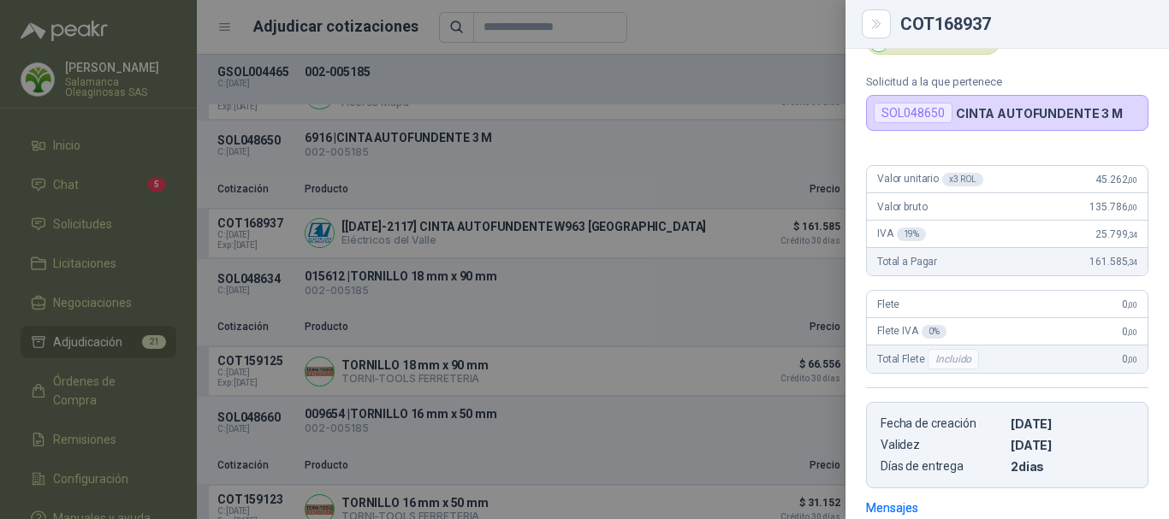
scroll to position [98, 0]
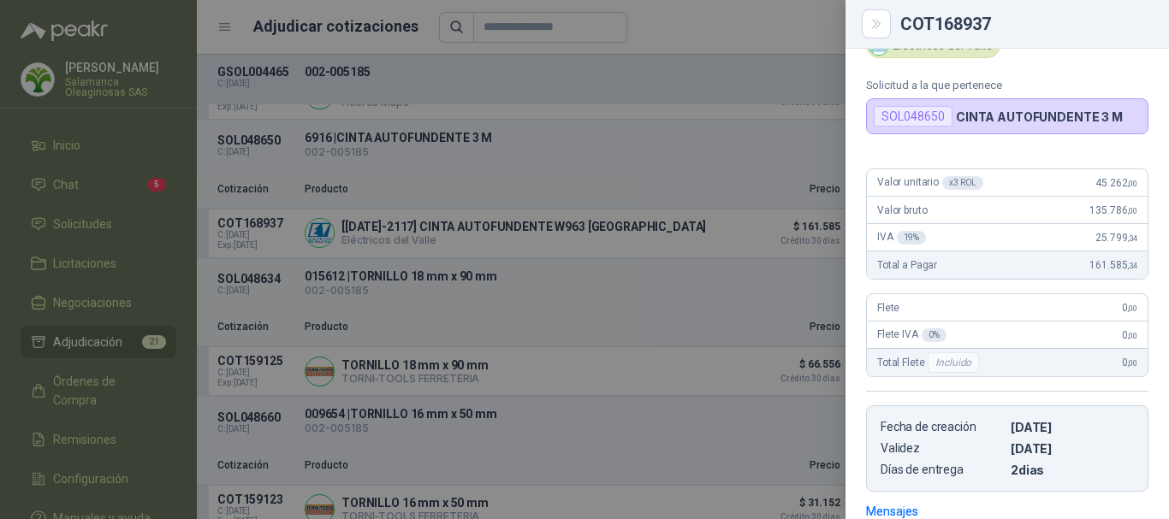
click at [768, 27] on div at bounding box center [584, 259] width 1169 height 519
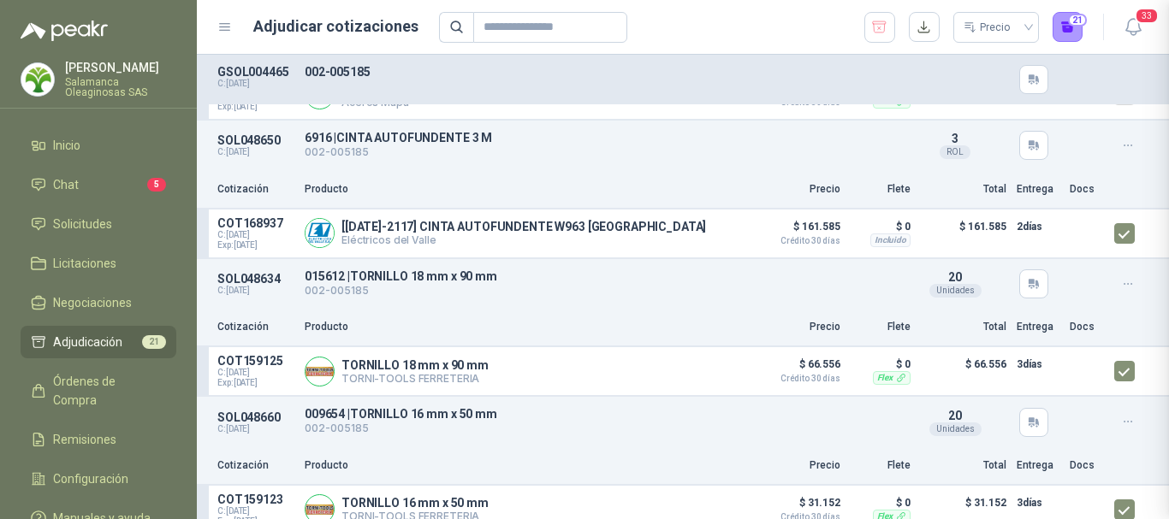
scroll to position [355, 0]
click at [709, 380] on button "Detalles" at bounding box center [704, 371] width 80 height 23
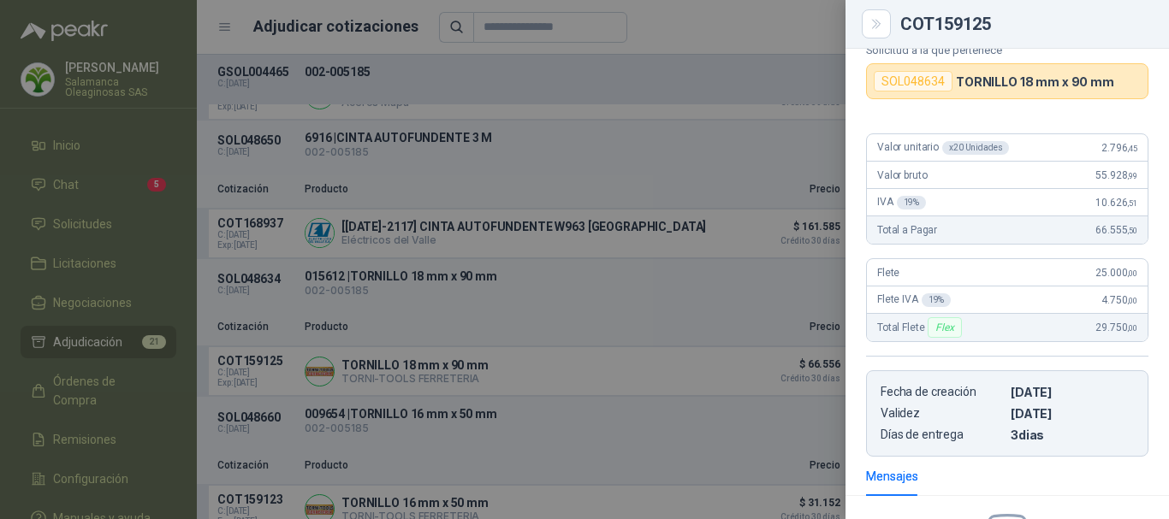
scroll to position [57, 0]
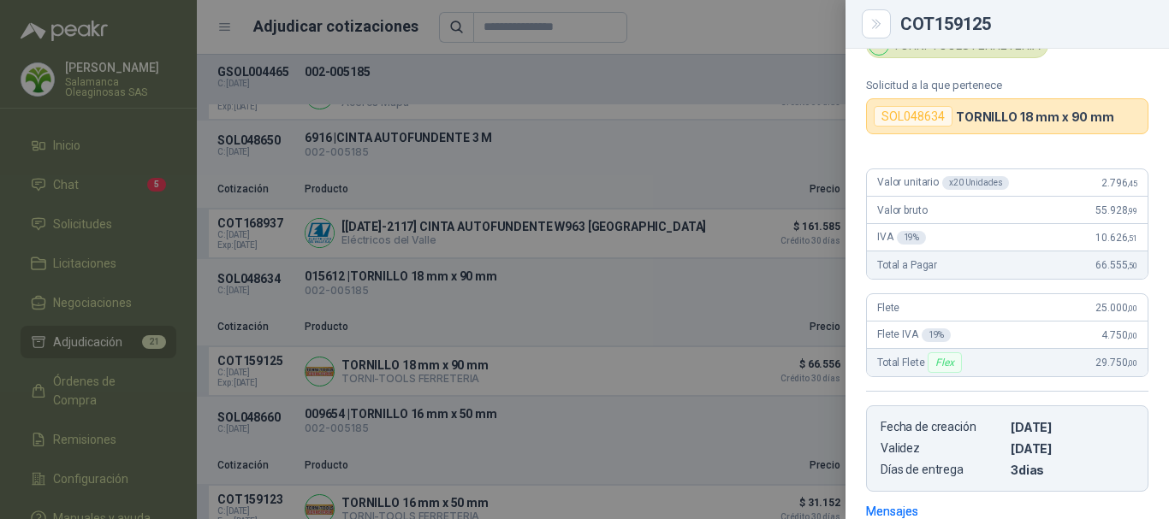
click at [784, 17] on div at bounding box center [584, 259] width 1169 height 519
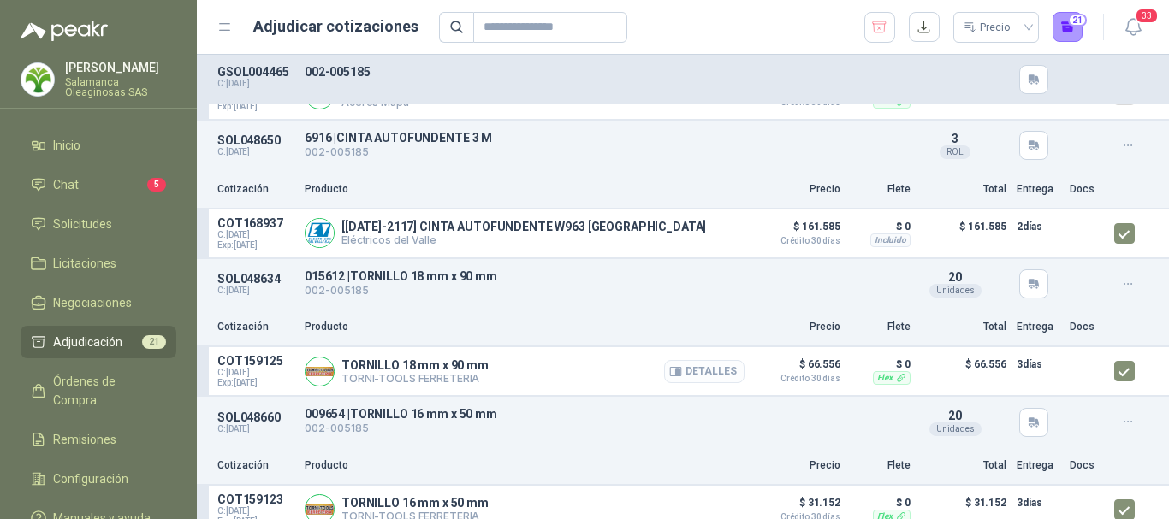
click at [699, 375] on button "Detalles" at bounding box center [704, 371] width 80 height 23
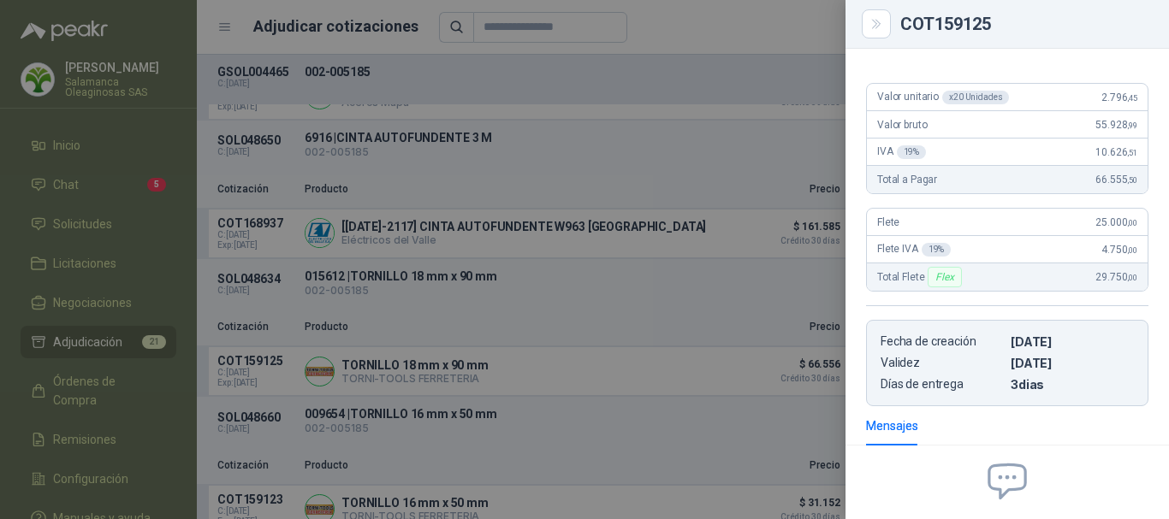
scroll to position [57, 0]
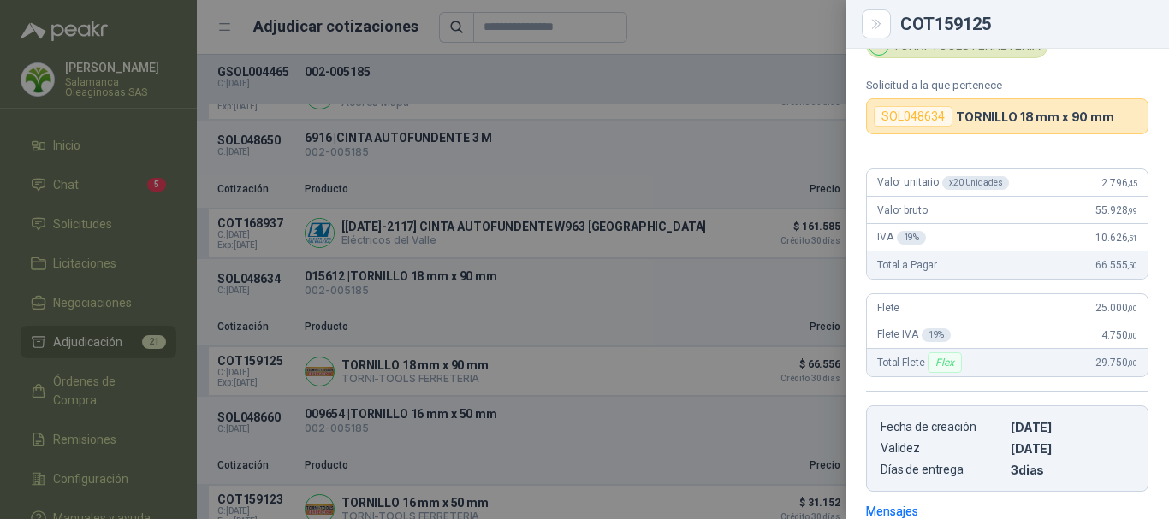
click at [750, 24] on div at bounding box center [584, 259] width 1169 height 519
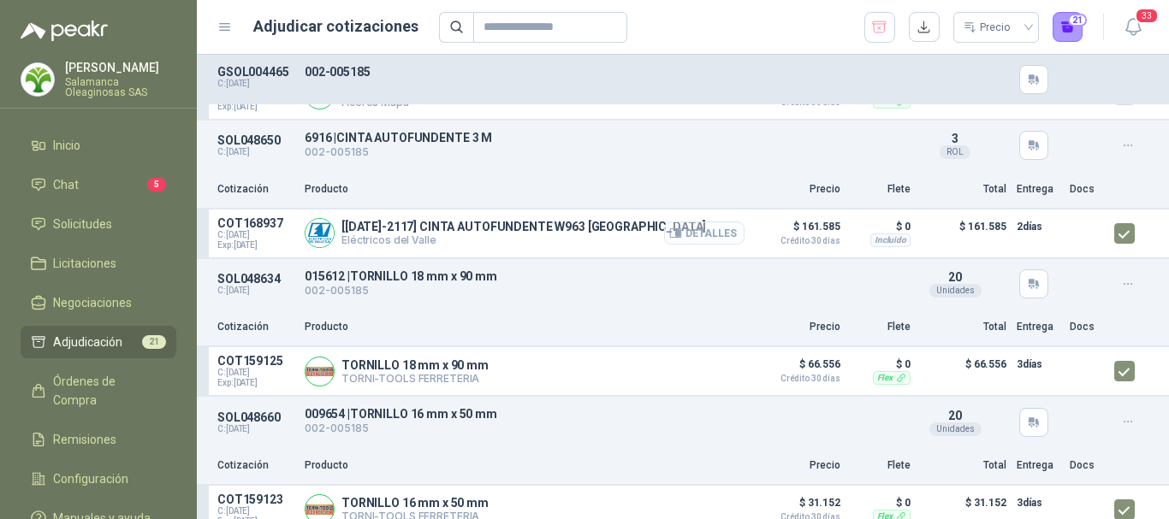
click at [715, 233] on button "Detalles" at bounding box center [704, 233] width 80 height 23
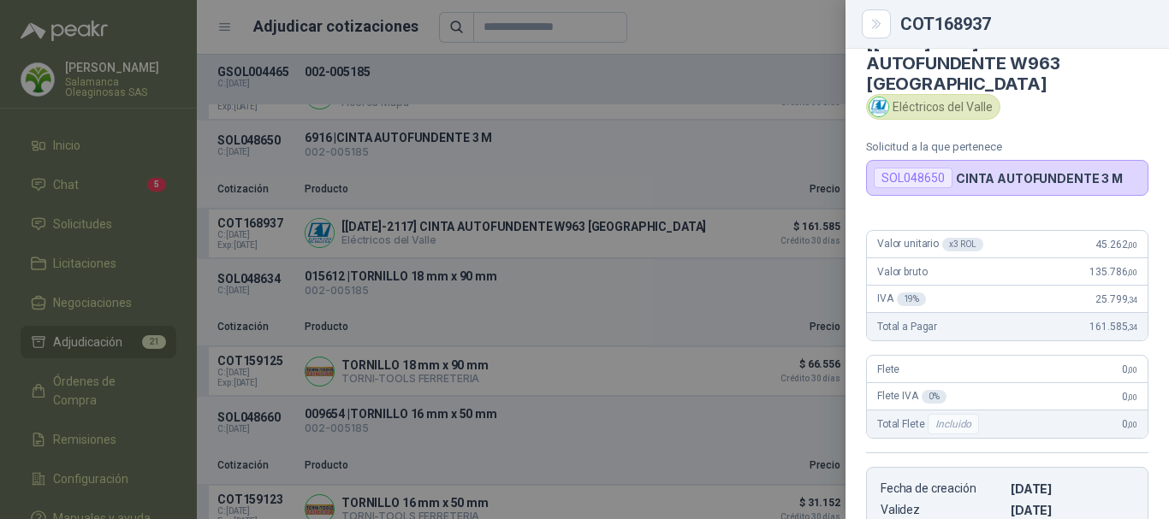
scroll to position [13, 0]
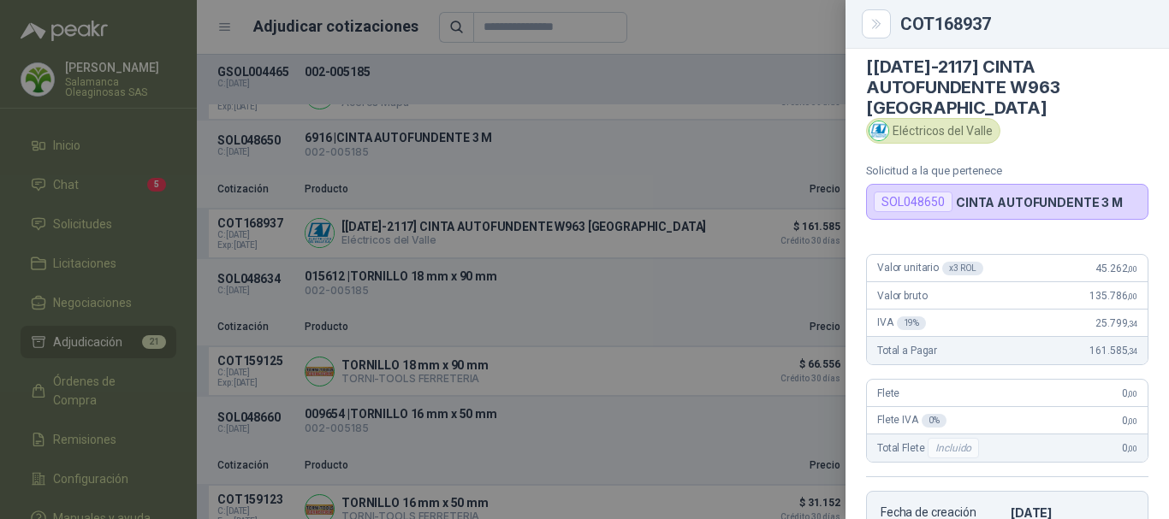
click at [705, 34] on div at bounding box center [584, 259] width 1169 height 519
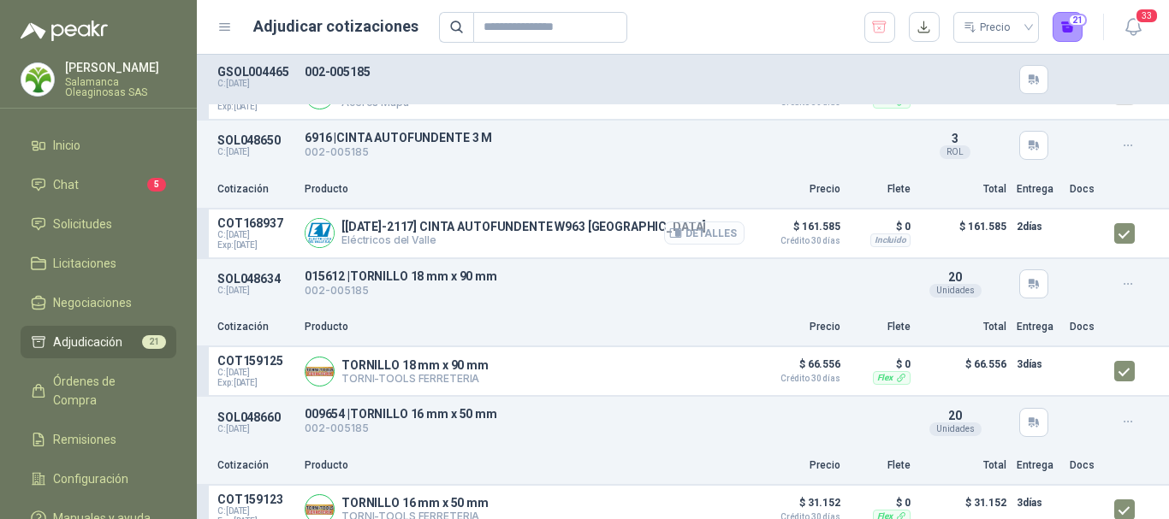
click at [696, 240] on button "Detalles" at bounding box center [704, 233] width 80 height 23
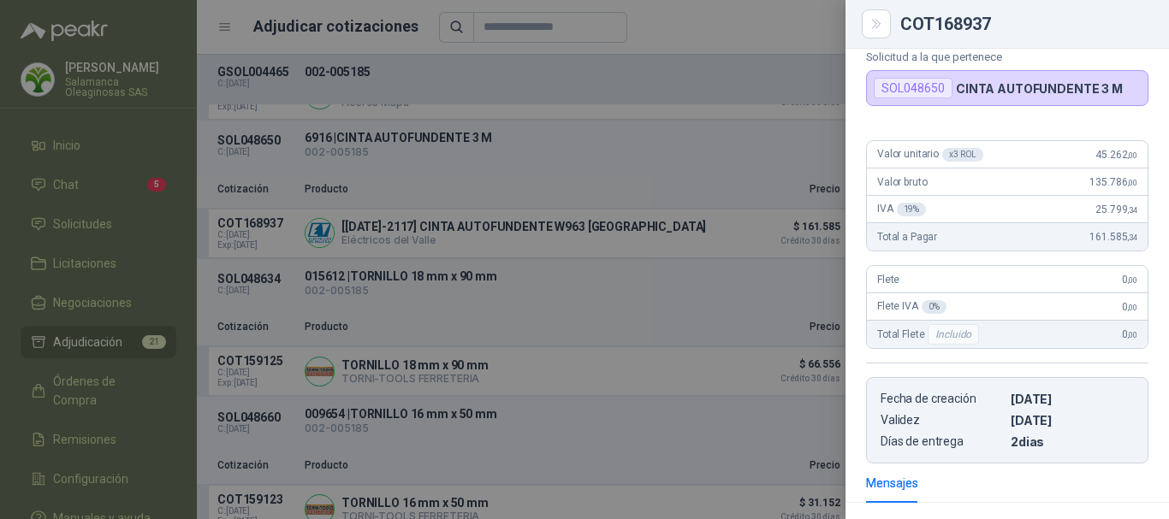
scroll to position [98, 0]
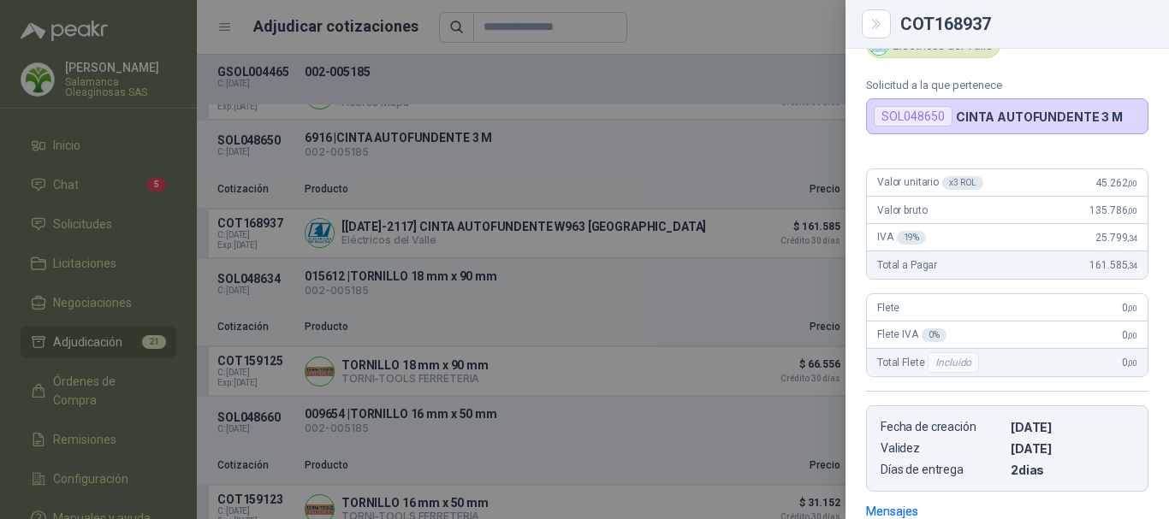
click at [744, 27] on div at bounding box center [584, 259] width 1169 height 519
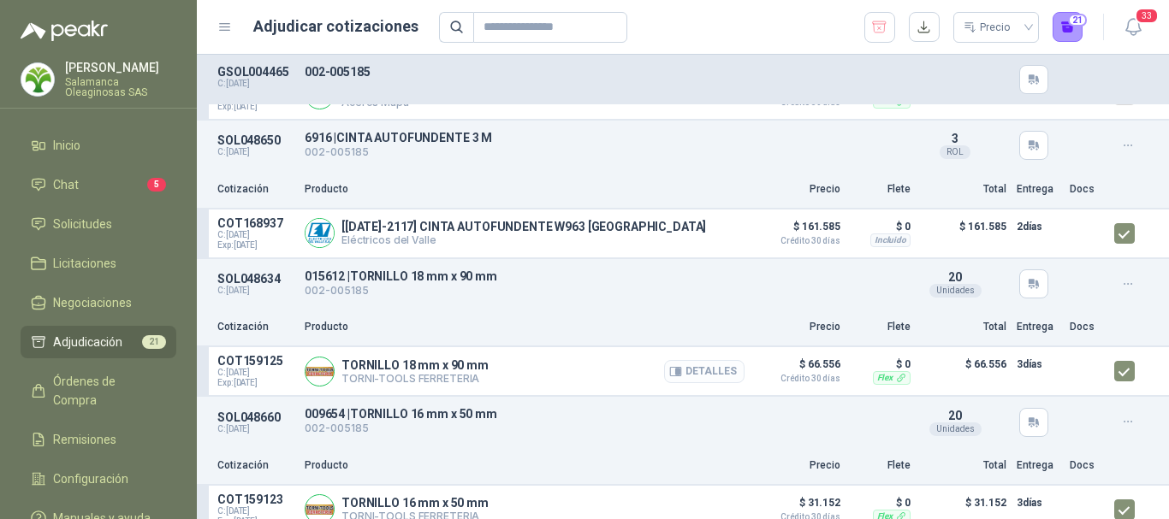
click at [703, 378] on button "Detalles" at bounding box center [704, 371] width 80 height 23
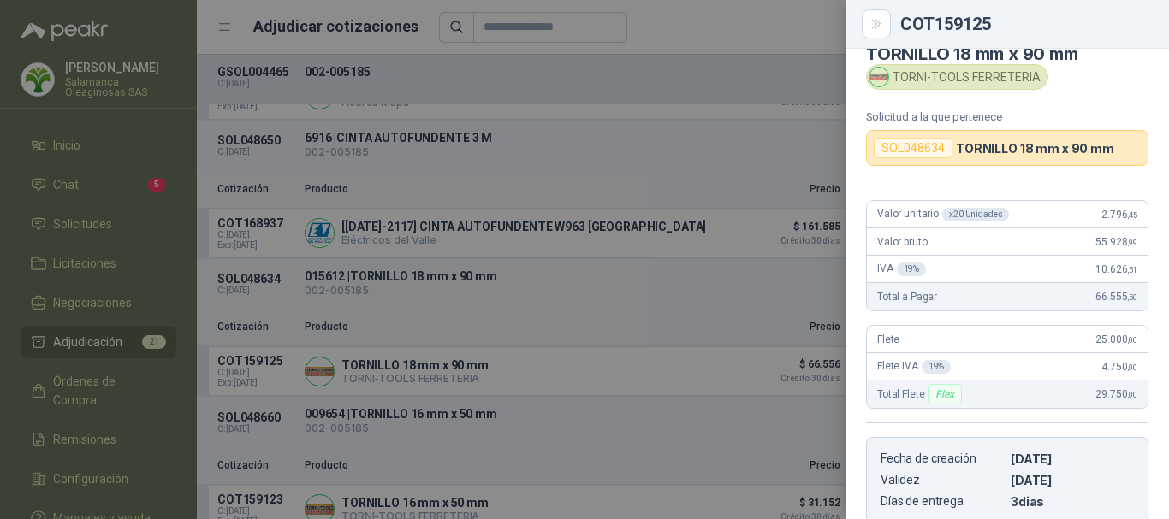
scroll to position [0, 0]
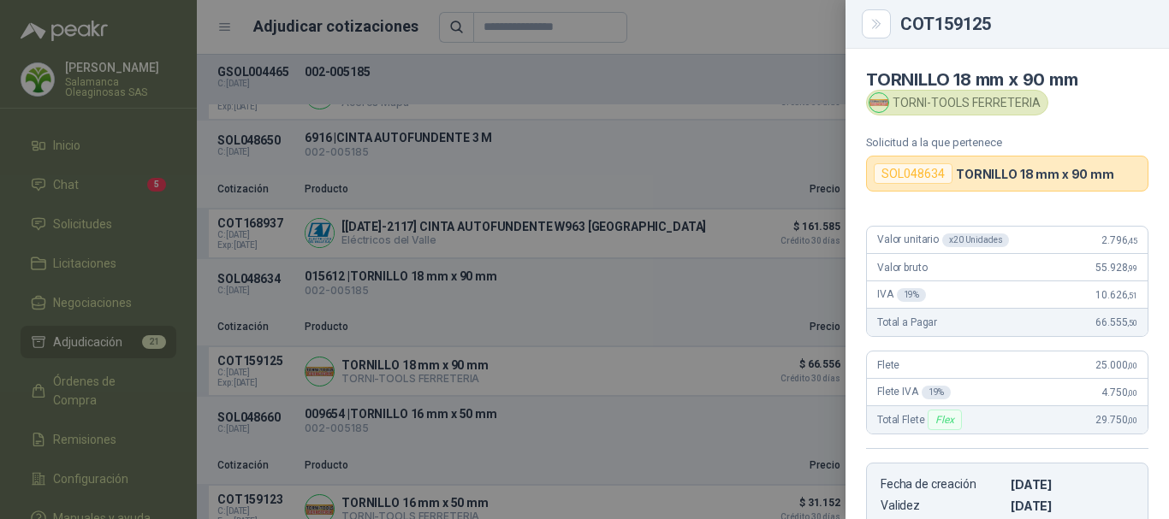
click at [813, 19] on div at bounding box center [584, 259] width 1169 height 519
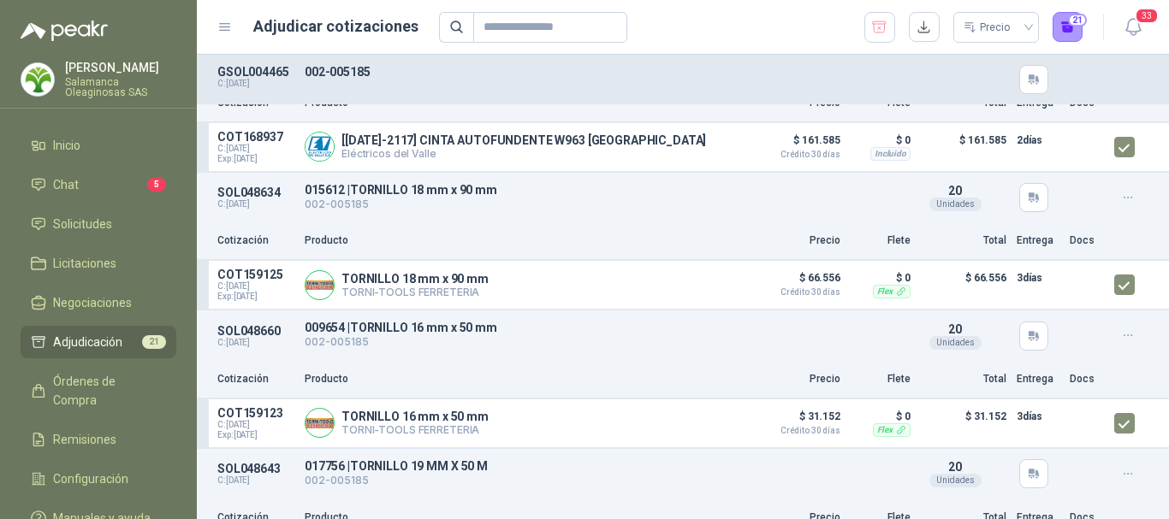
scroll to position [1369, 0]
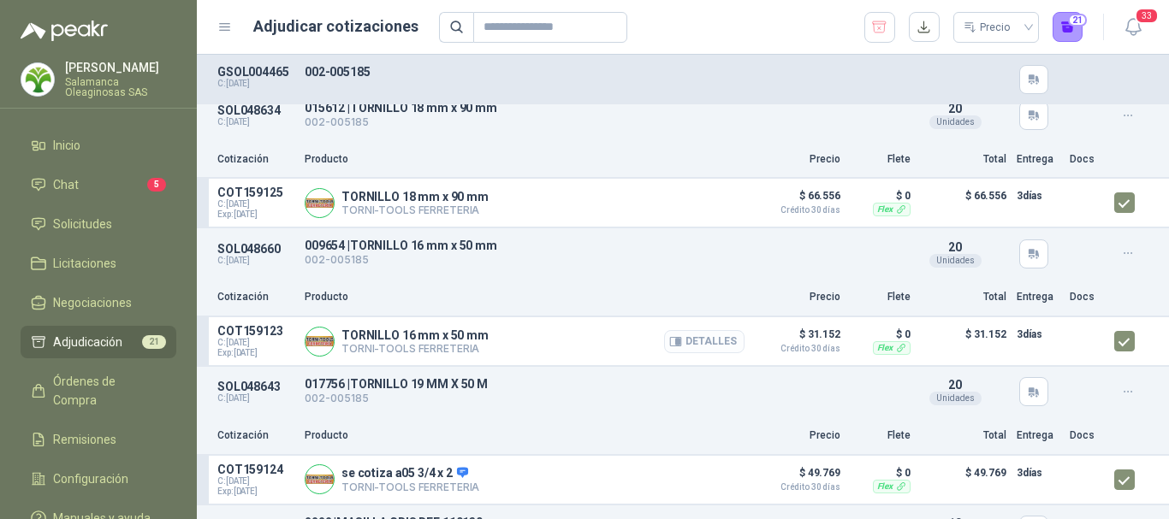
click at [705, 341] on button "Detalles" at bounding box center [704, 341] width 80 height 23
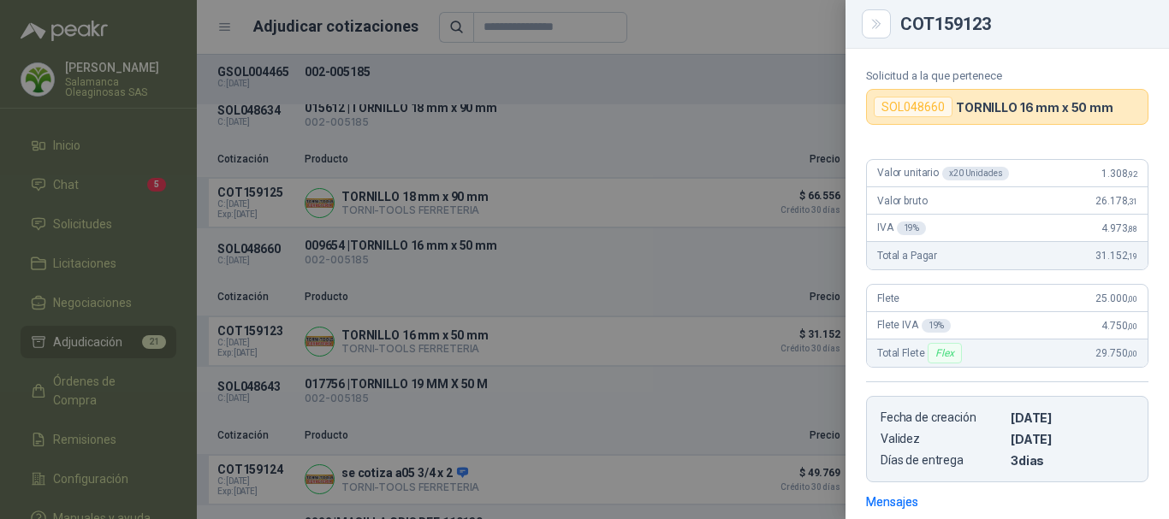
scroll to position [57, 0]
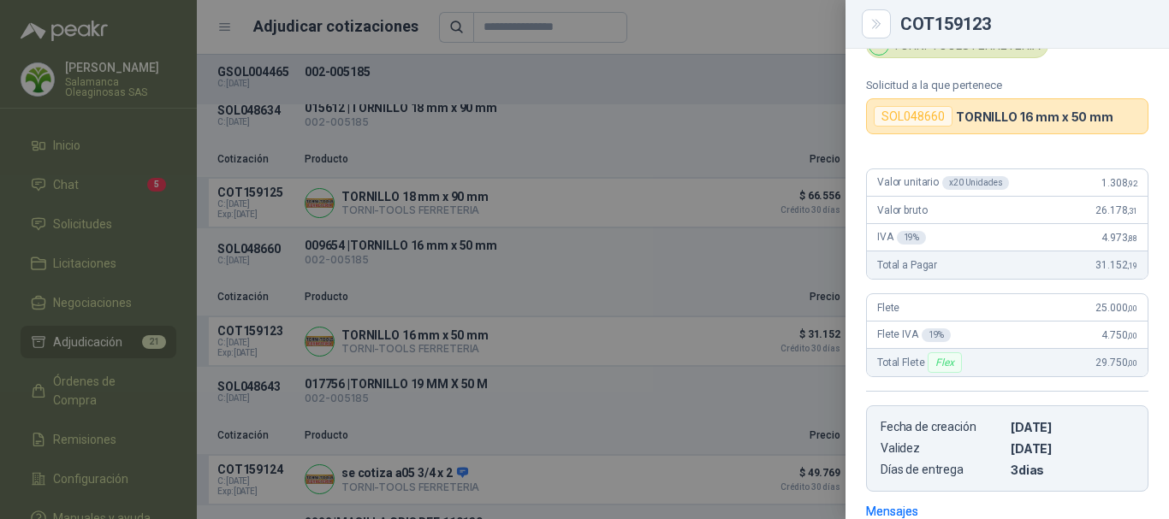
click at [697, 14] on div at bounding box center [584, 259] width 1169 height 519
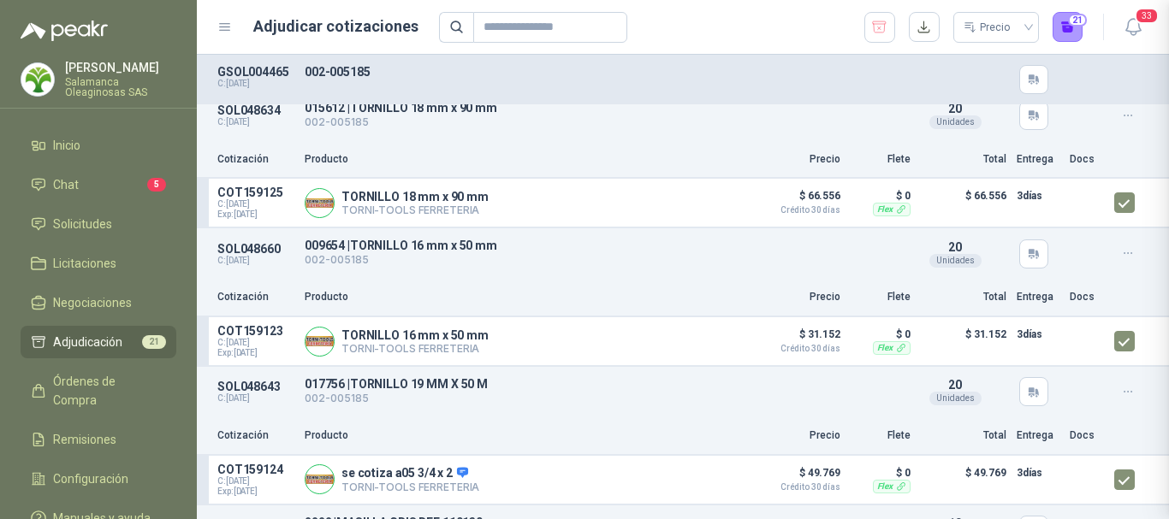
scroll to position [314, 0]
click at [702, 483] on button "Detalles" at bounding box center [704, 479] width 80 height 23
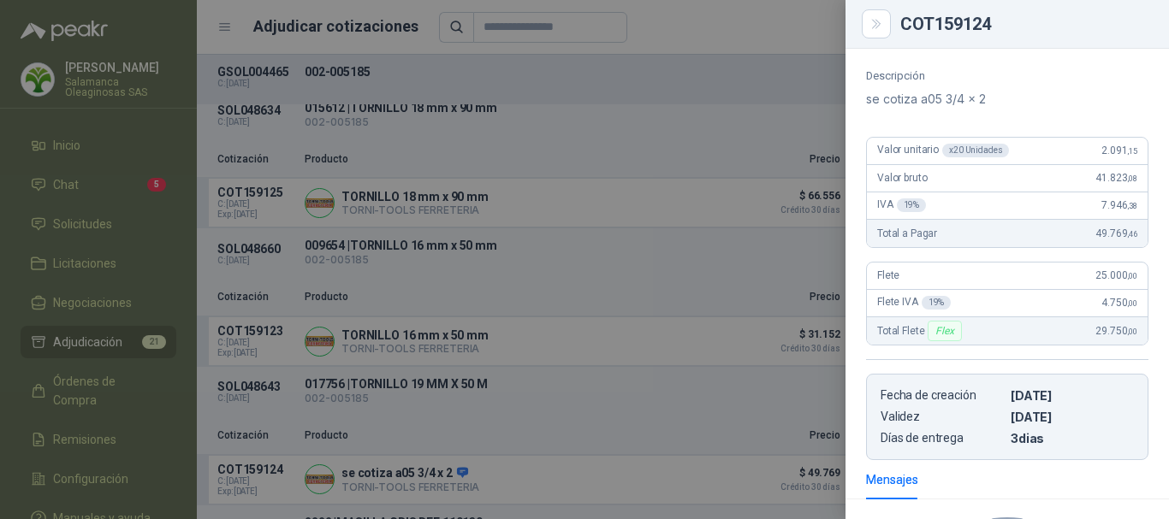
scroll to position [110, 0]
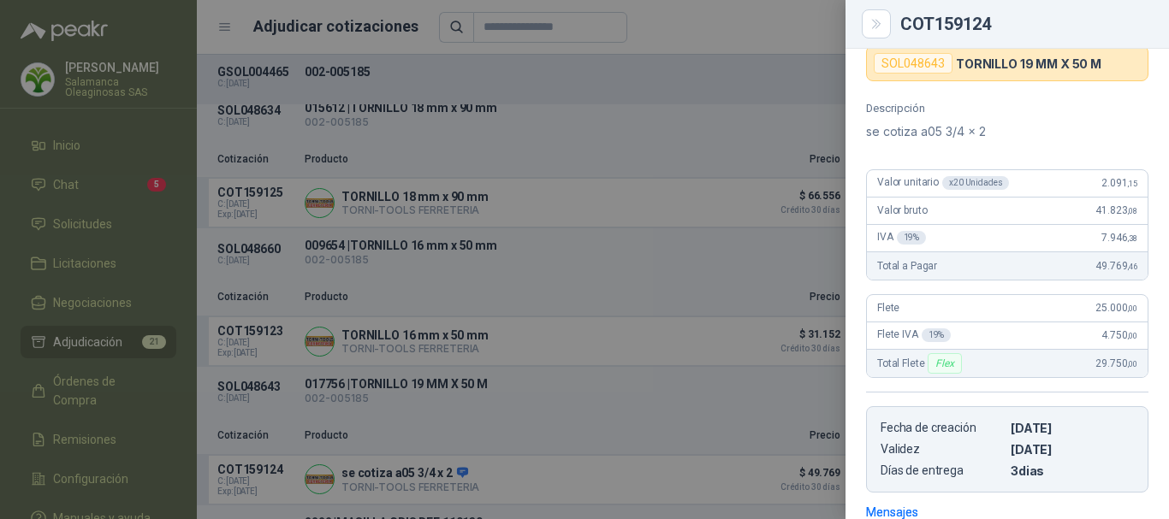
click at [710, 31] on div at bounding box center [584, 259] width 1169 height 519
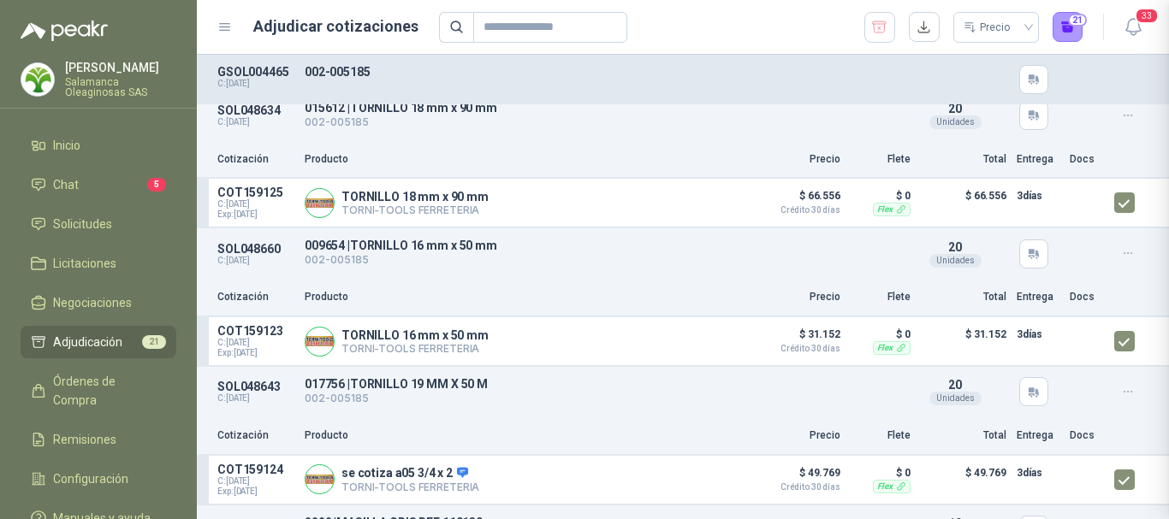
scroll to position [368, 0]
click at [702, 342] on button "Detalles" at bounding box center [704, 341] width 80 height 23
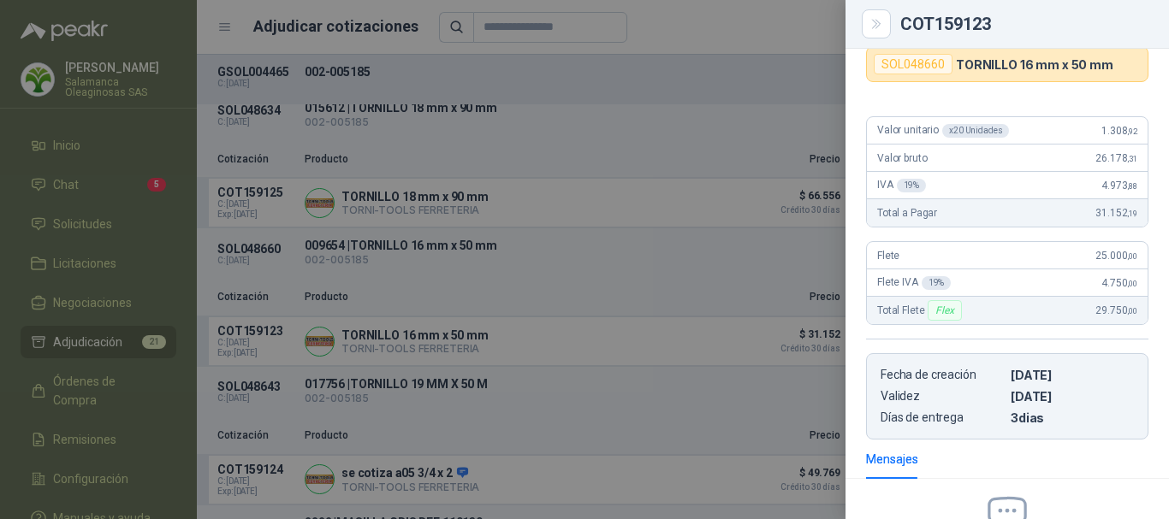
scroll to position [57, 0]
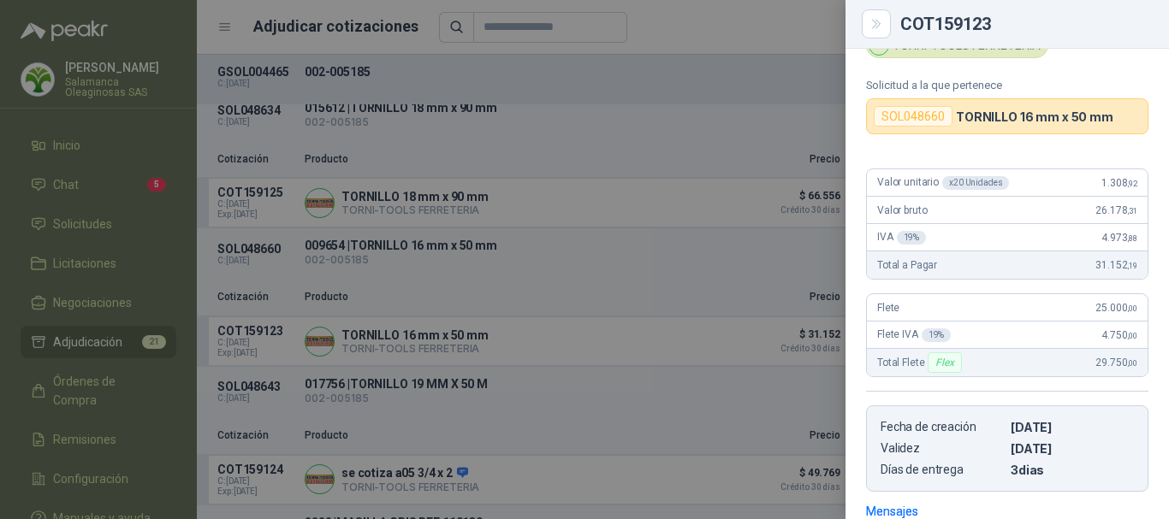
click at [689, 14] on div at bounding box center [584, 259] width 1169 height 519
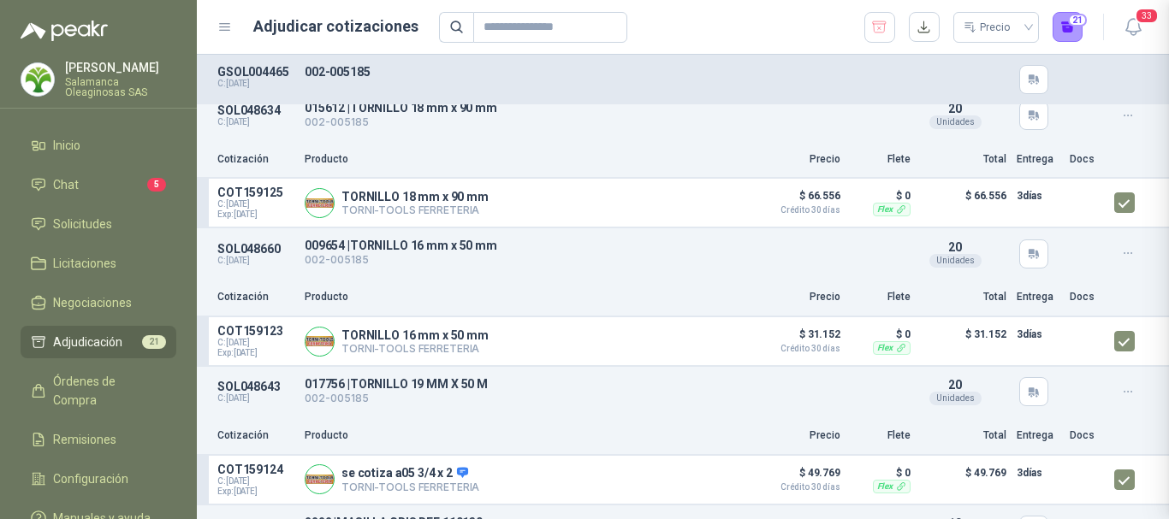
scroll to position [314, 0]
click at [693, 488] on button "Detalles" at bounding box center [704, 479] width 80 height 23
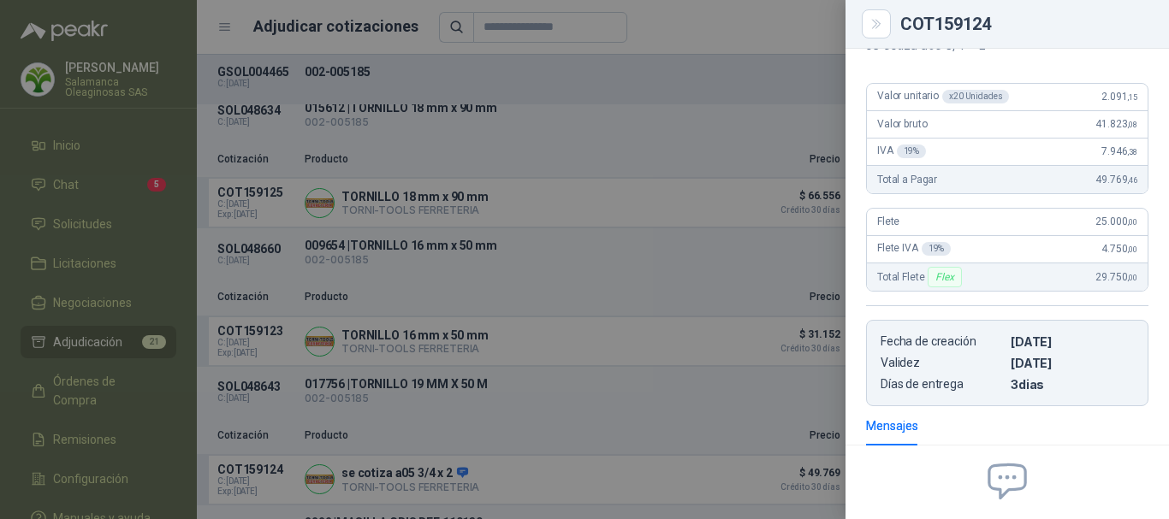
scroll to position [196, 0]
click at [674, 27] on div at bounding box center [584, 259] width 1169 height 519
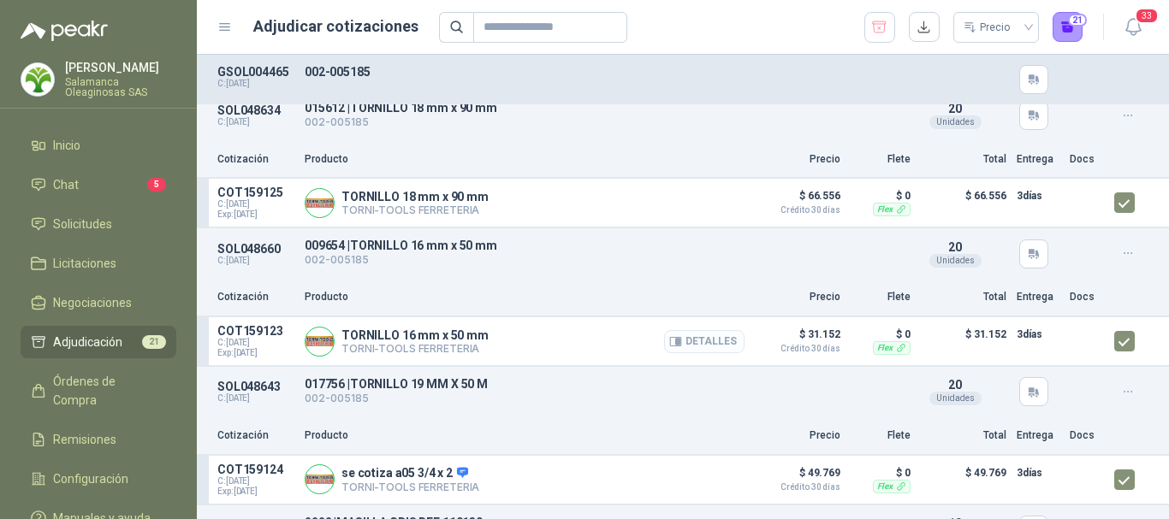
click at [712, 343] on button "Detalles" at bounding box center [704, 341] width 80 height 23
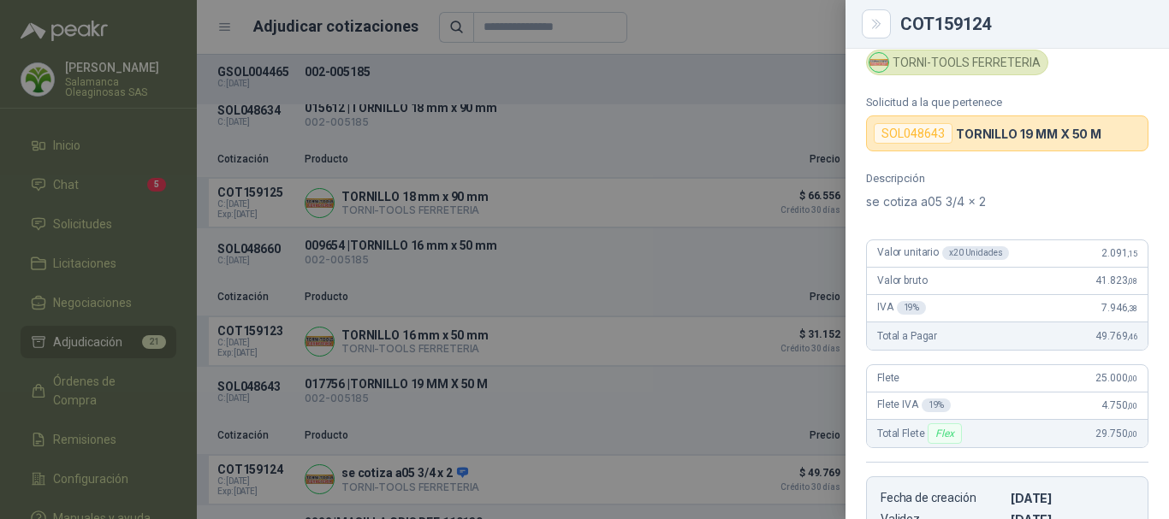
scroll to position [26, 0]
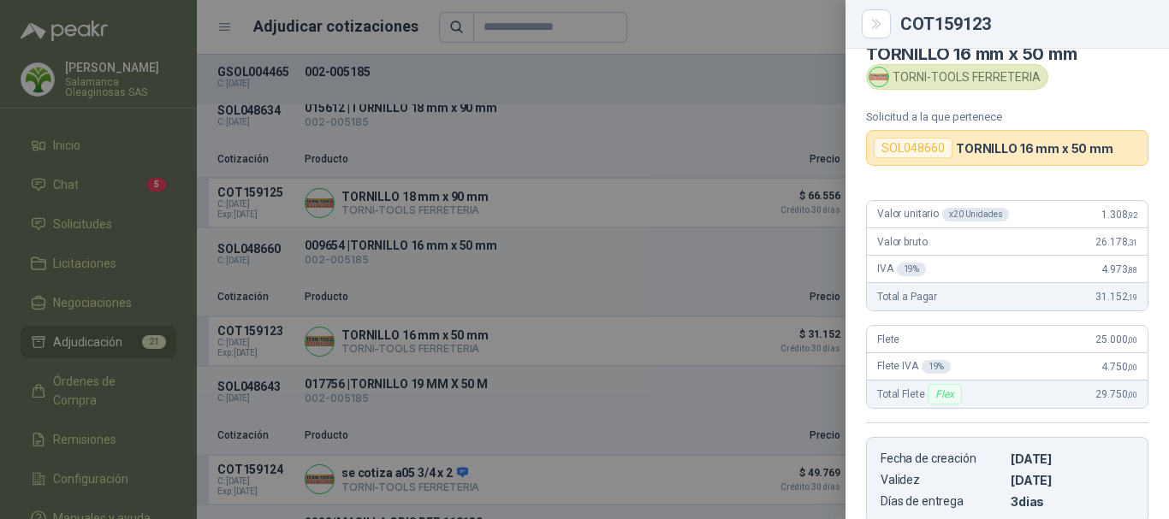
click at [732, 35] on div at bounding box center [584, 259] width 1169 height 519
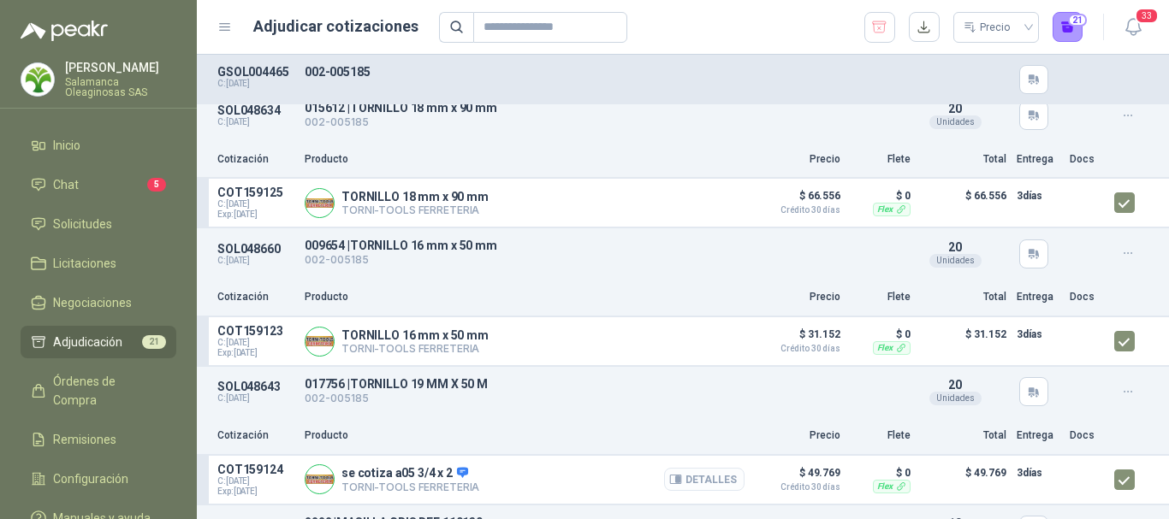
click at [702, 482] on button "Detalles" at bounding box center [704, 479] width 80 height 23
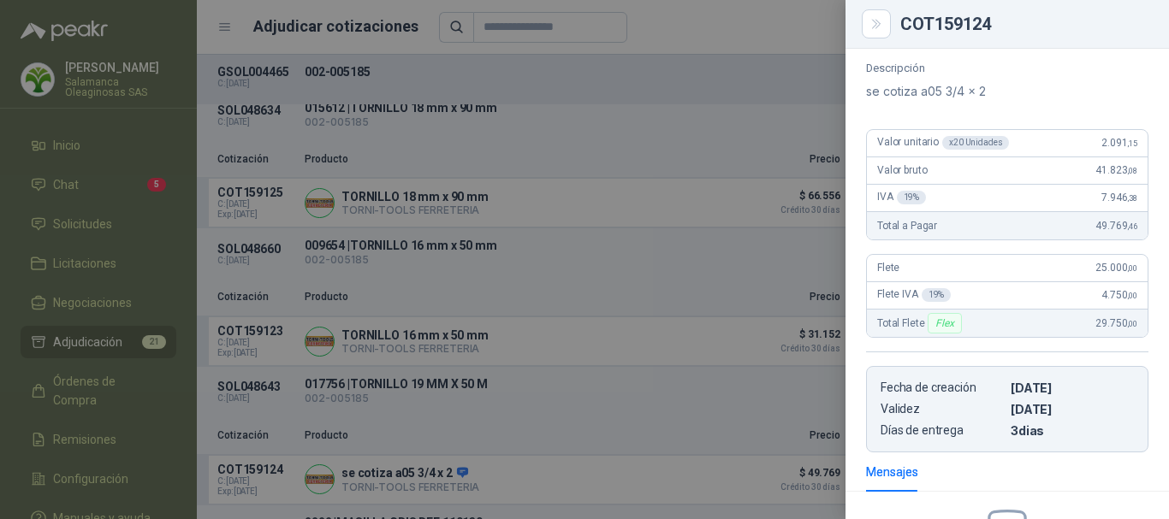
scroll to position [196, 0]
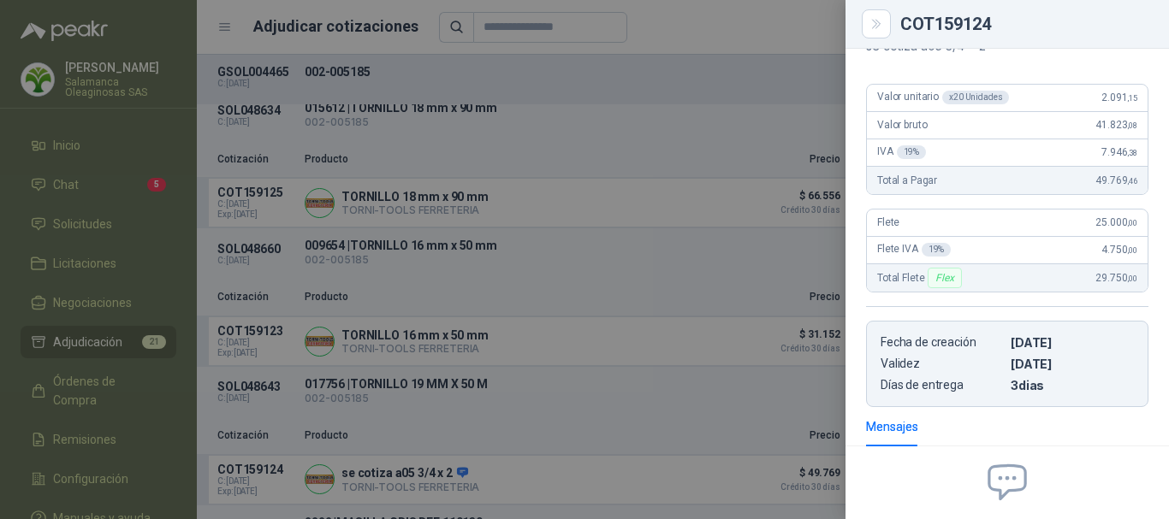
click at [762, 24] on div at bounding box center [584, 259] width 1169 height 519
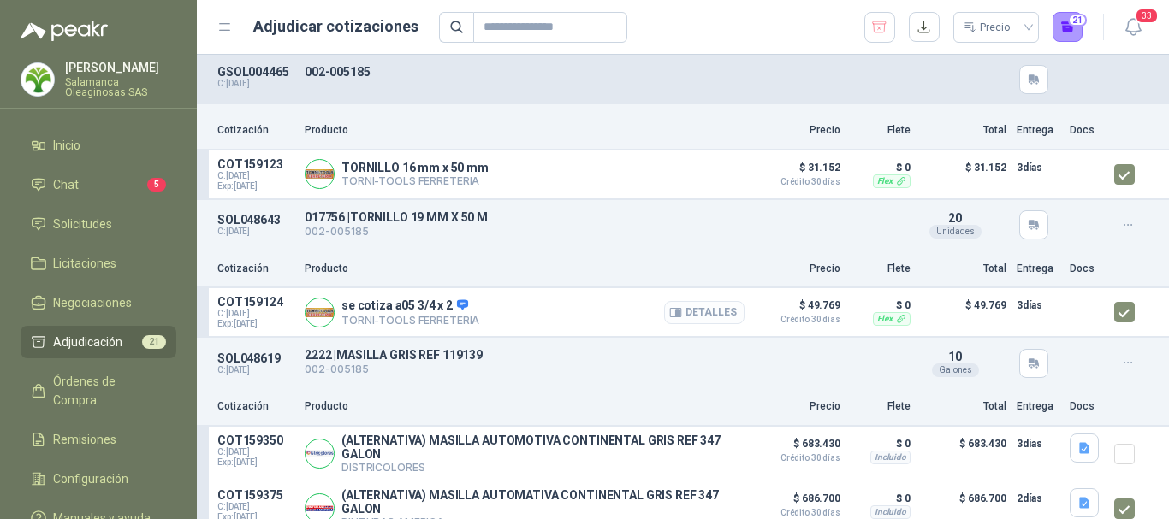
scroll to position [1626, 0]
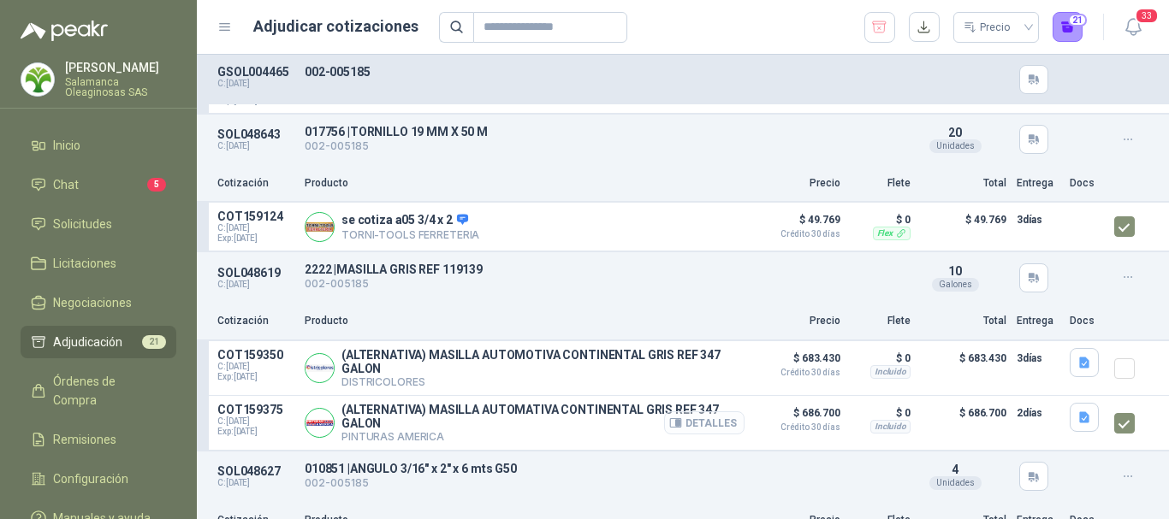
click at [700, 427] on button "Detalles" at bounding box center [704, 423] width 80 height 23
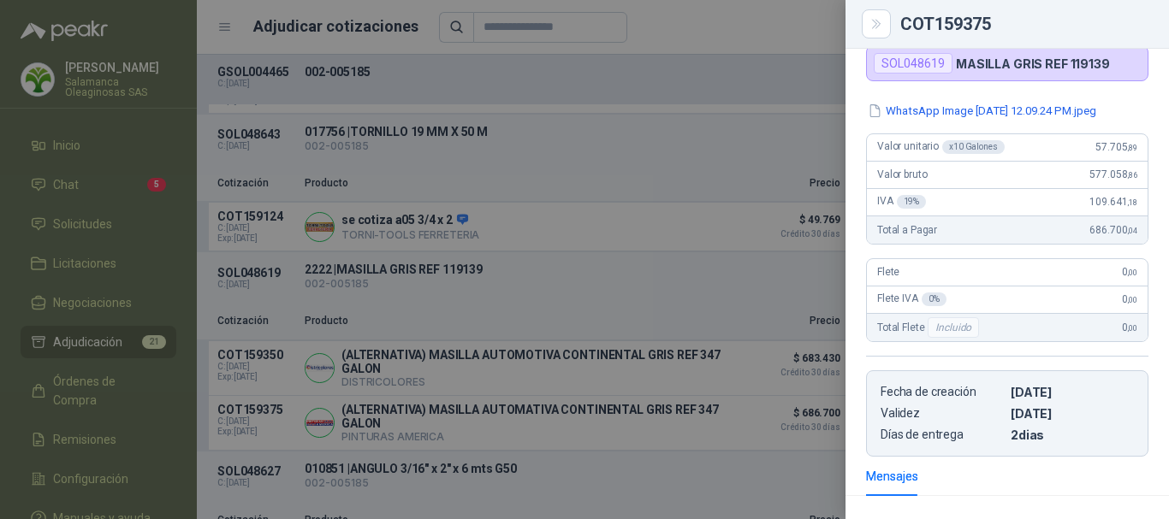
scroll to position [130, 0]
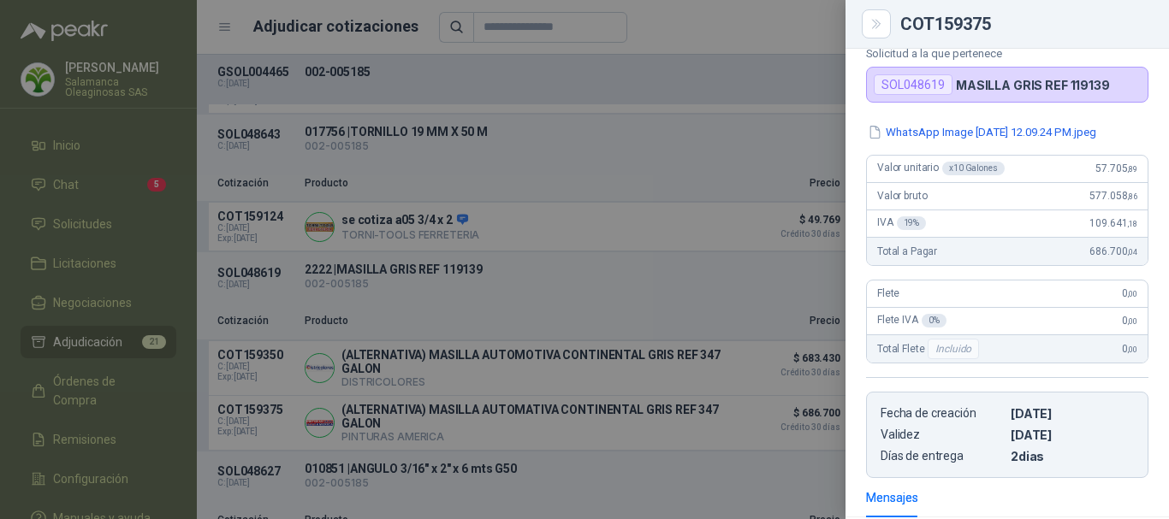
click at [784, 23] on div at bounding box center [584, 259] width 1169 height 519
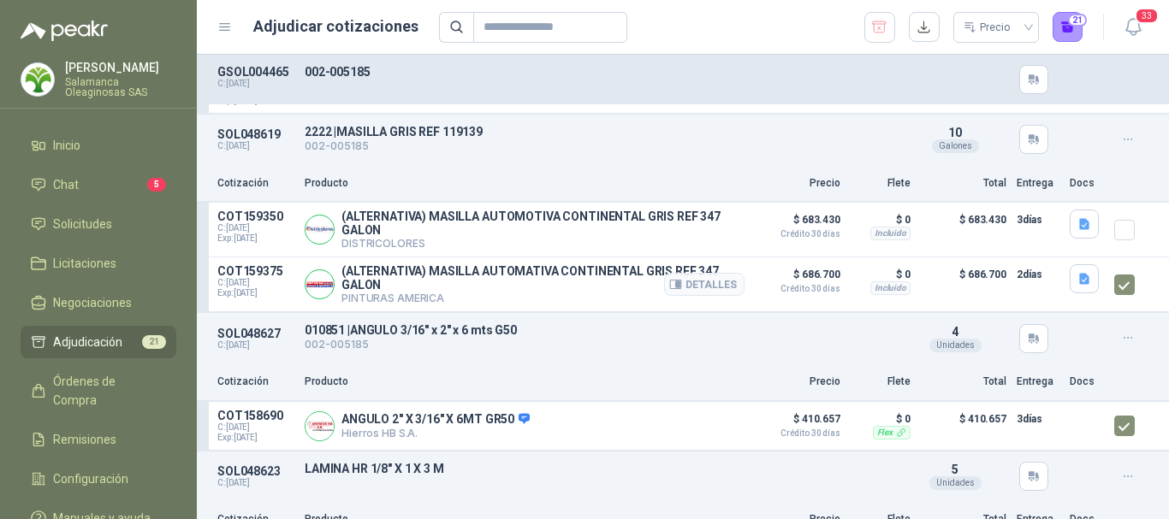
scroll to position [1797, 0]
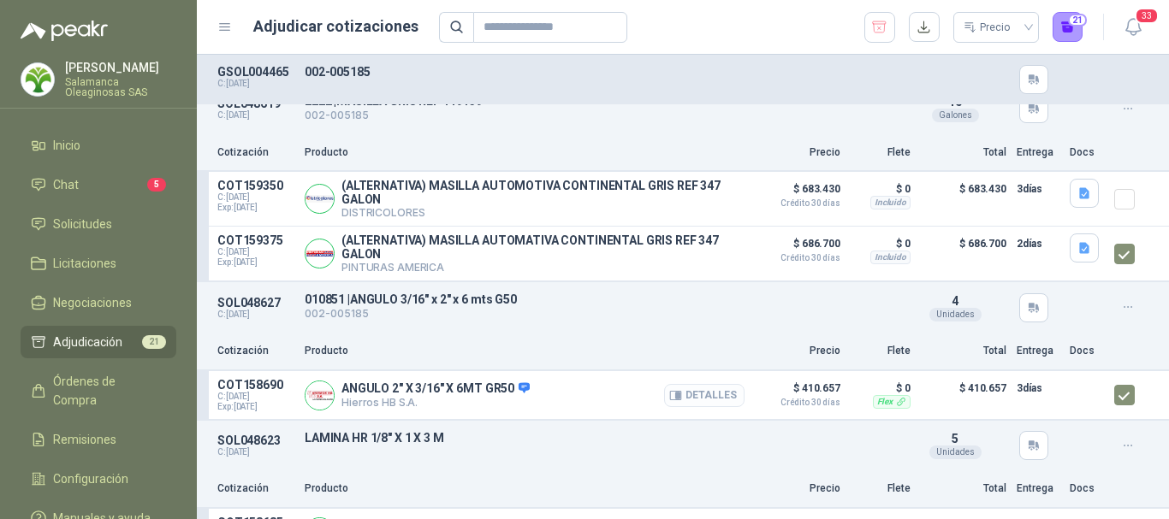
click at [697, 404] on button "Detalles" at bounding box center [704, 395] width 80 height 23
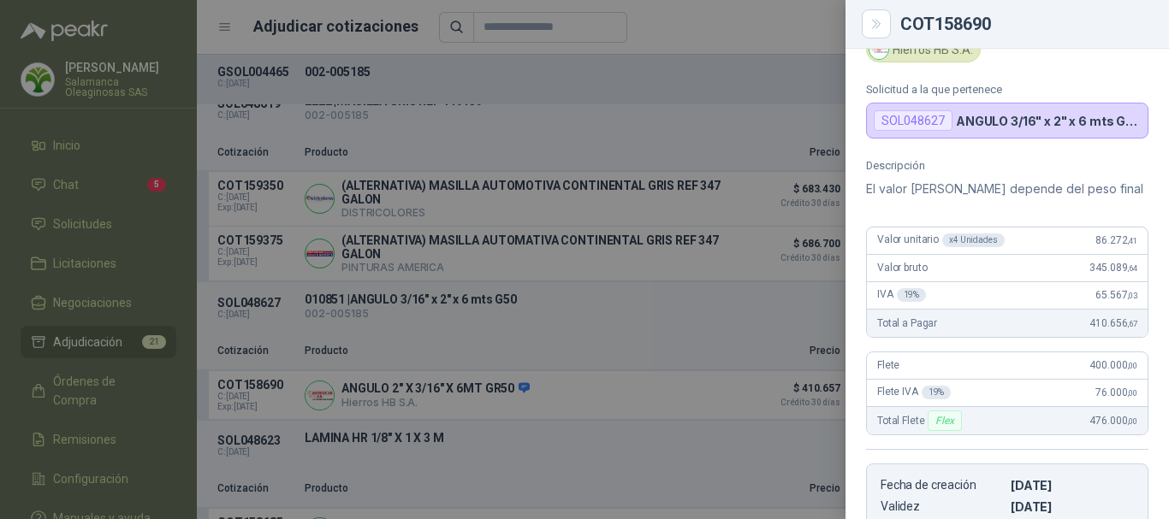
scroll to position [46, 0]
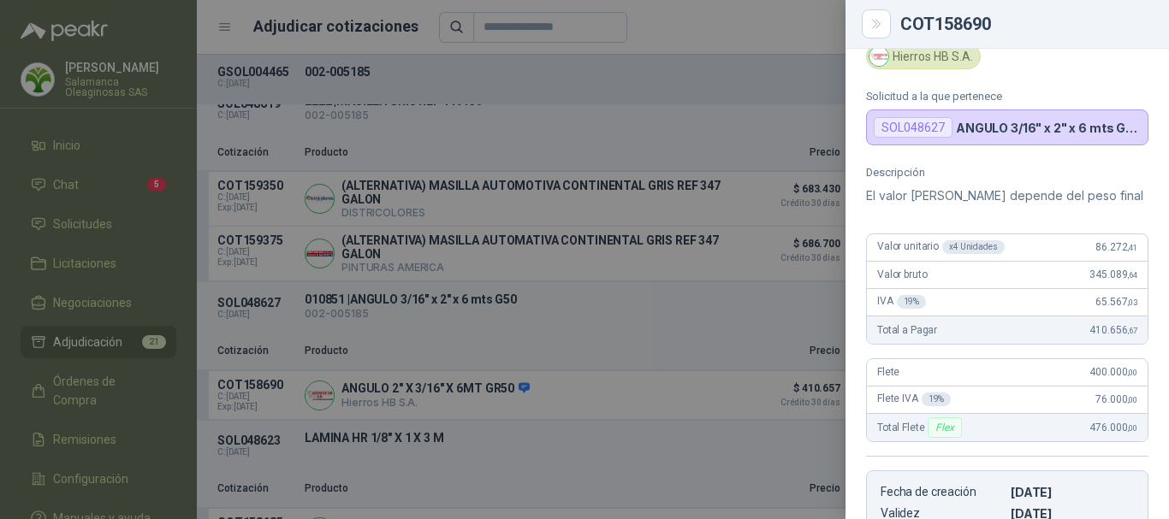
click at [707, 18] on div at bounding box center [584, 259] width 1169 height 519
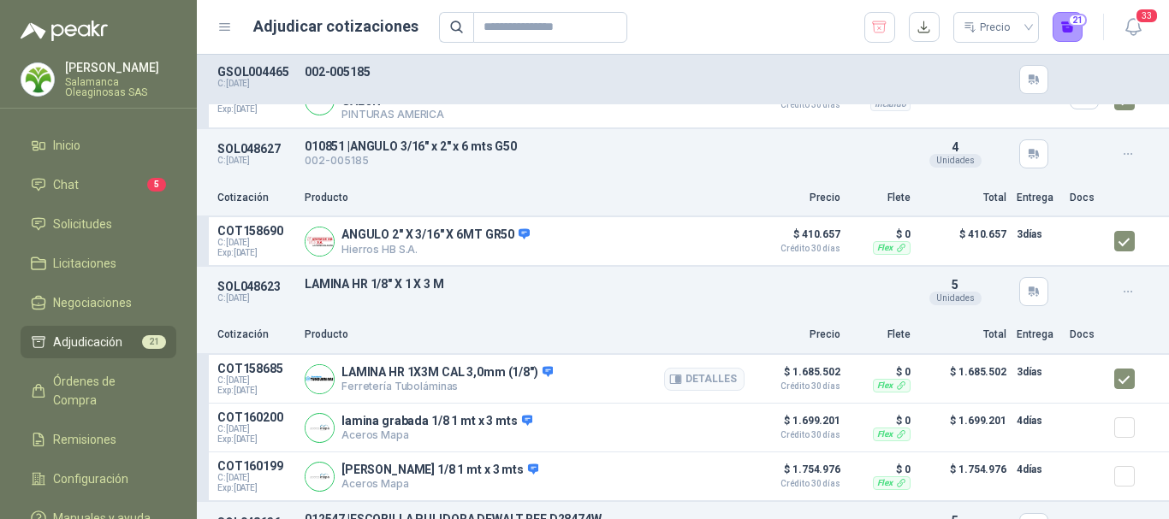
scroll to position [1968, 0]
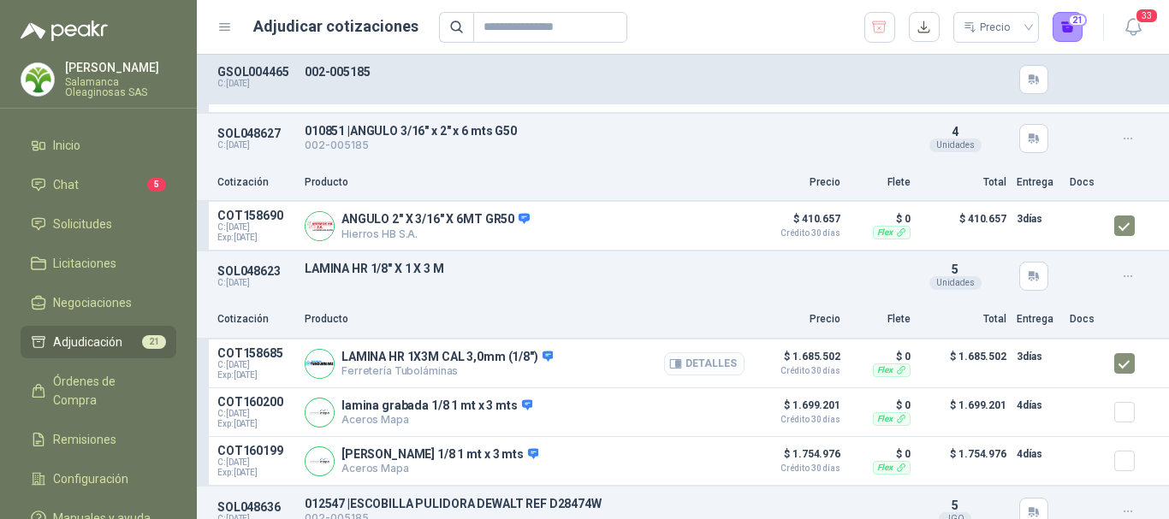
click at [703, 367] on button "Detalles" at bounding box center [704, 364] width 80 height 23
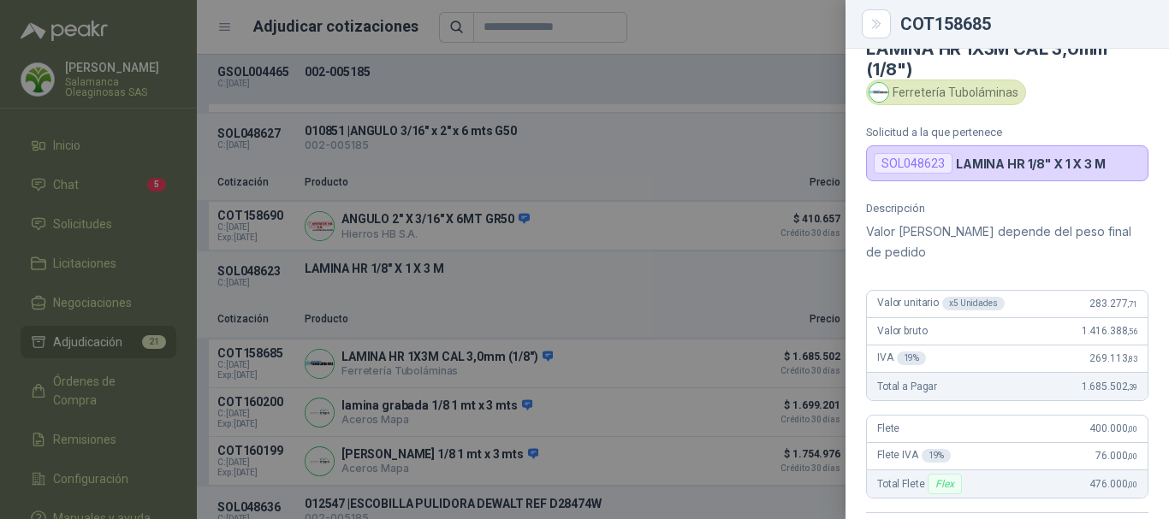
scroll to position [0, 0]
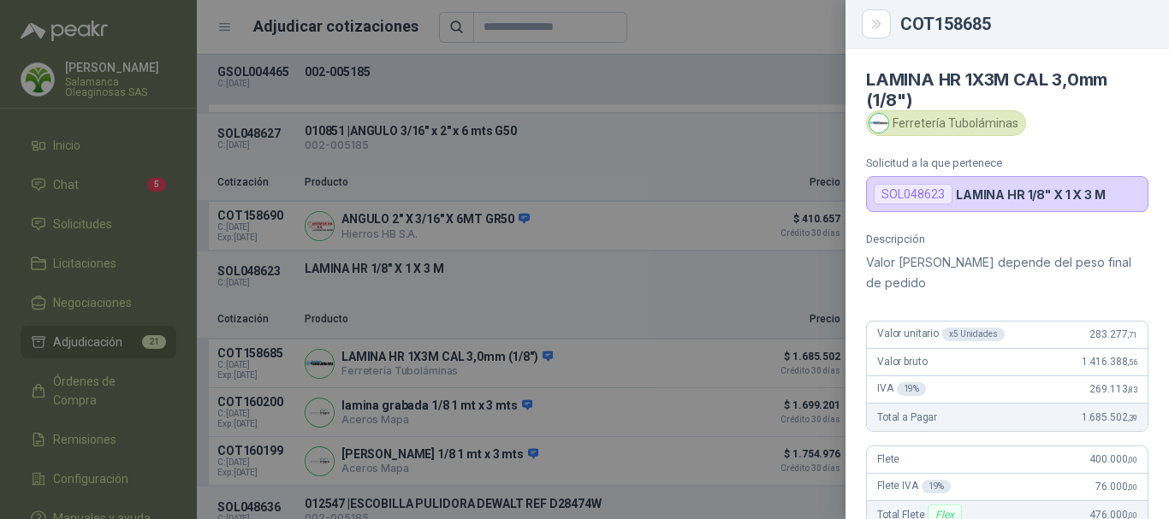
click at [821, 21] on div at bounding box center [584, 259] width 1169 height 519
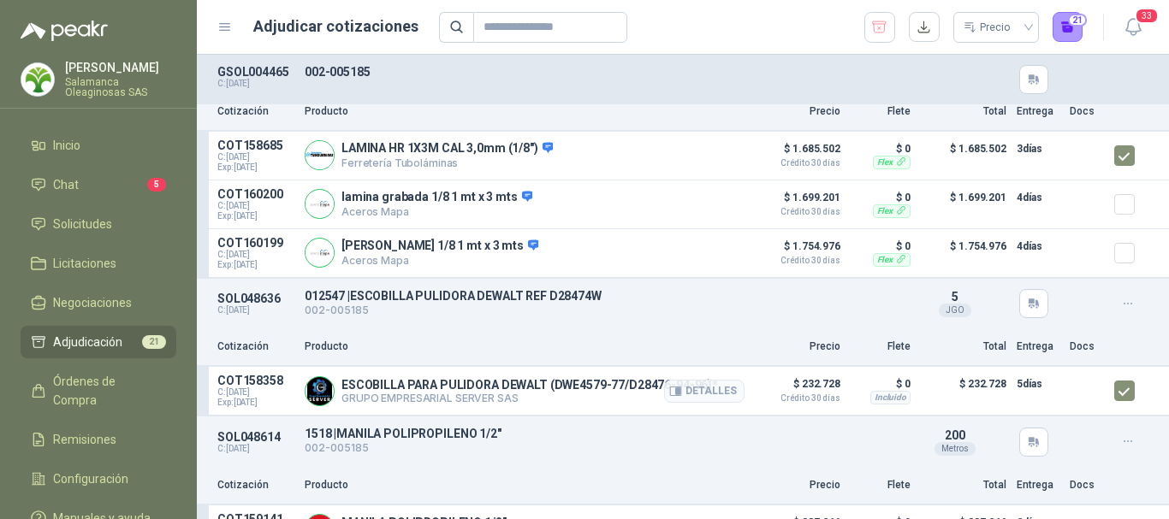
scroll to position [2139, 0]
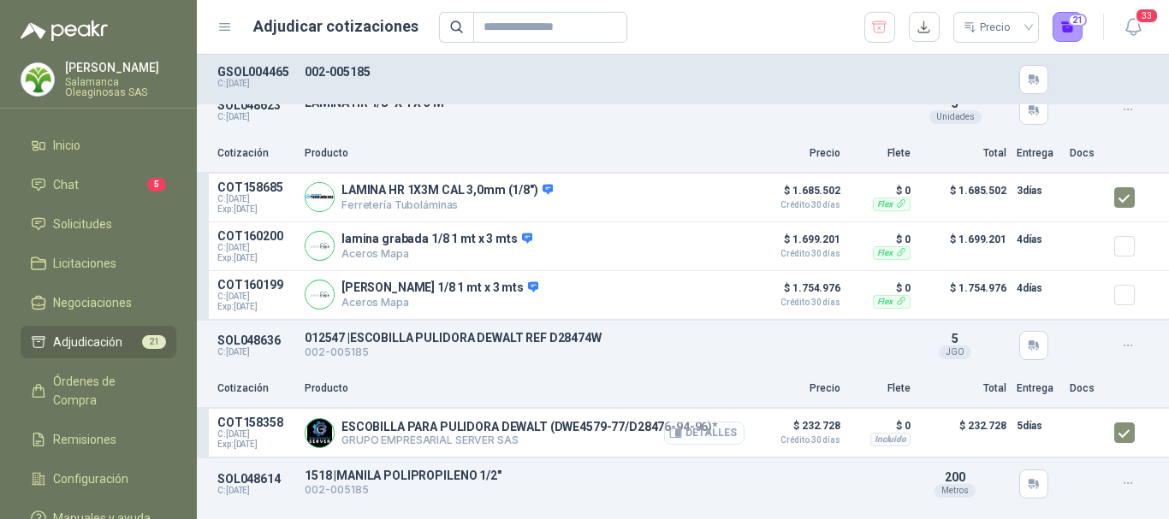
click at [711, 437] on button "Detalles" at bounding box center [704, 433] width 80 height 23
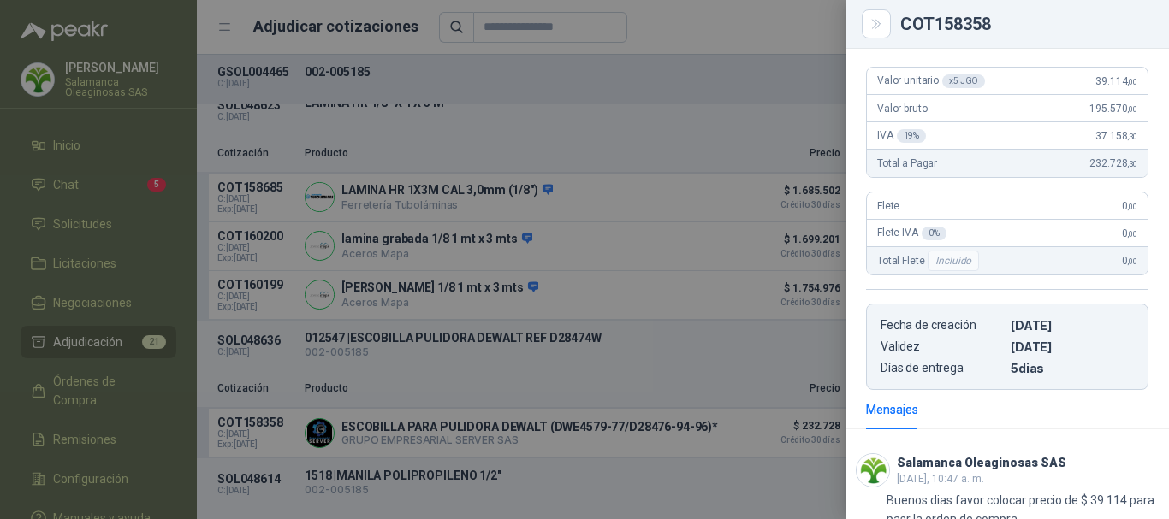
scroll to position [145, 0]
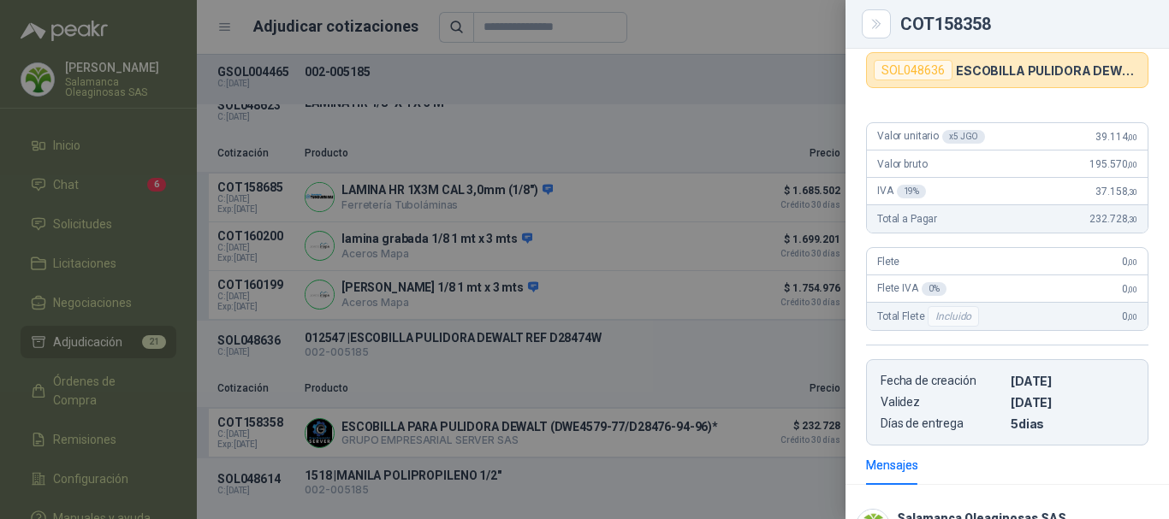
click at [794, 22] on div at bounding box center [584, 259] width 1169 height 519
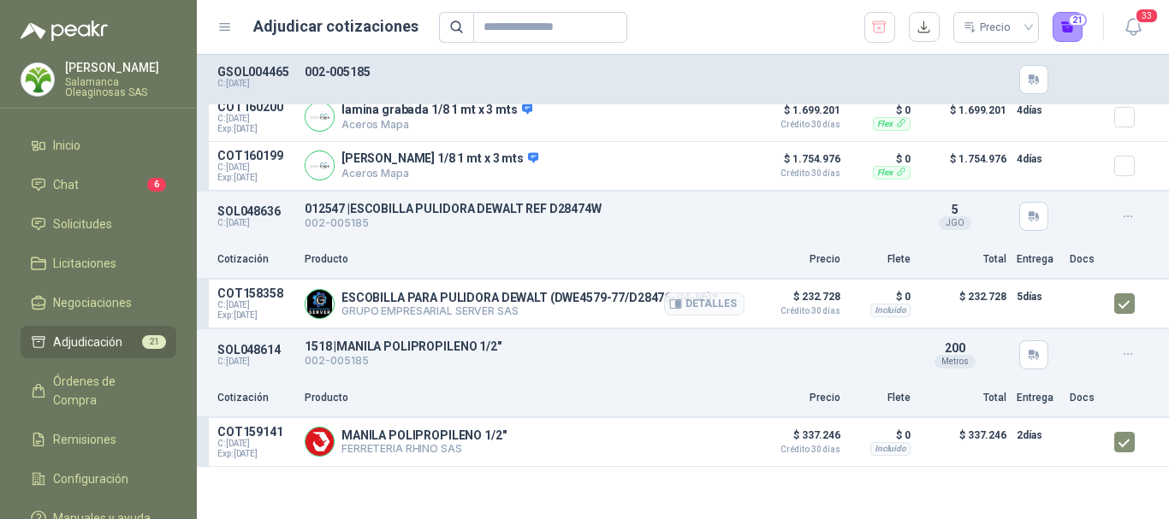
scroll to position [2310, 0]
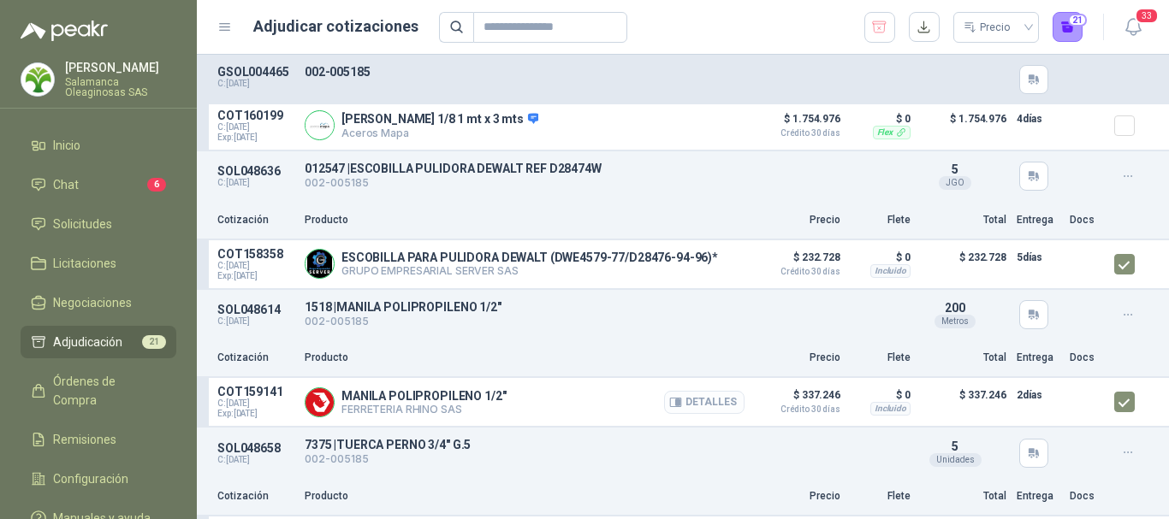
click at [710, 406] on button "Detalles" at bounding box center [704, 402] width 80 height 23
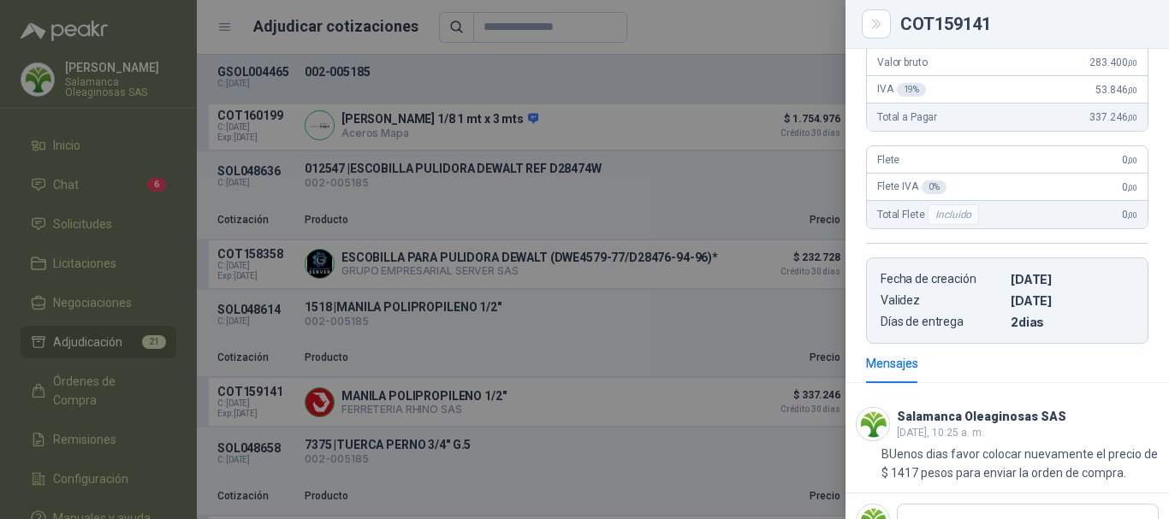
scroll to position [104, 0]
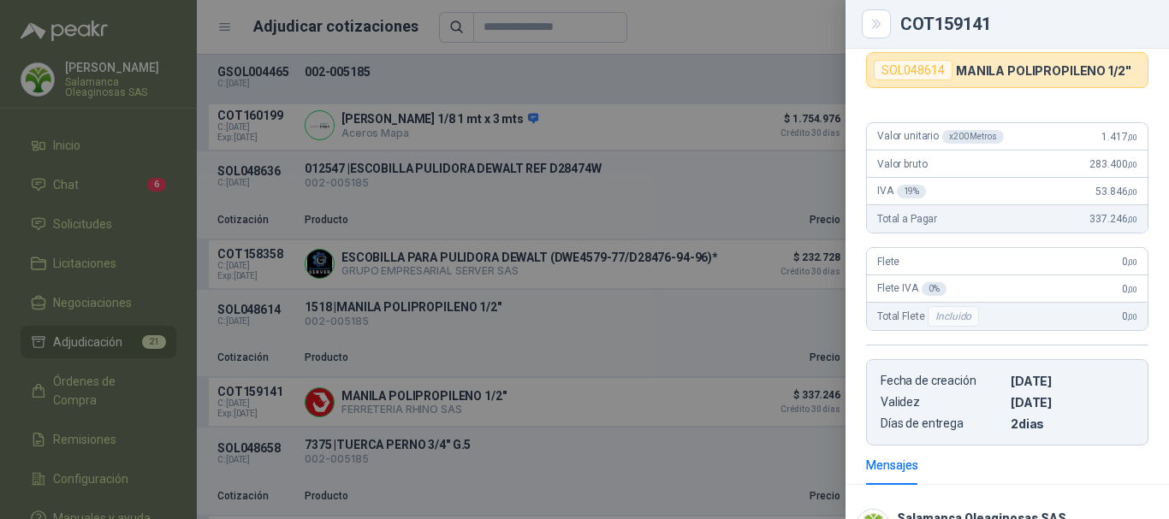
click at [774, 28] on div at bounding box center [584, 259] width 1169 height 519
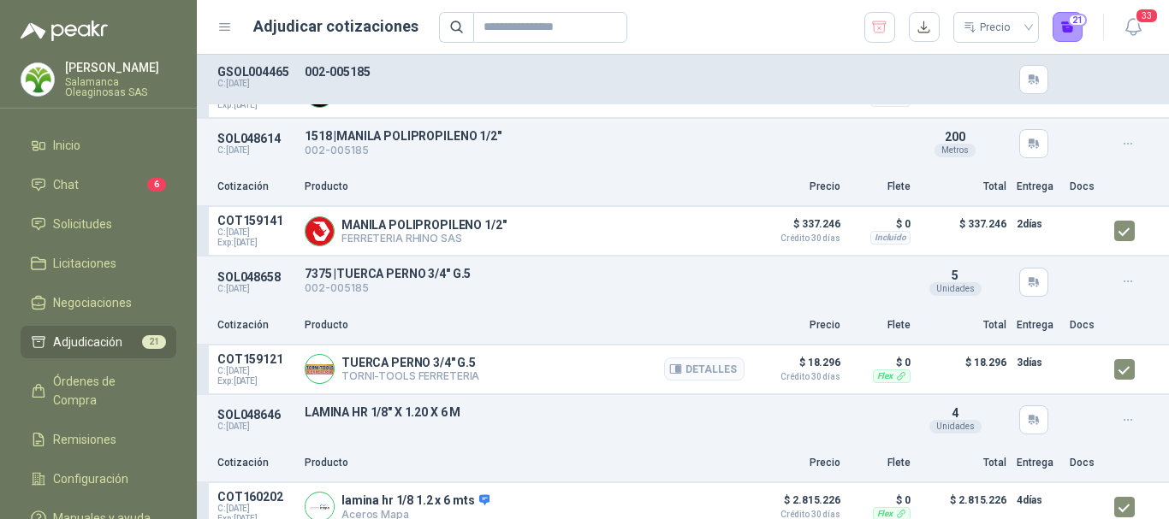
scroll to position [2396, 0]
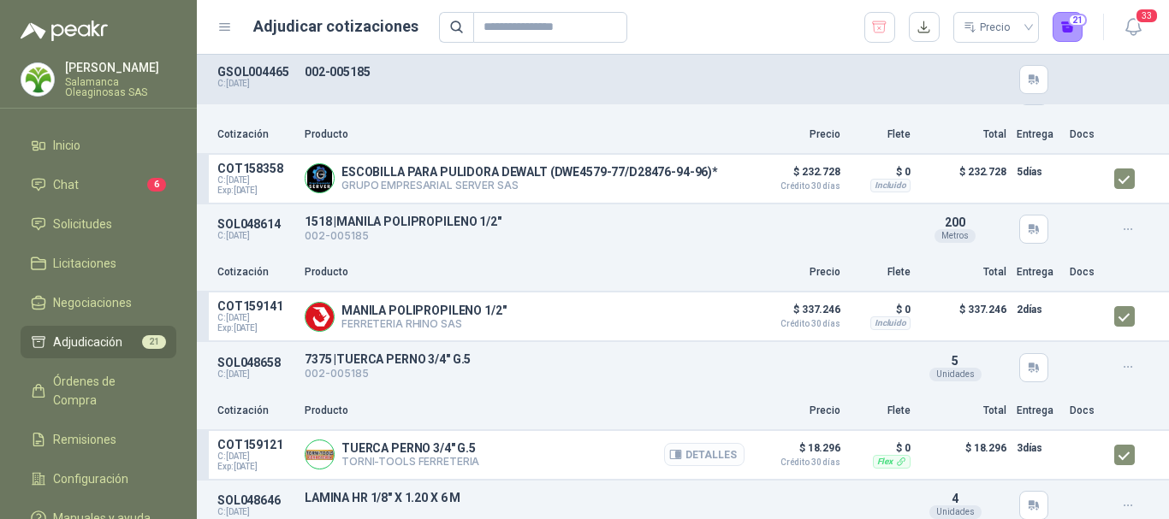
click at [708, 462] on button "Detalles" at bounding box center [704, 454] width 80 height 23
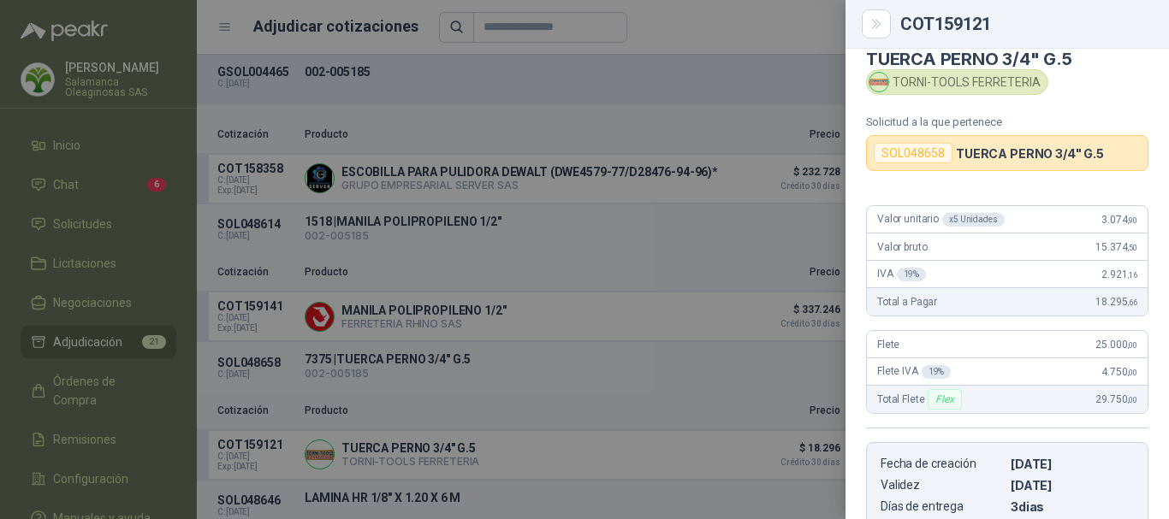
scroll to position [18, 0]
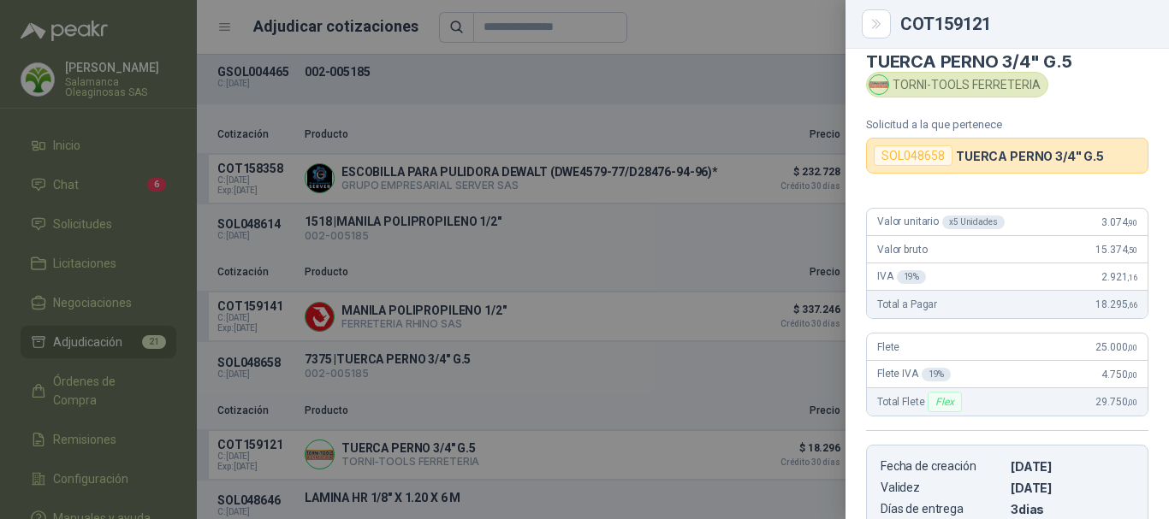
click at [754, 12] on div at bounding box center [584, 259] width 1169 height 519
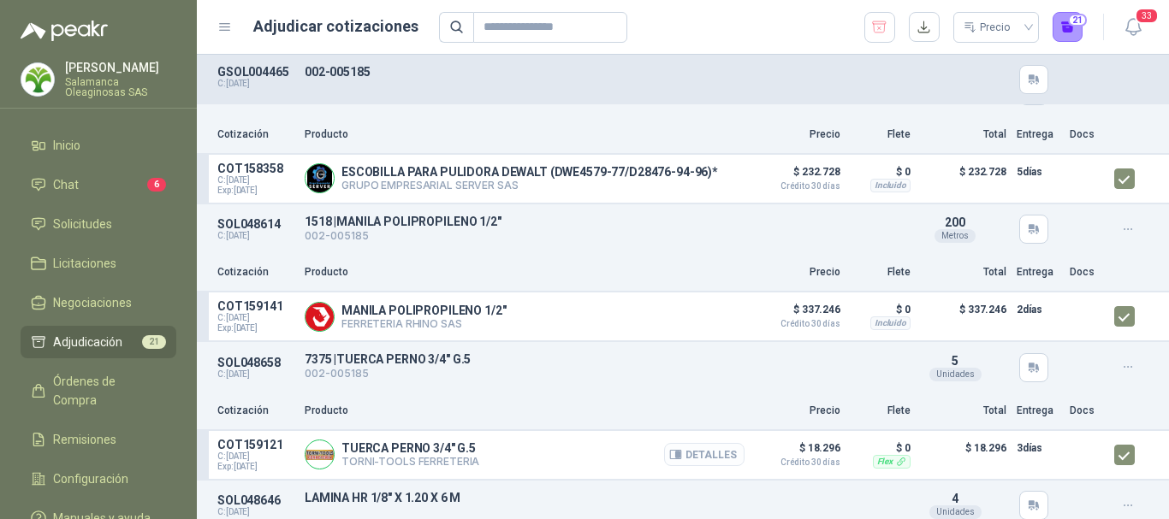
click at [709, 460] on button "Detalles" at bounding box center [704, 454] width 80 height 23
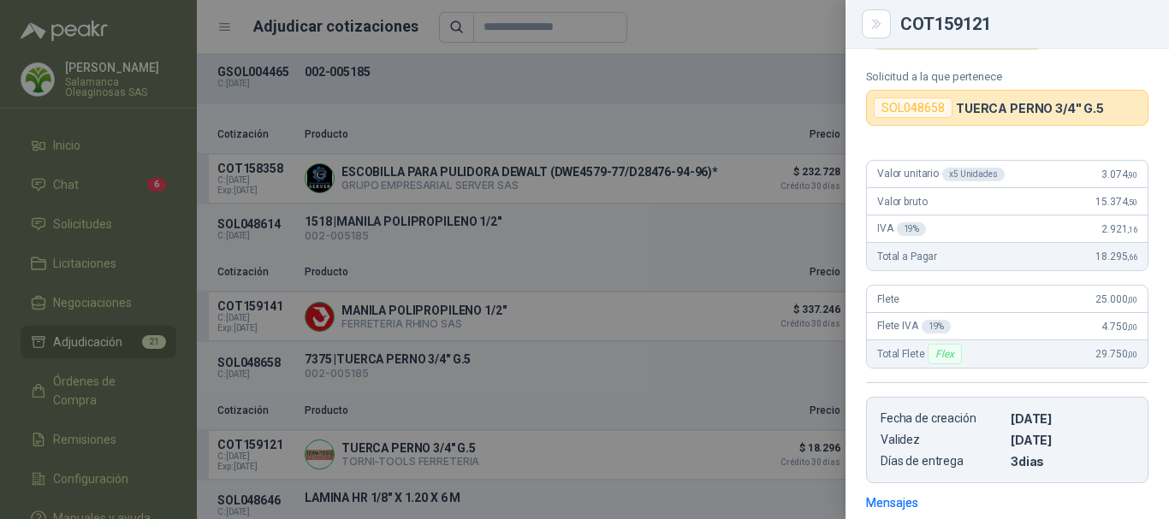
scroll to position [57, 0]
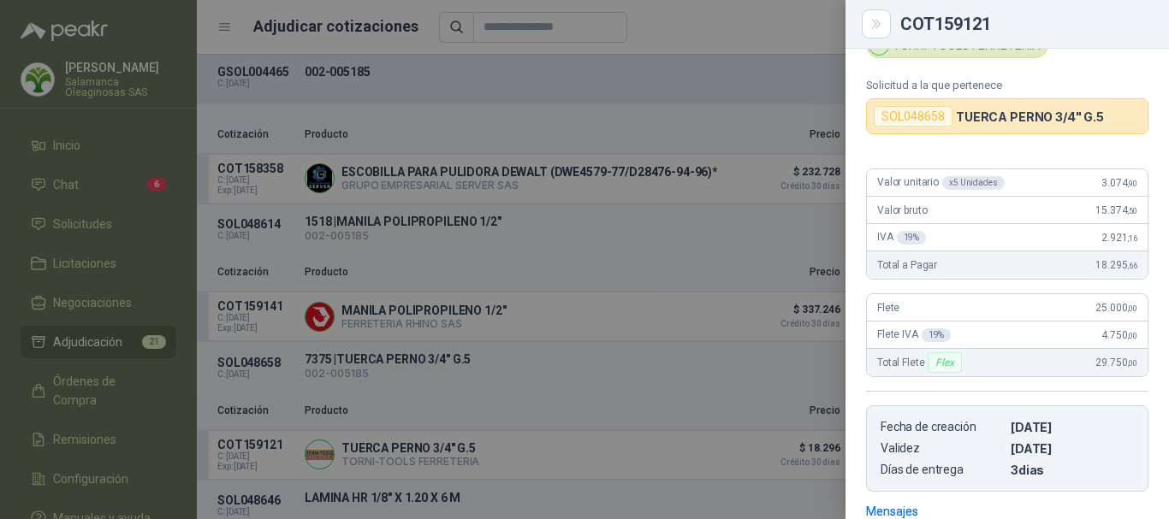
click at [760, 21] on div at bounding box center [584, 259] width 1169 height 519
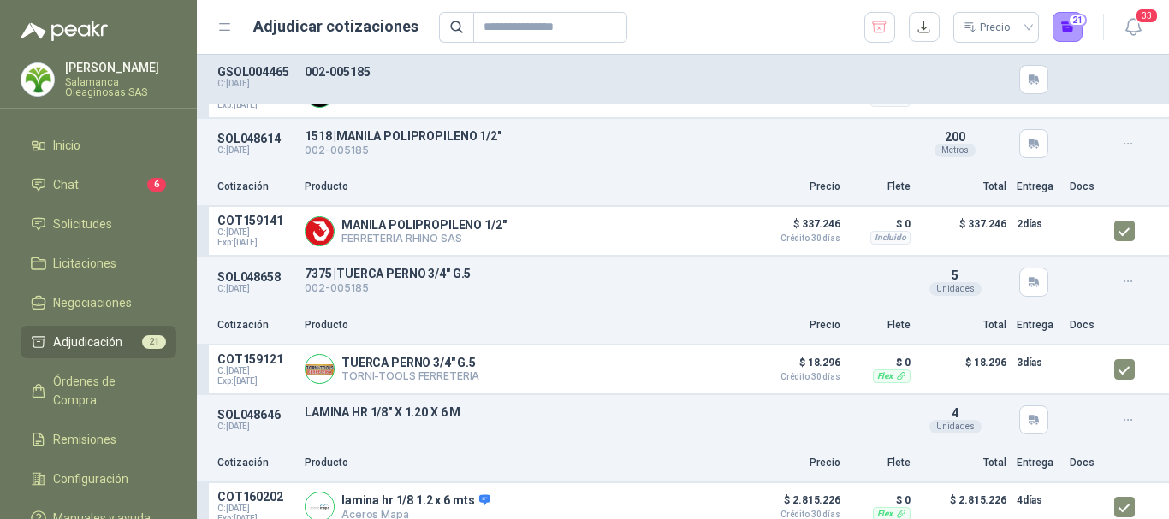
scroll to position [2567, 0]
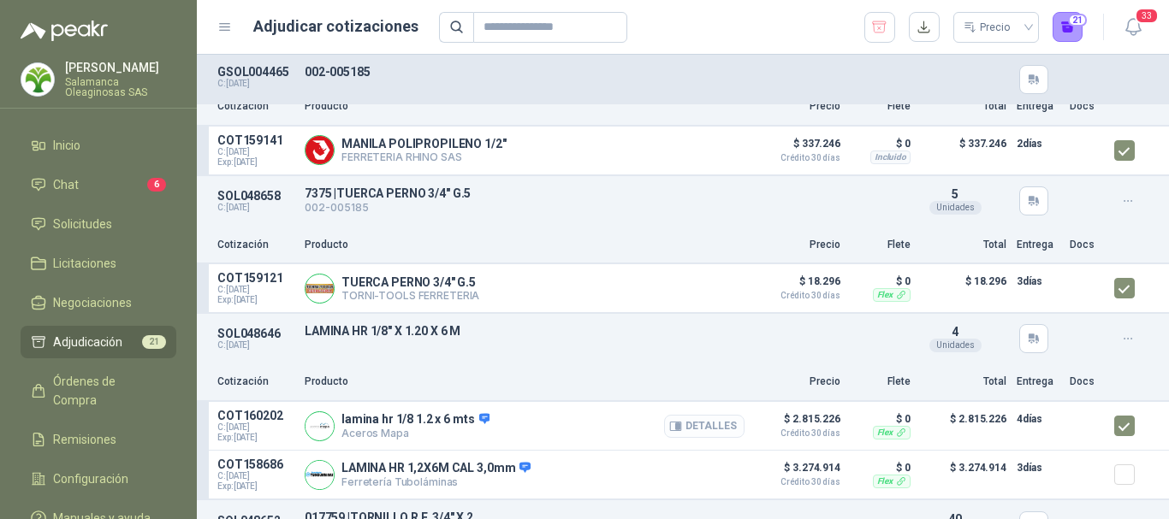
click at [700, 433] on button "Detalles" at bounding box center [704, 426] width 80 height 23
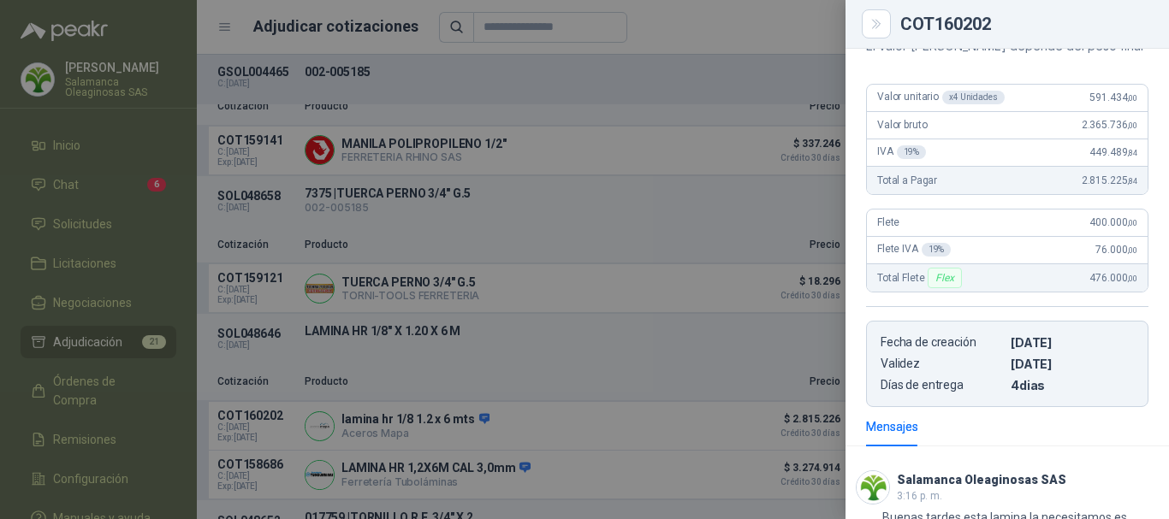
scroll to position [110, 0]
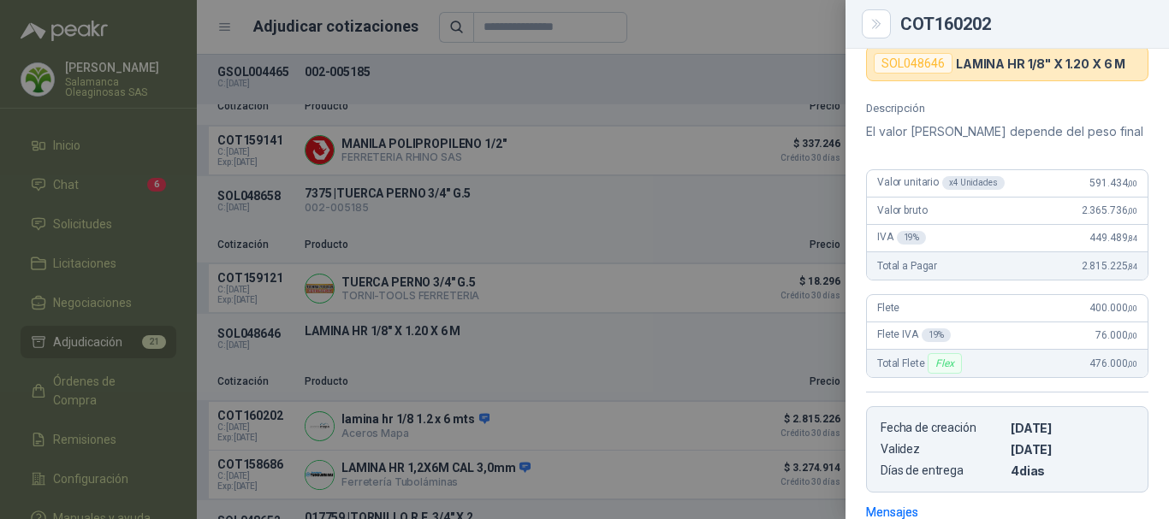
click at [786, 14] on div at bounding box center [584, 259] width 1169 height 519
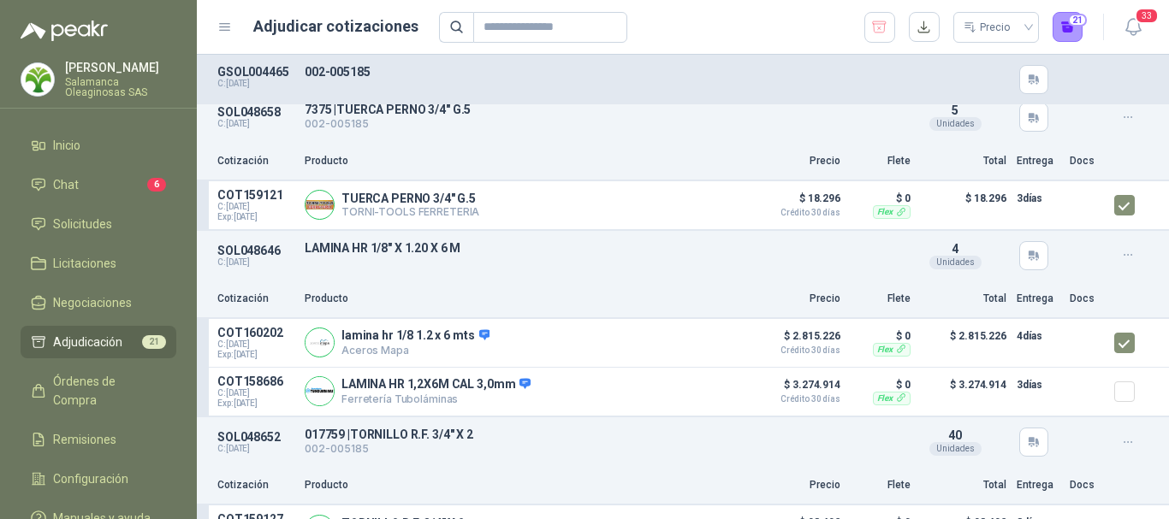
scroll to position [2738, 0]
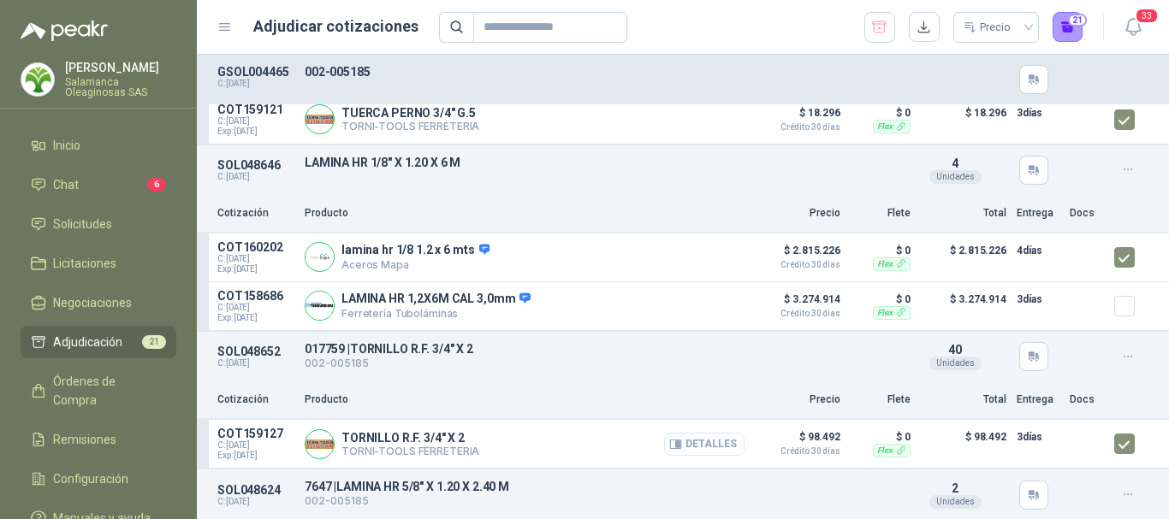
click at [700, 447] on button "Detalles" at bounding box center [704, 444] width 80 height 23
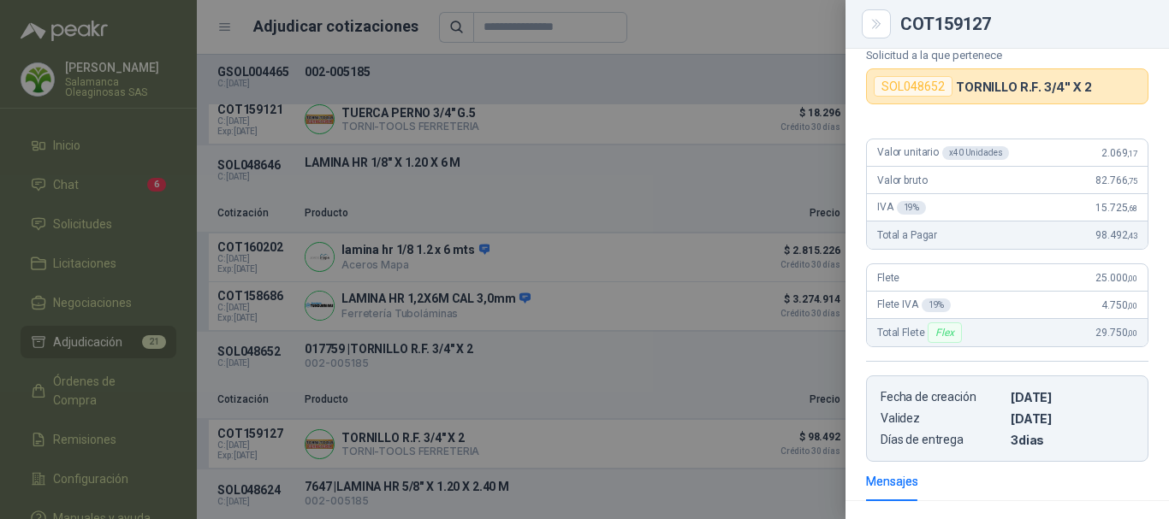
scroll to position [57, 0]
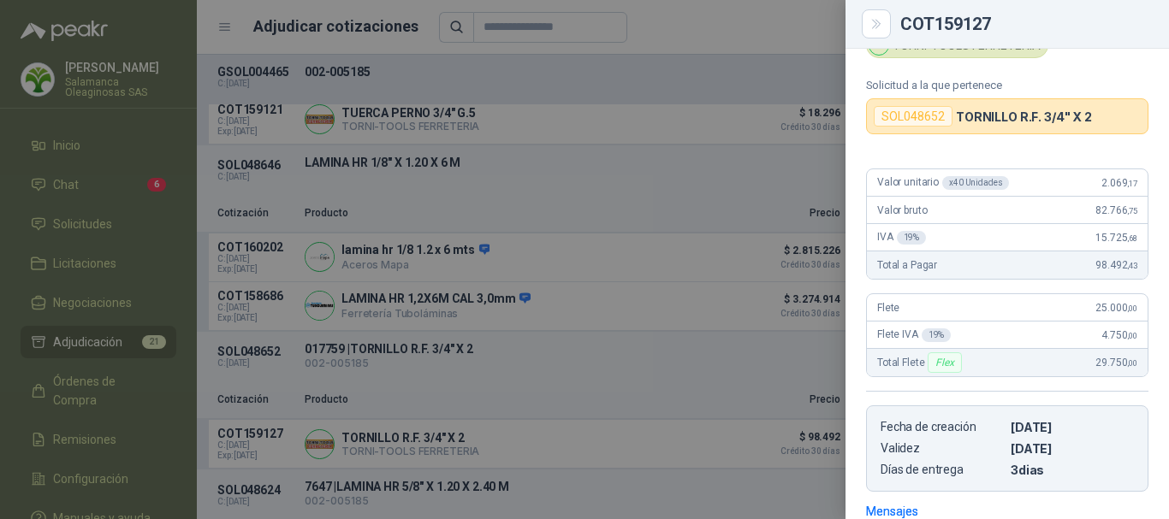
click at [753, 36] on div at bounding box center [584, 259] width 1169 height 519
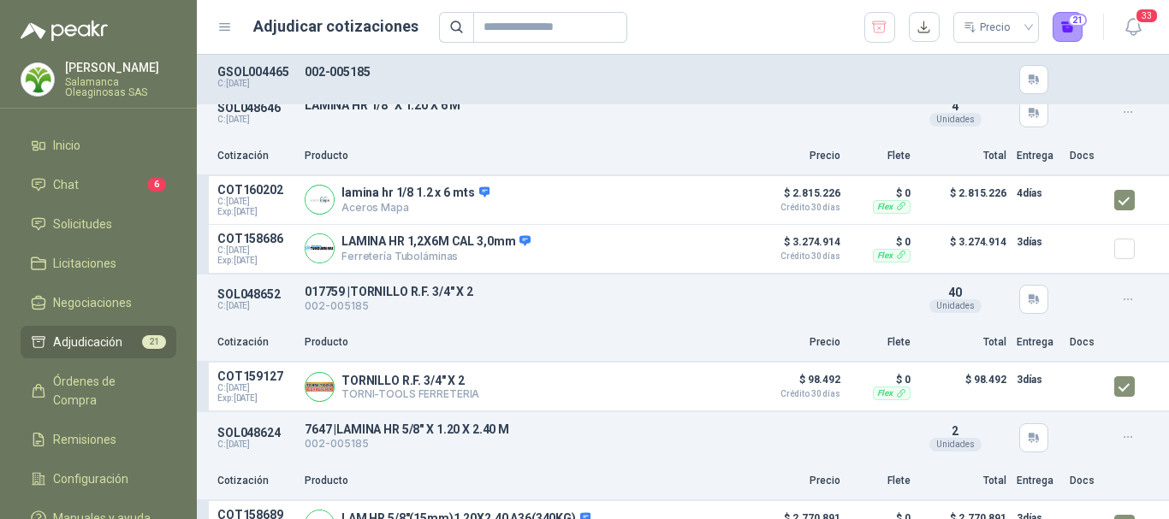
scroll to position [2910, 0]
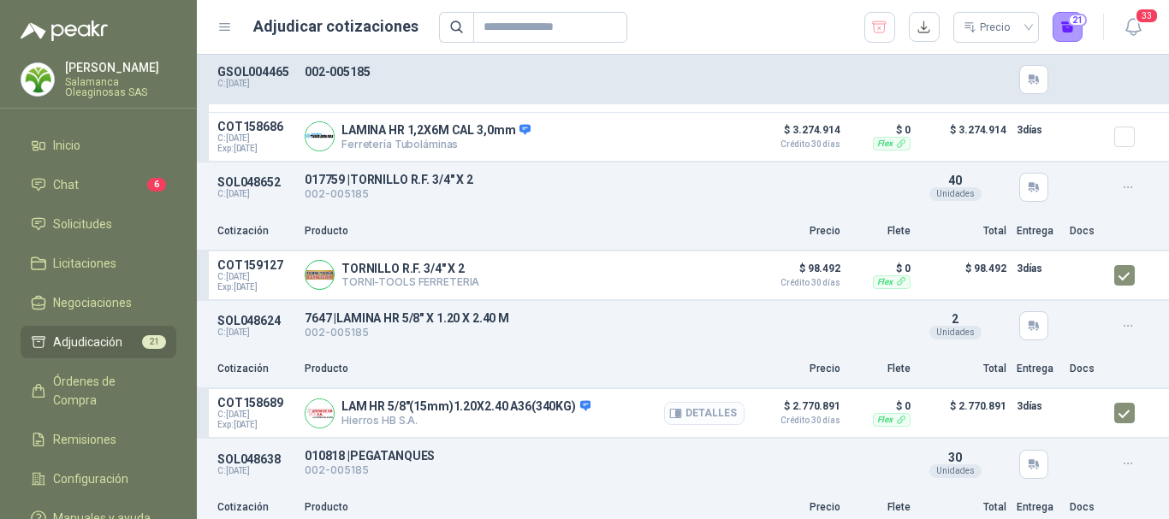
click at [706, 416] on button "Detalles" at bounding box center [704, 413] width 80 height 23
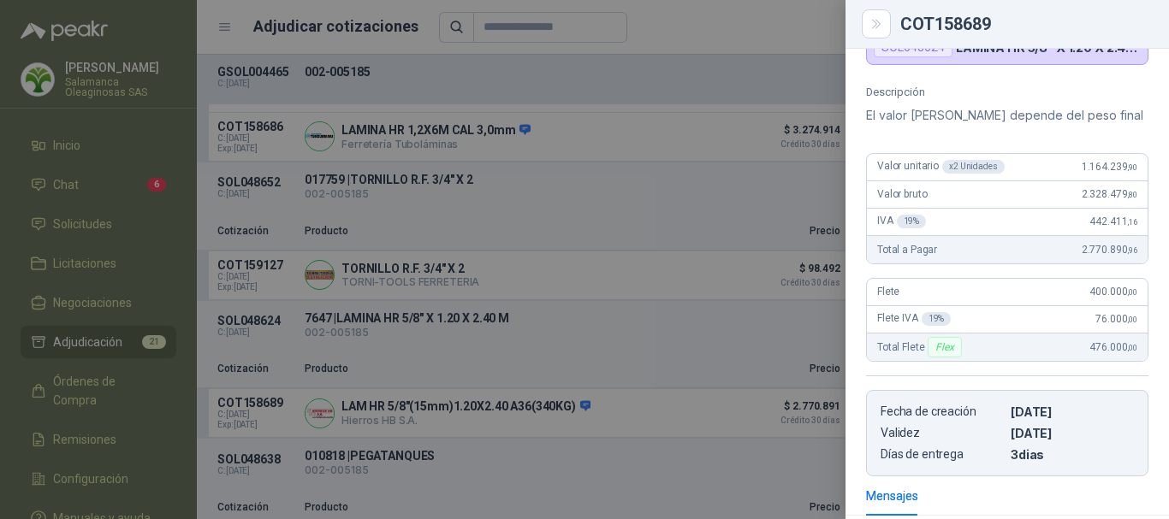
scroll to position [131, 0]
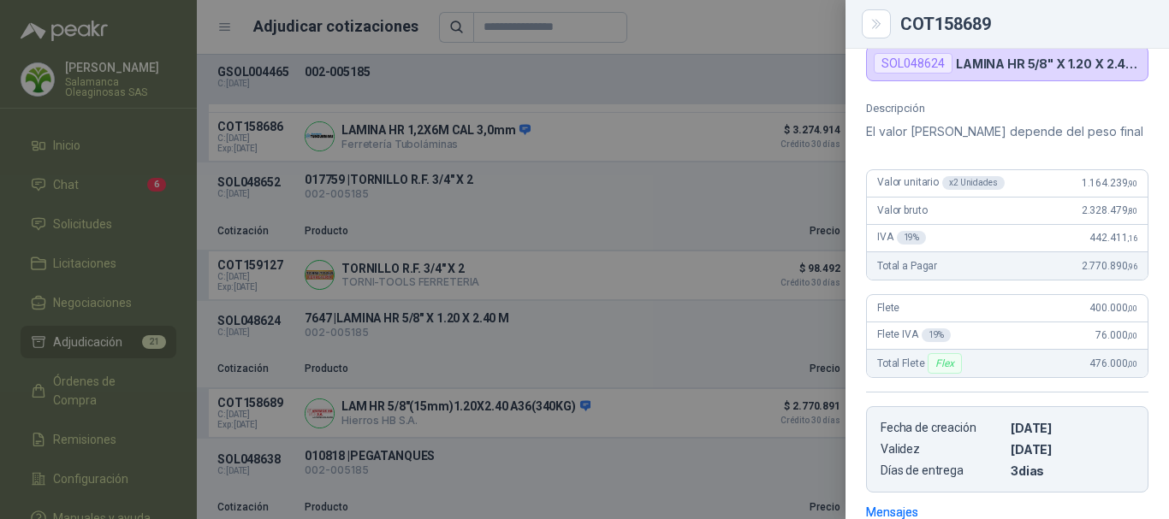
click at [750, 22] on div at bounding box center [584, 259] width 1169 height 519
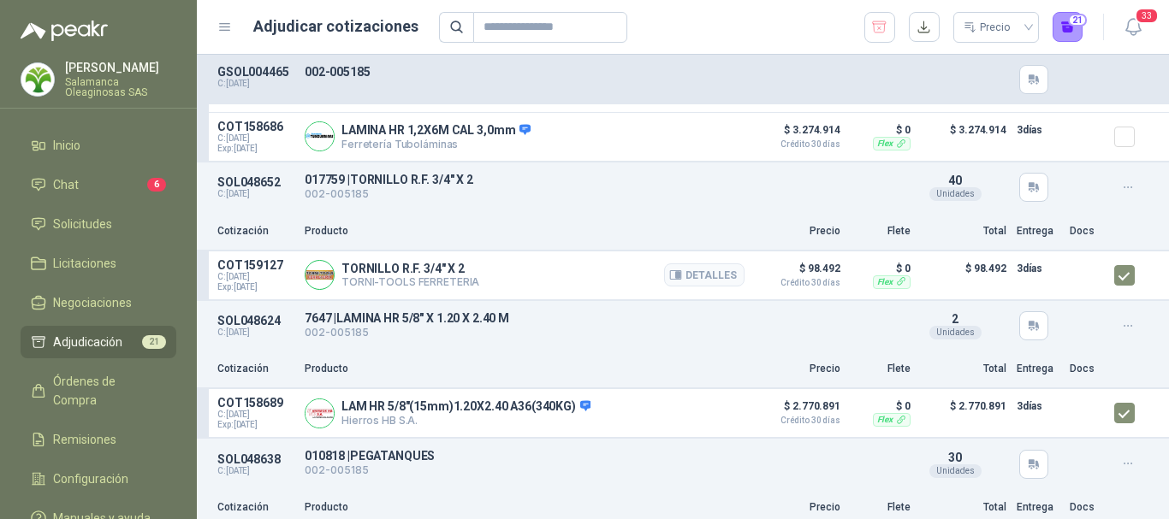
scroll to position [2974, 0]
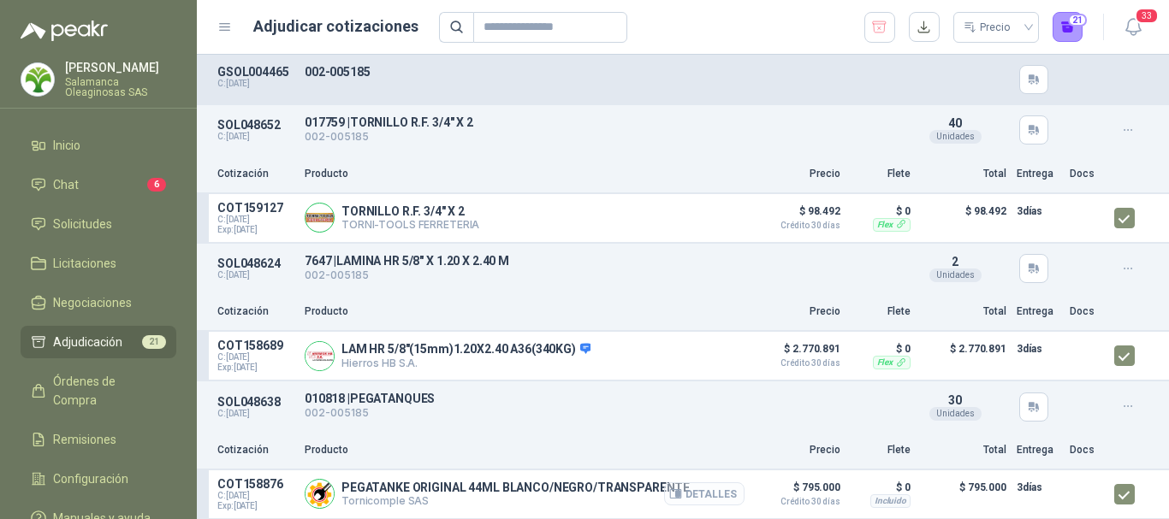
click at [702, 491] on button "Detalles" at bounding box center [704, 494] width 80 height 23
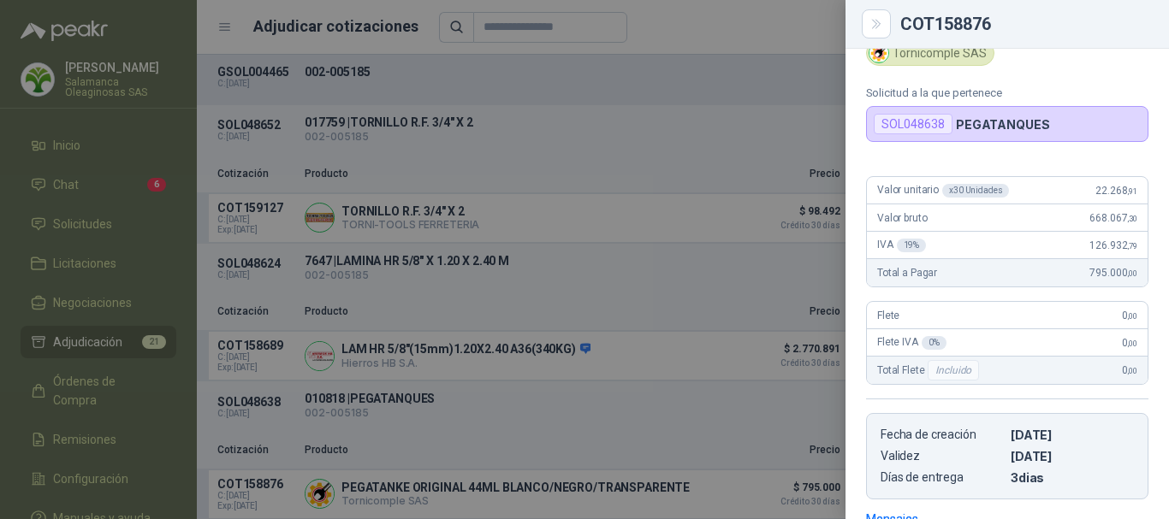
scroll to position [0, 0]
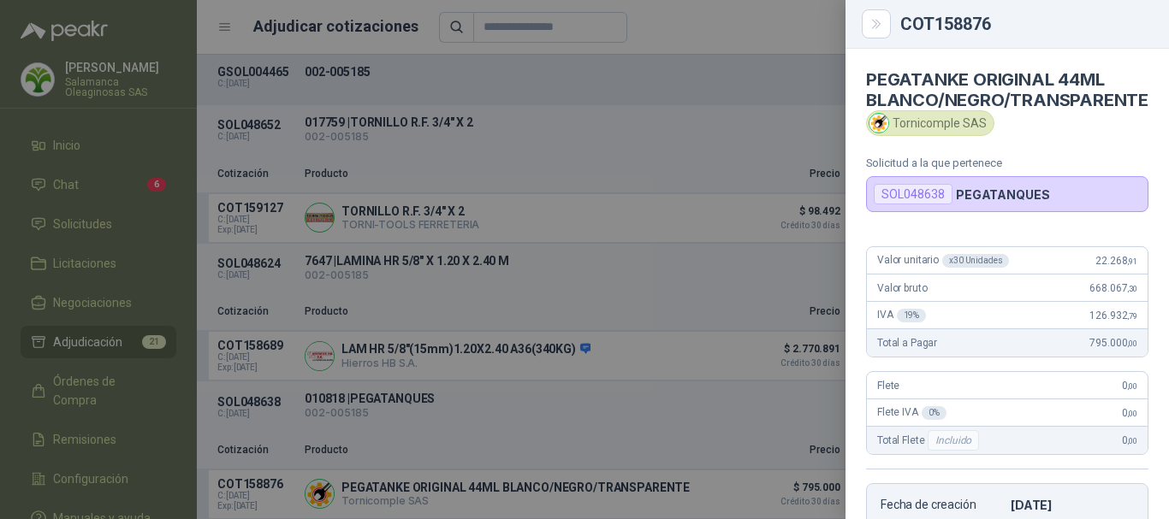
click at [738, 29] on div at bounding box center [584, 259] width 1169 height 519
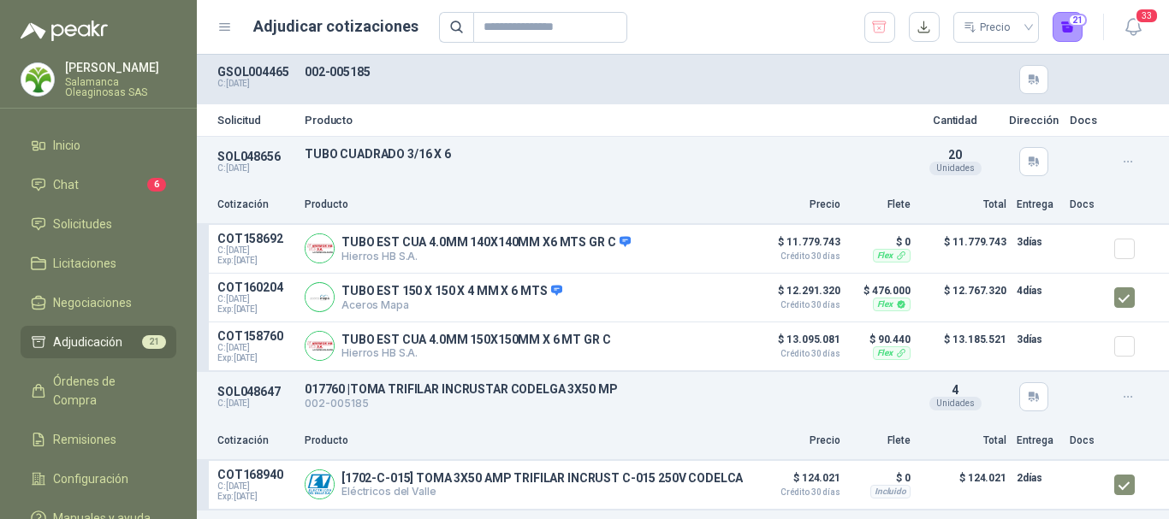
click at [111, 62] on p "[PERSON_NAME]" at bounding box center [120, 68] width 111 height 12
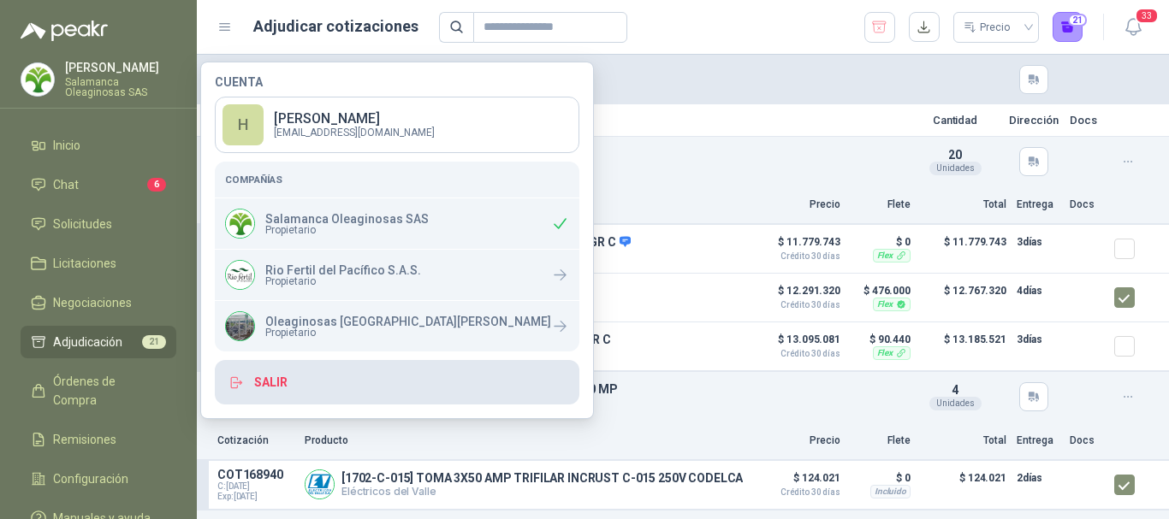
click at [283, 381] on button "Salir" at bounding box center [397, 382] width 365 height 44
